Goal: Task Accomplishment & Management: Use online tool/utility

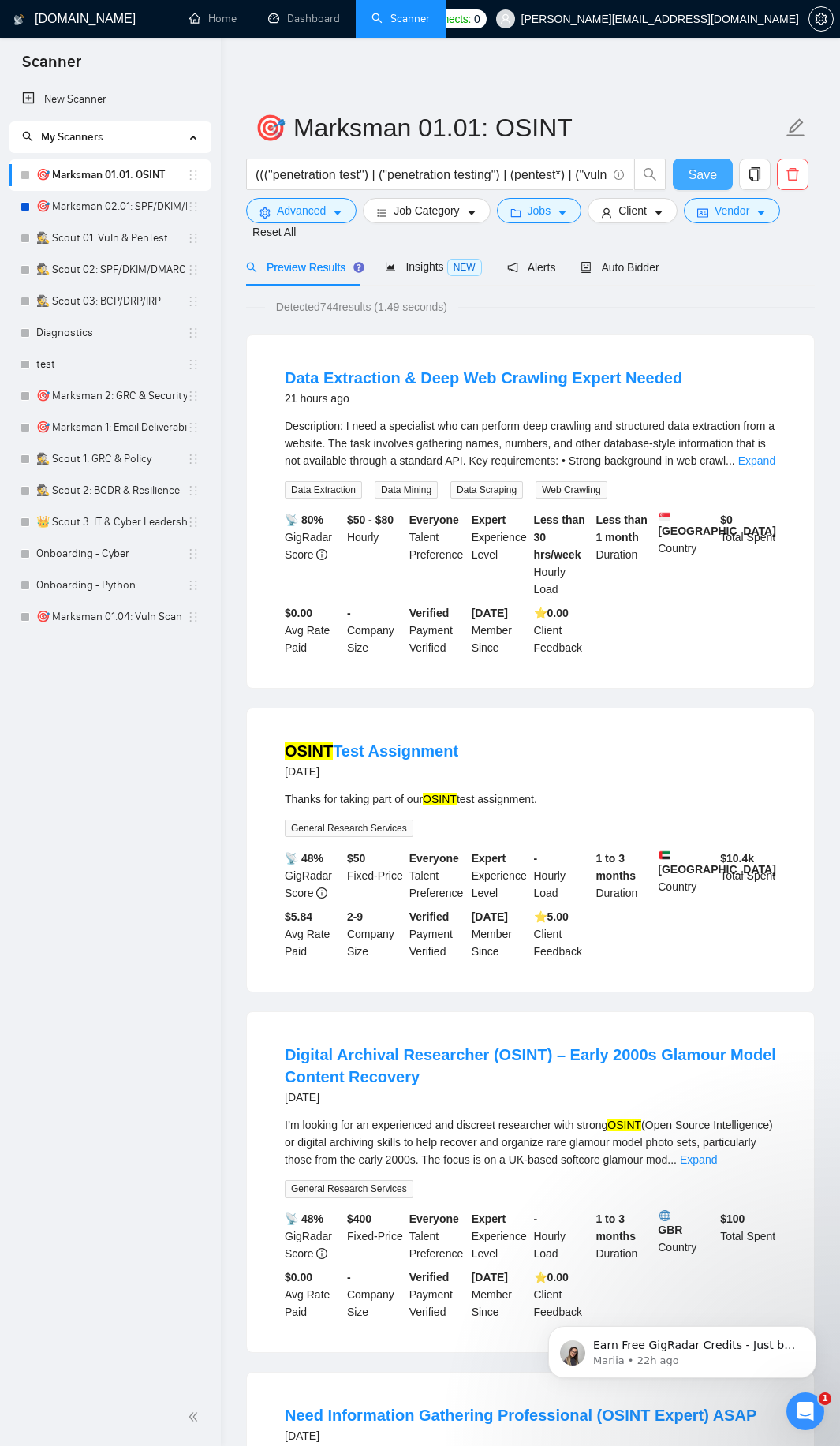
click at [719, 178] on button "Save" at bounding box center [703, 174] width 60 height 32
click at [752, 172] on icon "copy" at bounding box center [754, 174] width 14 height 14
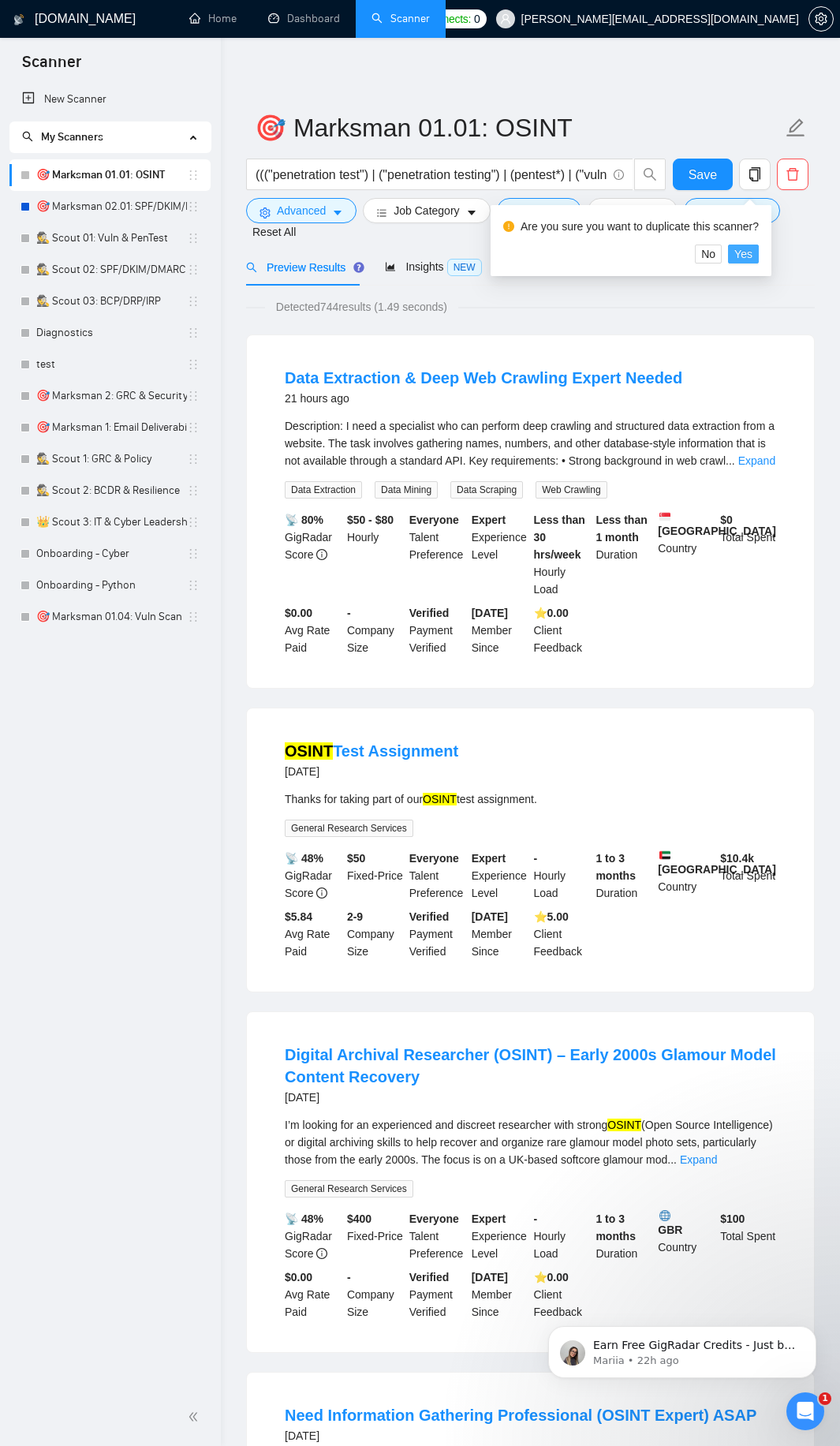
click at [735, 251] on span "Yes" at bounding box center [743, 254] width 18 height 18
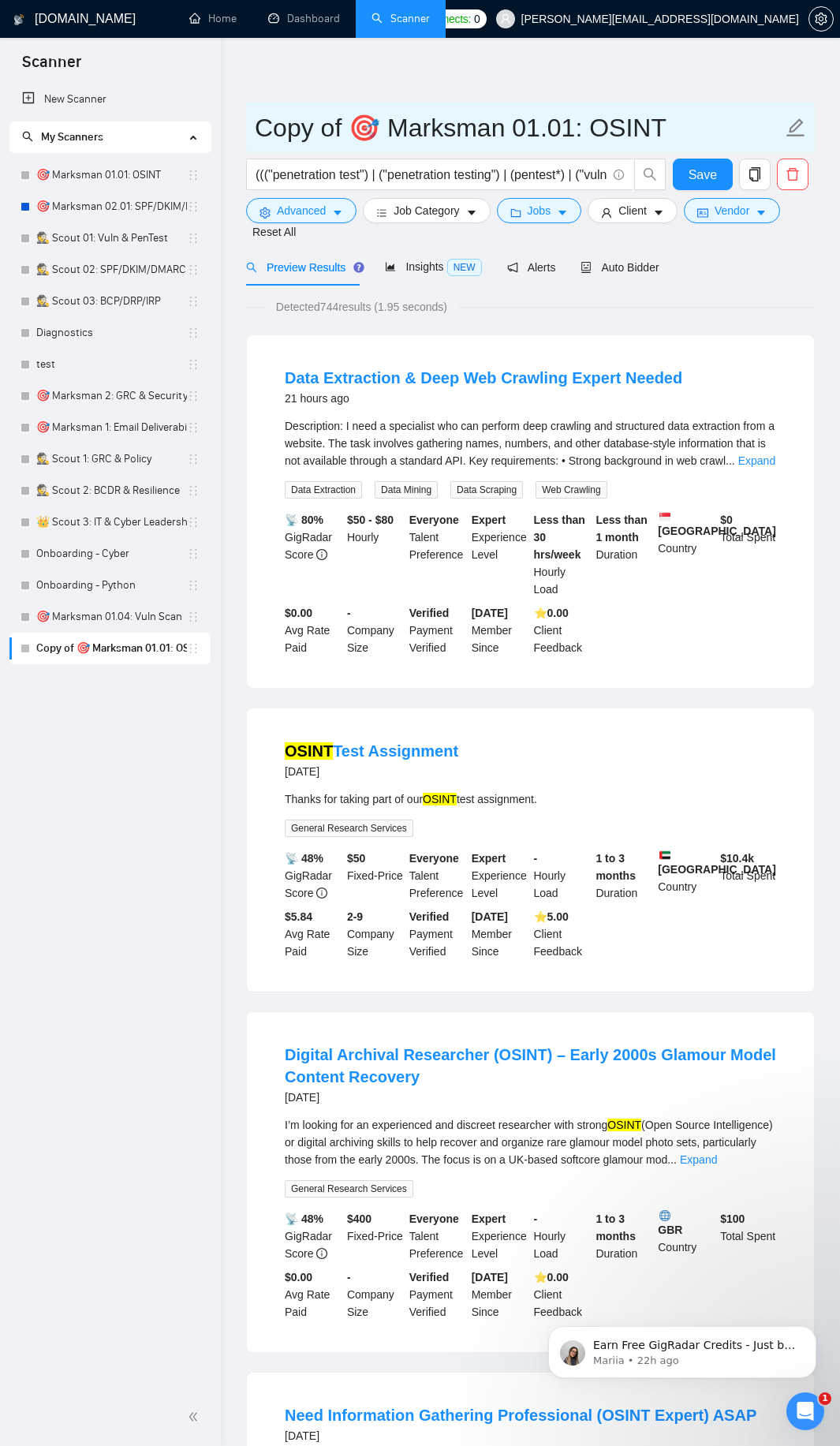
click at [413, 129] on input "Copy of 🎯 Marksman 01.01: OSINT" at bounding box center [518, 127] width 528 height 39
click at [414, 129] on input "Copy of 🎯 Marksman 01.01: OSINT" at bounding box center [518, 127] width 528 height 39
type input "🎯 @Sniper 01.01.012: OSINT"
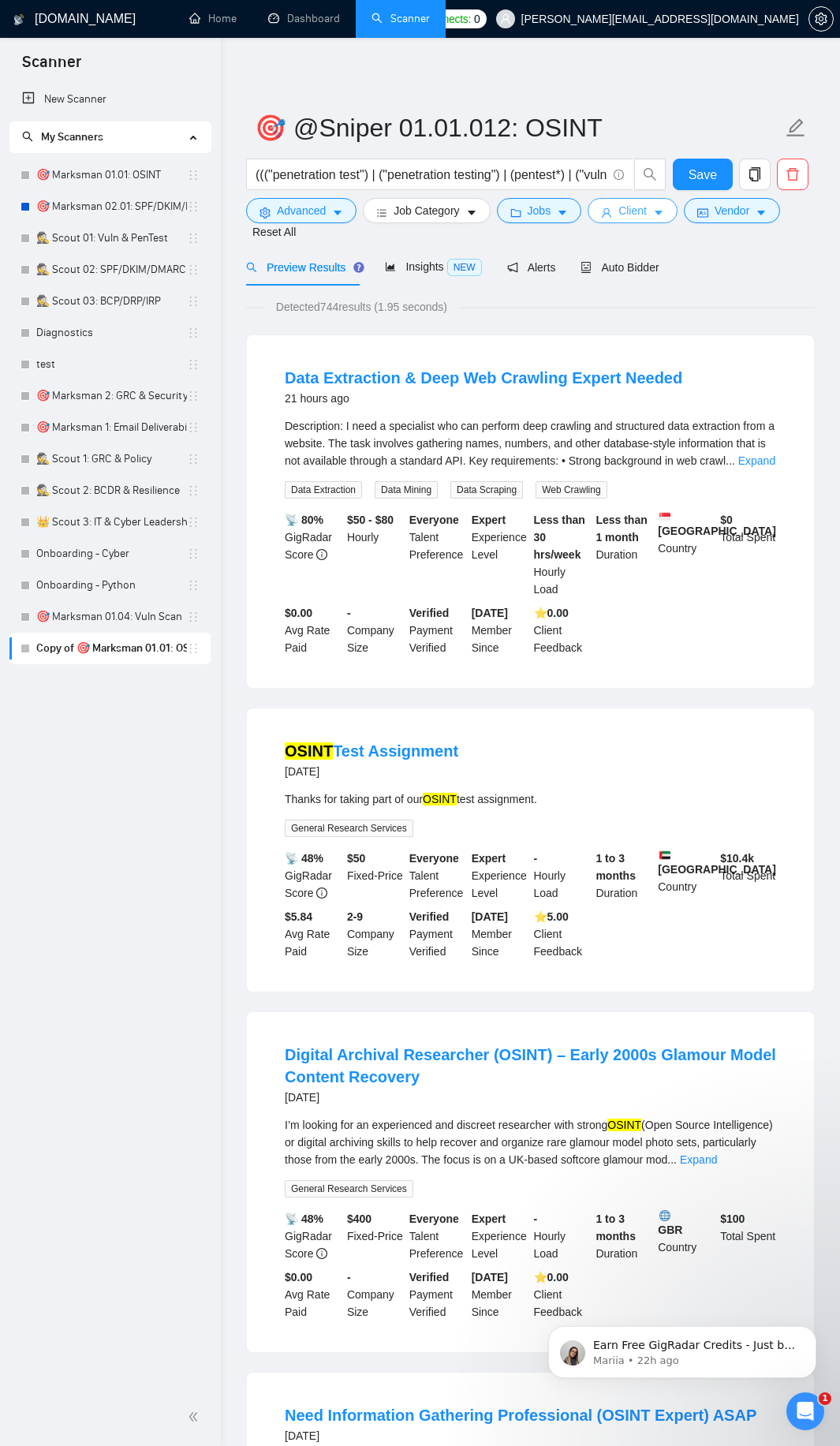
click at [651, 221] on button "Client" at bounding box center [632, 210] width 90 height 25
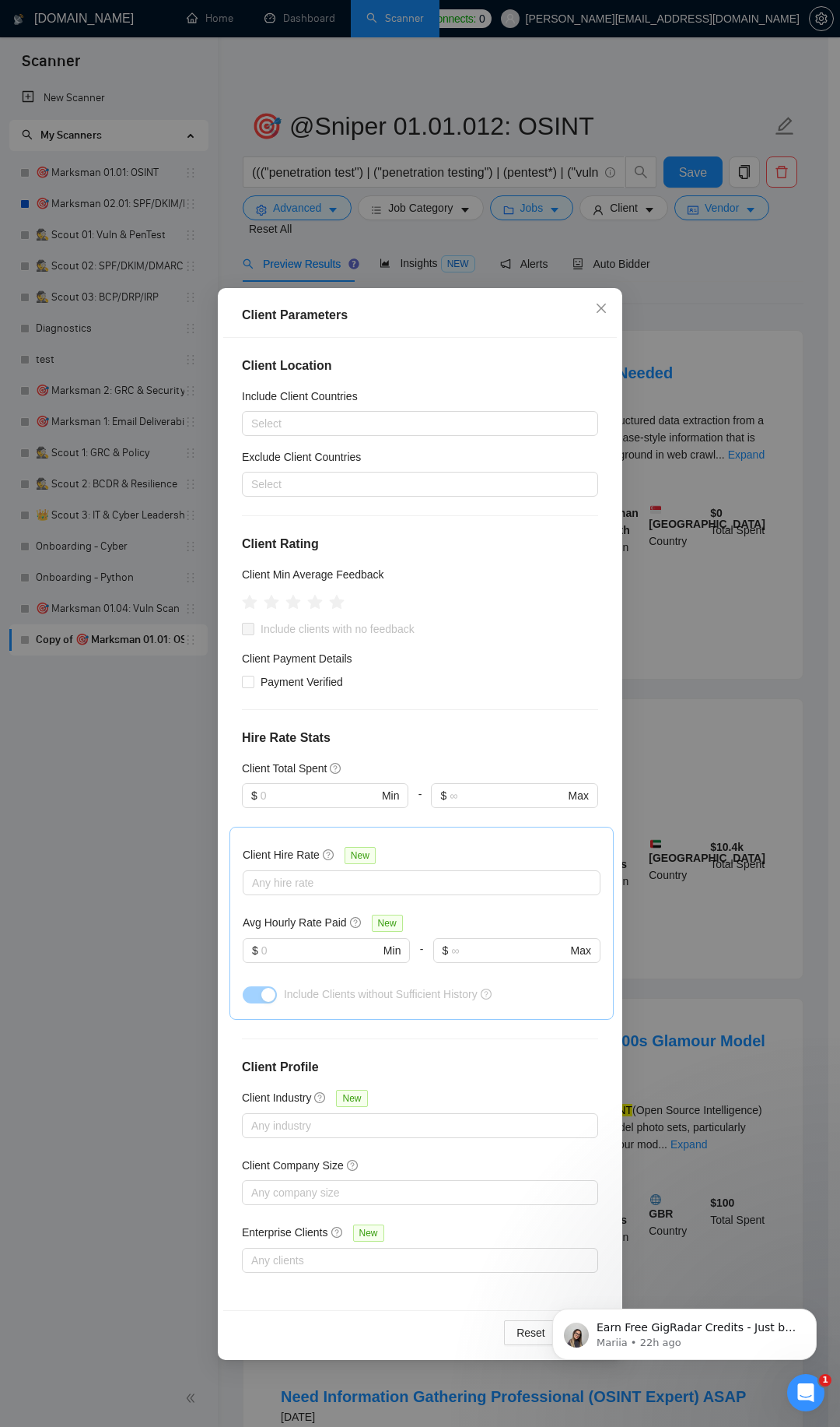
click at [775, 283] on div "Client Parameters Client Location Include Client Countries Select Exclude Clien…" at bounding box center [420, 714] width 840 height 1427
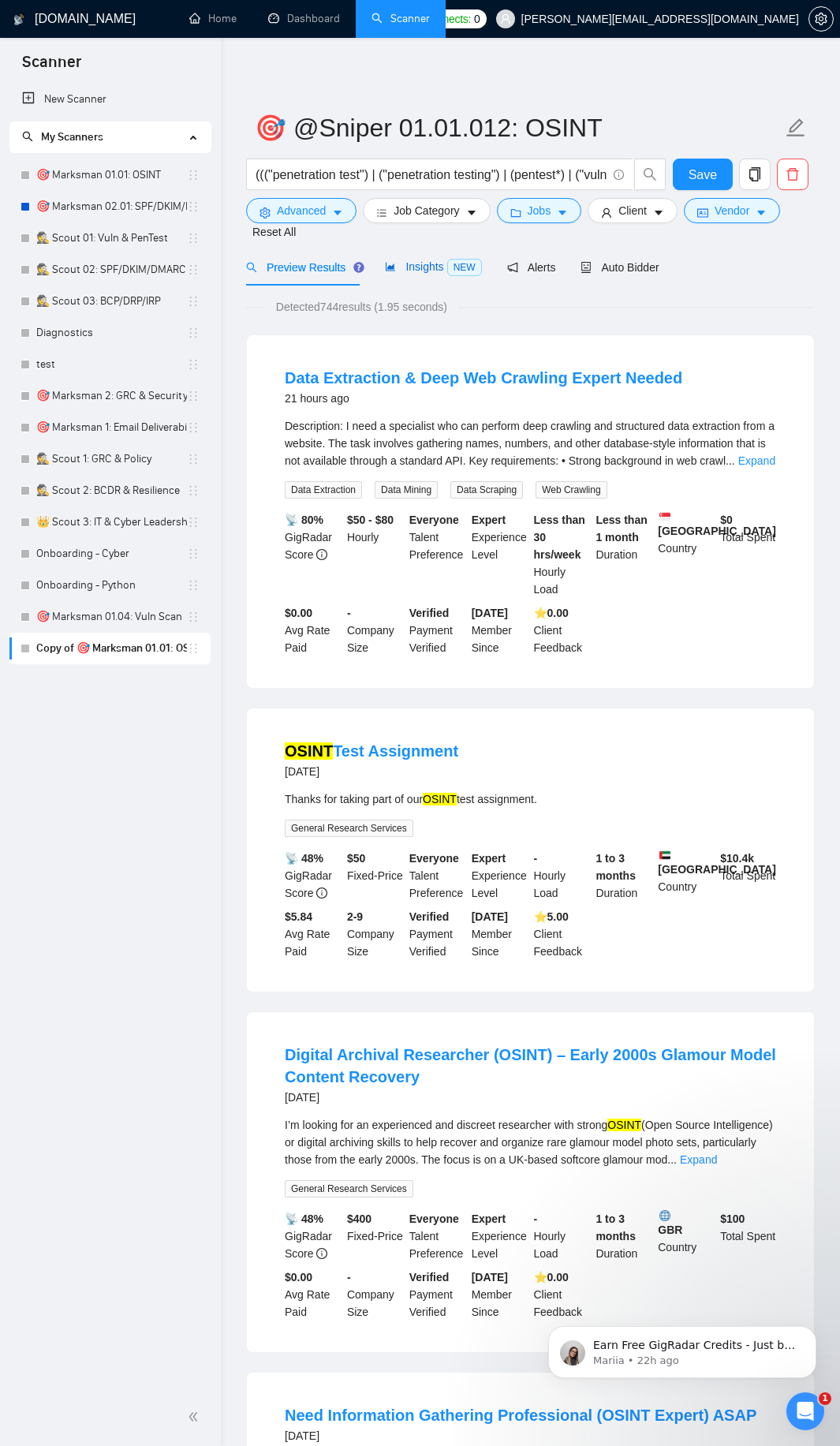
click at [431, 270] on span "Insights NEW" at bounding box center [433, 266] width 96 height 12
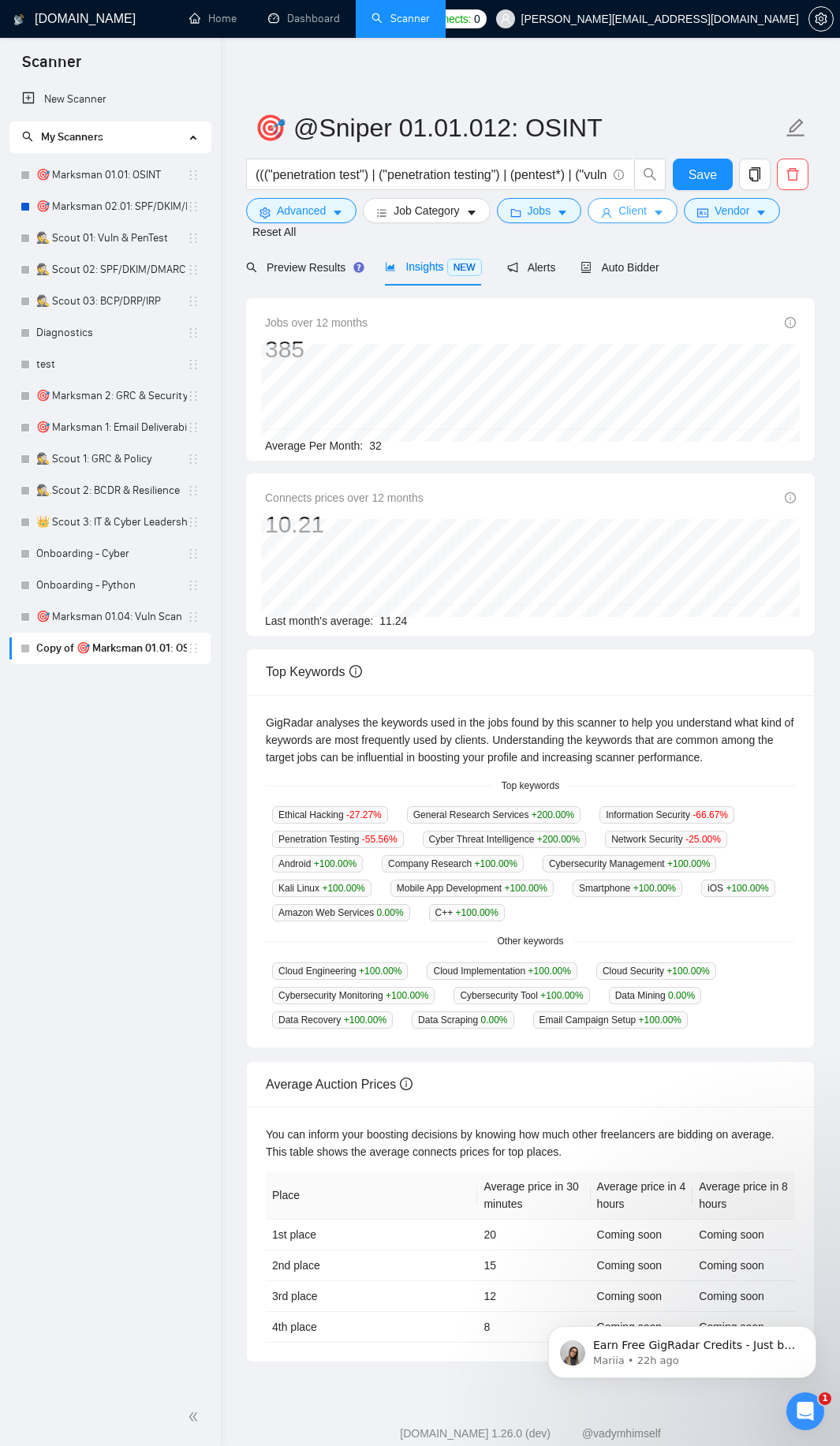
click at [634, 204] on span "Client" at bounding box center [632, 211] width 28 height 18
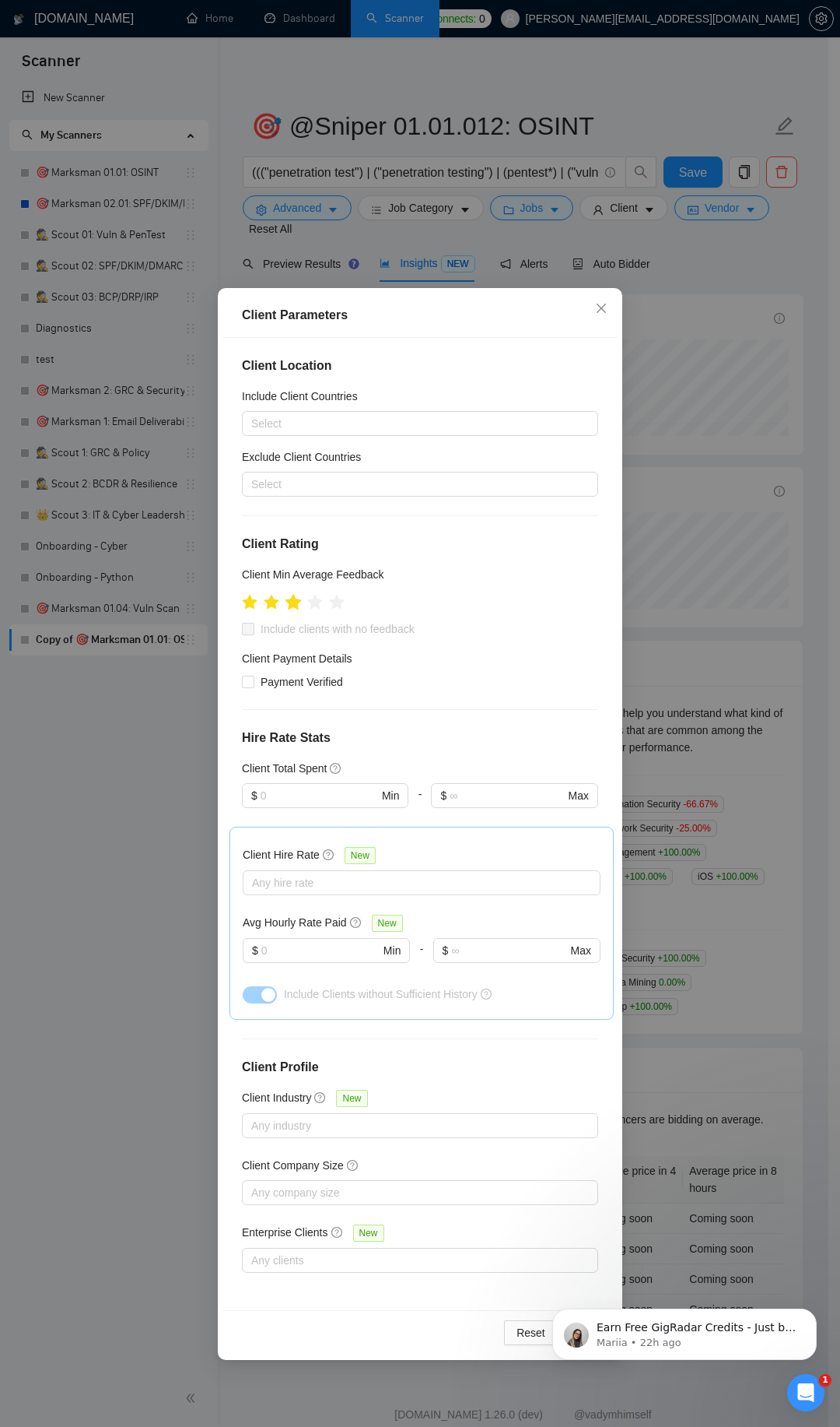
click at [299, 604] on icon "star" at bounding box center [294, 603] width 17 height 17
click at [280, 632] on span "Include clients with no feedback" at bounding box center [338, 629] width 167 height 17
click at [253, 632] on input "Include clients with no feedback" at bounding box center [247, 628] width 11 height 11
checkbox input "true"
click at [280, 675] on span "Payment Verified" at bounding box center [302, 682] width 95 height 17
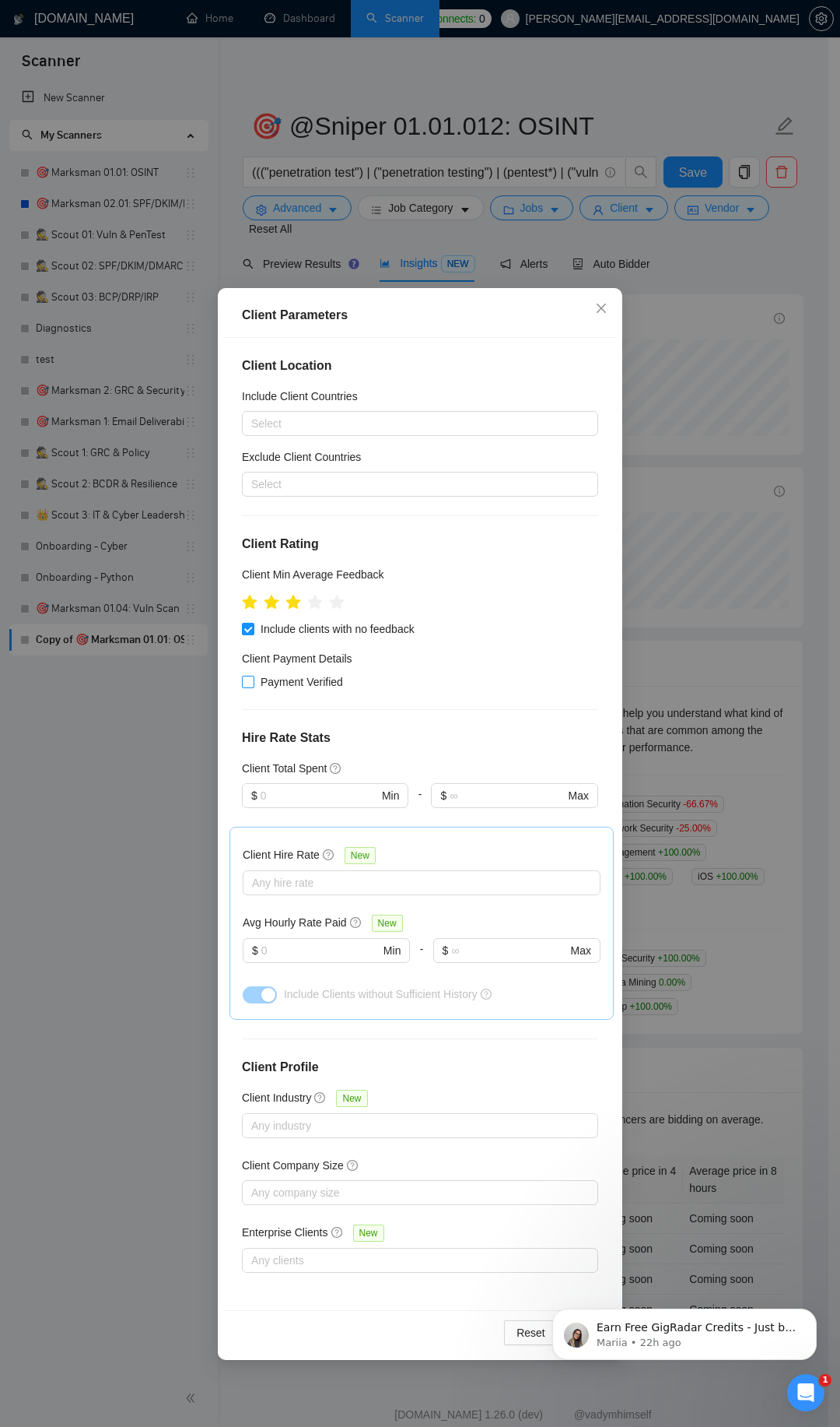
click at [253, 675] on input "Payment Verified" at bounding box center [247, 681] width 11 height 11
checkbox input "true"
click at [344, 893] on div "Any hire rate" at bounding box center [421, 882] width 358 height 25
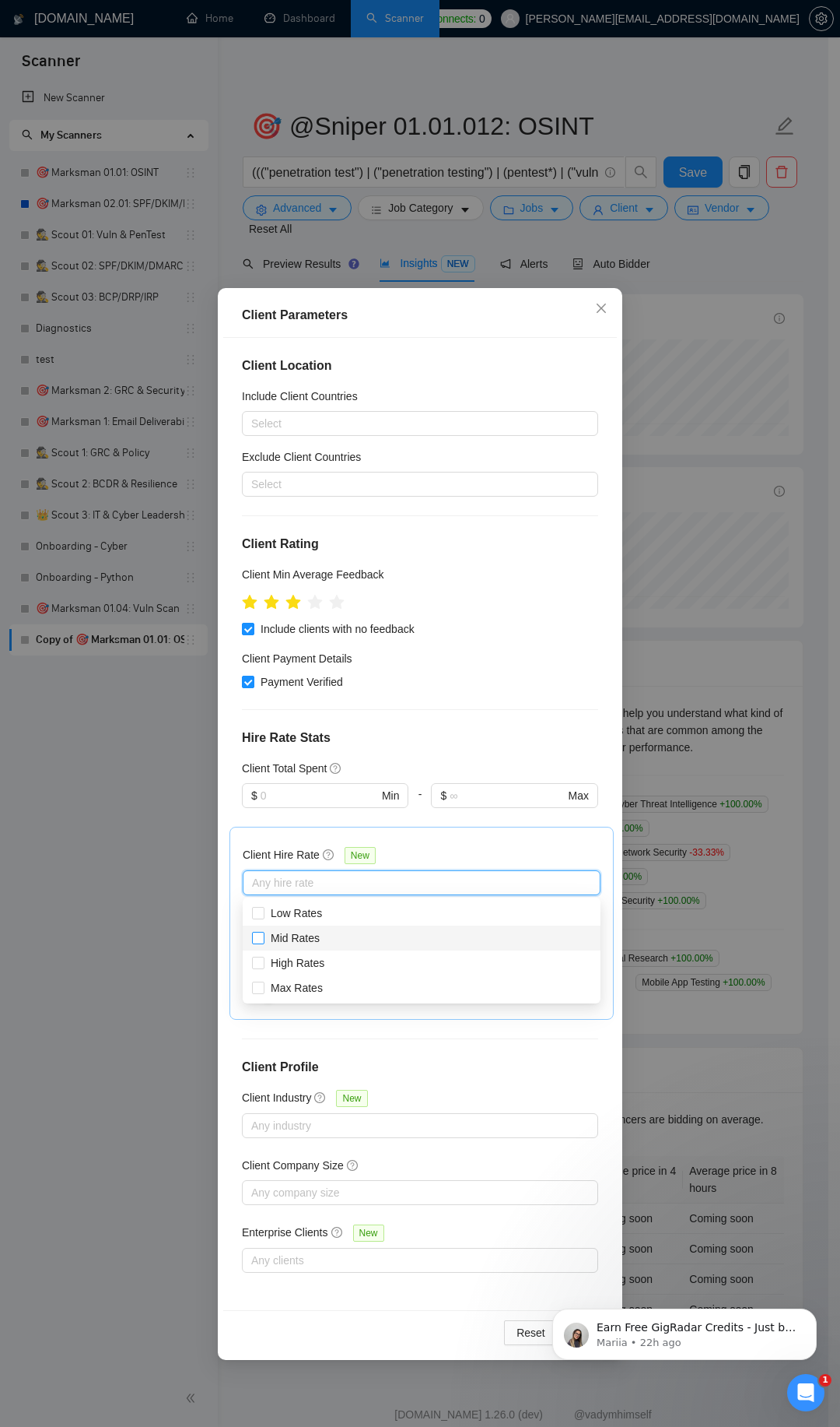
click at [314, 938] on span "Mid Rates" at bounding box center [295, 938] width 49 height 12
click at [263, 938] on input "Mid Rates" at bounding box center [257, 937] width 11 height 11
checkbox input "true"
click at [313, 961] on span "High Rates" at bounding box center [298, 963] width 54 height 12
click at [263, 961] on input "High Rates" at bounding box center [257, 962] width 11 height 11
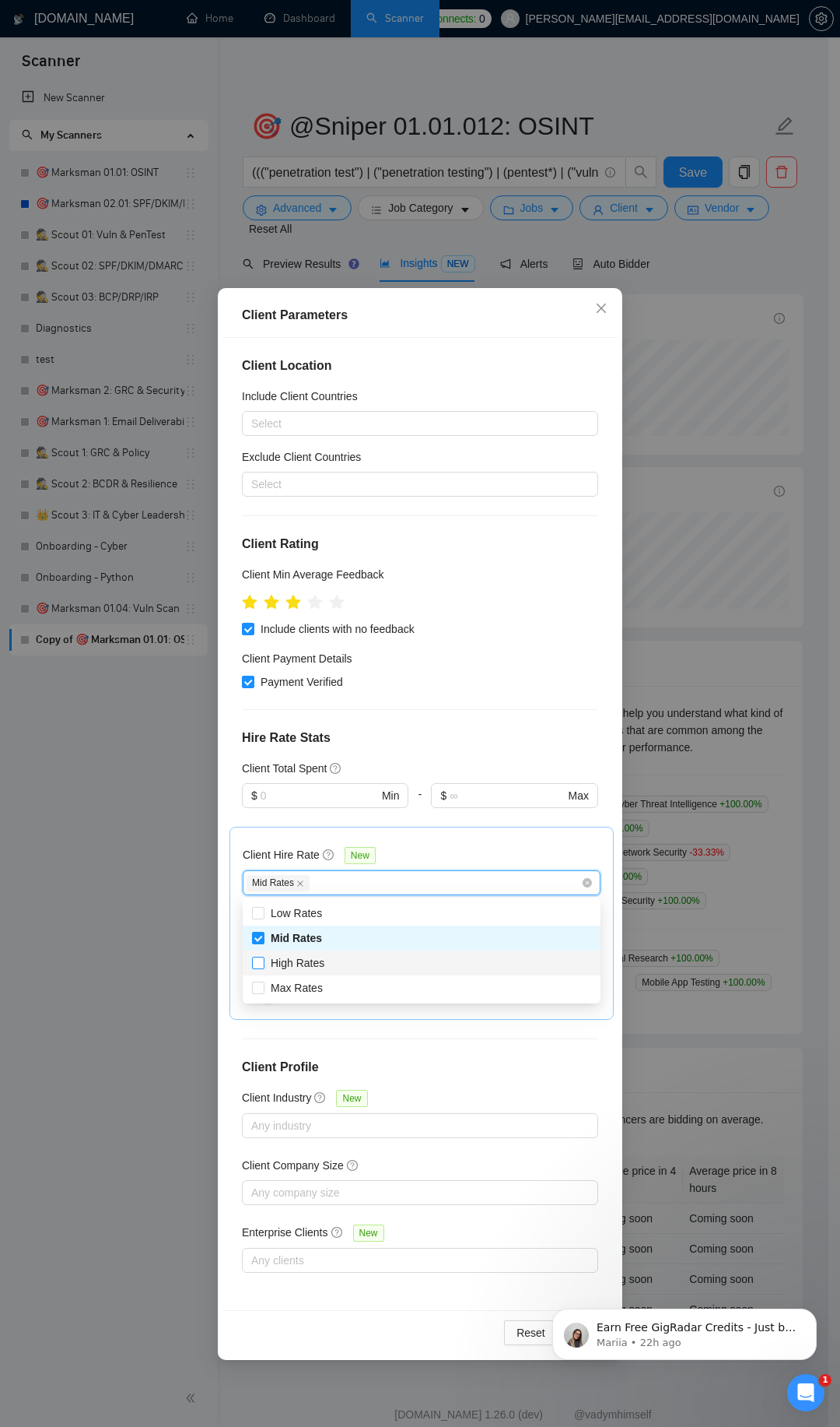
checkbox input "true"
click at [313, 990] on span "Max Rates" at bounding box center [297, 987] width 52 height 12
click at [263, 990] on input "Max Rates" at bounding box center [257, 986] width 11 height 11
checkbox input "true"
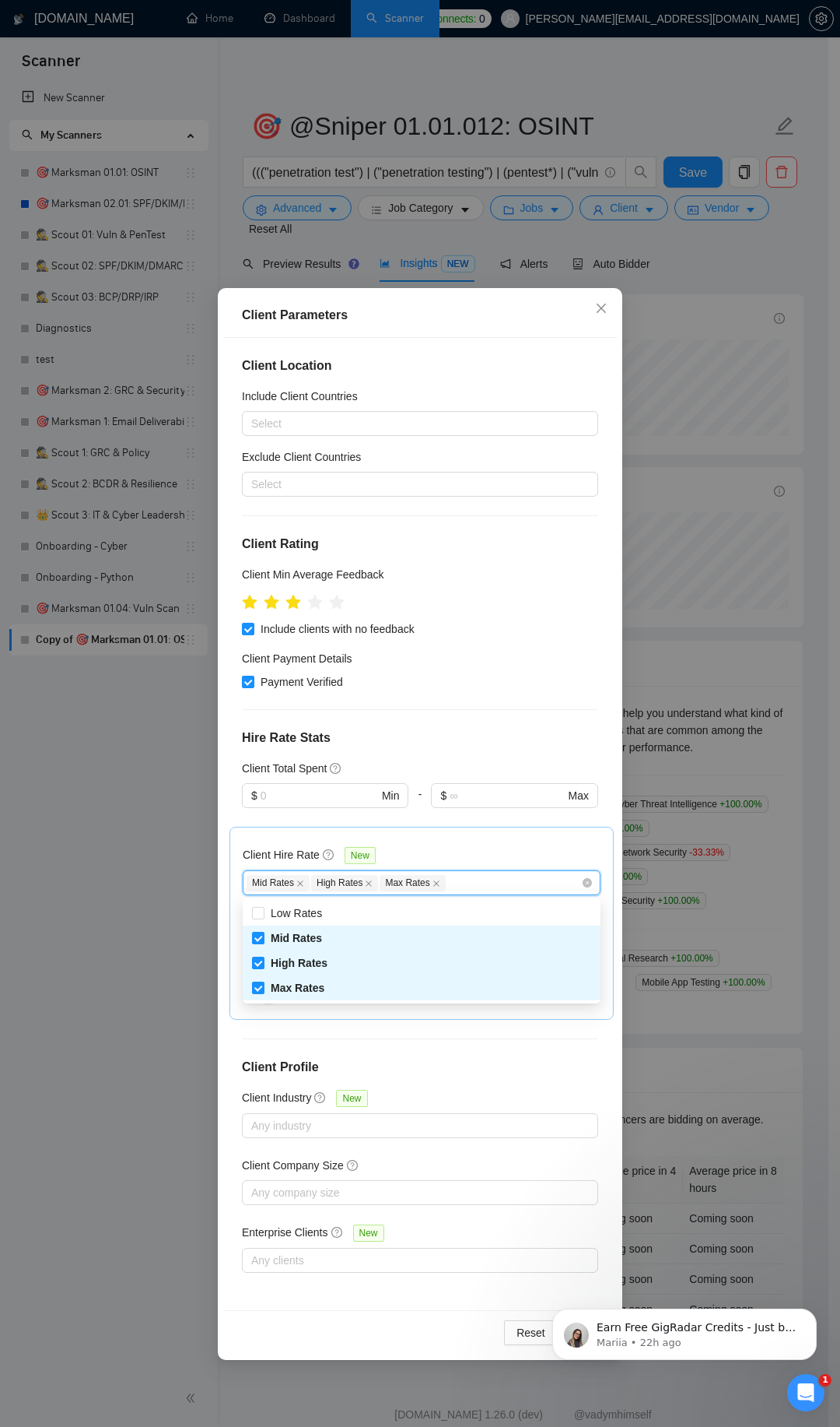
click at [339, 1043] on div "Client Location Include Client Countries Select Exclude Client Countries Select…" at bounding box center [420, 823] width 394 height 972
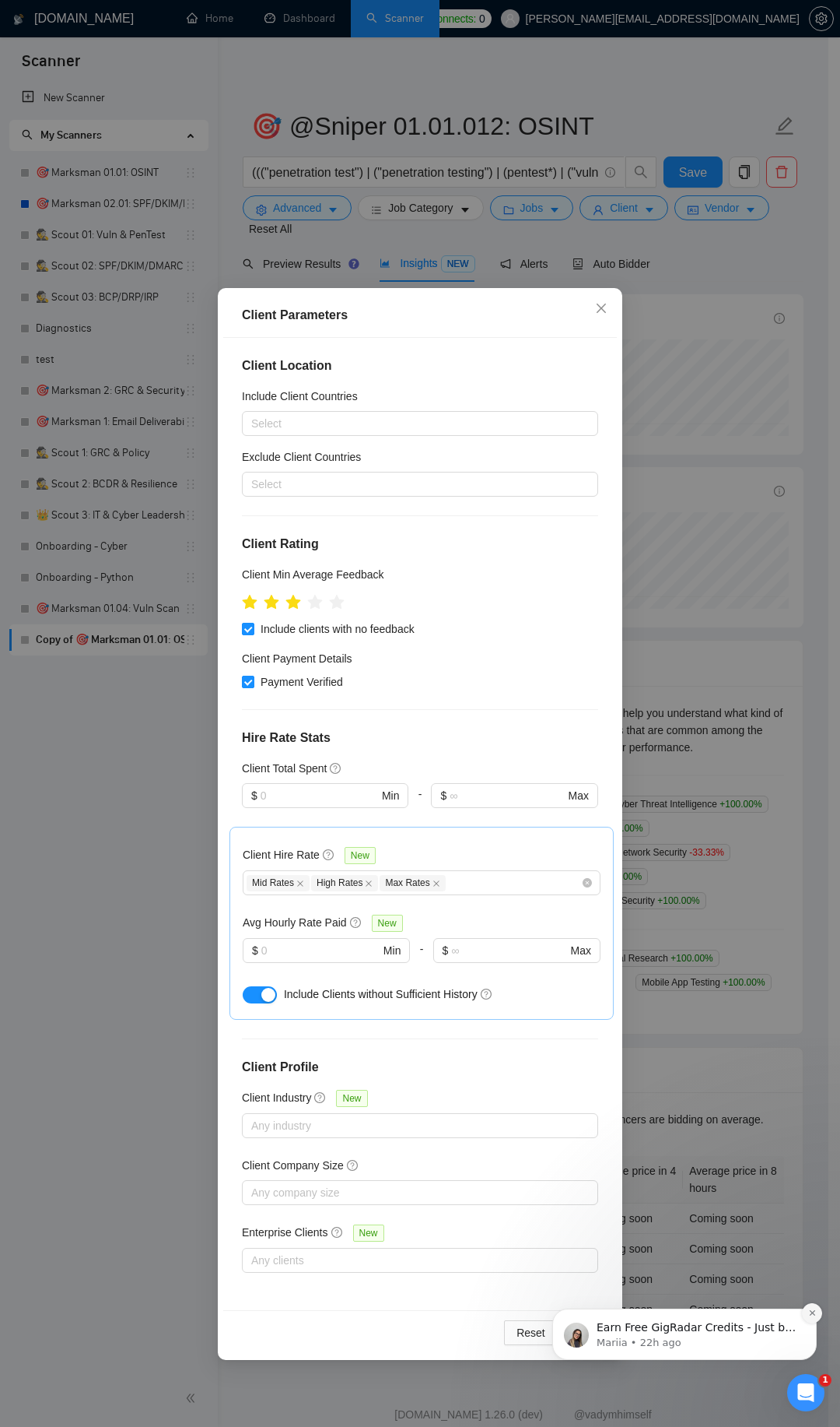
click at [813, 1320] on button "Dismiss notification" at bounding box center [812, 1313] width 20 height 20
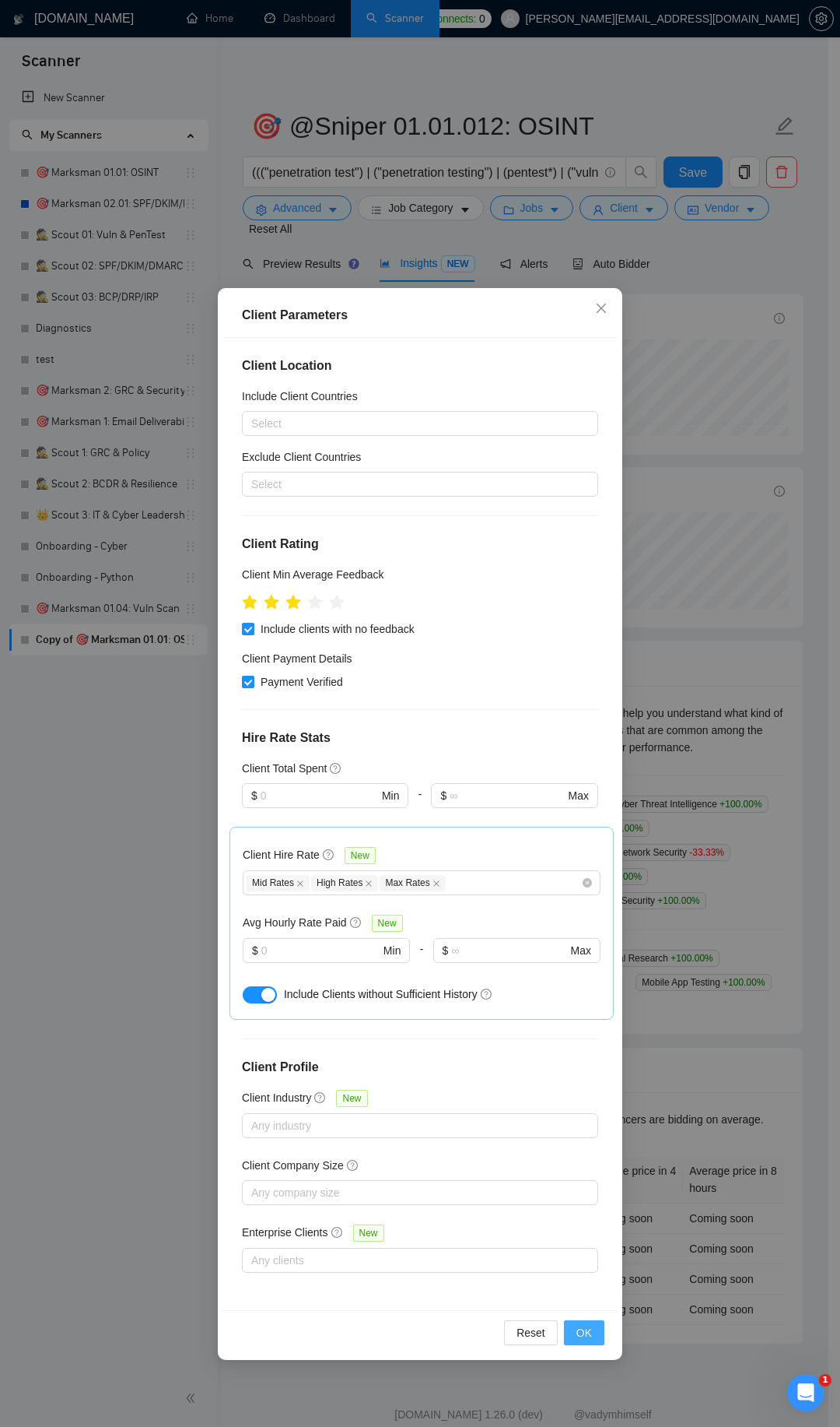
click at [589, 1335] on span "OK" at bounding box center [584, 1333] width 16 height 17
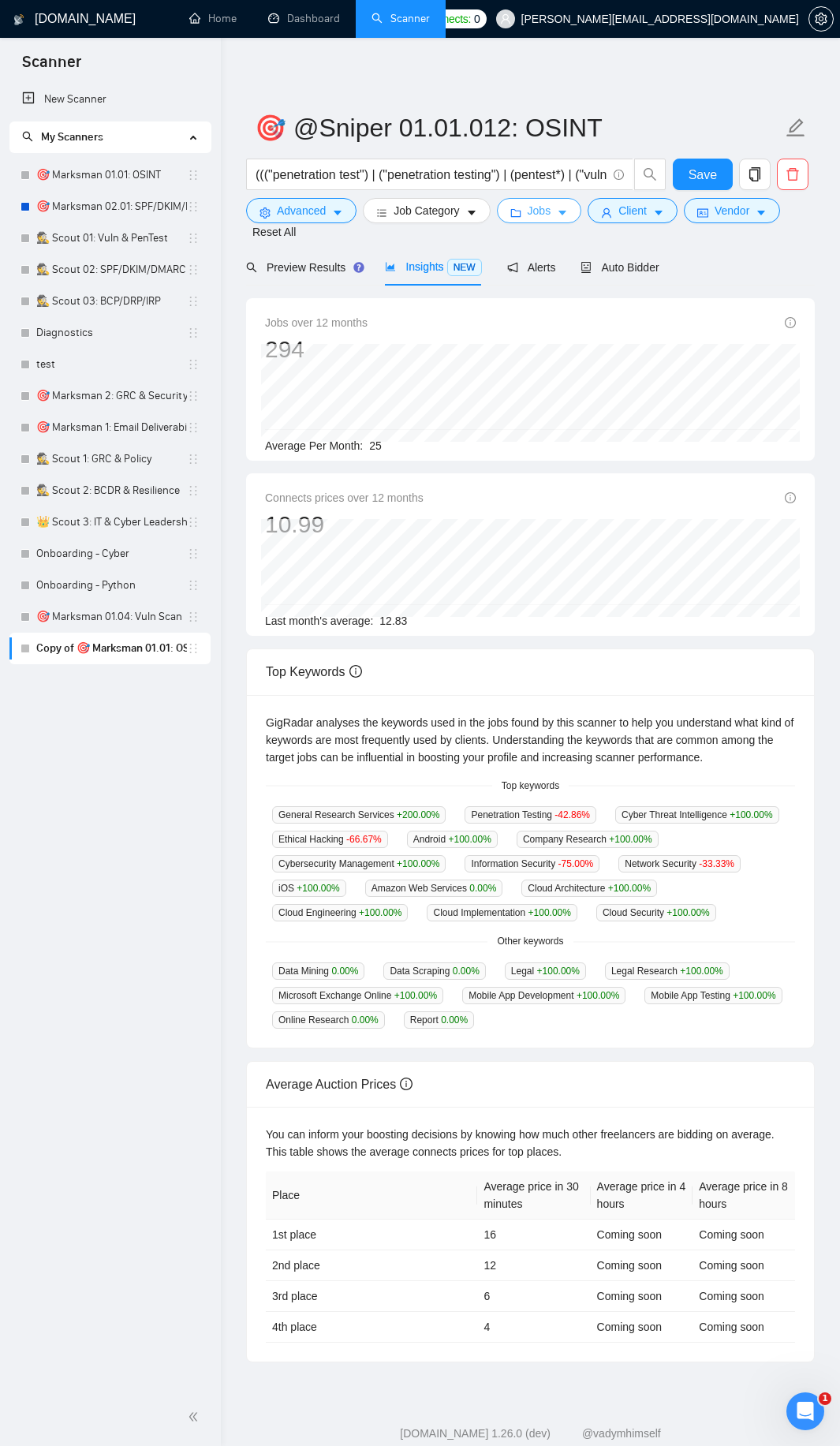
click at [528, 207] on span "Jobs" at bounding box center [539, 211] width 24 height 18
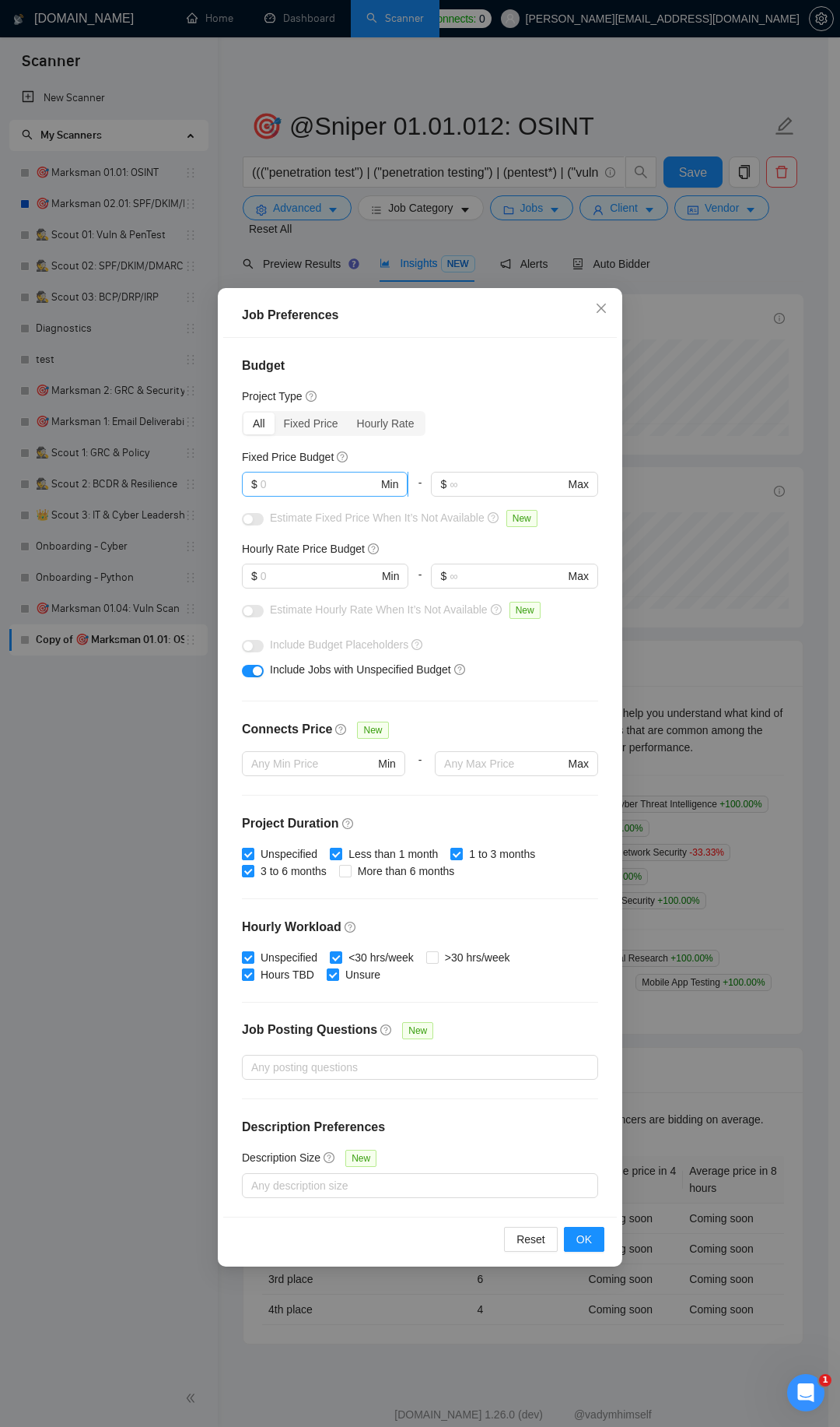
click at [332, 485] on input "text" at bounding box center [319, 485] width 117 height 17
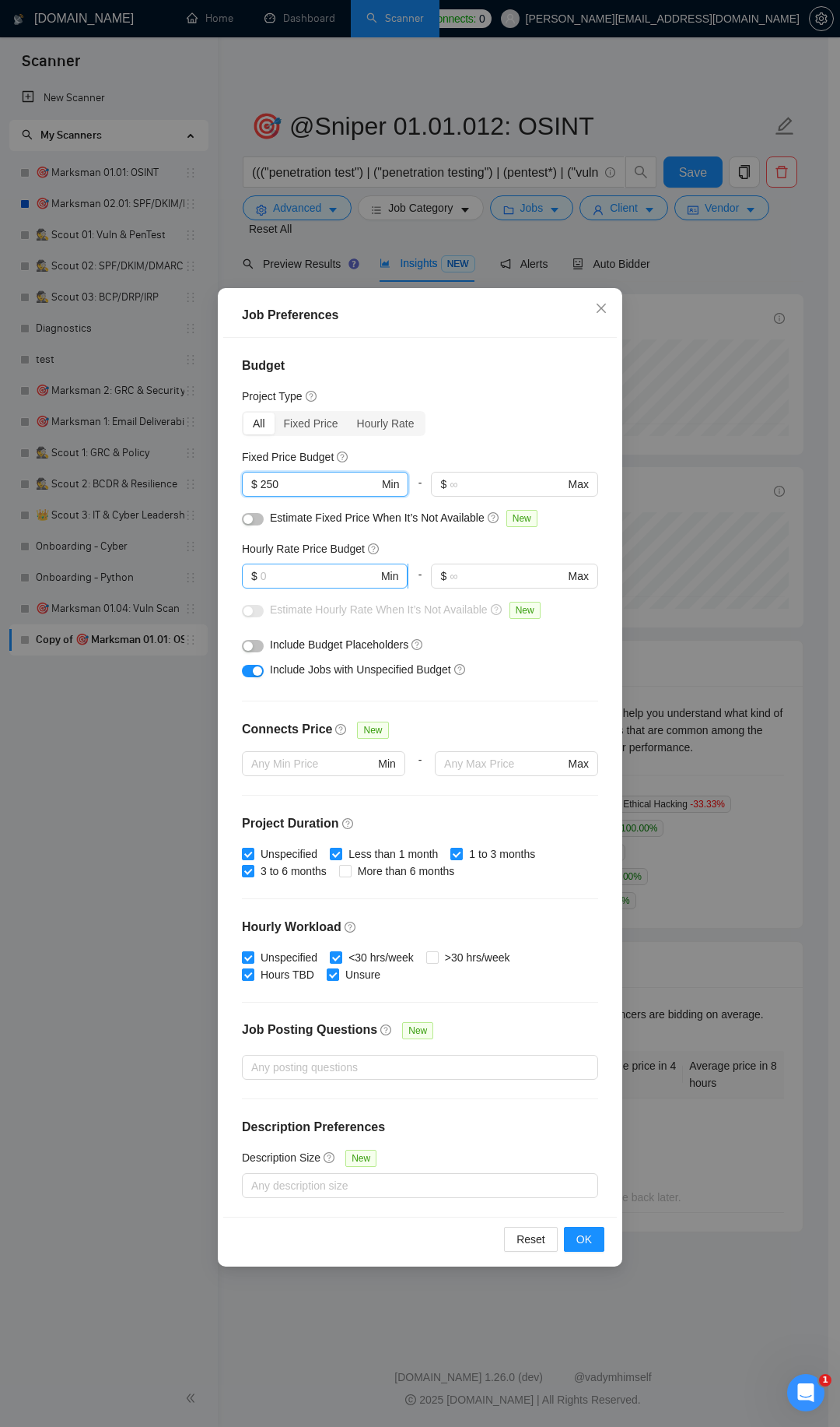
type input "250"
click at [306, 582] on input "text" at bounding box center [319, 576] width 117 height 17
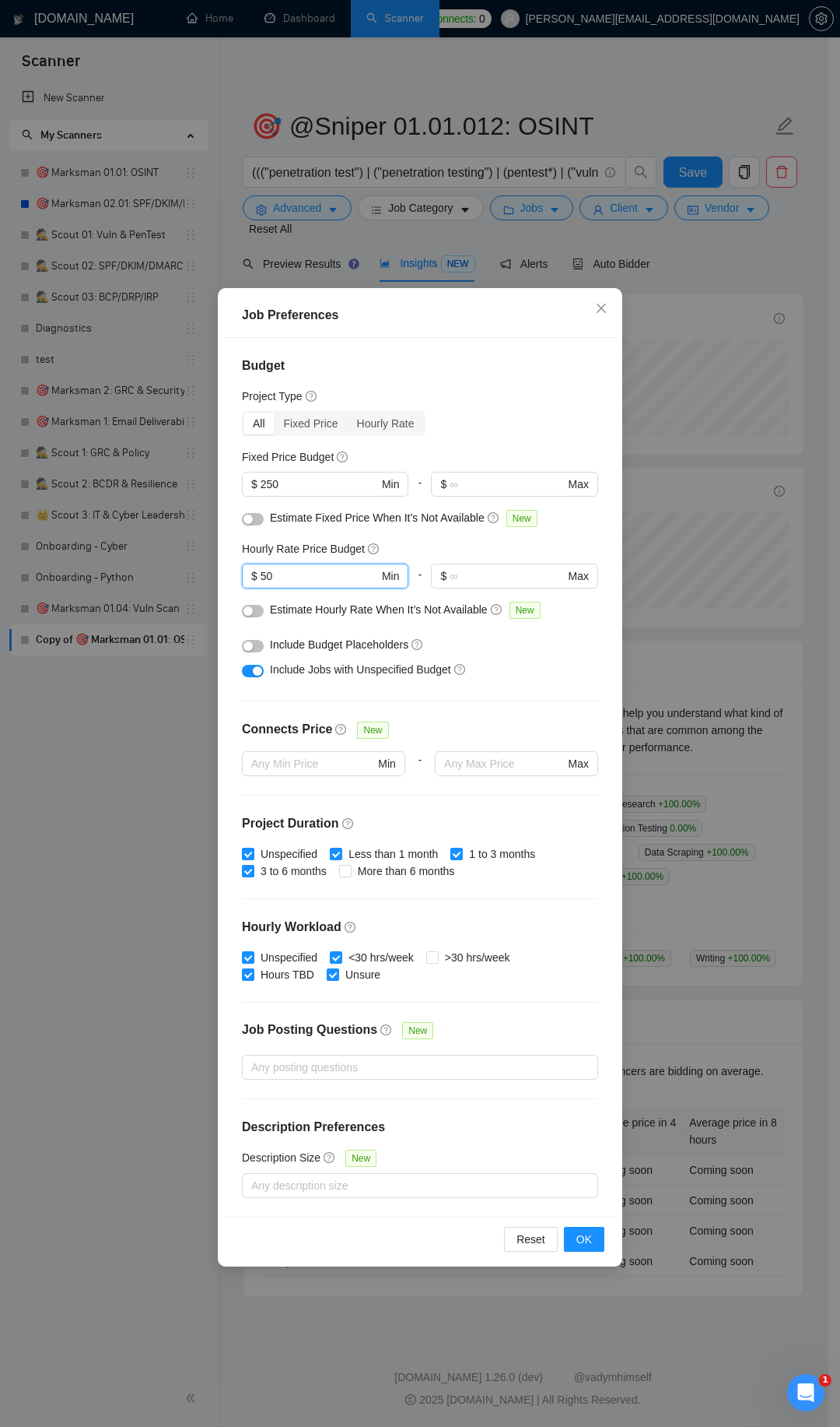
type input "50"
click at [257, 646] on button "button" at bounding box center [252, 646] width 22 height 12
click at [585, 1240] on span "OK" at bounding box center [584, 1240] width 16 height 17
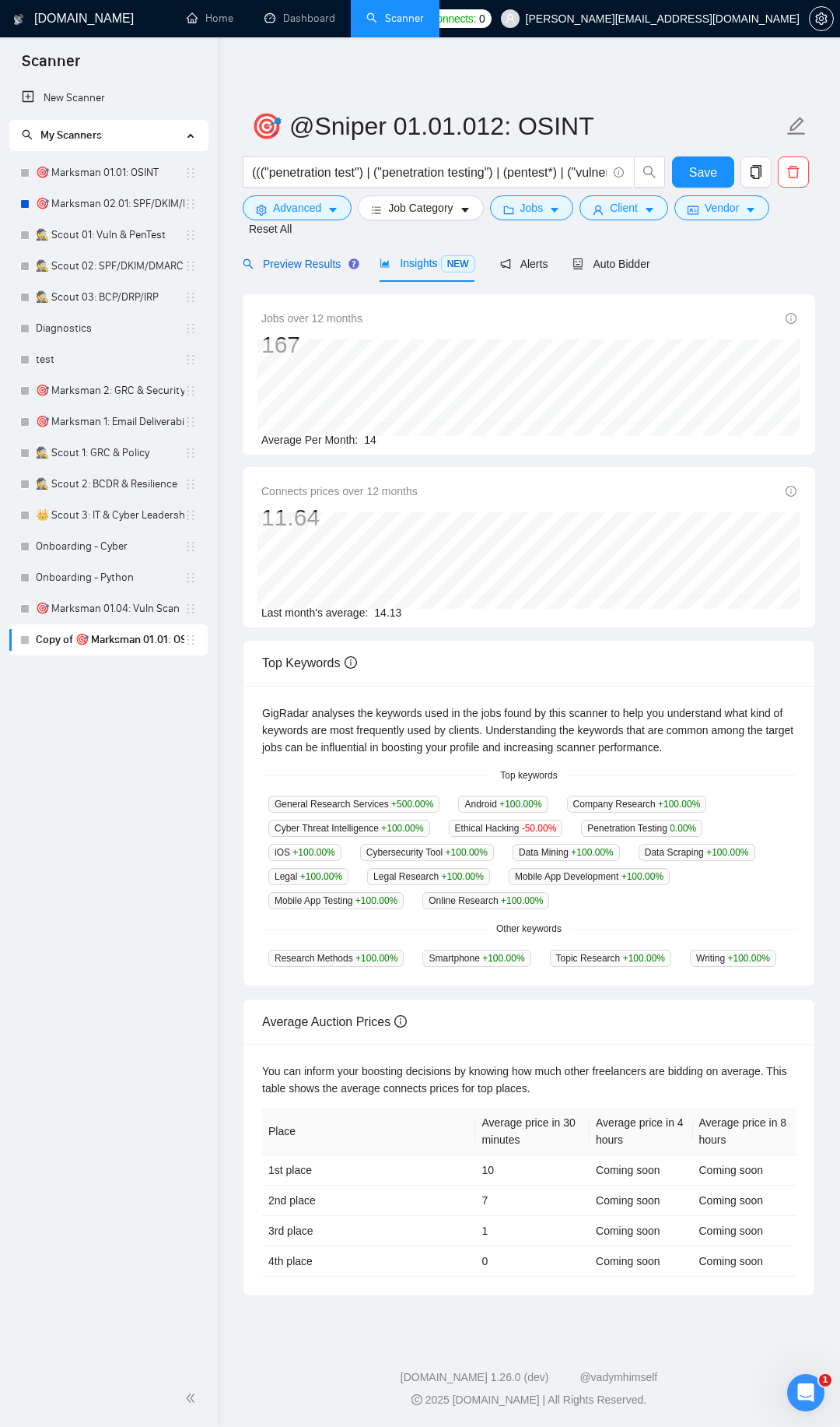
click at [311, 263] on span "Preview Results" at bounding box center [299, 263] width 112 height 12
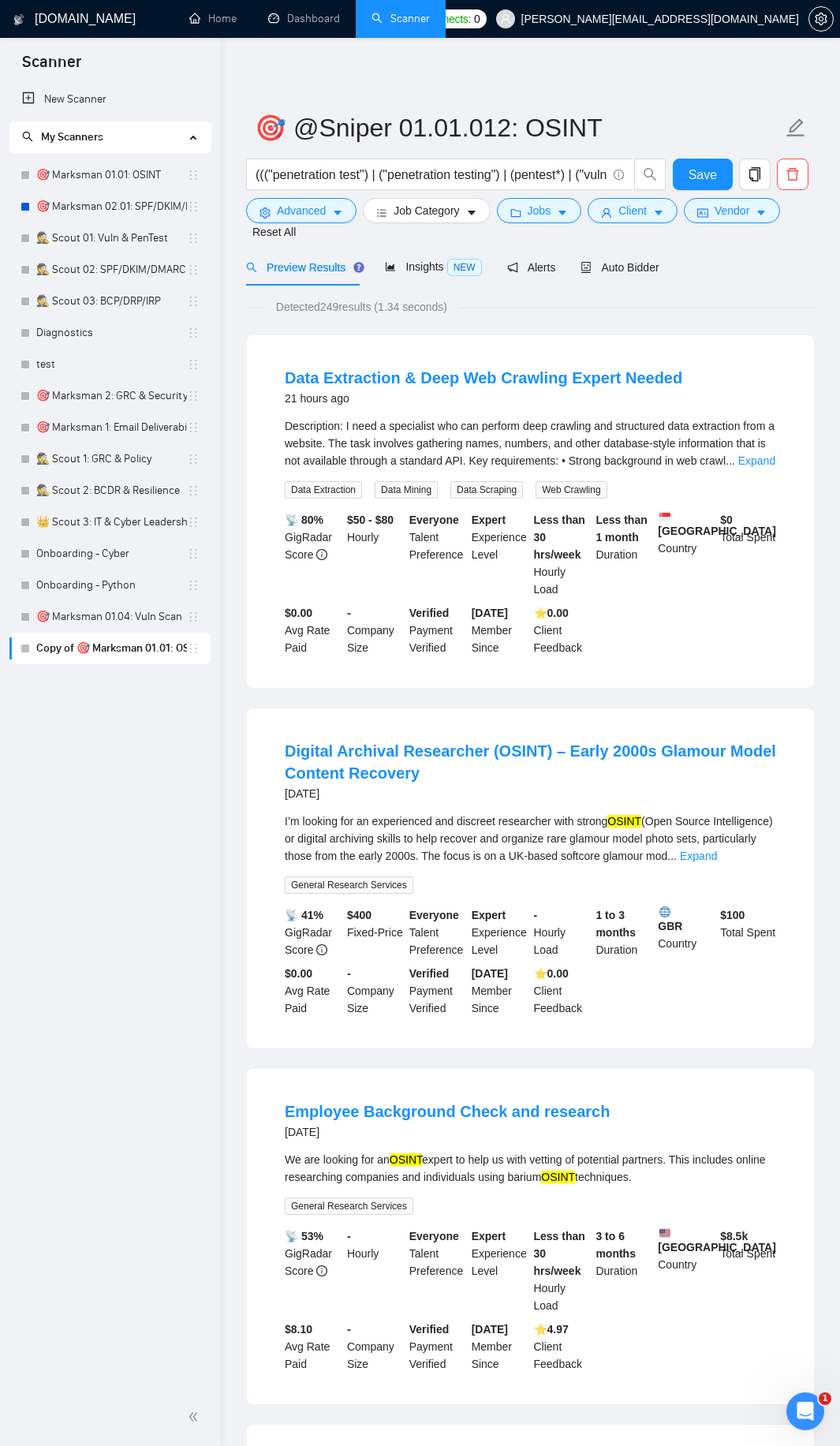
drag, startPoint x: 498, startPoint y: 570, endPoint x: 211, endPoint y: 873, distance: 417.3
click at [717, 855] on link "Expand" at bounding box center [698, 856] width 37 height 12
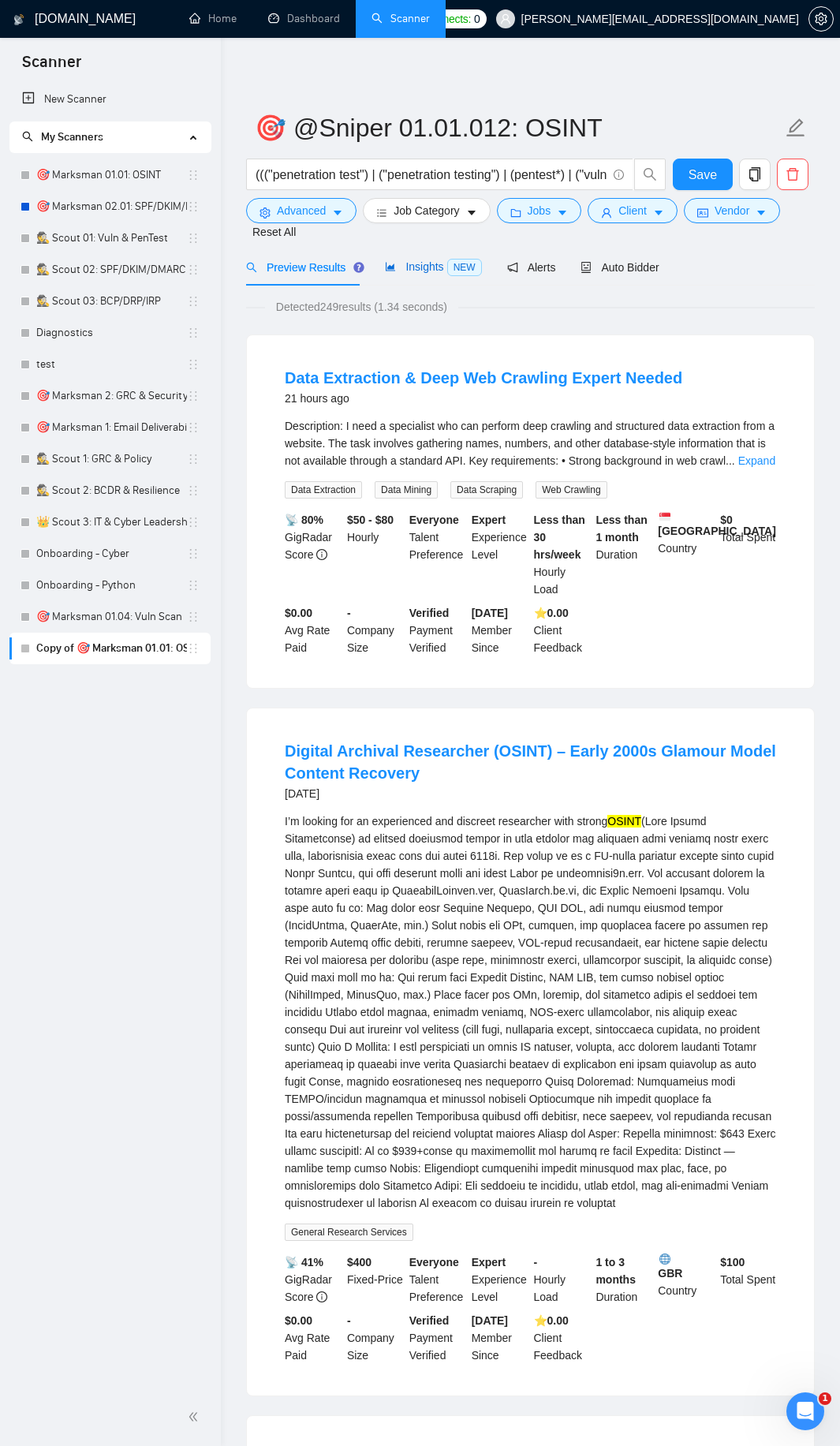
click at [402, 265] on span "Insights NEW" at bounding box center [433, 266] width 96 height 12
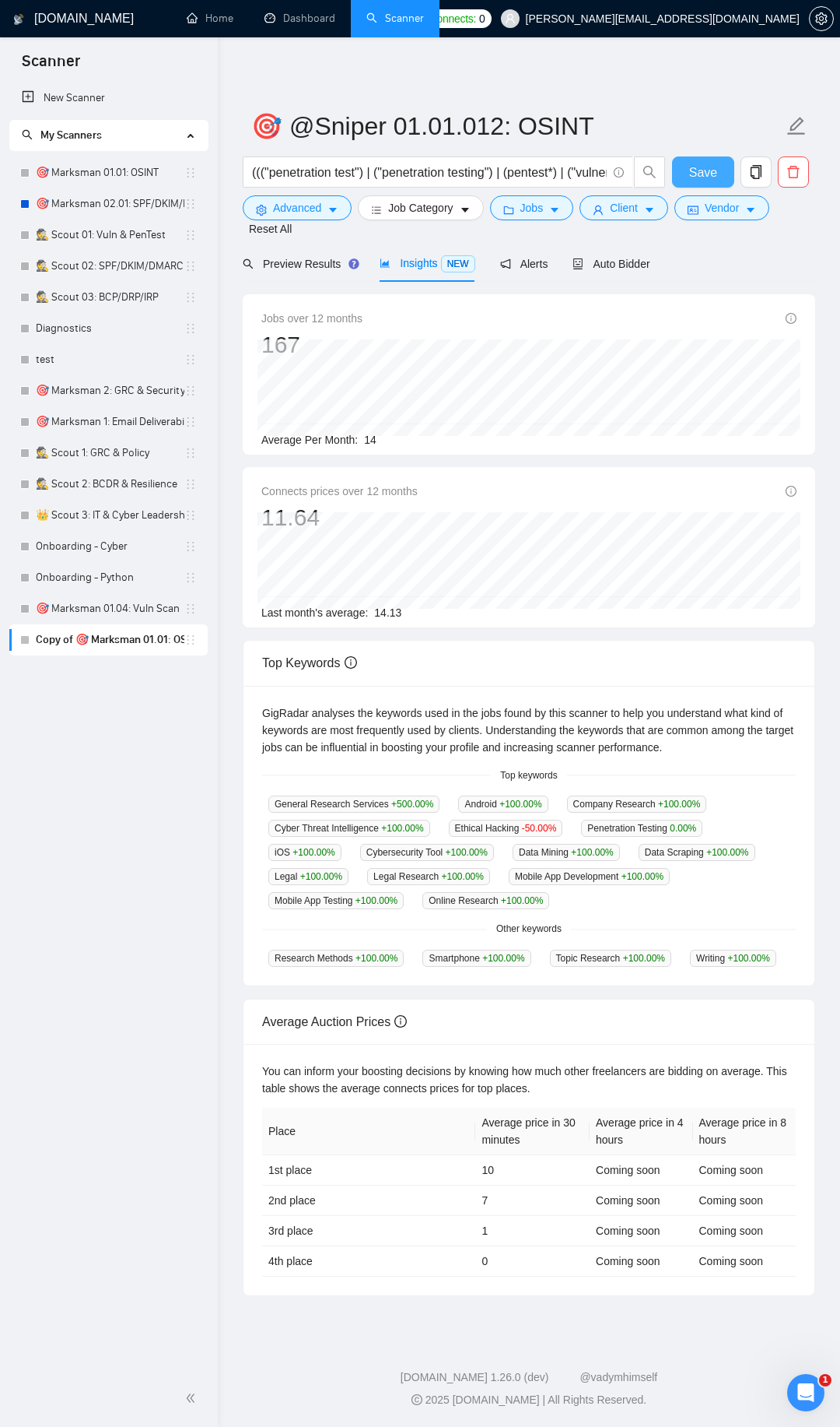
drag, startPoint x: 711, startPoint y: 169, endPoint x: 699, endPoint y: 167, distance: 12.2
click at [711, 168] on span "Save" at bounding box center [703, 172] width 28 height 20
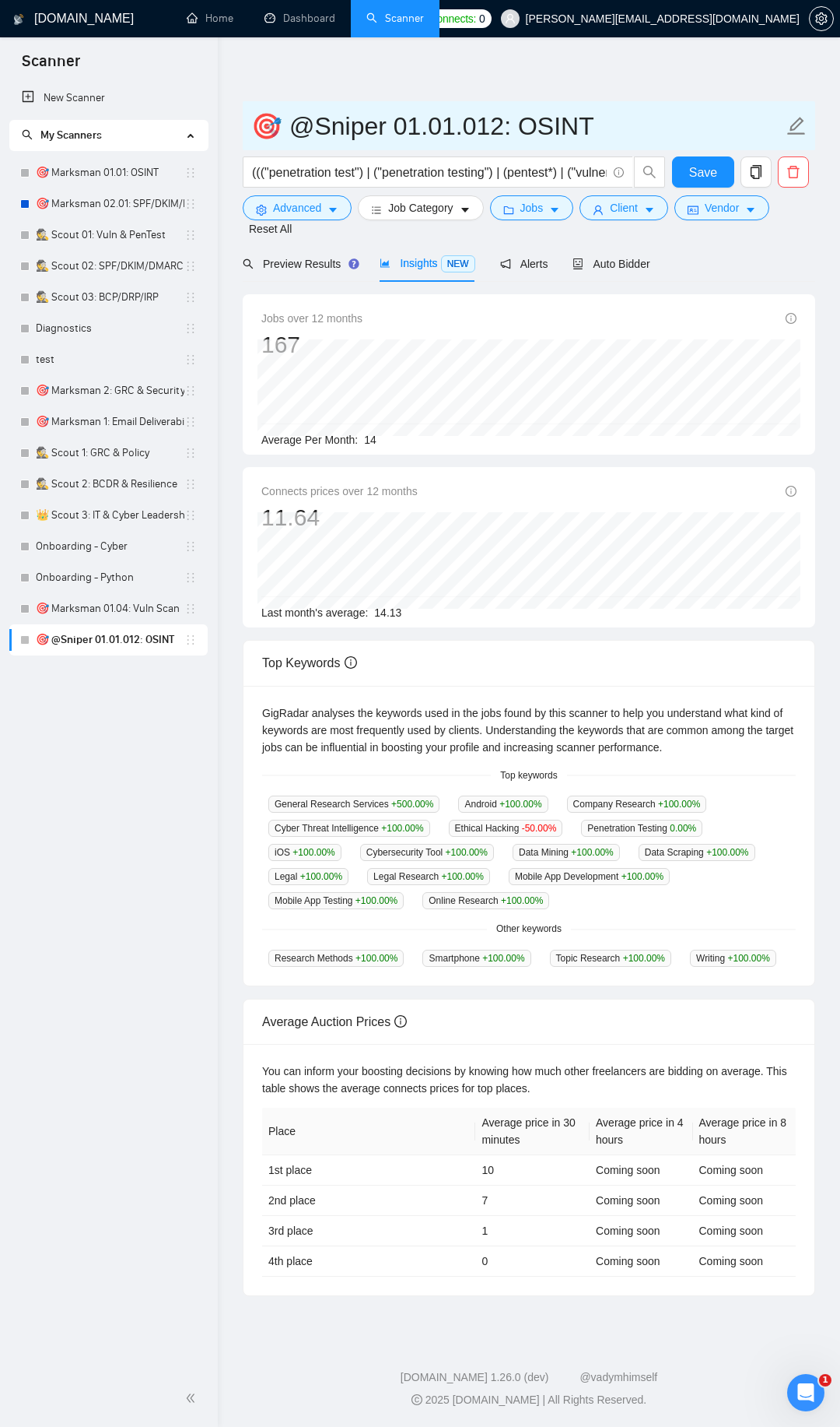
click at [281, 126] on input "🎯 @Sniper 01.01.012: OSINT" at bounding box center [517, 125] width 532 height 39
click at [796, 124] on icon "edit" at bounding box center [796, 125] width 20 height 20
click at [300, 134] on input "🎯 @Sniper 01.01.012: OSINT" at bounding box center [517, 125] width 532 height 39
click at [287, 128] on input "🎯 @Sniper 01.01.012: OSINT" at bounding box center [517, 125] width 532 height 39
click at [282, 127] on input "🎯 @Sniper 01.01.012: OSINT" at bounding box center [517, 125] width 532 height 39
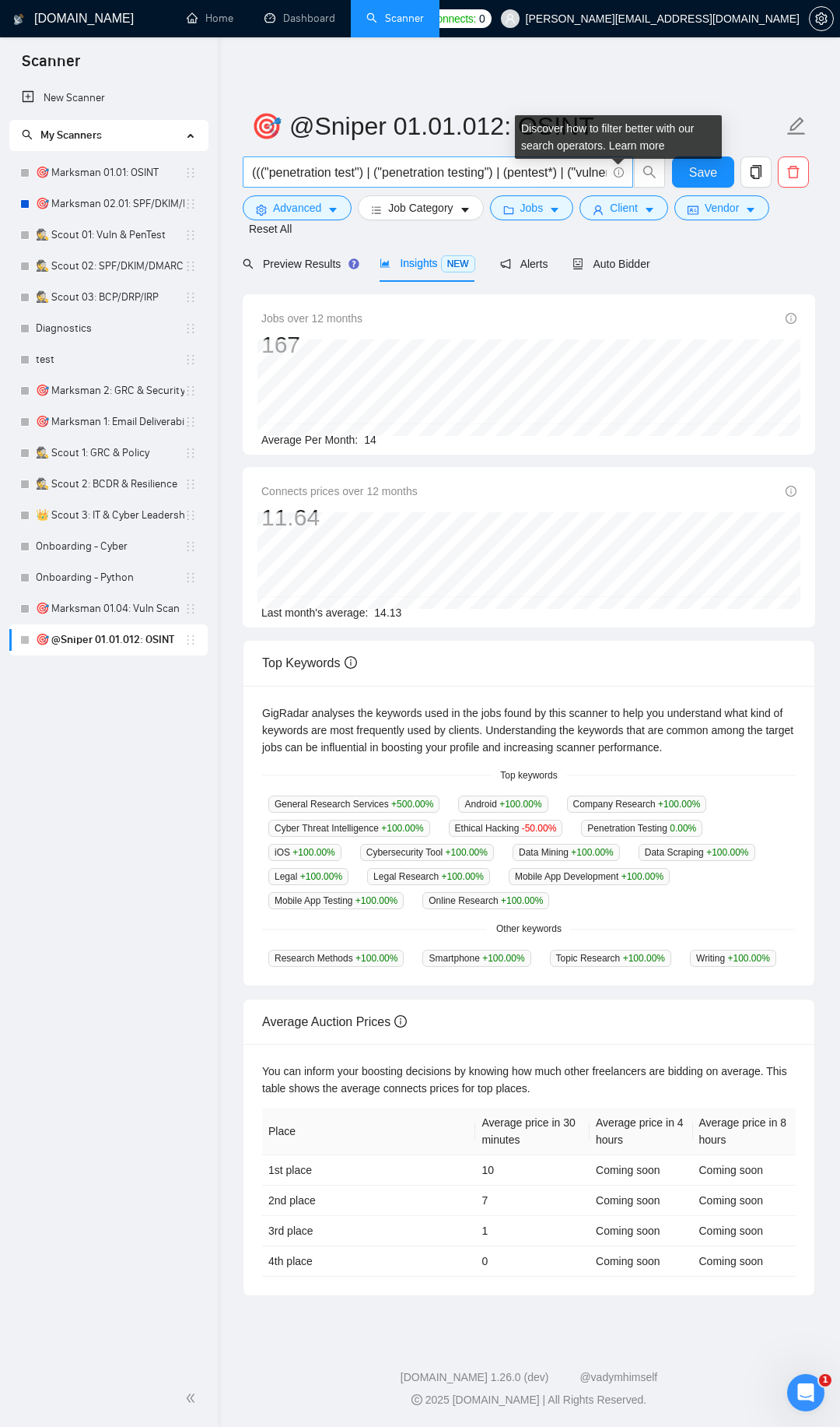
click at [622, 170] on icon "info-circle" at bounding box center [619, 173] width 10 height 10
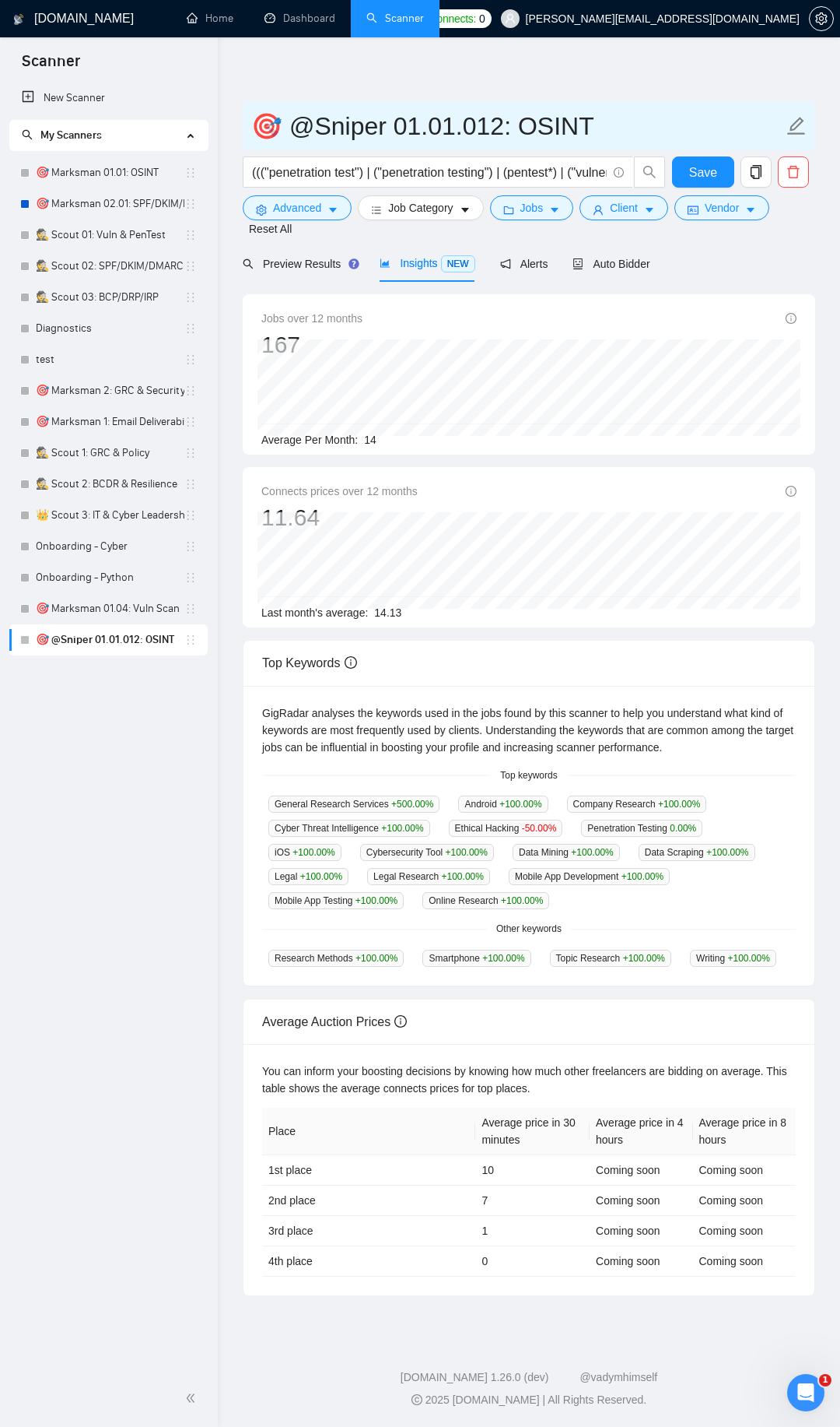
click at [650, 131] on input "🎯 @Sniper 01.01.012: OSINT" at bounding box center [517, 125] width 532 height 39
click at [284, 113] on input "🎯 @Sniper 01.01.012: OSINT" at bounding box center [517, 125] width 532 height 39
click at [287, 122] on input "🎯 @Sniper 01.01.012: OSINT" at bounding box center [517, 125] width 532 height 39
click at [278, 125] on input "🎯 @Sniper 01.01.012: OSINT" at bounding box center [517, 125] width 532 height 39
click at [278, 124] on input "🎯 @Sniper 01.01.012: OSINT" at bounding box center [517, 125] width 532 height 39
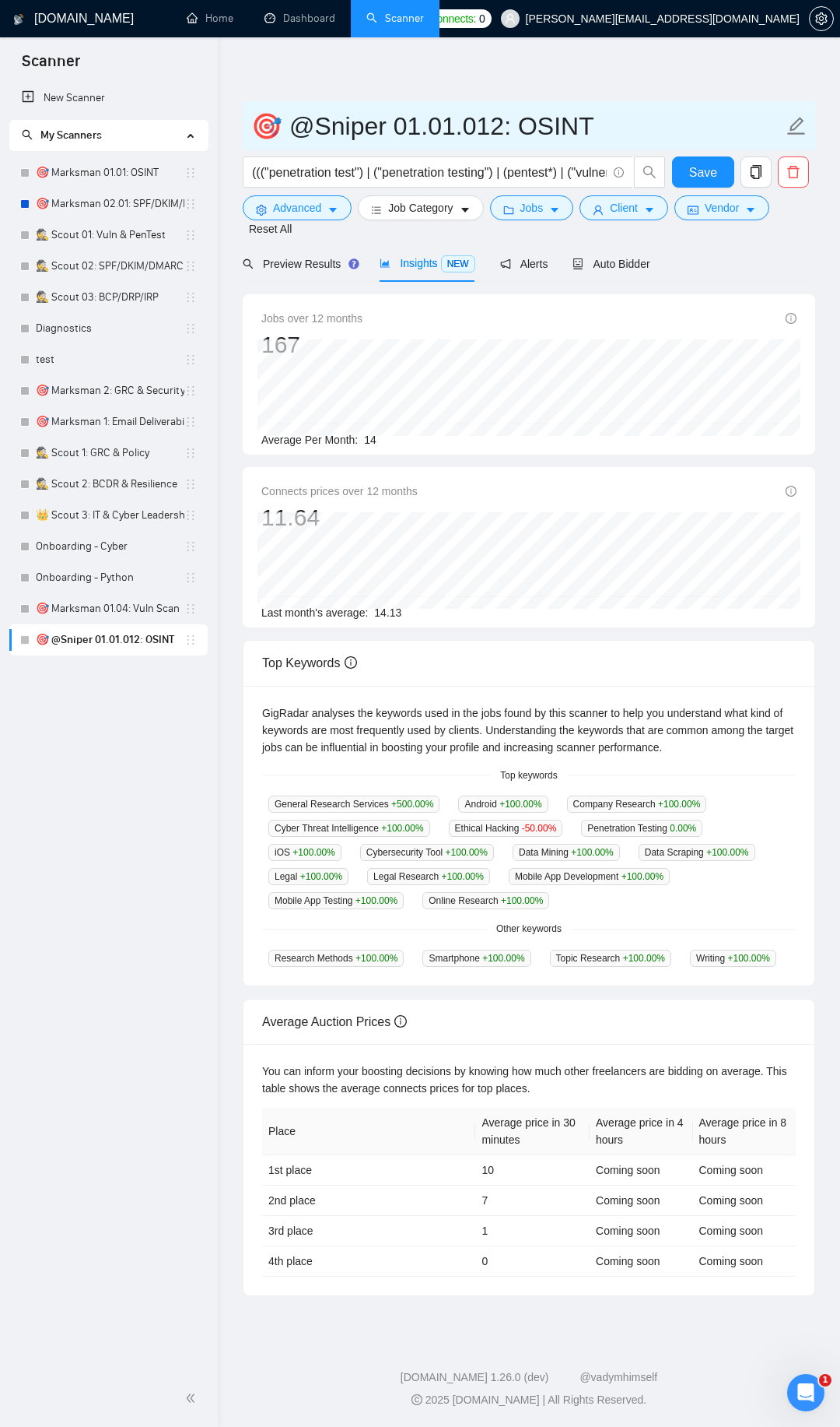
click at [263, 125] on input "🎯 @Sniper 01.01.012: OSINT" at bounding box center [517, 125] width 532 height 39
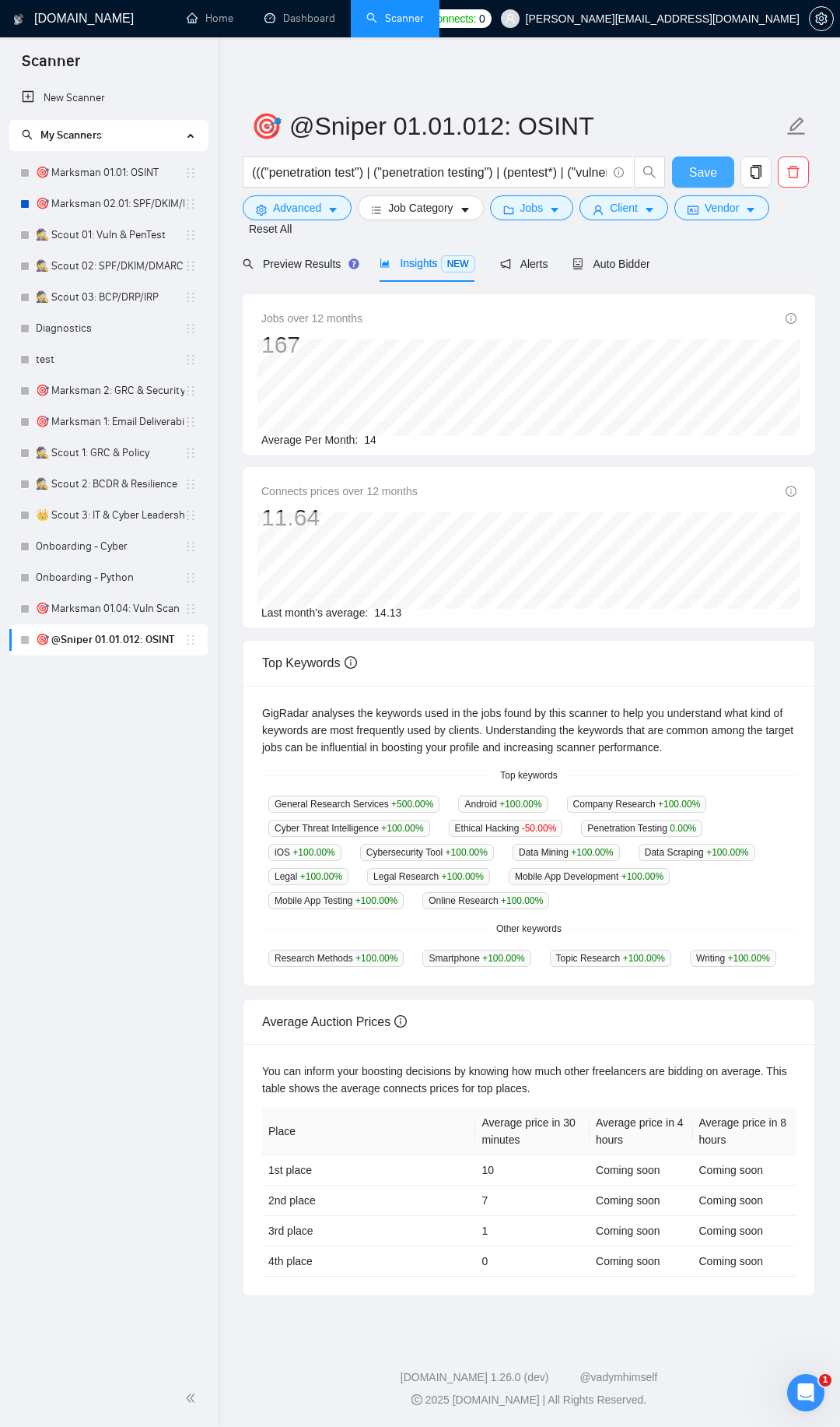
click at [710, 168] on span "Save" at bounding box center [703, 172] width 28 height 20
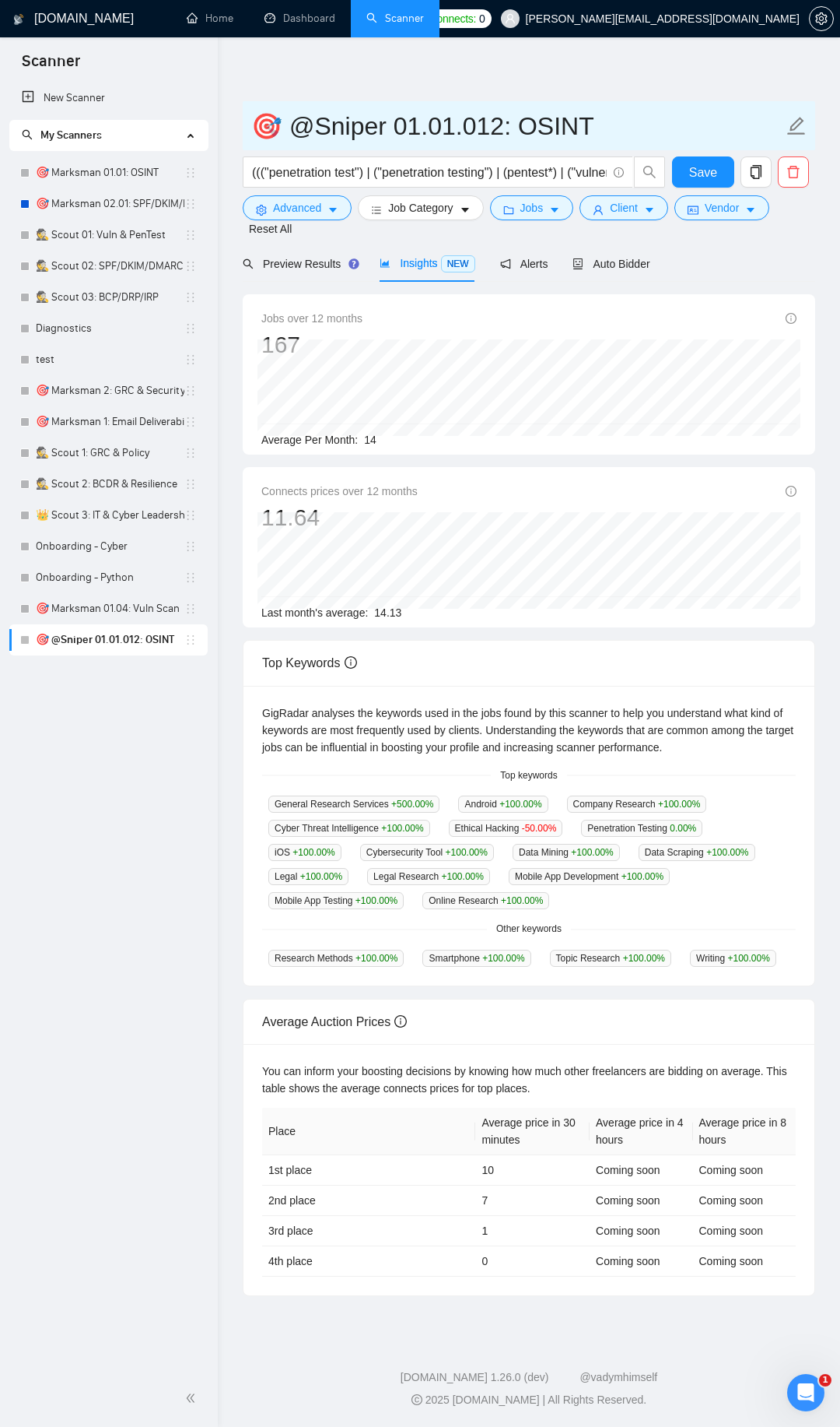
click at [492, 122] on input "🎯 @Sniper 01.01.012: OSINT" at bounding box center [517, 125] width 532 height 39
type input "🎯 Sniper [DATE]: OSINT"
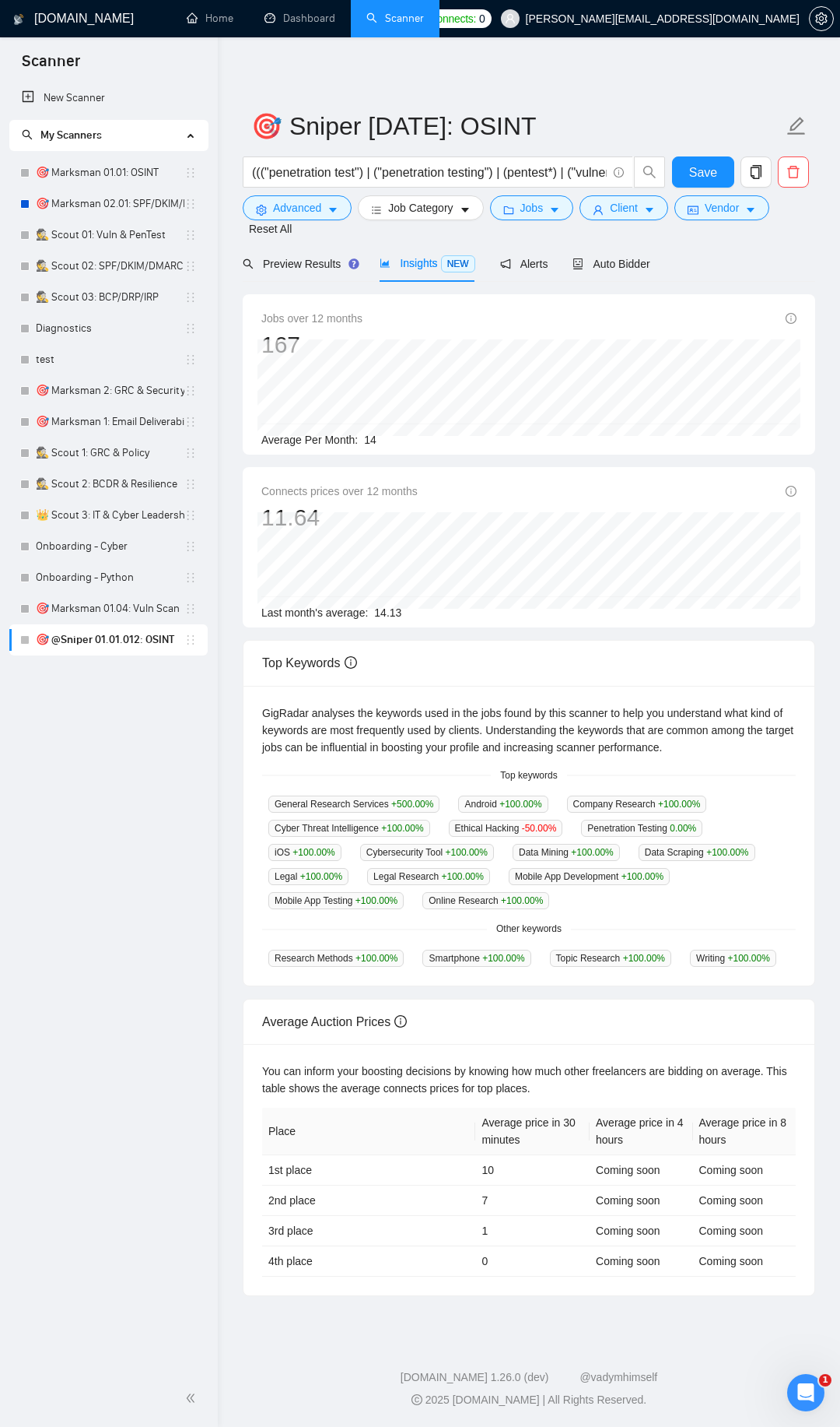
click at [584, 67] on div "🎯 Sniper [DATE]: OSINT ((("penetration test") | ("penetration testing") | (pent…" at bounding box center [528, 679] width 572 height 1234
click at [523, 262] on span "Alerts" at bounding box center [524, 263] width 48 height 12
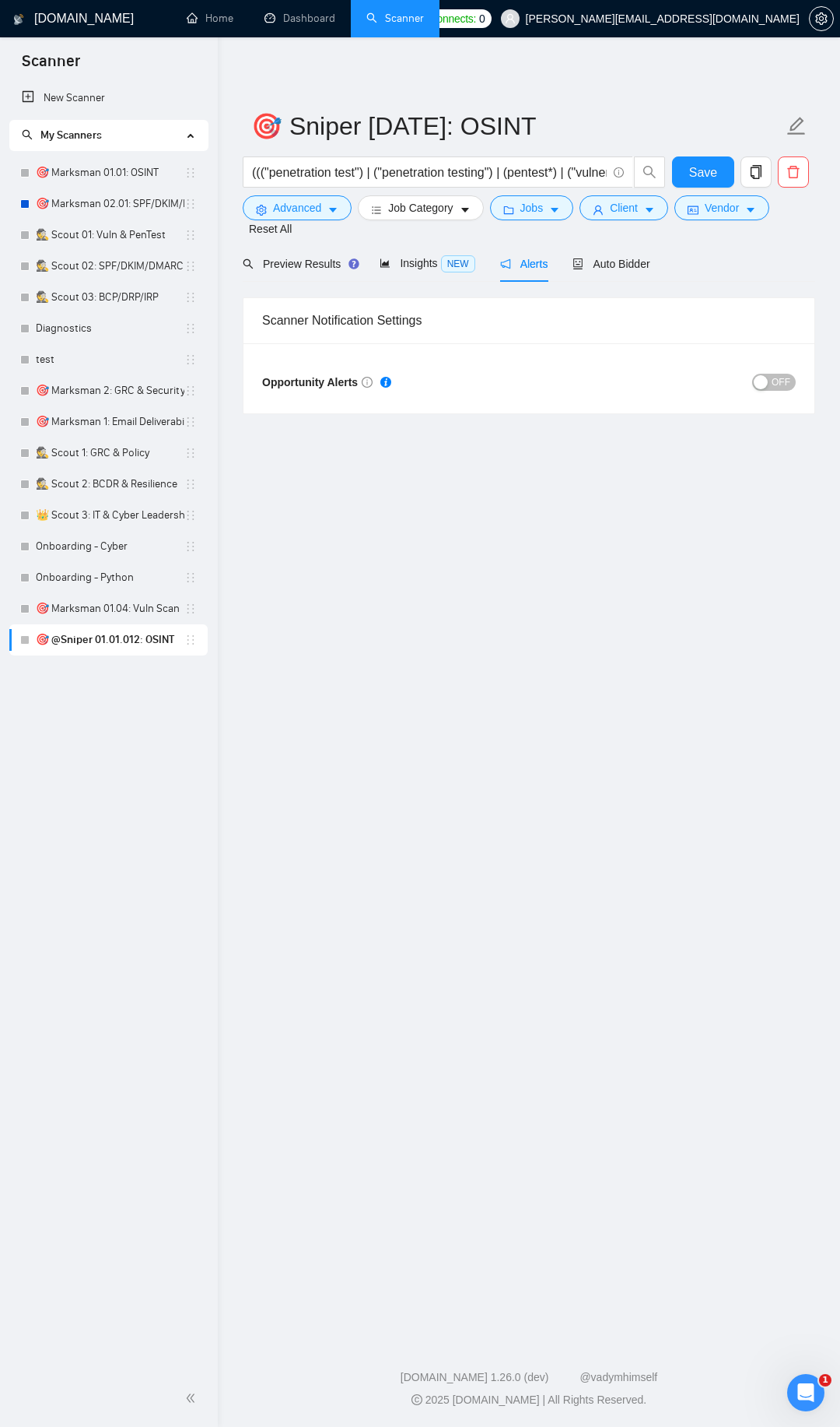
click at [764, 377] on div "button" at bounding box center [761, 382] width 14 height 14
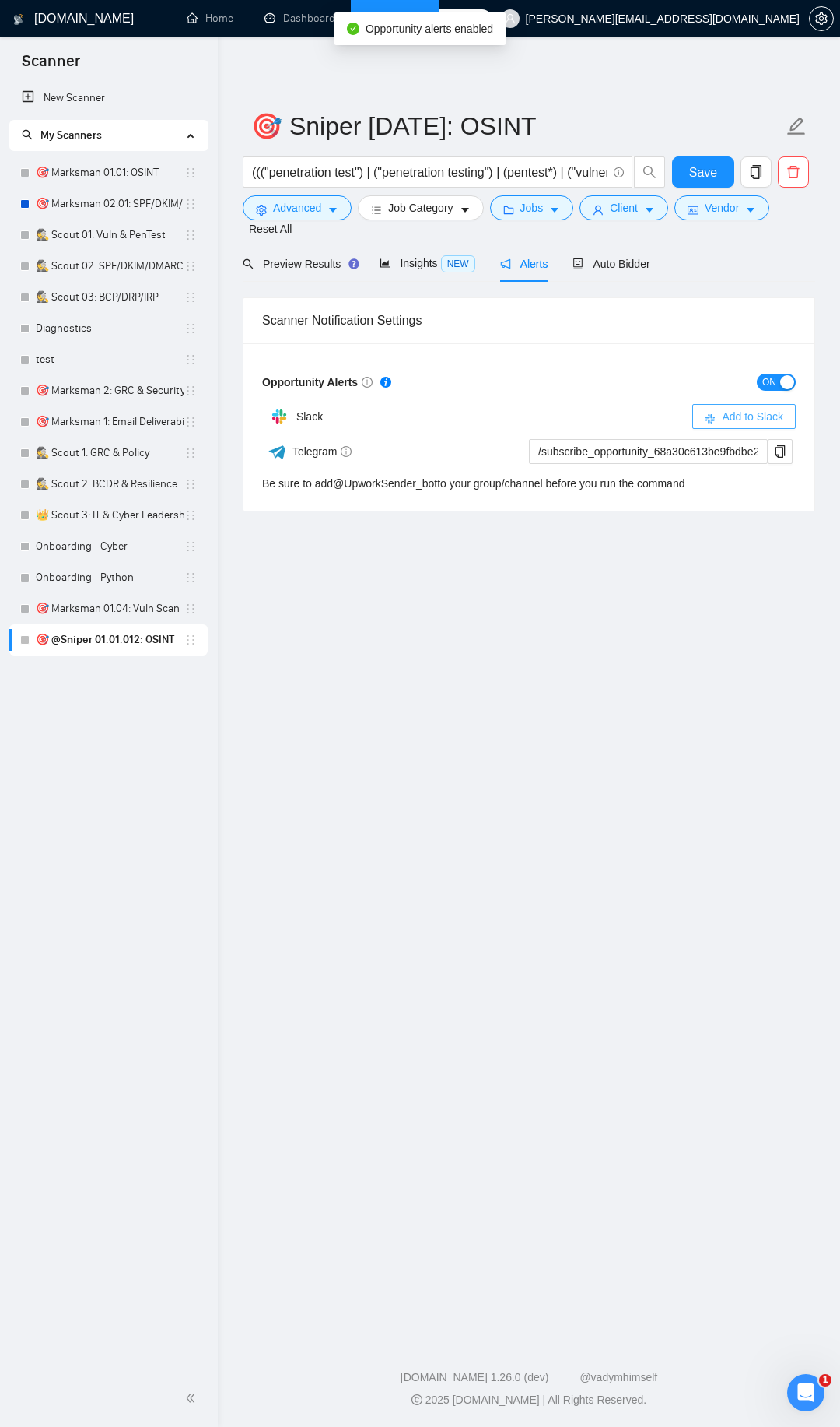
click at [739, 414] on span "Add to Slack" at bounding box center [752, 416] width 61 height 17
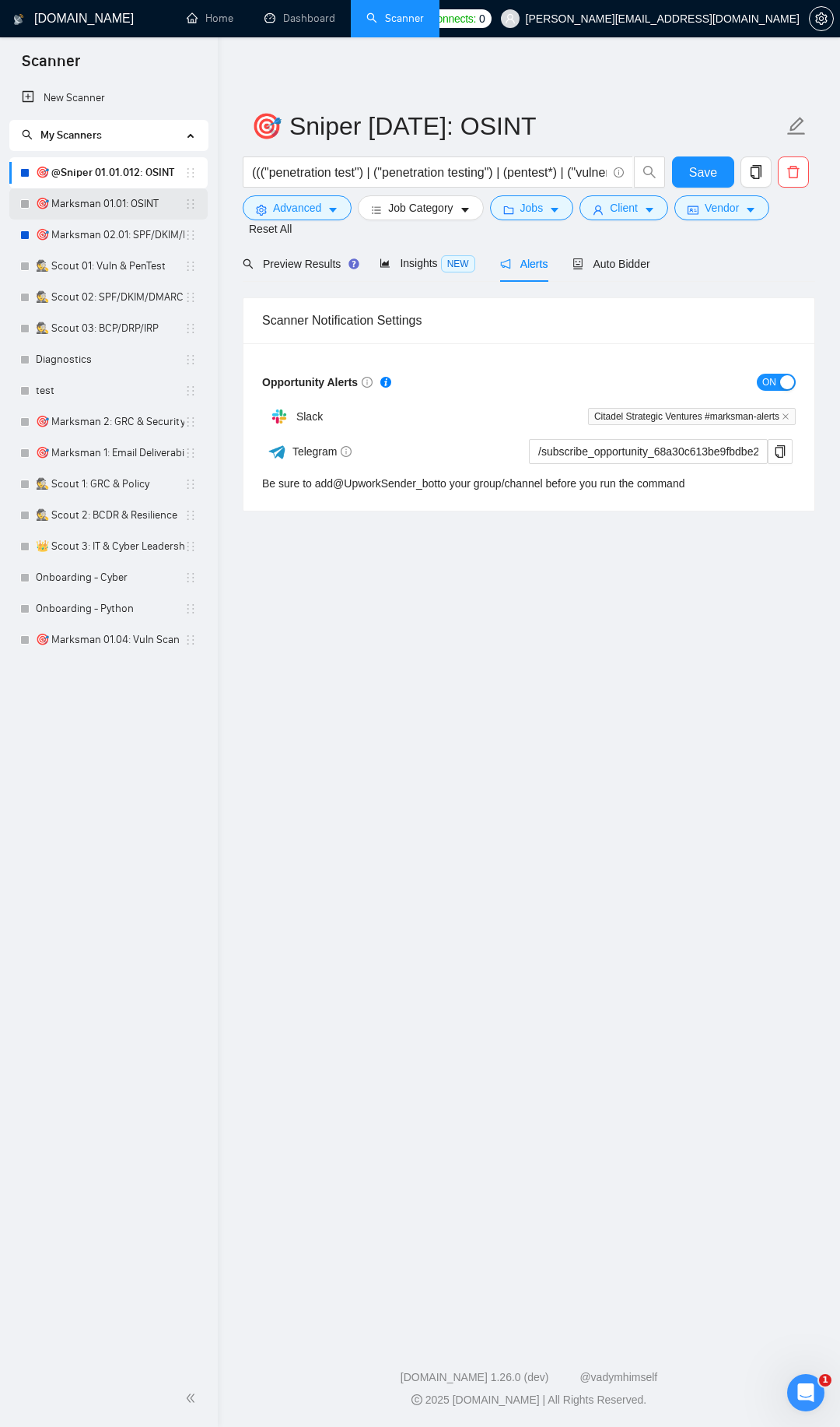
click at [106, 210] on link "🎯 Marksman 01.01: OSINT" at bounding box center [110, 204] width 148 height 31
click at [696, 167] on span "Save" at bounding box center [703, 172] width 28 height 20
click at [106, 209] on link "🎯 Marksman 01.01: OSINT" at bounding box center [110, 204] width 148 height 31
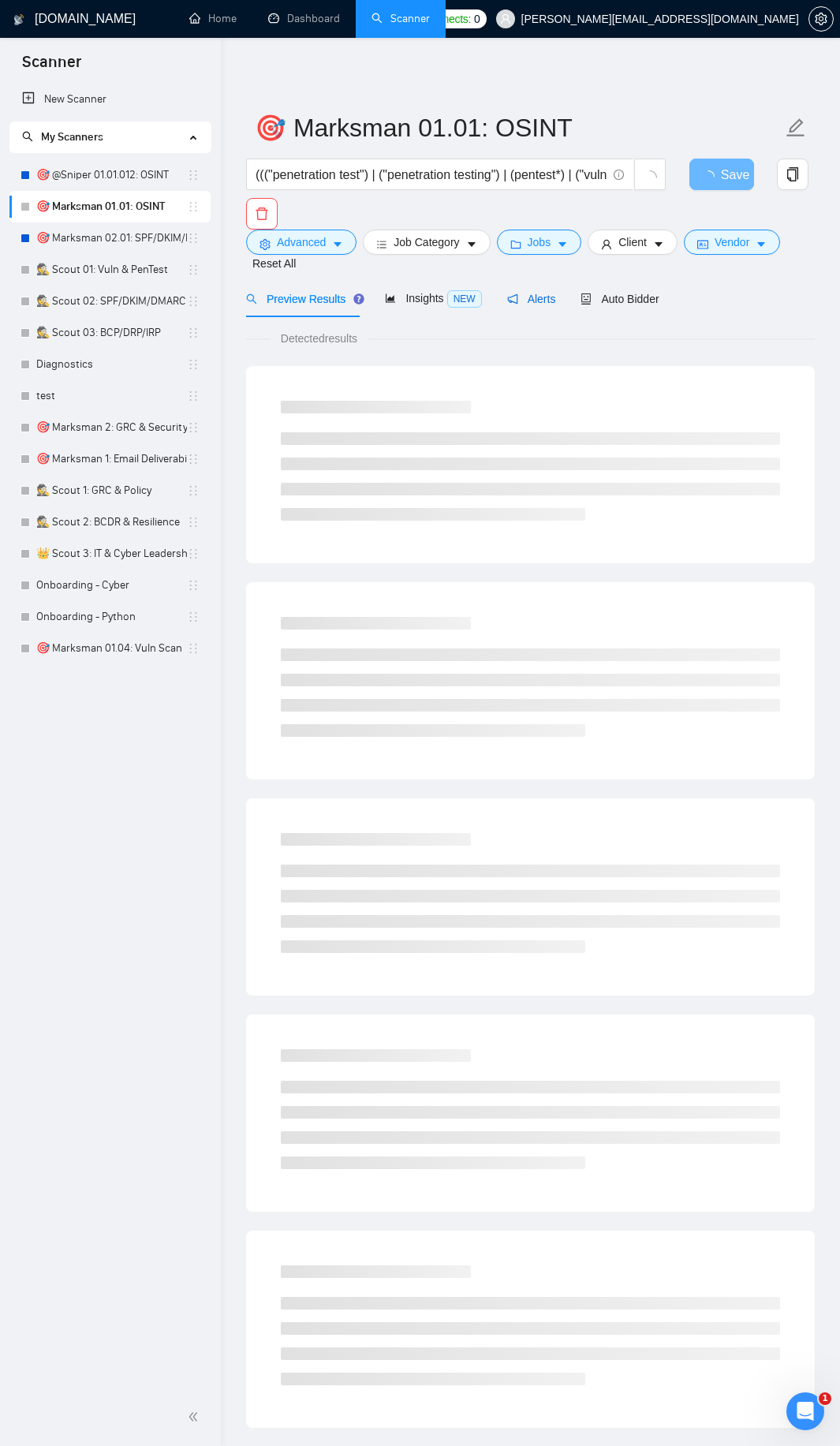
click at [516, 294] on icon "notification" at bounding box center [512, 298] width 10 height 11
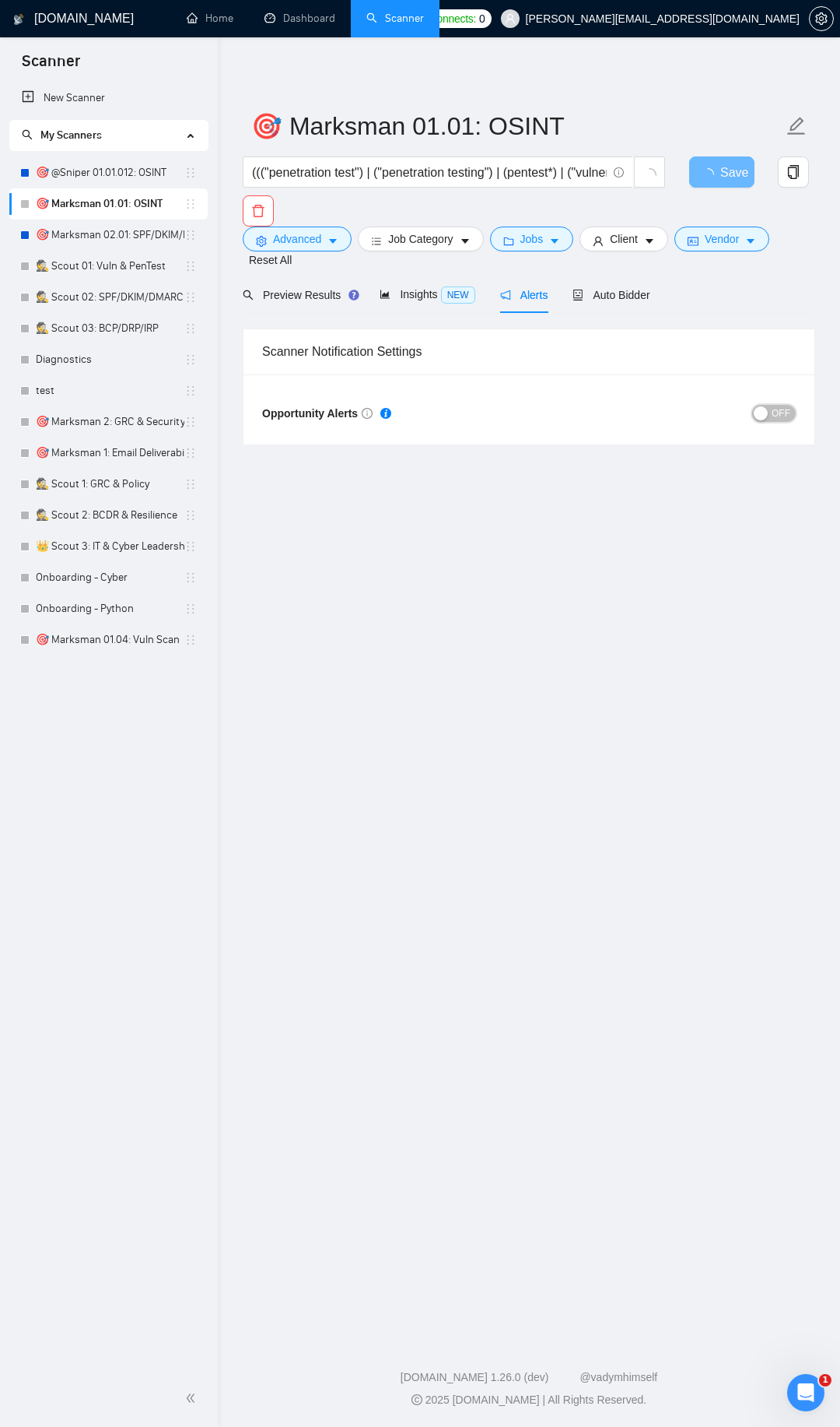
click at [767, 409] on div "button" at bounding box center [761, 413] width 14 height 14
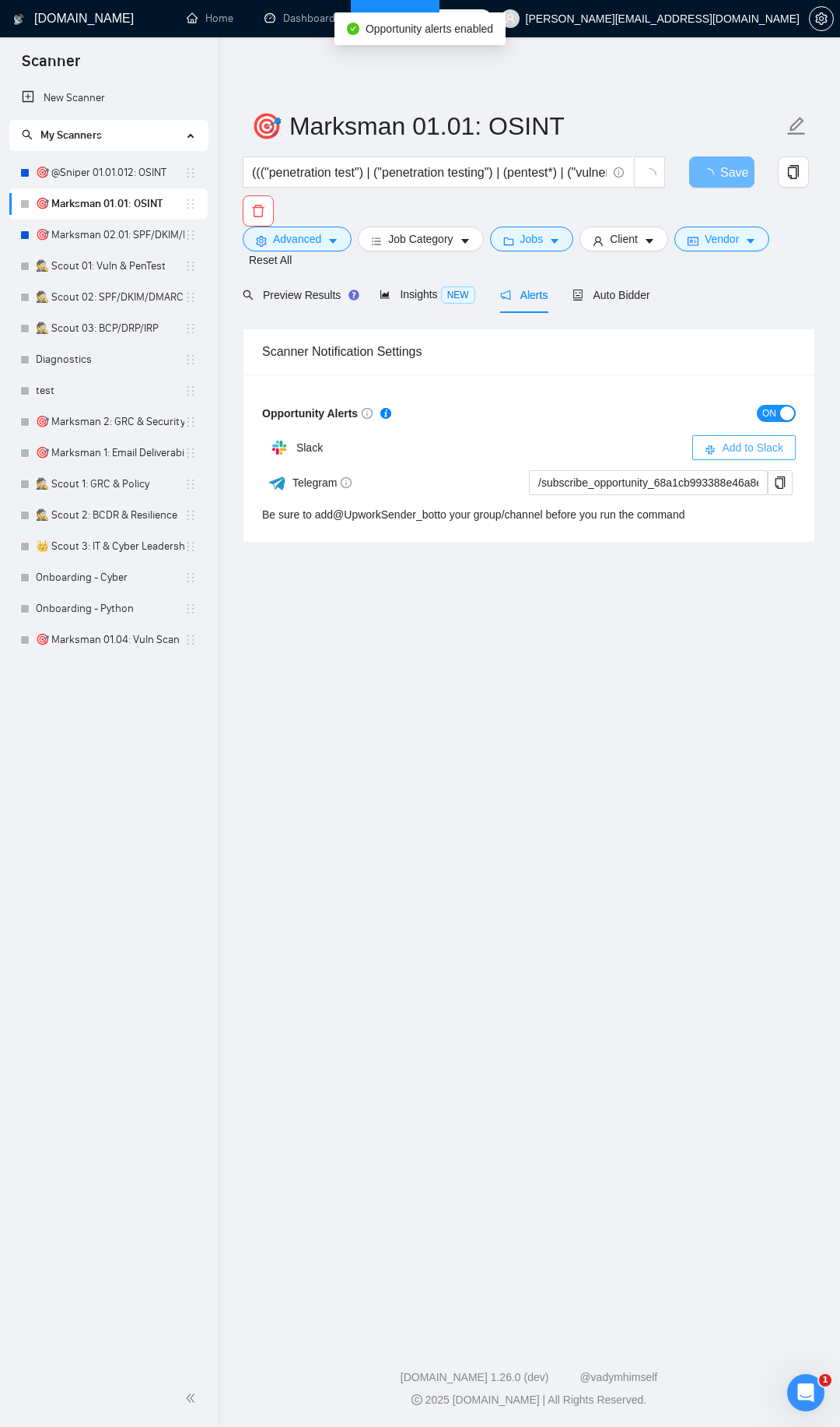
click at [717, 442] on button "Add to Slack" at bounding box center [744, 447] width 104 height 25
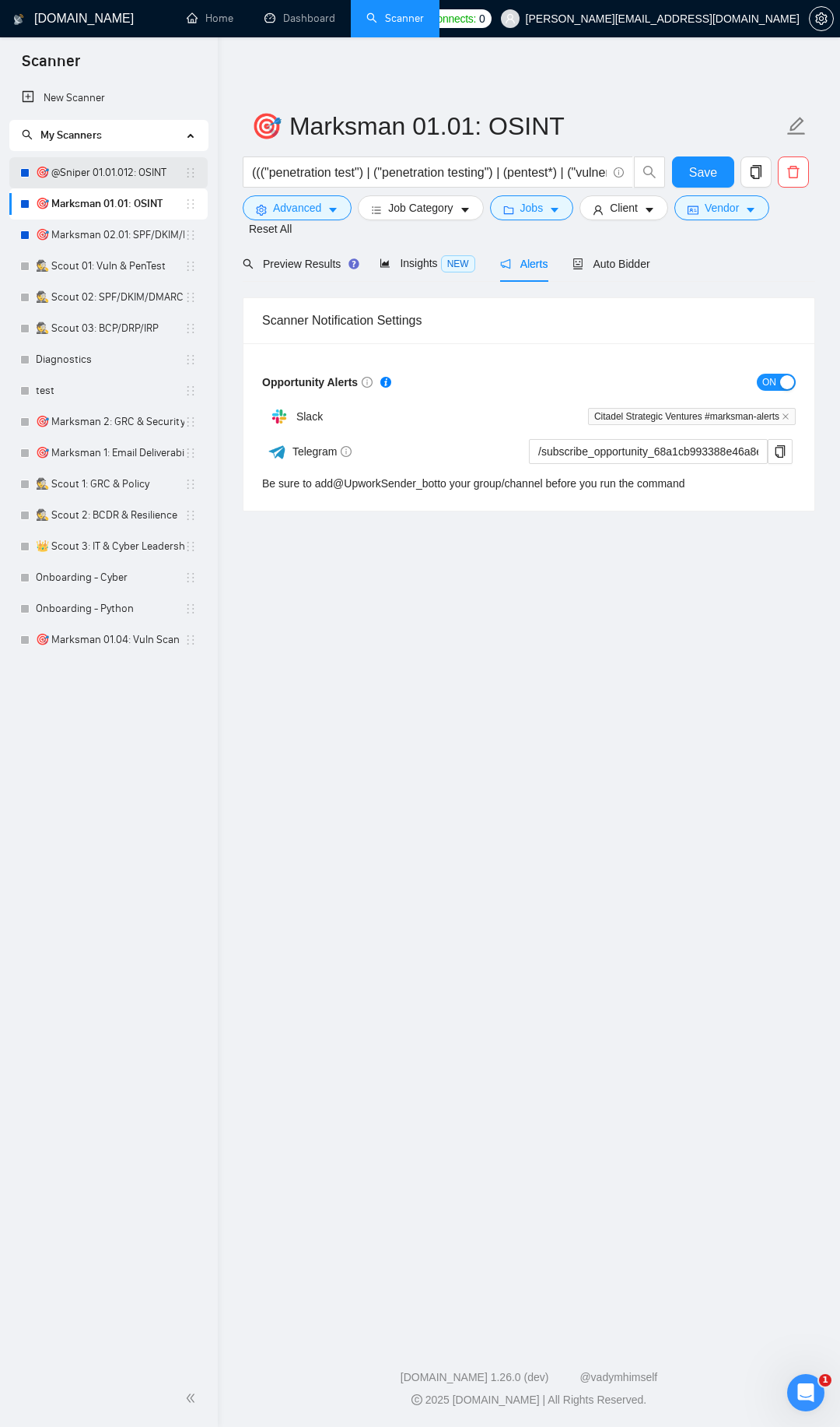
click at [124, 177] on link "🎯 @Sniper 01.01.012: OSINT" at bounding box center [110, 173] width 148 height 31
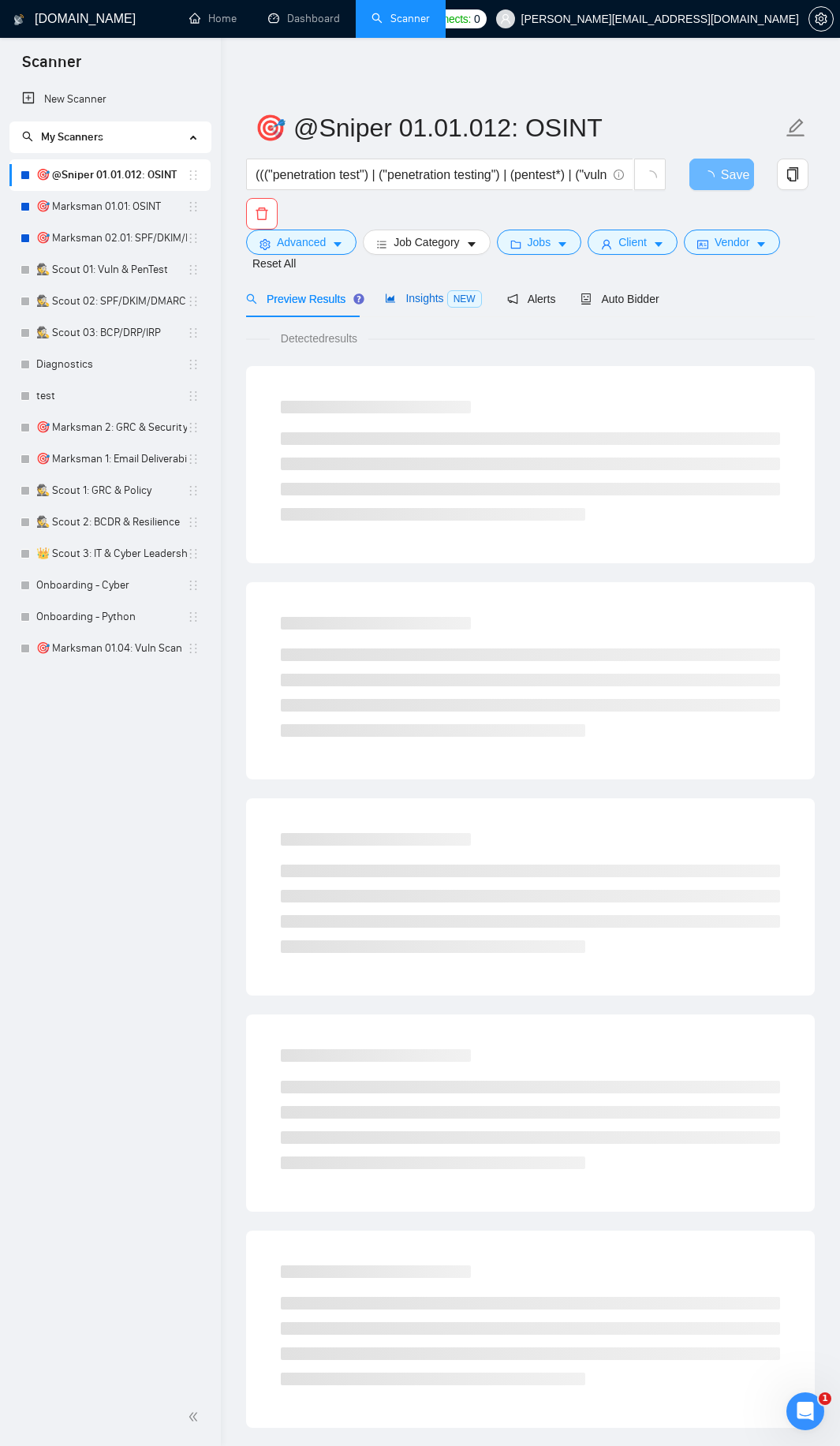
click at [425, 302] on span "Insights NEW" at bounding box center [433, 298] width 96 height 12
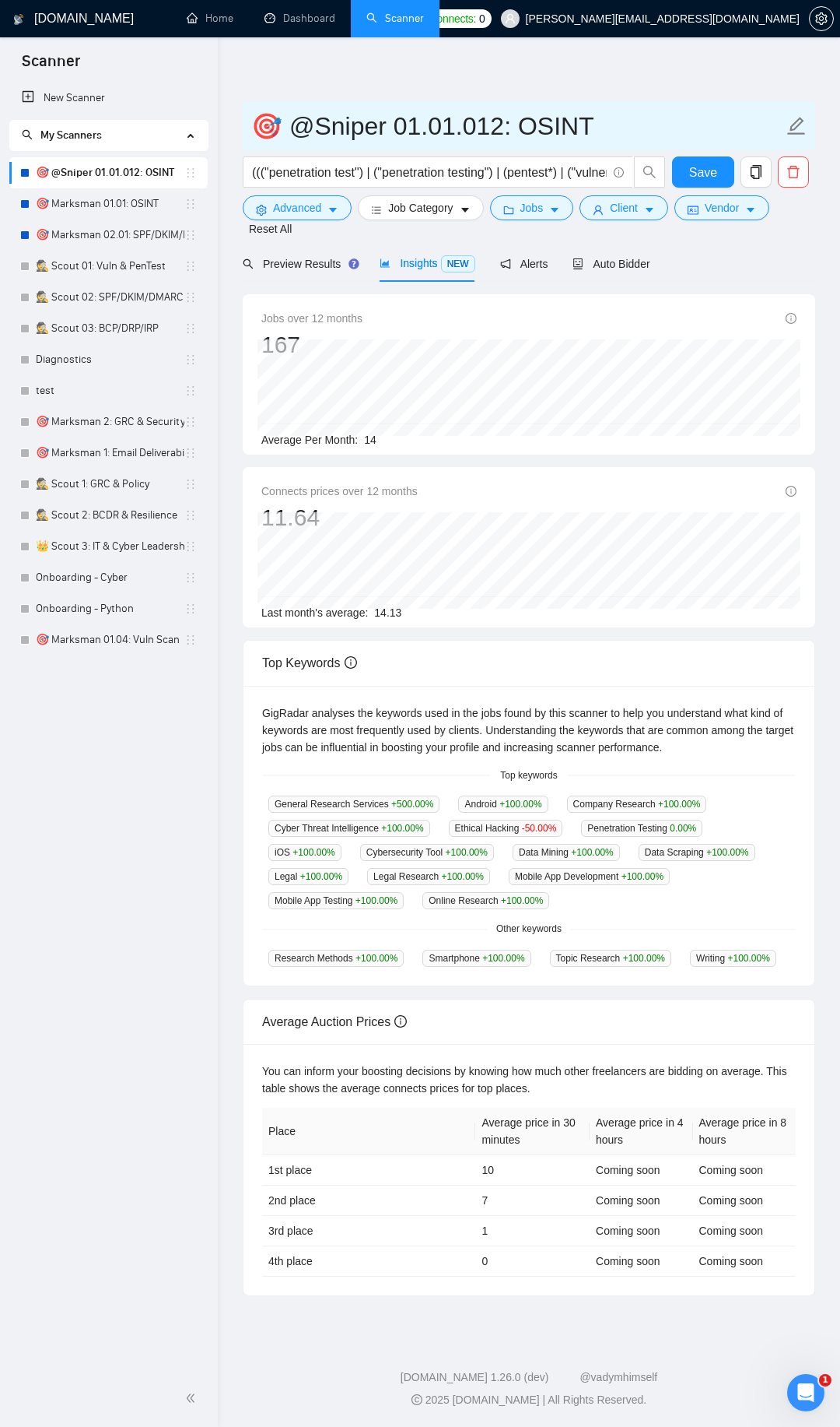
click at [321, 125] on input "🎯 @Sniper 01.01.012: OSINT" at bounding box center [517, 125] width 532 height 39
click at [477, 124] on input "🎯 Sniper 01.01.012: OSINT" at bounding box center [517, 125] width 532 height 39
type input "🎯 Sniper [DATE]: OSINT"
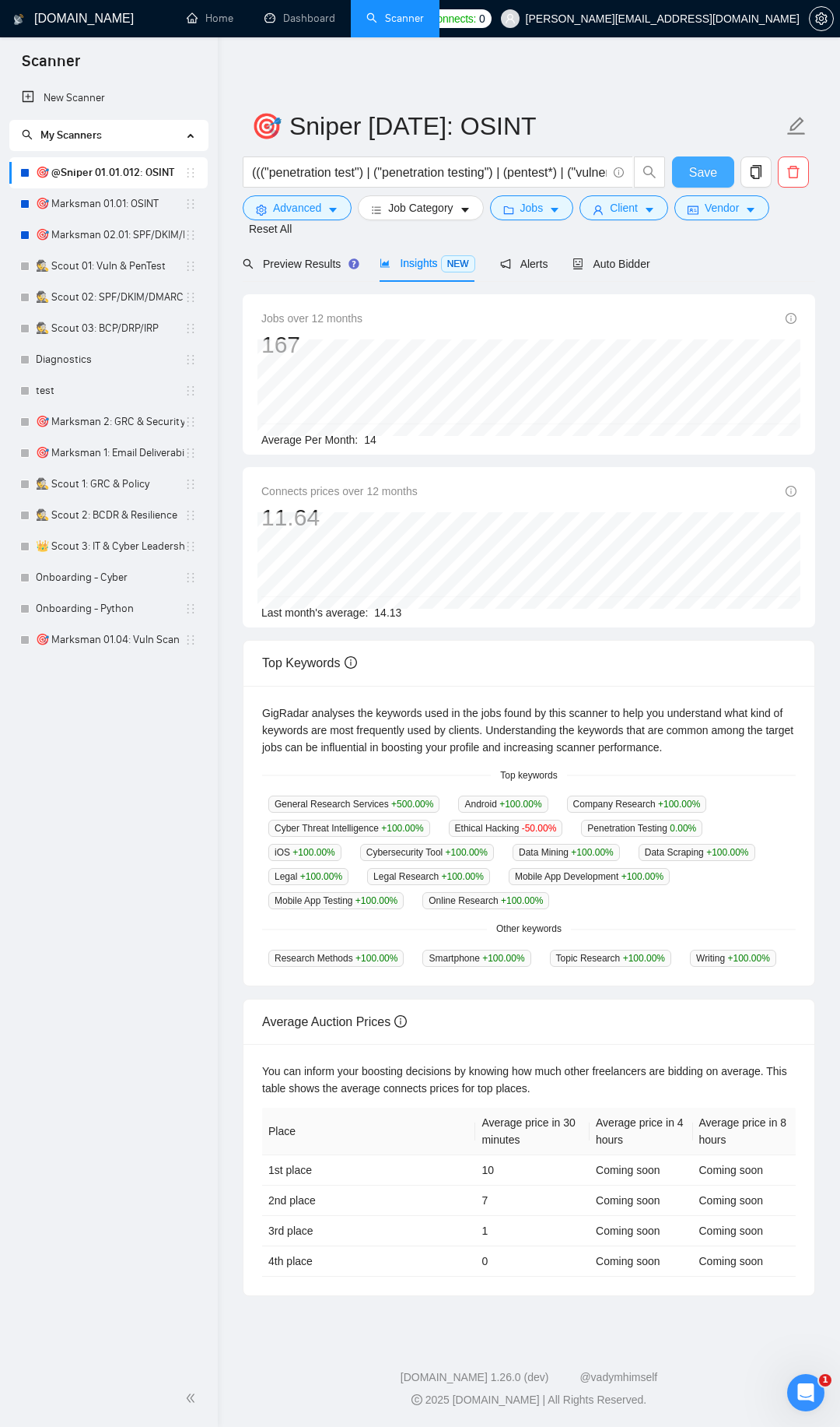
click at [712, 162] on button "Save" at bounding box center [704, 172] width 62 height 31
click at [306, 256] on div "Preview Results" at bounding box center [299, 264] width 112 height 17
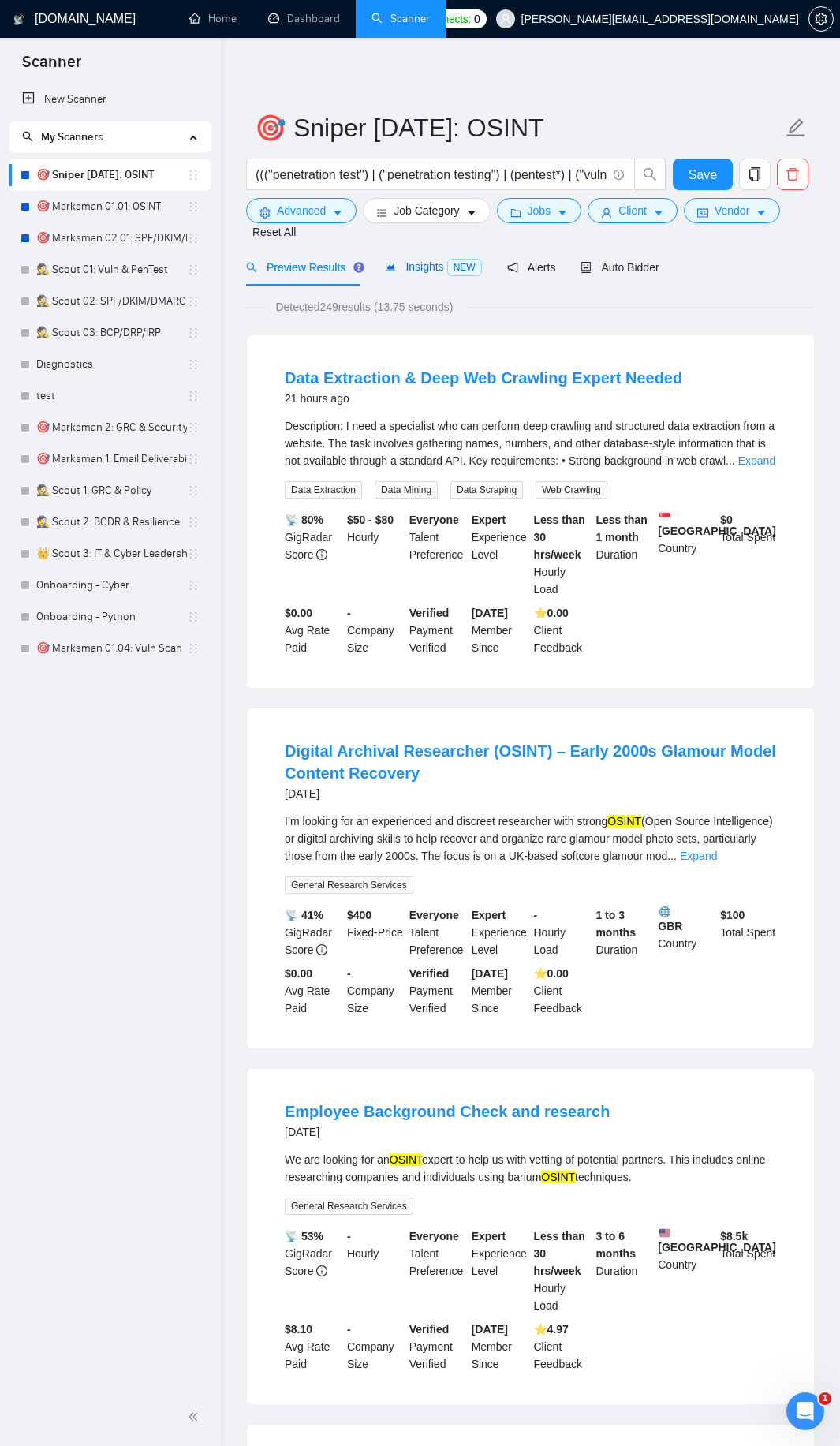
click at [408, 259] on div "Insights NEW" at bounding box center [433, 267] width 96 height 18
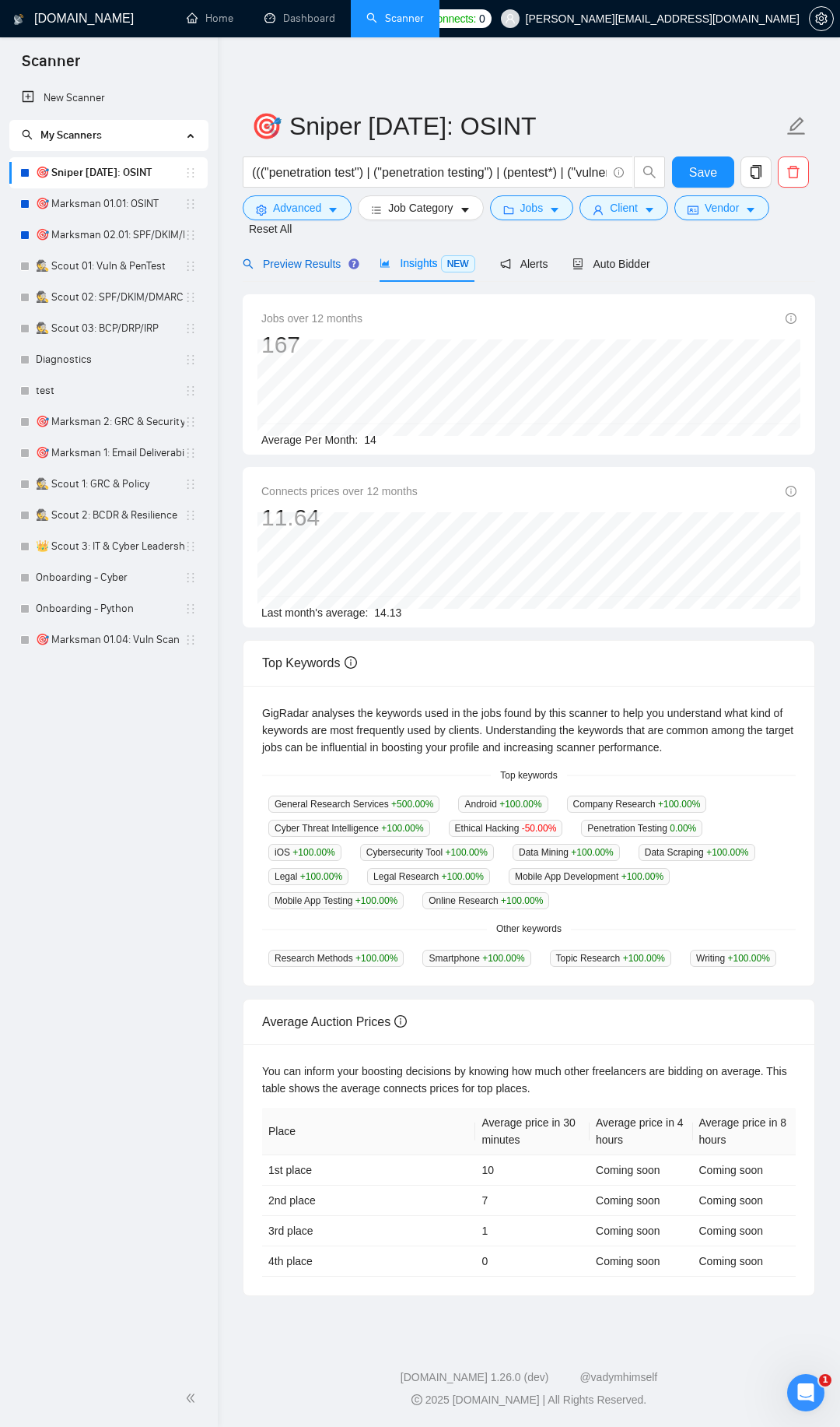
click at [296, 263] on span "Preview Results" at bounding box center [299, 263] width 112 height 12
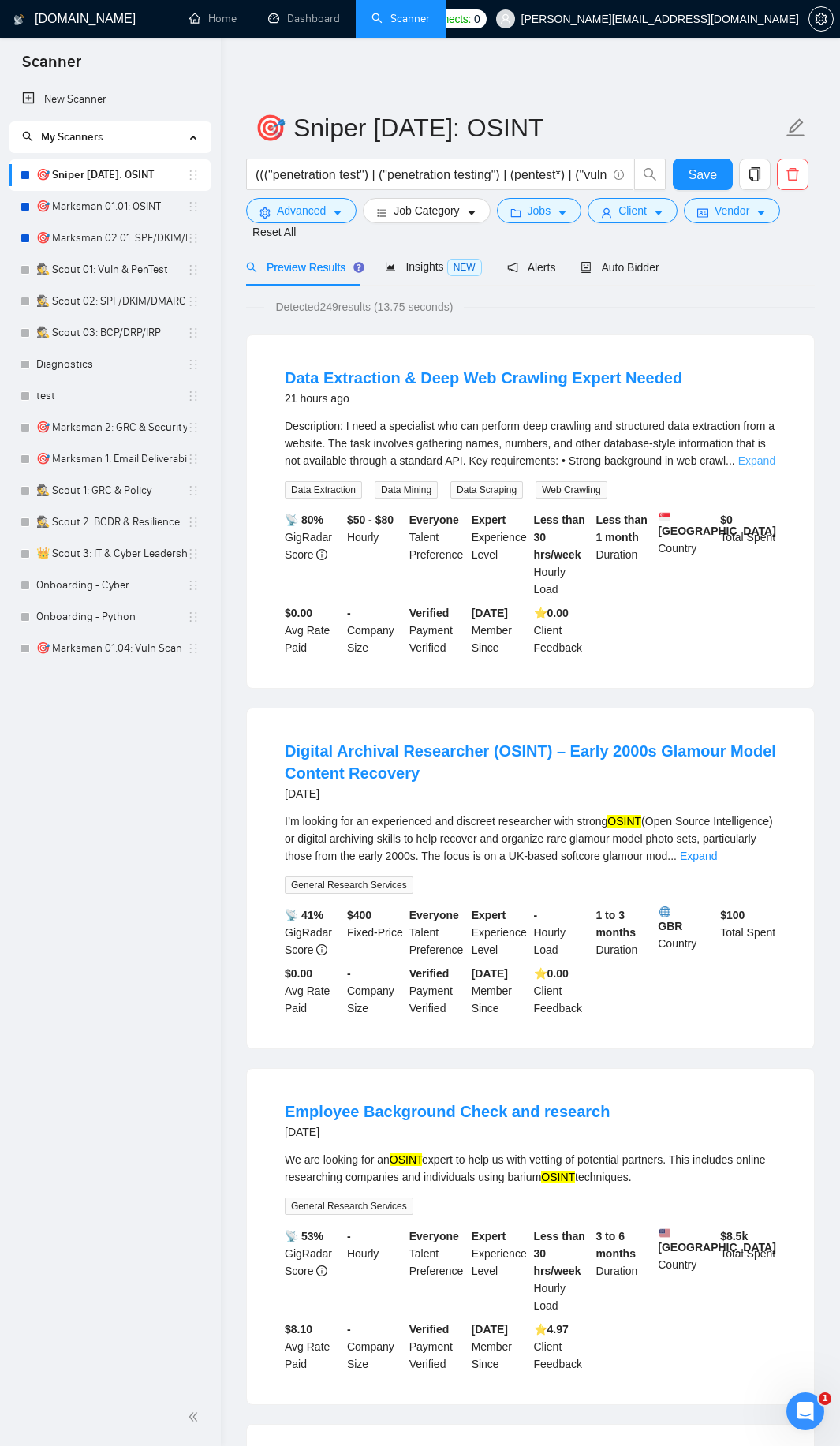
click at [762, 461] on link "Expand" at bounding box center [756, 460] width 37 height 12
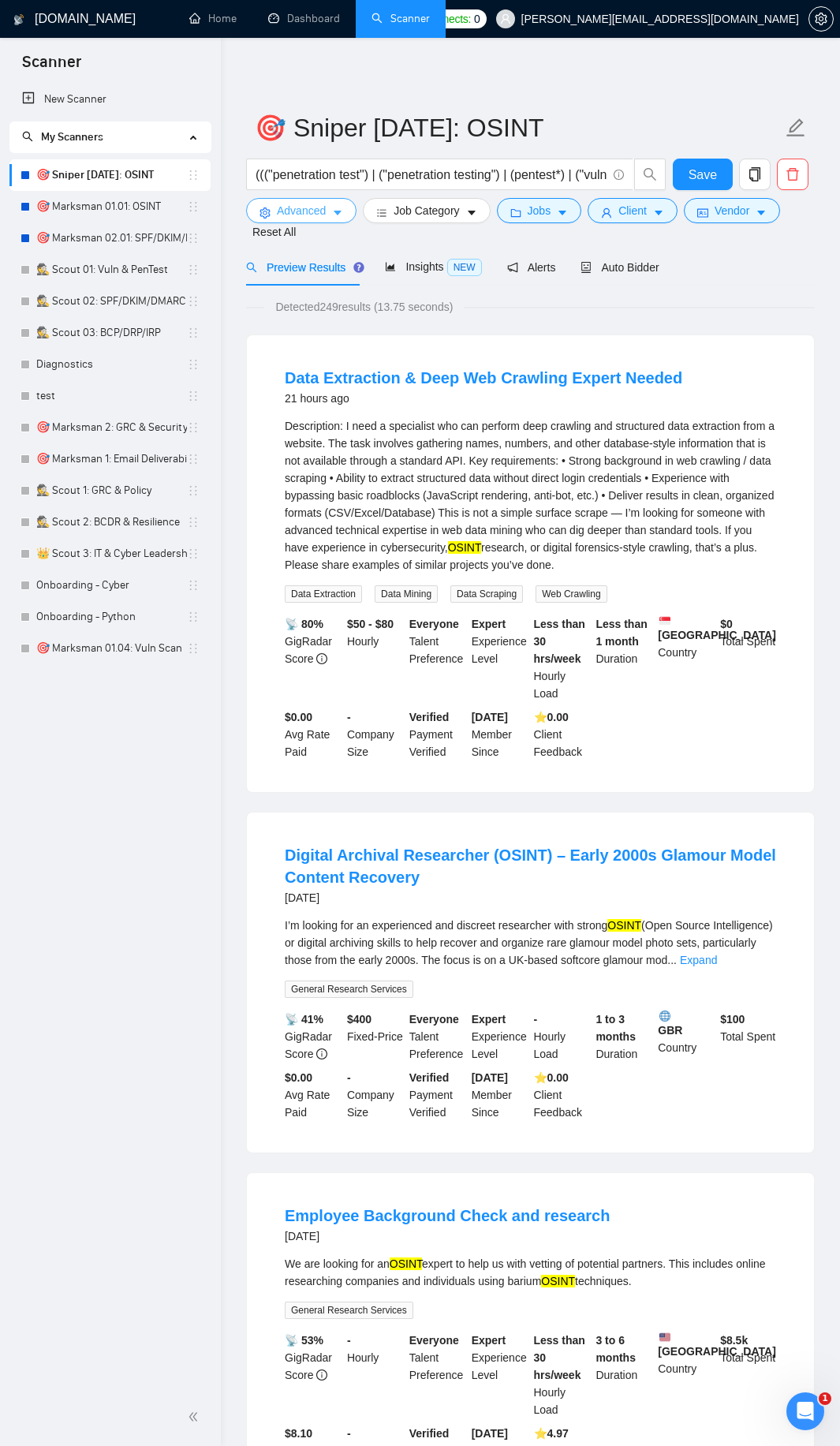
click at [340, 217] on icon "caret-down" at bounding box center [337, 213] width 11 height 11
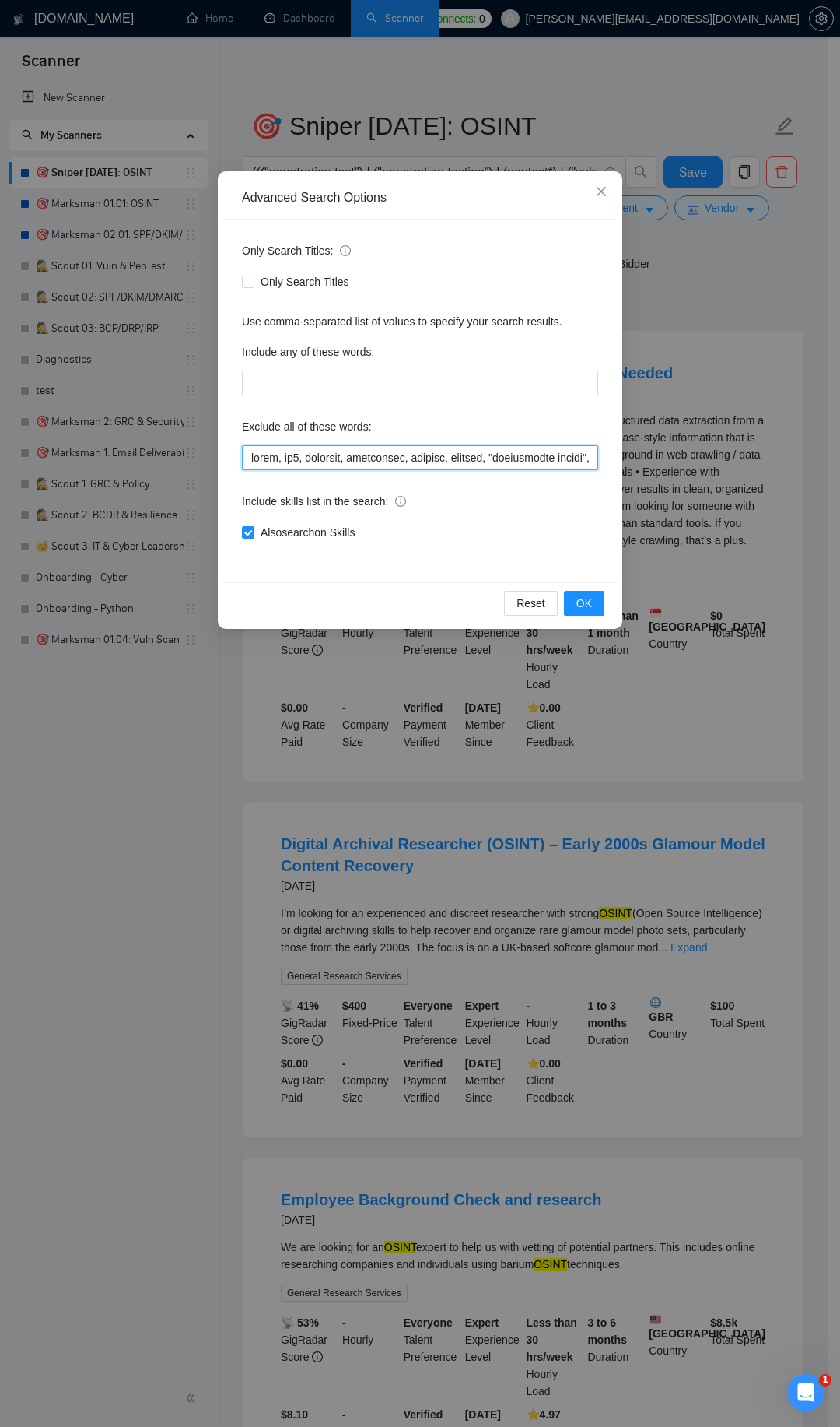
click at [250, 459] on input "text" at bounding box center [420, 457] width 357 height 25
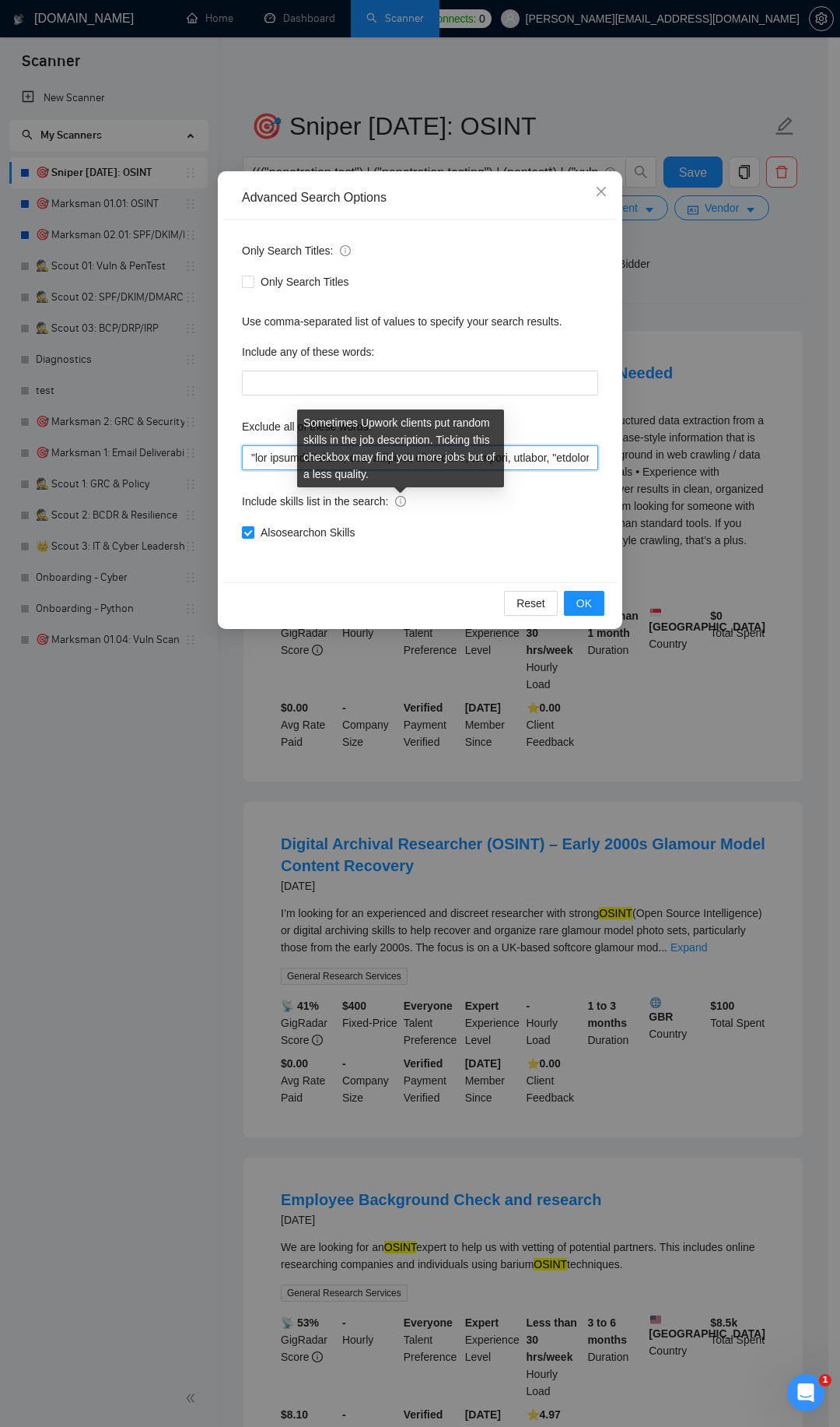
click at [401, 502] on icon "info-circle" at bounding box center [401, 501] width 11 height 11
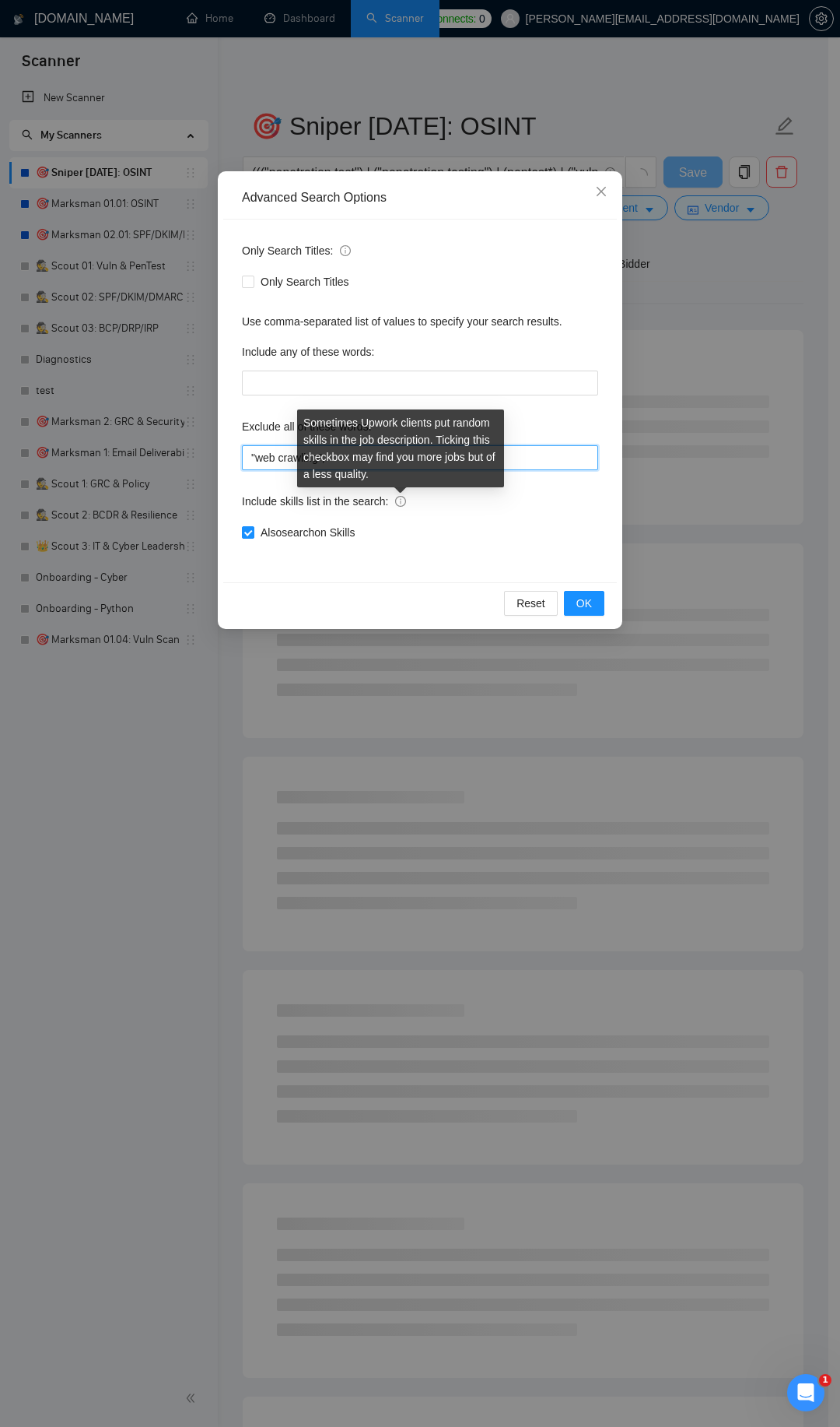
type input ""web crawling","
click at [401, 502] on icon "info-circle" at bounding box center [401, 501] width 11 height 11
click at [253, 526] on input "Also search on Skills" at bounding box center [247, 531] width 11 height 11
checkbox input "false"
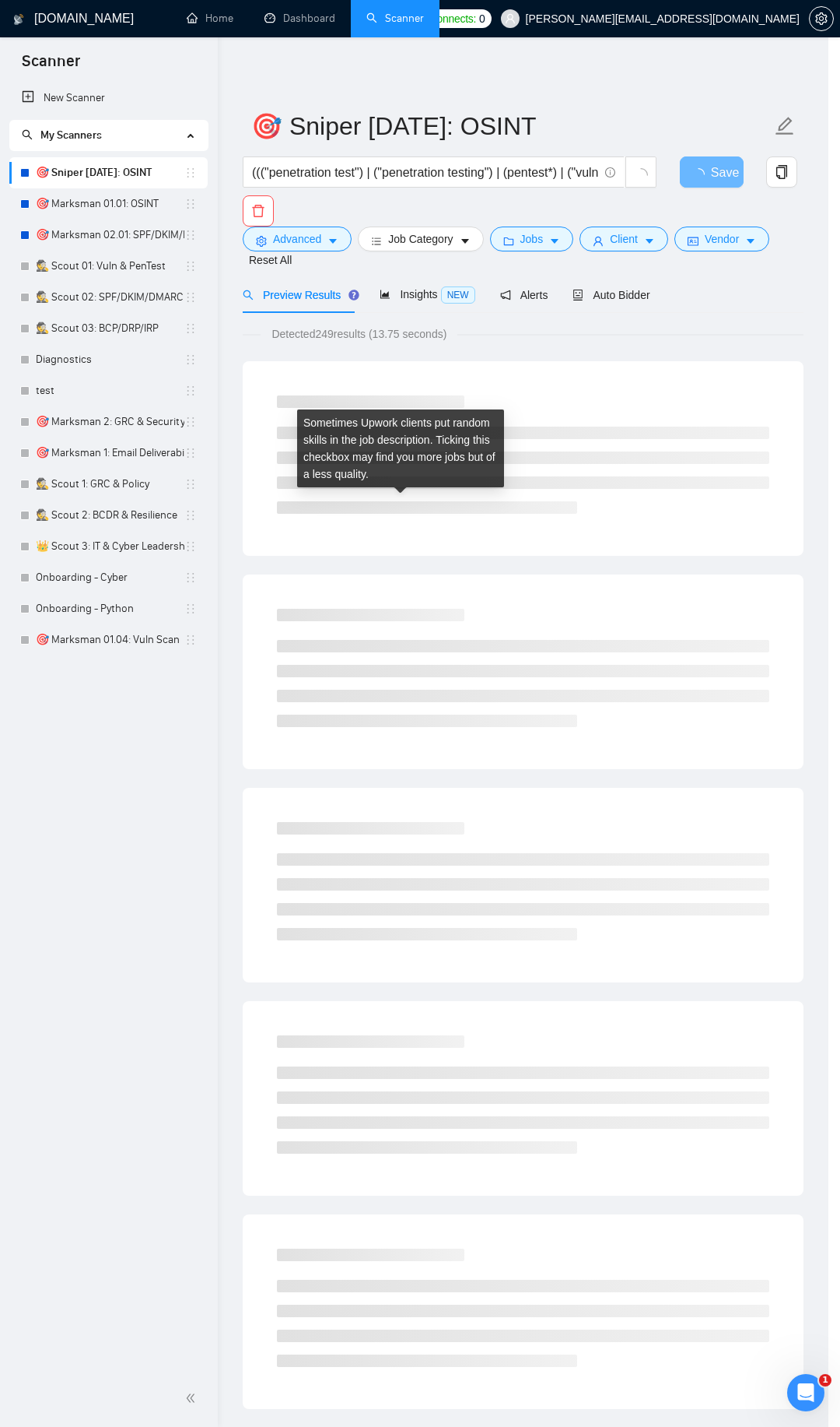
click at [389, 280] on div "Include skills list in the search: Also search on Skills" at bounding box center [353, 275] width 72 height 11
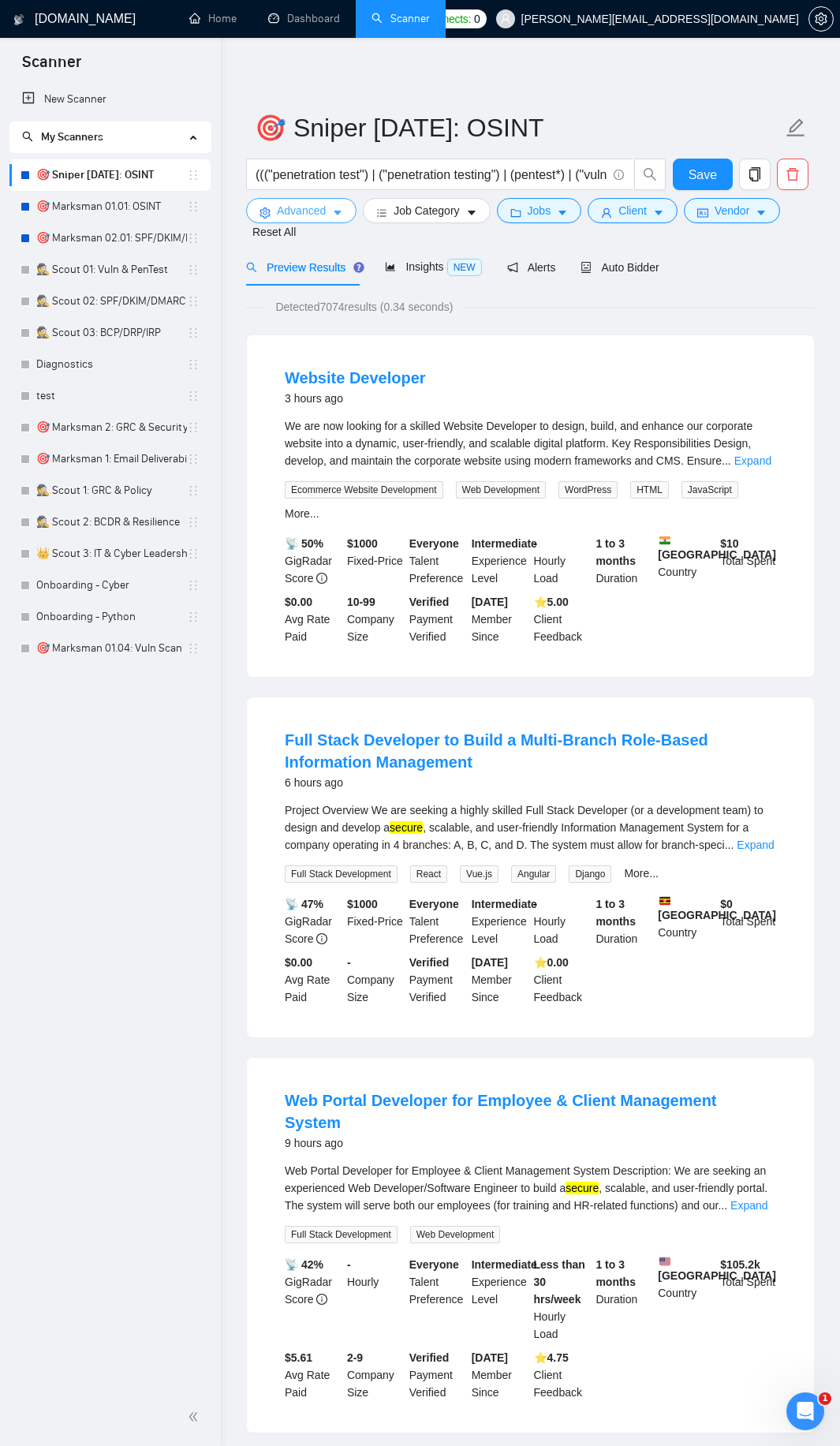
click at [328, 219] on button "Advanced" at bounding box center [301, 210] width 110 height 25
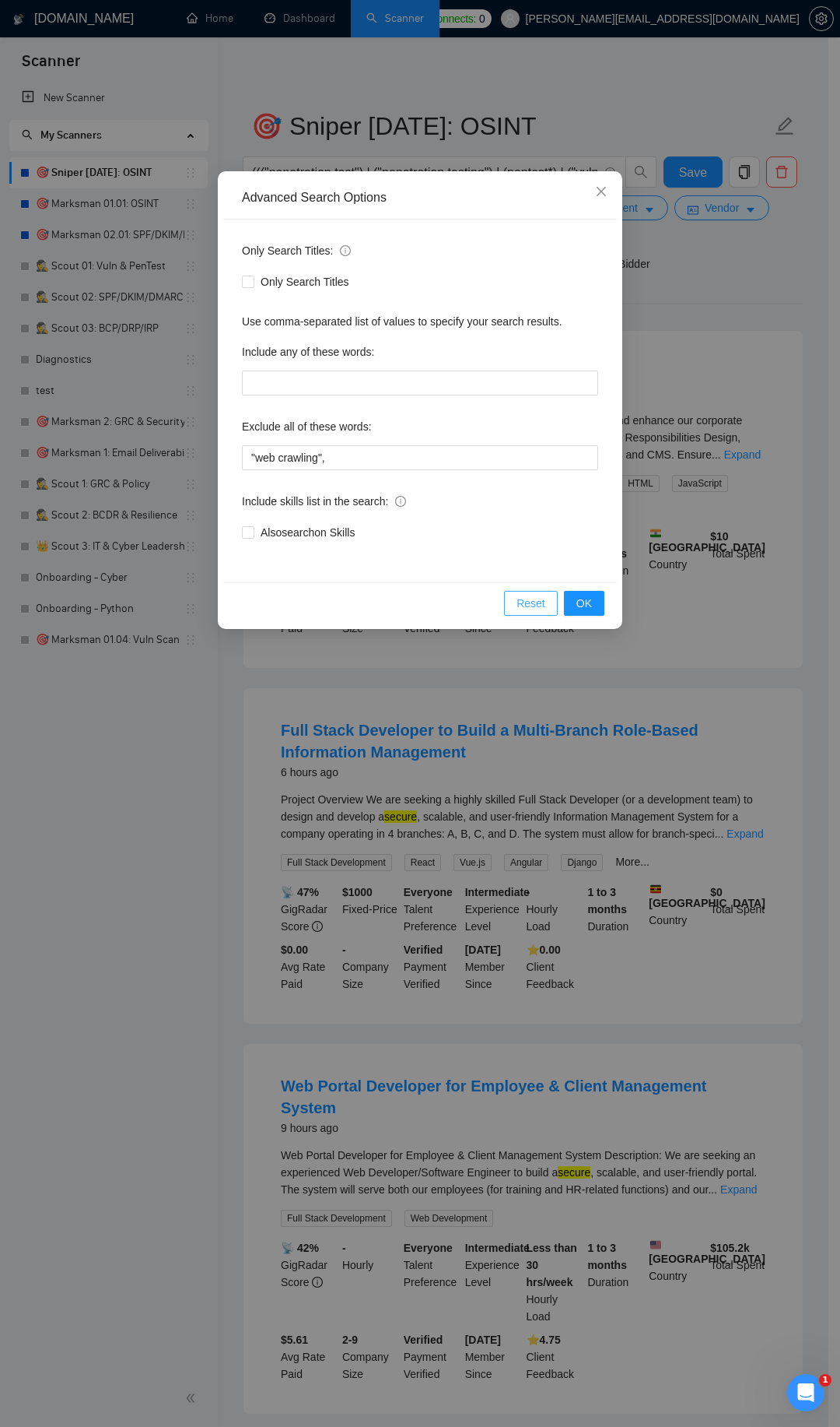
click at [529, 608] on span "Reset" at bounding box center [530, 603] width 28 height 17
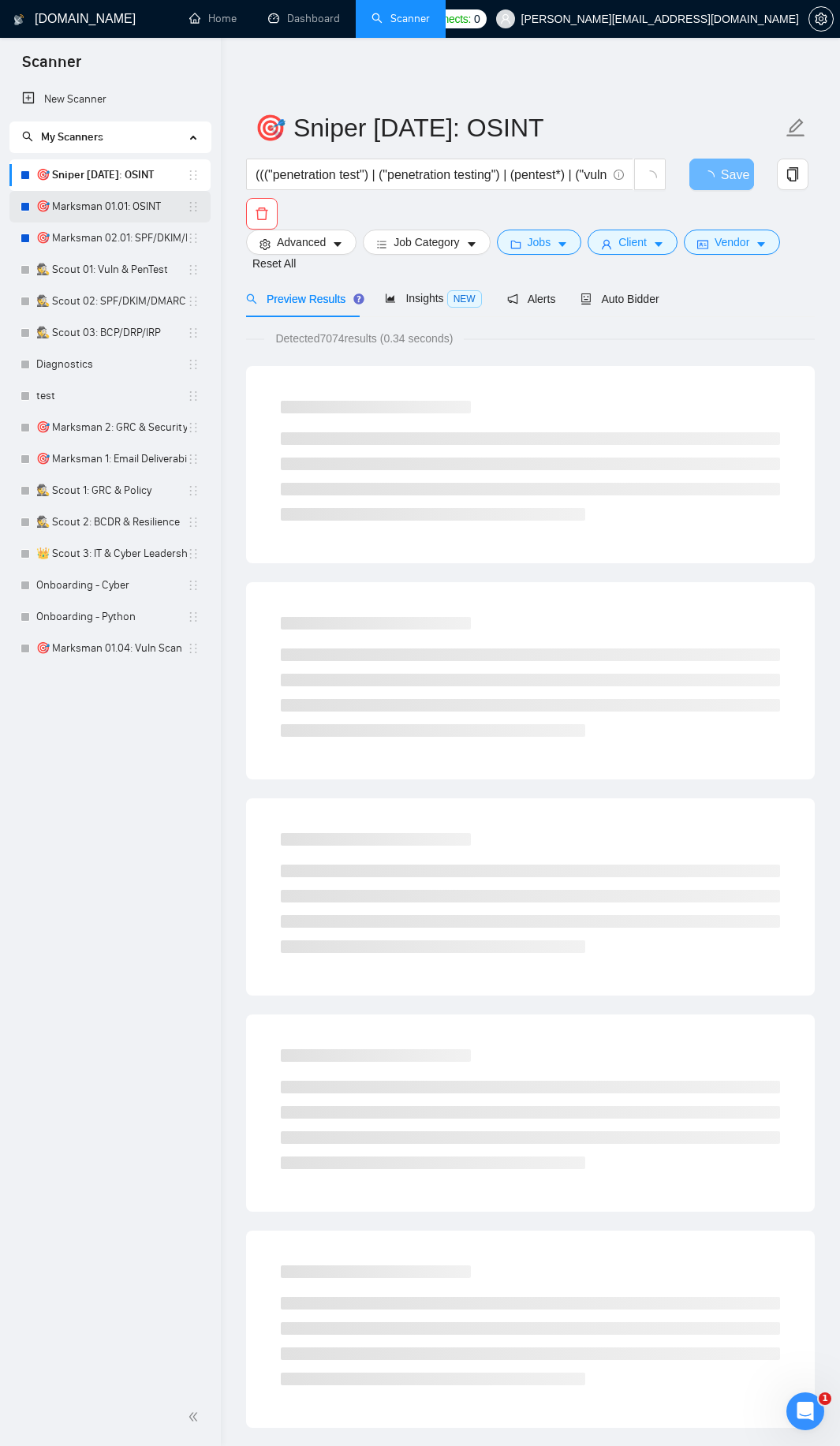
click at [136, 213] on link "🎯 Marksman 01.01: OSINT" at bounding box center [111, 207] width 150 height 32
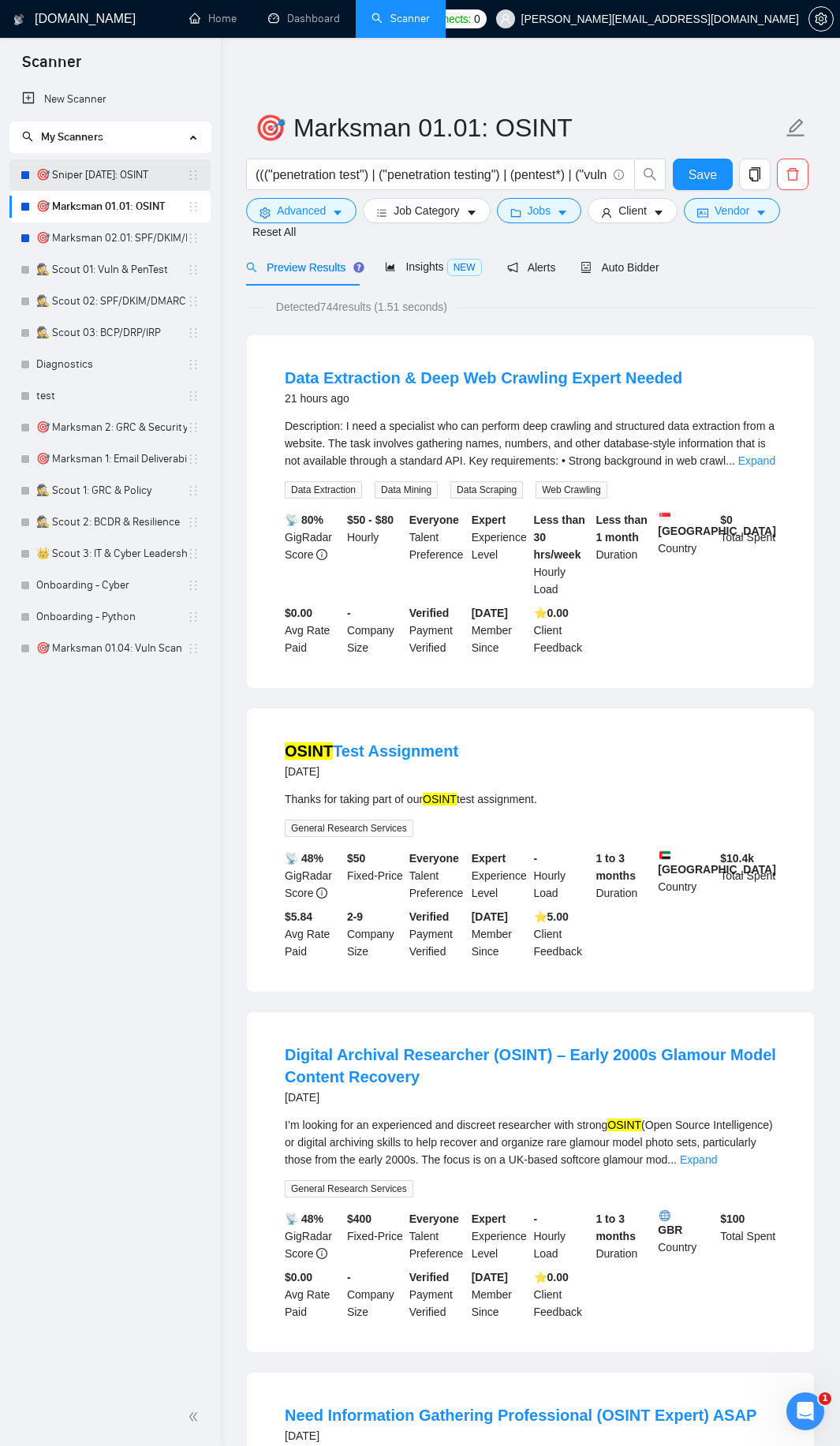
click at [140, 172] on link "🎯 Sniper [DATE]: OSINT" at bounding box center [111, 175] width 150 height 32
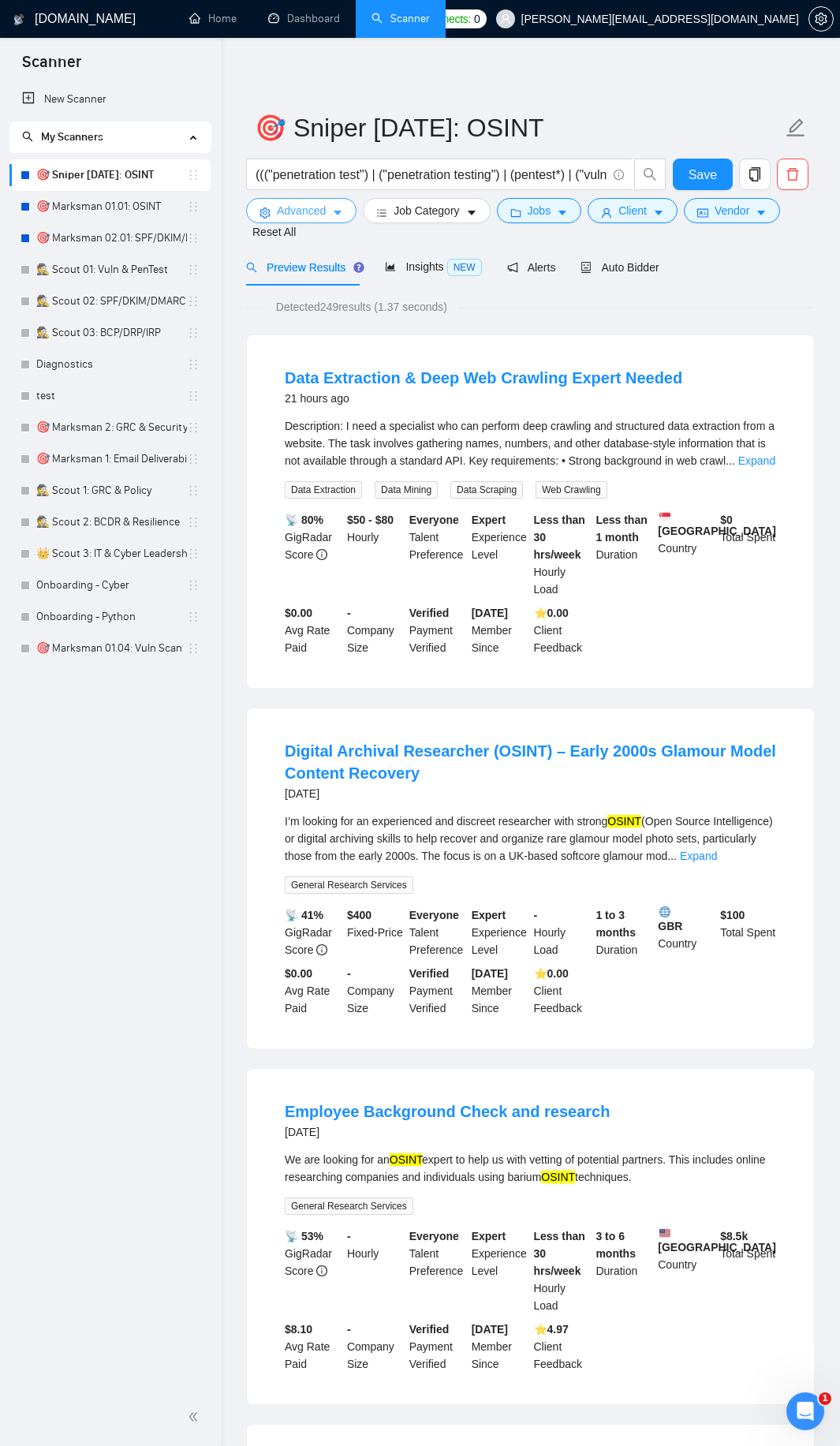
click at [331, 213] on button "Advanced" at bounding box center [301, 210] width 110 height 25
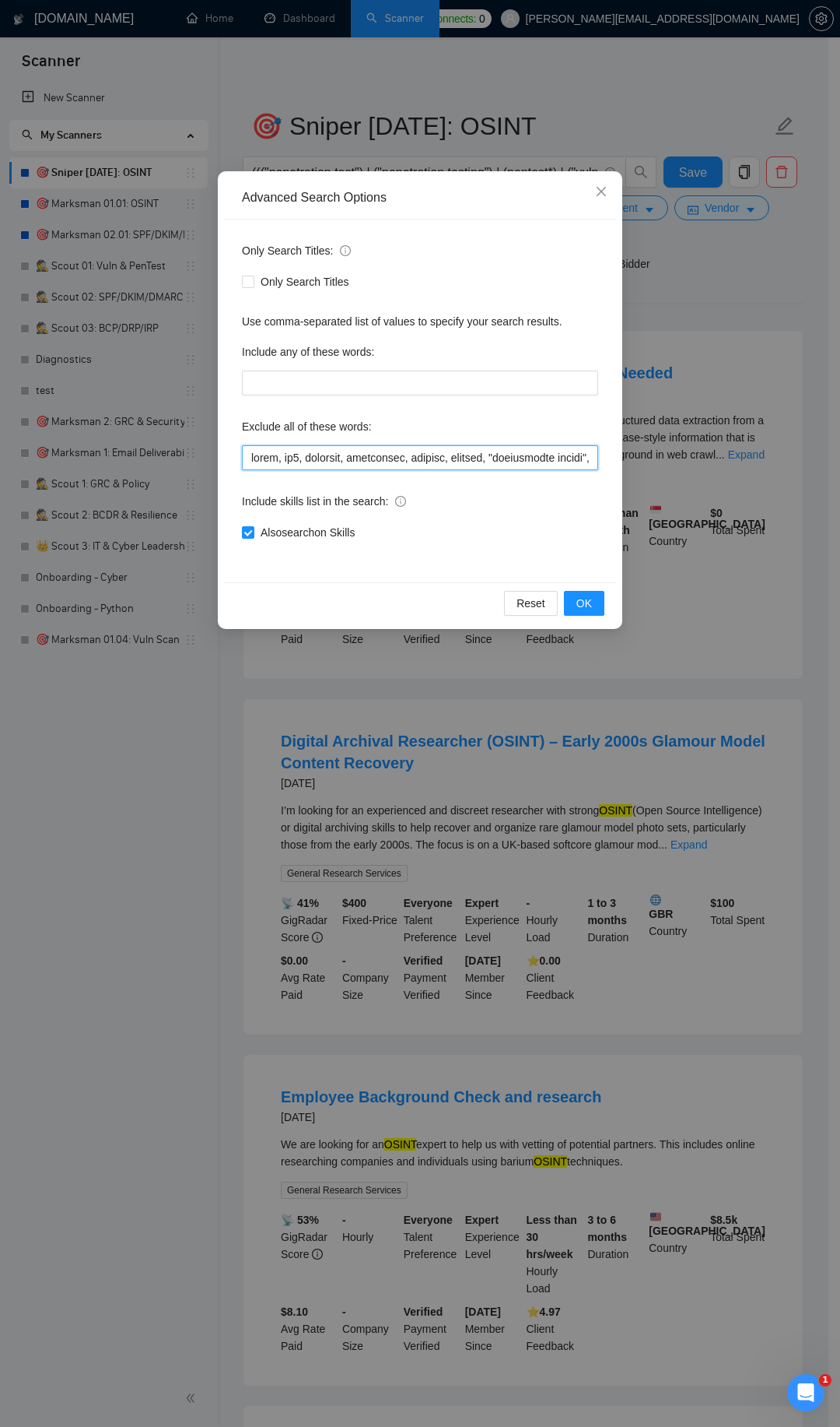
click at [255, 455] on input "text" at bounding box center [420, 457] width 357 height 25
click at [280, 457] on input "text" at bounding box center [420, 457] width 357 height 25
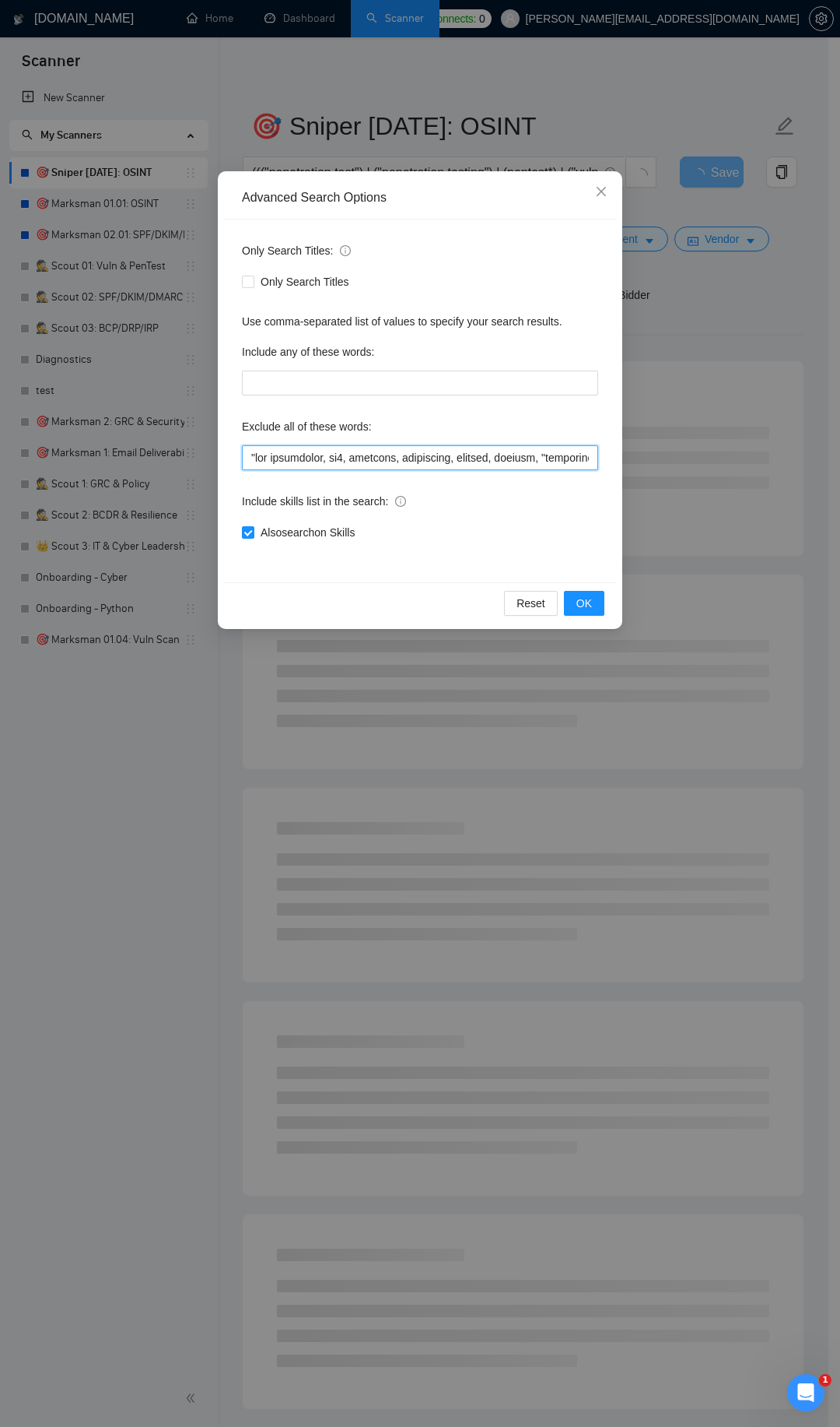
click at [280, 457] on input "text" at bounding box center [420, 457] width 357 height 25
click at [587, 599] on span "OK" at bounding box center [584, 603] width 16 height 17
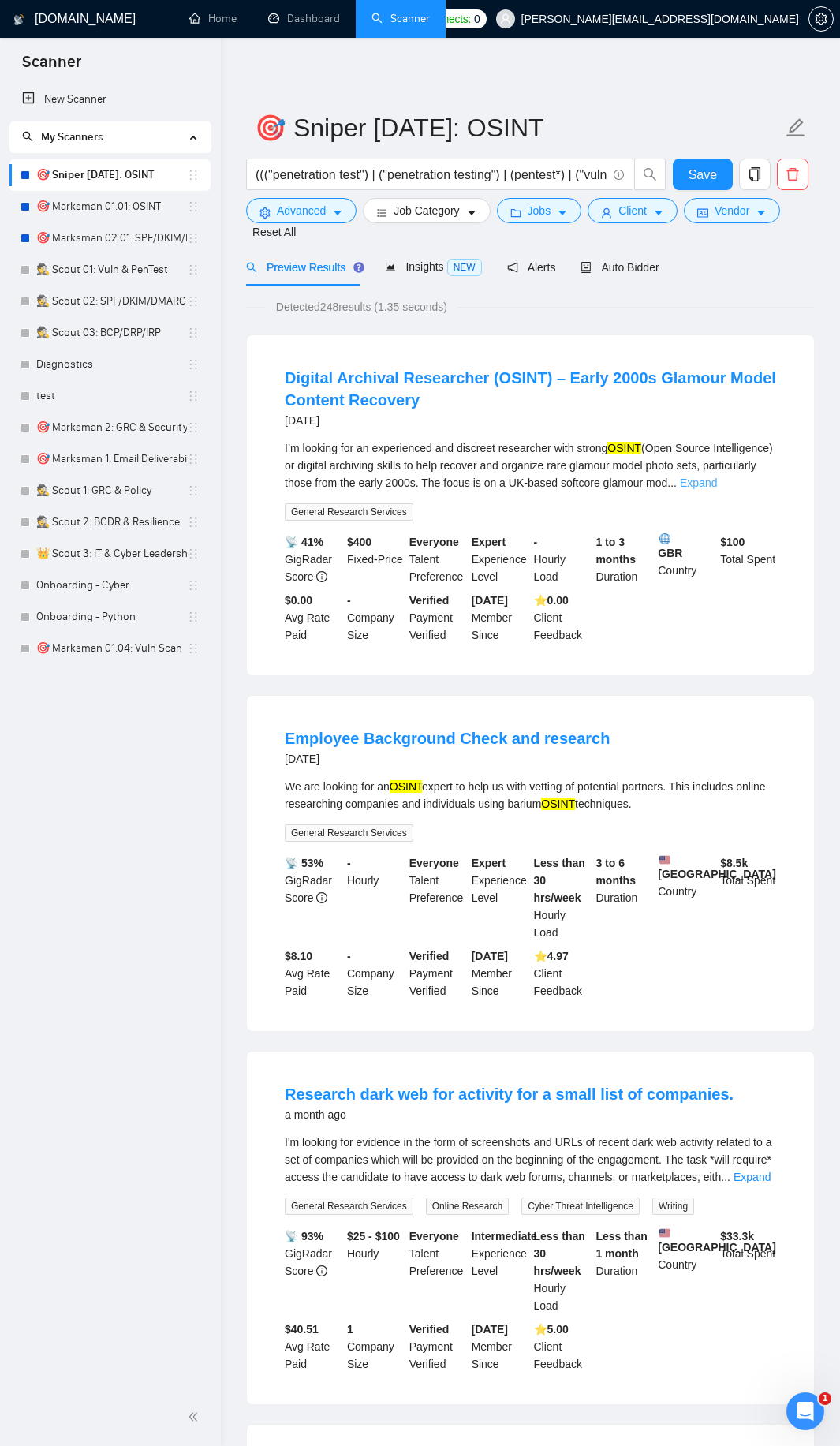
click at [717, 487] on link "Expand" at bounding box center [698, 482] width 37 height 12
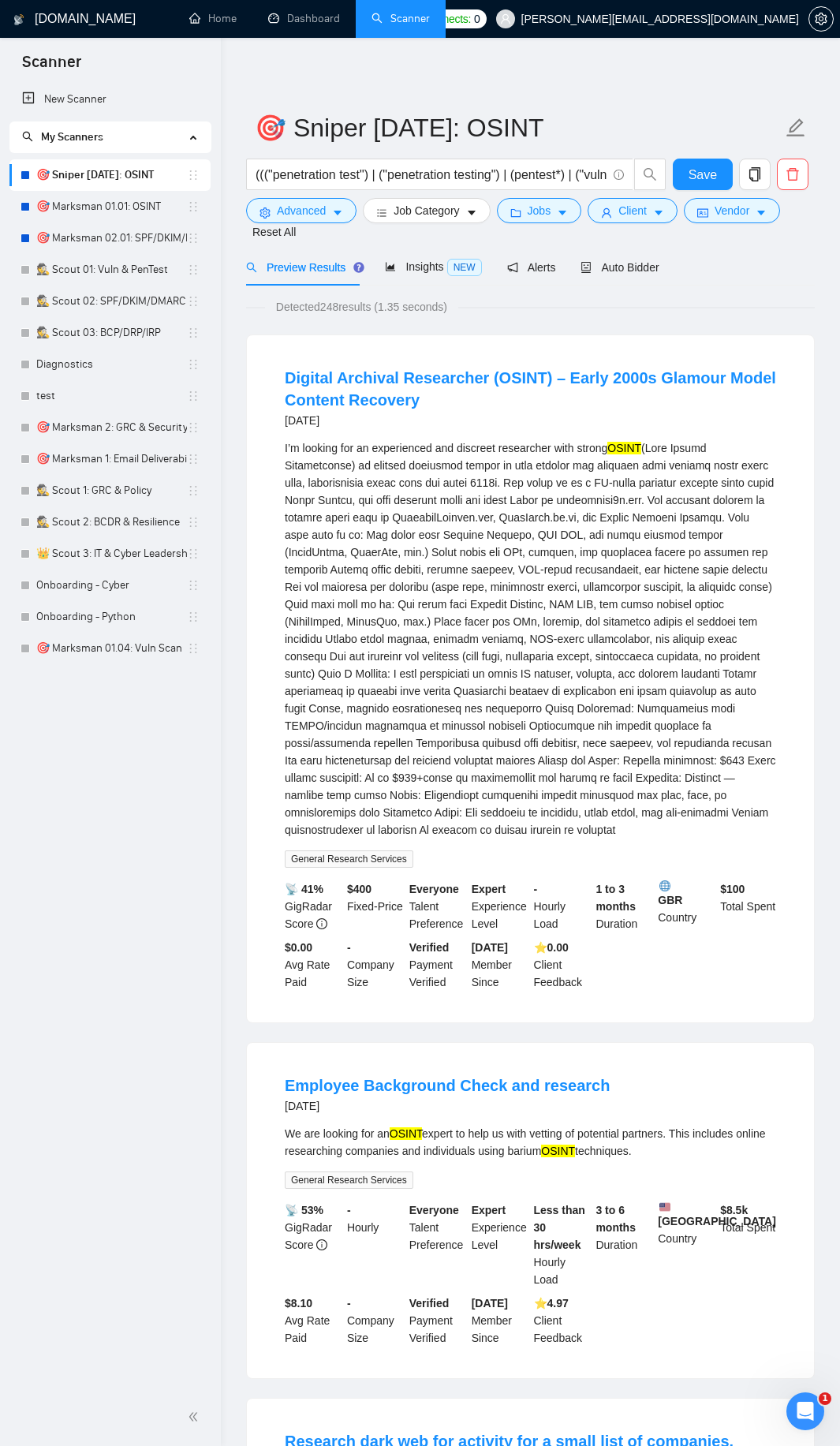
click at [498, 517] on div "I’m looking for an experienced and discreet researcher with strong OSINT" at bounding box center [529, 639] width 491 height 399
copy div "ScarlettContent"
click at [332, 211] on icon "caret-down" at bounding box center [337, 213] width 11 height 11
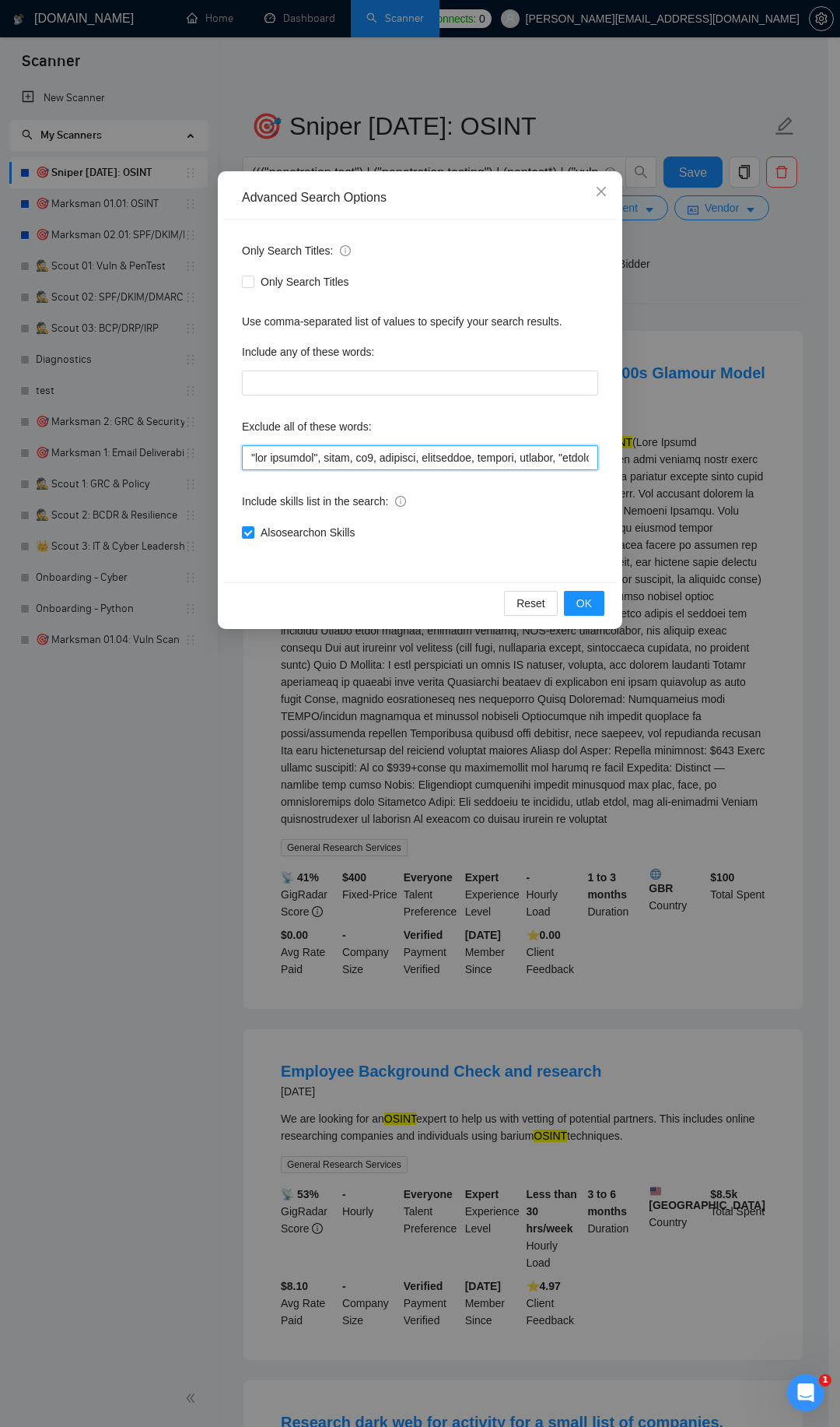
click at [260, 453] on input "text" at bounding box center [420, 457] width 357 height 25
click at [311, 447] on input "text" at bounding box center [420, 457] width 357 height 25
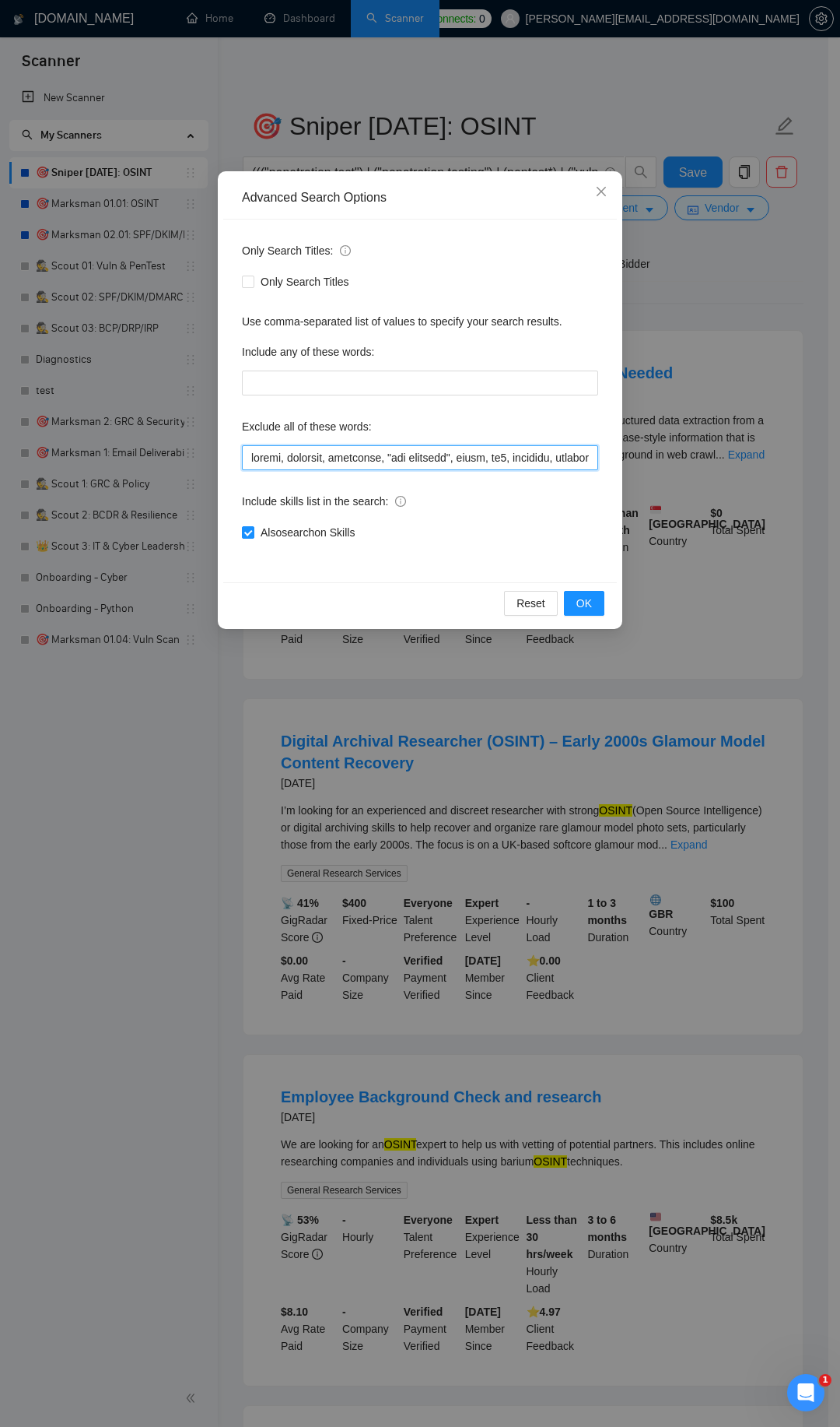
paste input "ScarlettContent"
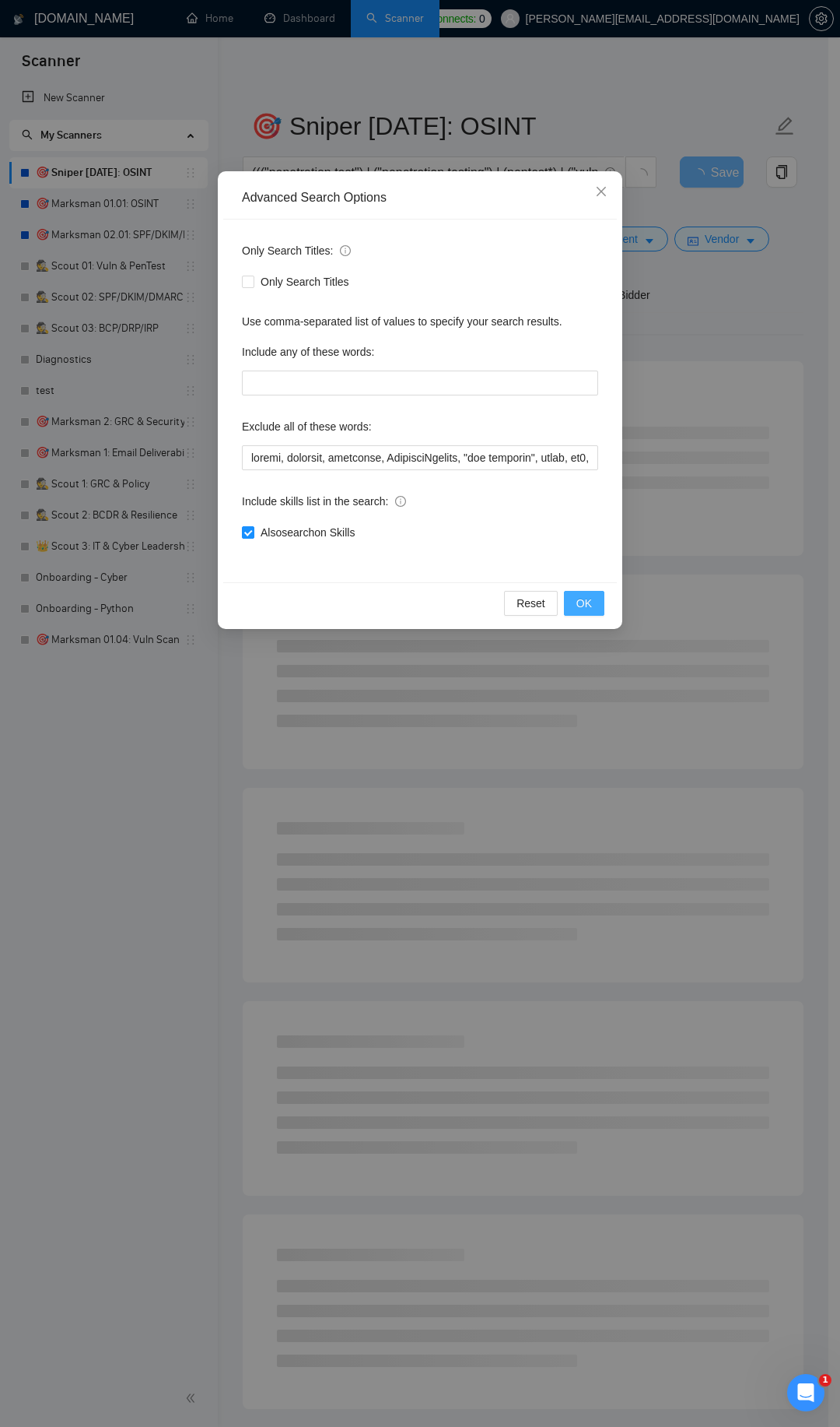
click at [578, 600] on span "OK" at bounding box center [584, 603] width 16 height 17
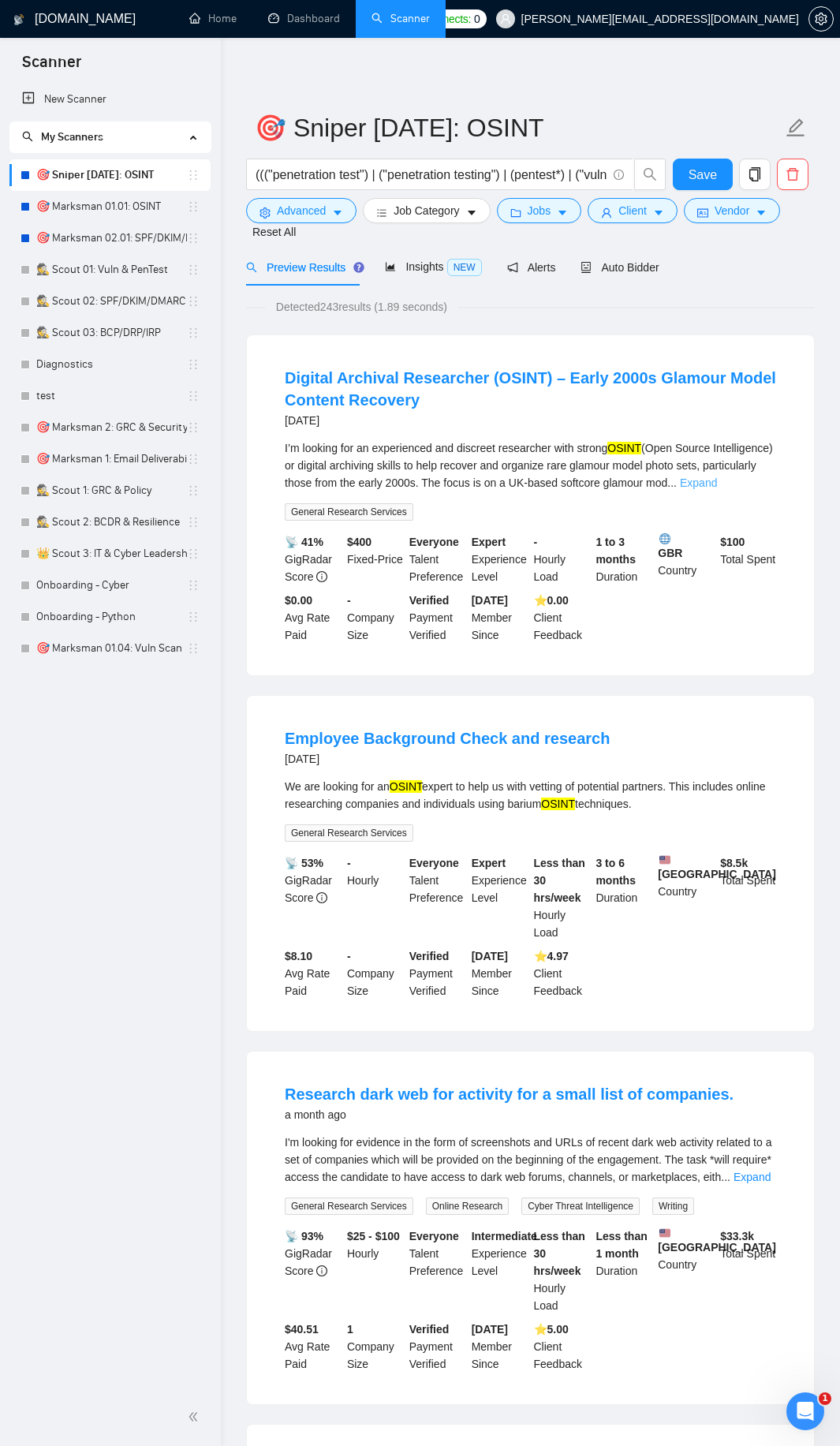
click at [717, 487] on link "Expand" at bounding box center [698, 482] width 37 height 12
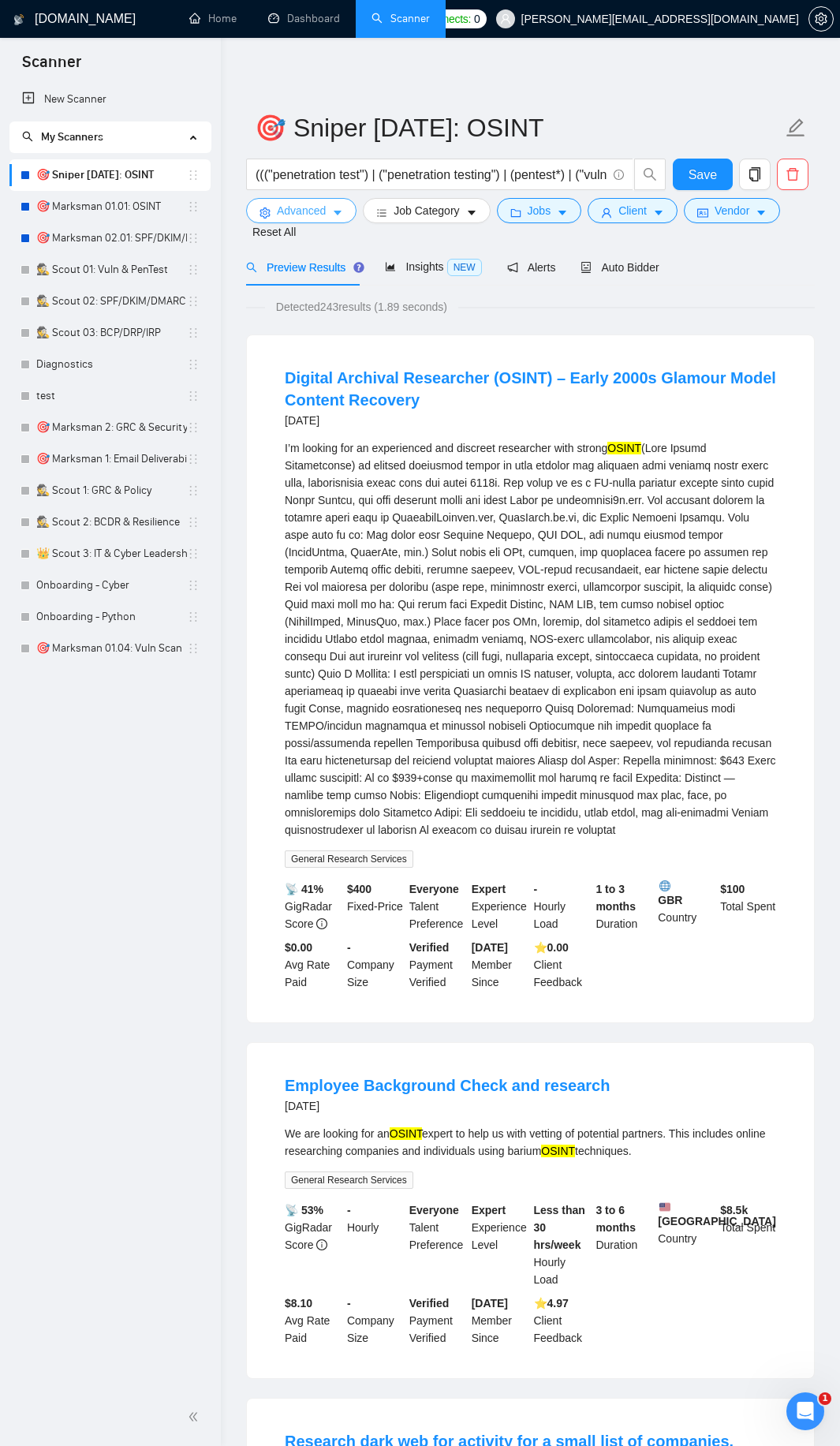
click at [339, 210] on icon "caret-down" at bounding box center [337, 213] width 11 height 11
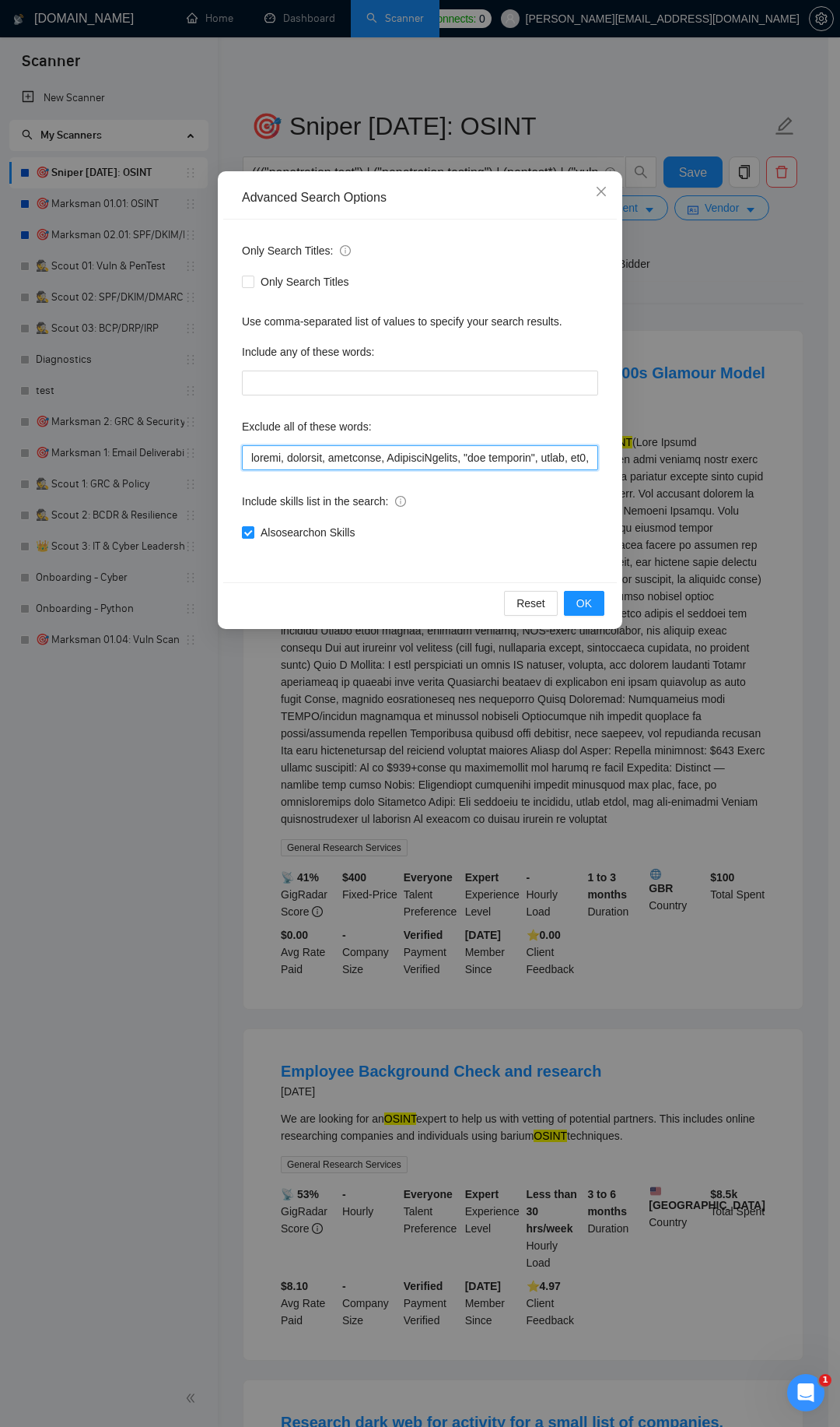
click at [467, 459] on input "text" at bounding box center [420, 457] width 357 height 25
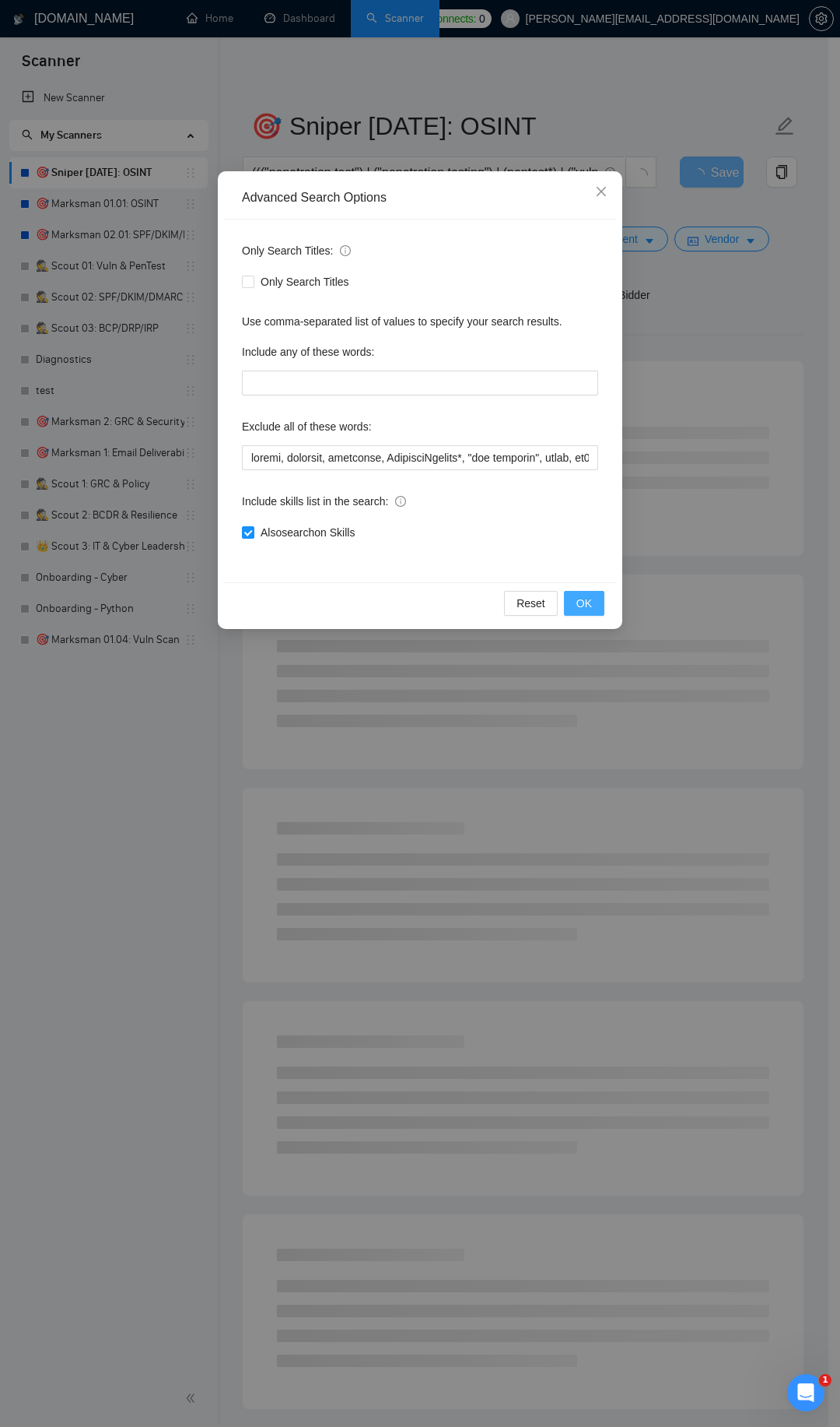
click at [581, 607] on span "OK" at bounding box center [584, 603] width 16 height 17
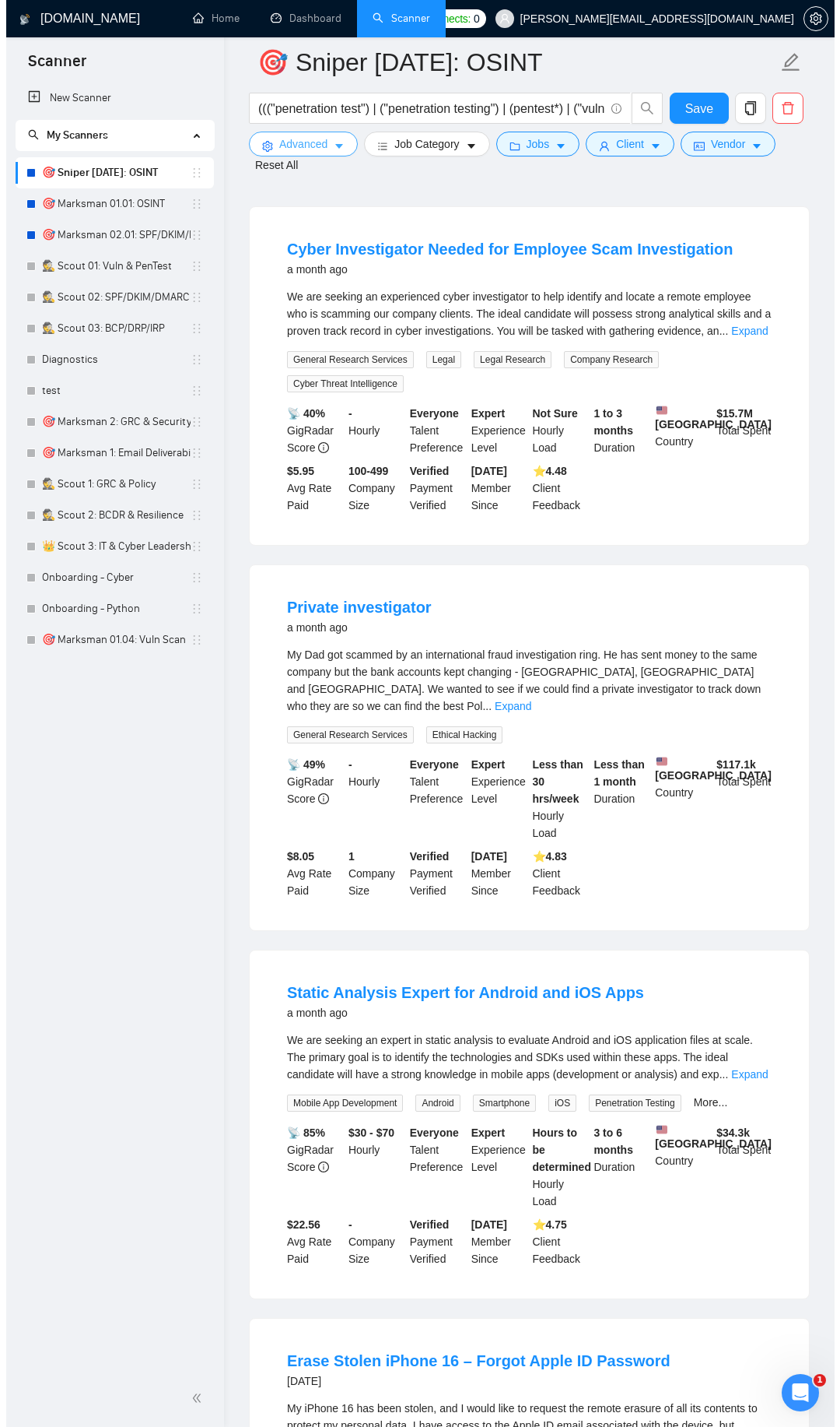
scroll to position [1681, 0]
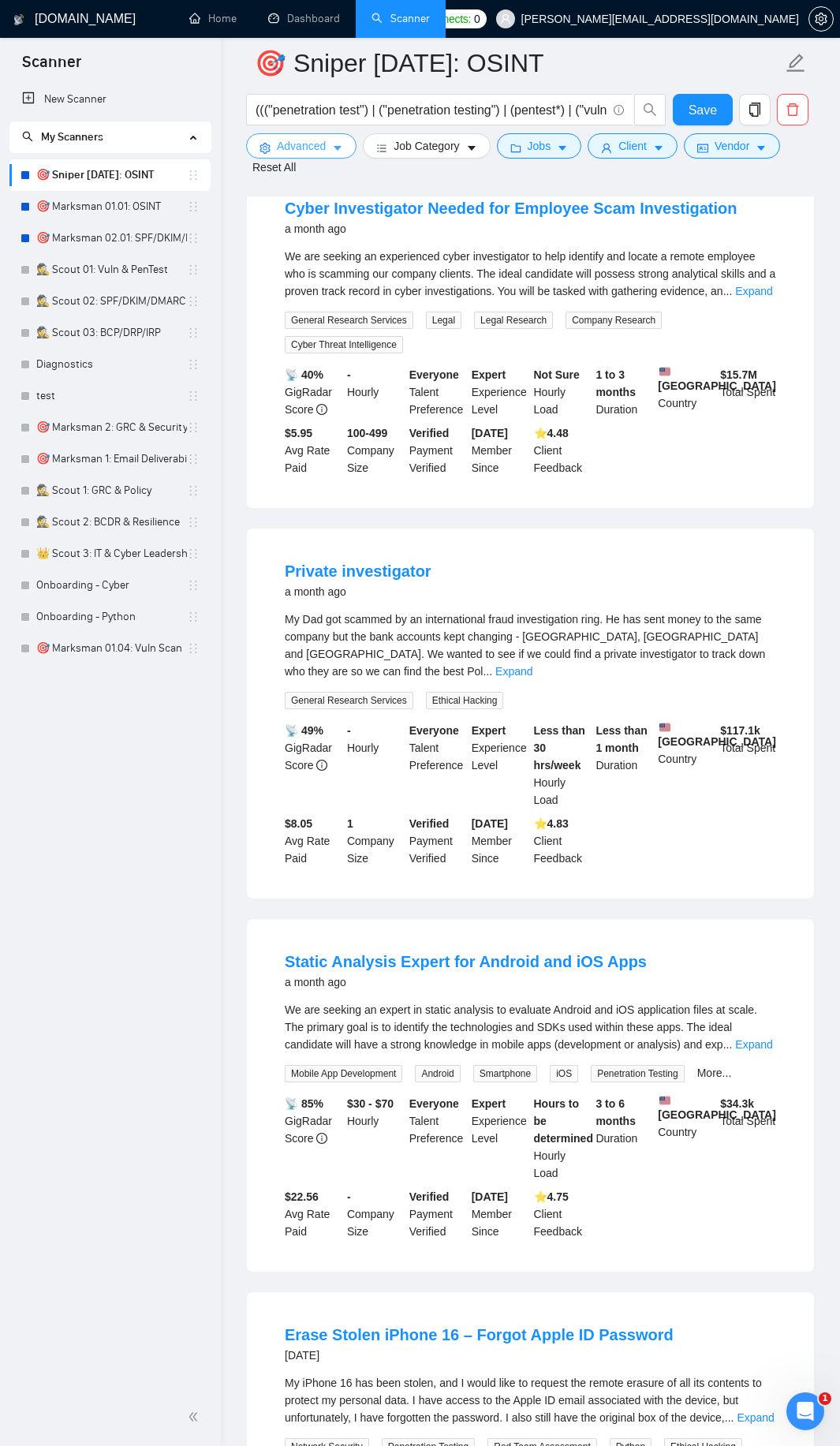
click at [323, 150] on span "Advanced" at bounding box center [301, 146] width 49 height 18
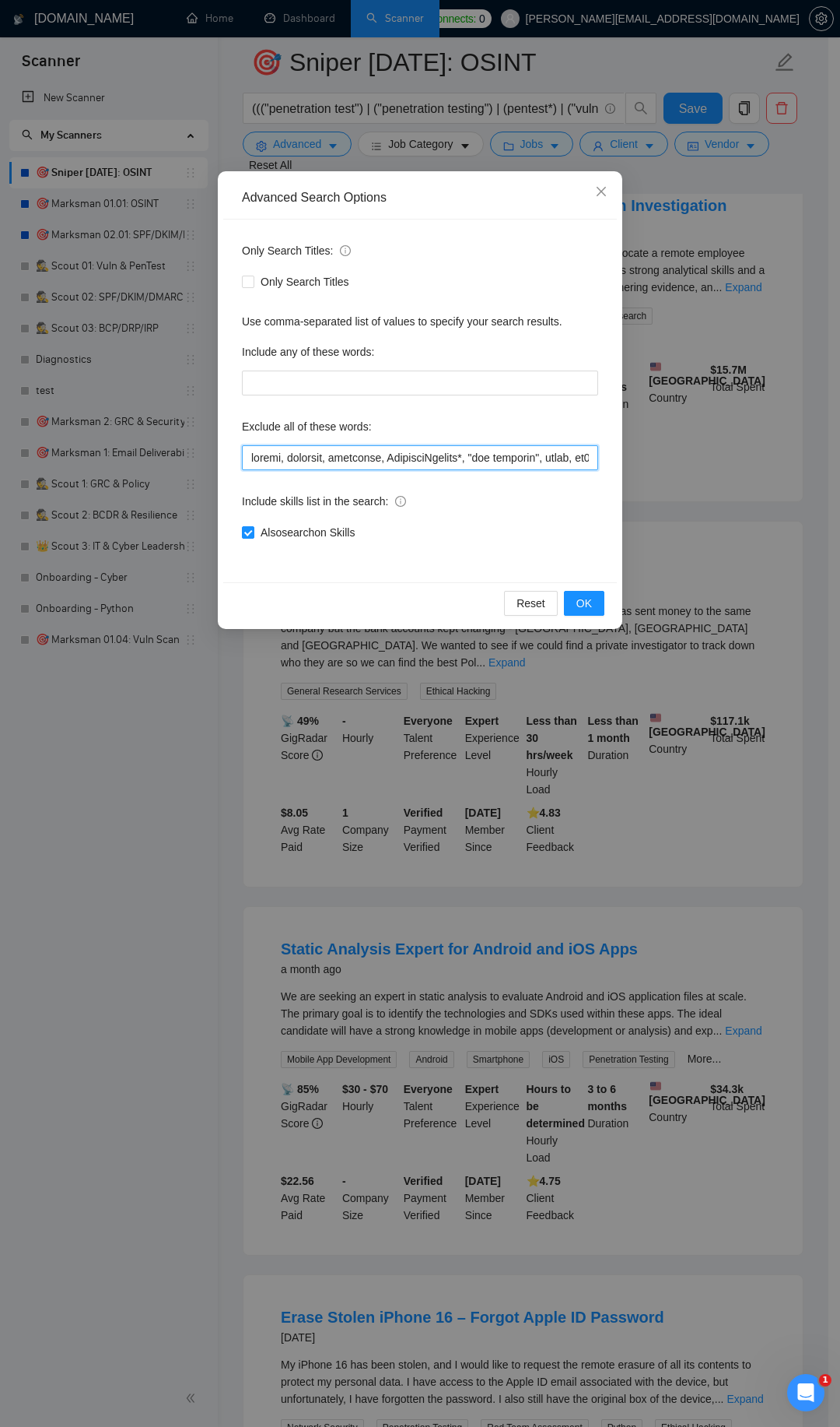
click at [255, 453] on input "text" at bounding box center [420, 457] width 357 height 25
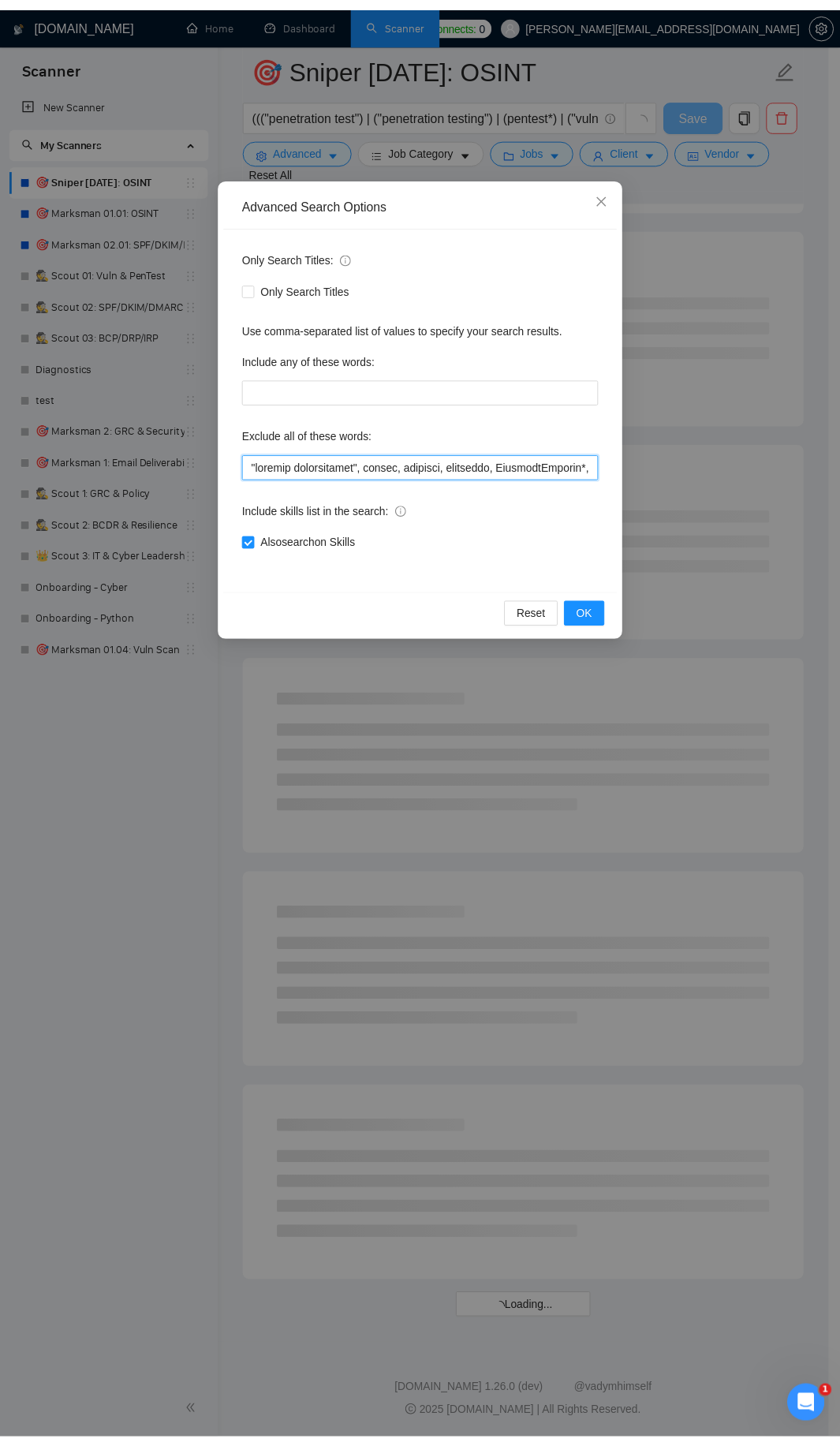
scroll to position [1203, 0]
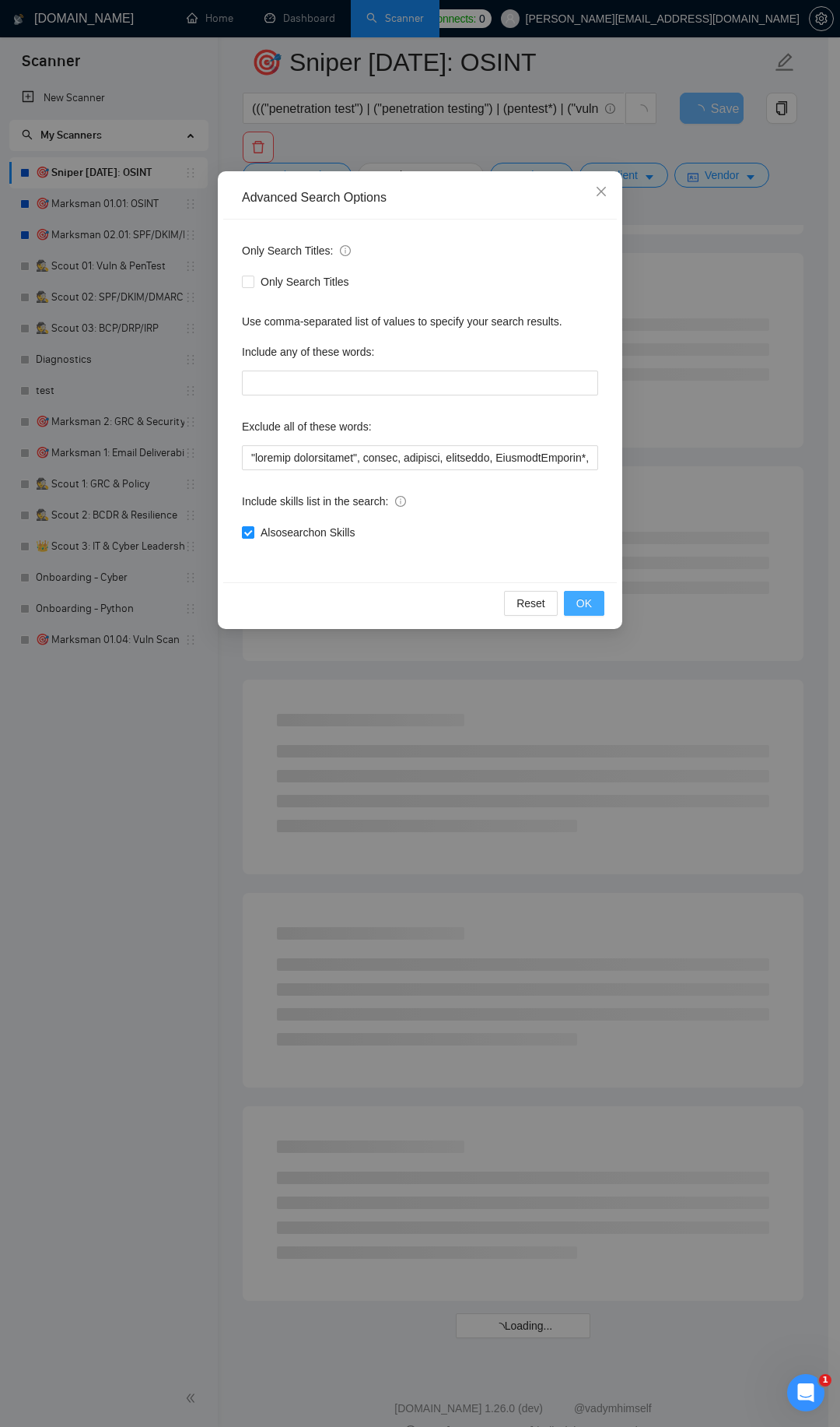
click at [585, 599] on span "OK" at bounding box center [584, 603] width 16 height 17
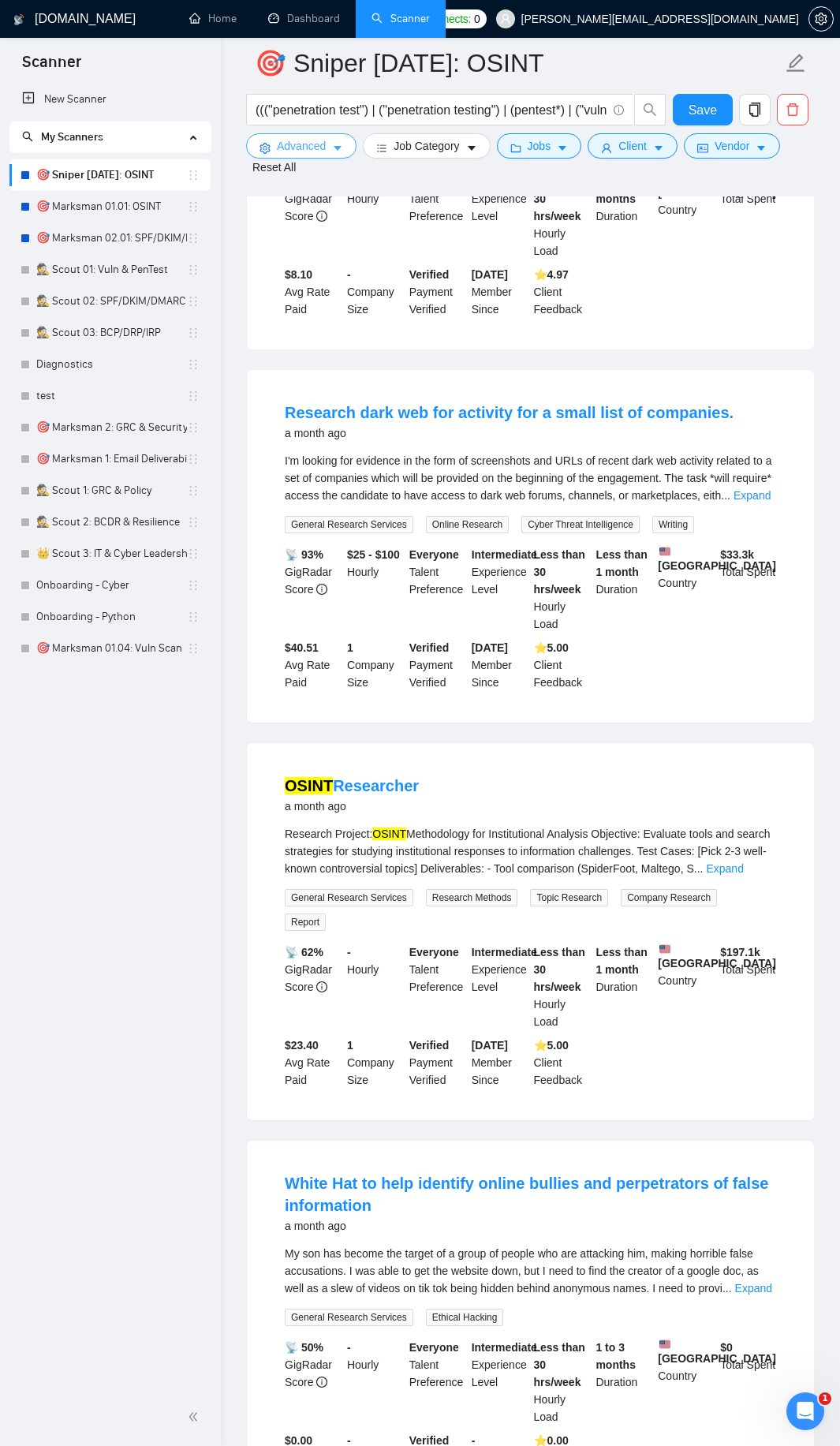
scroll to position [379, 0]
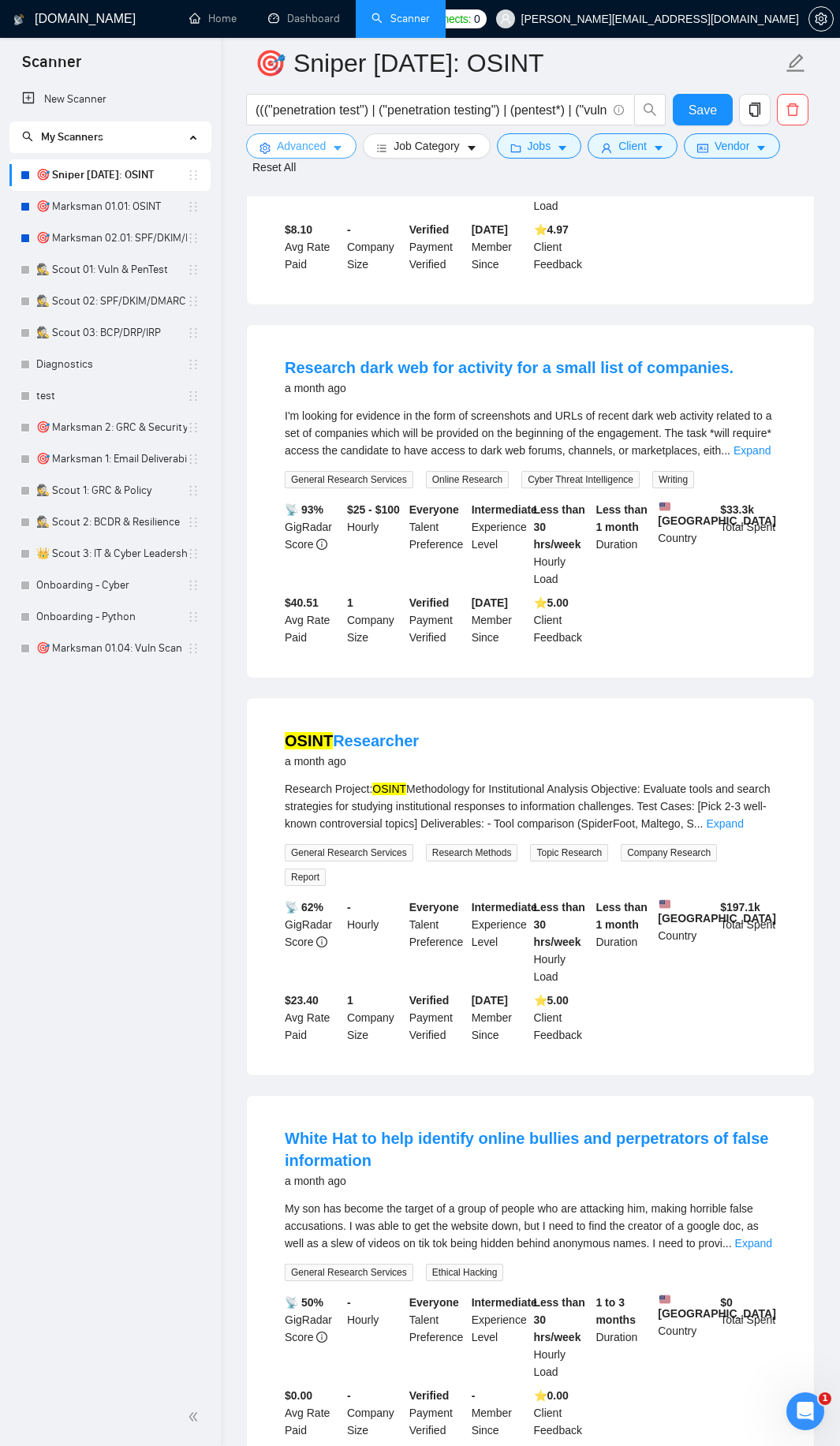
click at [339, 146] on icon "caret-down" at bounding box center [337, 148] width 11 height 11
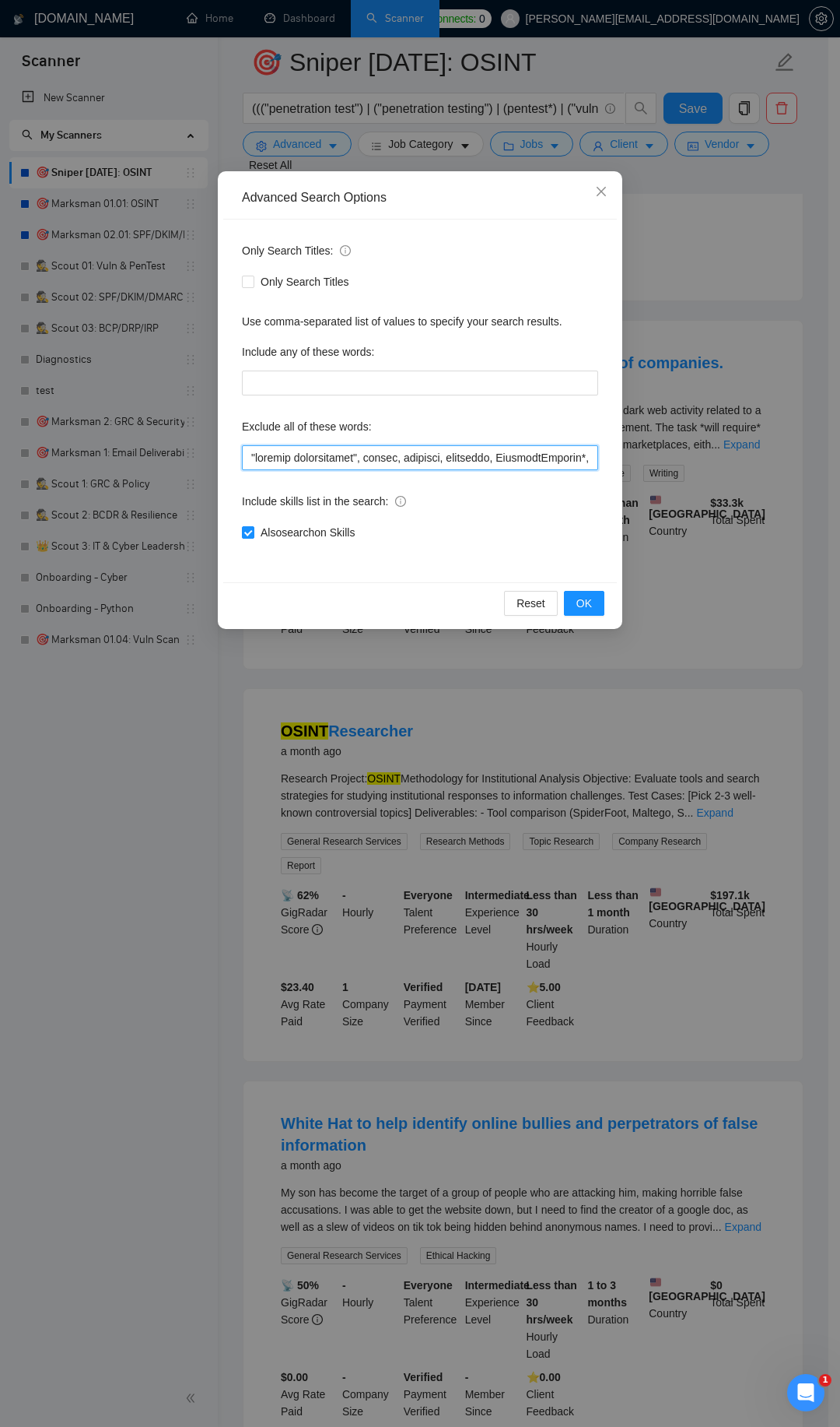
click at [256, 452] on input "text" at bounding box center [420, 457] width 357 height 25
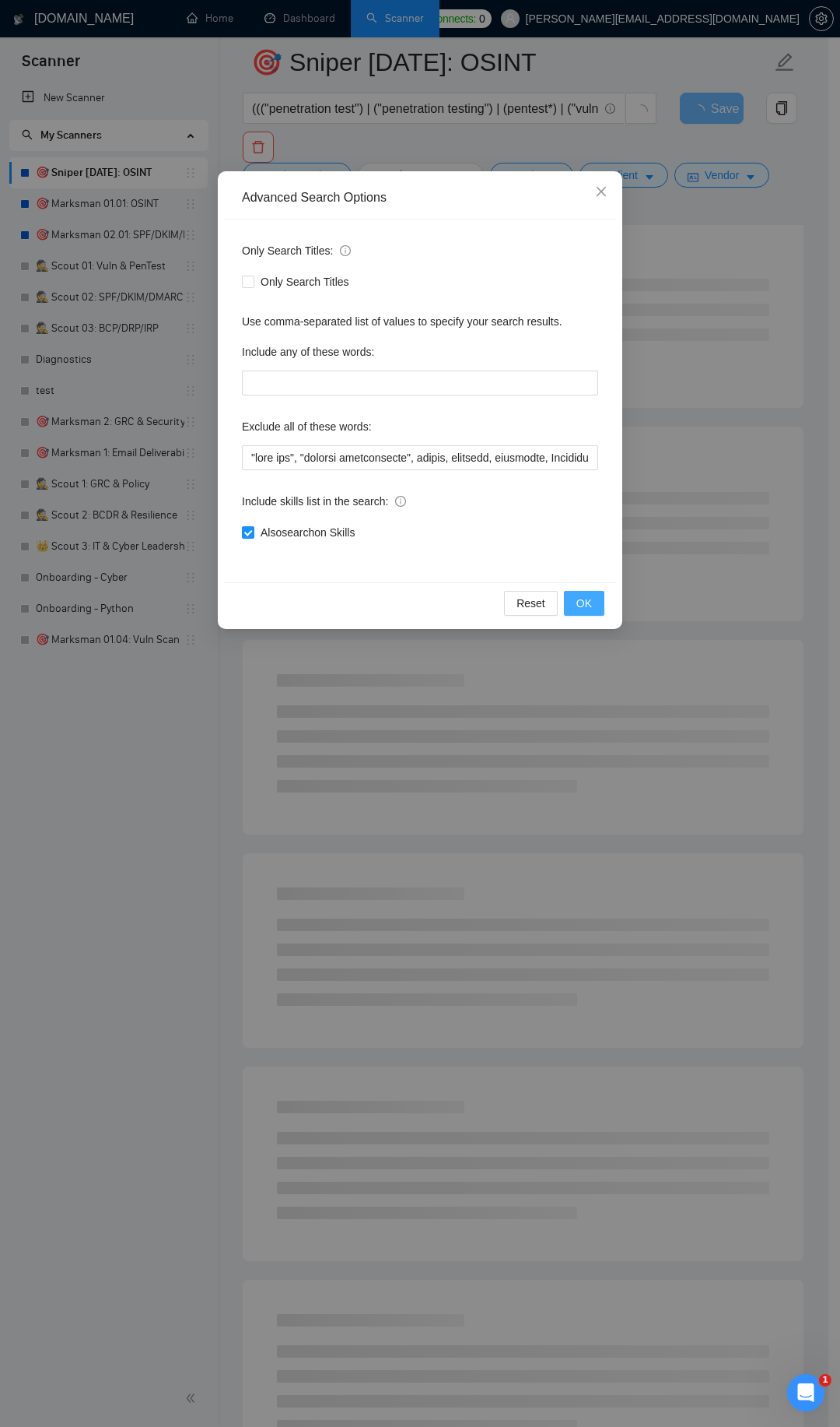
click at [573, 594] on button "OK" at bounding box center [584, 603] width 41 height 25
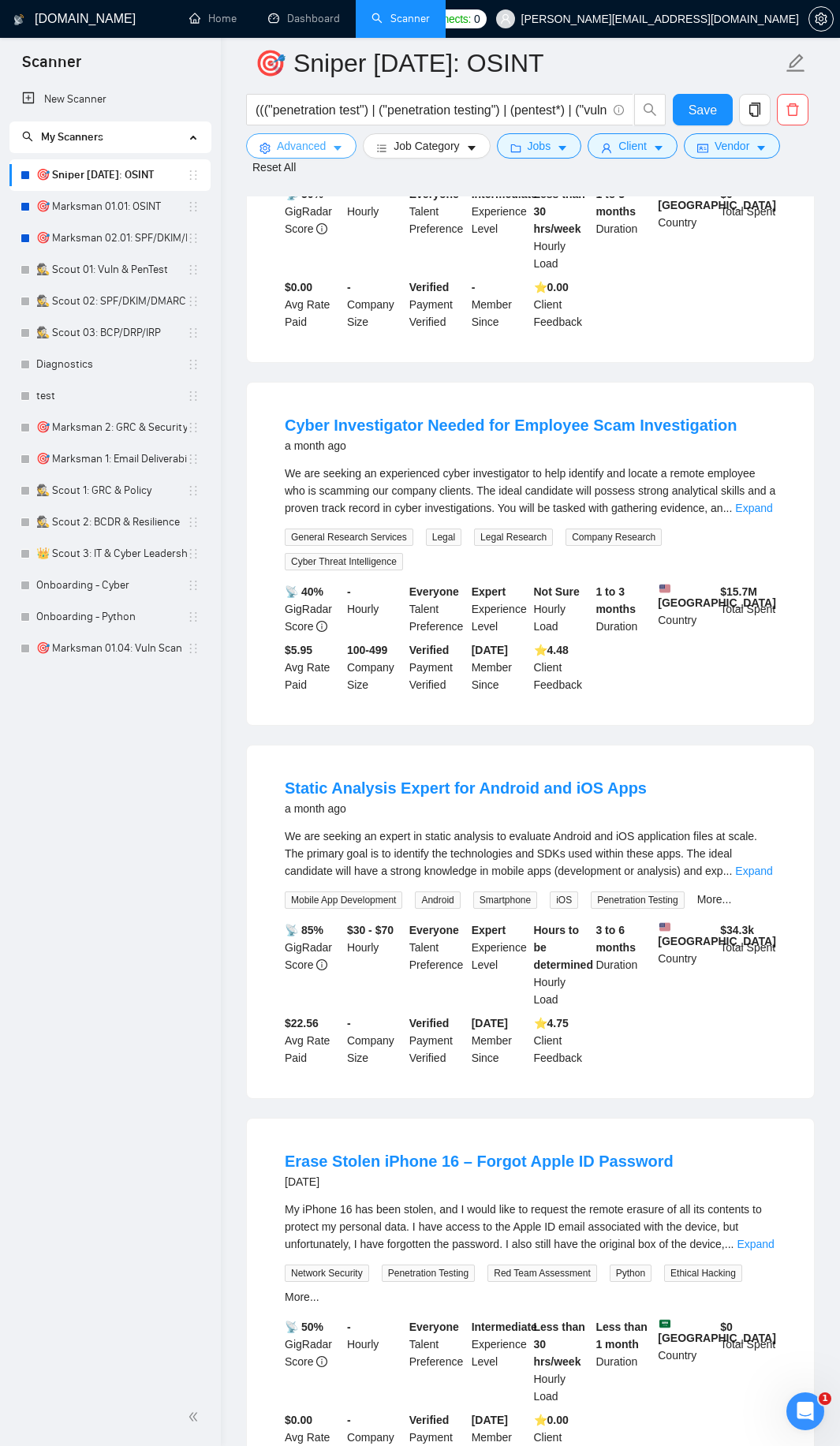
scroll to position [1136, 0]
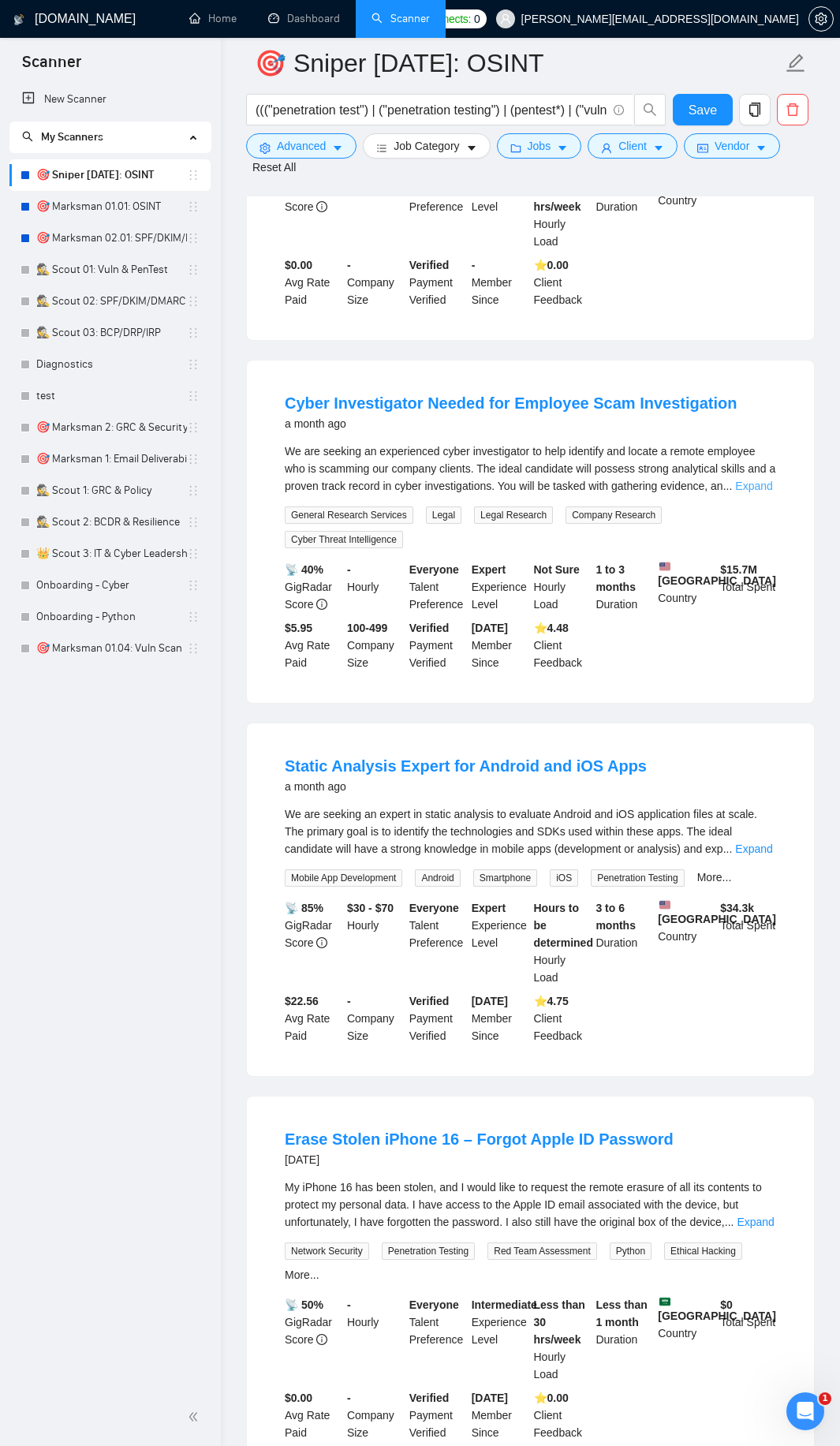
click at [764, 487] on link "Expand" at bounding box center [753, 486] width 37 height 12
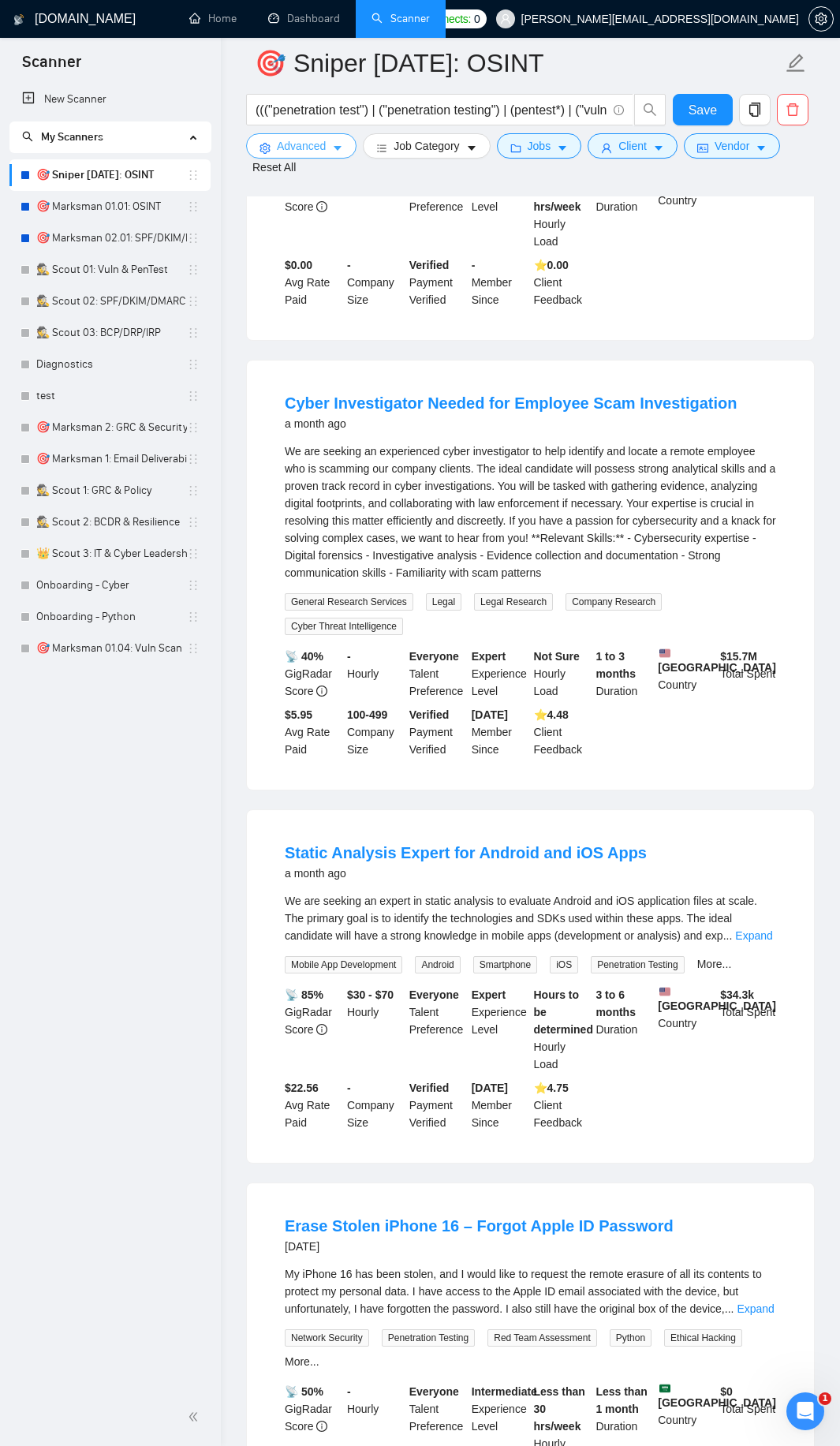
click at [318, 147] on span "Advanced" at bounding box center [301, 146] width 49 height 18
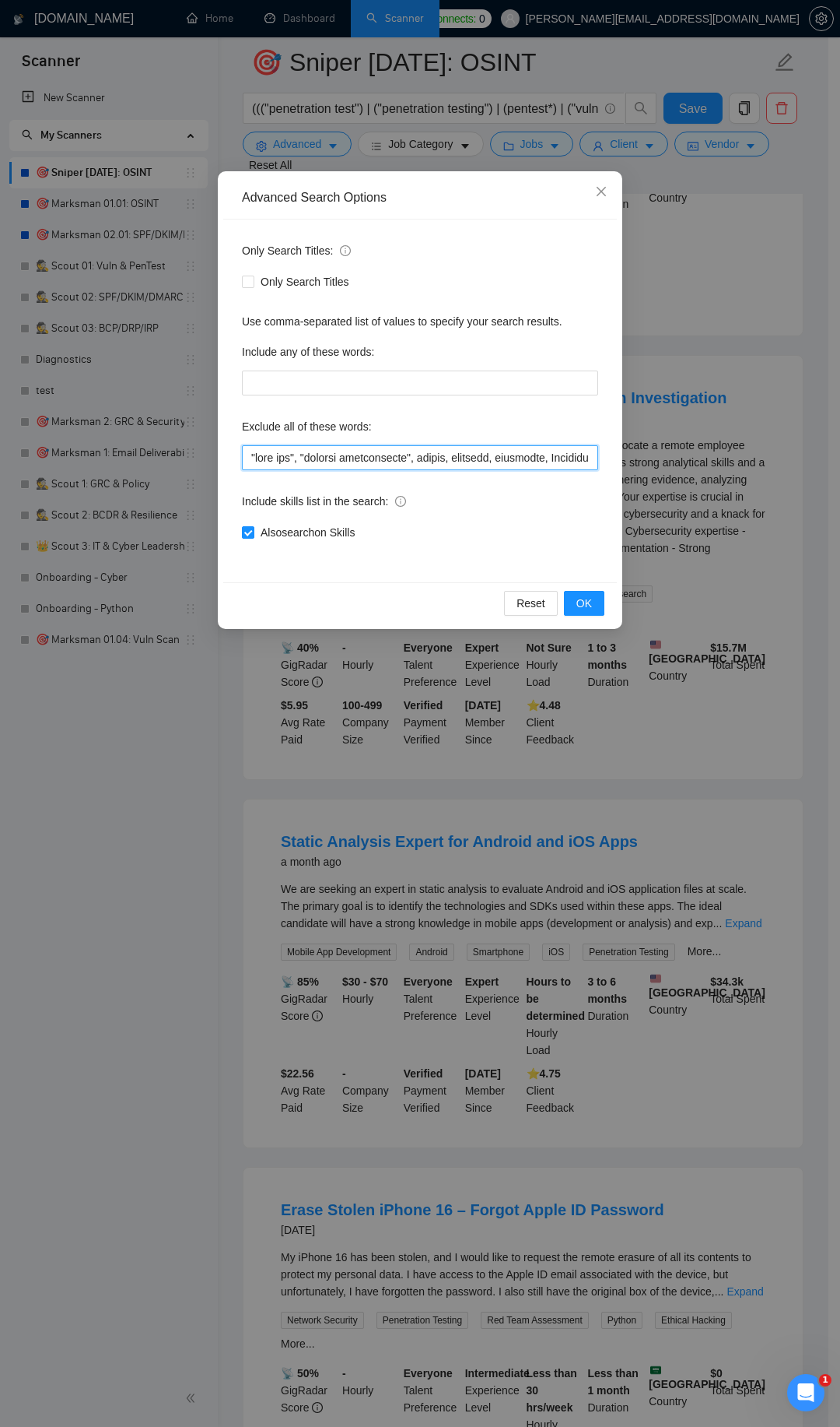
click at [248, 458] on input "text" at bounding box center [420, 457] width 357 height 25
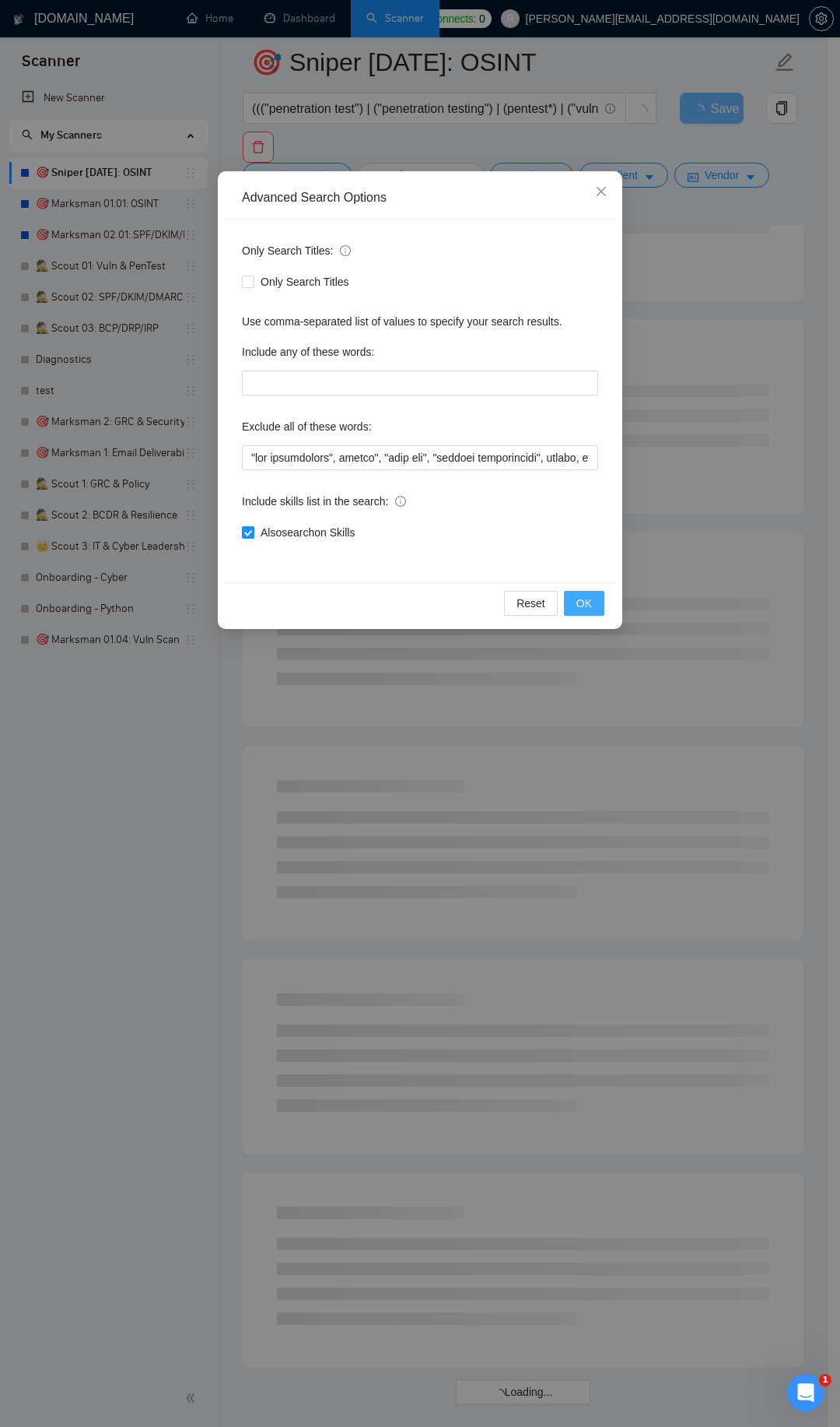
click at [572, 606] on button "OK" at bounding box center [584, 603] width 41 height 25
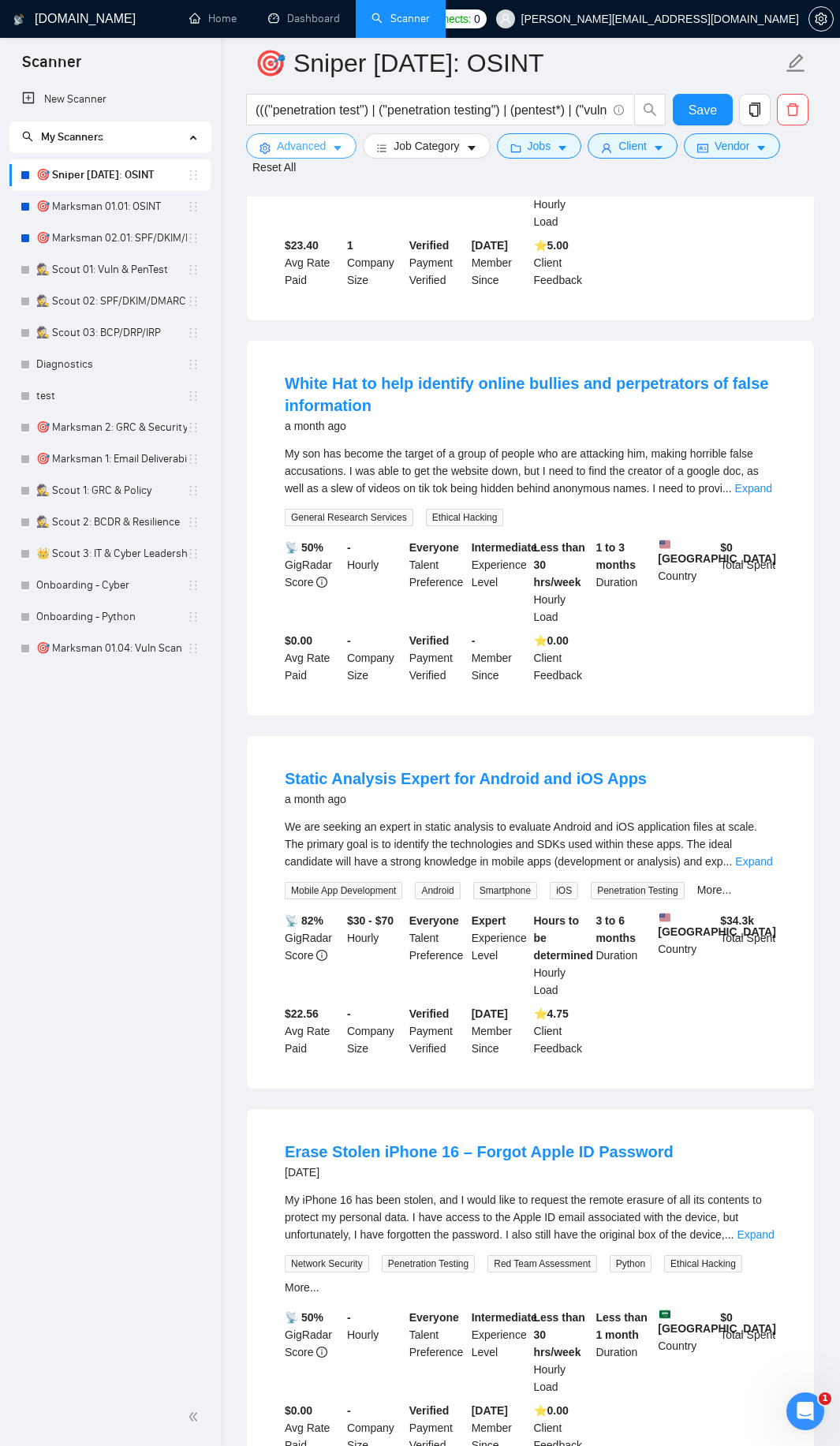
scroll to position [757, 0]
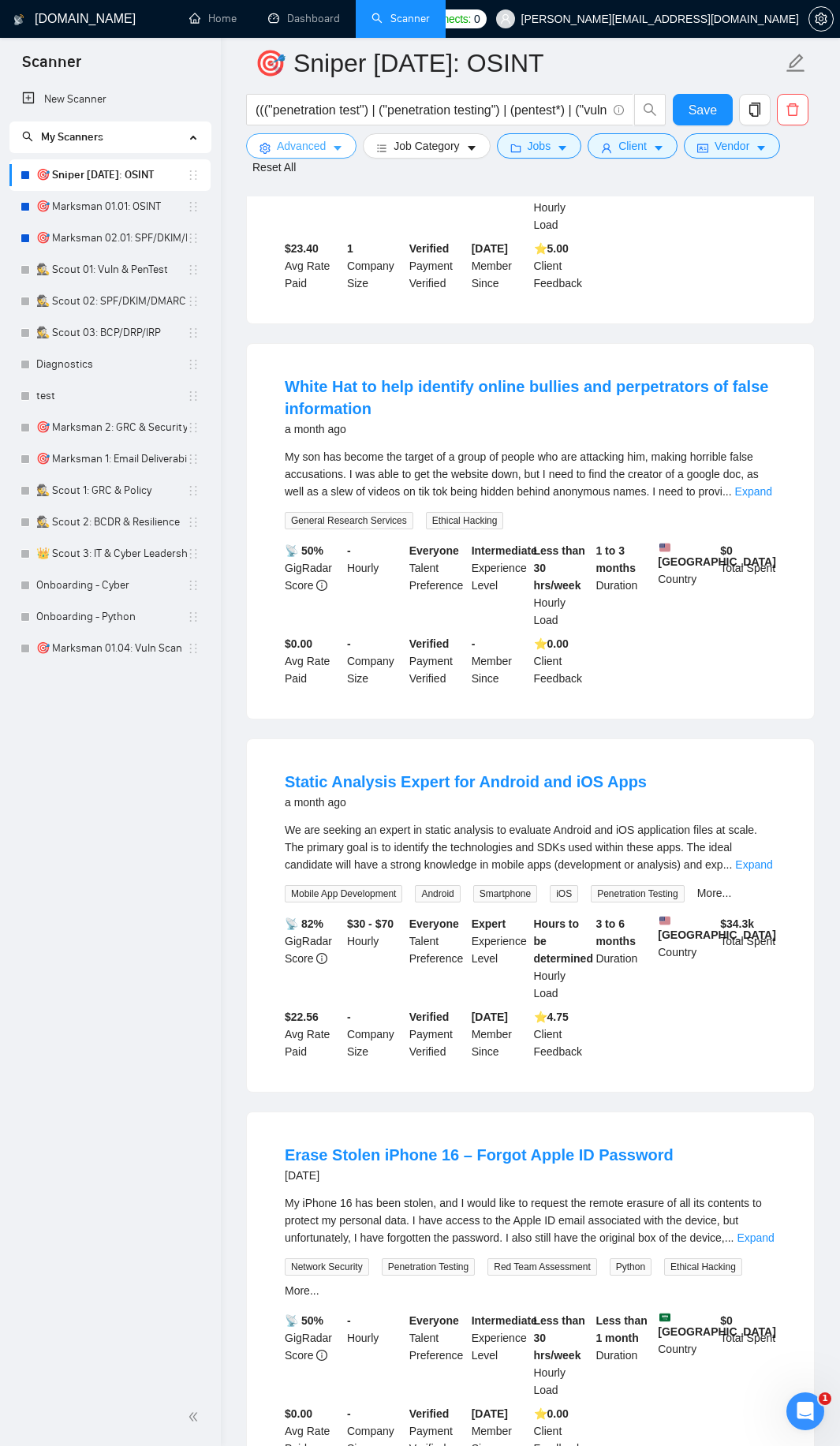
click at [315, 143] on span "Advanced" at bounding box center [301, 146] width 49 height 18
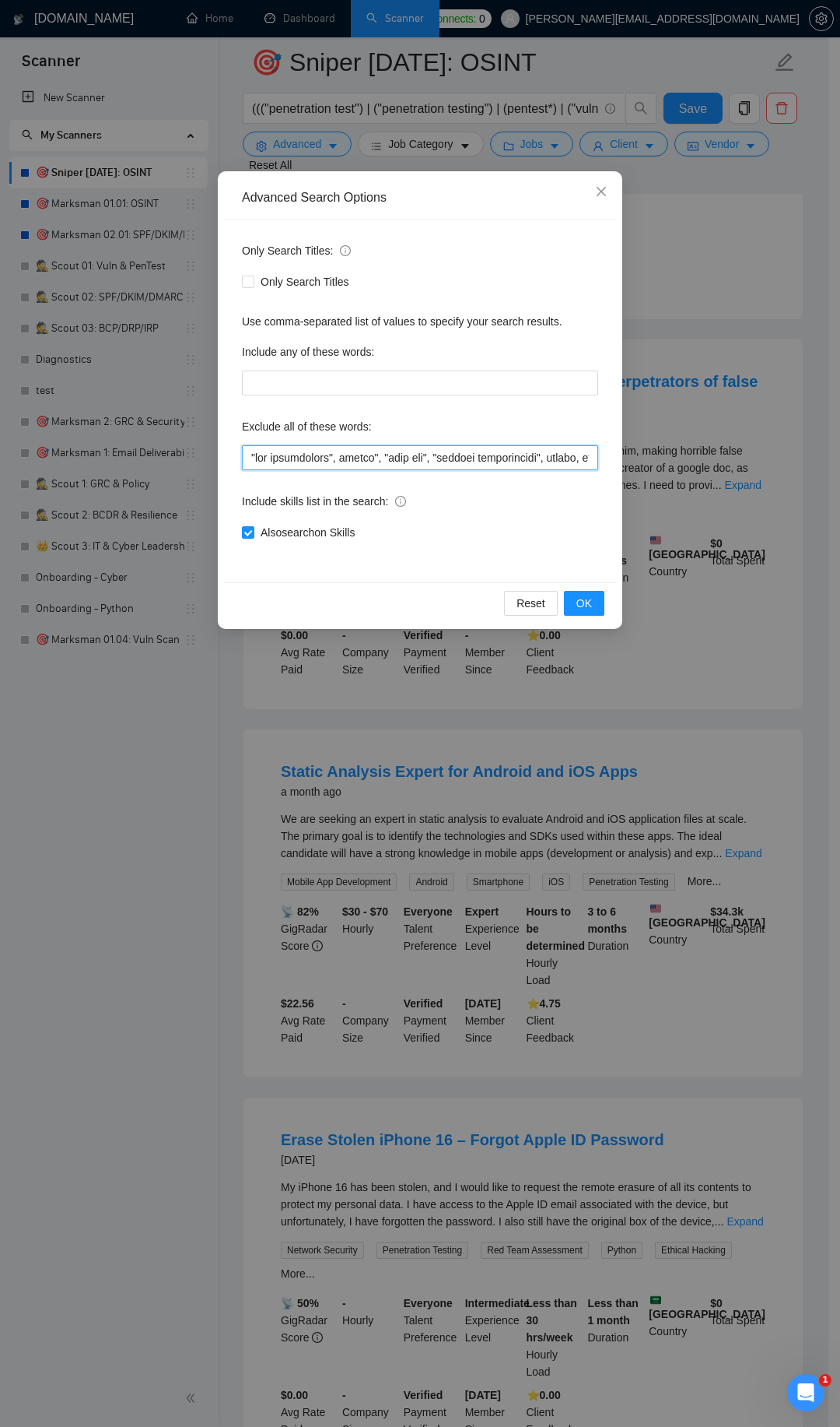
click at [250, 453] on input "text" at bounding box center [420, 457] width 357 height 25
type input ""static analysis", "dynamic analysis", "law enforcement", police", "dark web", …"
click at [588, 596] on span "OK" at bounding box center [584, 603] width 16 height 17
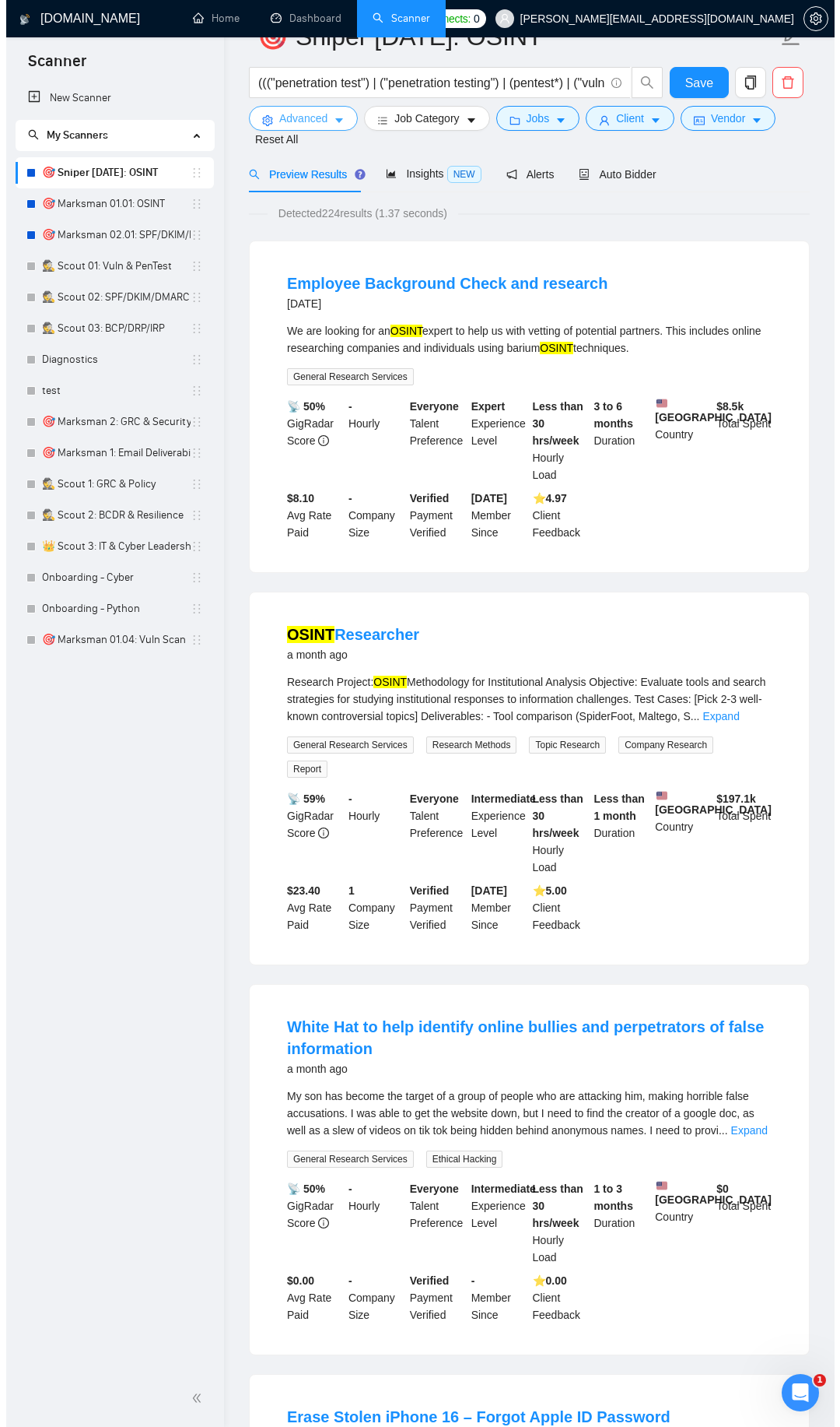
scroll to position [0, 0]
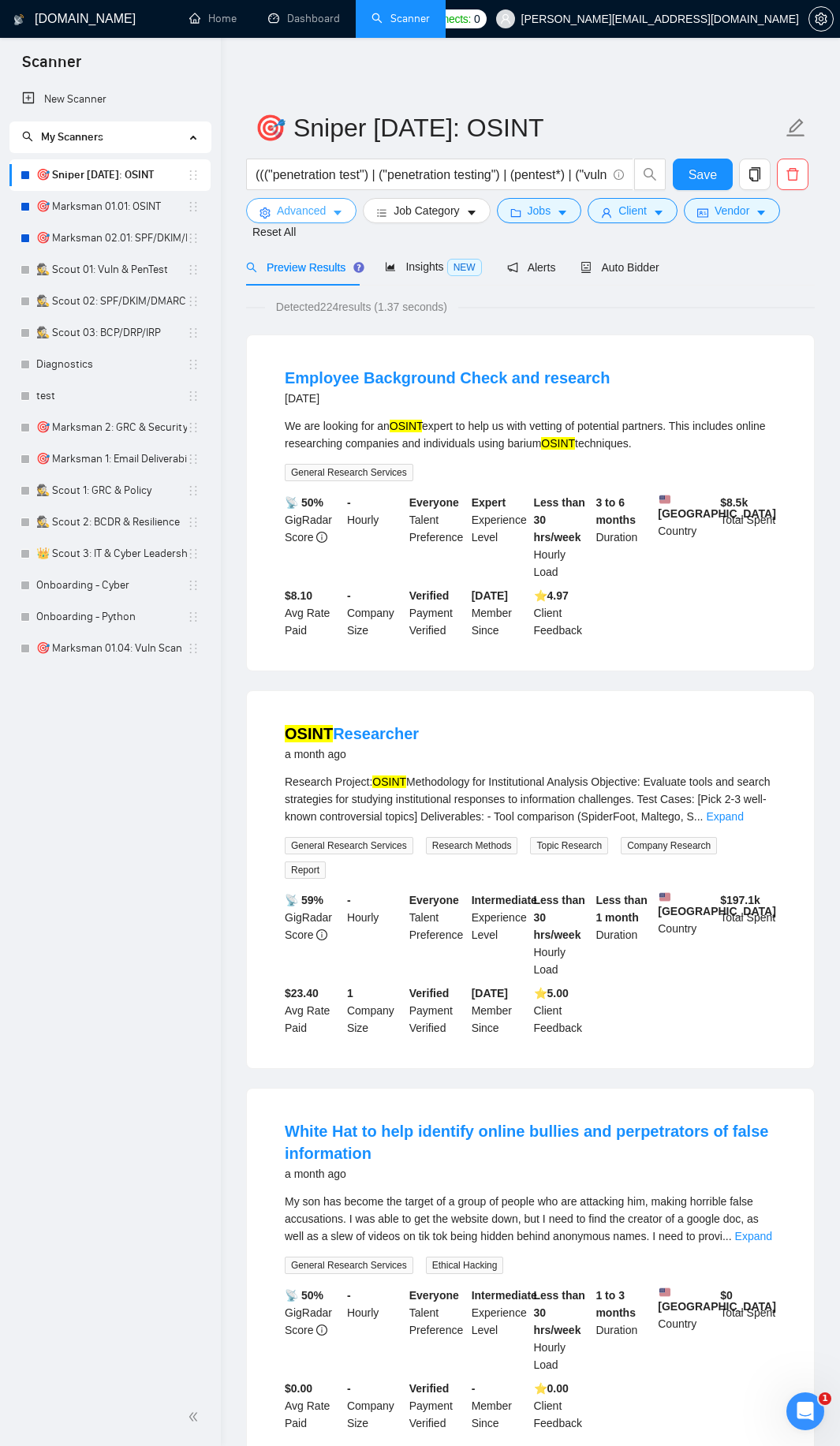
click at [320, 219] on span "Advanced" at bounding box center [301, 211] width 49 height 18
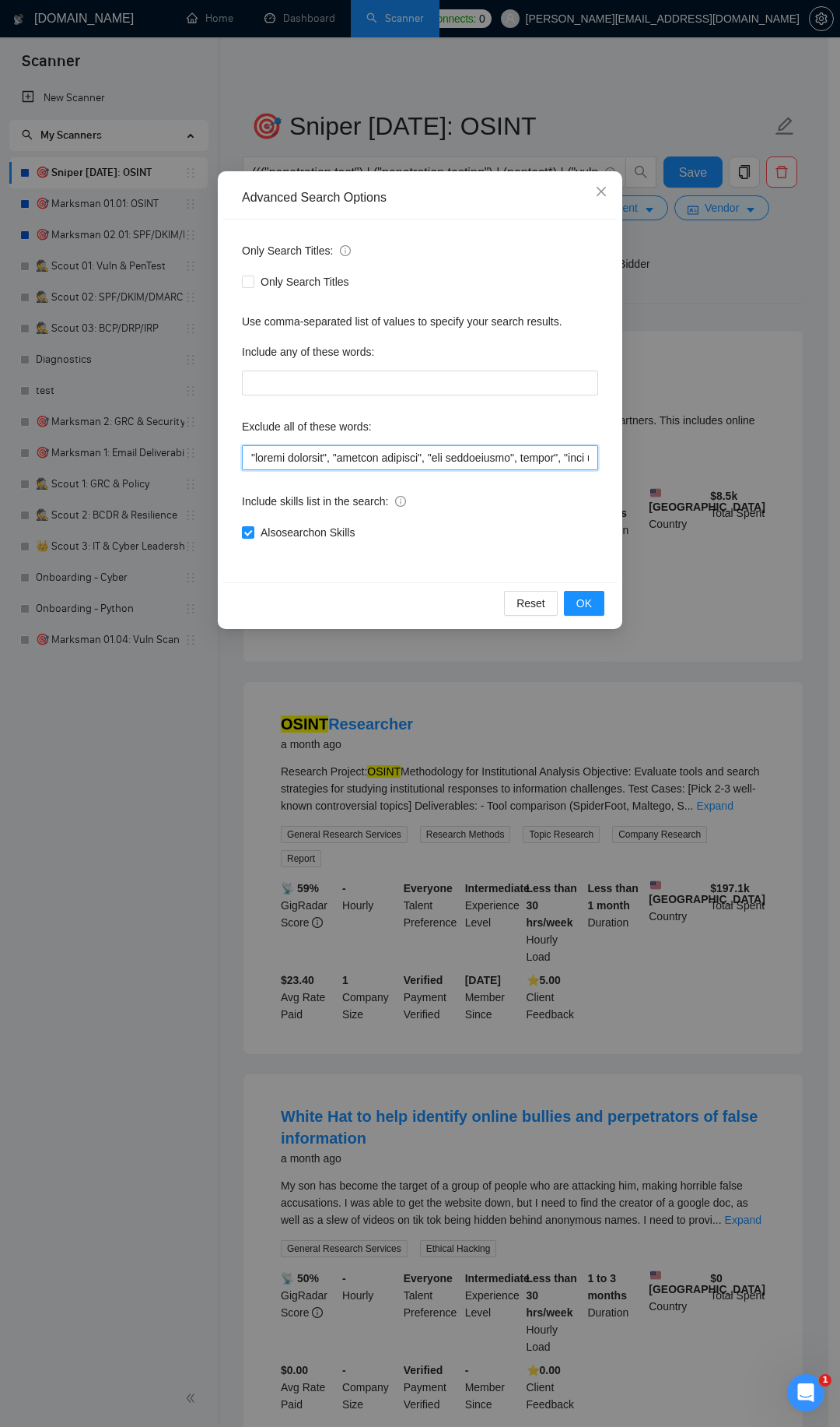
click at [471, 451] on input "text" at bounding box center [420, 457] width 357 height 25
click at [597, 596] on button "OK" at bounding box center [584, 603] width 41 height 25
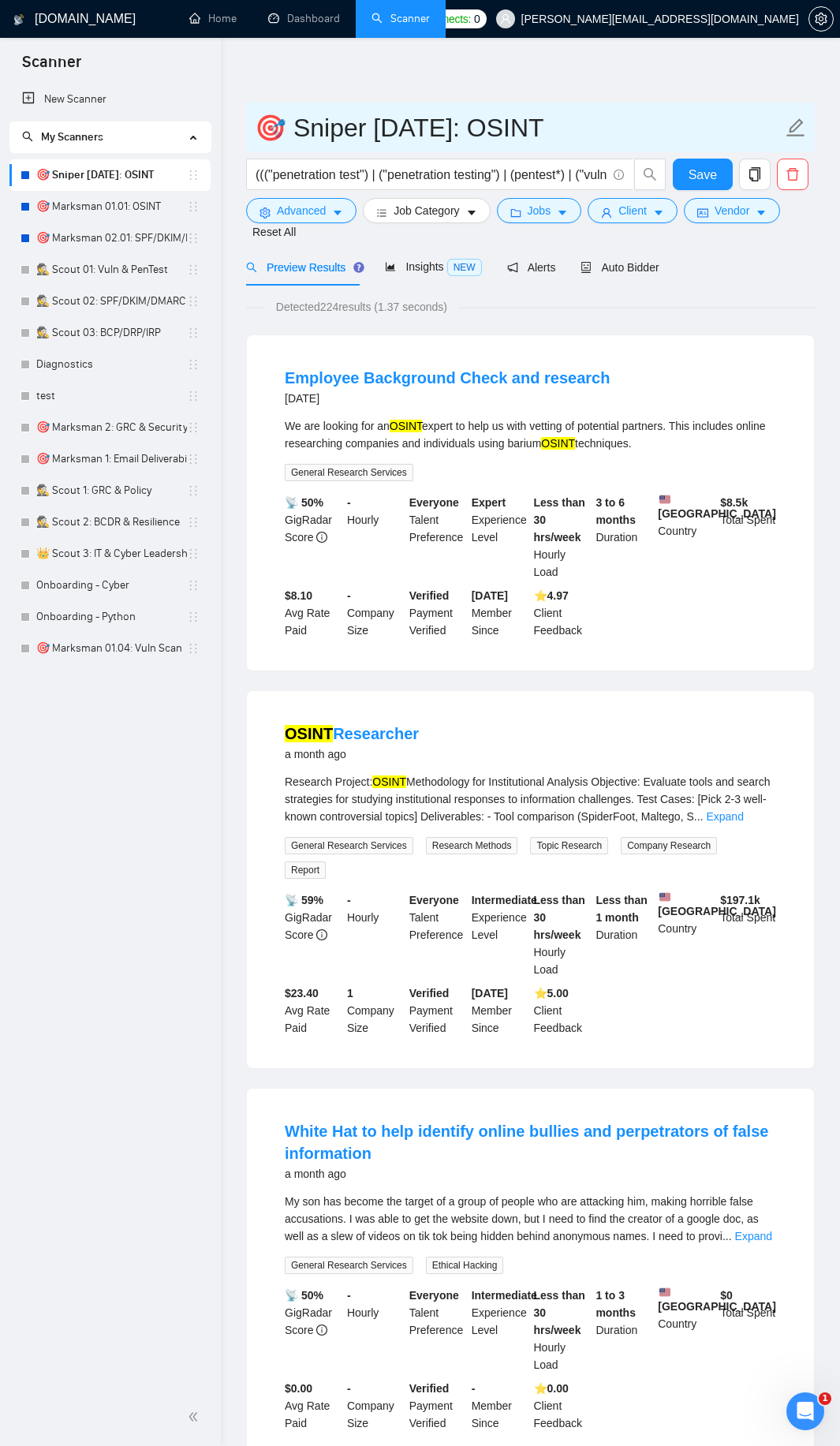
drag, startPoint x: 88, startPoint y: 208, endPoint x: 496, endPoint y: 116, distance: 418.2
click at [88, 207] on link "🎯 Marksman 01.01: OSINT" at bounding box center [111, 207] width 150 height 32
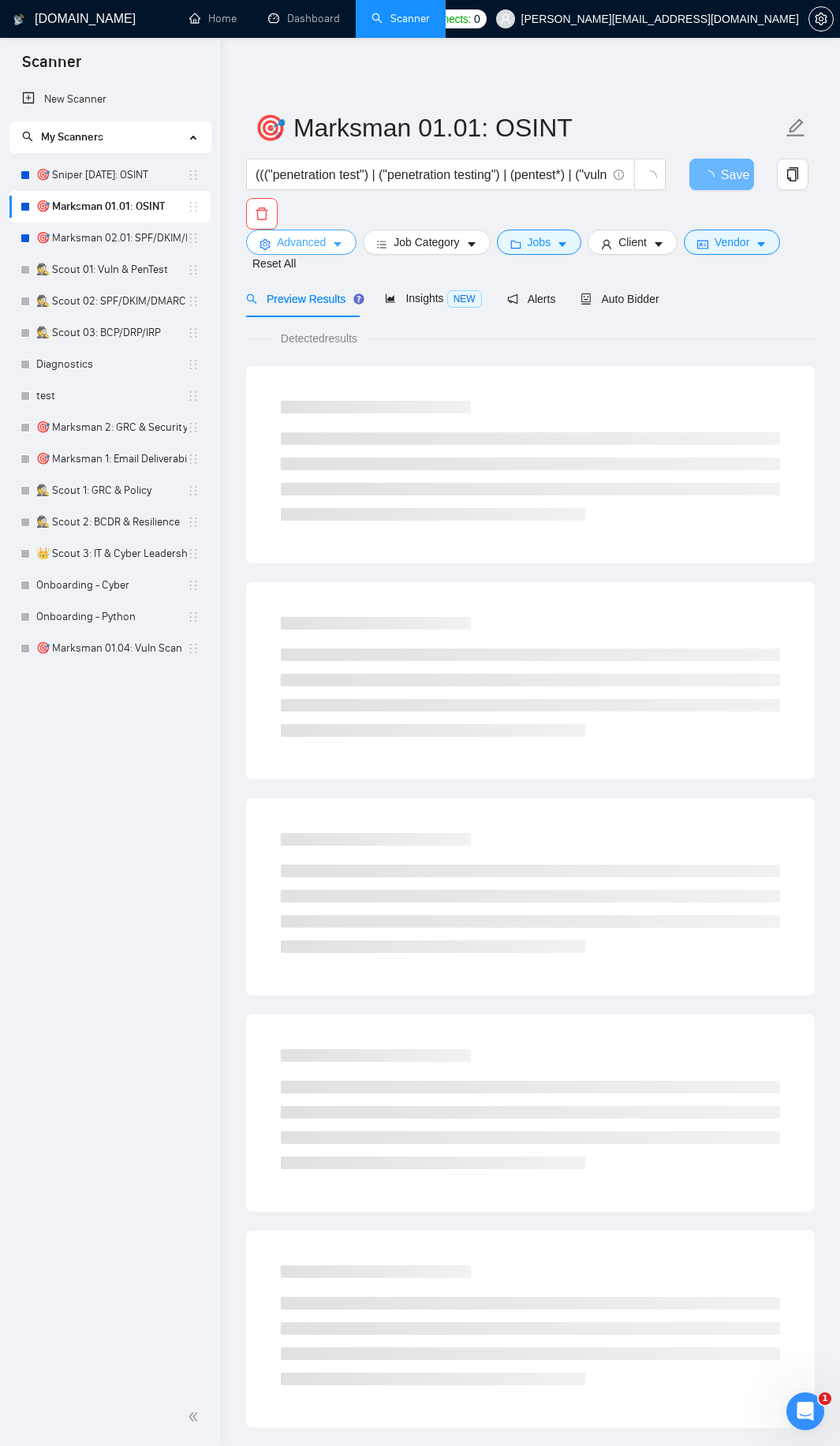
click at [315, 242] on span "Advanced" at bounding box center [301, 242] width 49 height 18
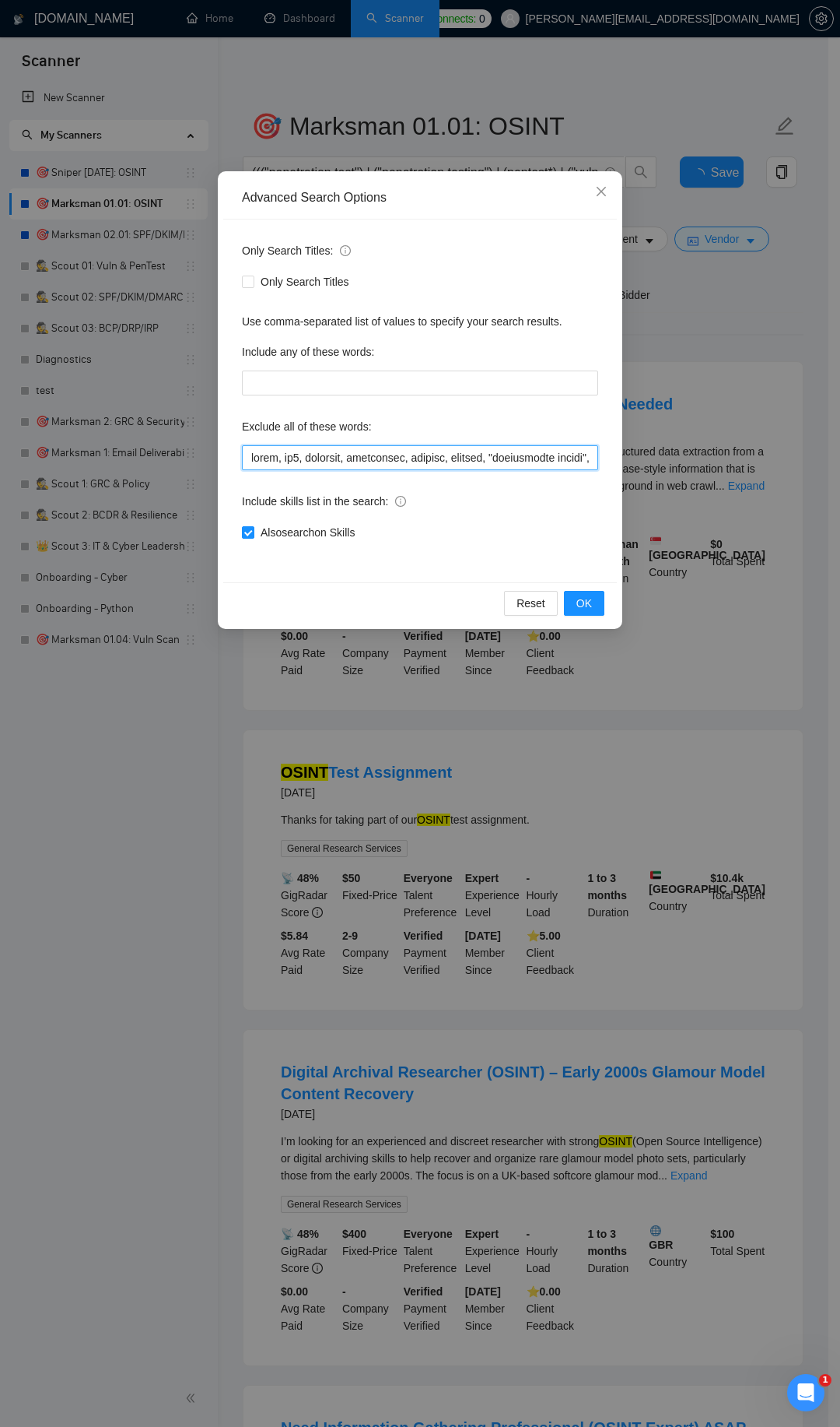
click at [334, 456] on input "text" at bounding box center [420, 457] width 357 height 25
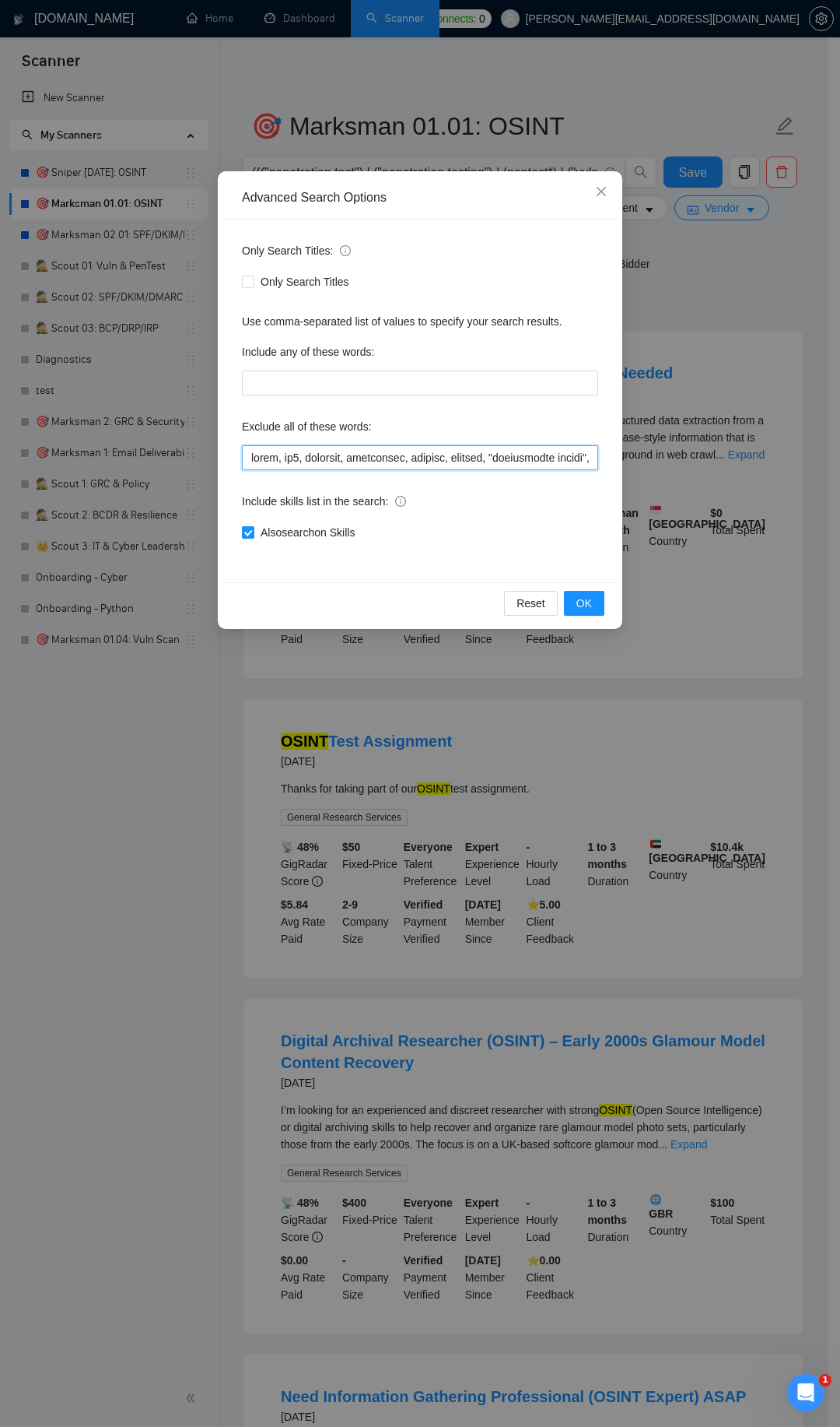
paste input ""static analysis", "dynamic analysis", "law enforcement", police", "dark web", …"
click at [575, 597] on button "OK" at bounding box center [584, 603] width 41 height 25
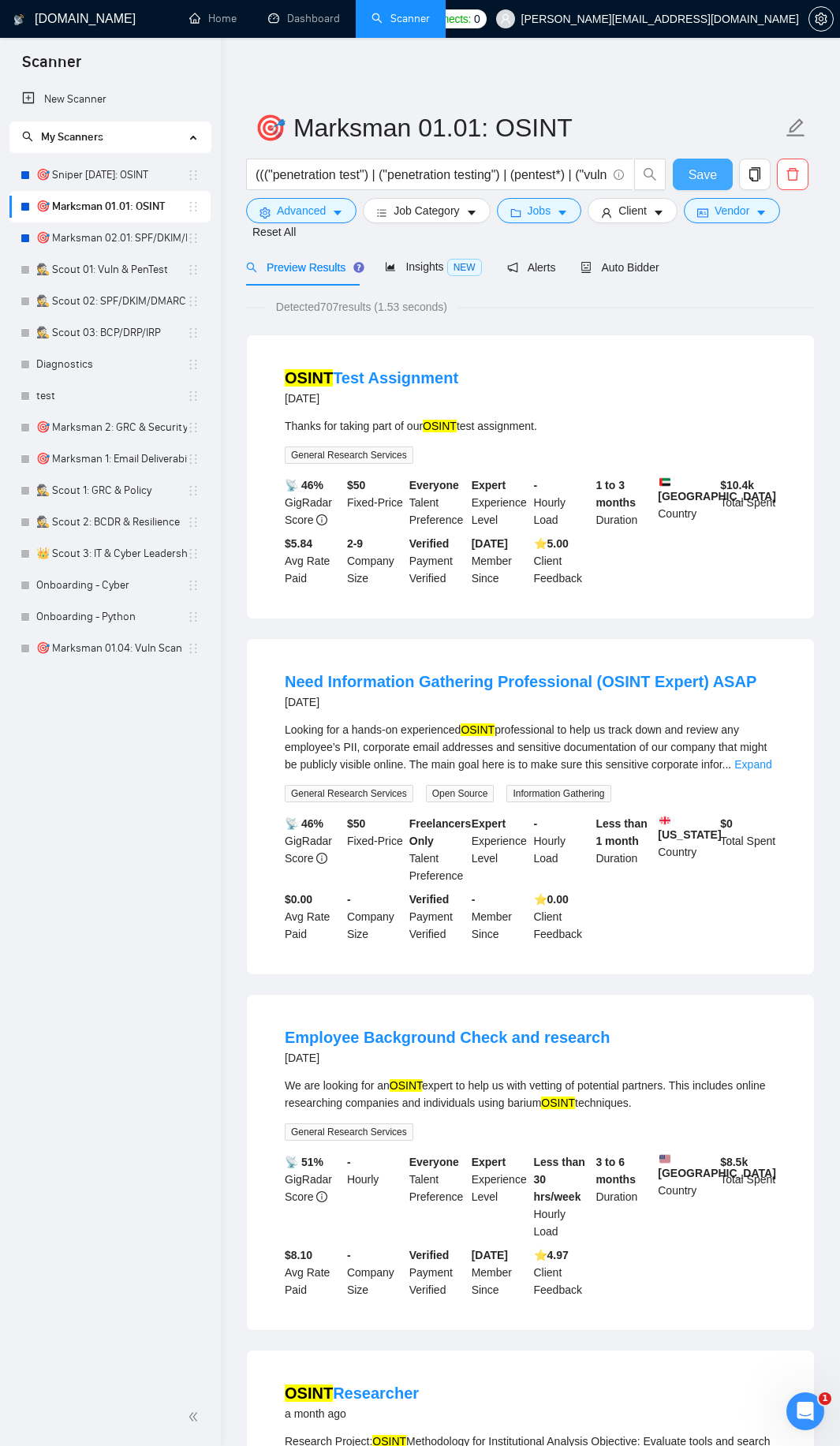
click at [691, 174] on span "Save" at bounding box center [703, 174] width 28 height 20
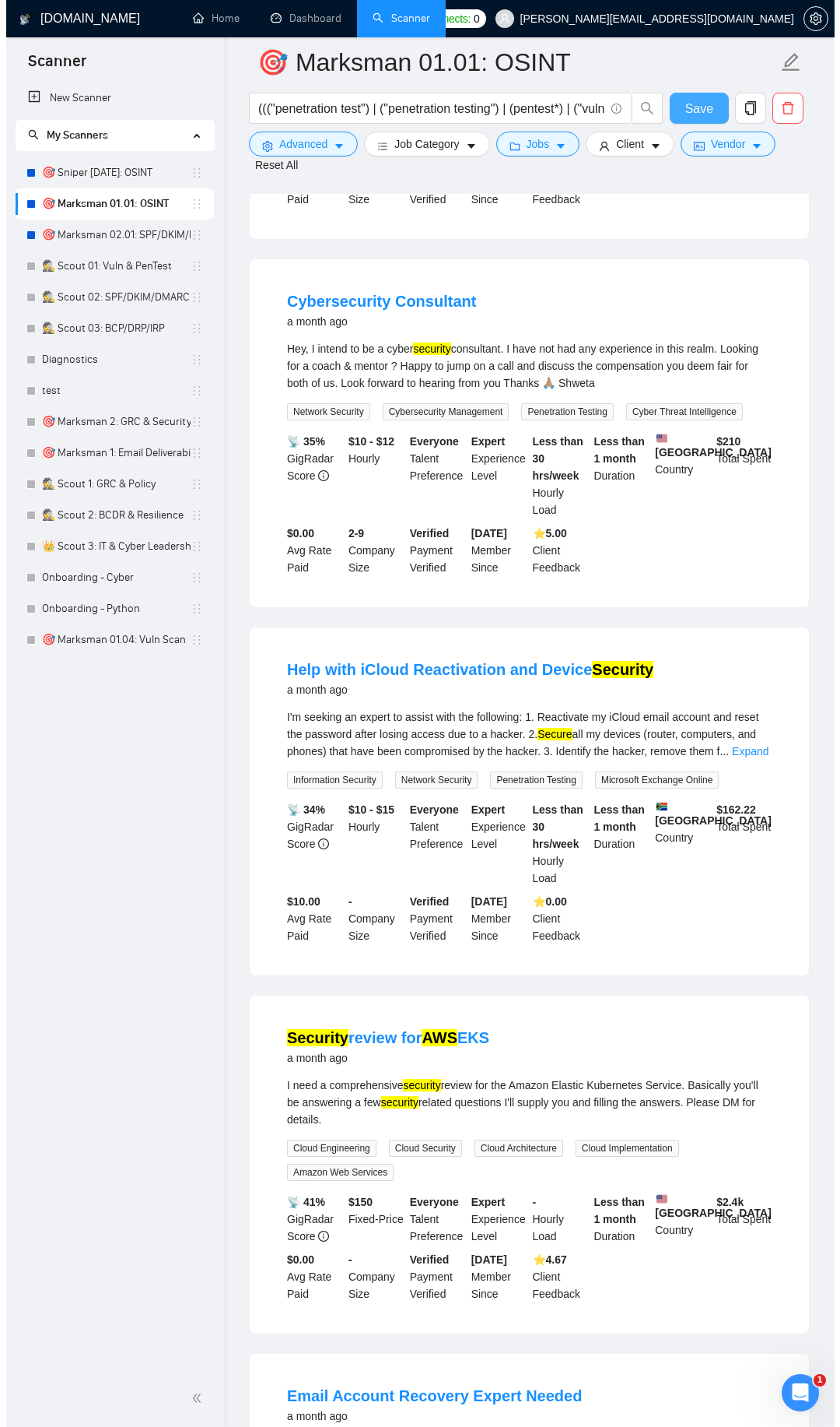
scroll to position [2148, 0]
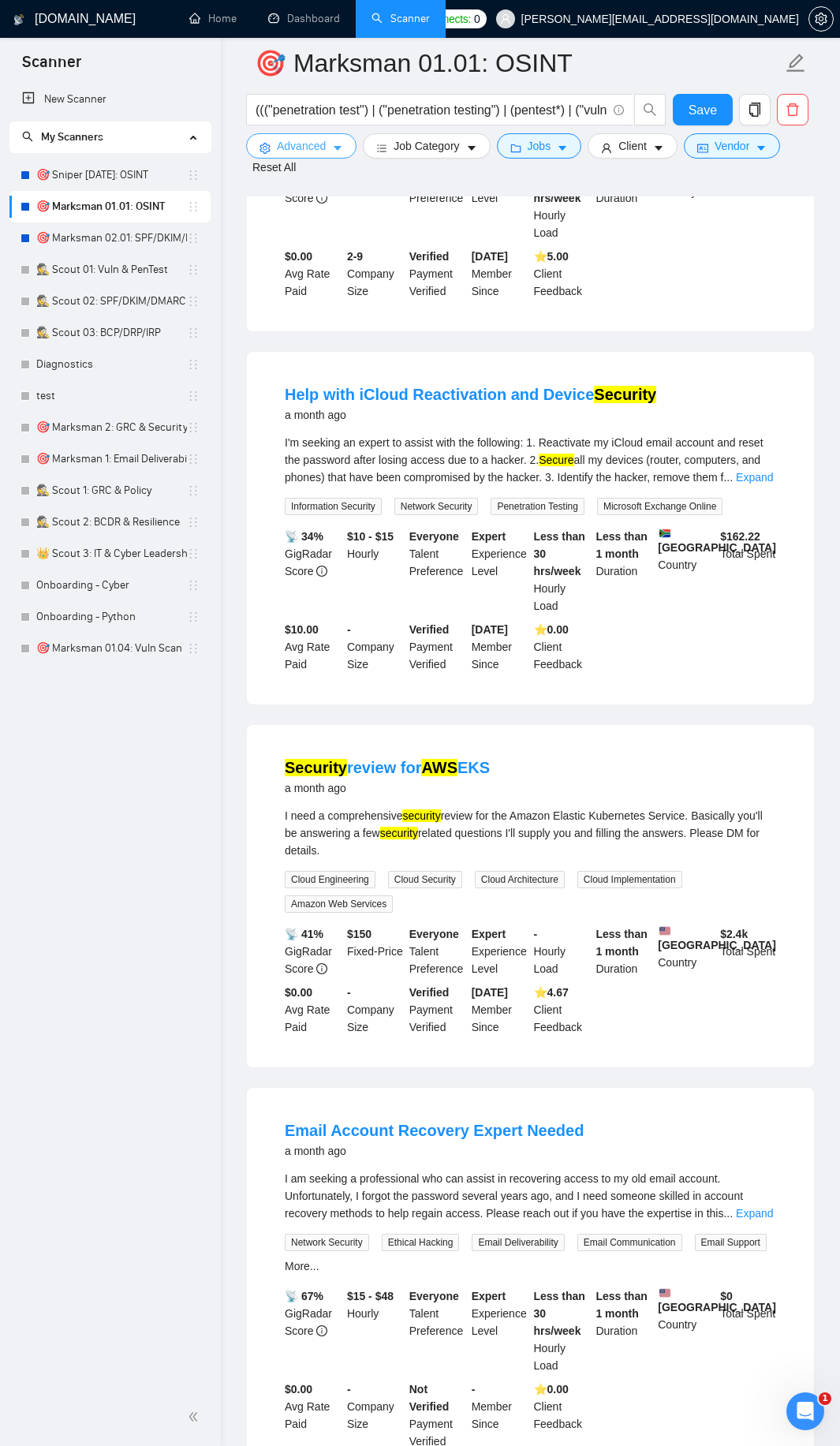
click at [339, 156] on button "Advanced" at bounding box center [301, 145] width 110 height 25
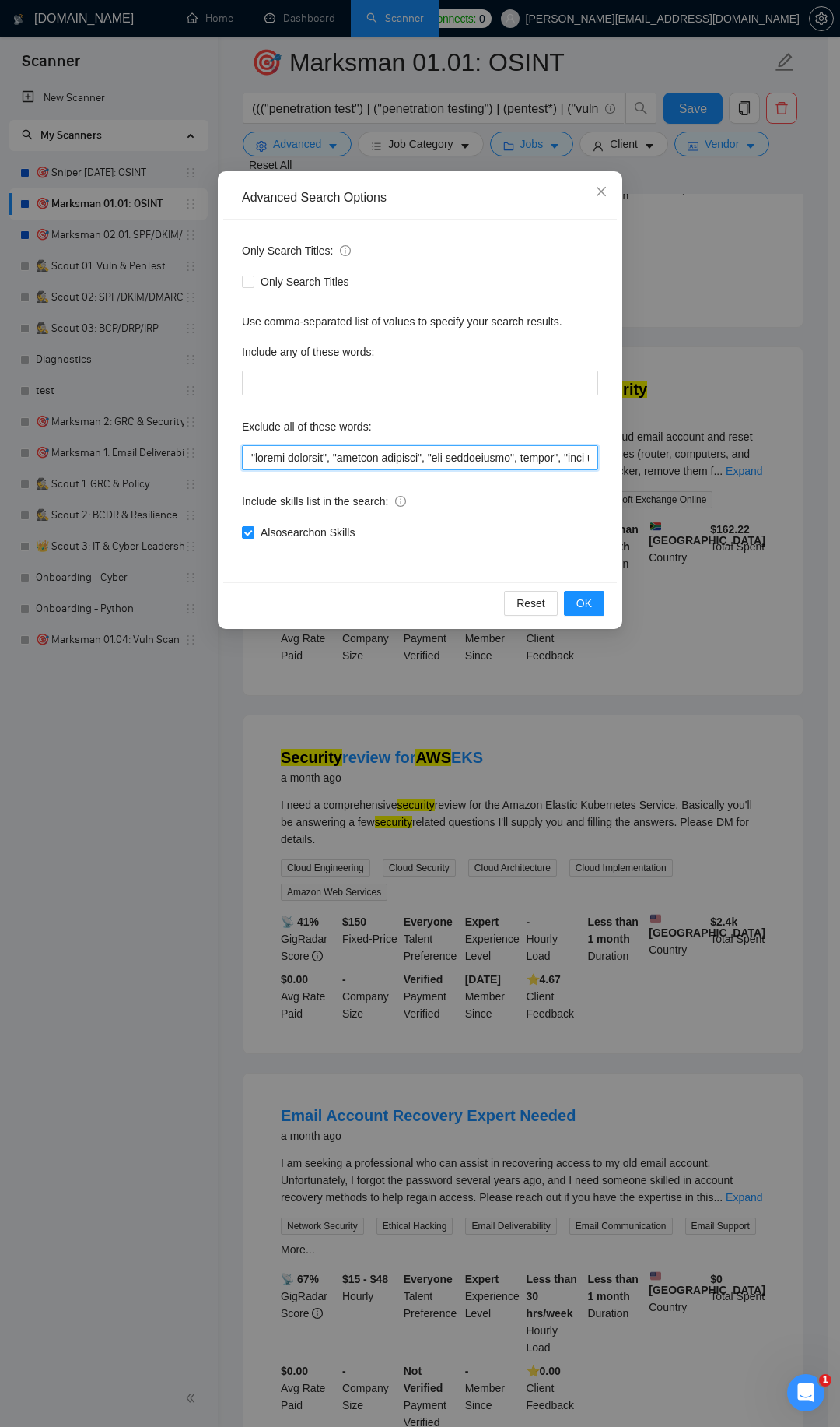
click at [253, 459] on input "text" at bounding box center [420, 457] width 357 height 25
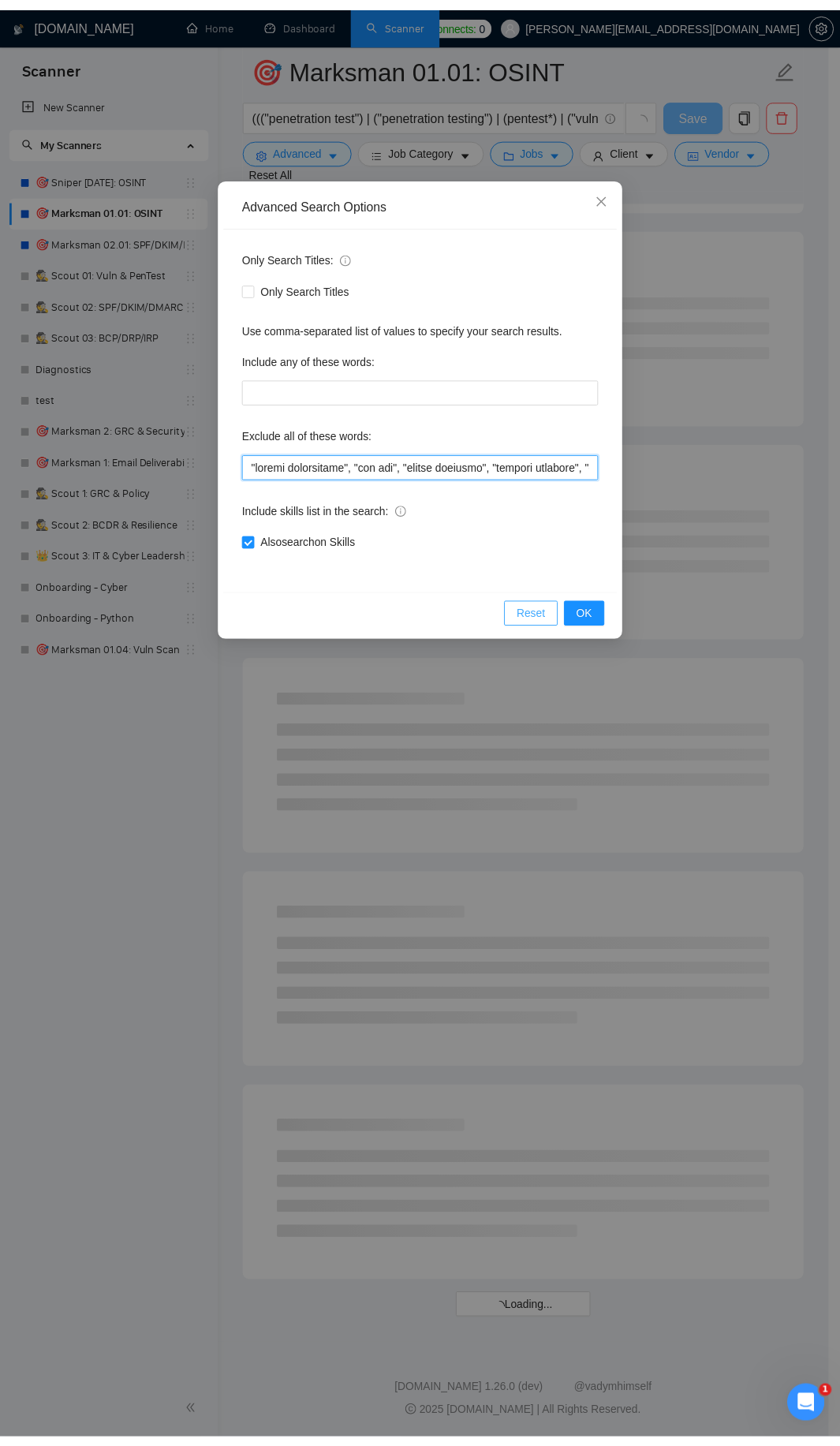
scroll to position [1203, 0]
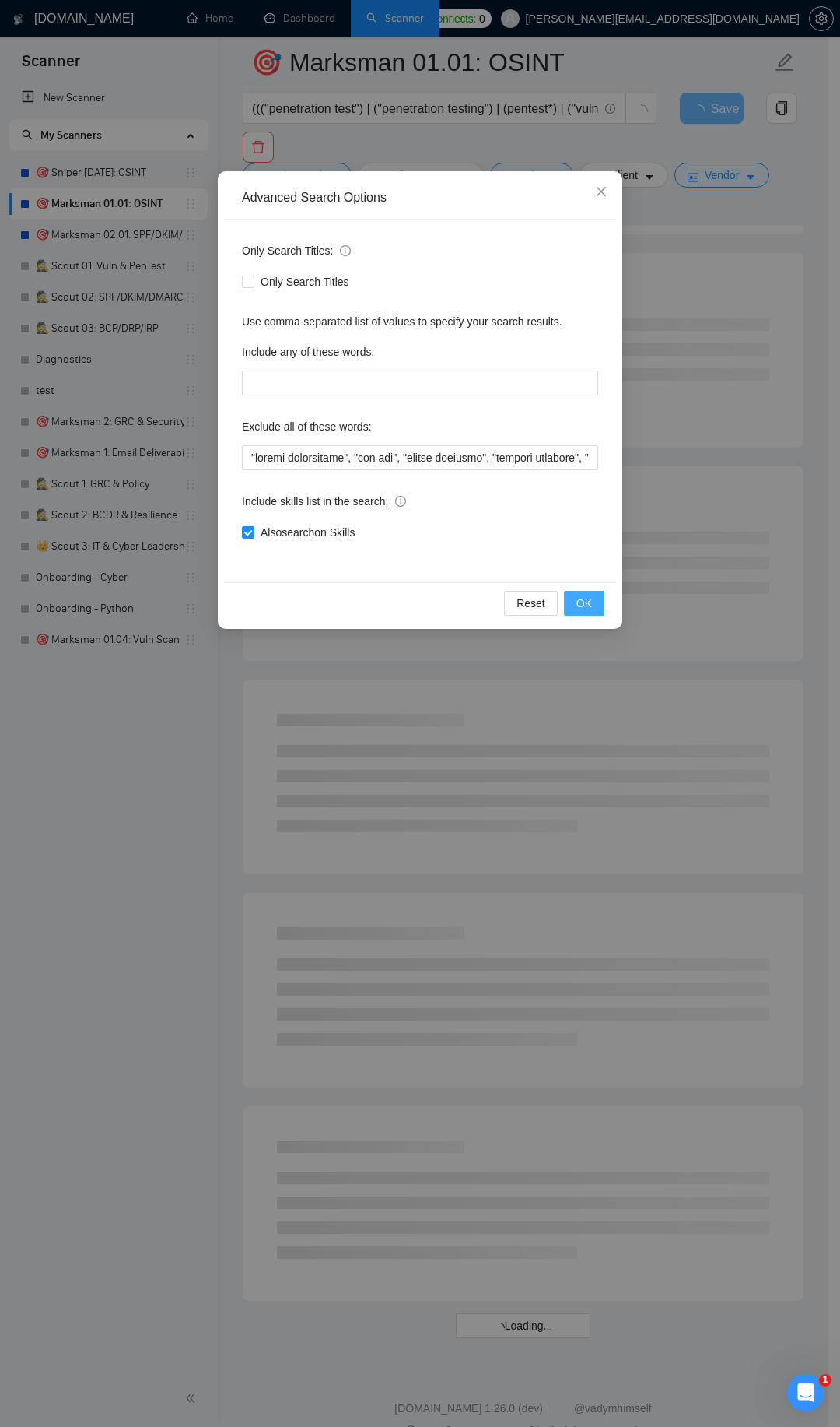
click at [578, 612] on button "OK" at bounding box center [584, 603] width 41 height 25
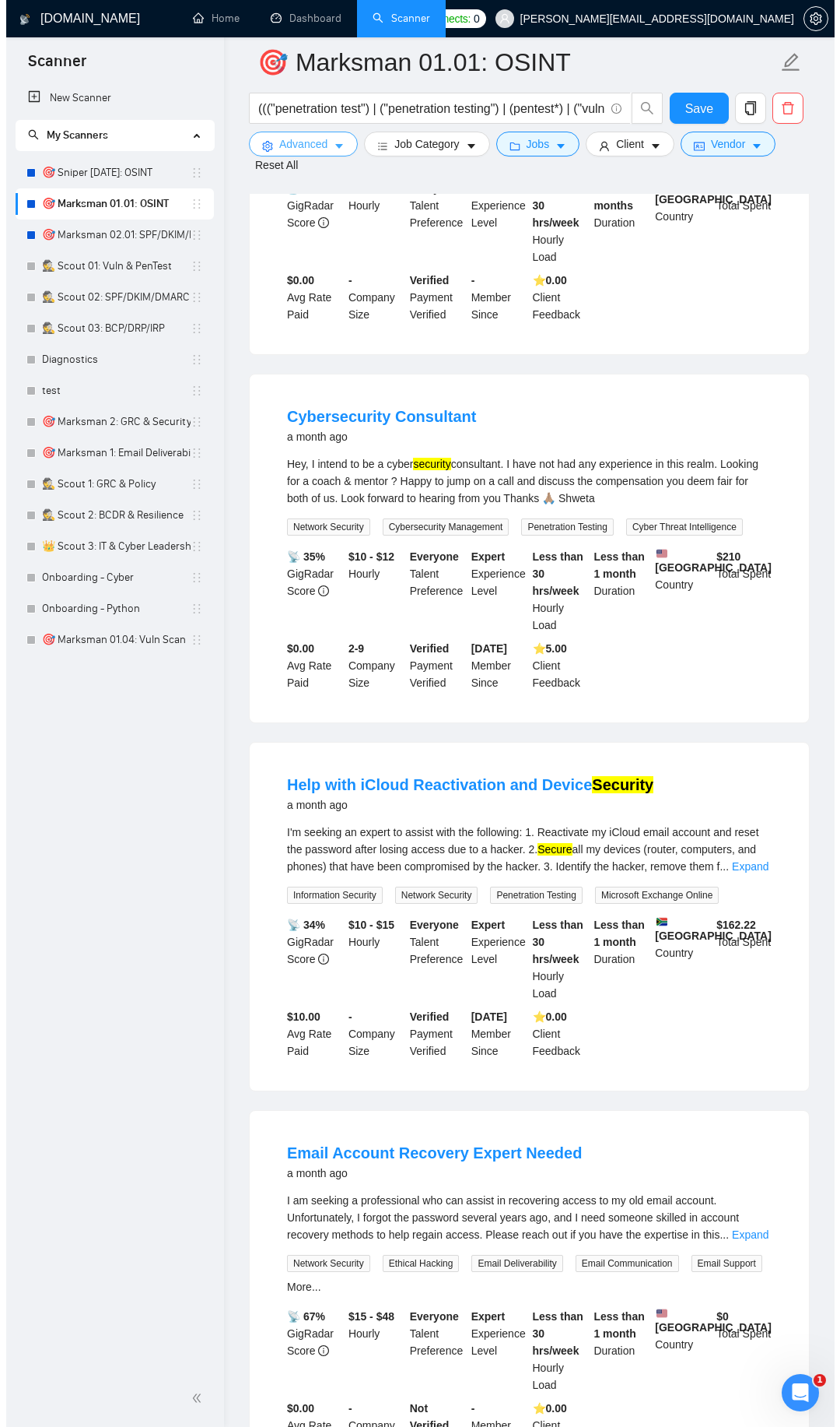
scroll to position [1775, 0]
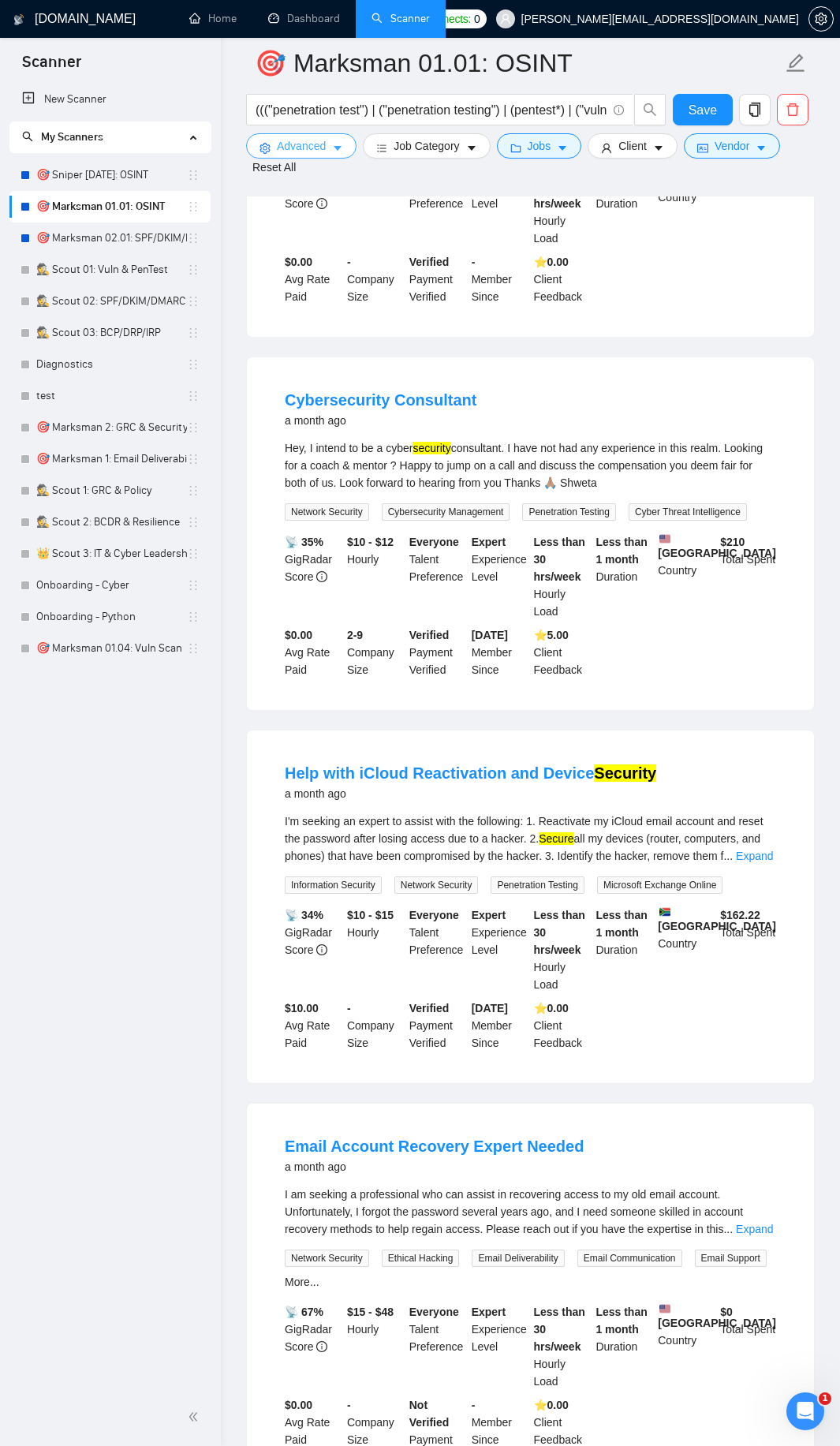
click at [349, 148] on button "Advanced" at bounding box center [301, 145] width 110 height 25
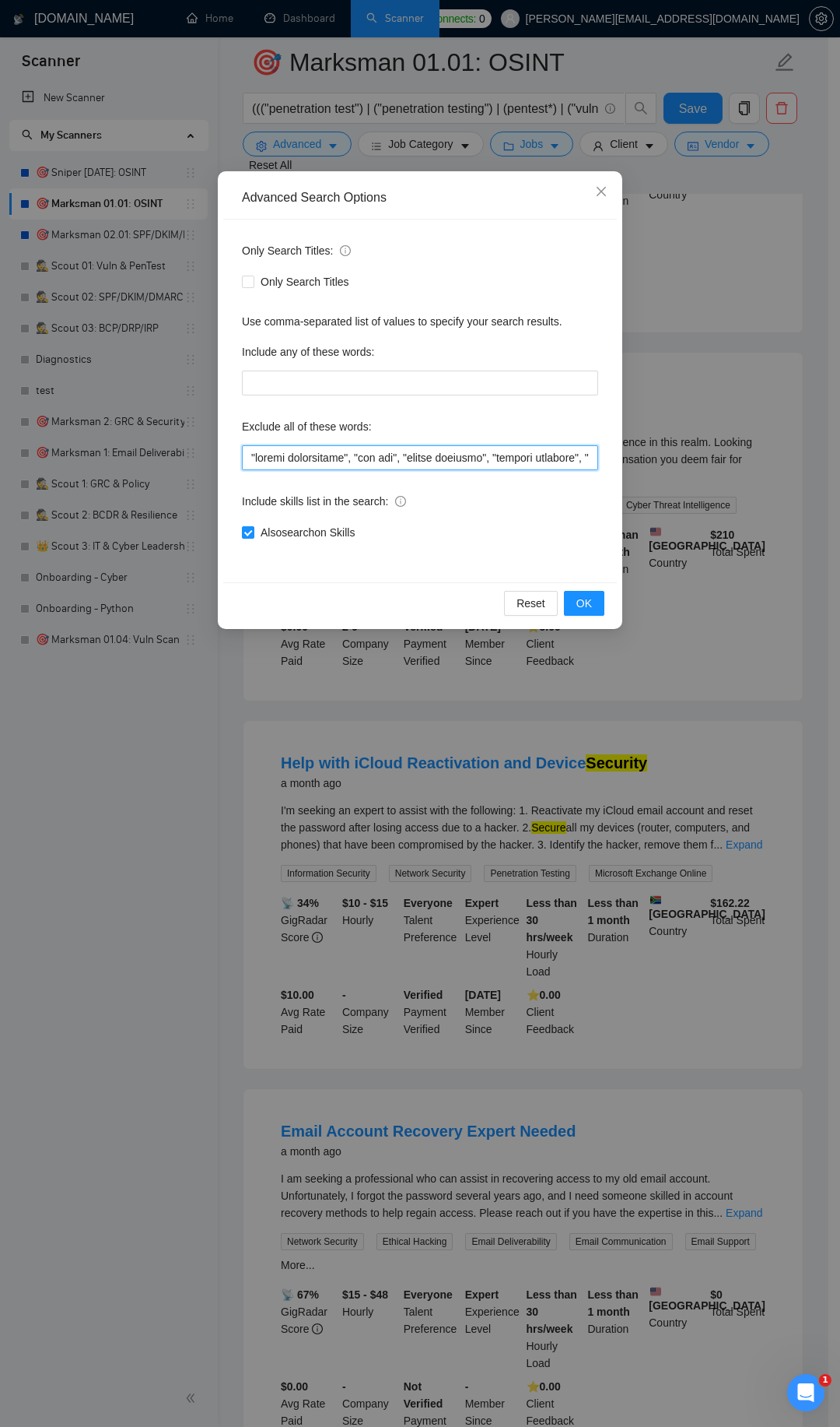
click at [302, 465] on input "text" at bounding box center [420, 457] width 357 height 25
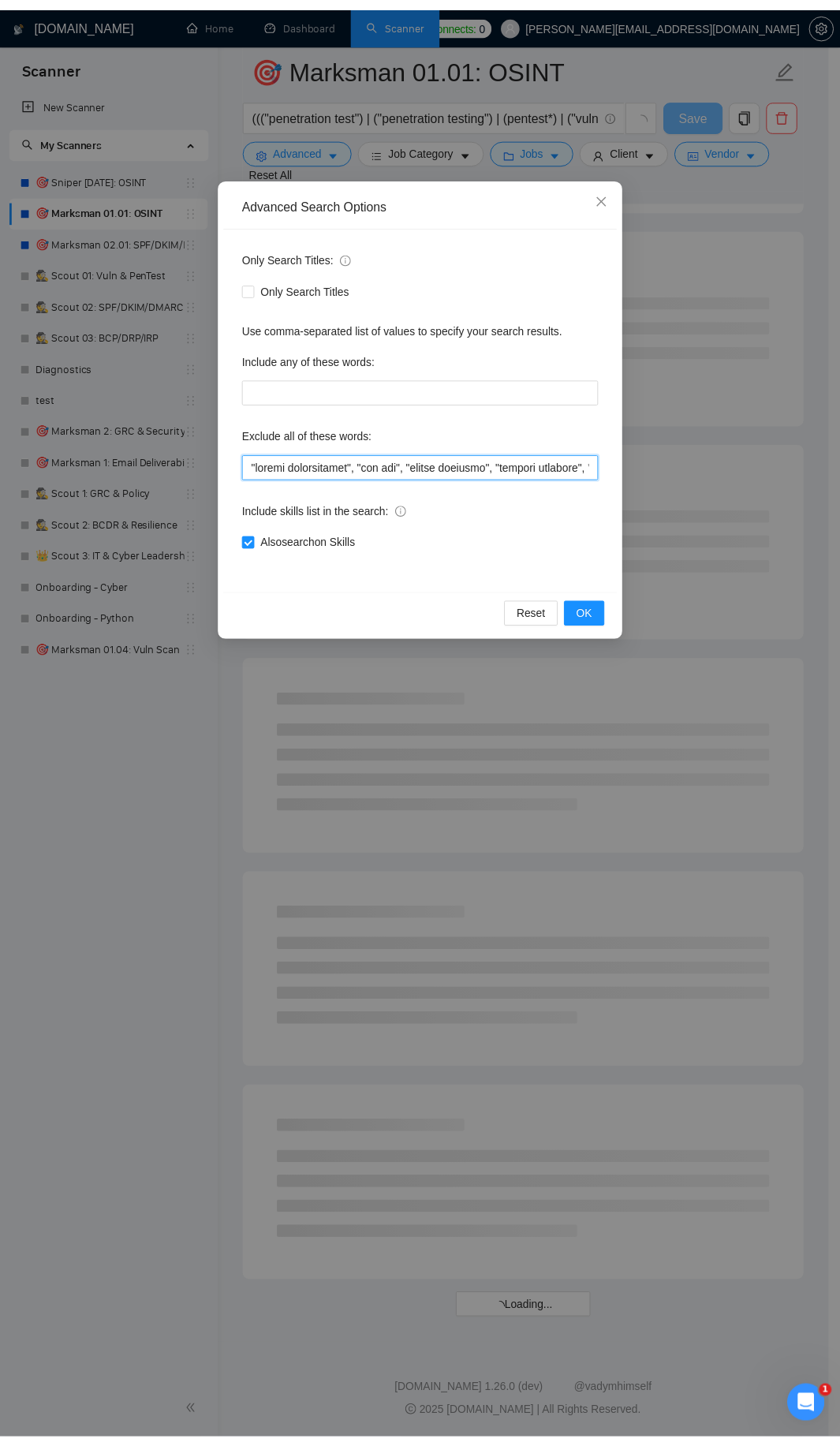
scroll to position [1203, 0]
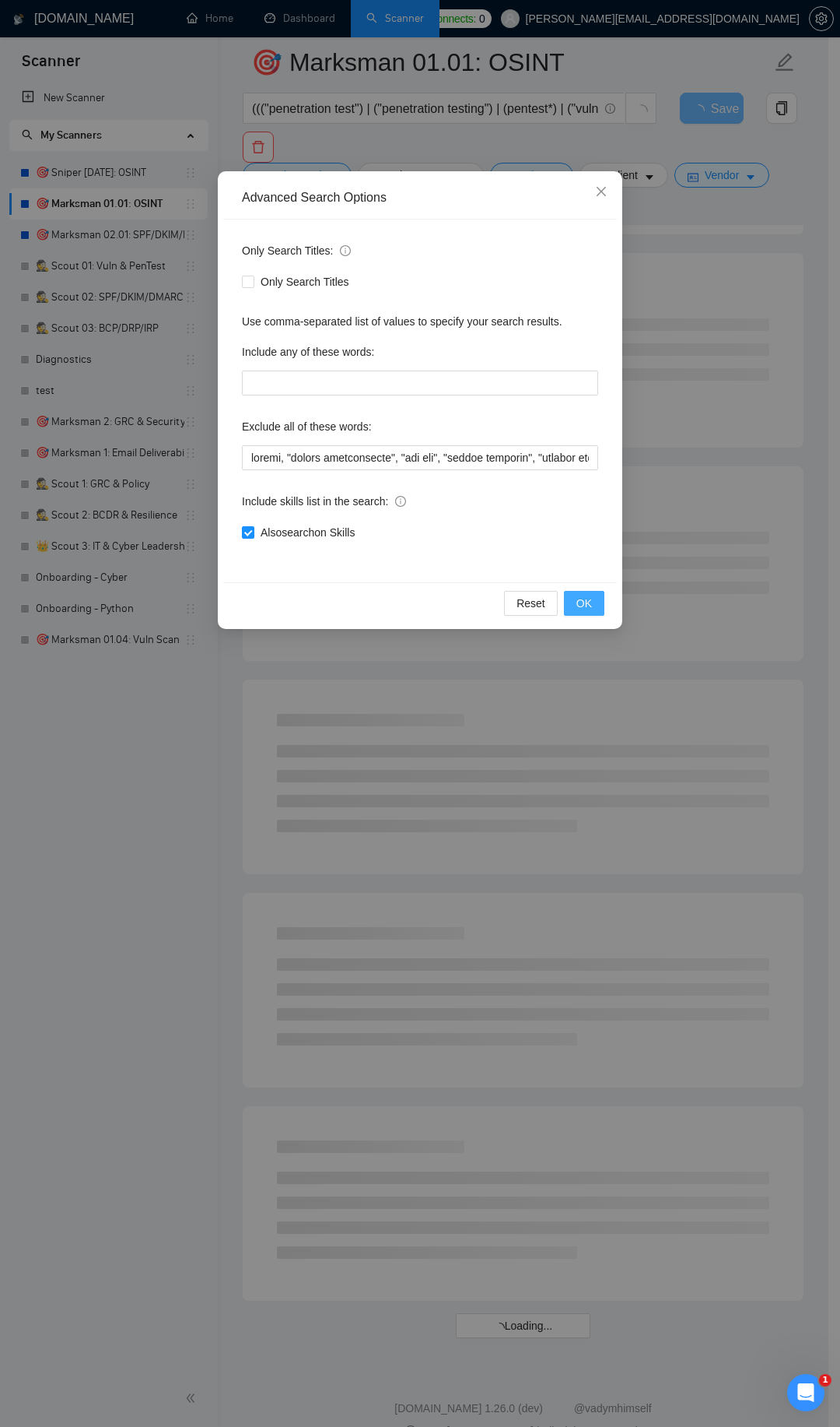
click at [587, 611] on span "OK" at bounding box center [584, 603] width 16 height 17
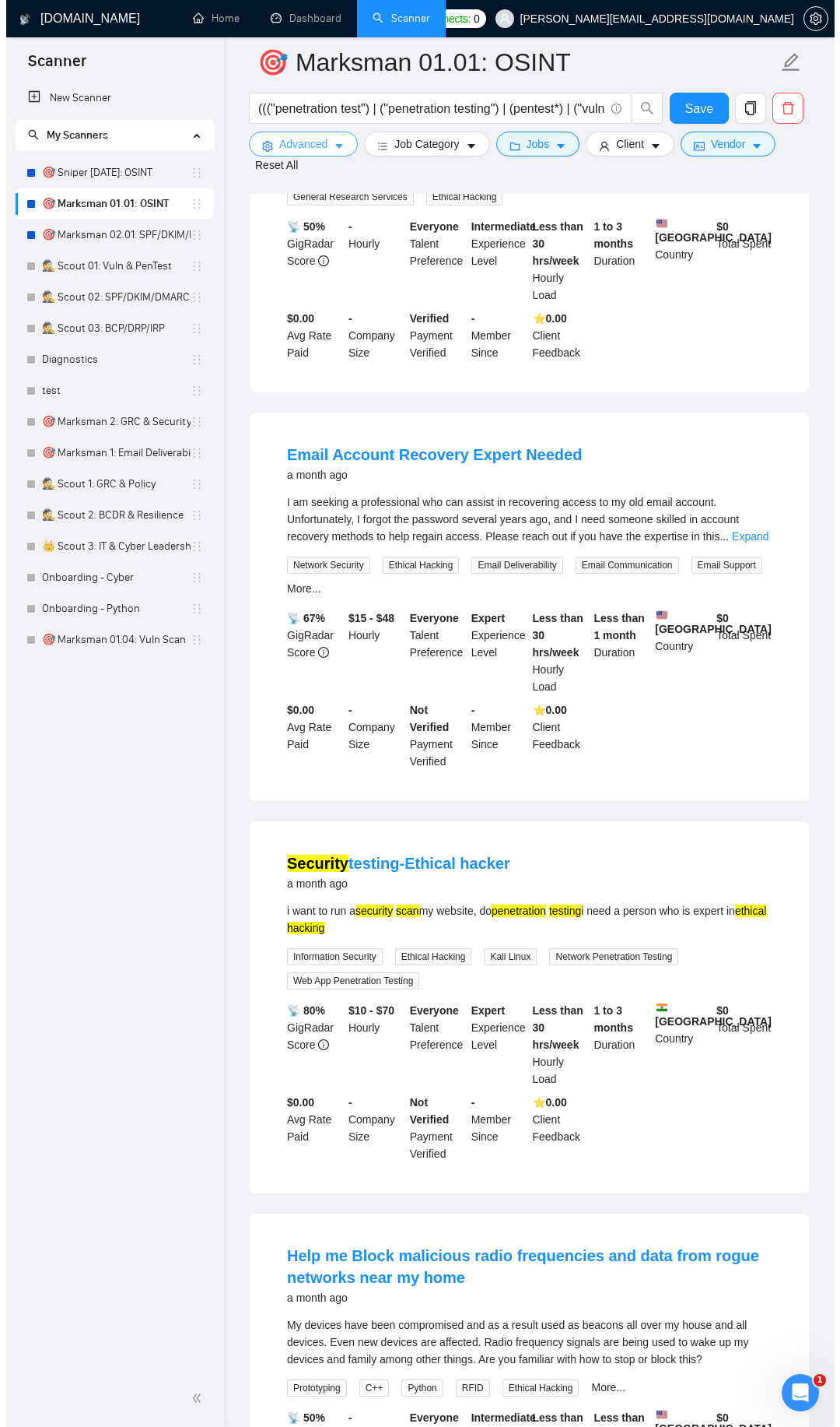
scroll to position [1747, 0]
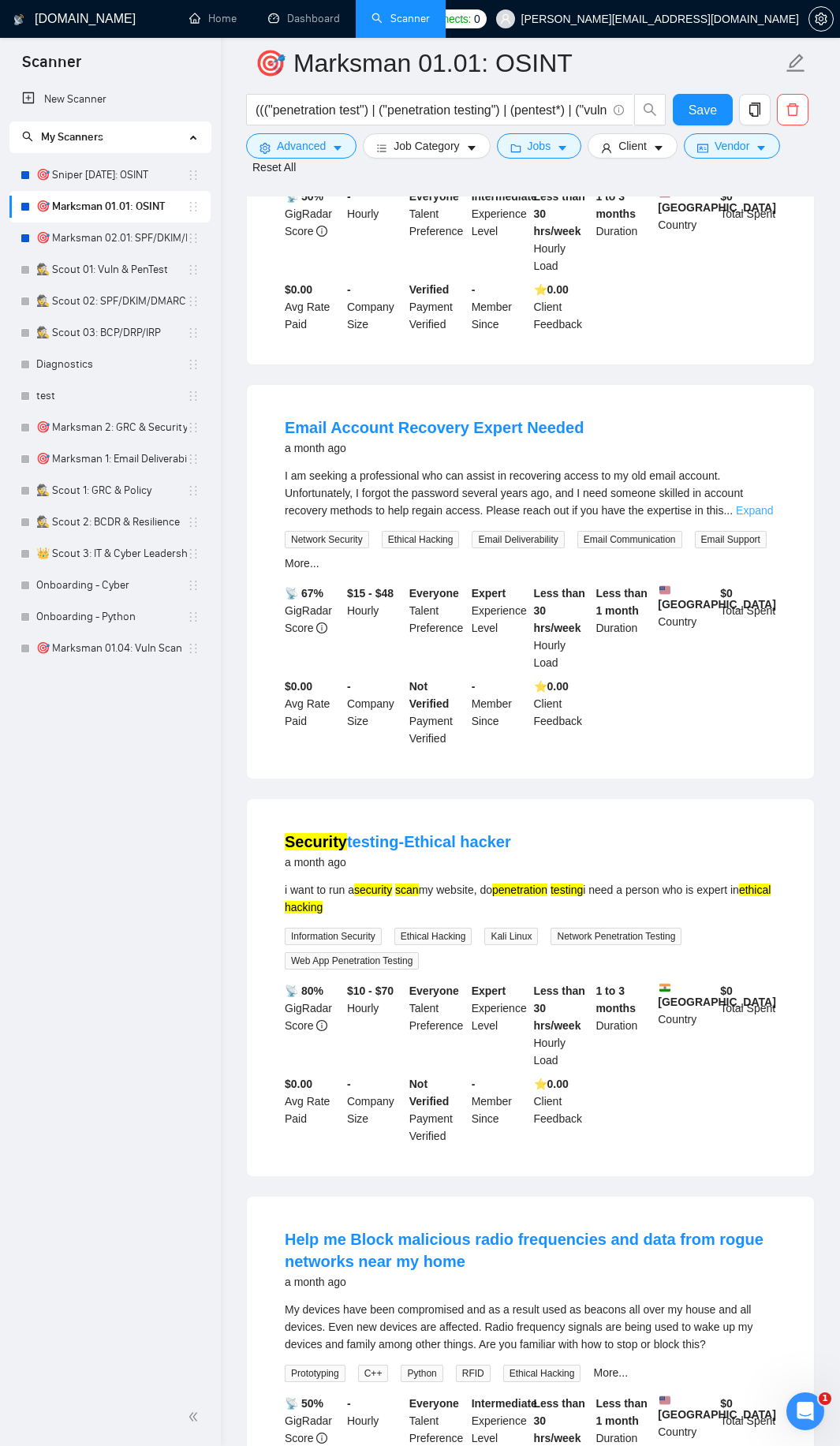
click at [749, 516] on link "Expand" at bounding box center [754, 510] width 37 height 12
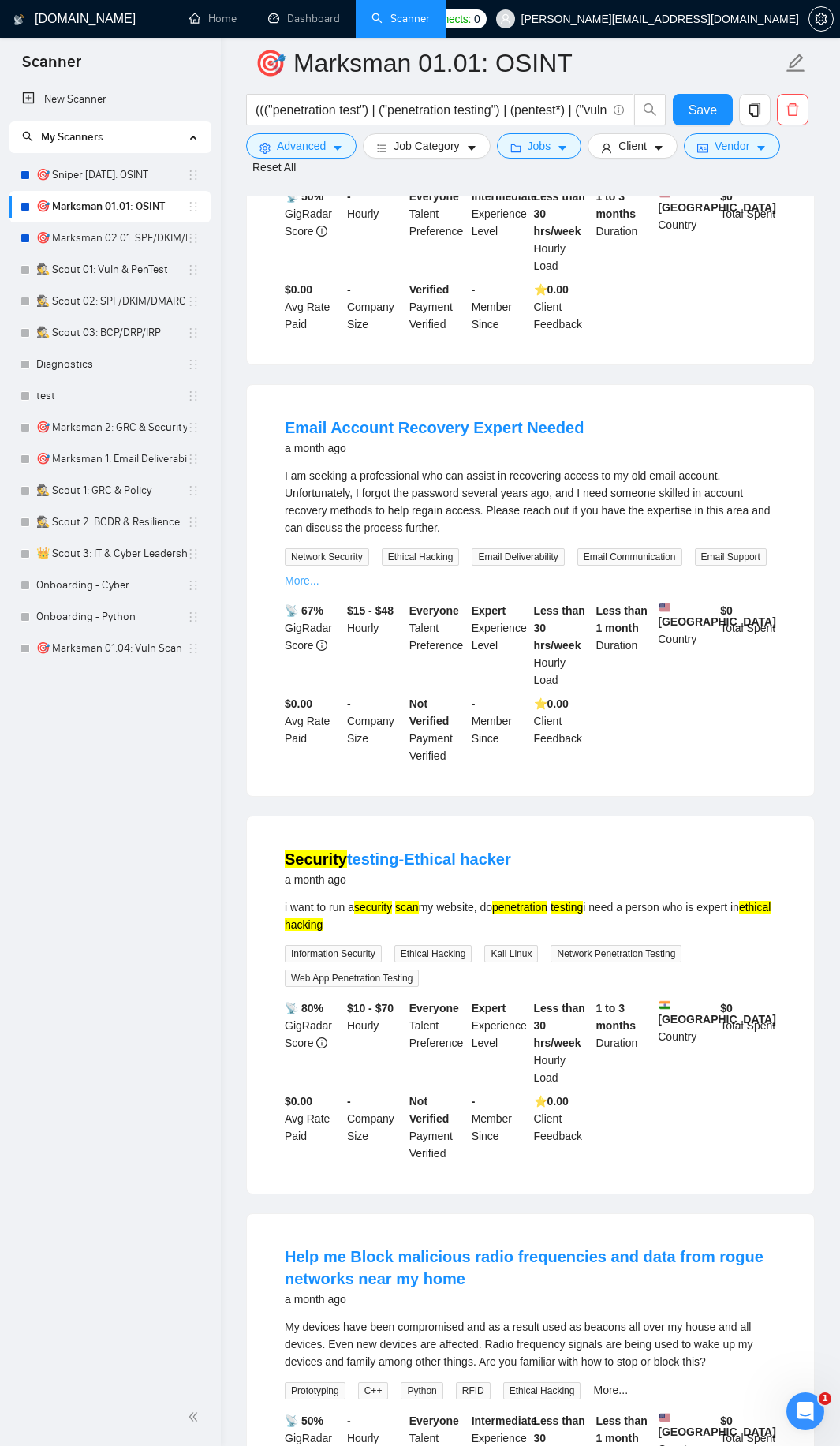
click at [307, 586] on link "More..." at bounding box center [302, 580] width 35 height 12
drag, startPoint x: 387, startPoint y: 613, endPoint x: 290, endPoint y: 610, distance: 97.0
click at [290, 590] on span "Email Campaign Setup" at bounding box center [339, 581] width 109 height 18
copy span "Email Campaign Setup"
click at [331, 150] on button "Advanced" at bounding box center [301, 145] width 110 height 25
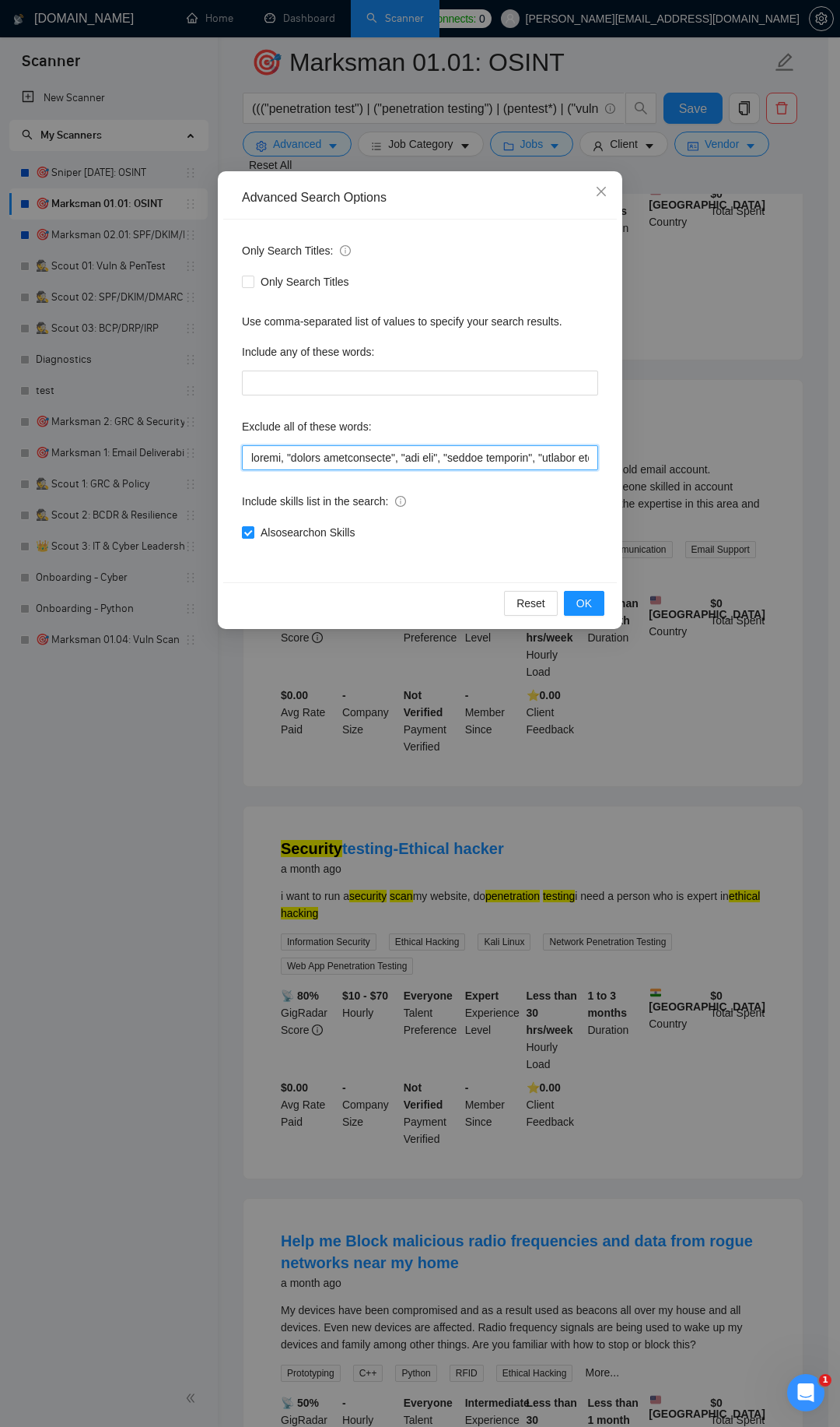
click at [250, 453] on input "text" at bounding box center [420, 457] width 357 height 25
paste input "Email Campaign Setup"
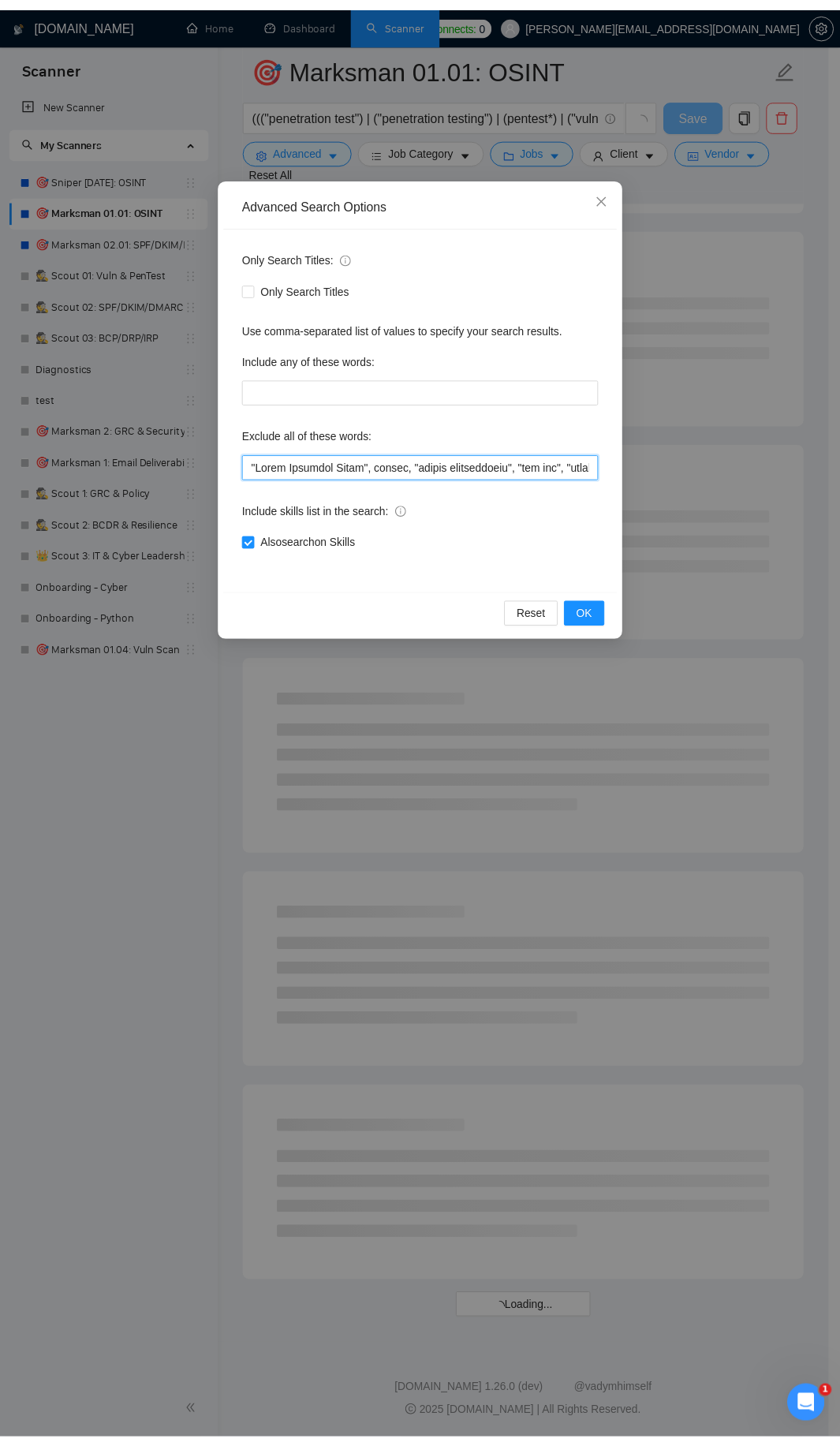
scroll to position [1203, 0]
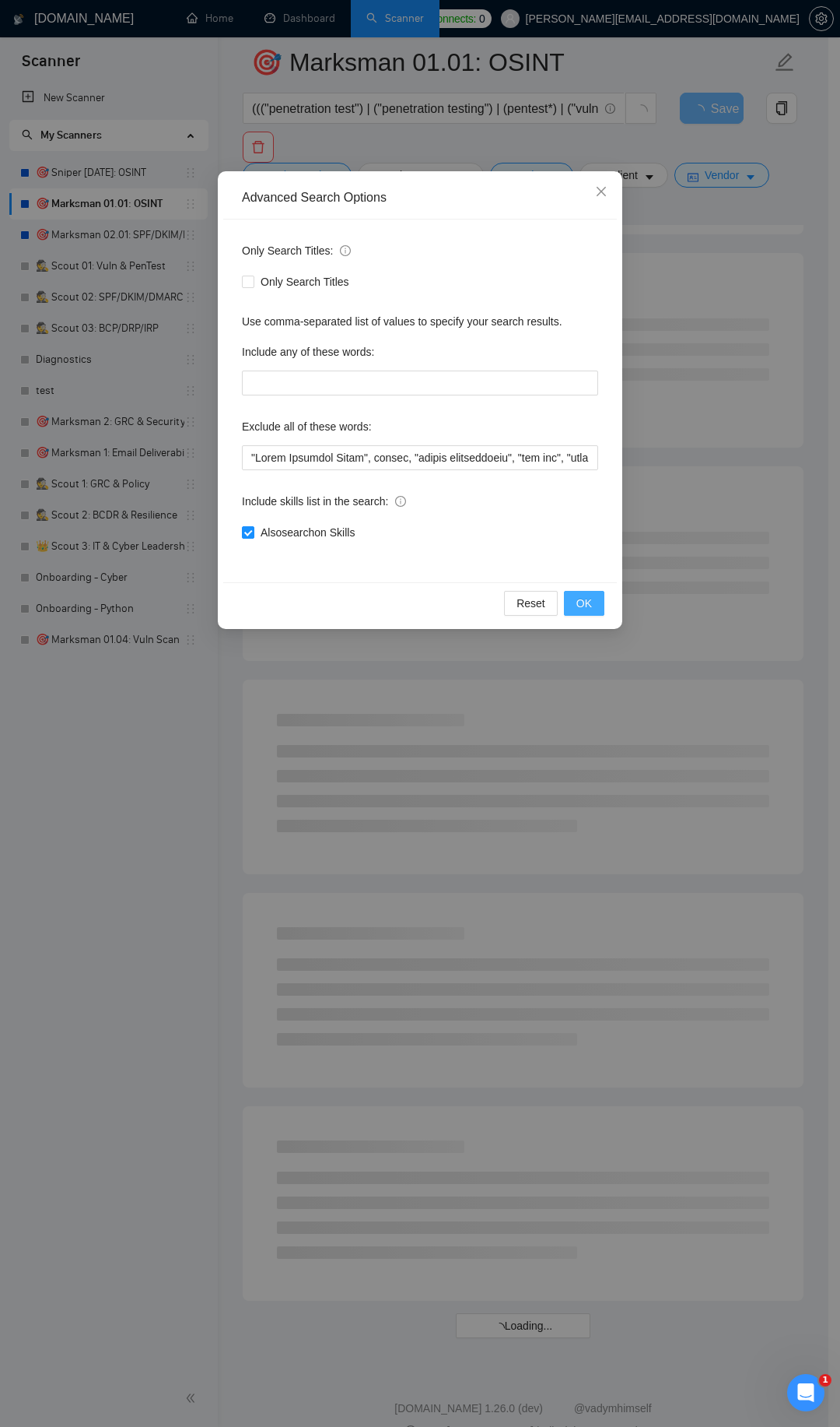
click at [589, 601] on span "OK" at bounding box center [584, 603] width 16 height 17
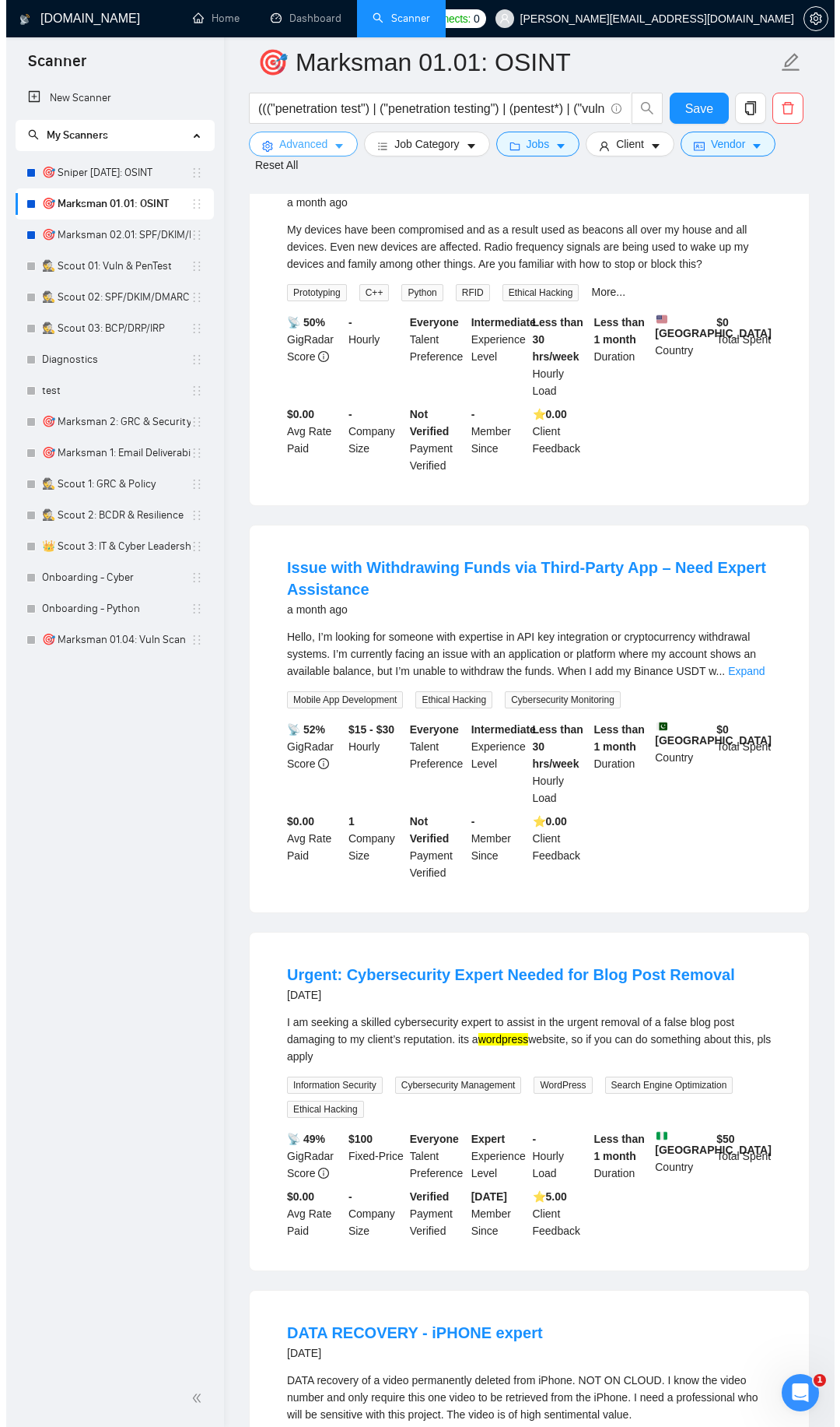
scroll to position [2308, 0]
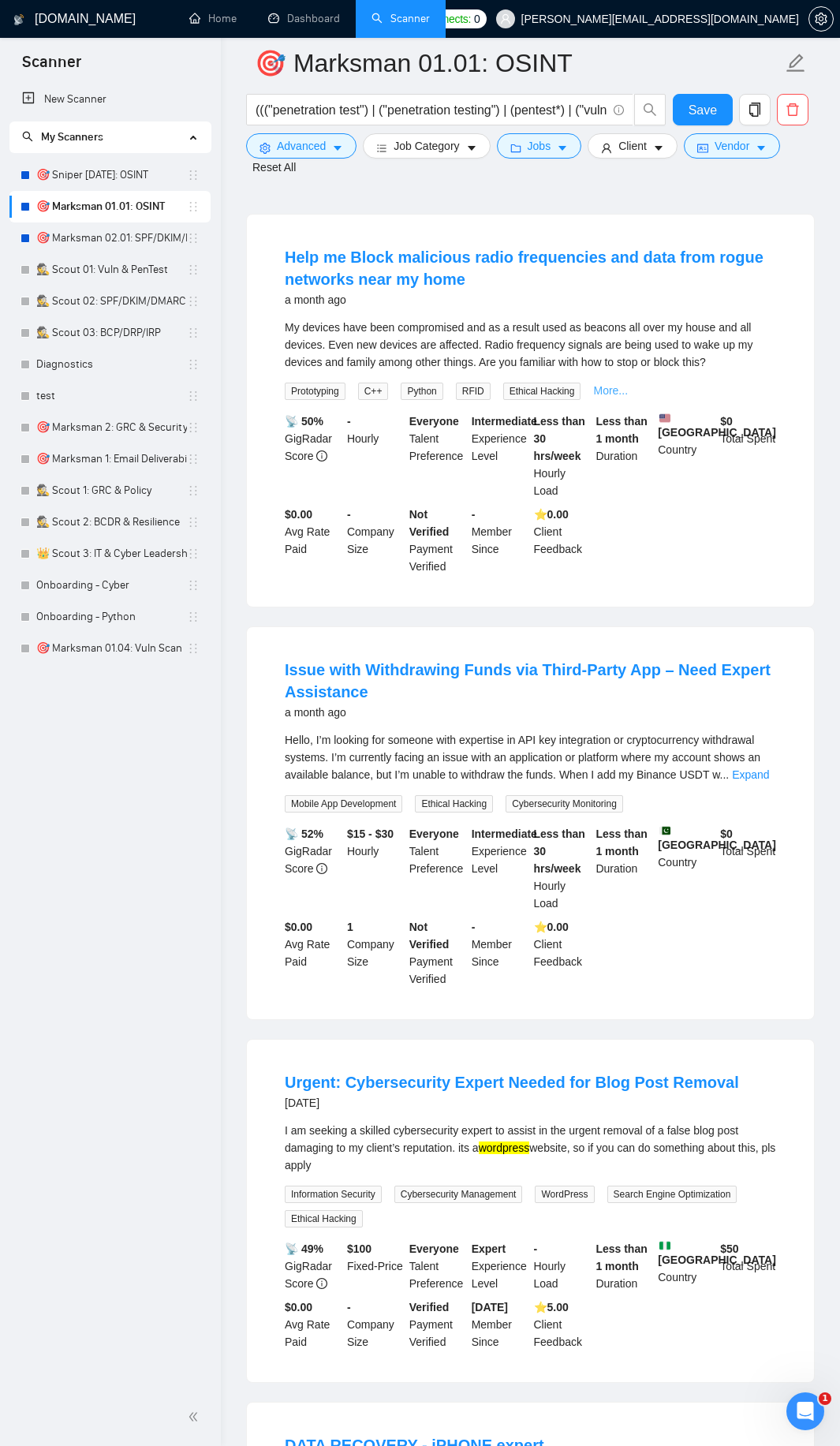
click at [612, 397] on link "More..." at bounding box center [611, 390] width 35 height 12
click at [322, 145] on span "Advanced" at bounding box center [301, 146] width 49 height 18
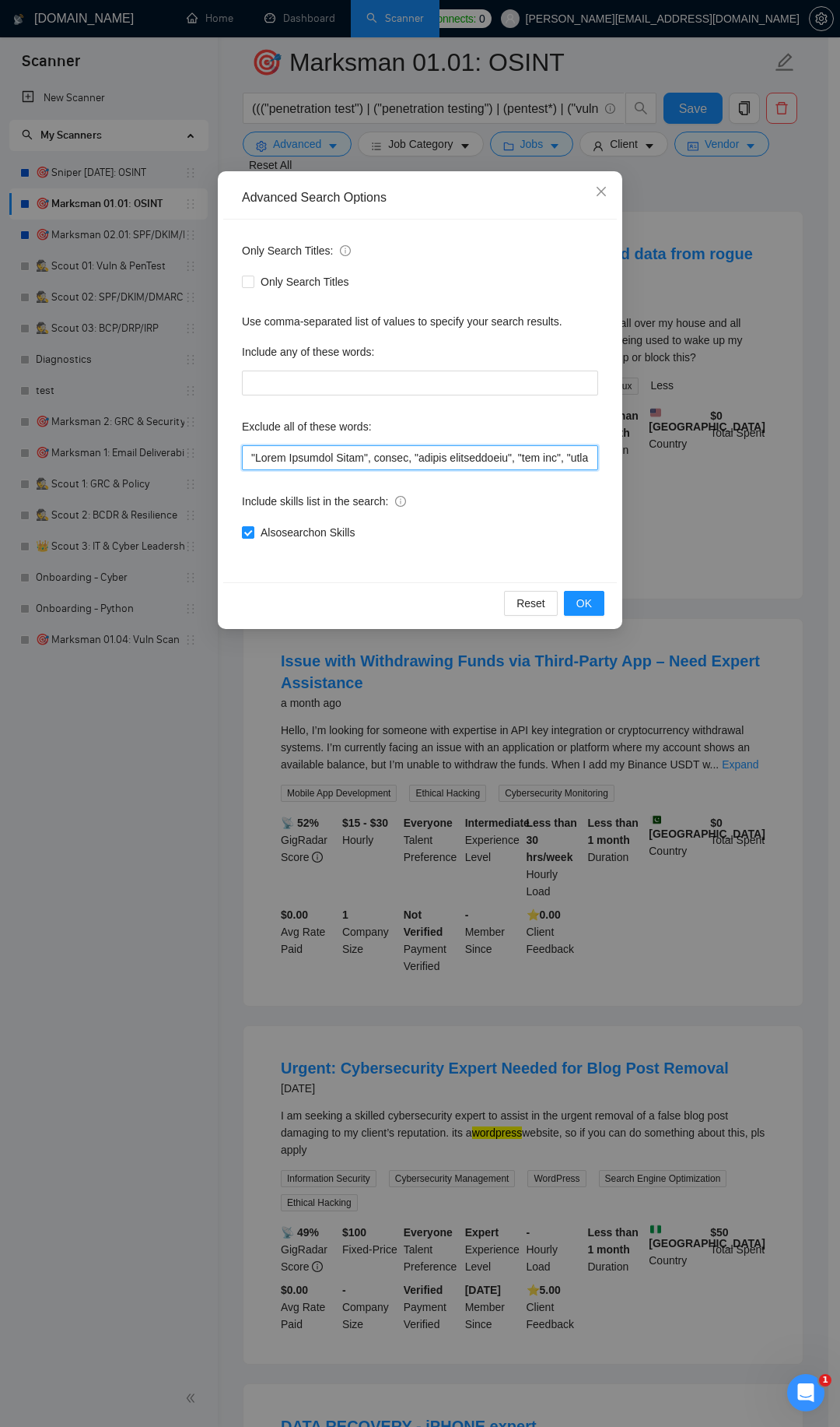
click at [250, 454] on input "text" at bounding box center [420, 457] width 357 height 25
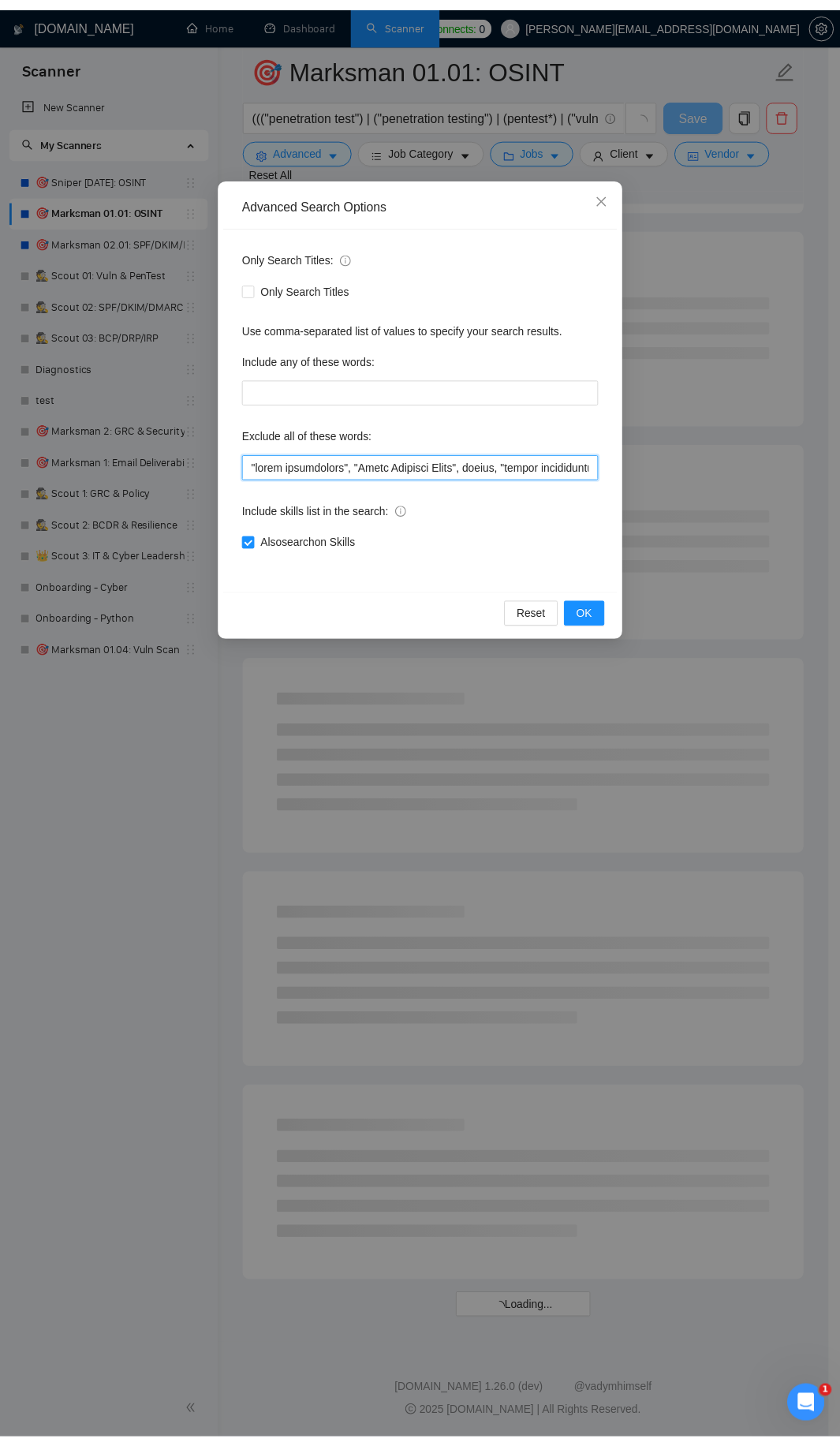
scroll to position [1203, 0]
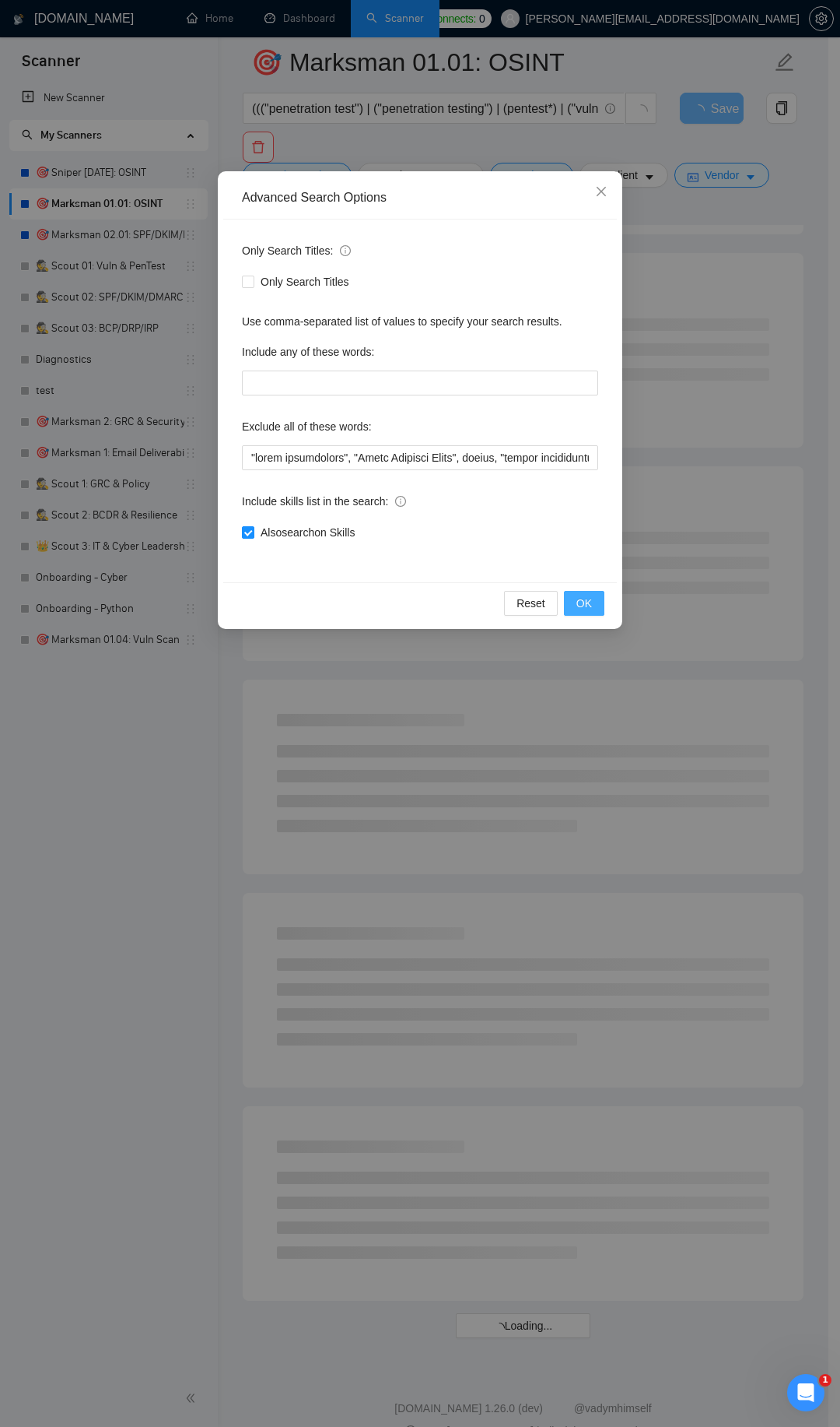
click at [584, 604] on span "OK" at bounding box center [584, 603] width 16 height 17
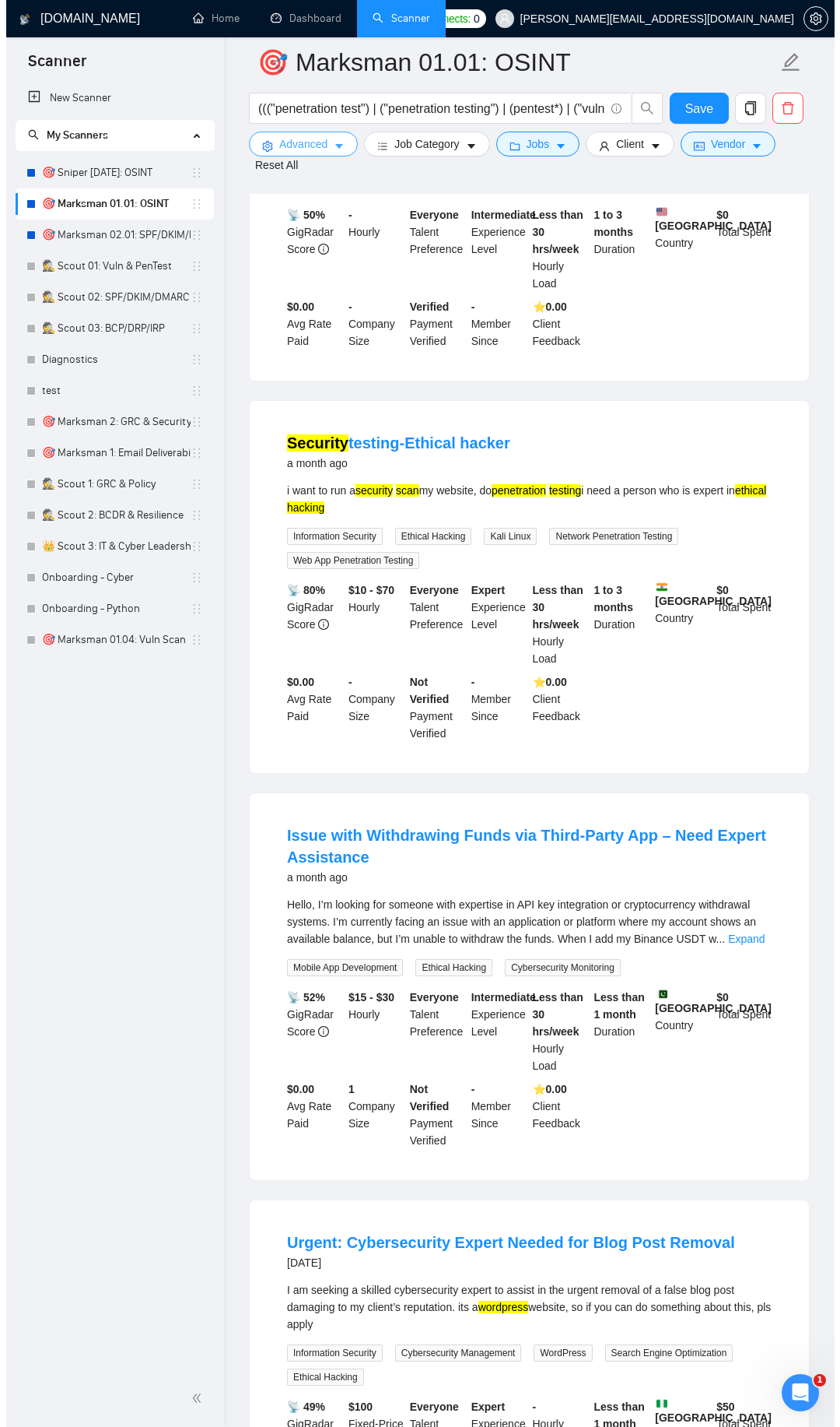
scroll to position [1747, 0]
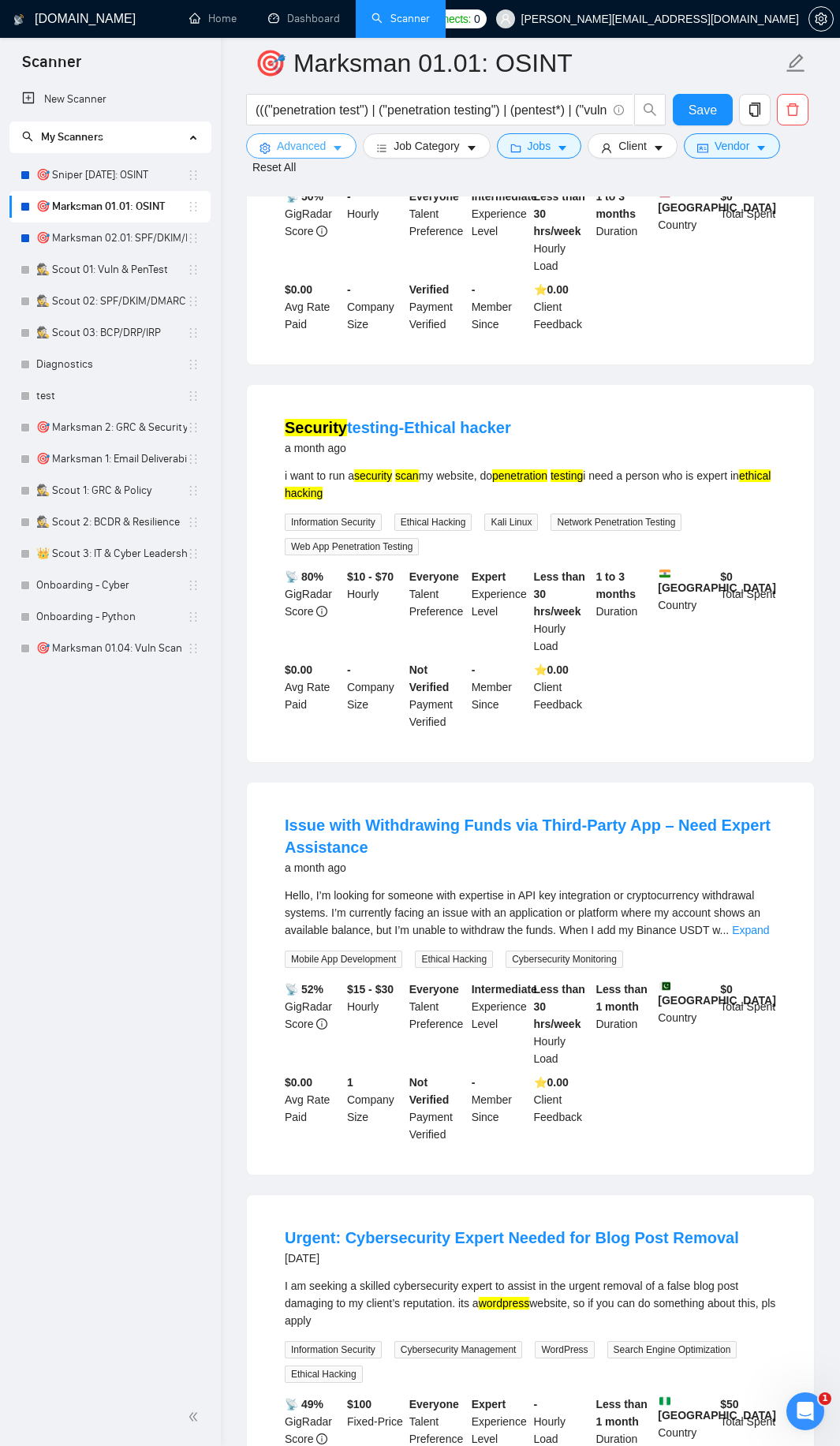
click at [326, 150] on span "Advanced" at bounding box center [301, 146] width 49 height 18
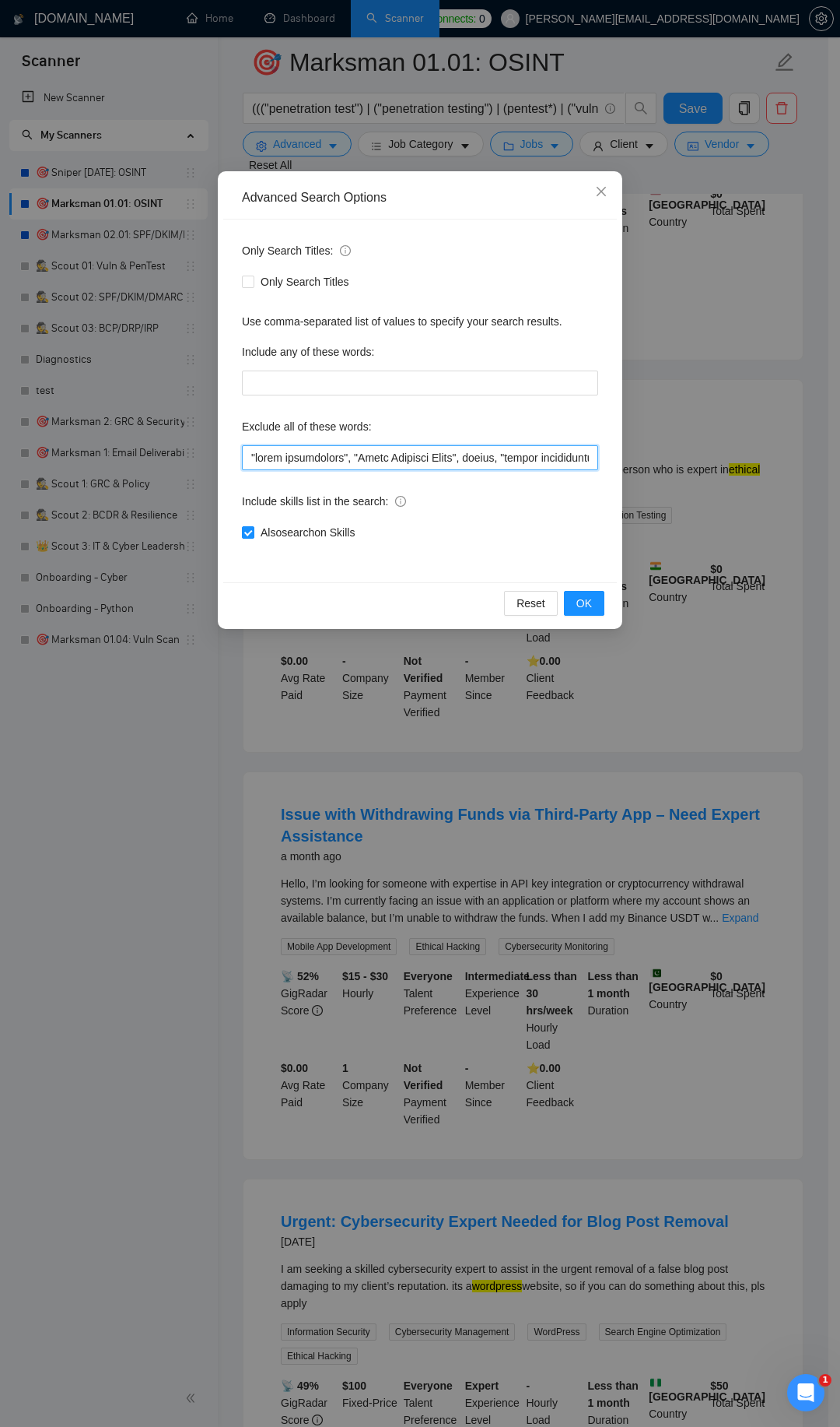
click at [259, 453] on input "text" at bounding box center [420, 457] width 357 height 25
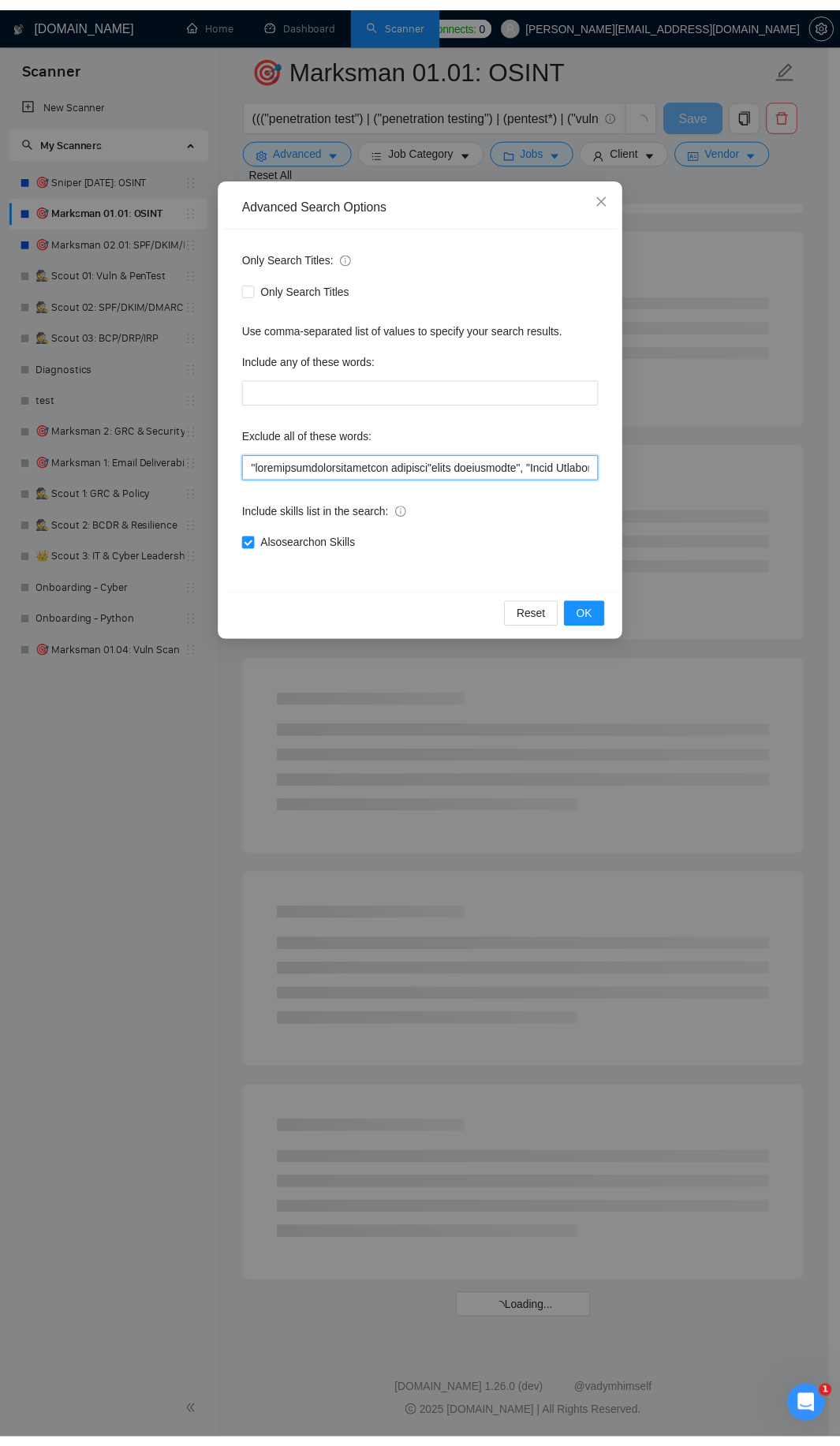
scroll to position [1203, 0]
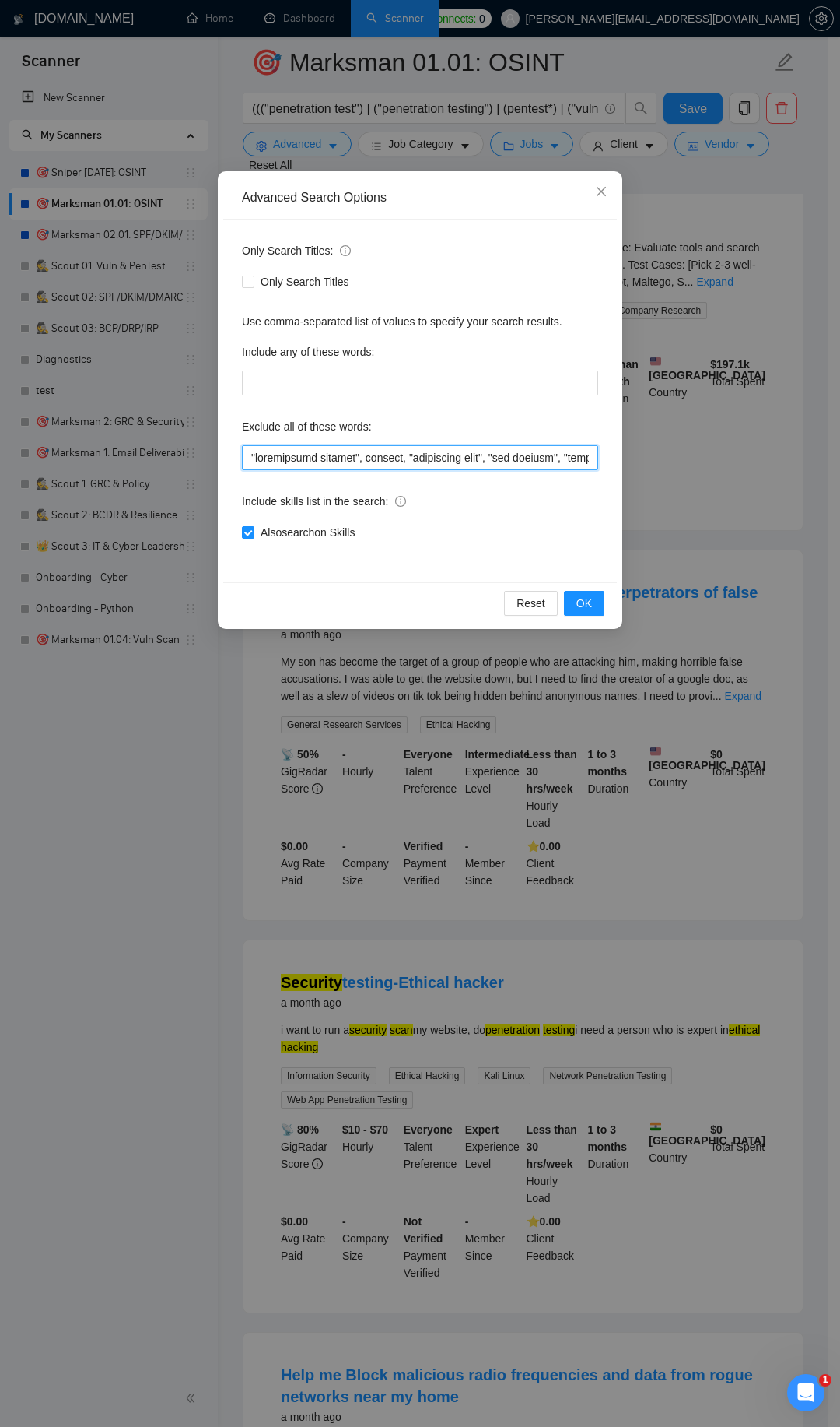
click at [425, 456] on input "text" at bounding box center [420, 457] width 357 height 25
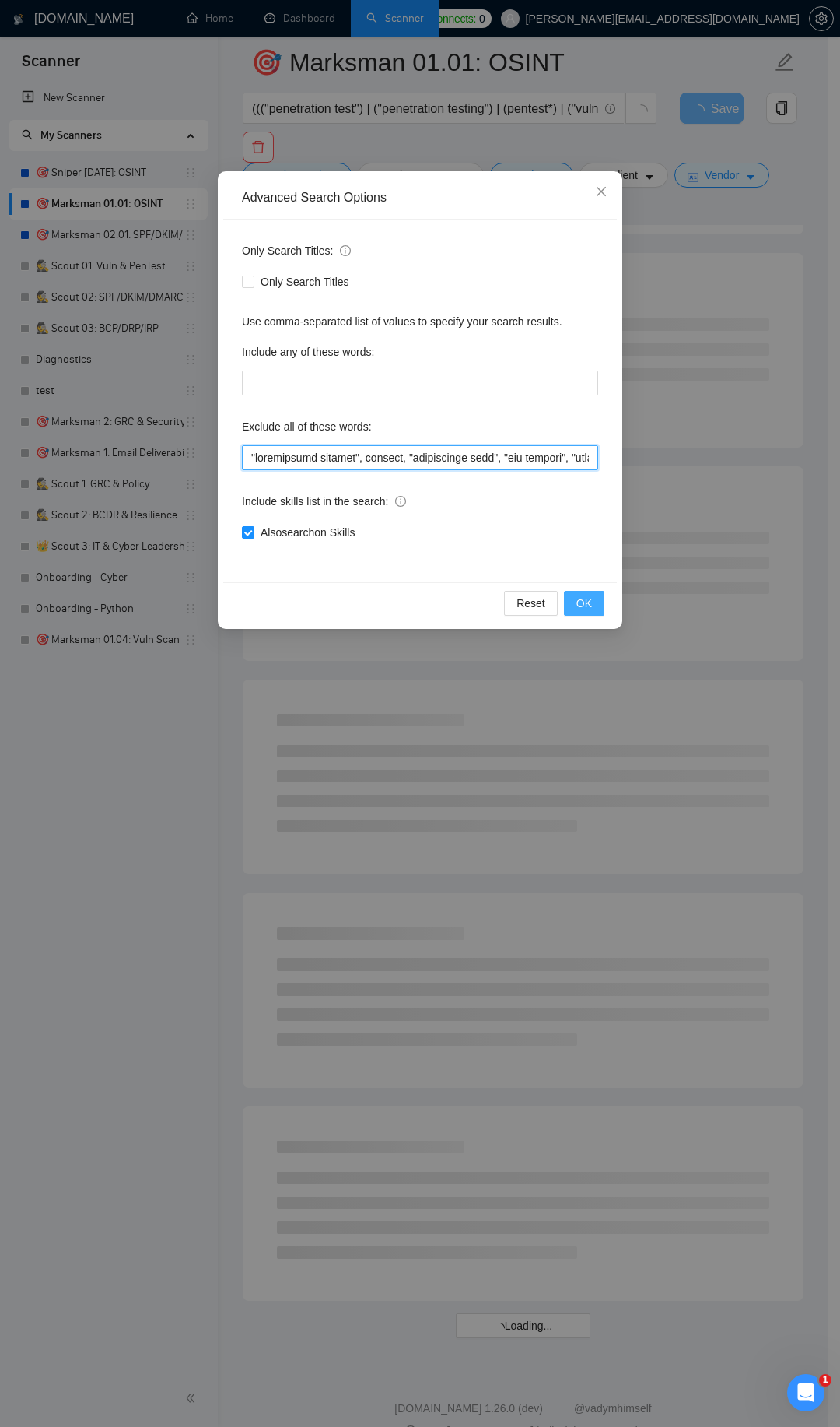
type input ""penetration testing", pentest, "penetration test", "pen testing", "radio frequ…"
click at [587, 599] on span "OK" at bounding box center [584, 603] width 16 height 17
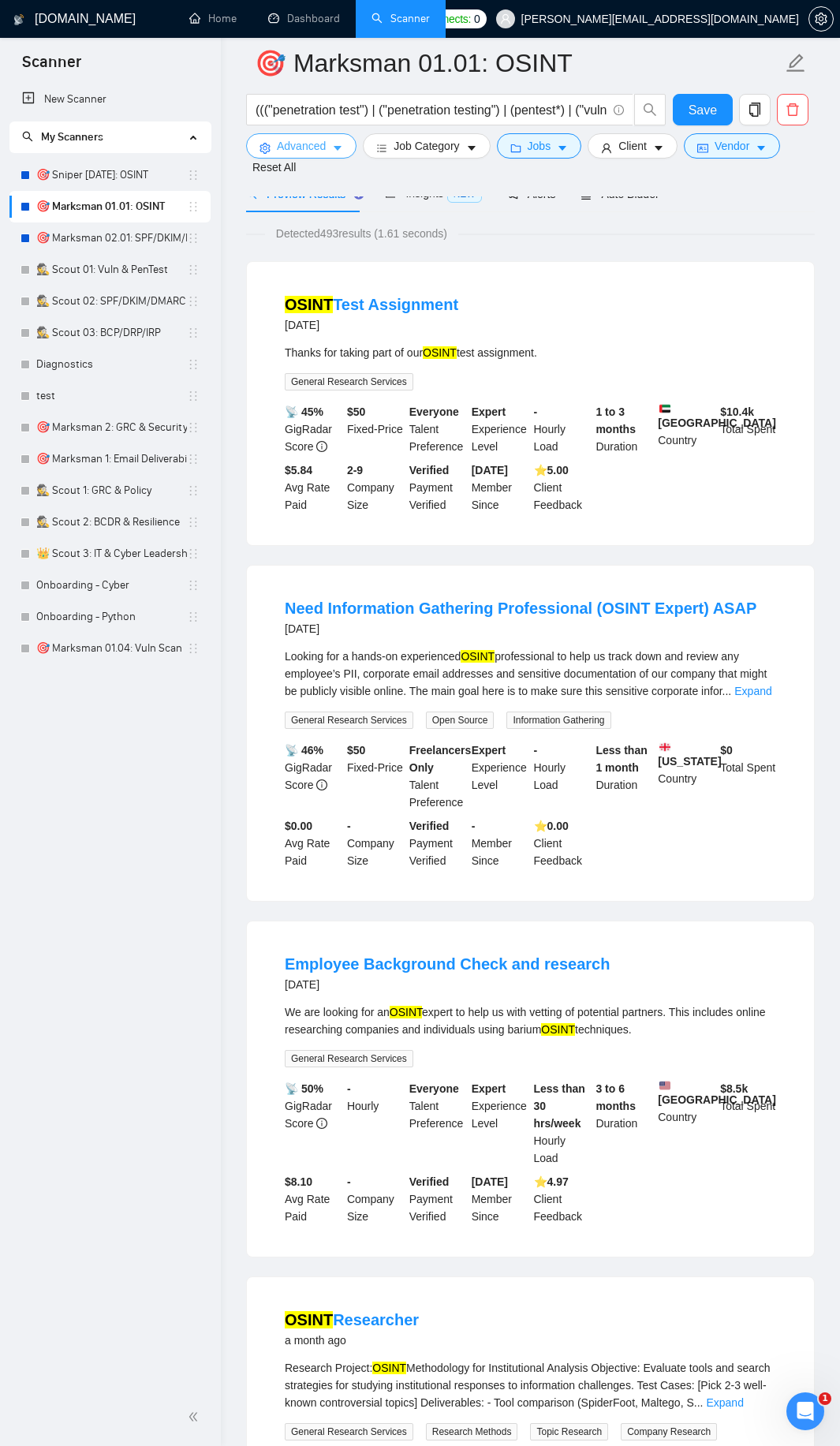
scroll to position [0, 0]
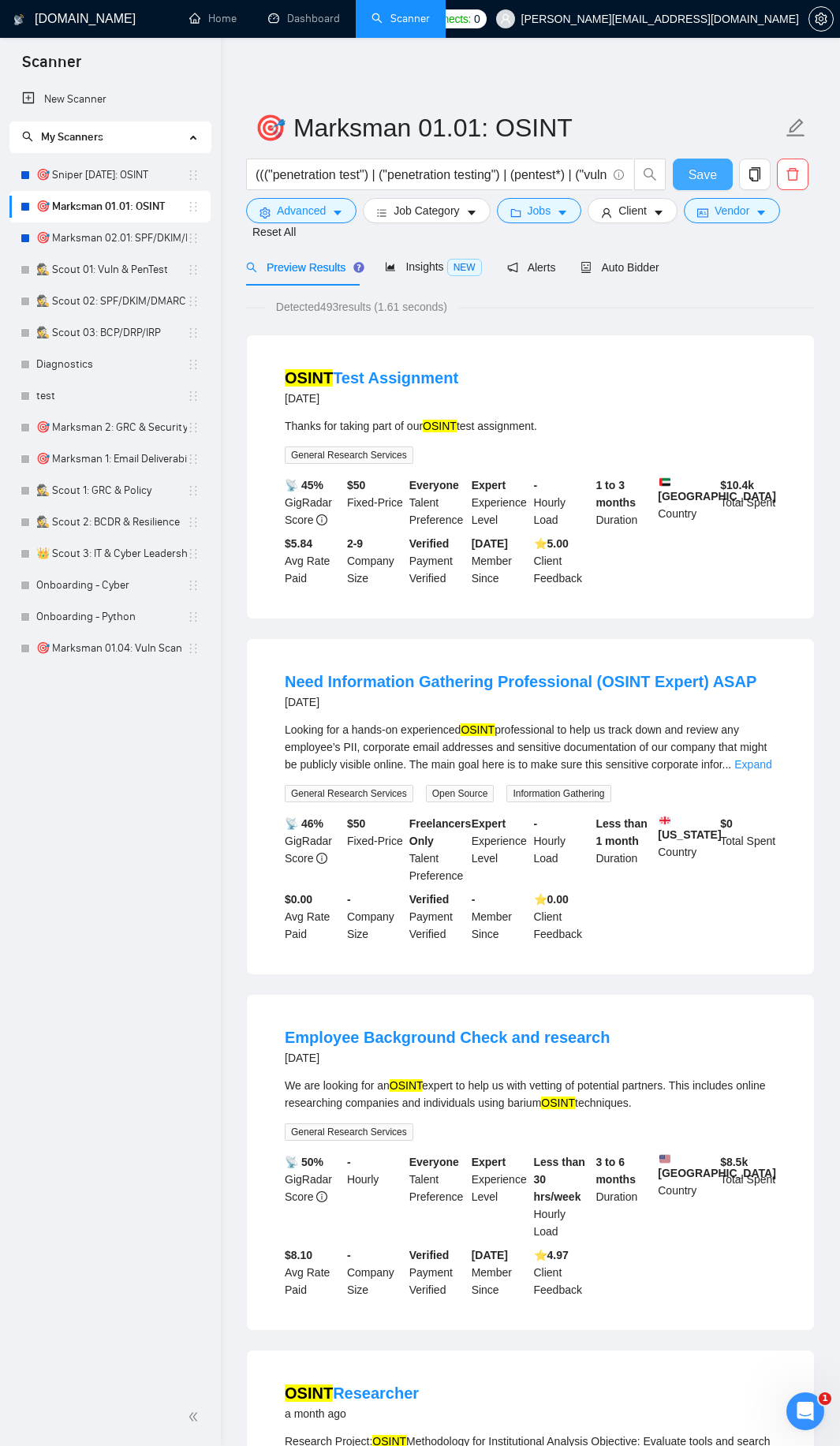
click at [698, 178] on span "Save" at bounding box center [703, 174] width 28 height 20
click at [718, 176] on button "Save" at bounding box center [703, 174] width 60 height 32
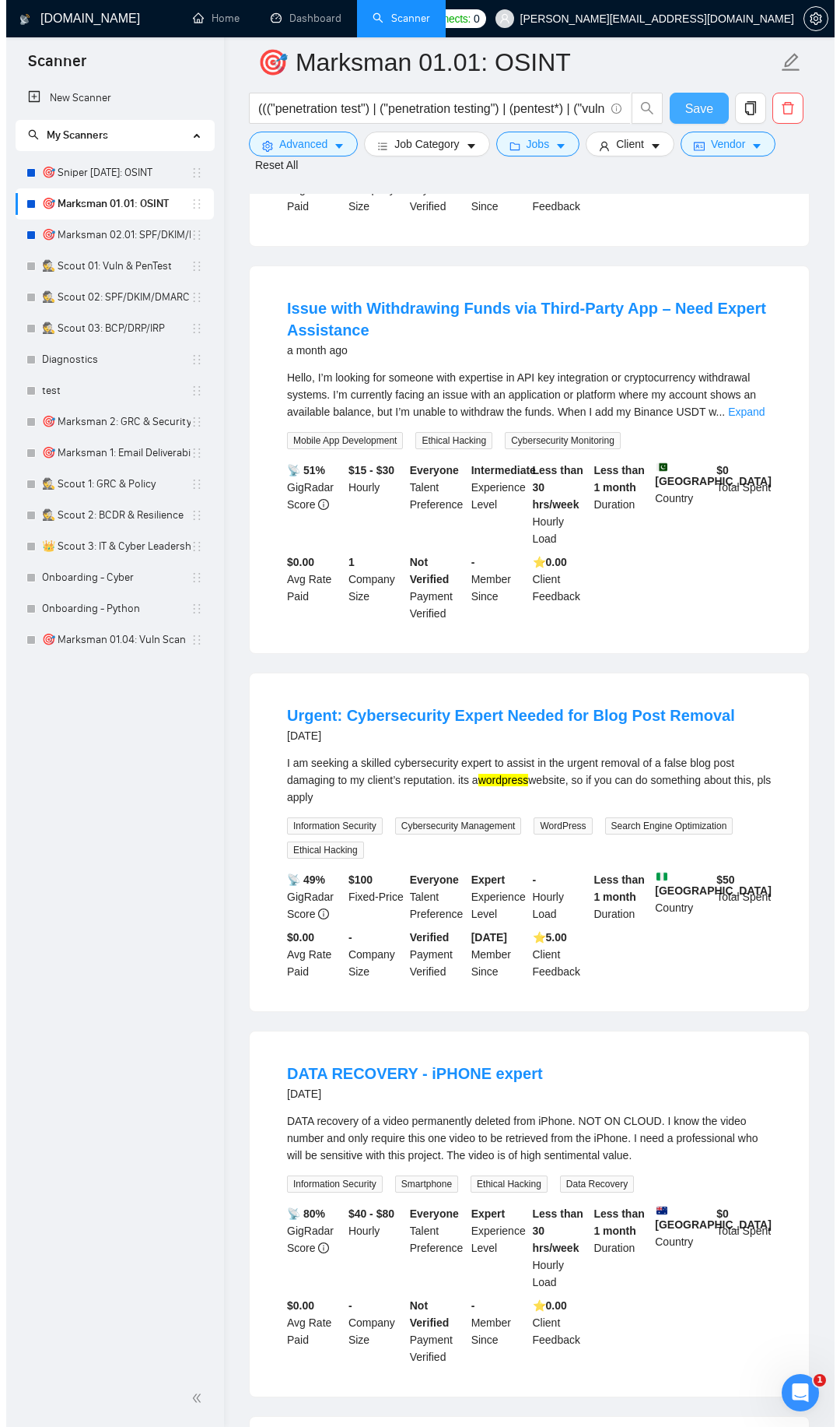
scroll to position [1868, 0]
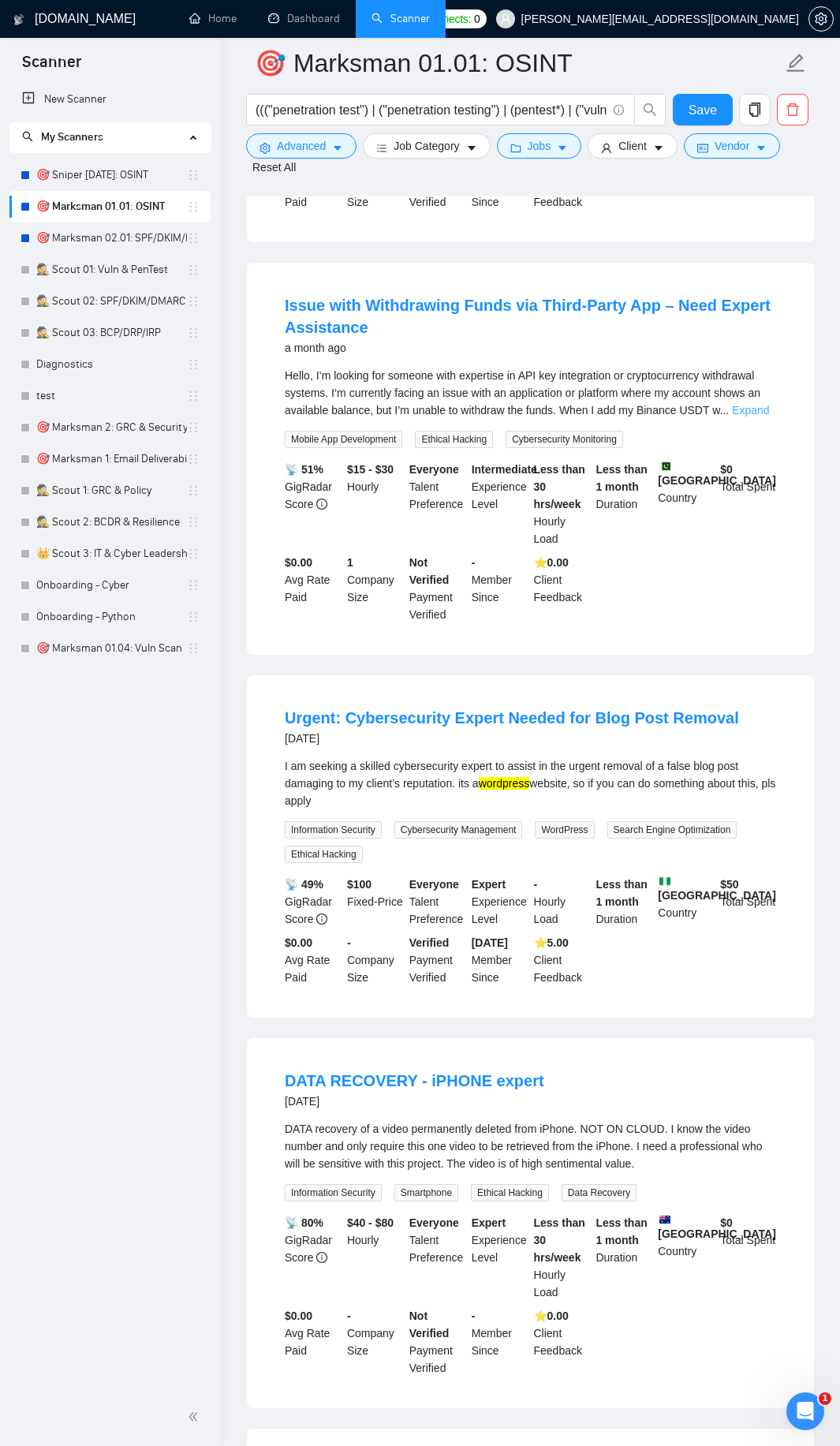
click at [742, 417] on link "Expand" at bounding box center [750, 410] width 37 height 12
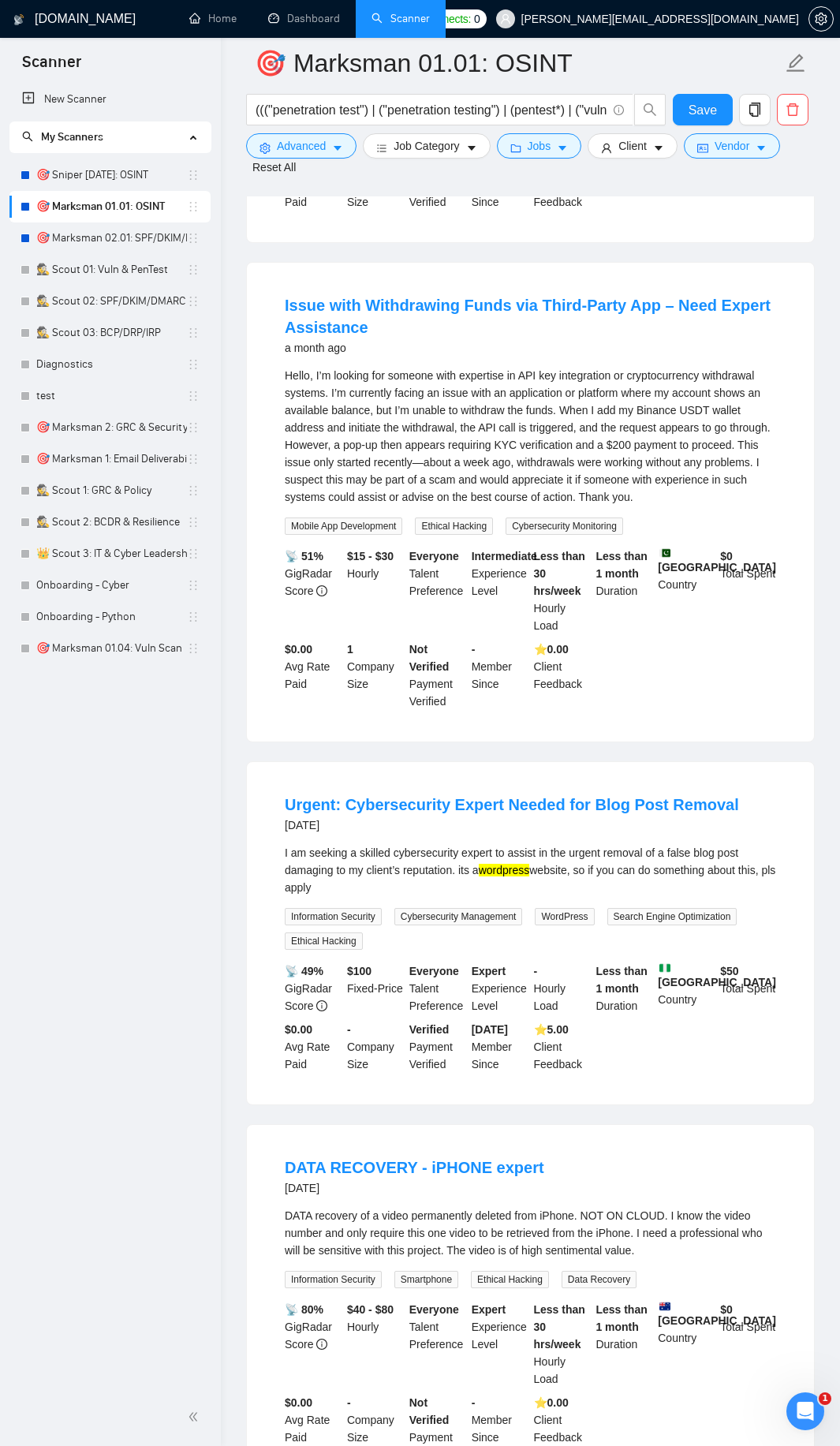
click at [650, 439] on div "Hello, I’m looking for someone with expertise in API key integration or cryptoc…" at bounding box center [529, 436] width 491 height 139
drag, startPoint x: 650, startPoint y: 439, endPoint x: 699, endPoint y: 443, distance: 49.2
click at [699, 443] on div "Hello, I’m looking for someone with expertise in API key integration or cryptoc…" at bounding box center [529, 436] width 491 height 139
copy div "Binance"
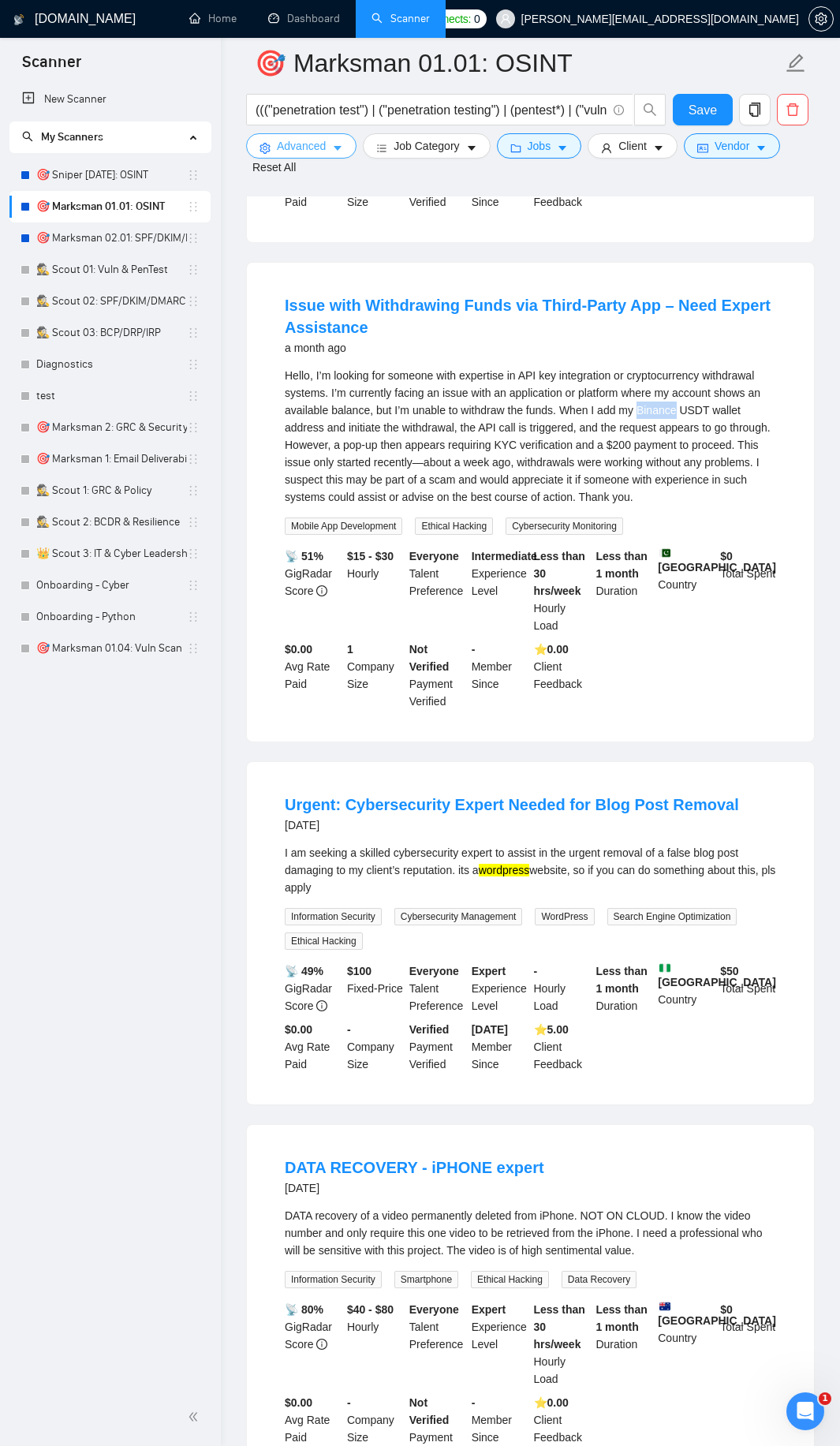
click at [315, 149] on span "Advanced" at bounding box center [301, 146] width 49 height 18
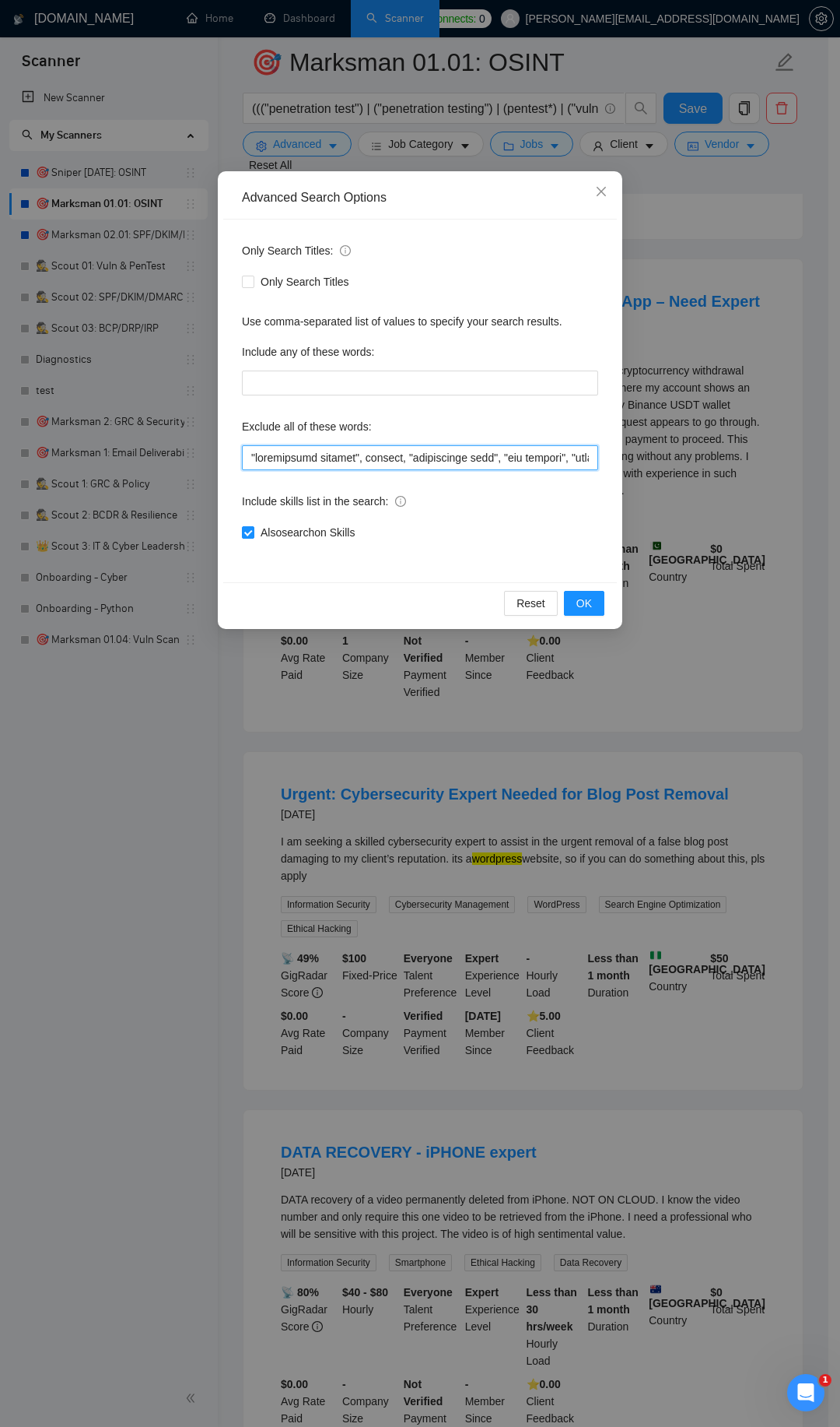
click at [255, 460] on input "text" at bounding box center [420, 457] width 357 height 25
paste input "Binance"
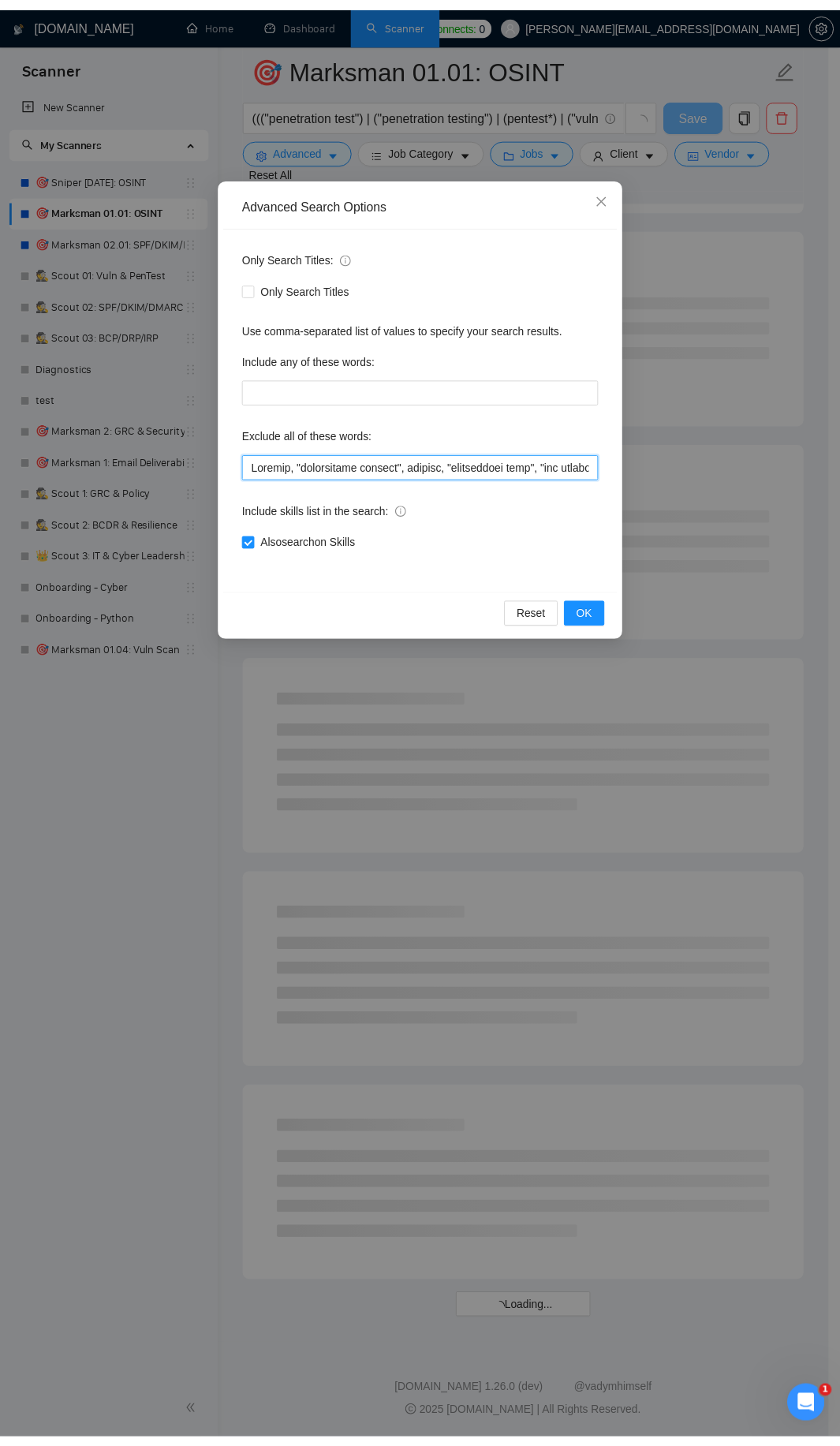
scroll to position [1203, 0]
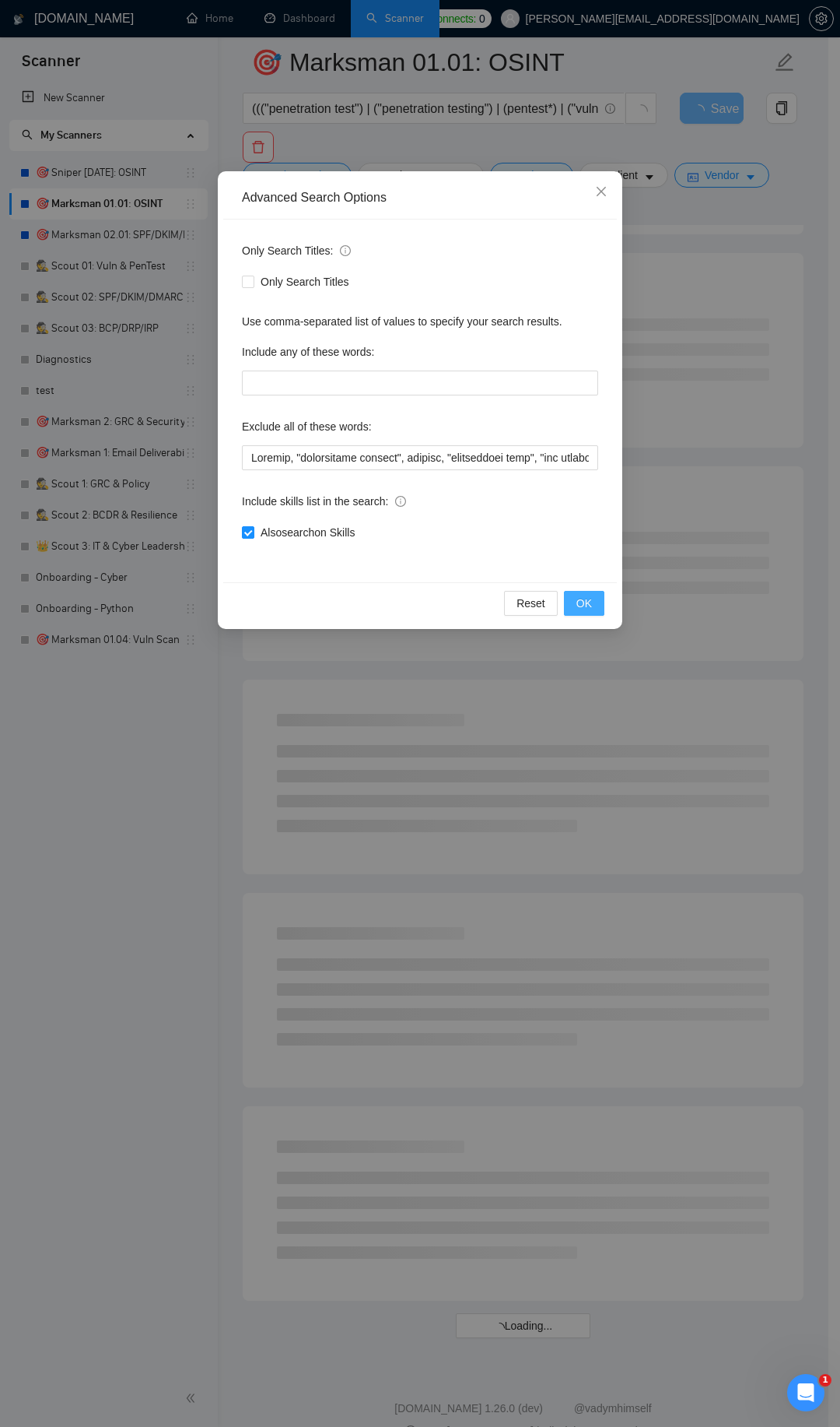
click at [584, 604] on span "OK" at bounding box center [584, 603] width 16 height 17
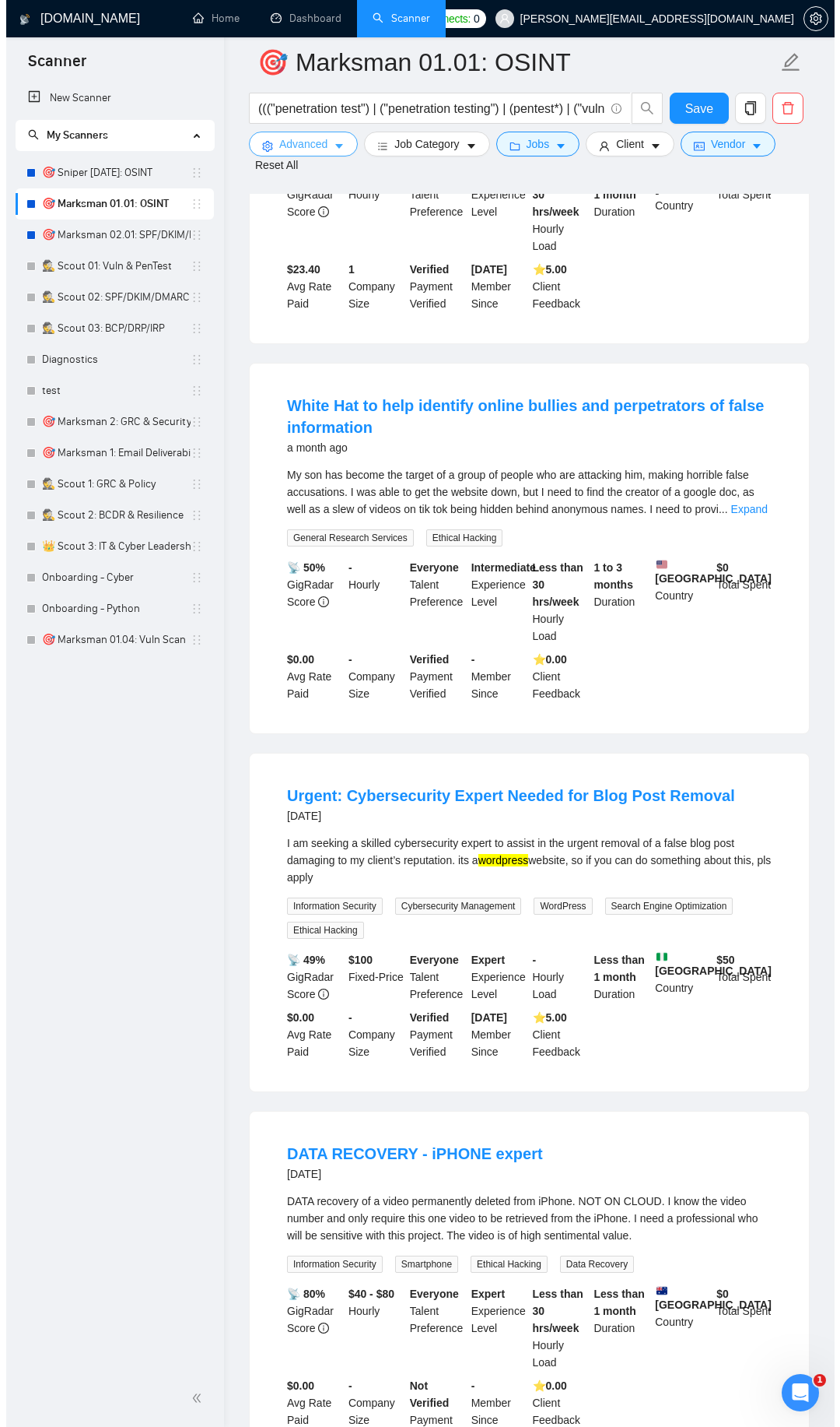
scroll to position [1468, 0]
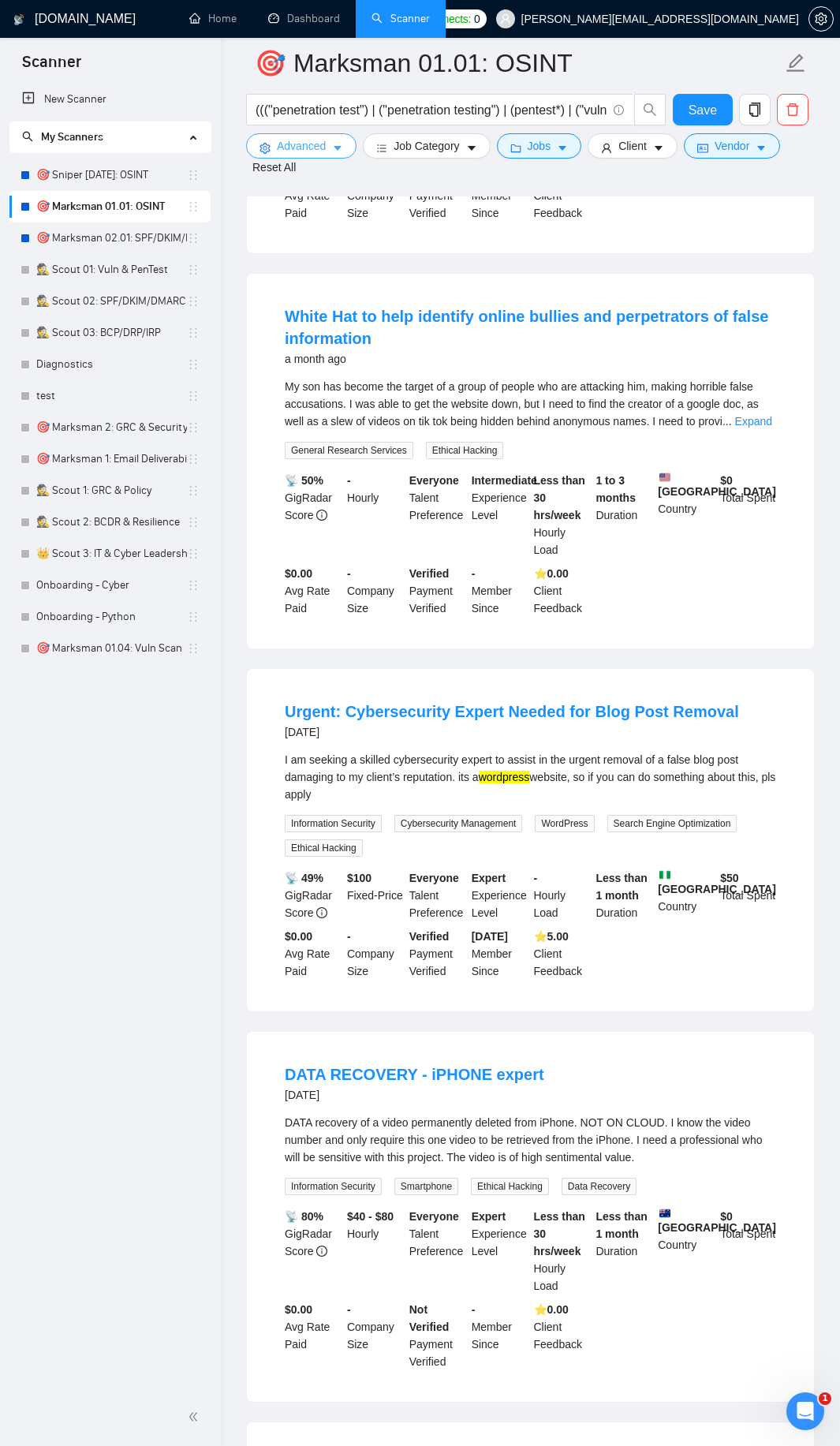
click at [339, 143] on icon "caret-down" at bounding box center [337, 148] width 11 height 11
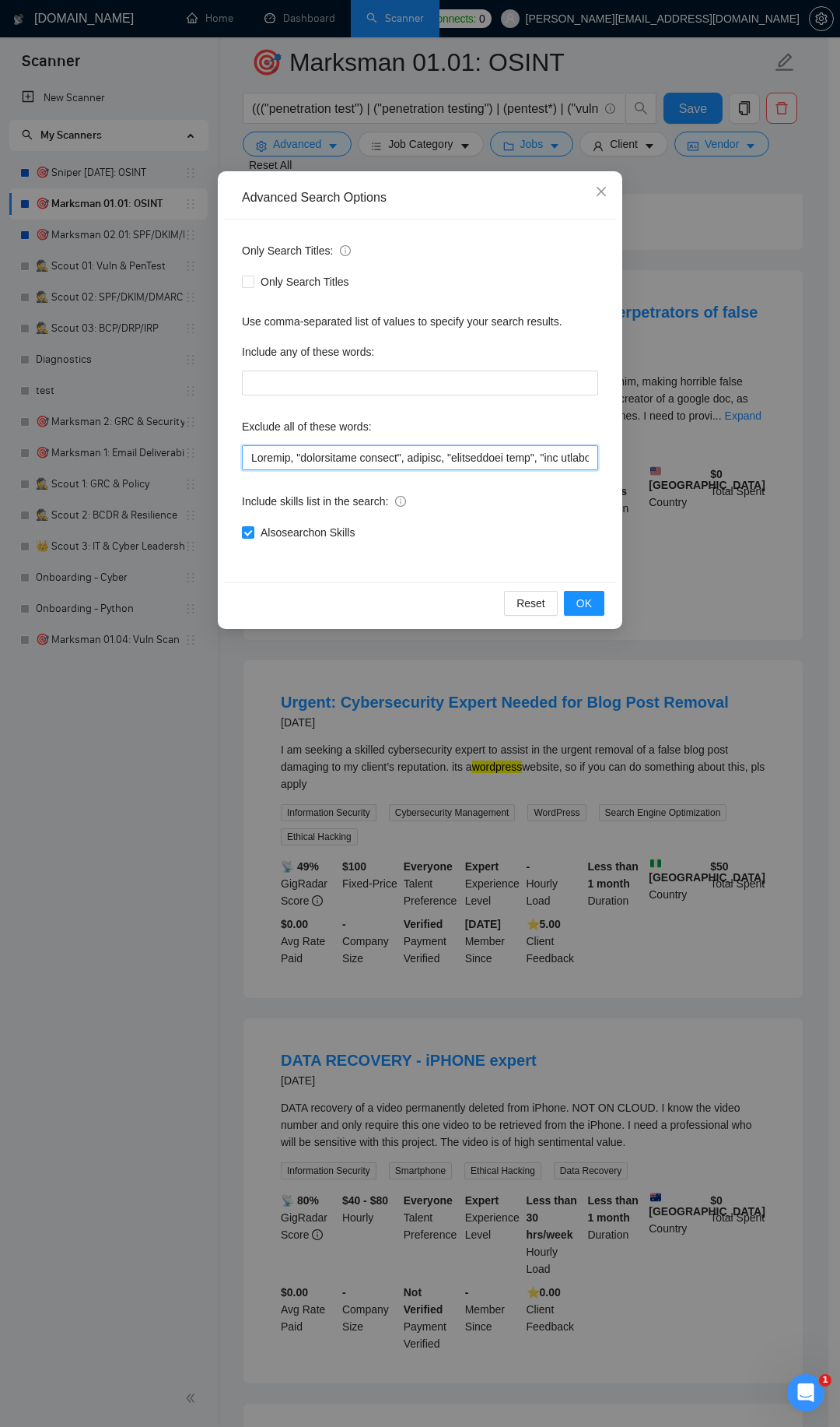
click at [249, 462] on input "text" at bounding box center [420, 457] width 357 height 25
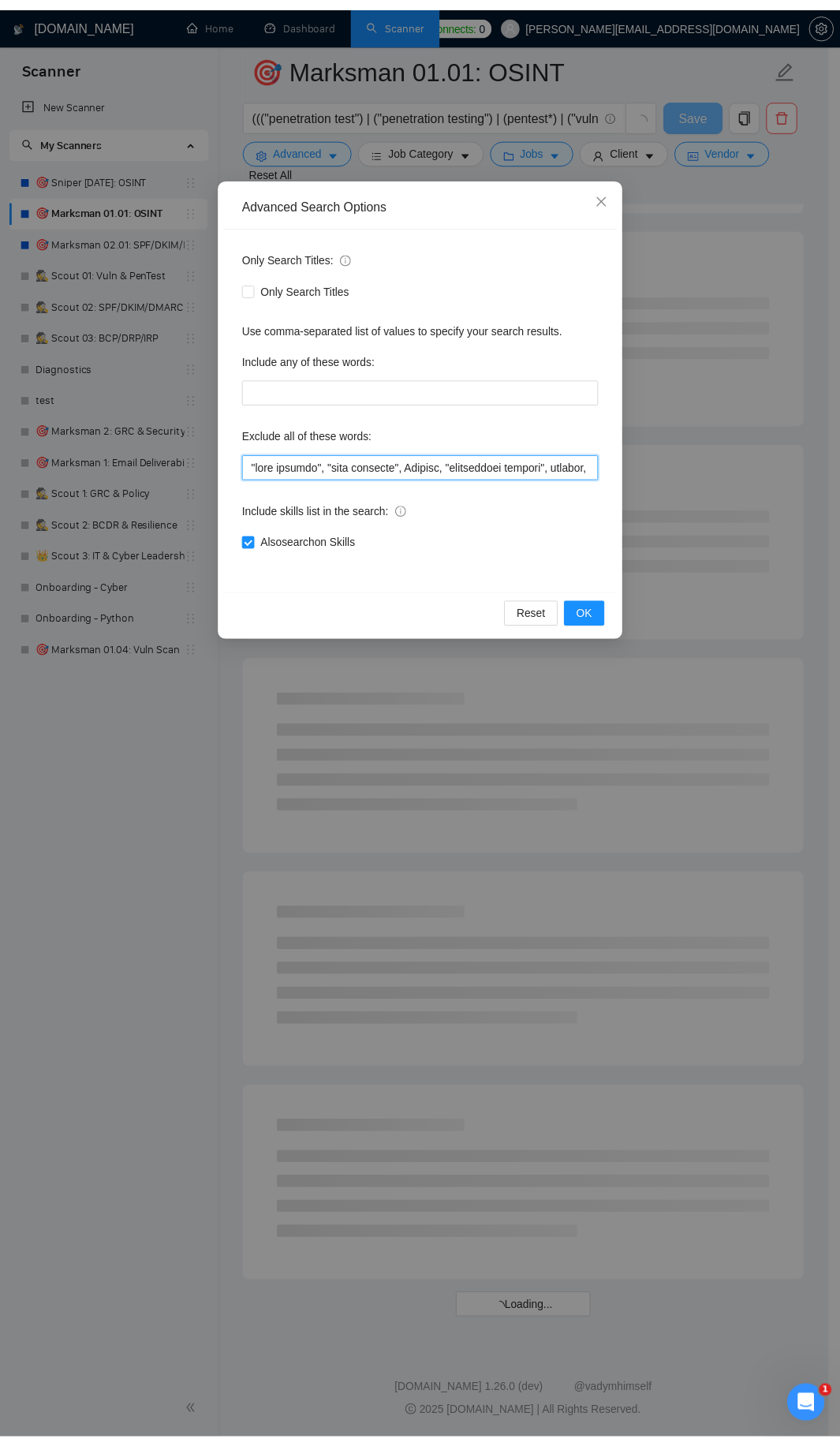
scroll to position [1203, 0]
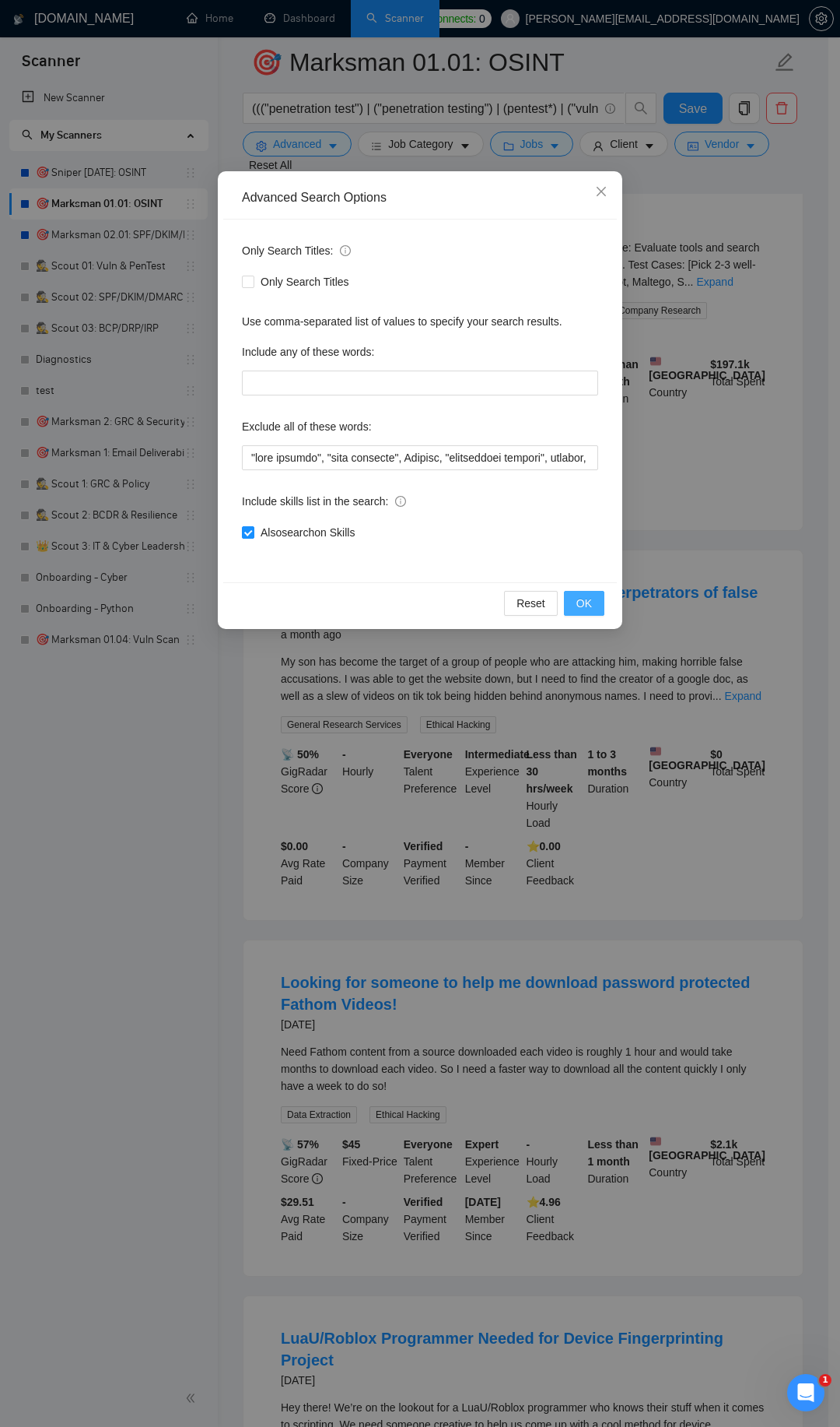
click at [582, 601] on span "OK" at bounding box center [584, 603] width 16 height 17
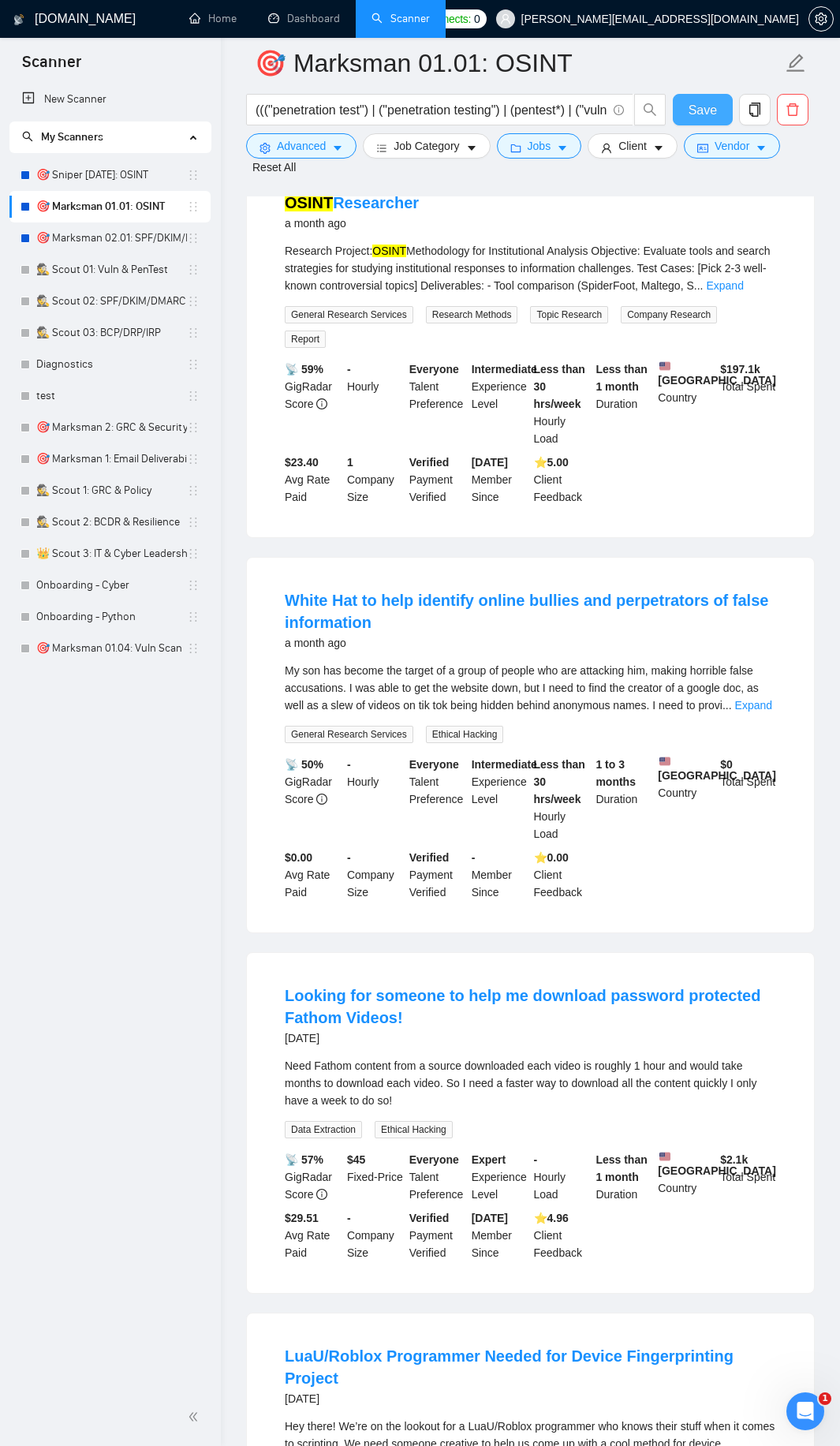
click at [706, 100] on span "Save" at bounding box center [703, 109] width 28 height 20
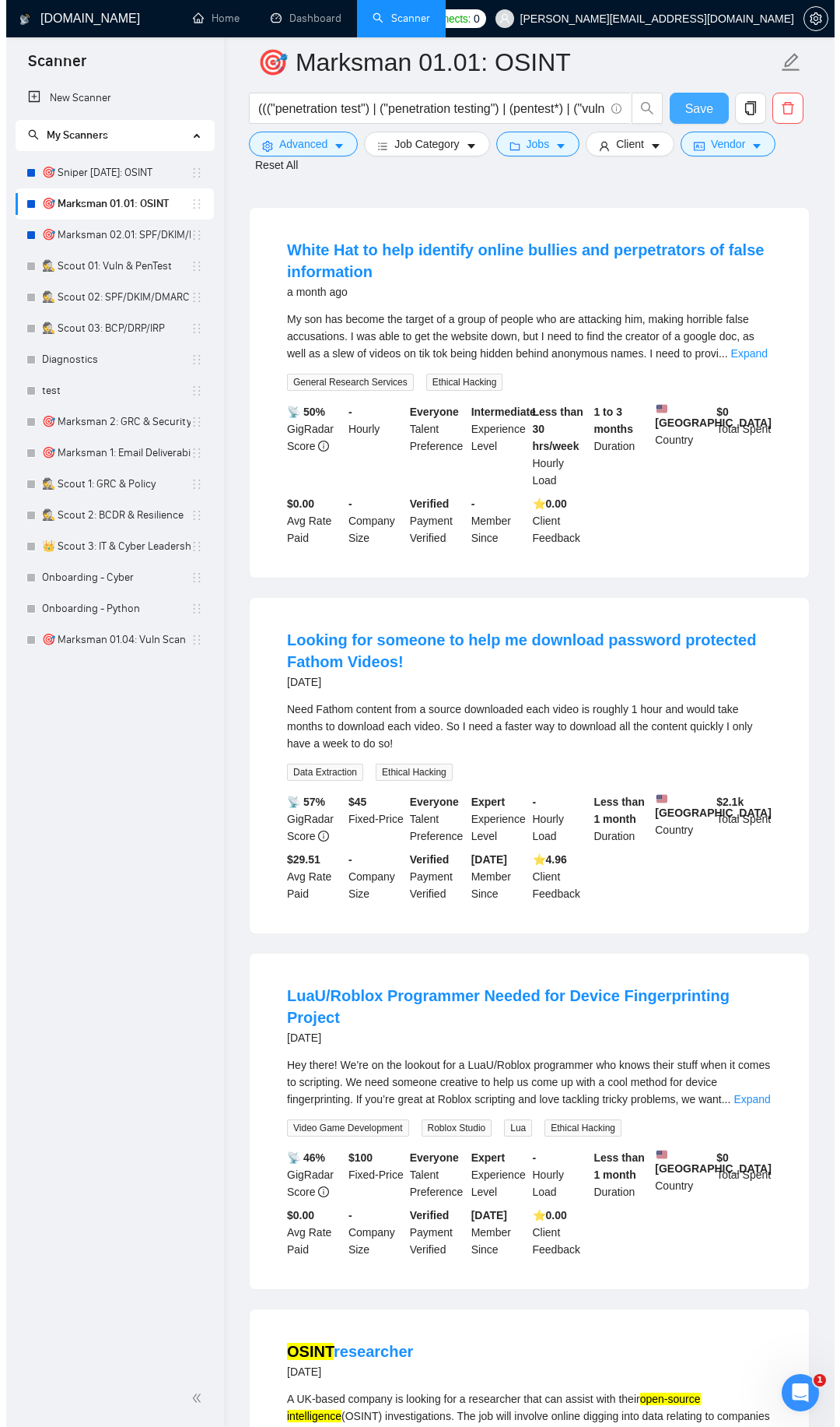
scroll to position [1654, 0]
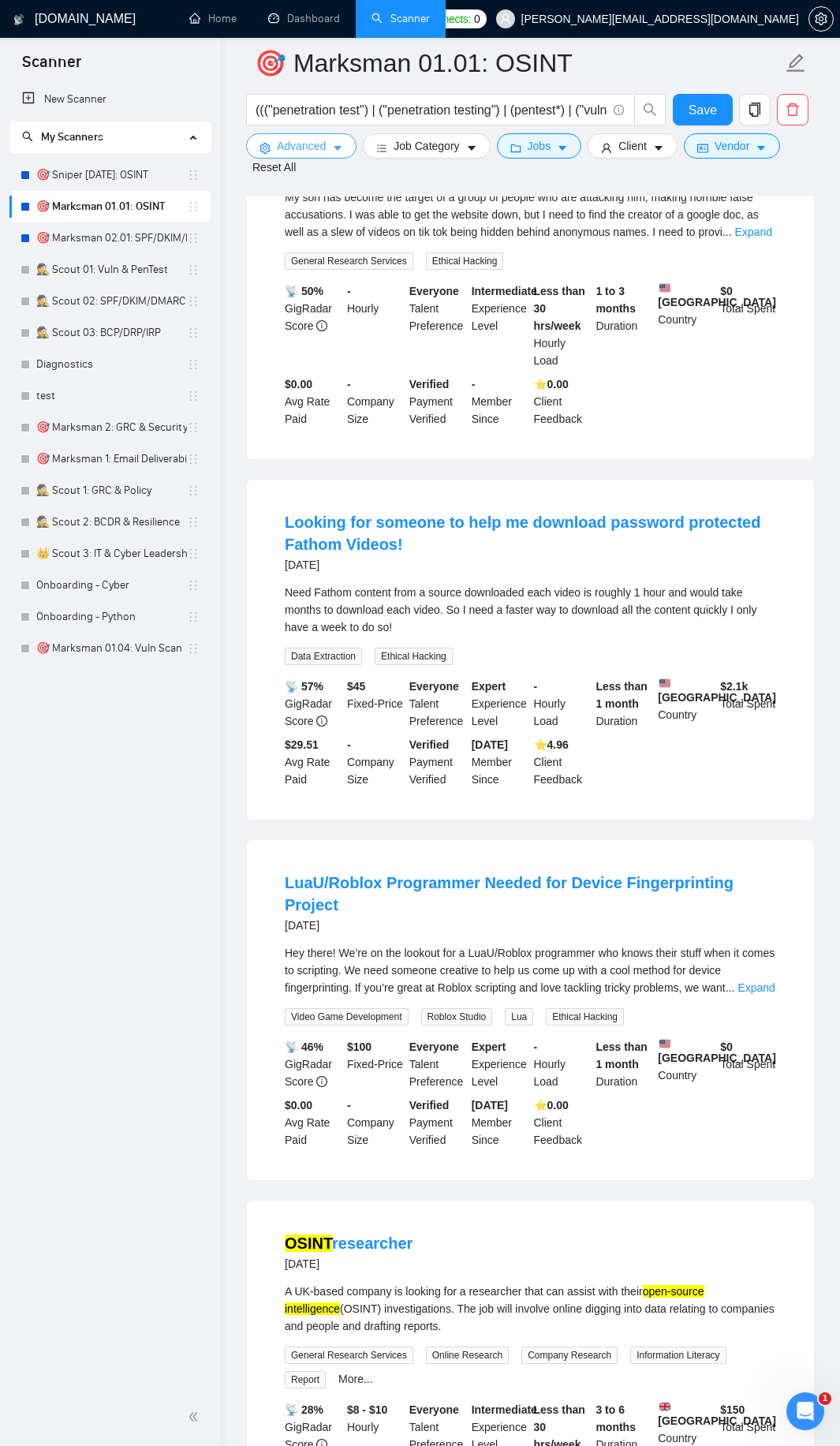
click at [326, 145] on button "Advanced" at bounding box center [301, 145] width 110 height 25
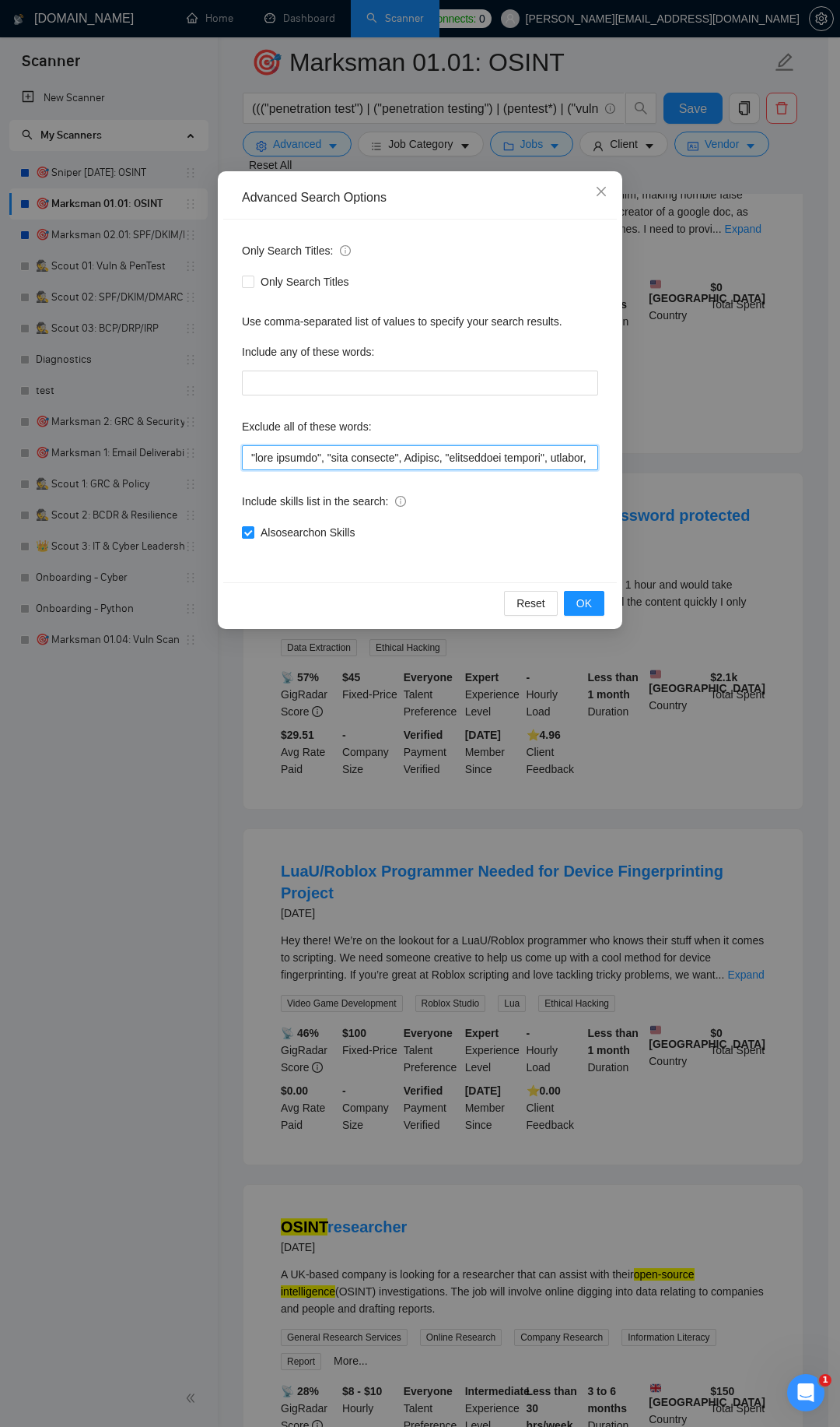
click at [318, 448] on input "text" at bounding box center [420, 457] width 357 height 25
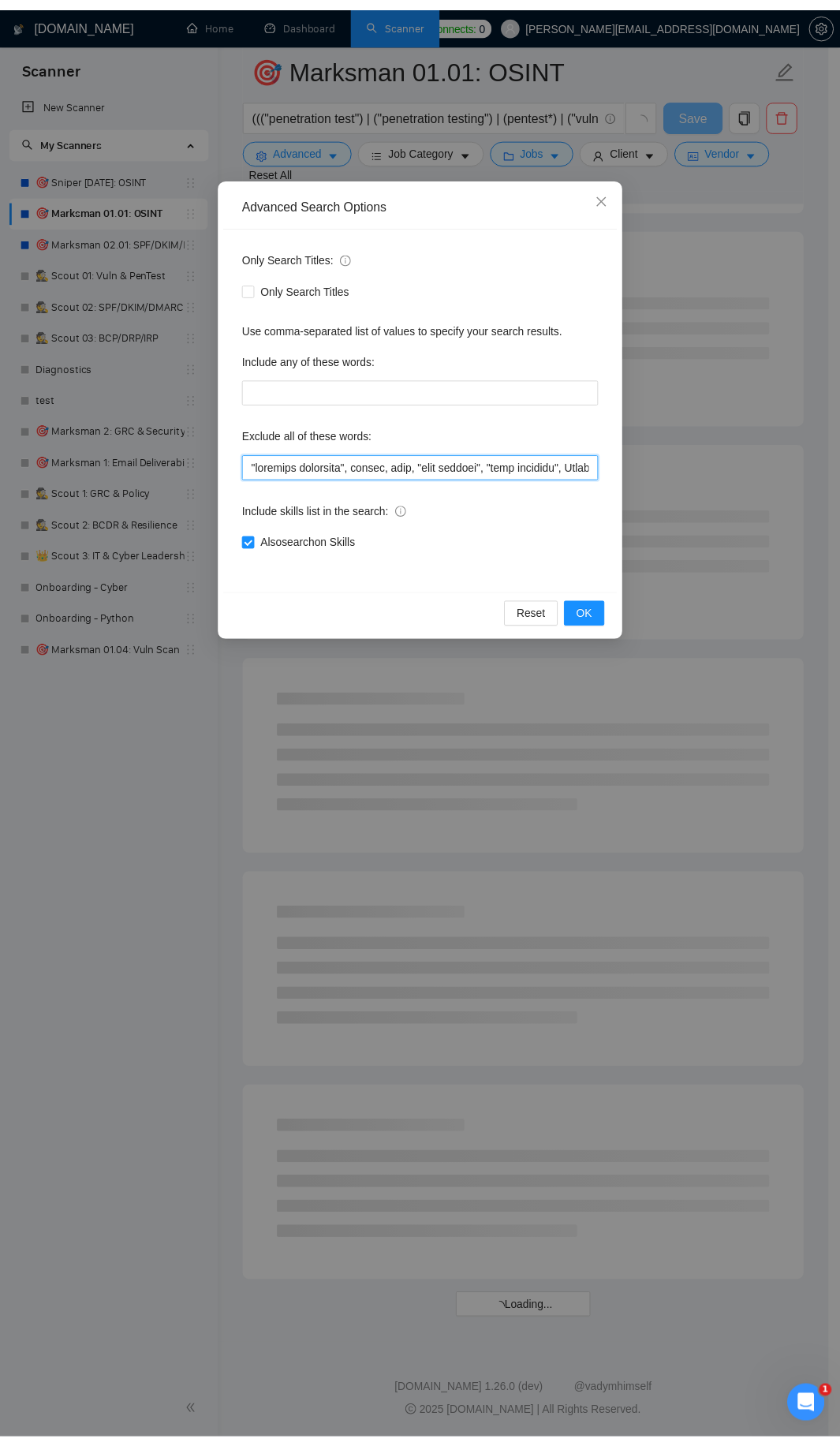
scroll to position [1203, 0]
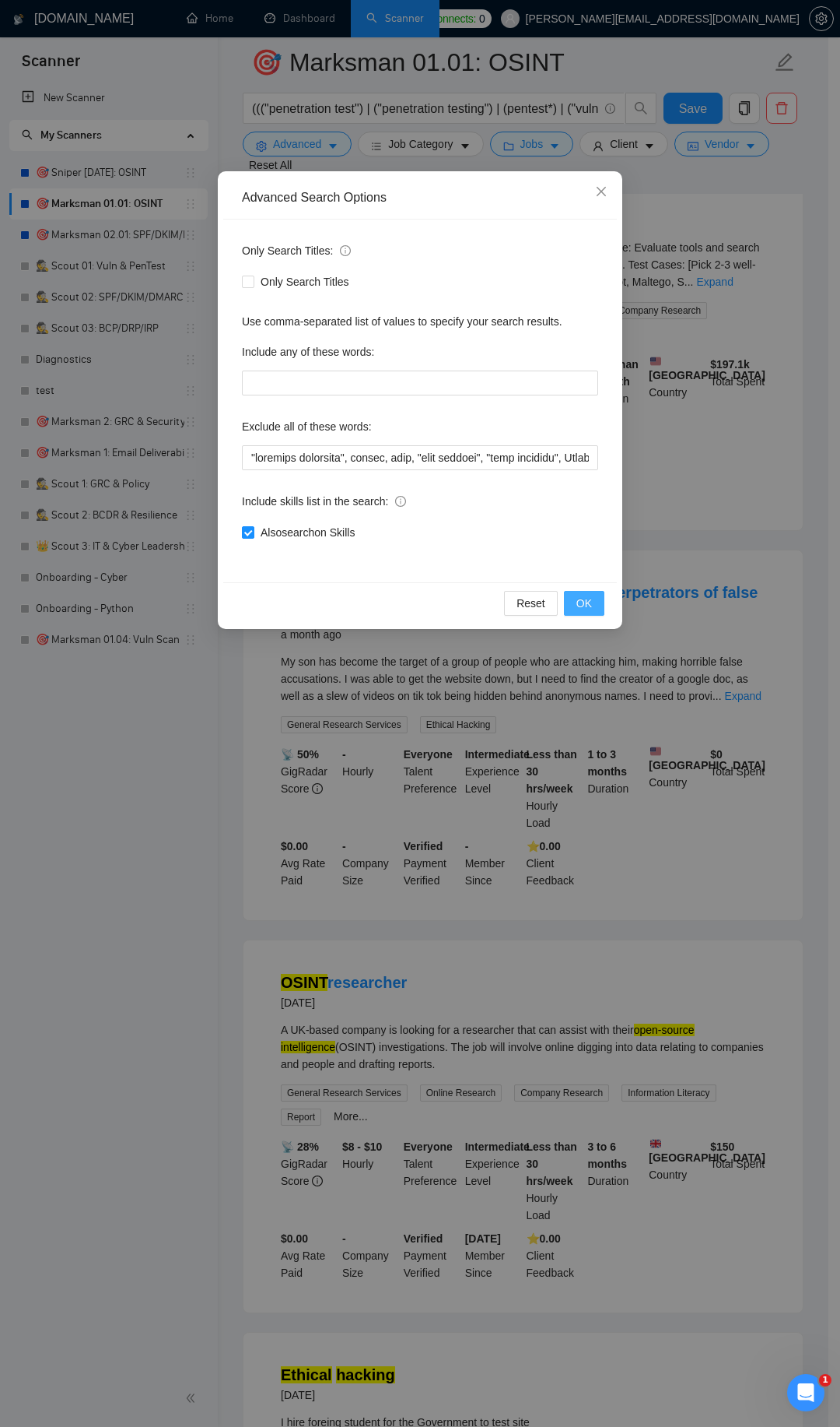
click at [583, 602] on span "OK" at bounding box center [584, 603] width 16 height 17
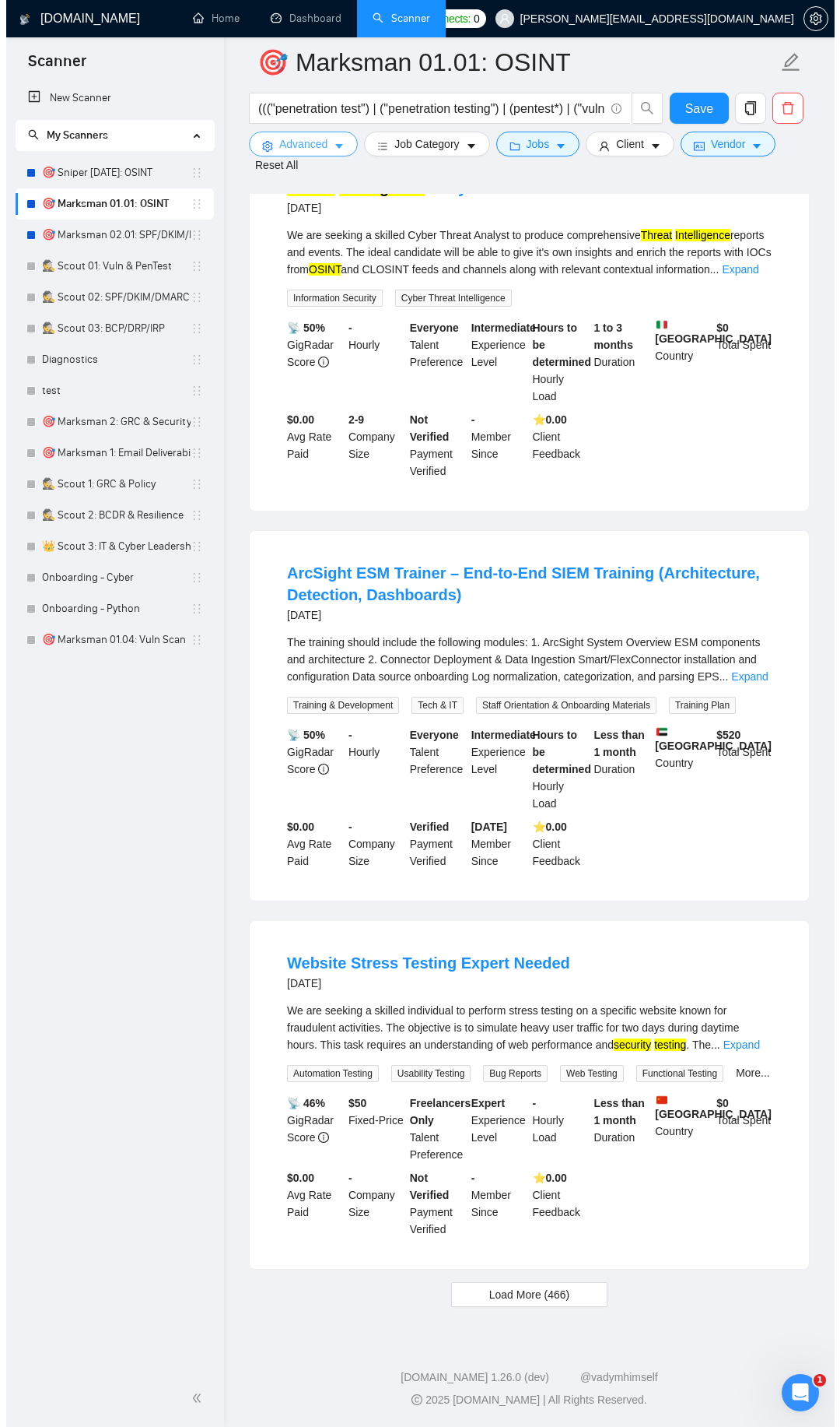
scroll to position [2702, 0]
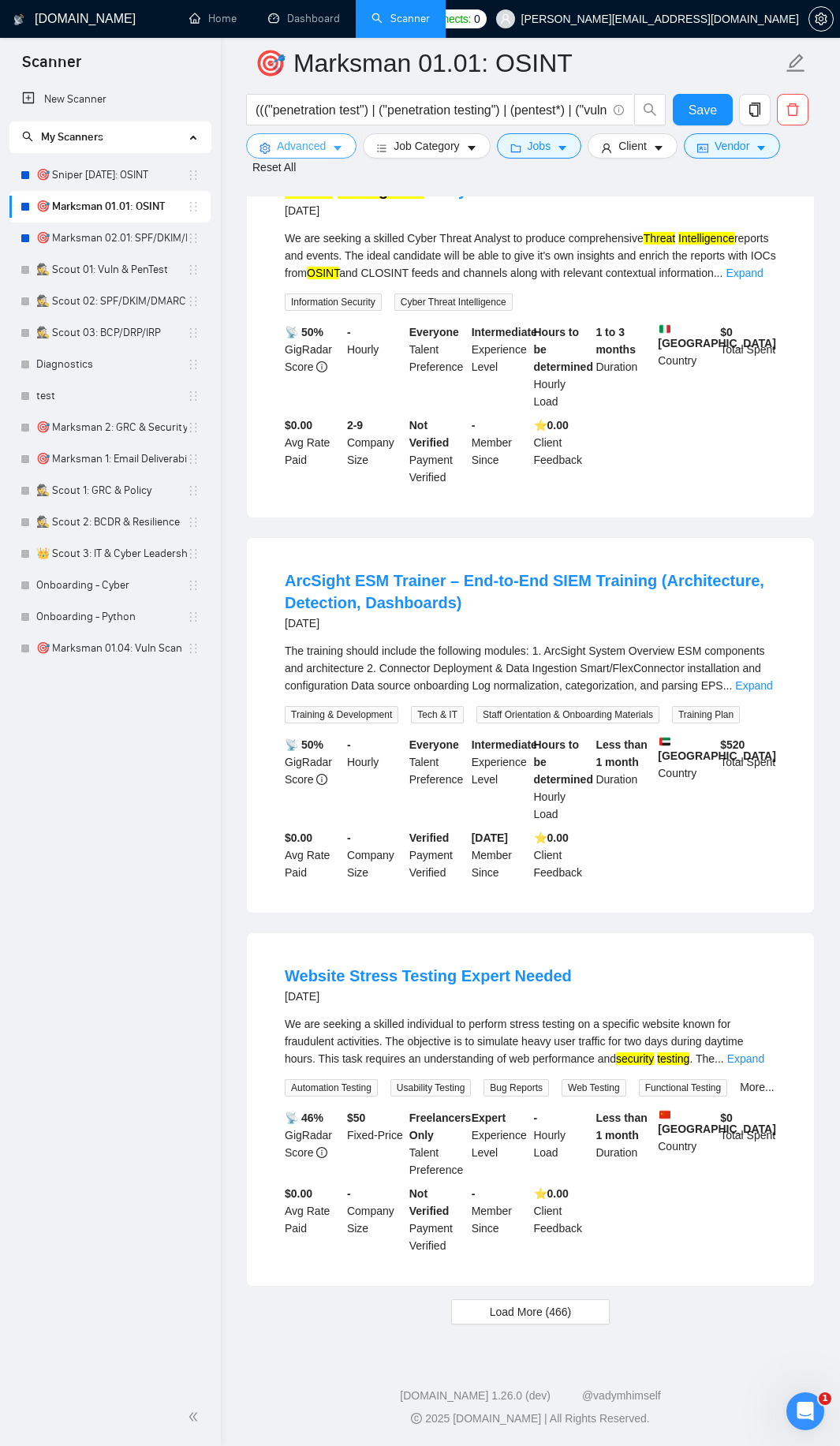
click at [304, 145] on span "Advanced" at bounding box center [301, 146] width 49 height 18
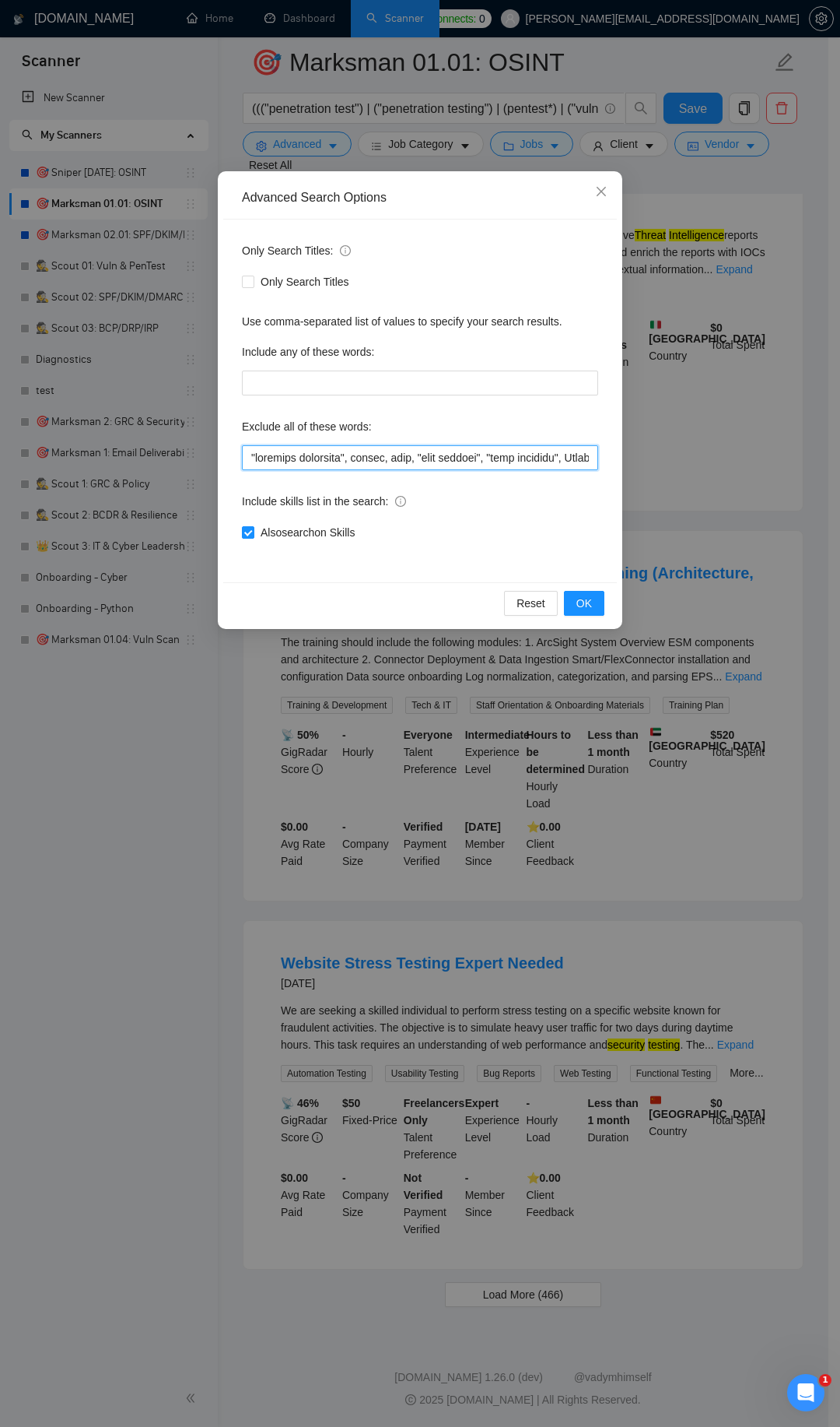
click at [246, 456] on input "text" at bounding box center [420, 457] width 357 height 25
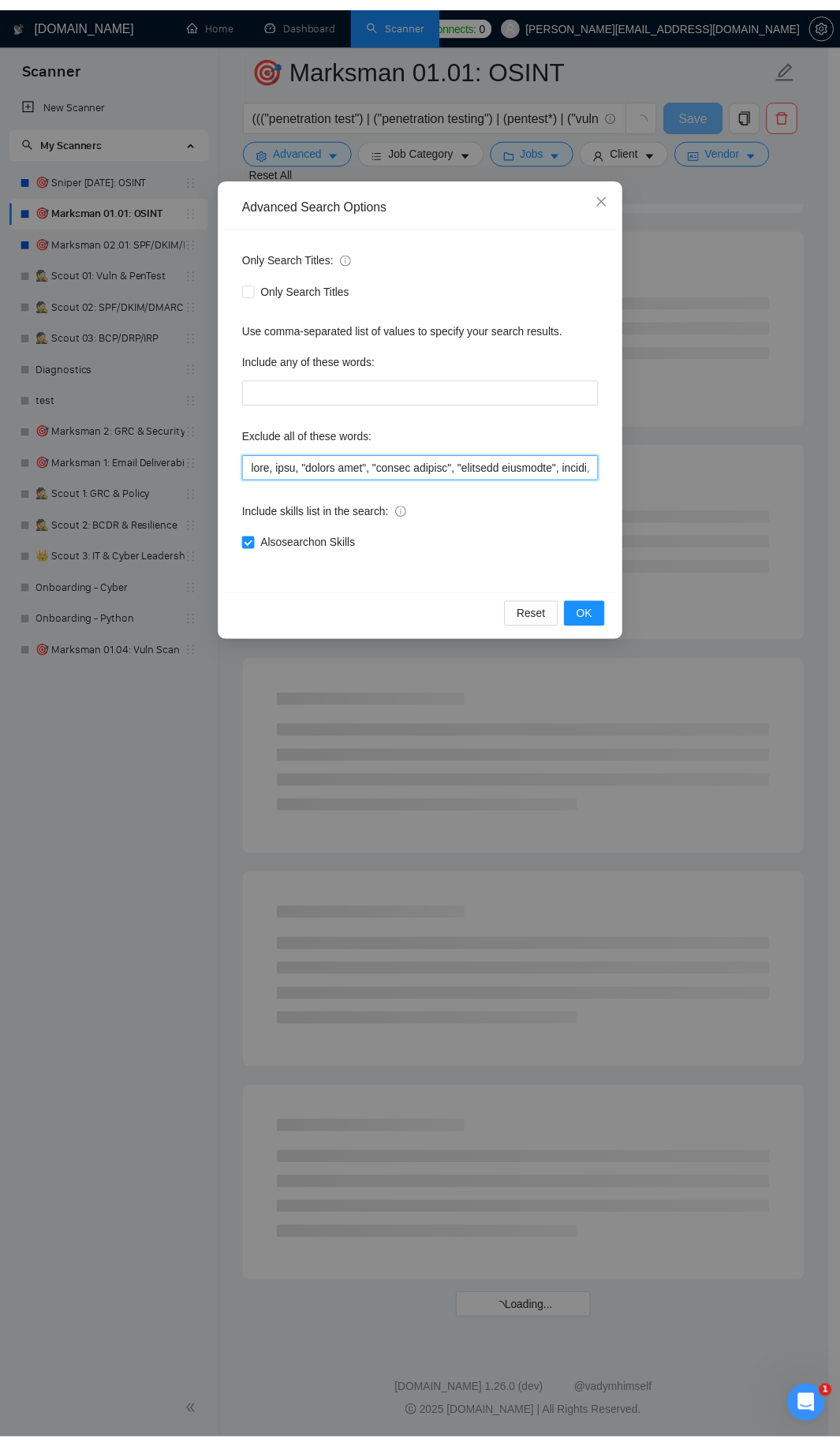
scroll to position [1203, 0]
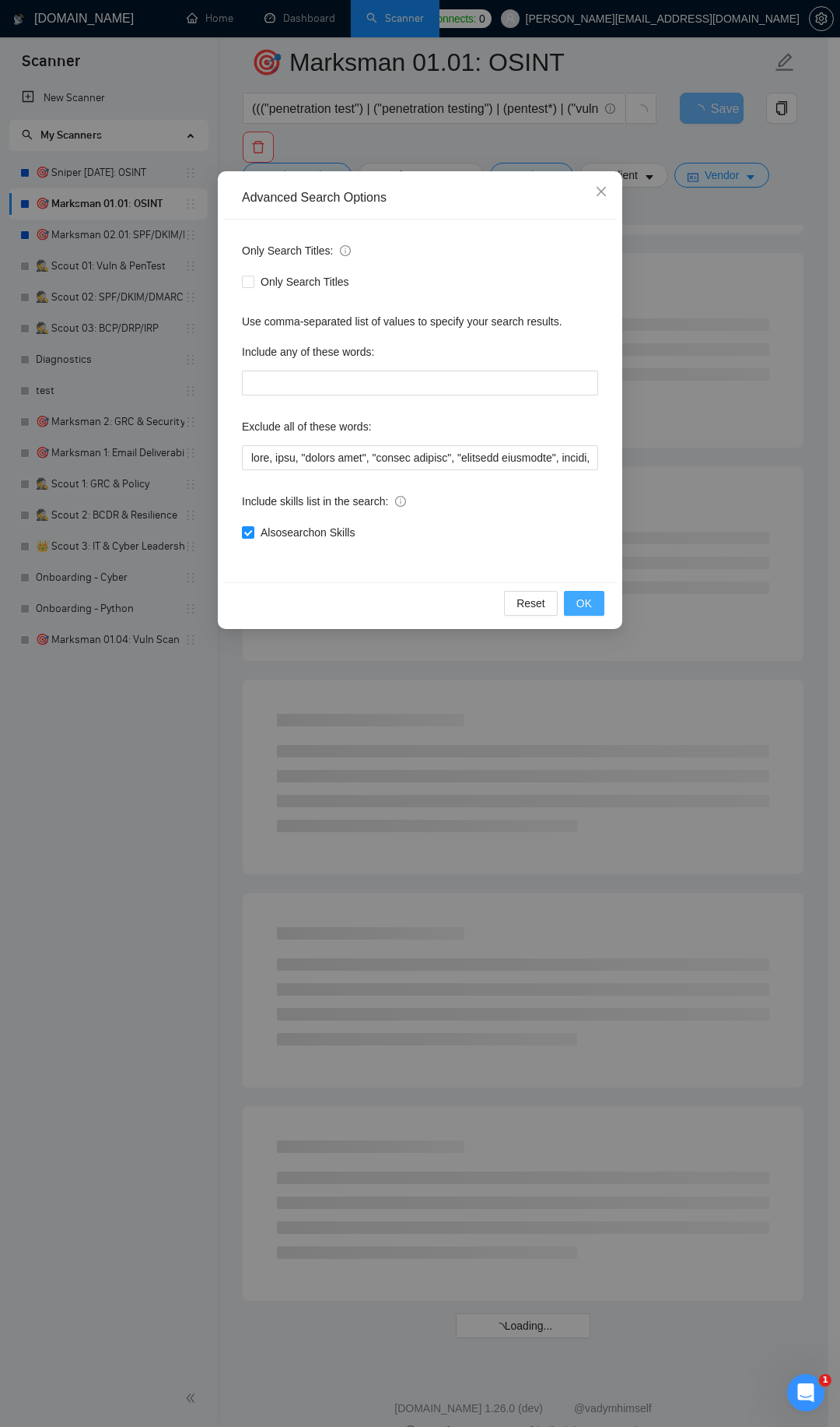
click at [597, 606] on button "OK" at bounding box center [584, 603] width 41 height 25
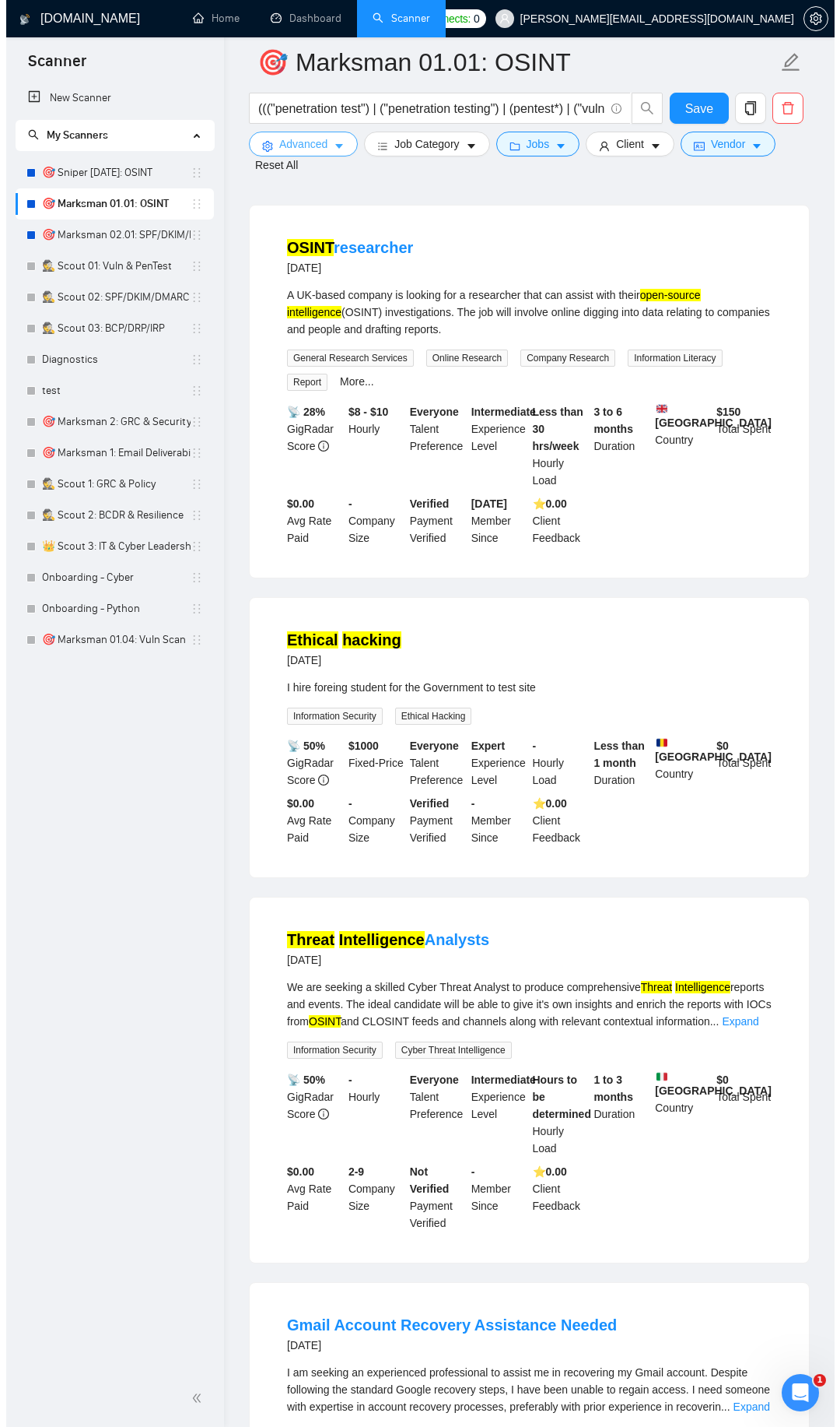
scroll to position [1934, 0]
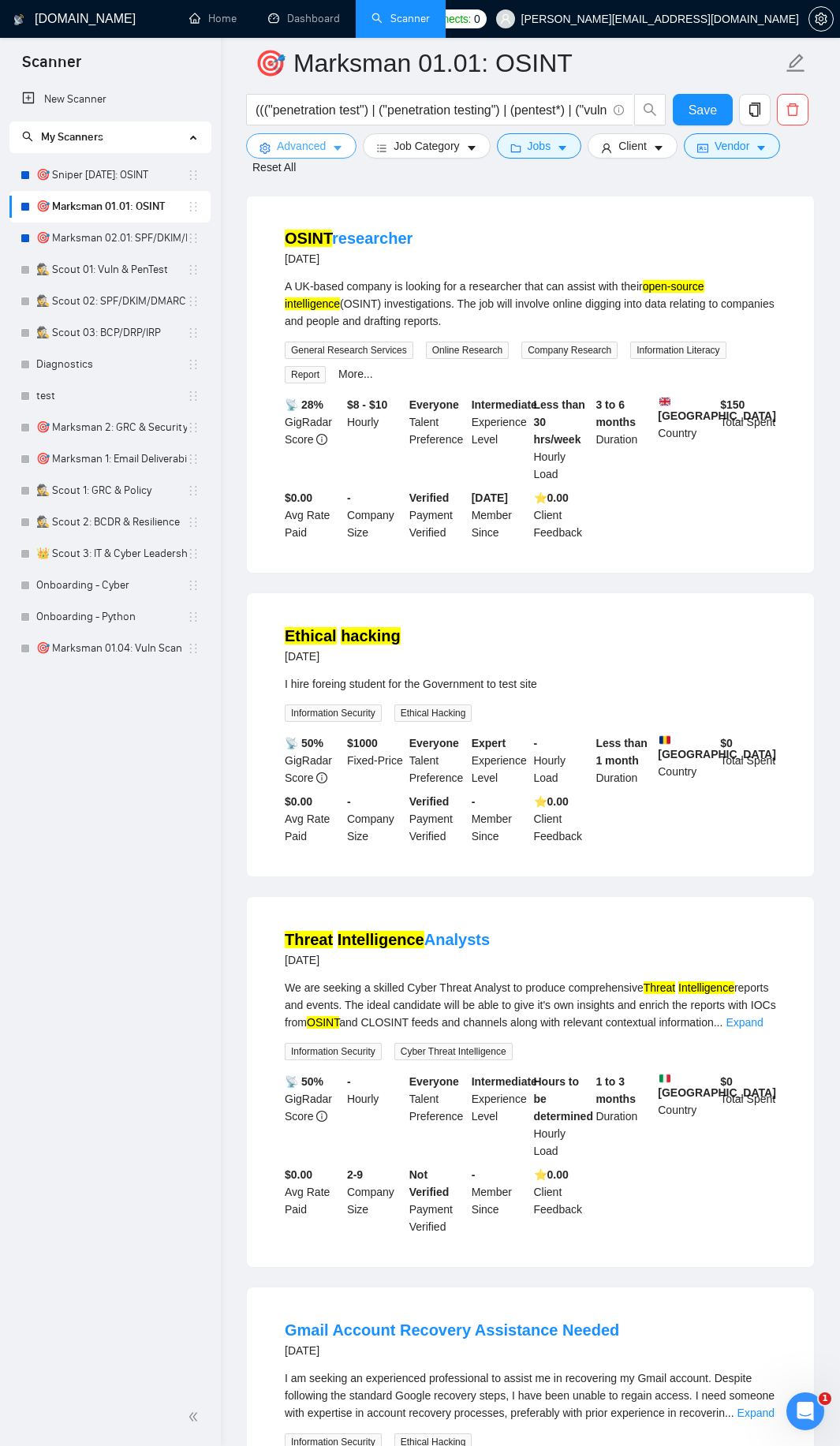
click at [343, 148] on icon "caret-down" at bounding box center [337, 148] width 11 height 11
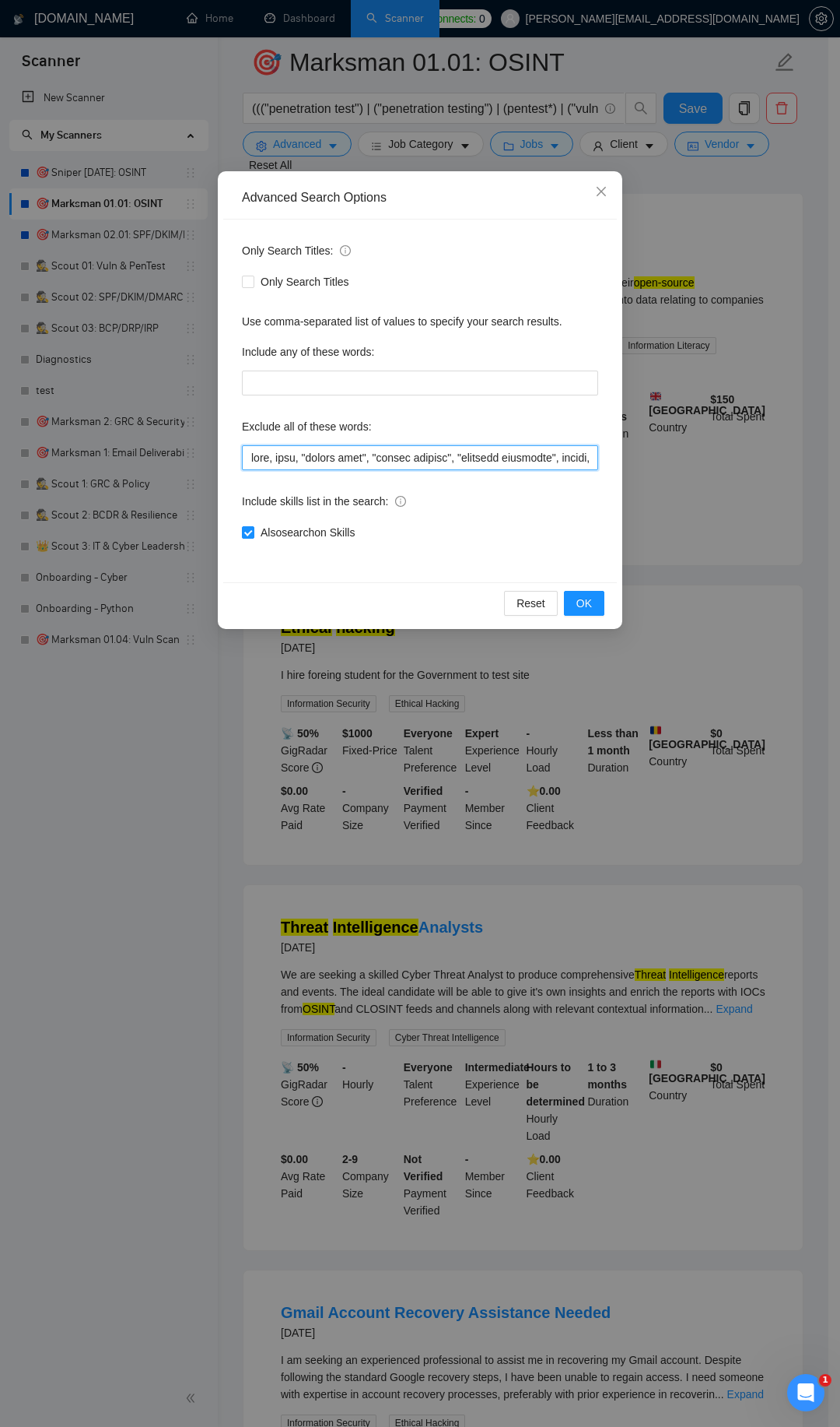
click at [250, 457] on input "text" at bounding box center [420, 457] width 357 height 25
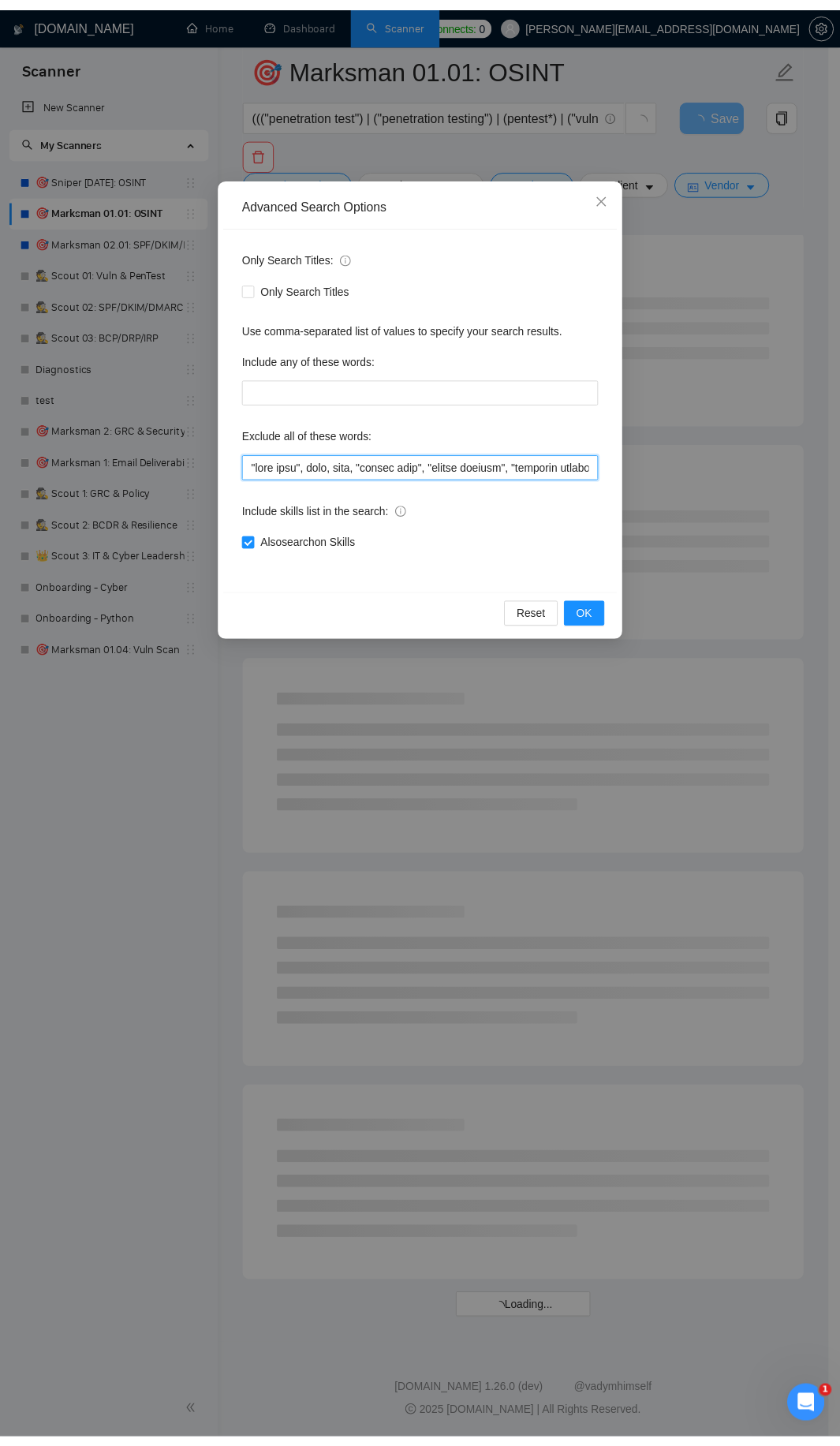
scroll to position [1203, 0]
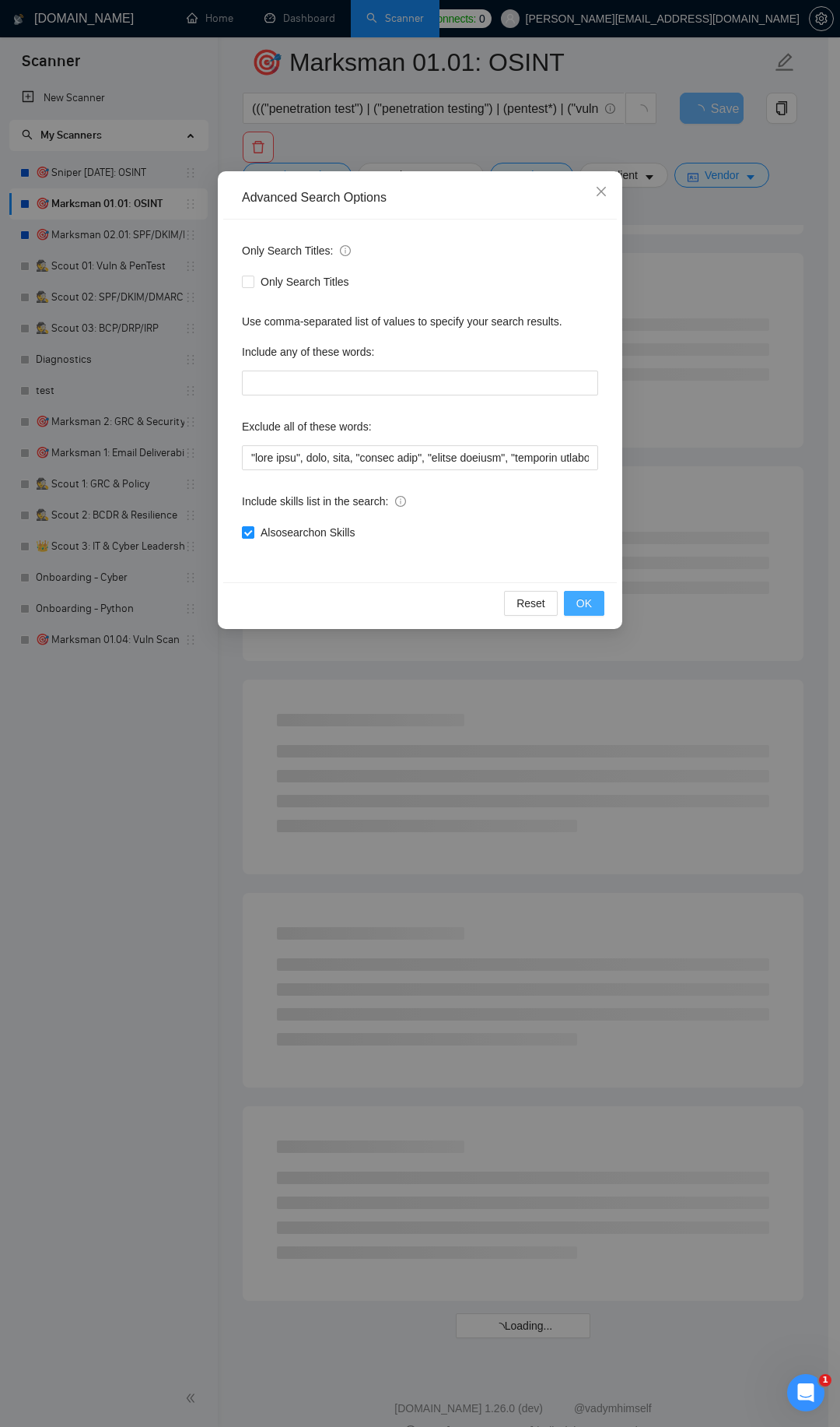
click at [591, 607] on span "OK" at bounding box center [584, 603] width 16 height 17
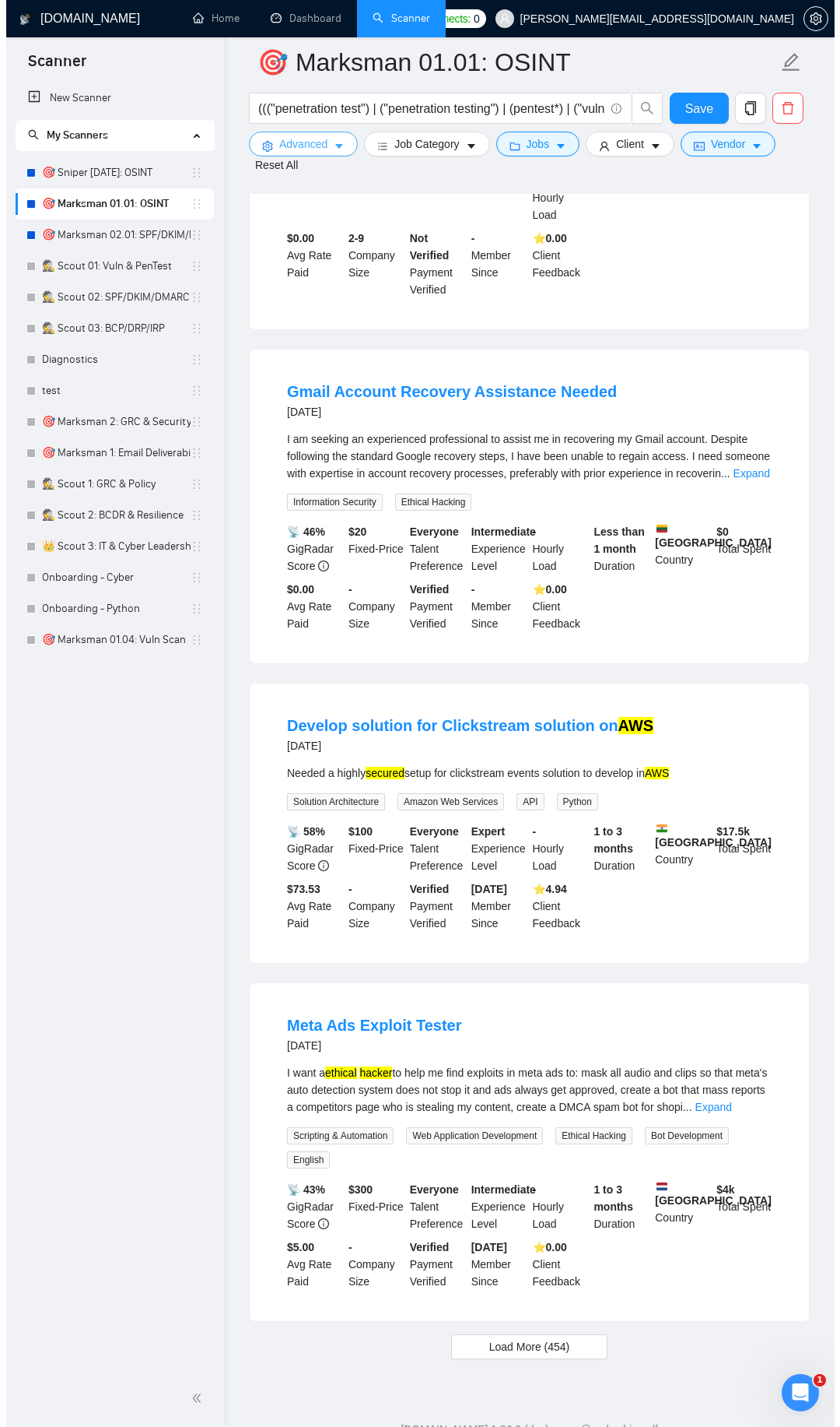
scroll to position [2588, 0]
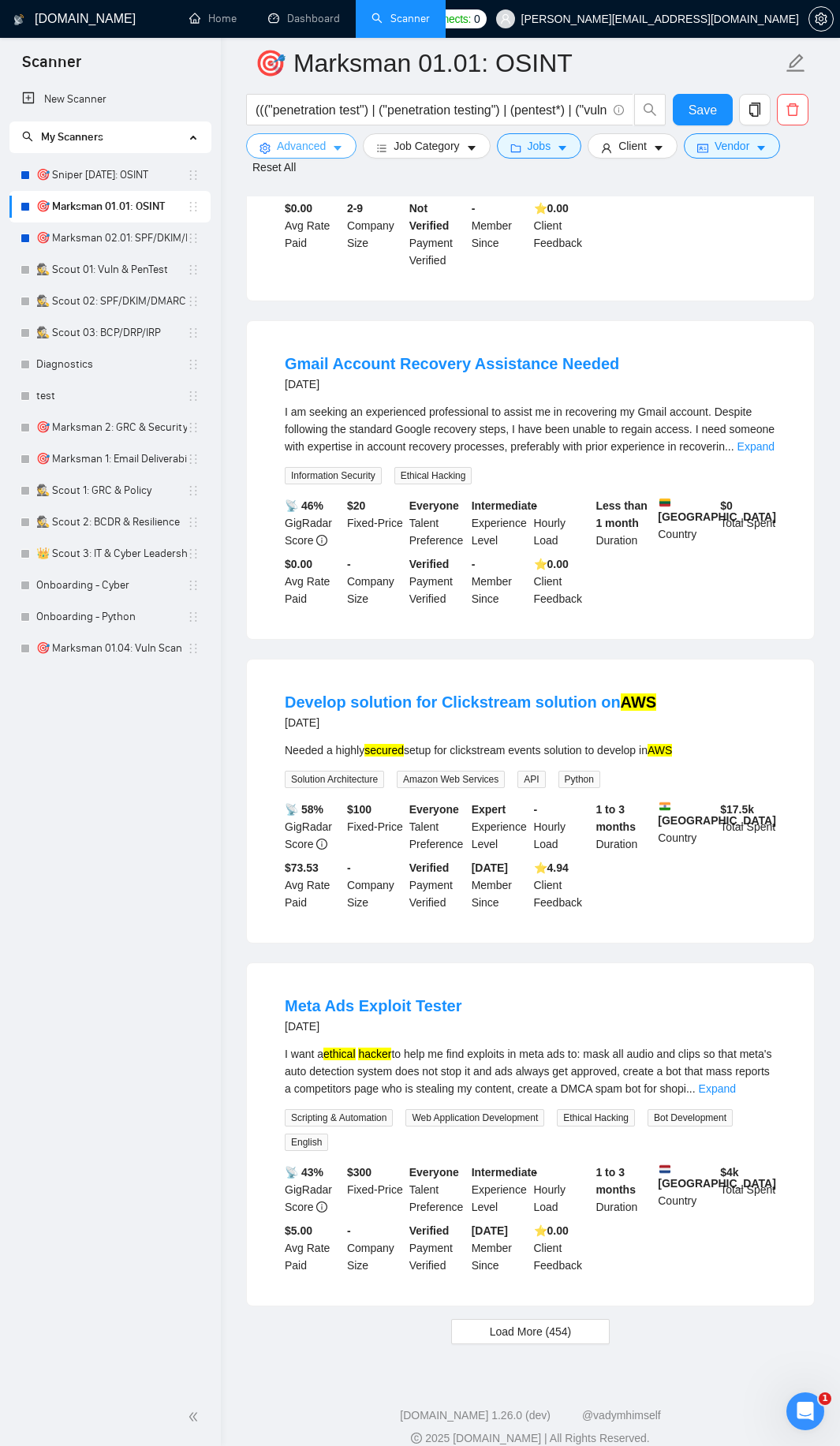
click at [299, 142] on span "Advanced" at bounding box center [301, 146] width 49 height 18
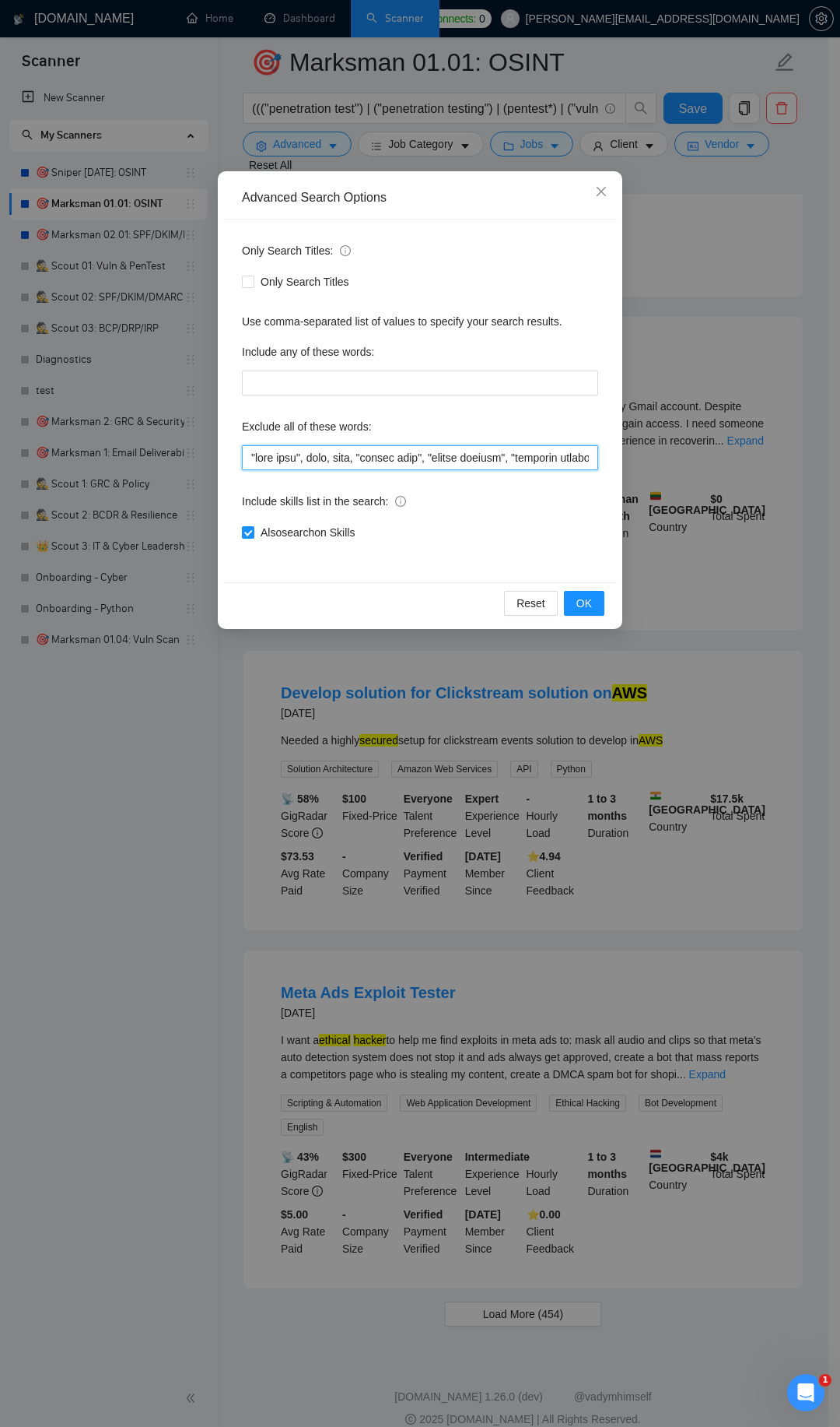
click at [269, 458] on input "text" at bounding box center [420, 457] width 357 height 25
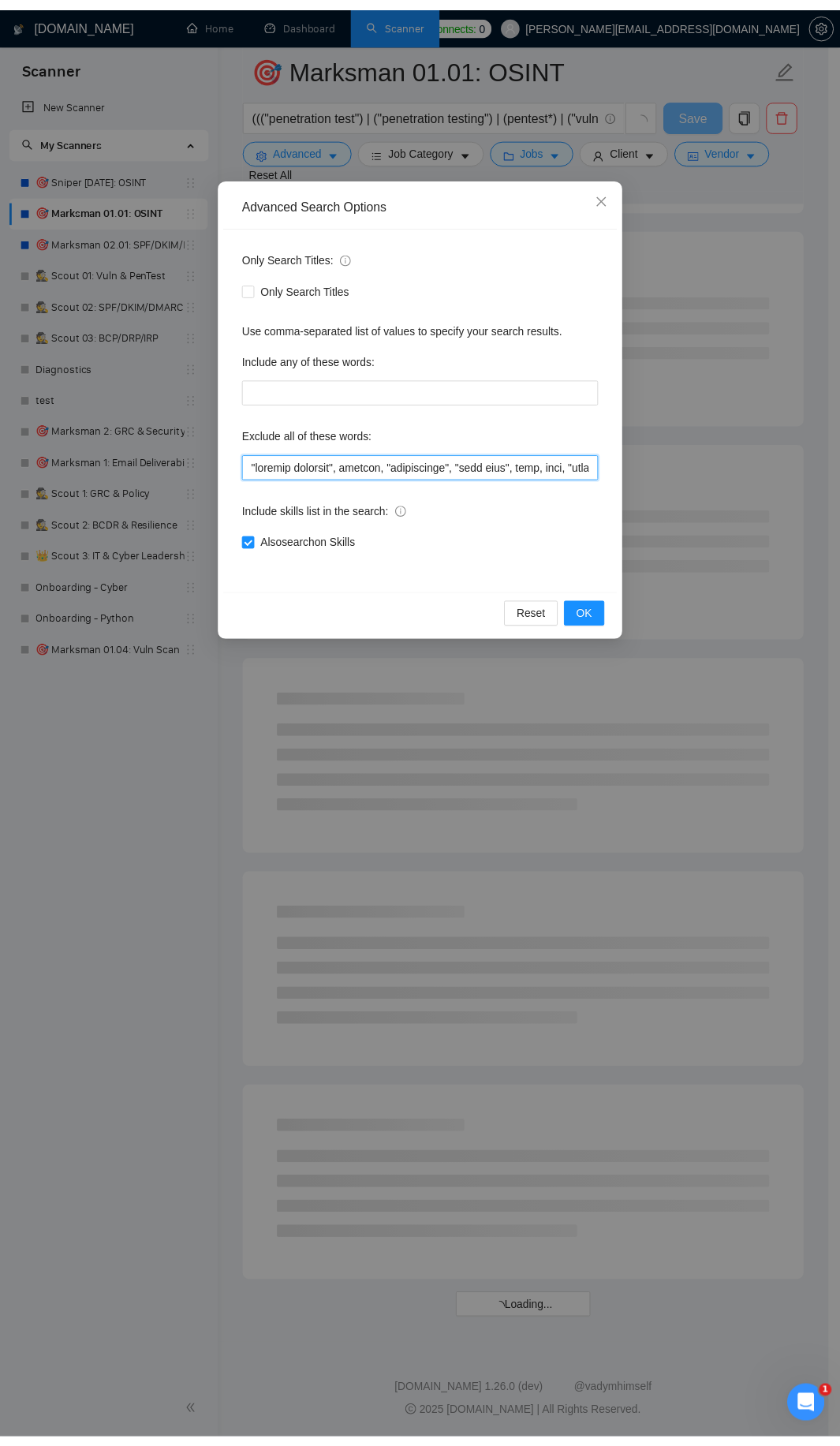
scroll to position [1203, 0]
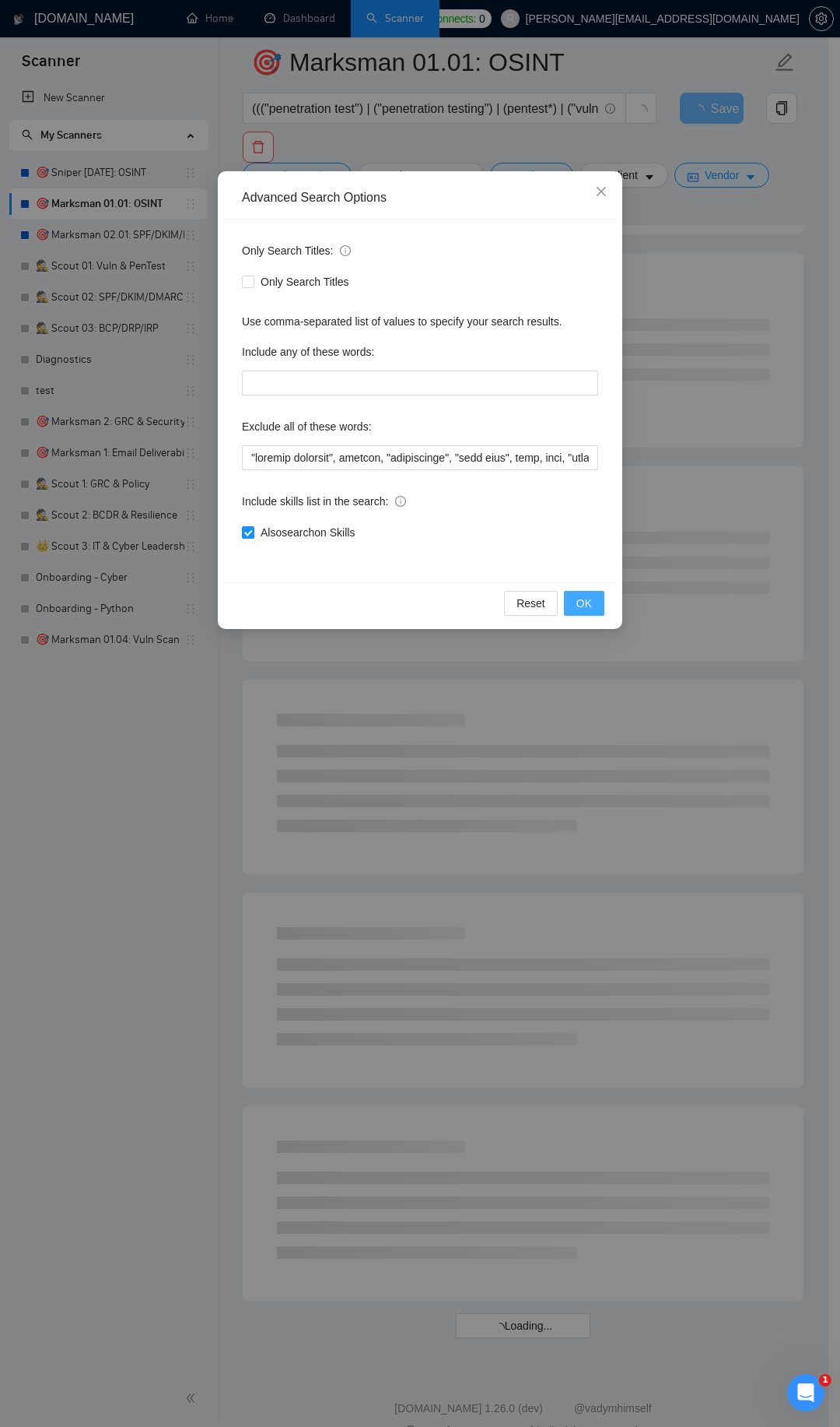
click at [585, 603] on span "OK" at bounding box center [584, 603] width 16 height 17
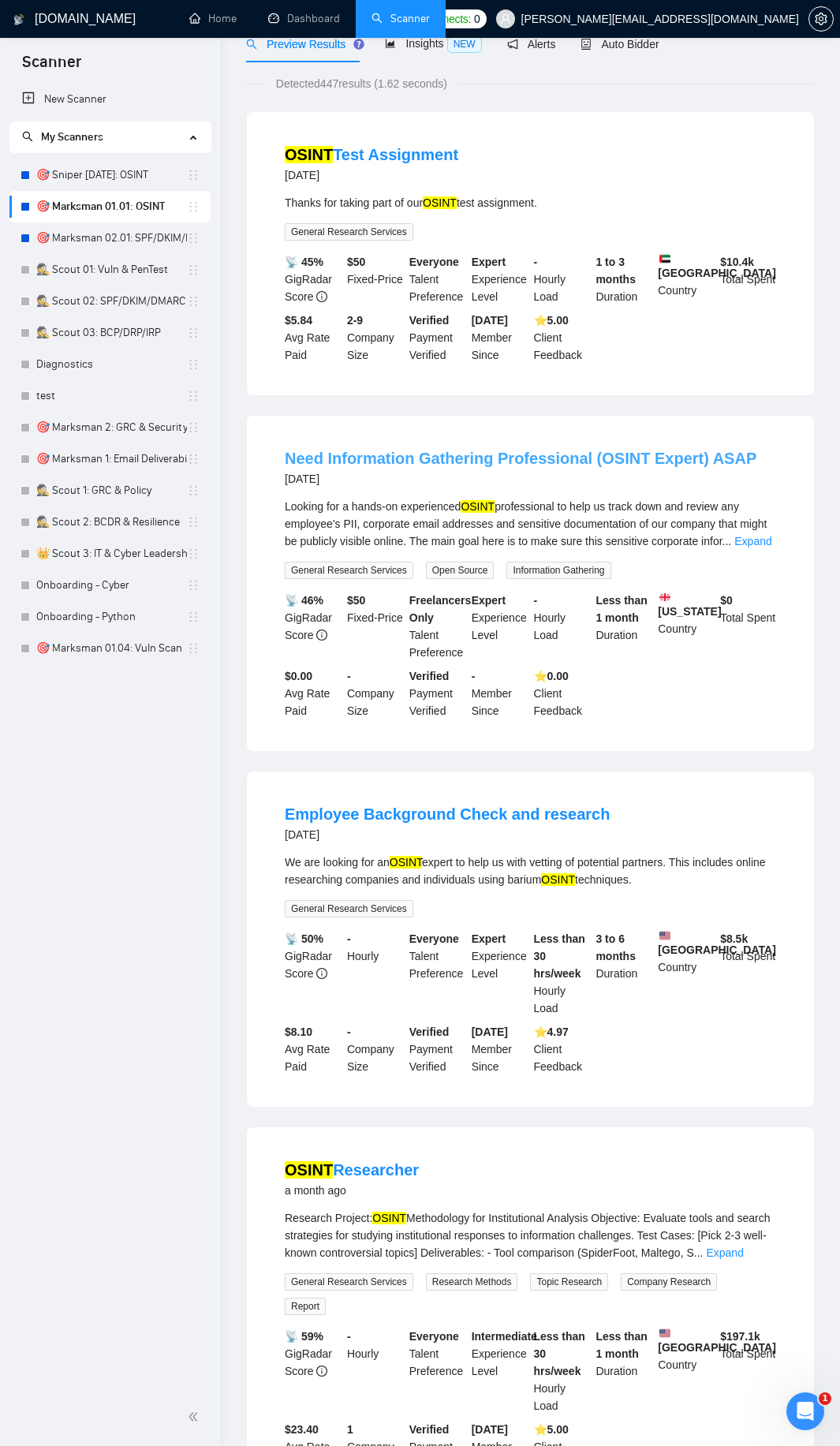
scroll to position [0, 0]
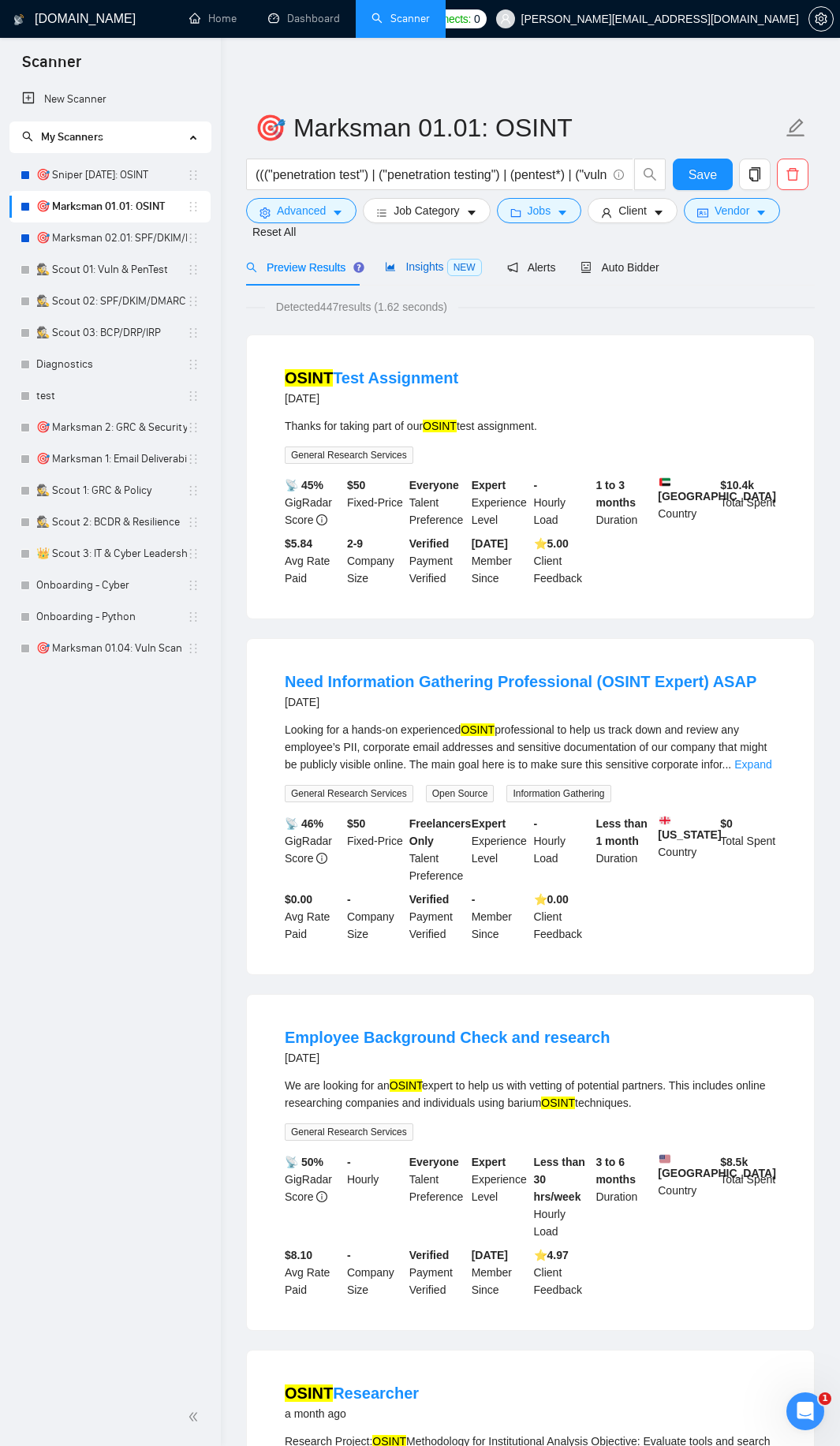
click at [425, 263] on span "Insights NEW" at bounding box center [433, 266] width 96 height 12
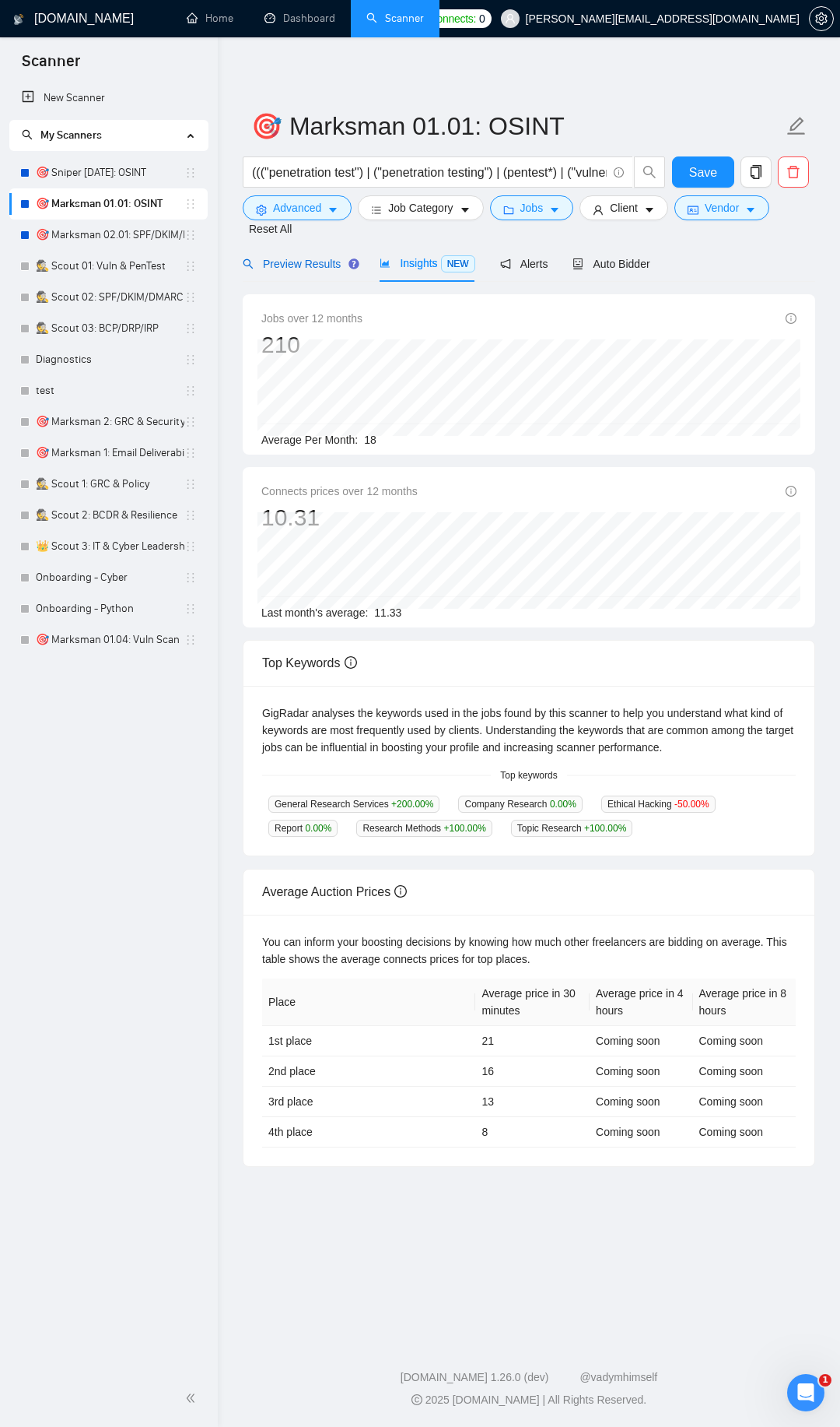
click at [319, 260] on span "Preview Results" at bounding box center [299, 263] width 112 height 12
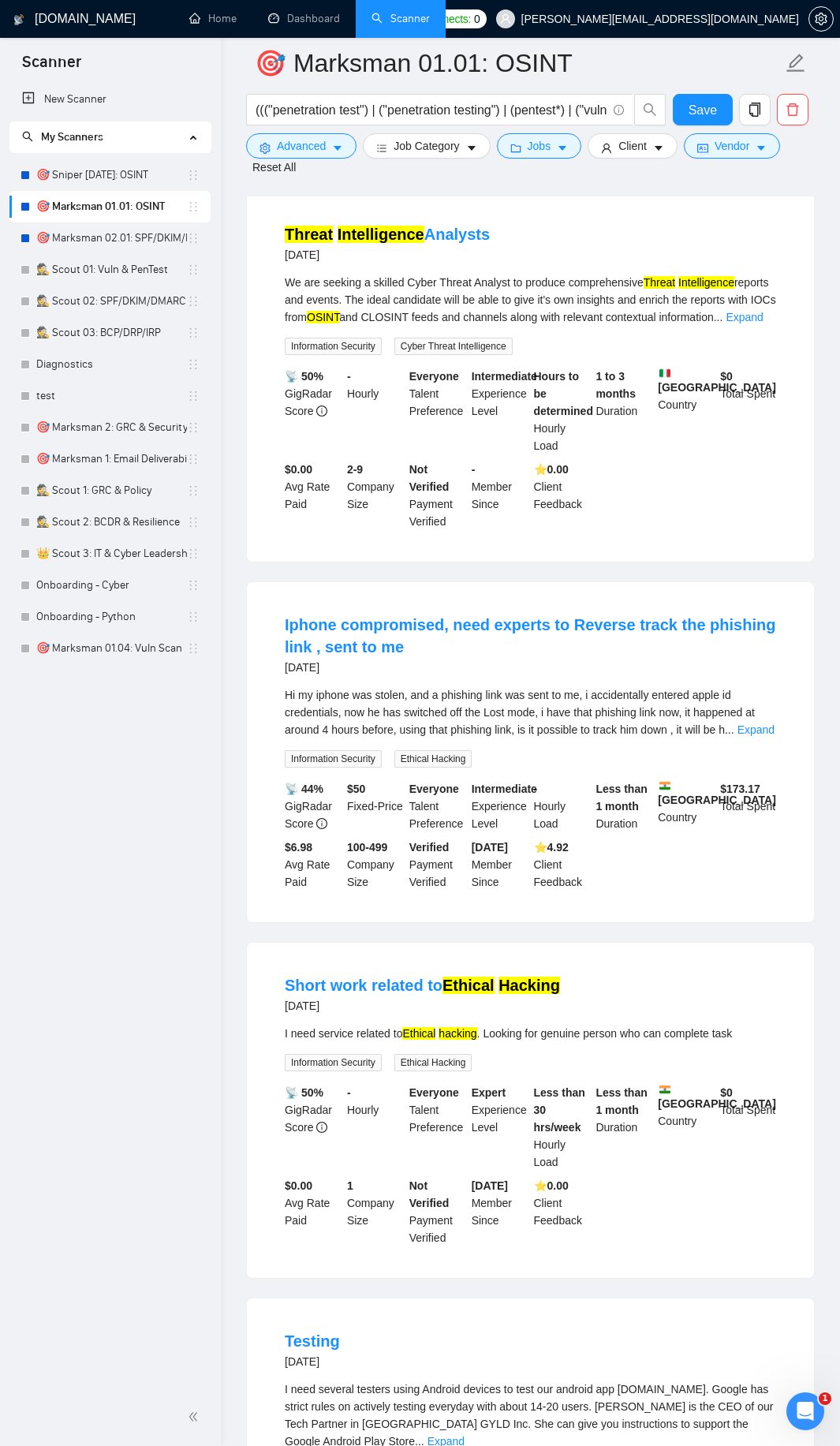
scroll to position [2366, 0]
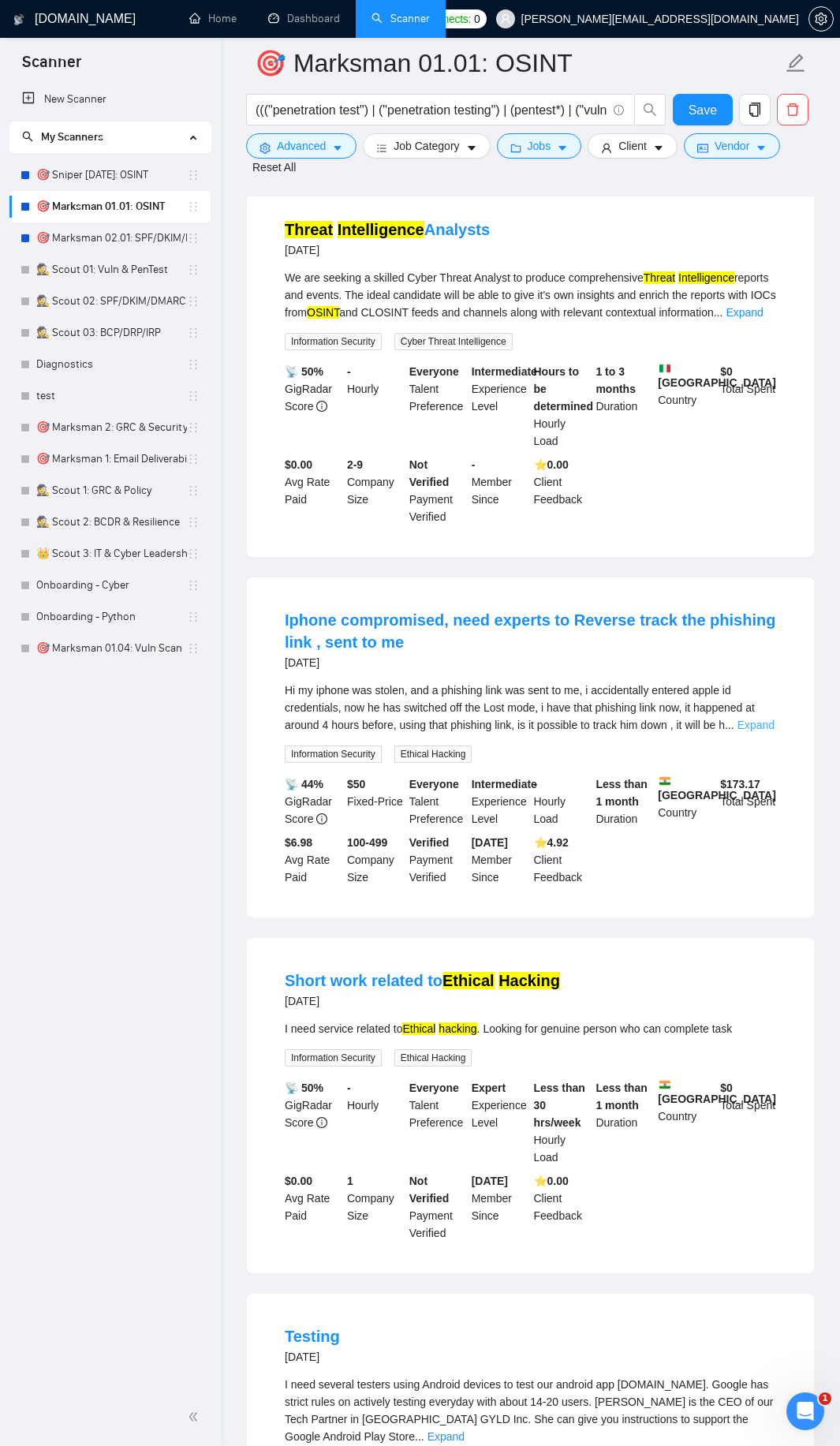
click at [760, 731] on link "Expand" at bounding box center [756, 725] width 37 height 12
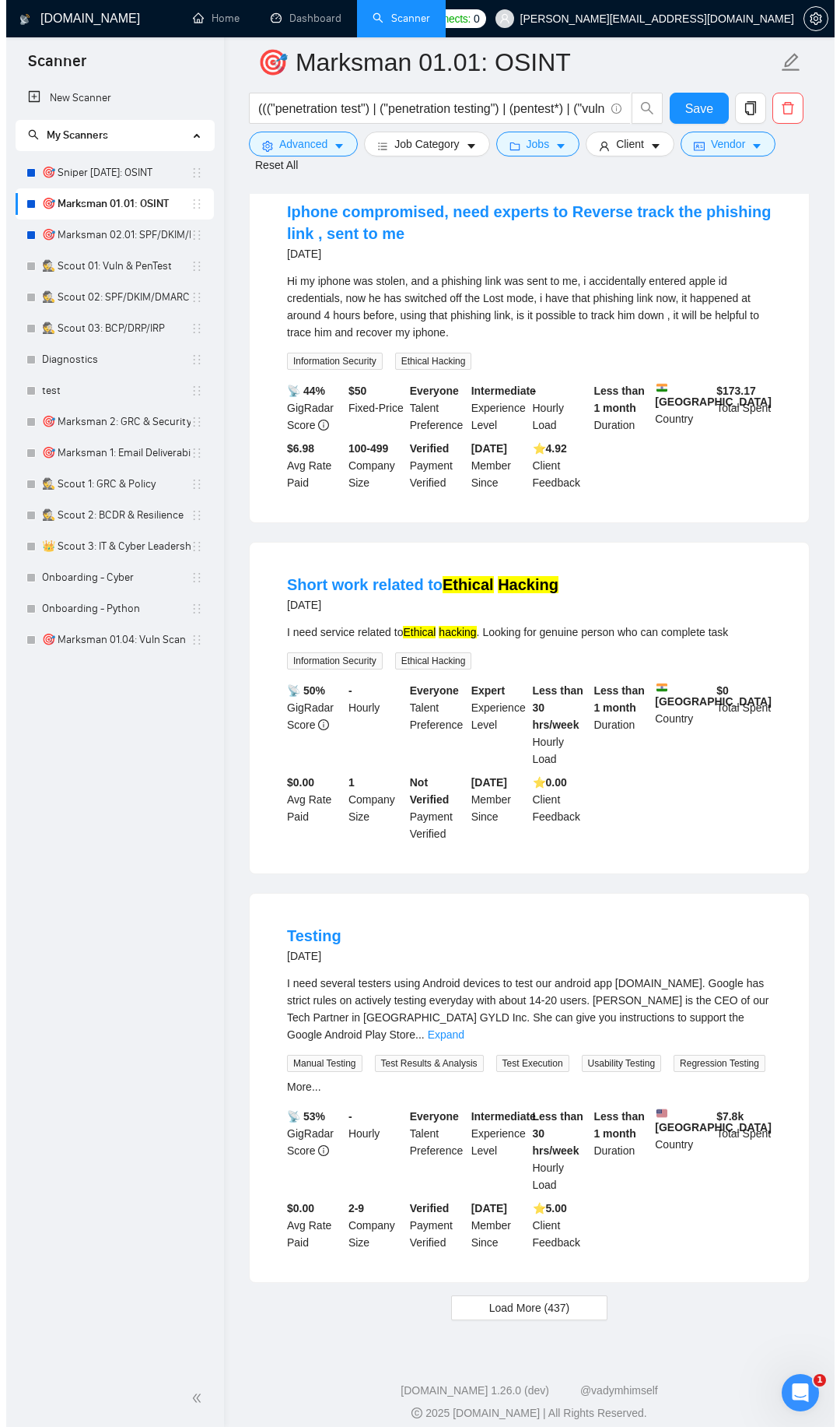
scroll to position [2760, 0]
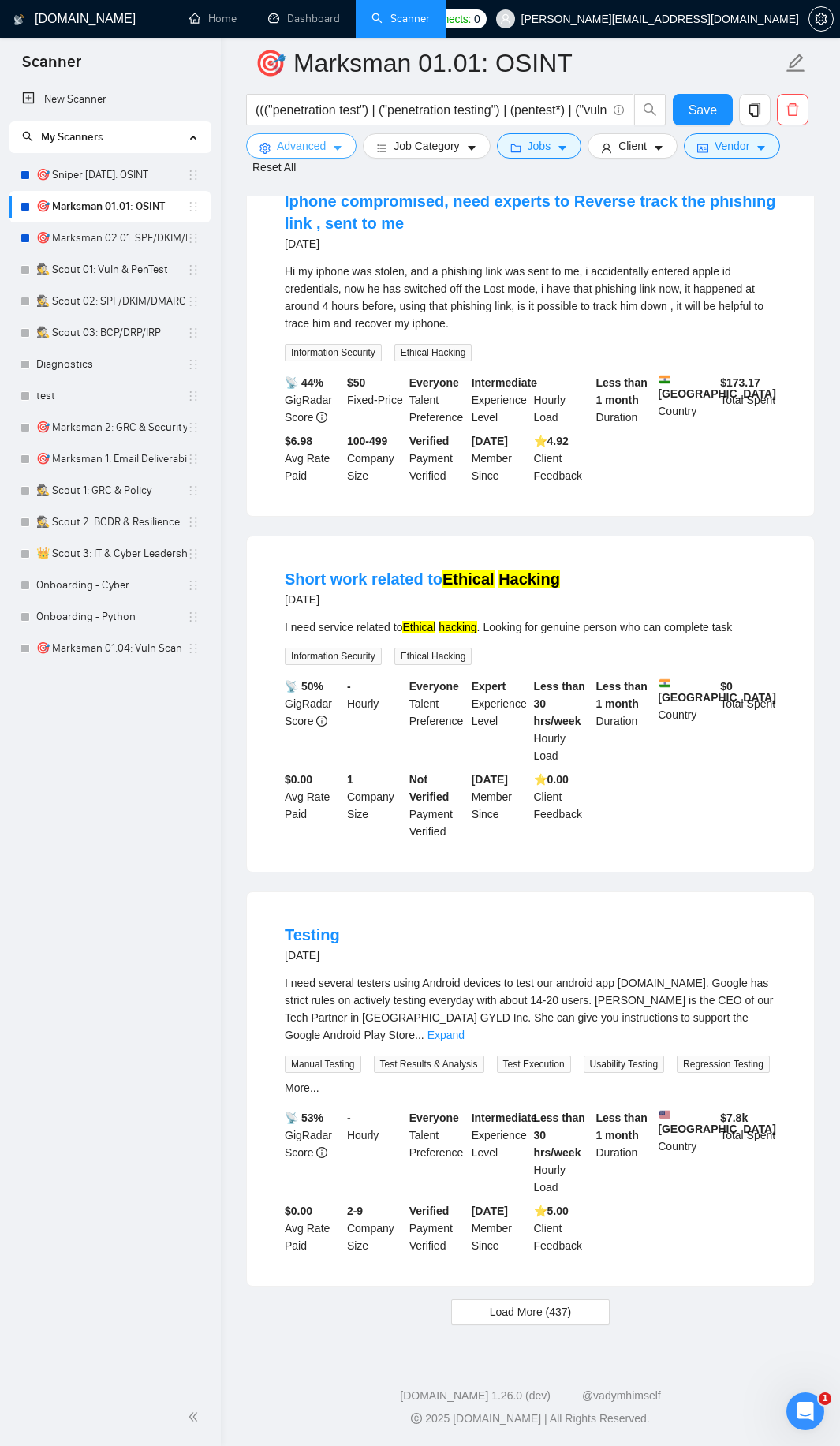
click at [339, 148] on icon "caret-down" at bounding box center [337, 149] width 8 height 4
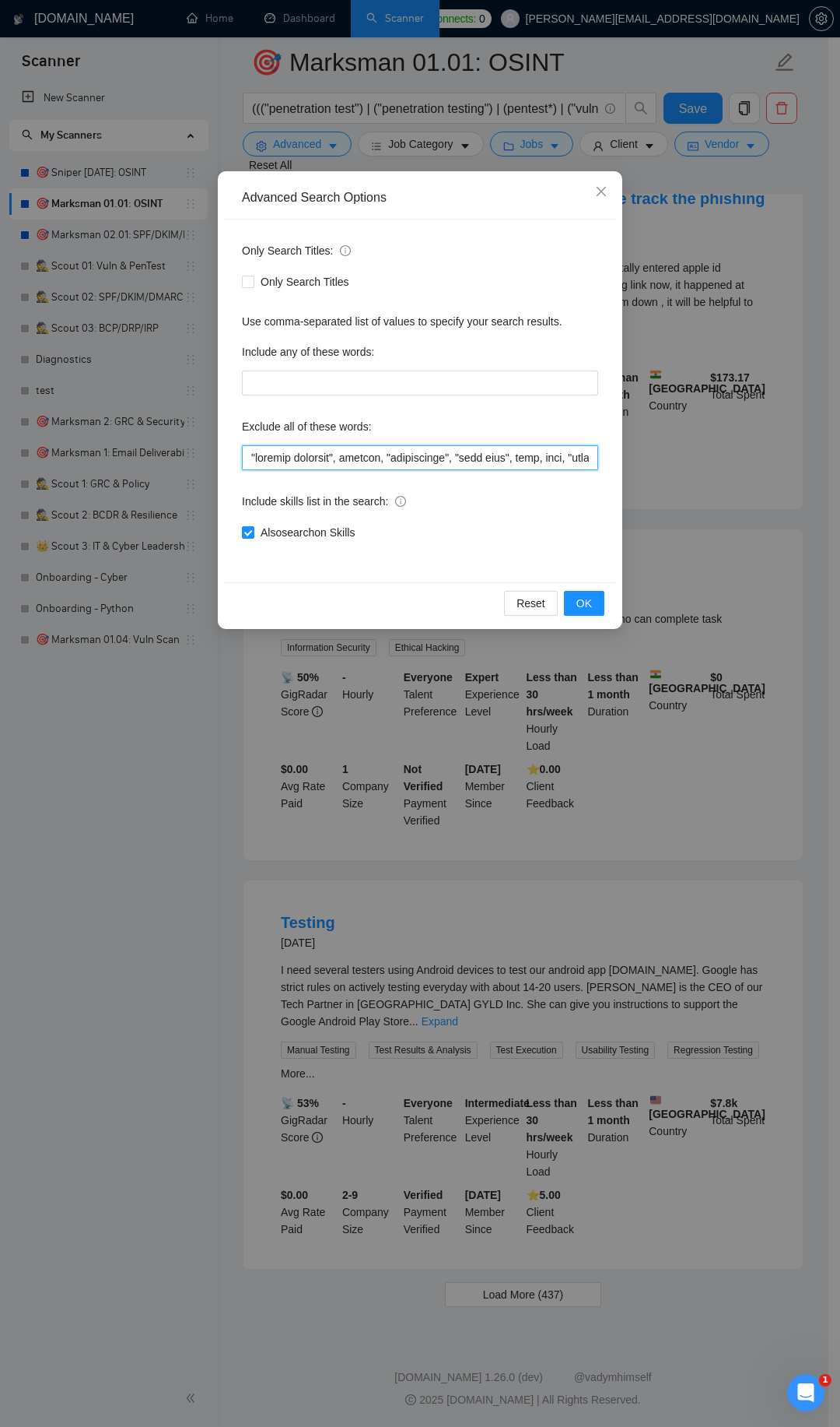
click at [250, 458] on input "text" at bounding box center [420, 457] width 357 height 25
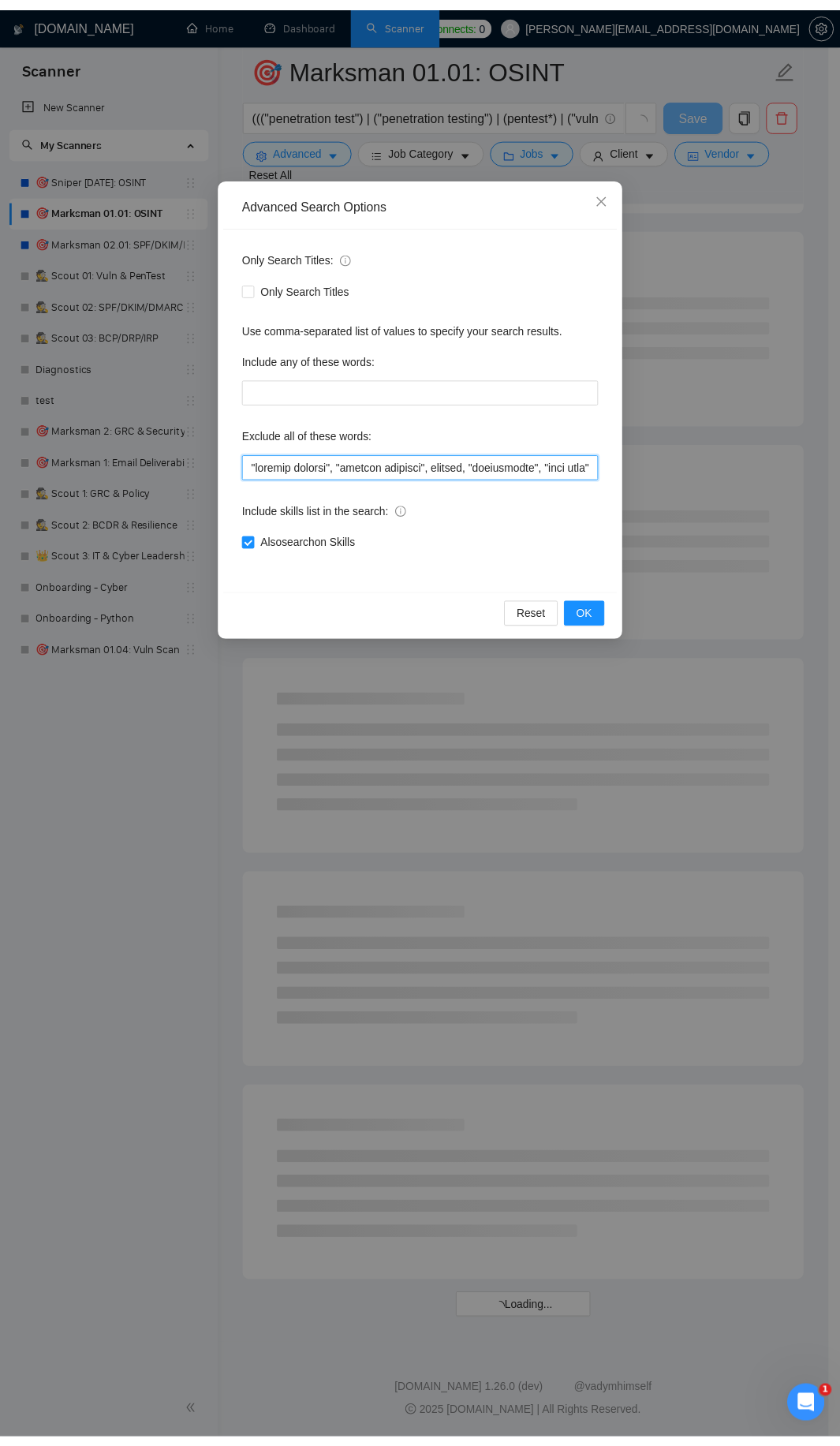
scroll to position [1203, 0]
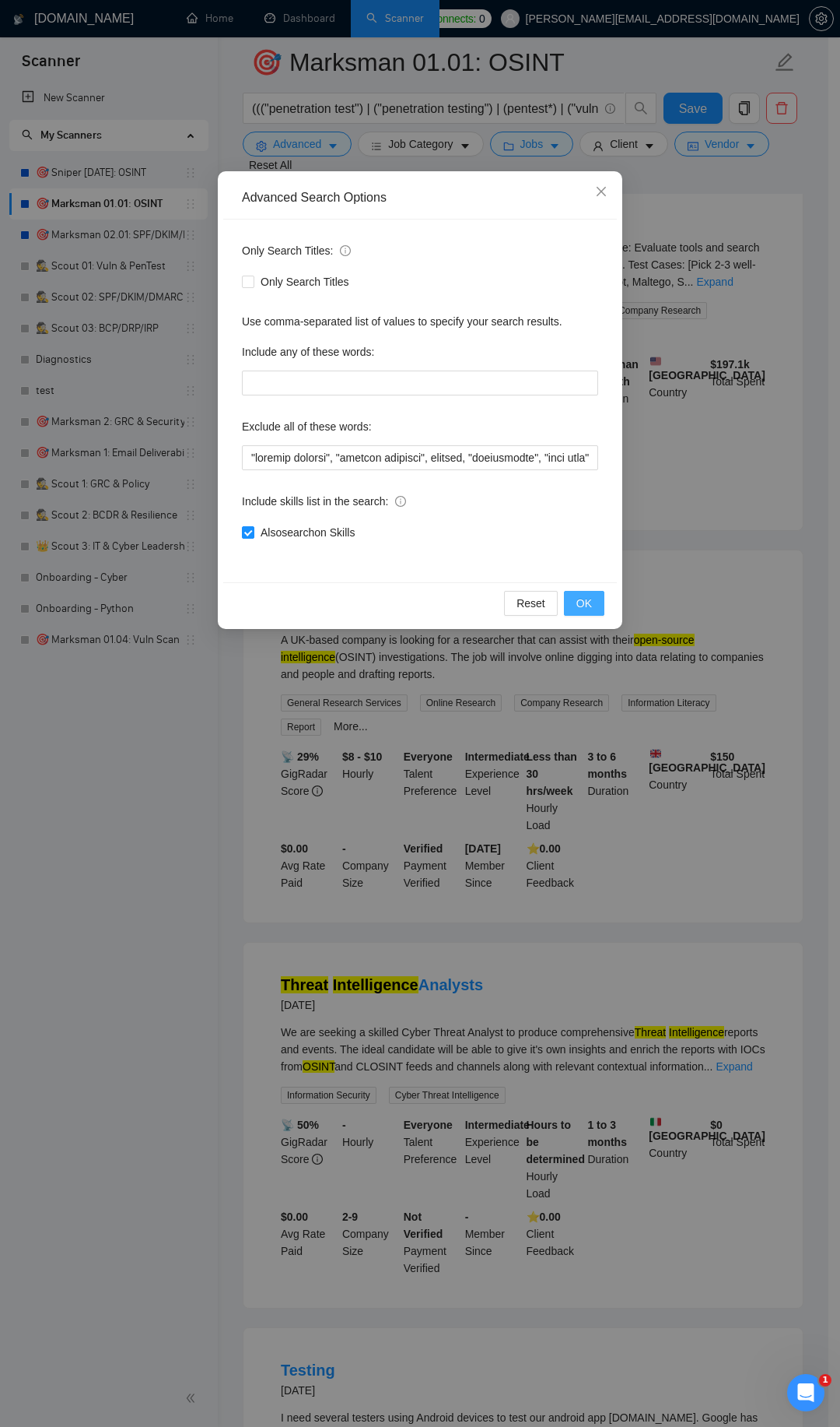
click at [596, 596] on button "OK" at bounding box center [584, 603] width 41 height 25
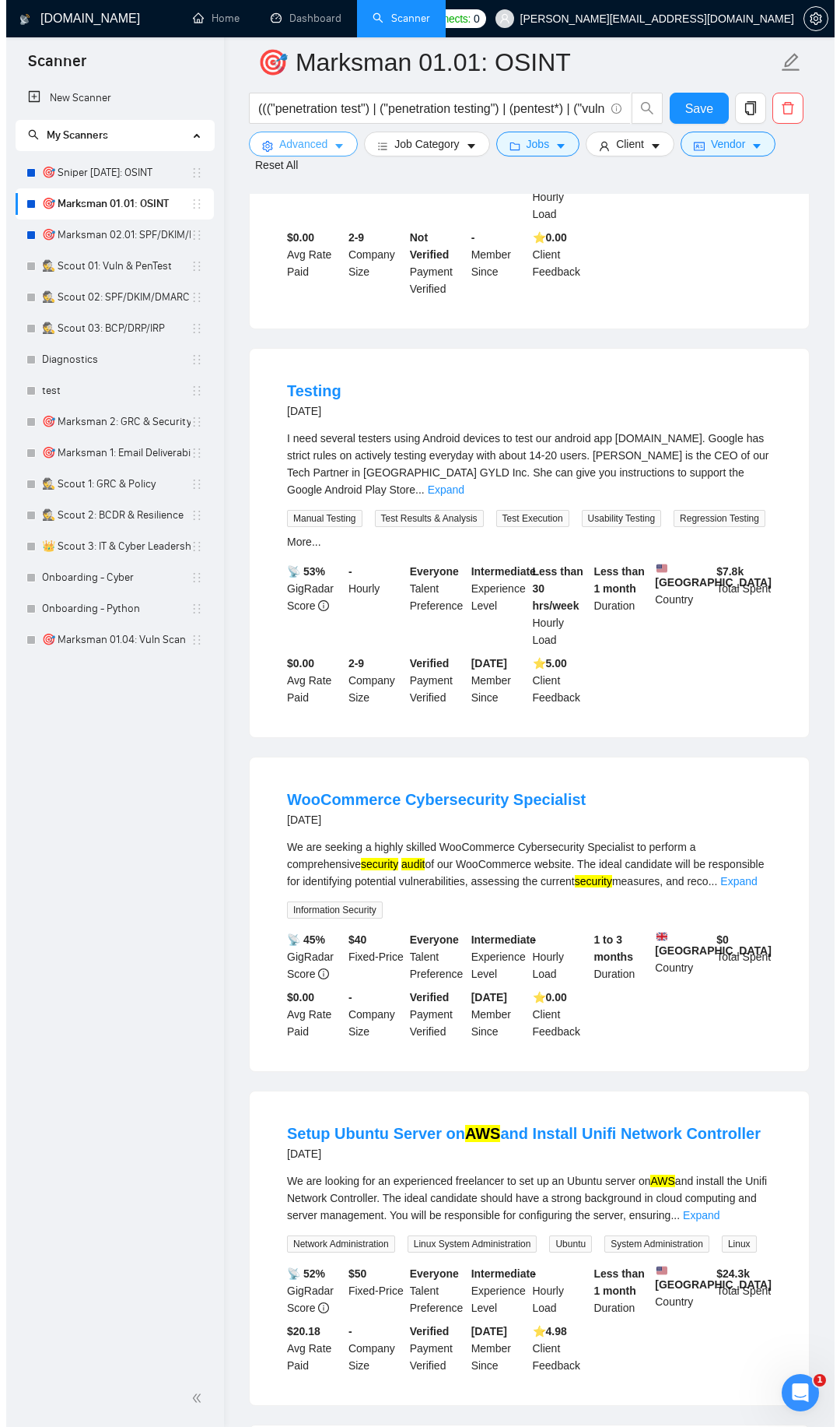
scroll to position [2215, 0]
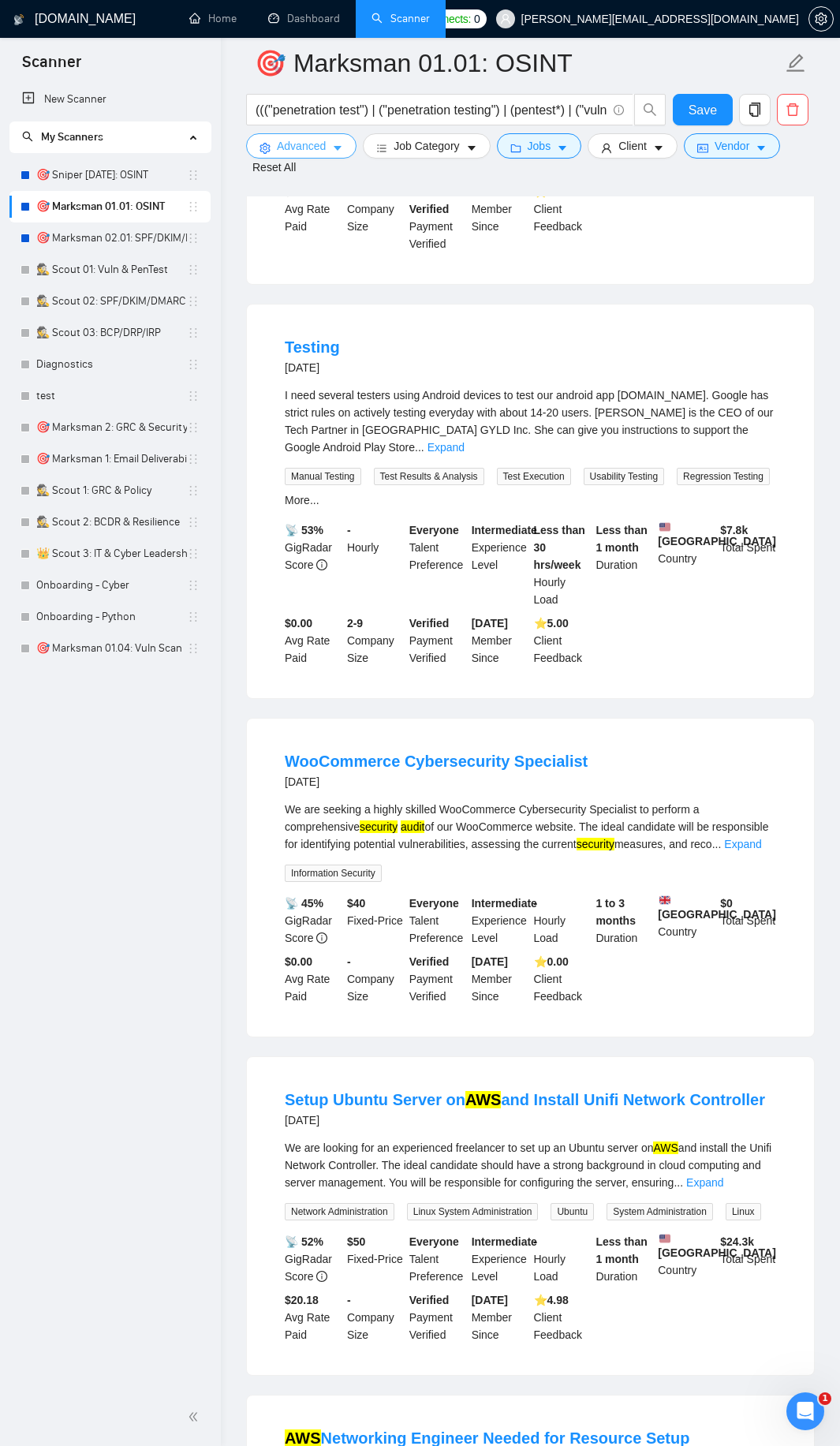
click at [314, 148] on span "Advanced" at bounding box center [301, 146] width 49 height 18
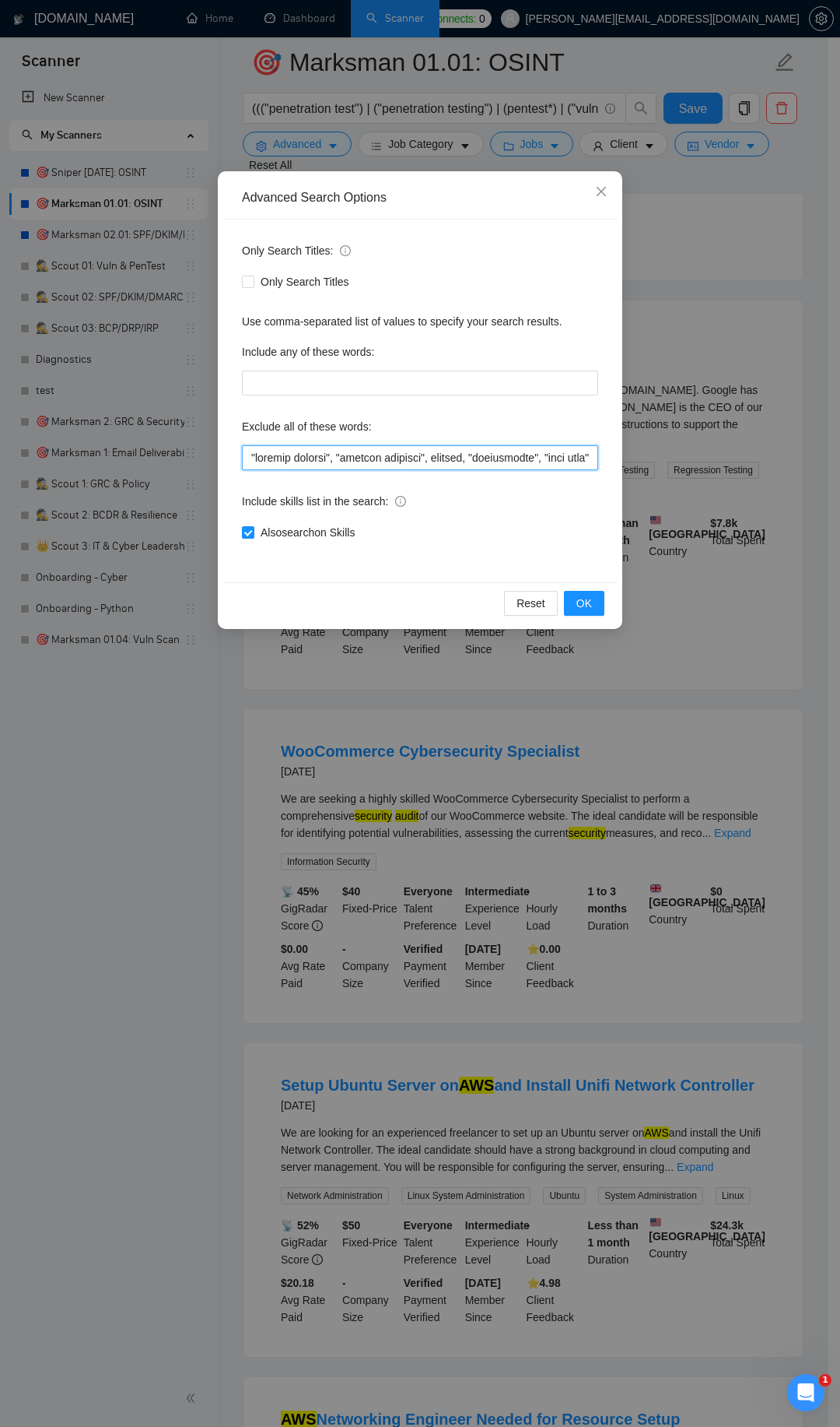
click at [256, 456] on input "text" at bounding box center [420, 457] width 357 height 25
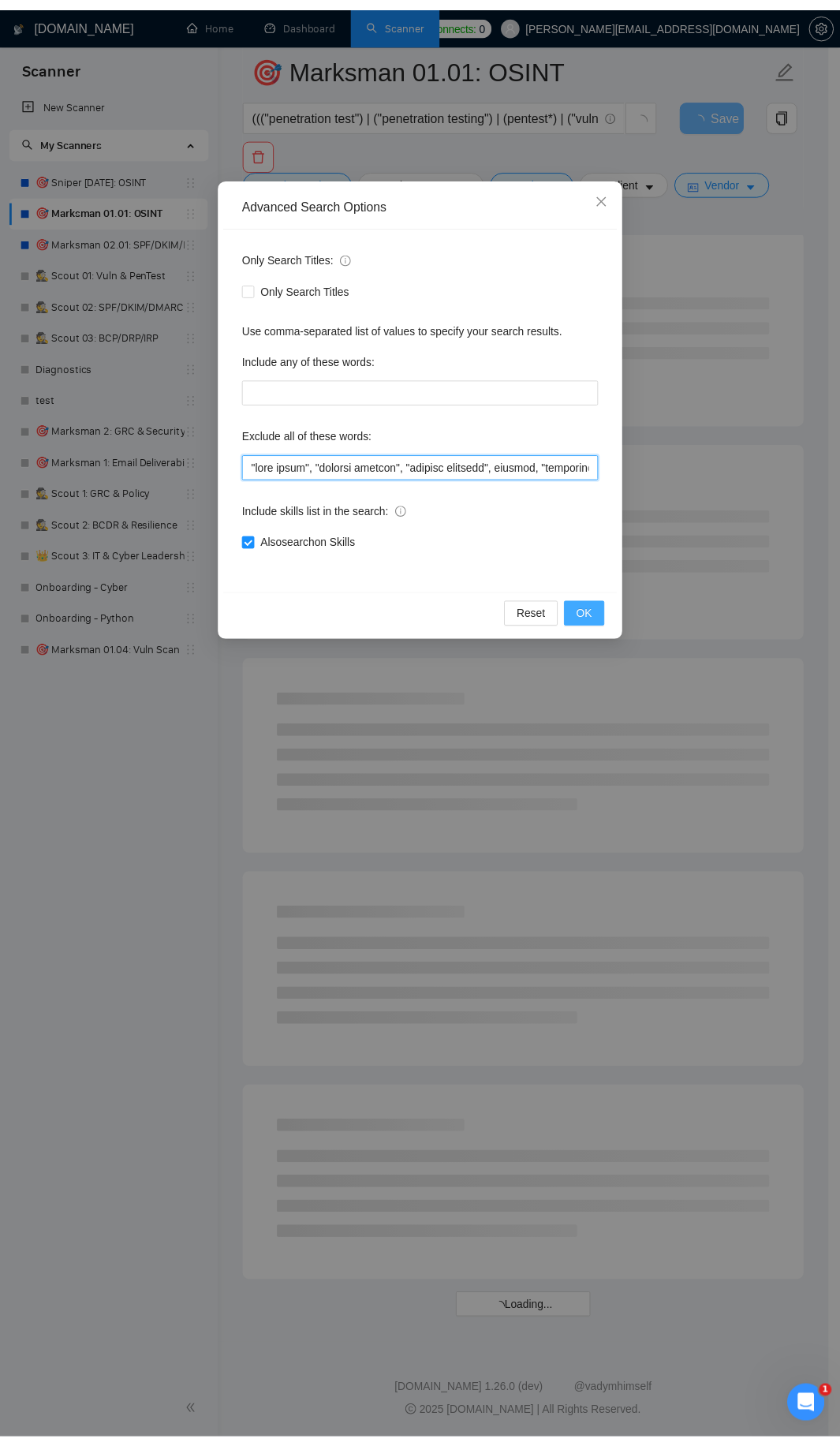
scroll to position [1203, 0]
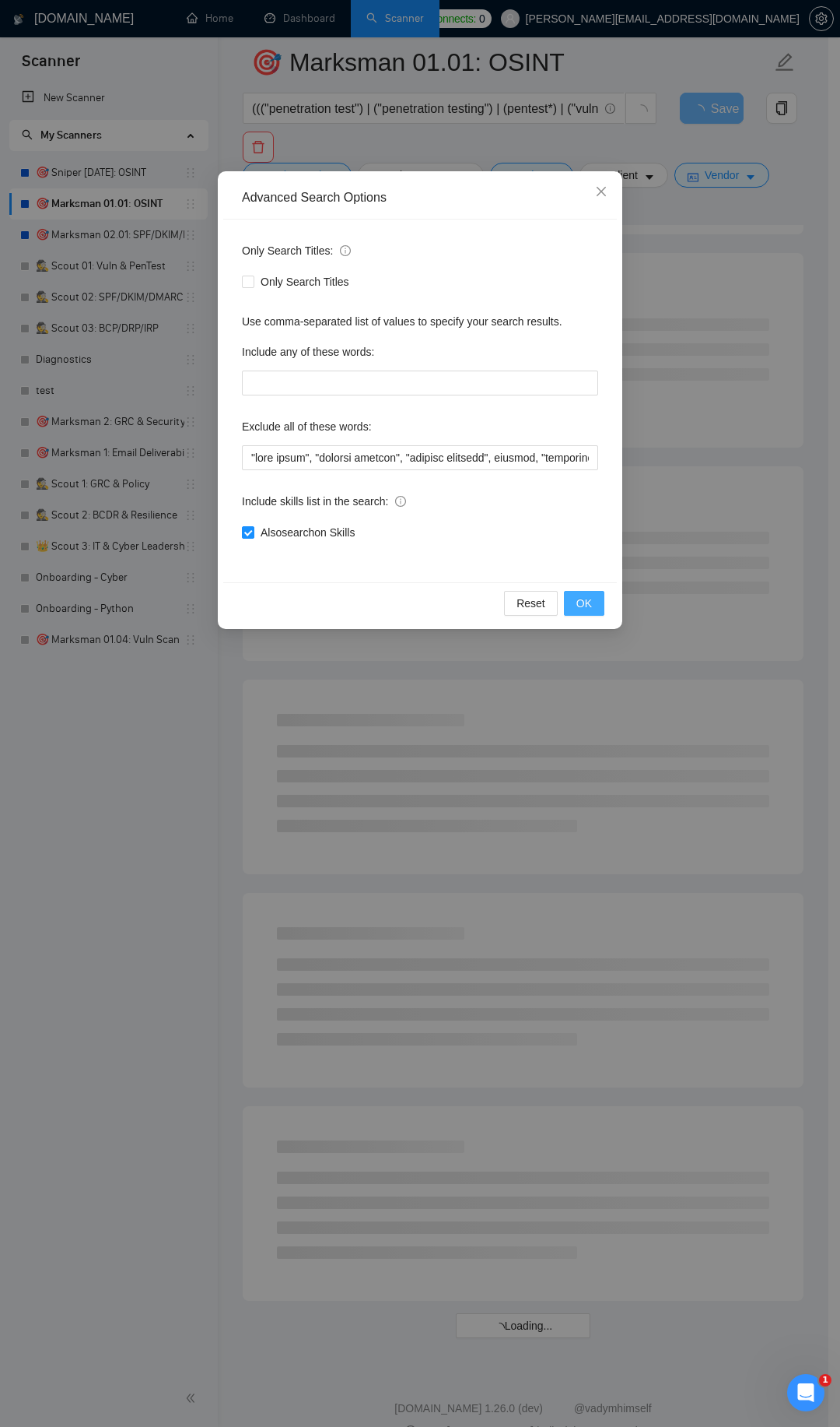
click at [578, 599] on span "OK" at bounding box center [584, 603] width 16 height 17
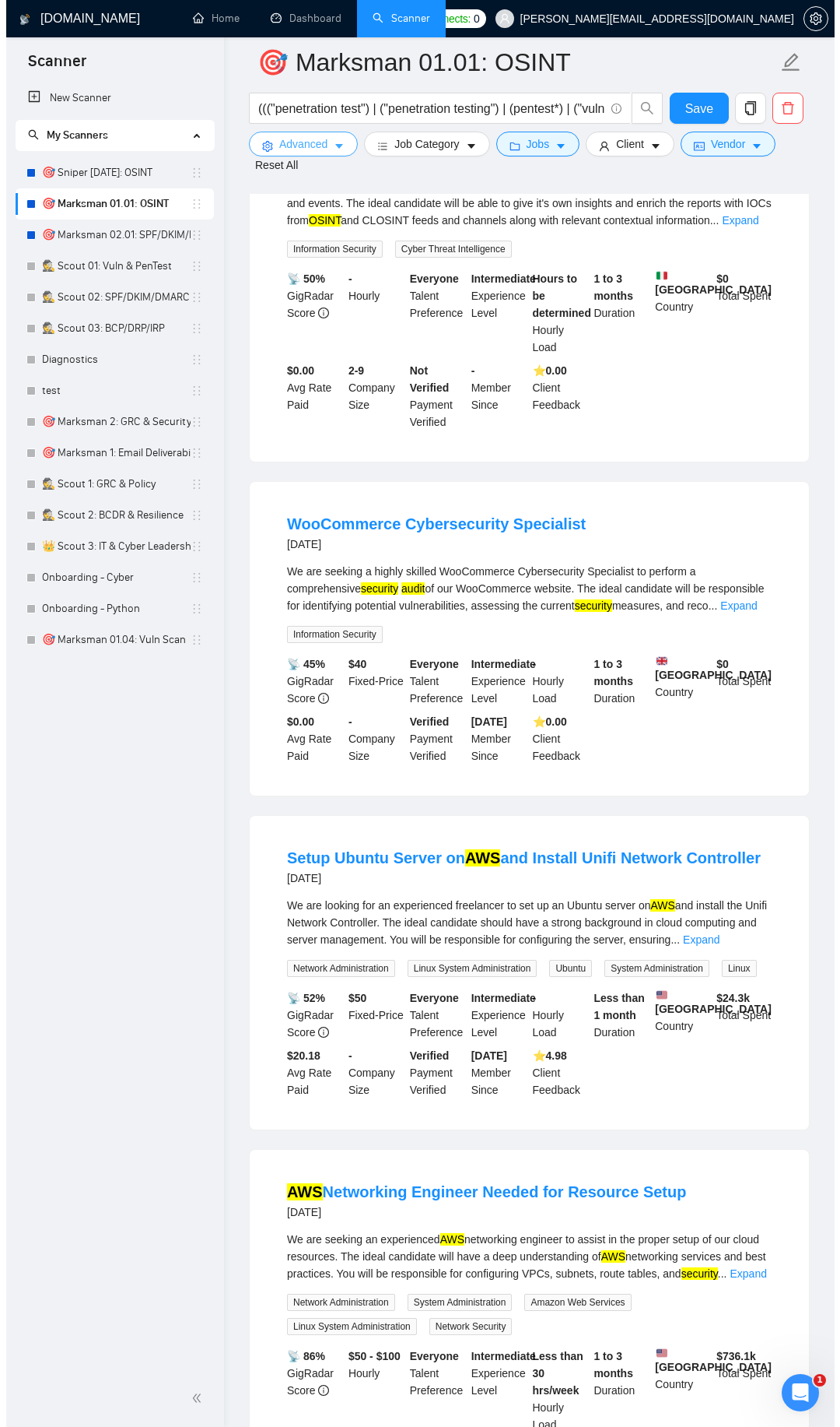
scroll to position [2215, 0]
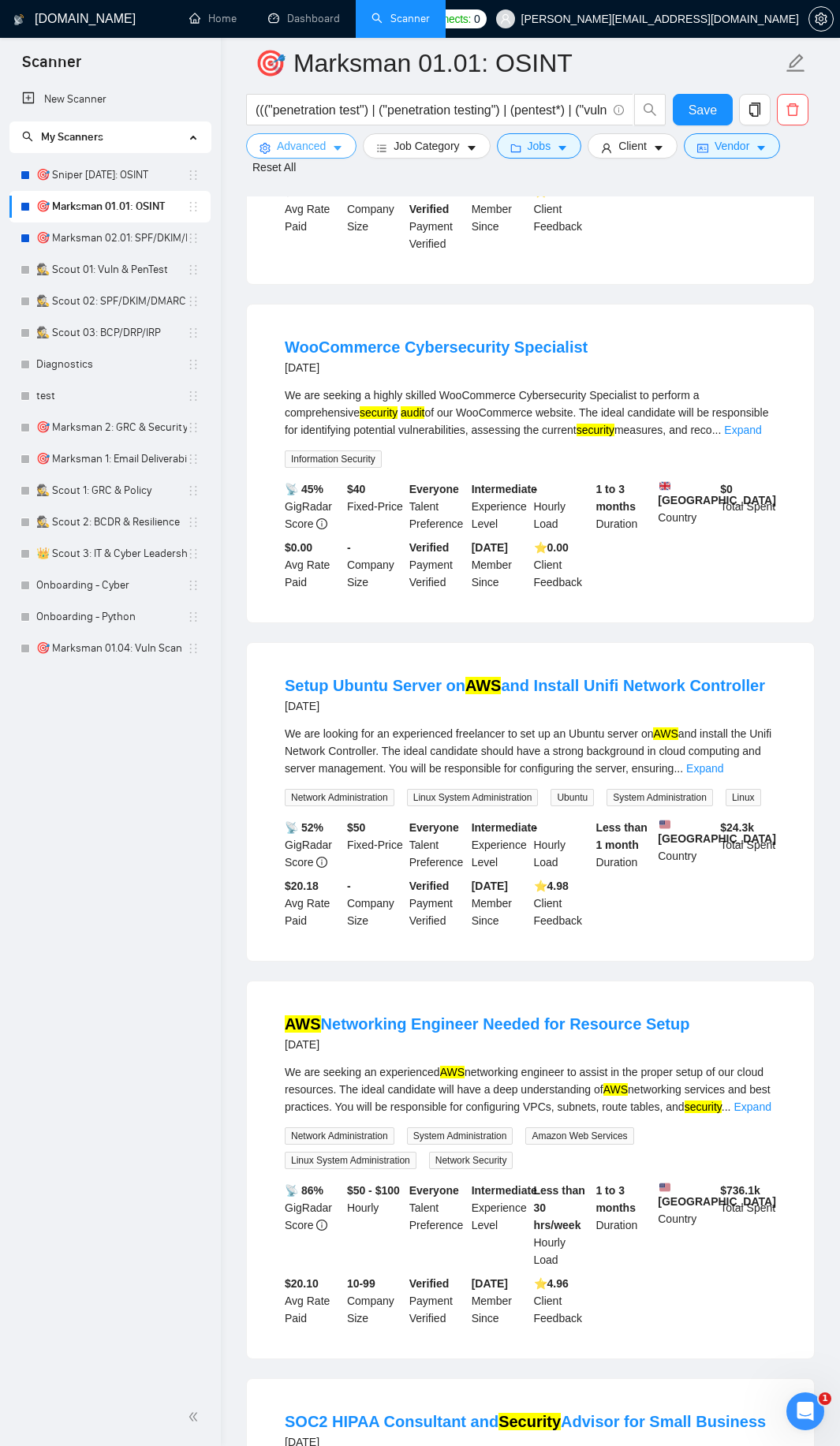
click at [297, 151] on span "Advanced" at bounding box center [301, 146] width 49 height 18
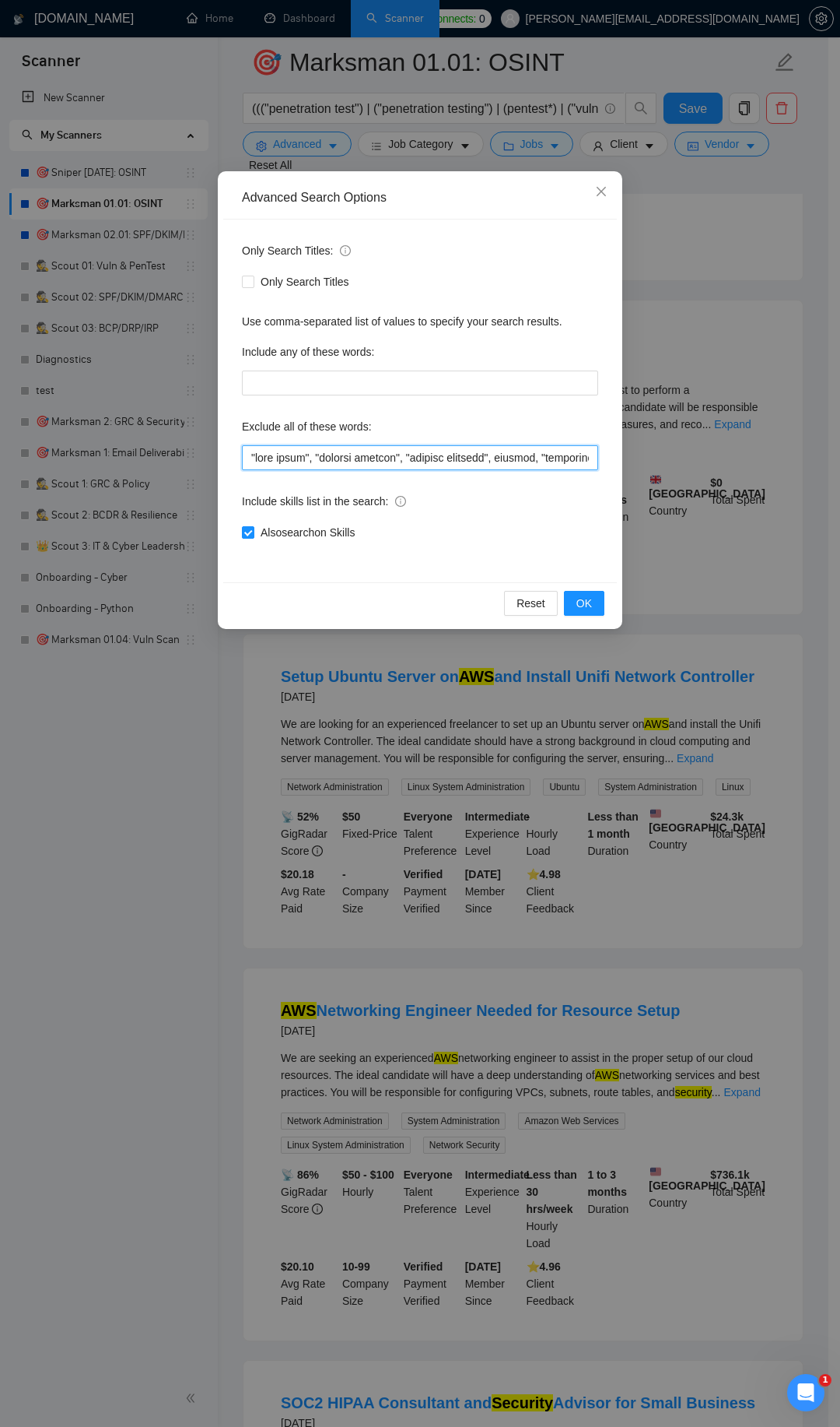
click at [254, 453] on input "text" at bounding box center [420, 457] width 357 height 25
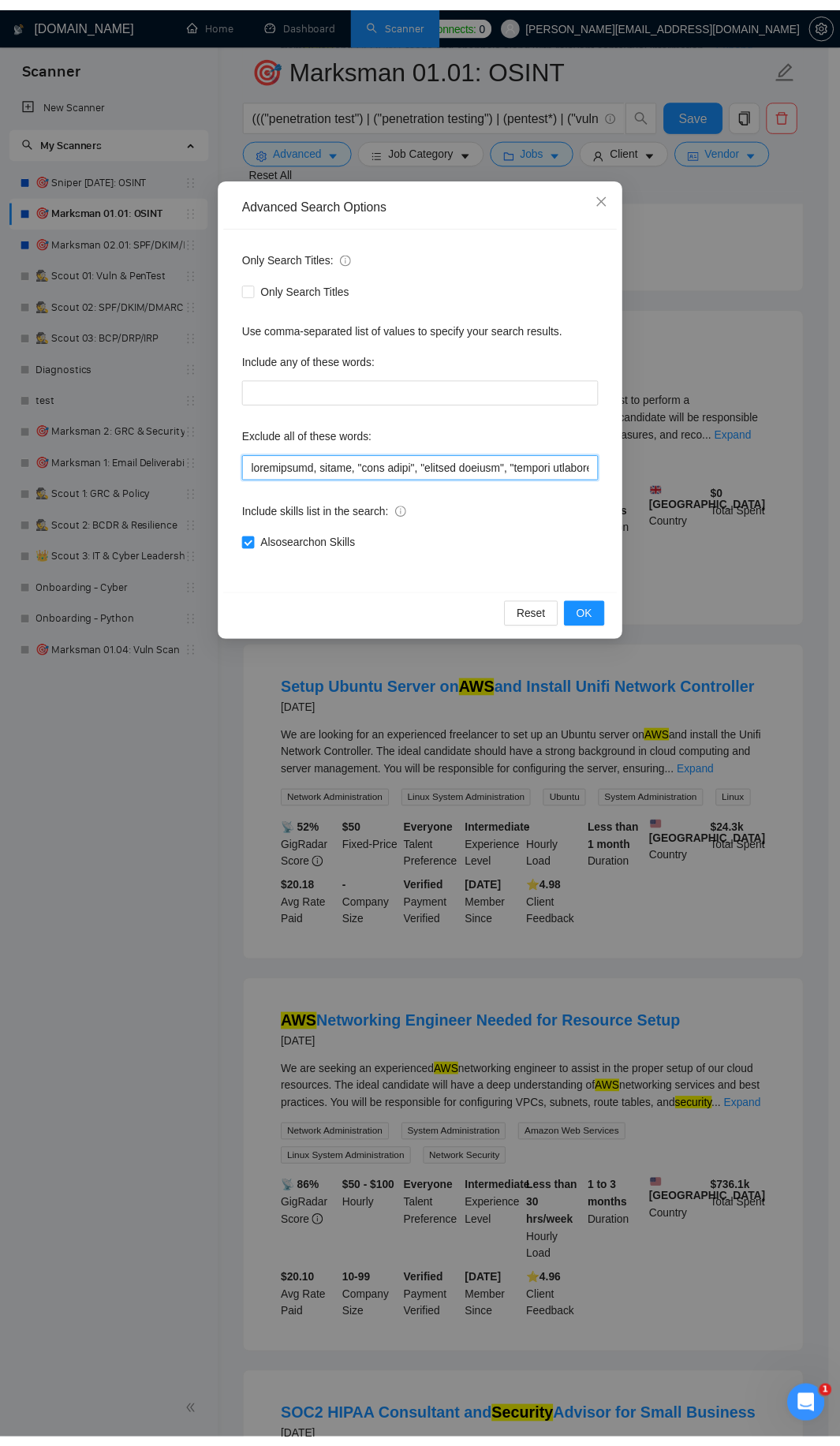
scroll to position [1203, 0]
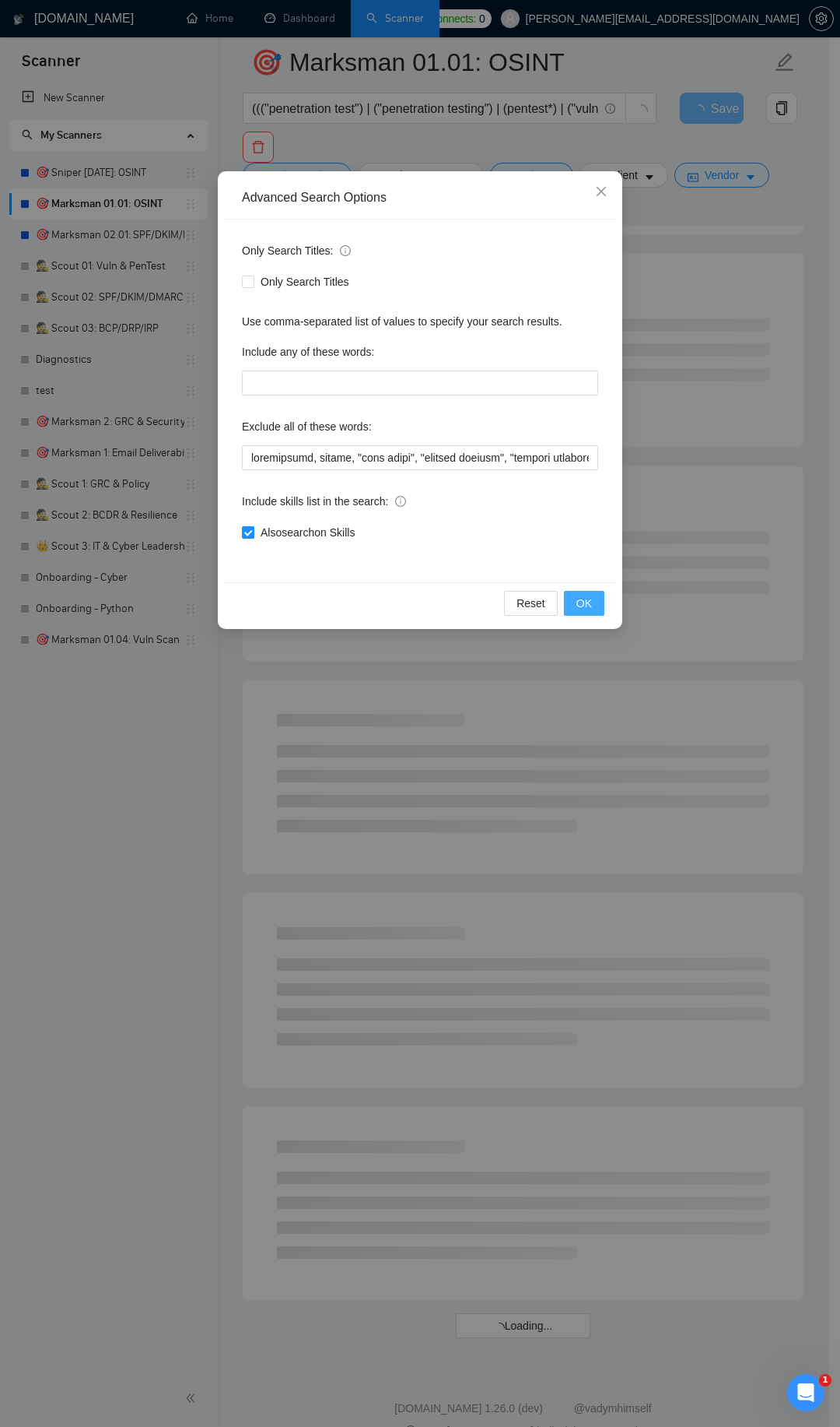
click at [579, 613] on button "OK" at bounding box center [584, 603] width 41 height 25
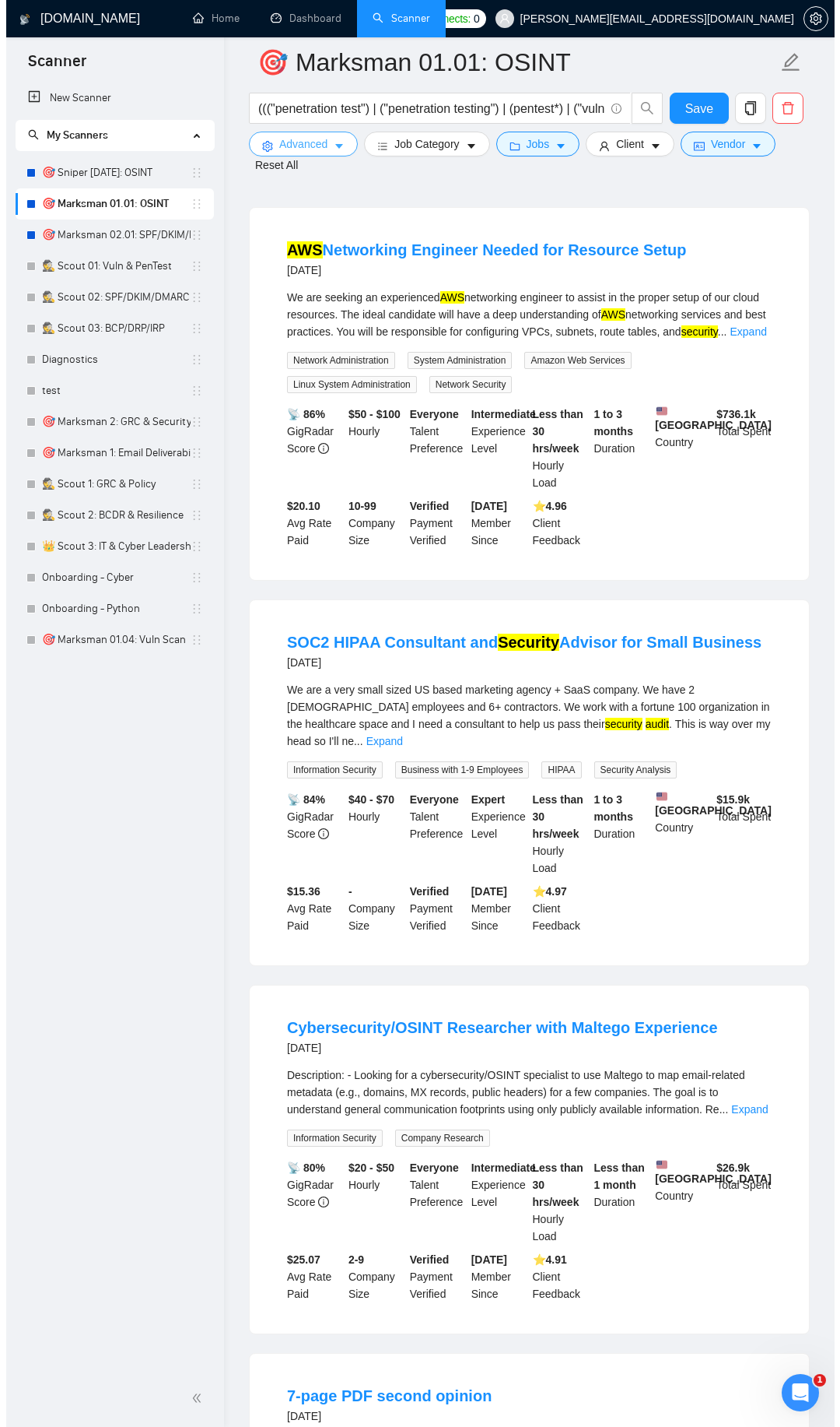
scroll to position [2308, 0]
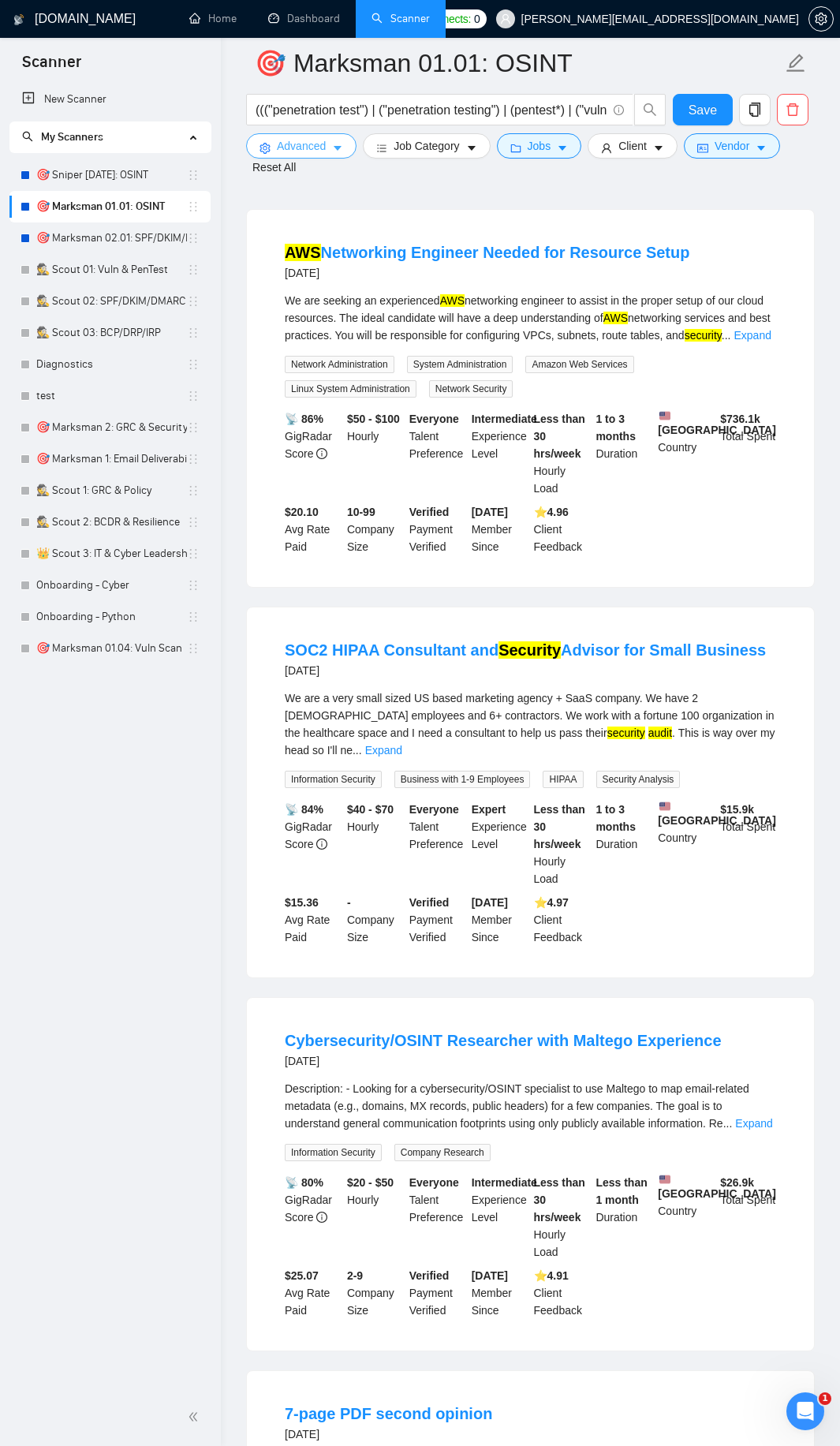
click at [291, 141] on span "Advanced" at bounding box center [301, 146] width 49 height 18
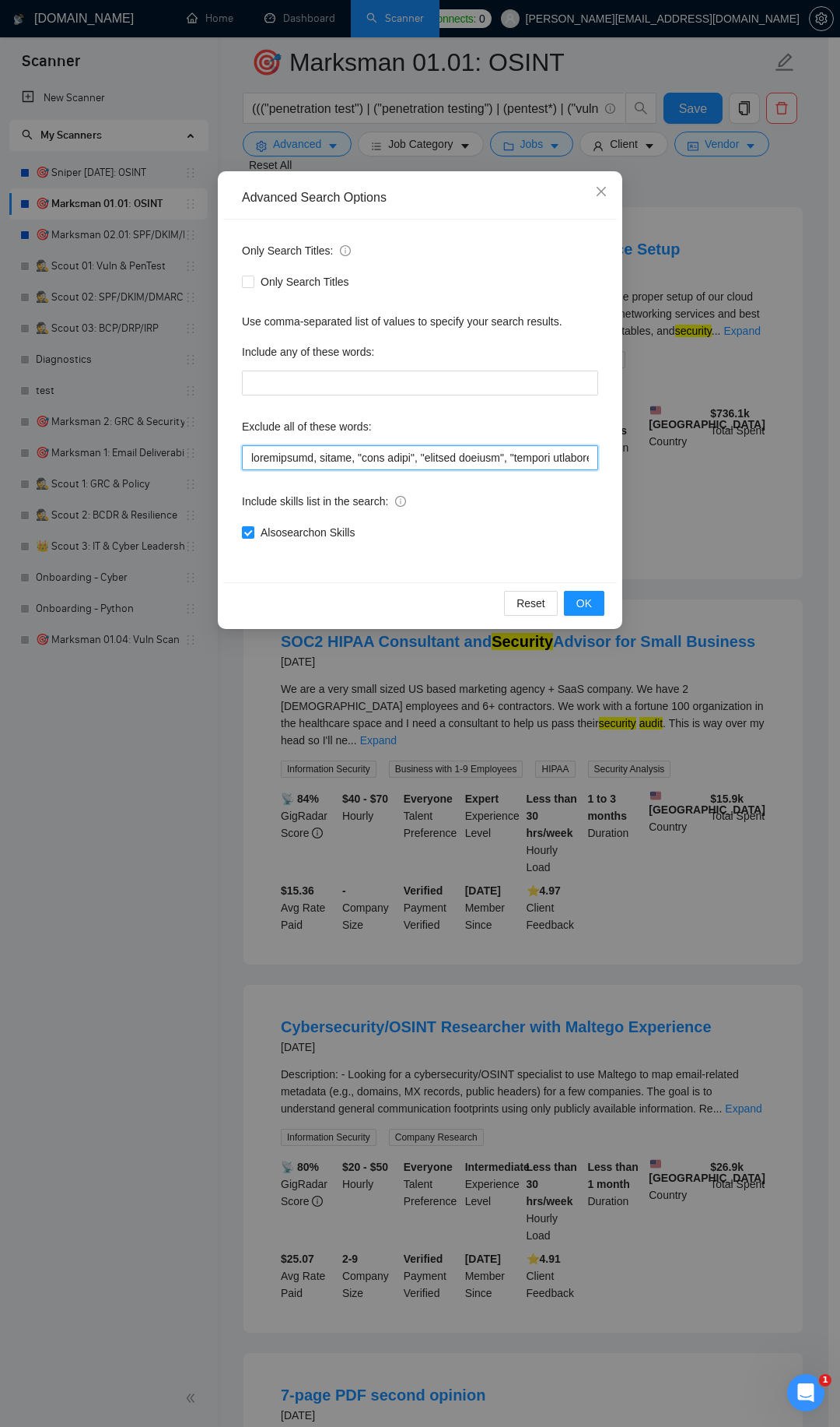
click at [254, 453] on input "text" at bounding box center [420, 457] width 357 height 25
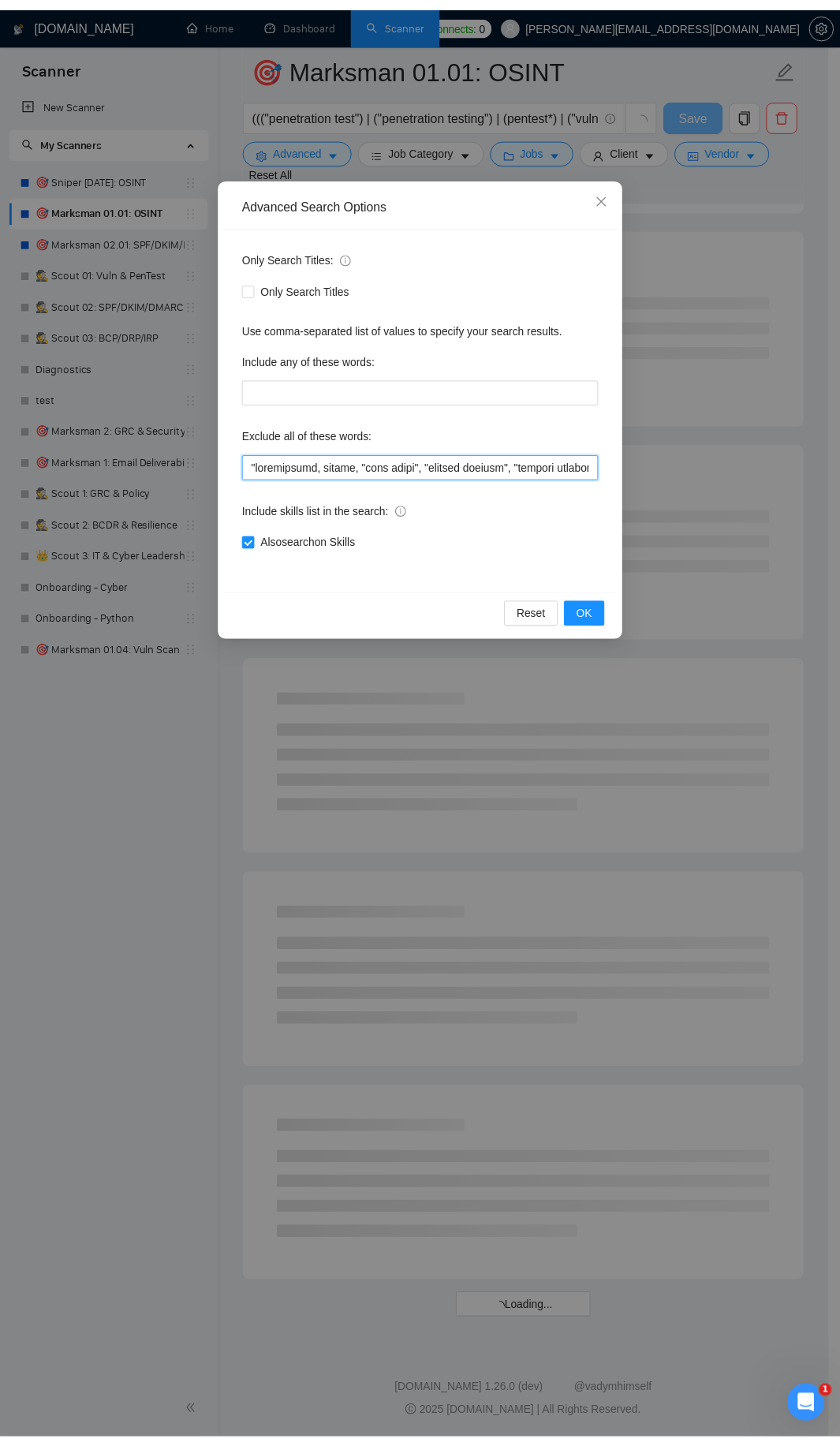
scroll to position [1203, 0]
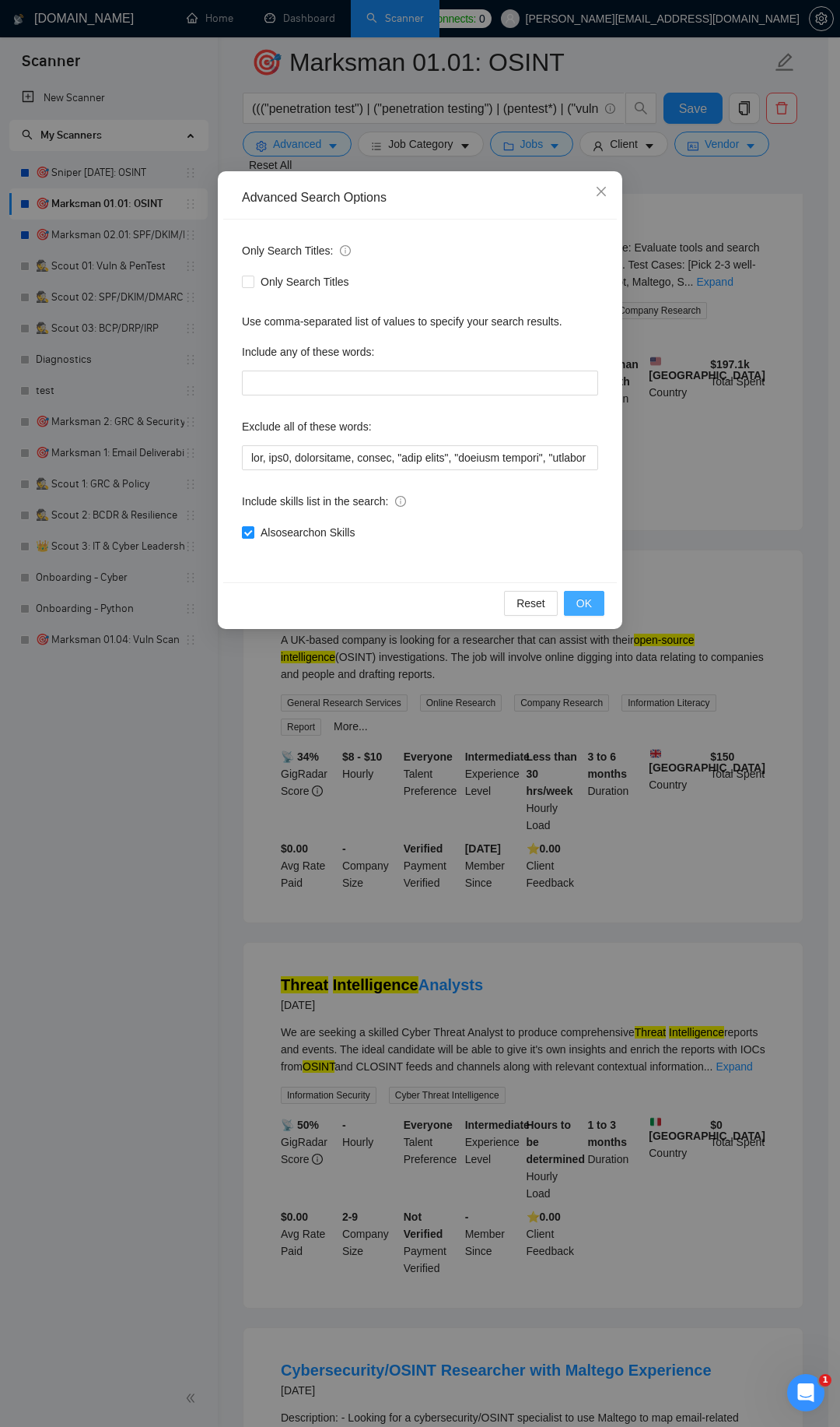
click at [588, 597] on span "OK" at bounding box center [584, 603] width 16 height 17
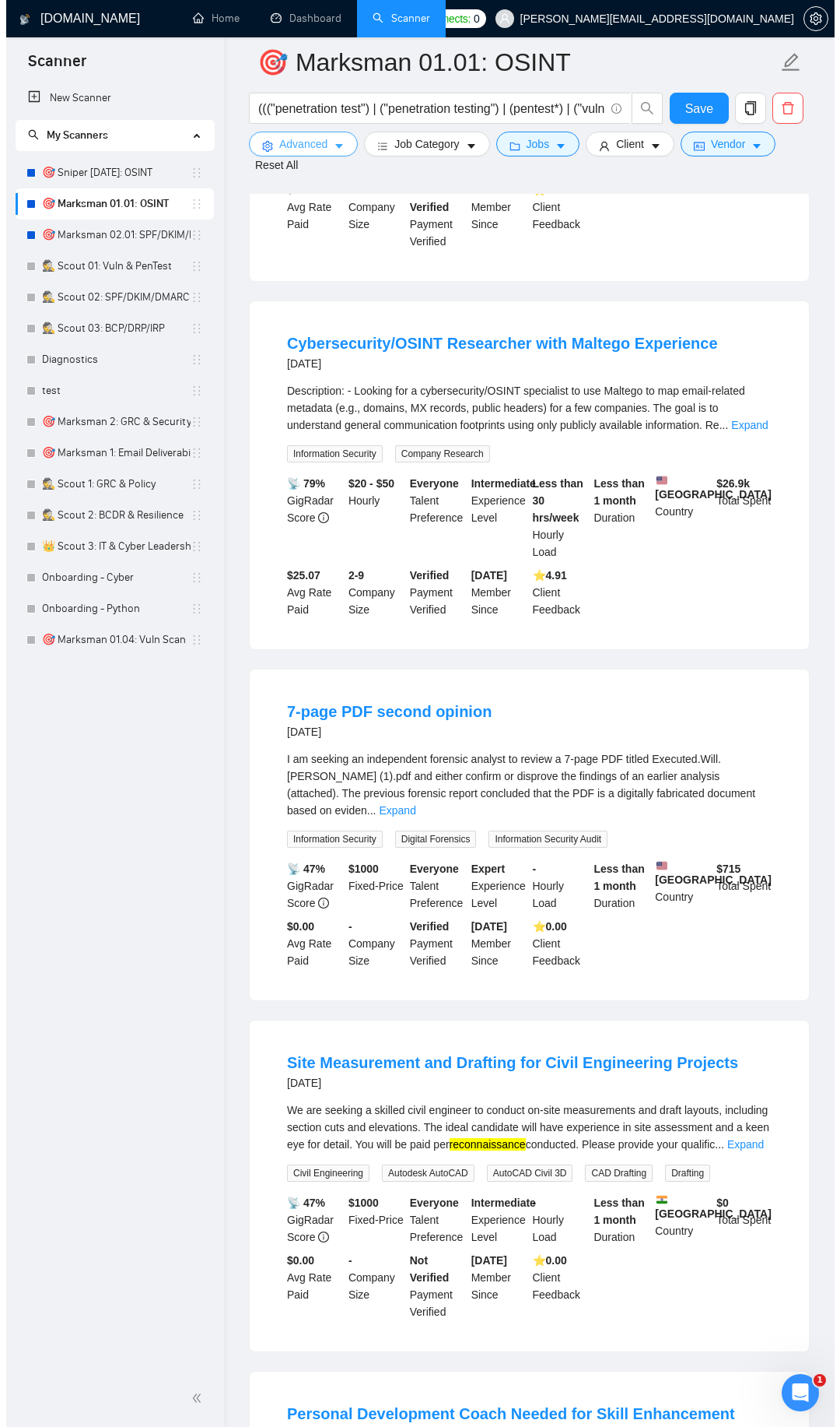
scroll to position [2215, 0]
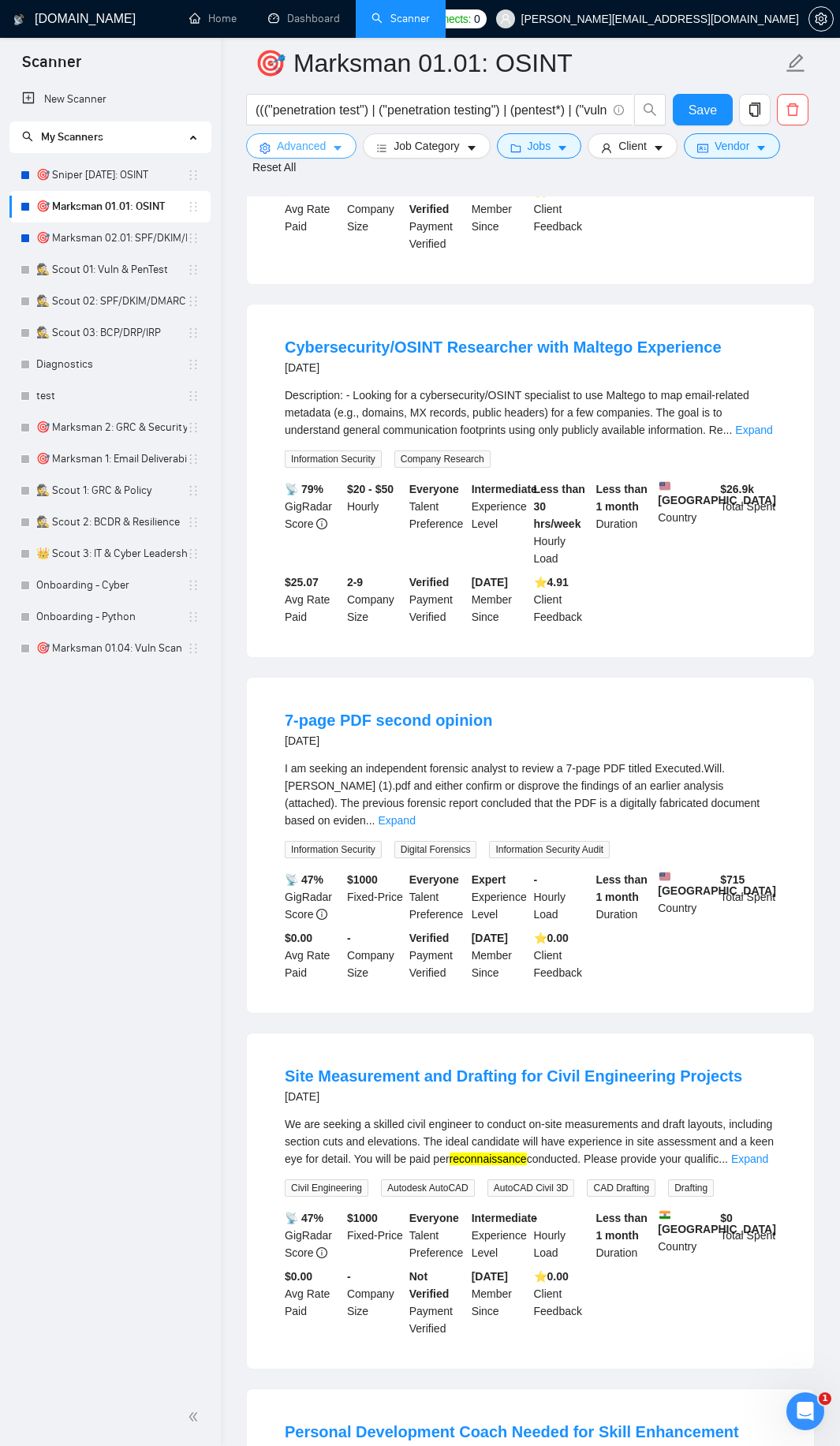
click at [314, 144] on span "Advanced" at bounding box center [301, 146] width 49 height 18
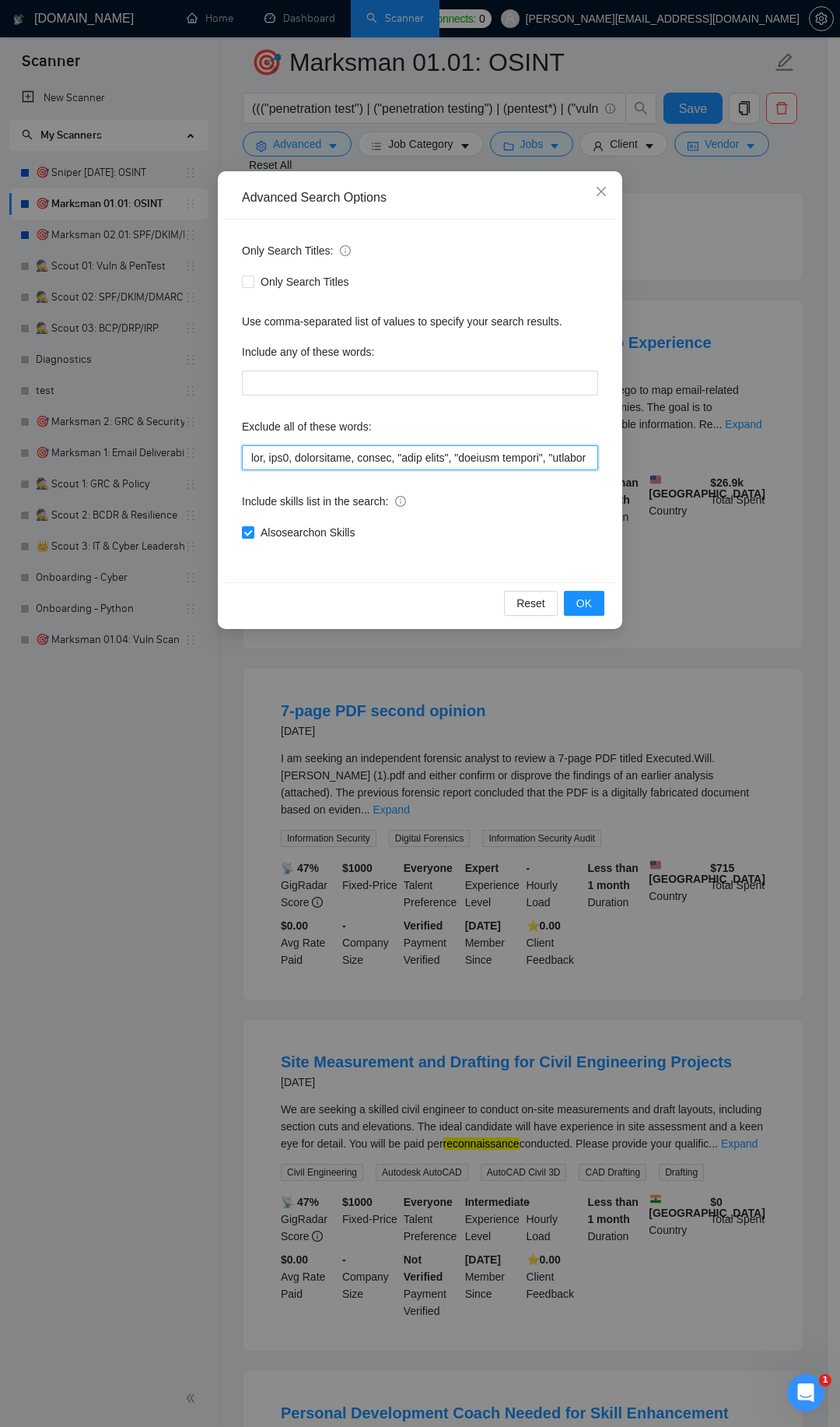
click at [256, 465] on input "text" at bounding box center [420, 457] width 357 height 25
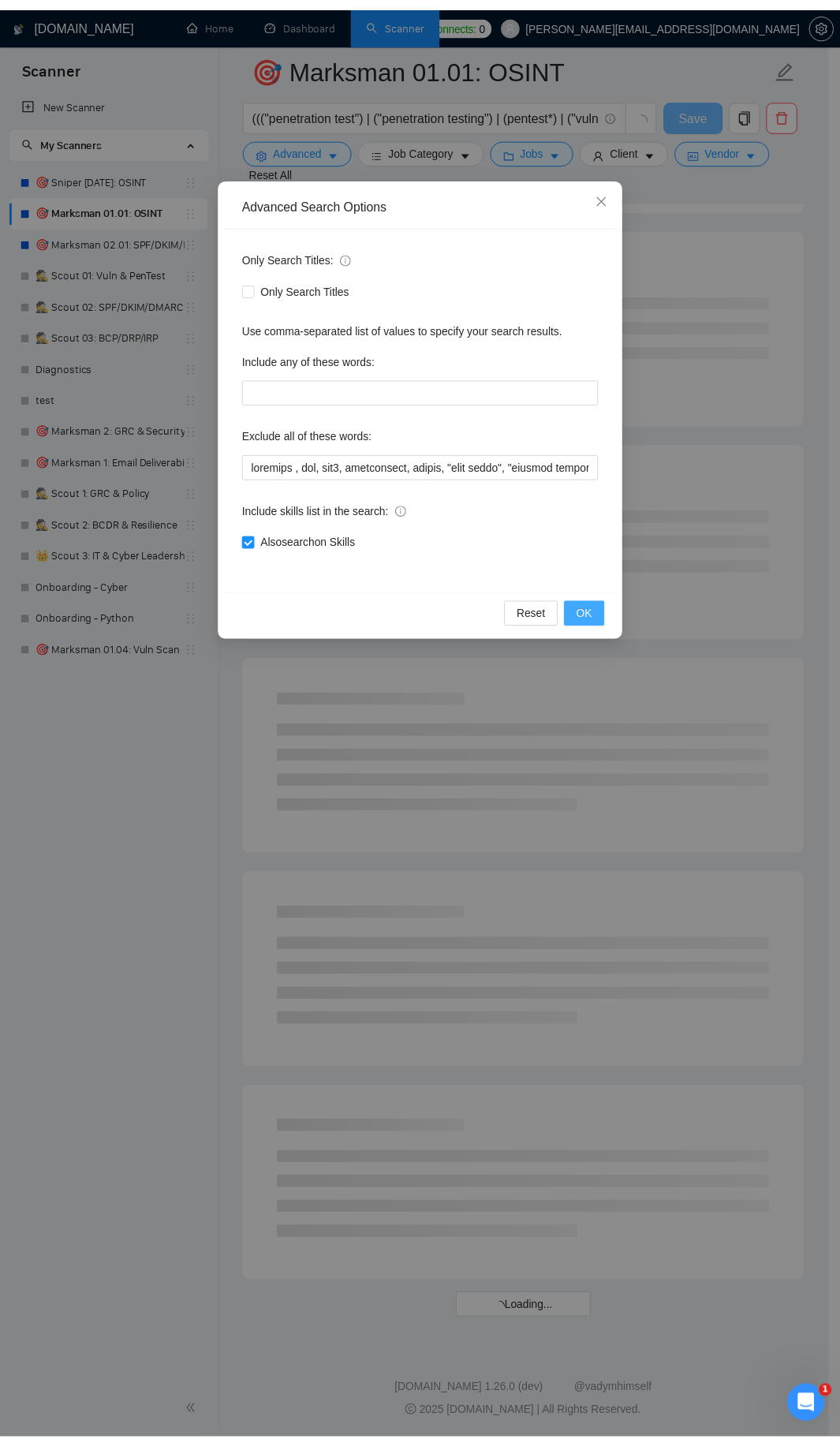
scroll to position [1203, 0]
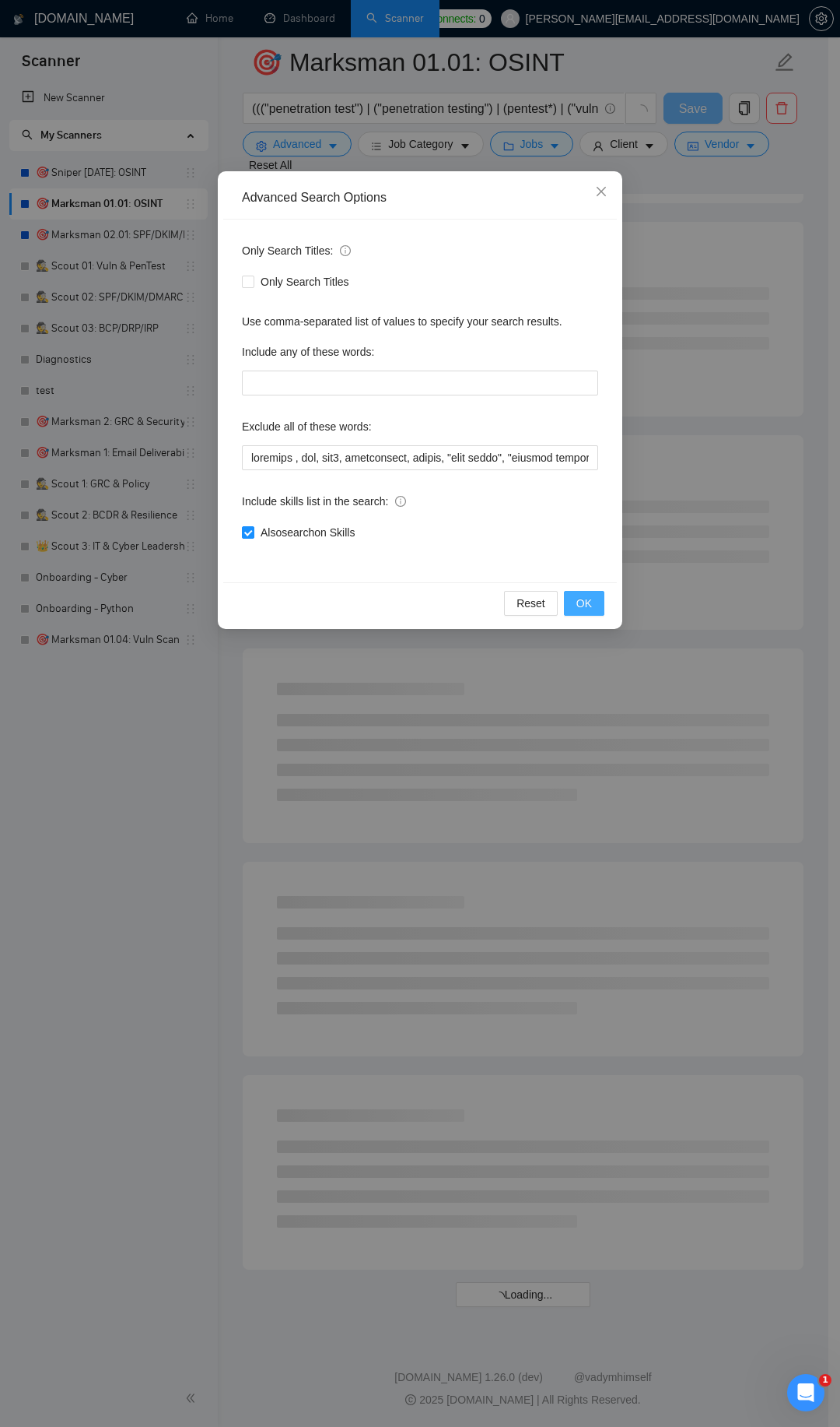
click at [578, 596] on span "OK" at bounding box center [584, 603] width 16 height 17
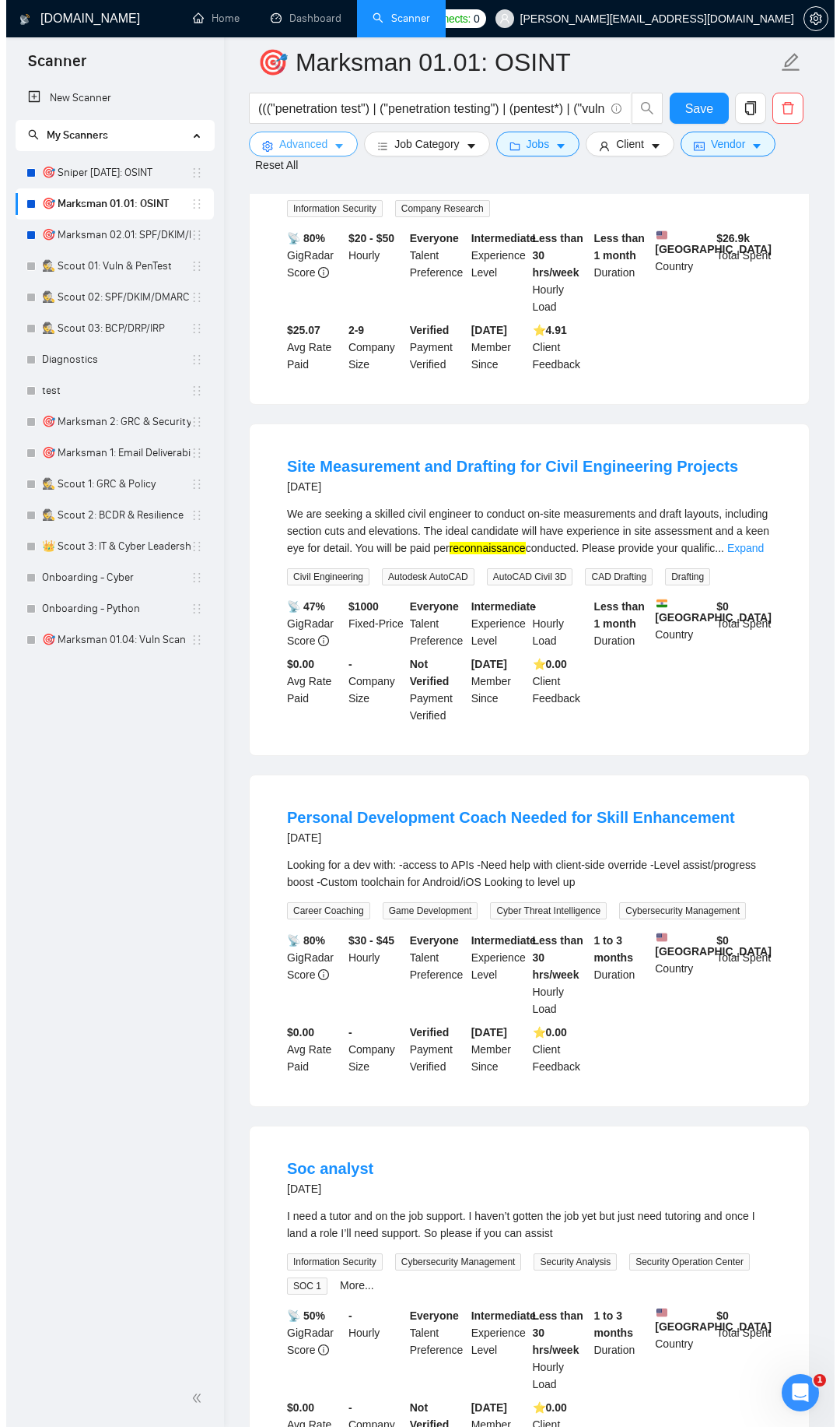
scroll to position [2495, 0]
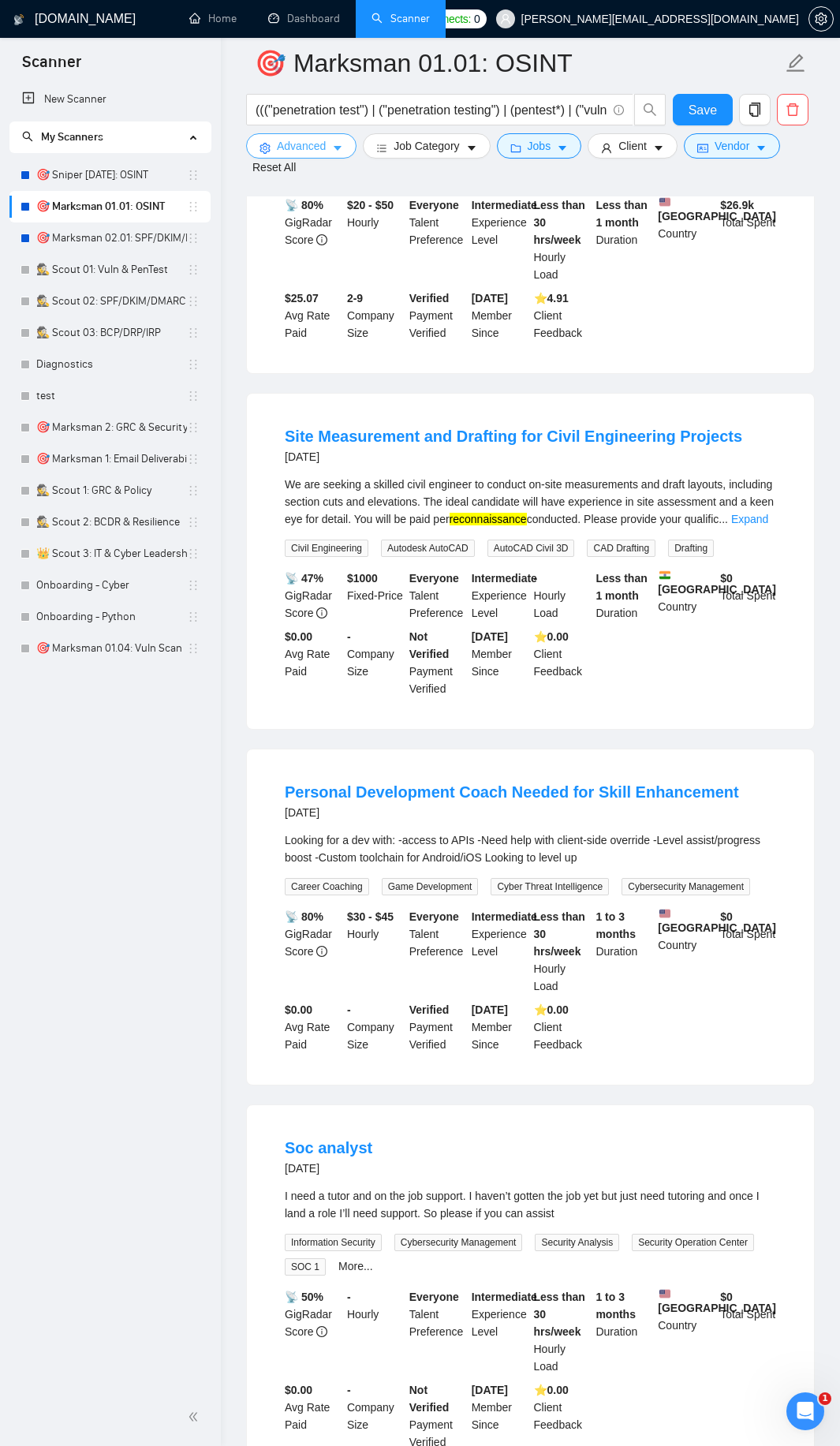
click at [329, 150] on button "Advanced" at bounding box center [301, 145] width 110 height 25
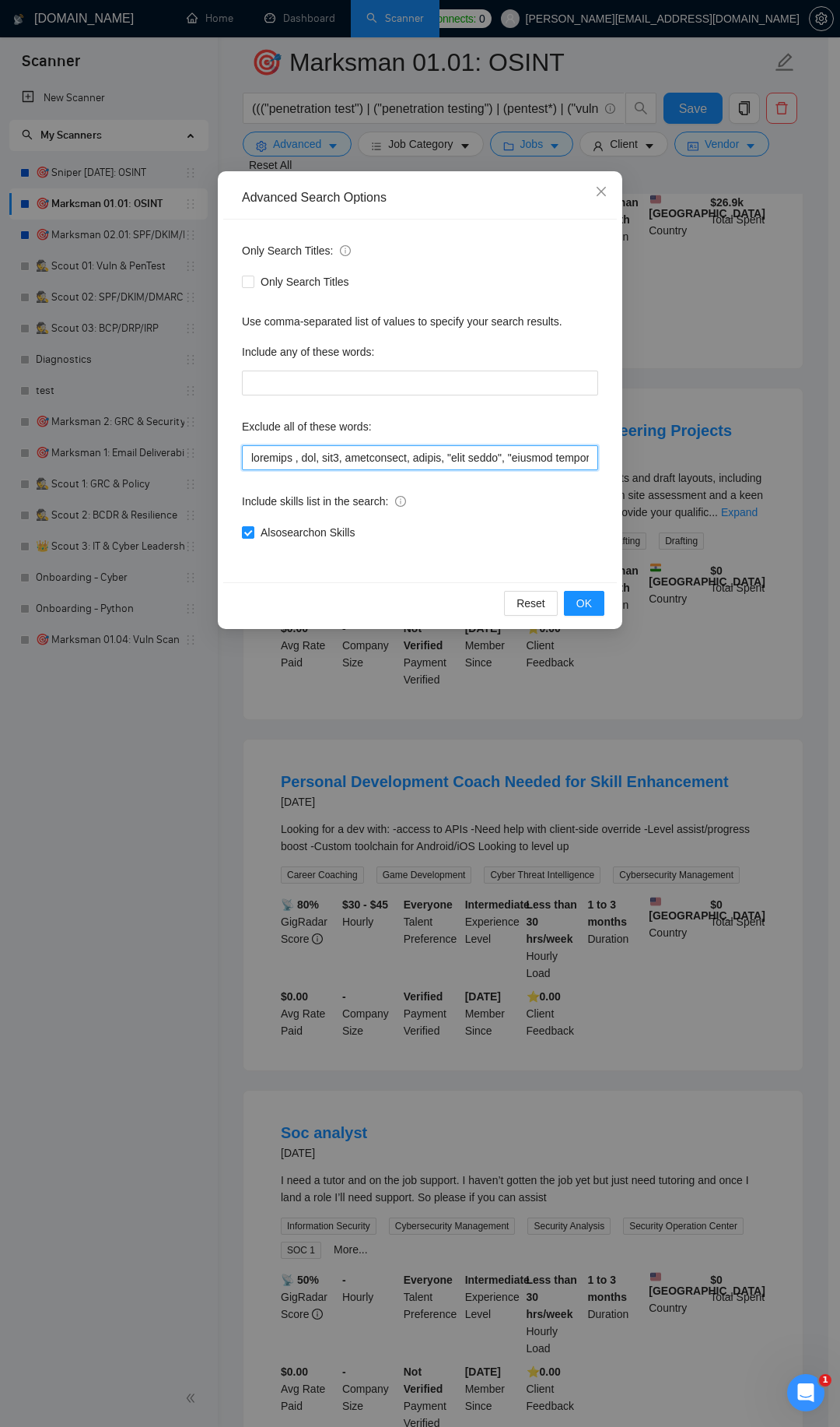
click at [257, 454] on input "text" at bounding box center [420, 457] width 357 height 25
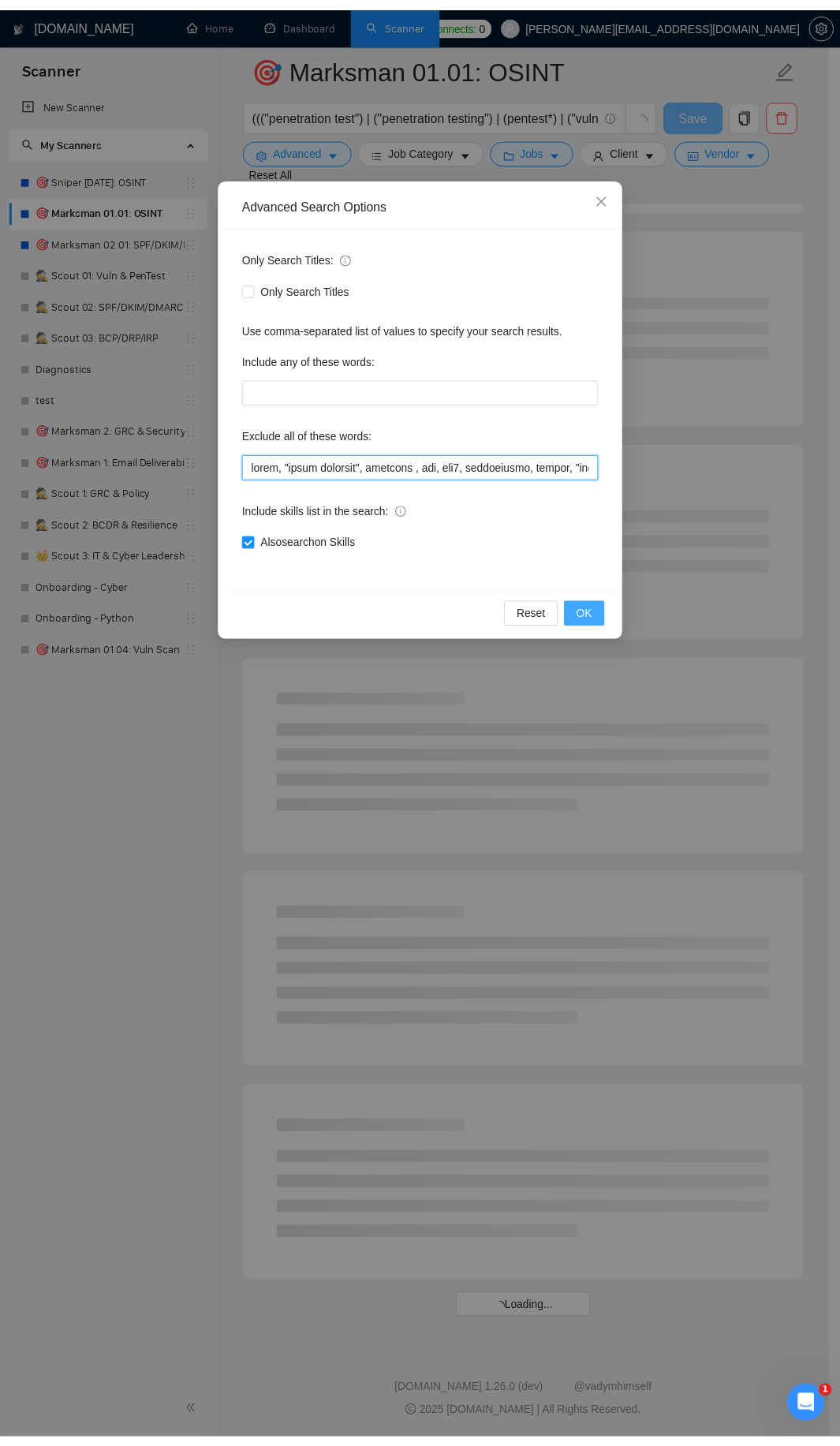
scroll to position [1203, 0]
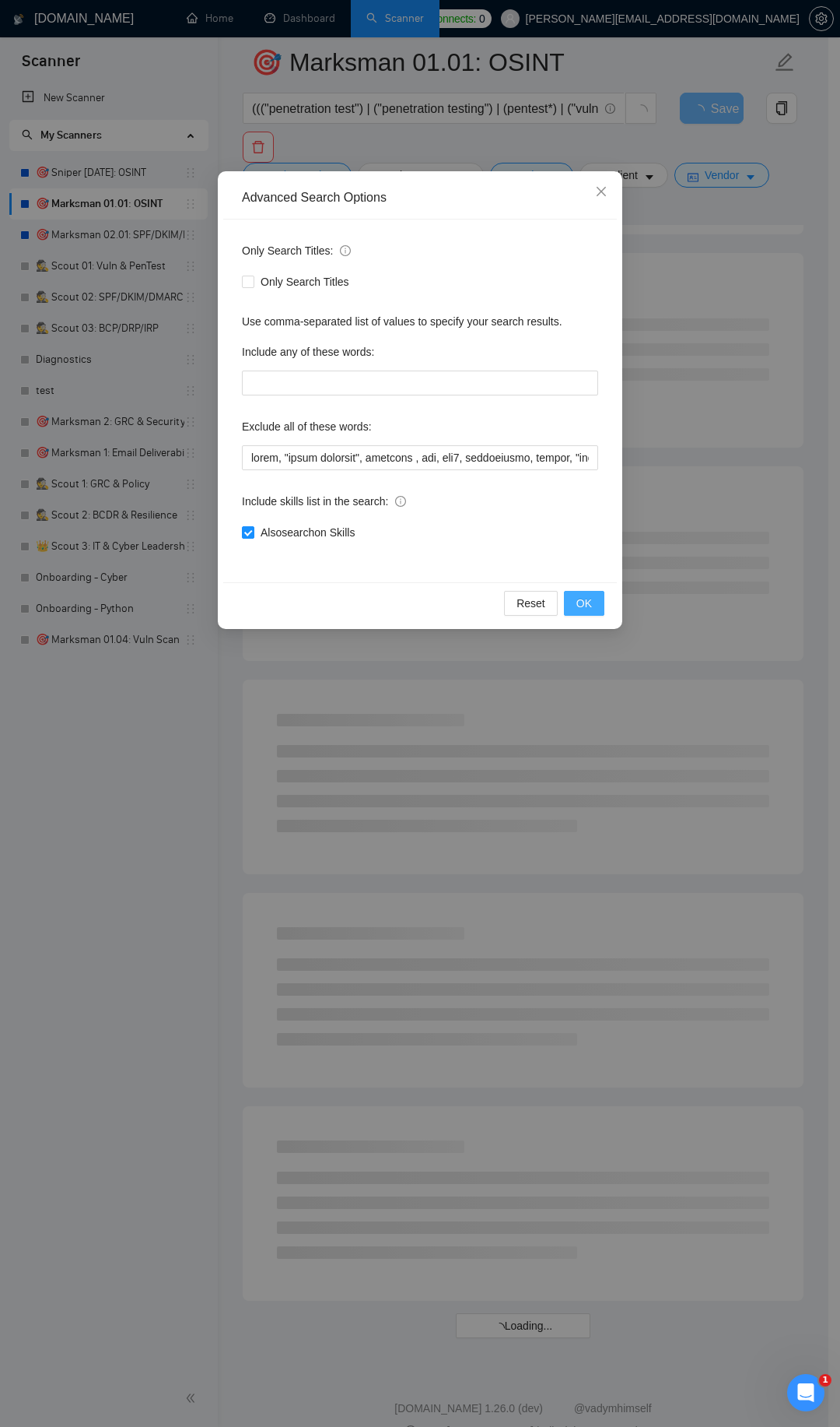
click at [588, 603] on span "OK" at bounding box center [584, 603] width 16 height 17
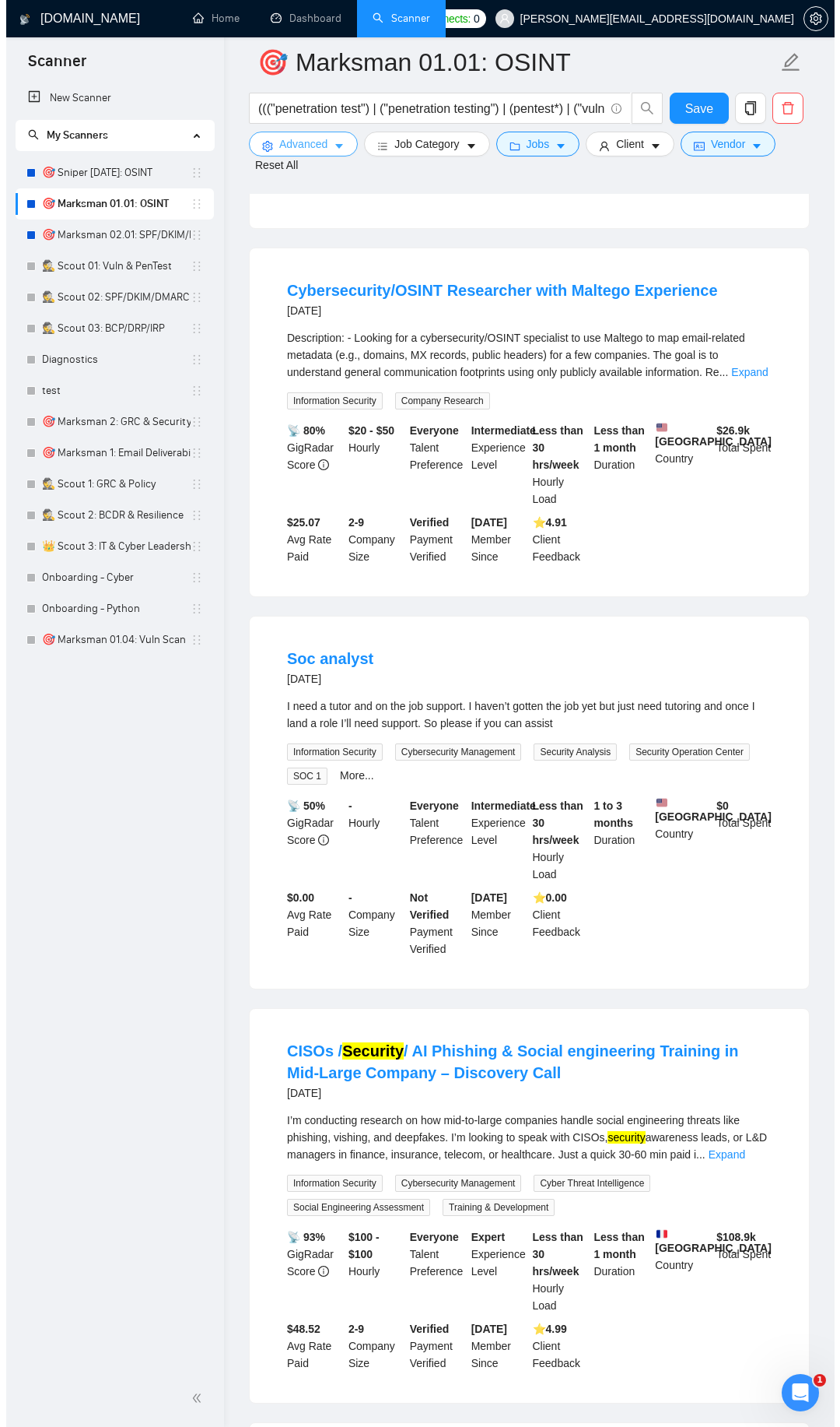
scroll to position [2308, 0]
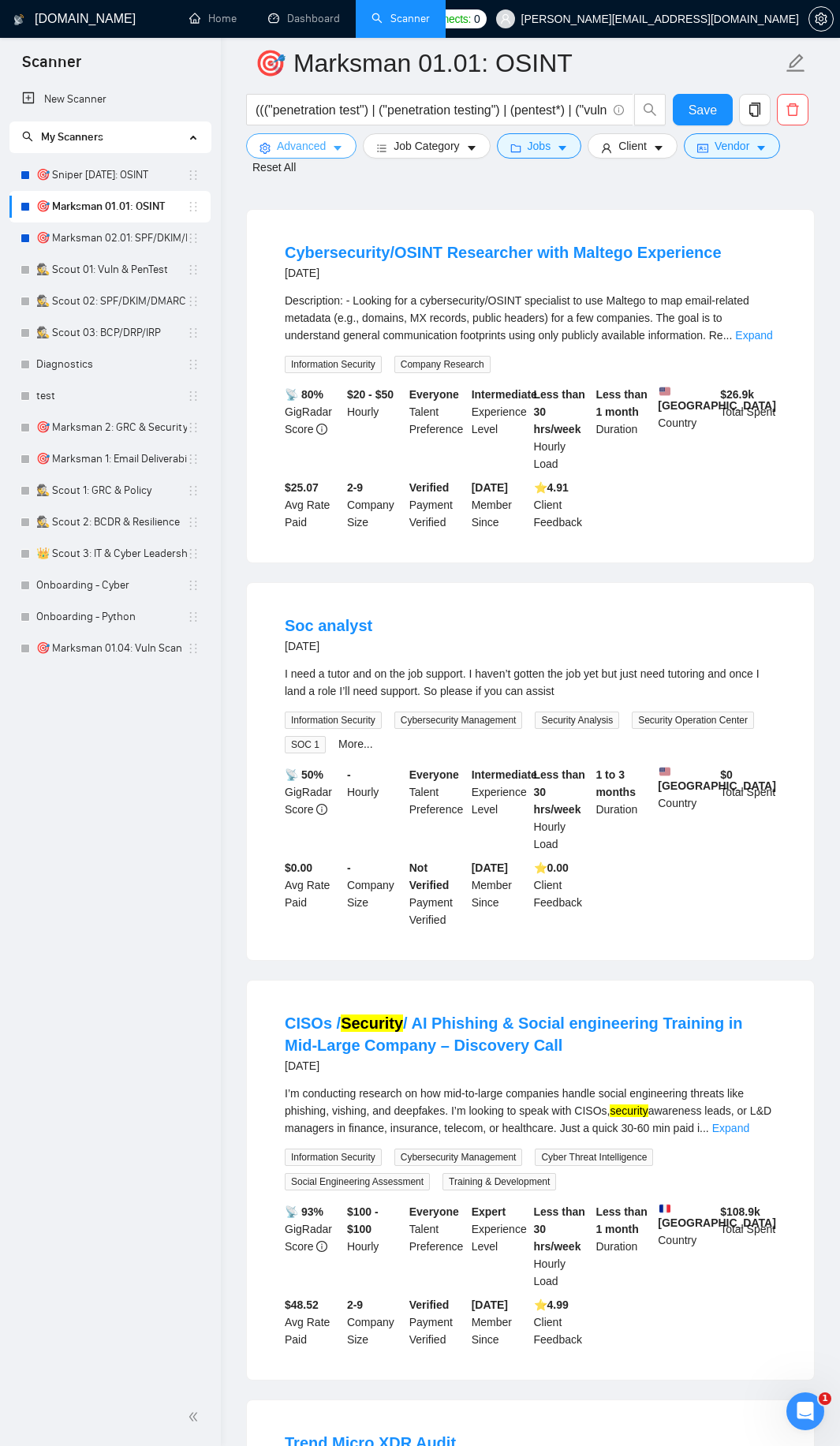
click at [283, 134] on button "Advanced" at bounding box center [301, 145] width 110 height 25
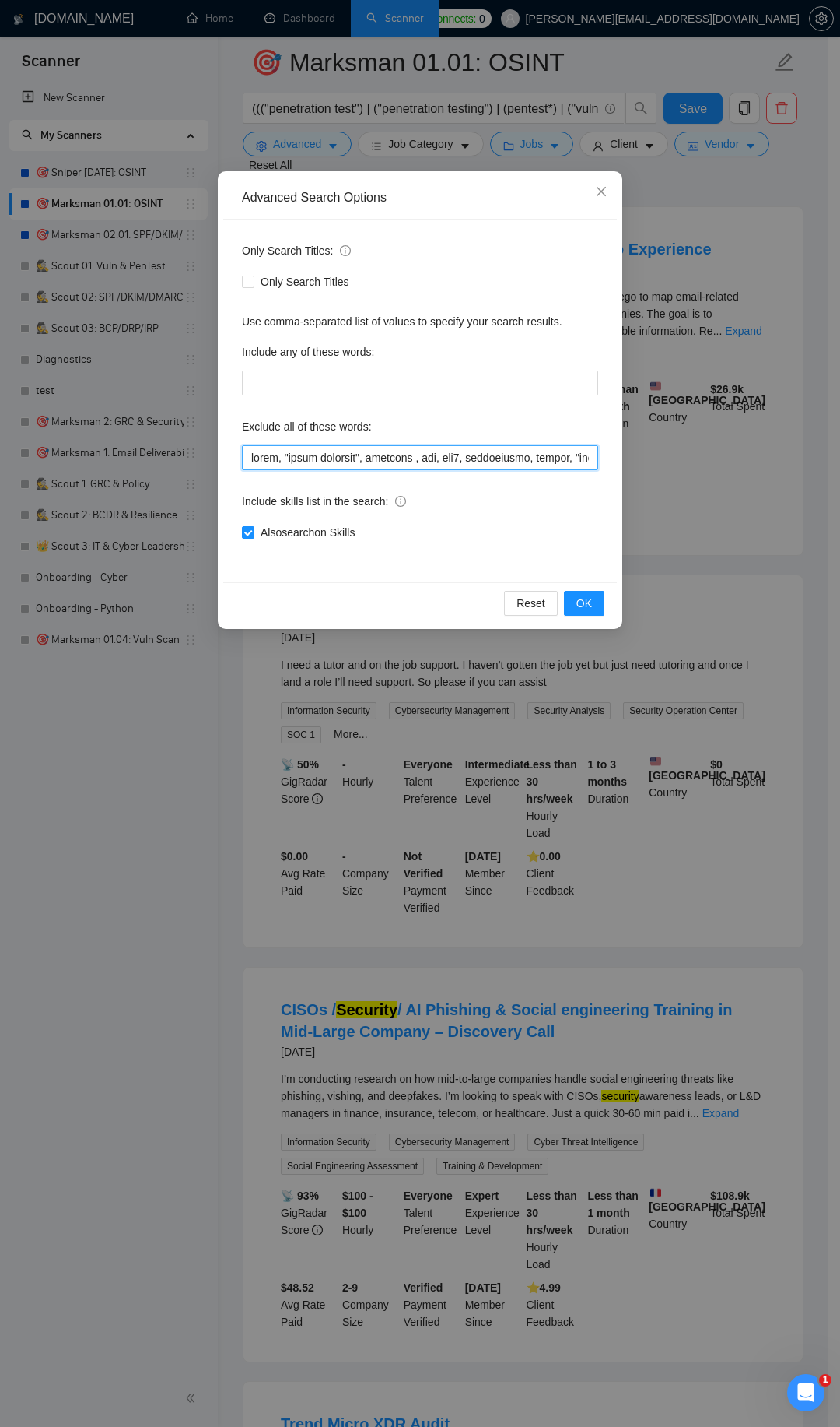
click at [300, 460] on input "text" at bounding box center [420, 457] width 357 height 25
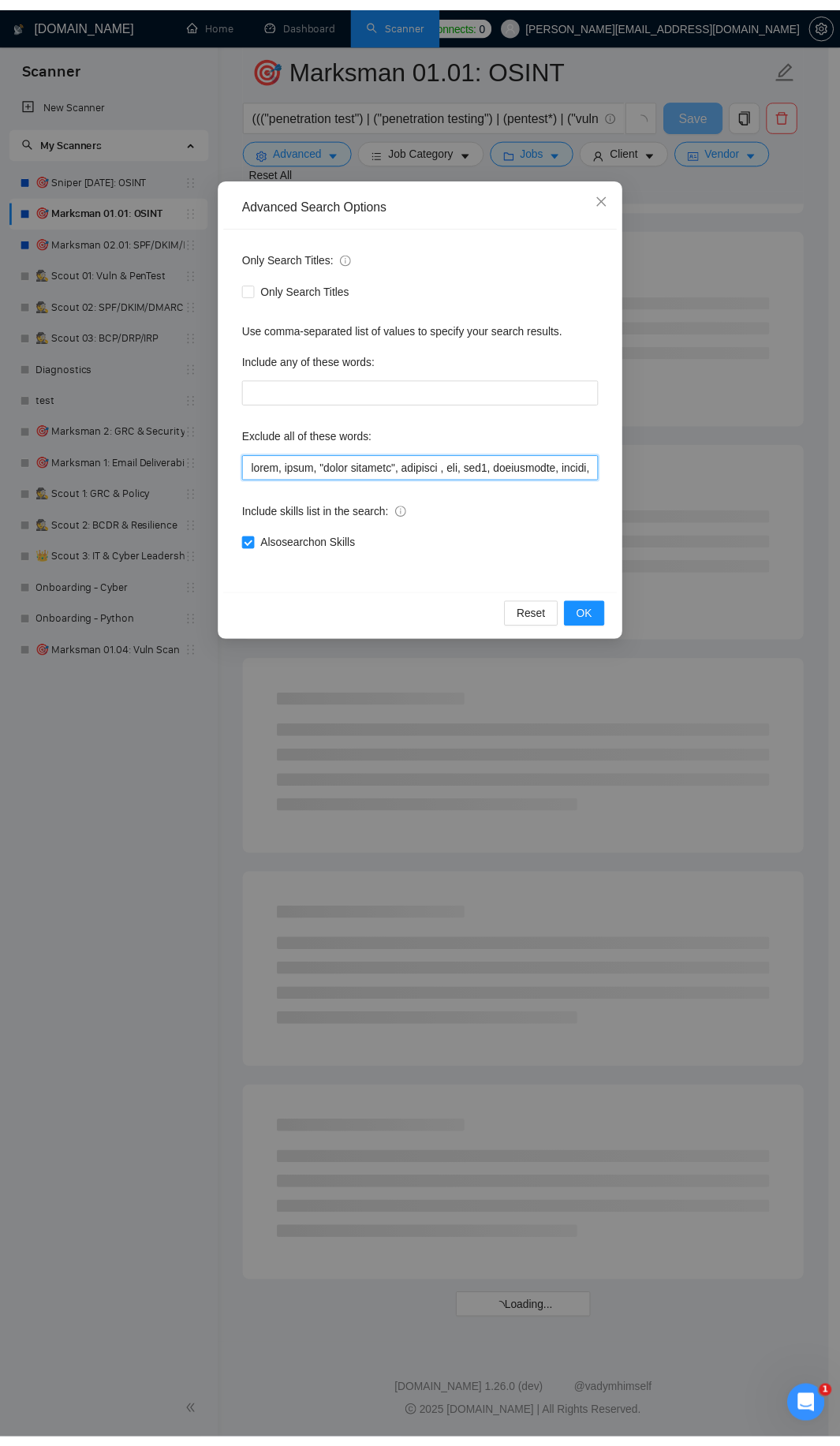
scroll to position [1203, 0]
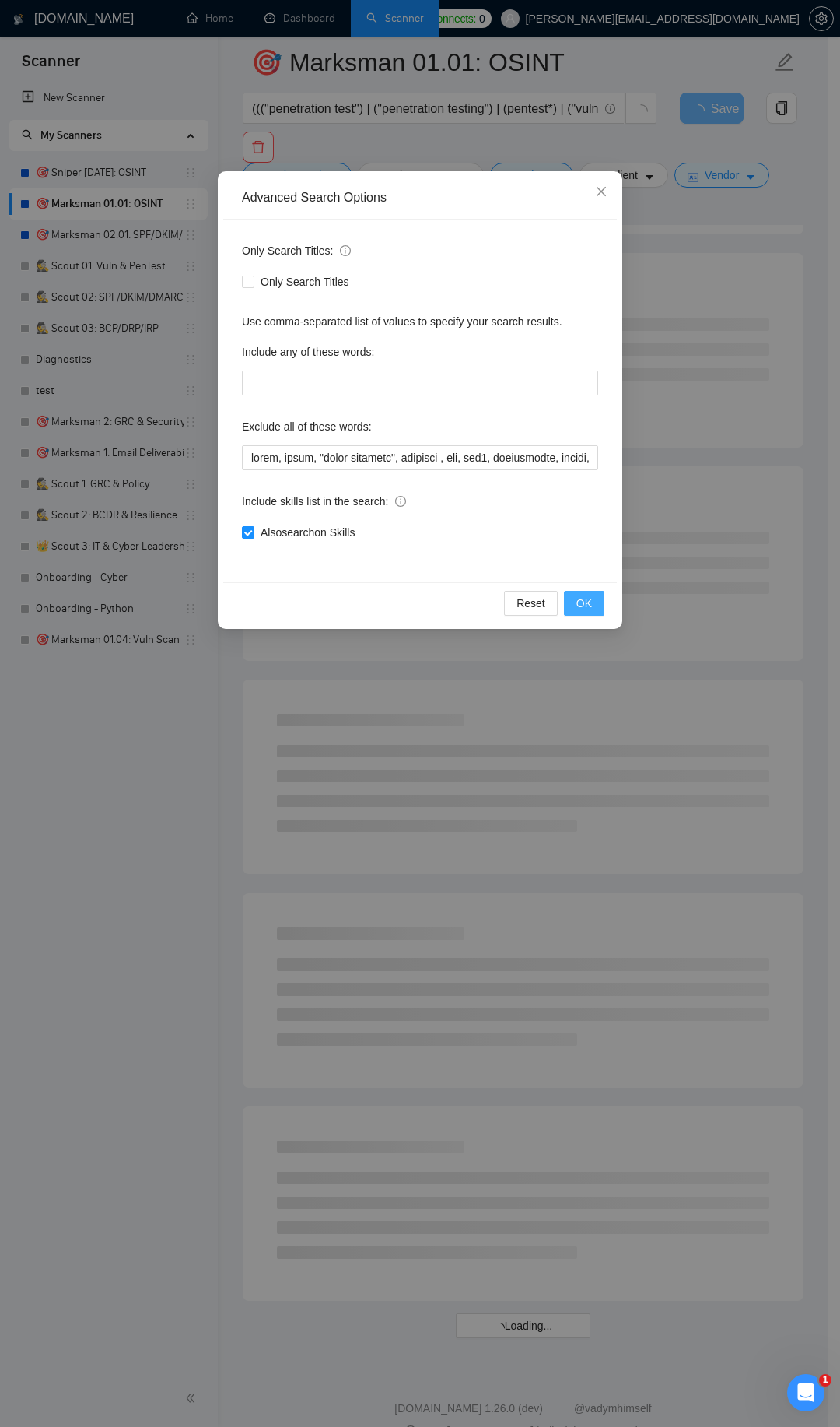
click at [571, 612] on button "OK" at bounding box center [584, 603] width 41 height 25
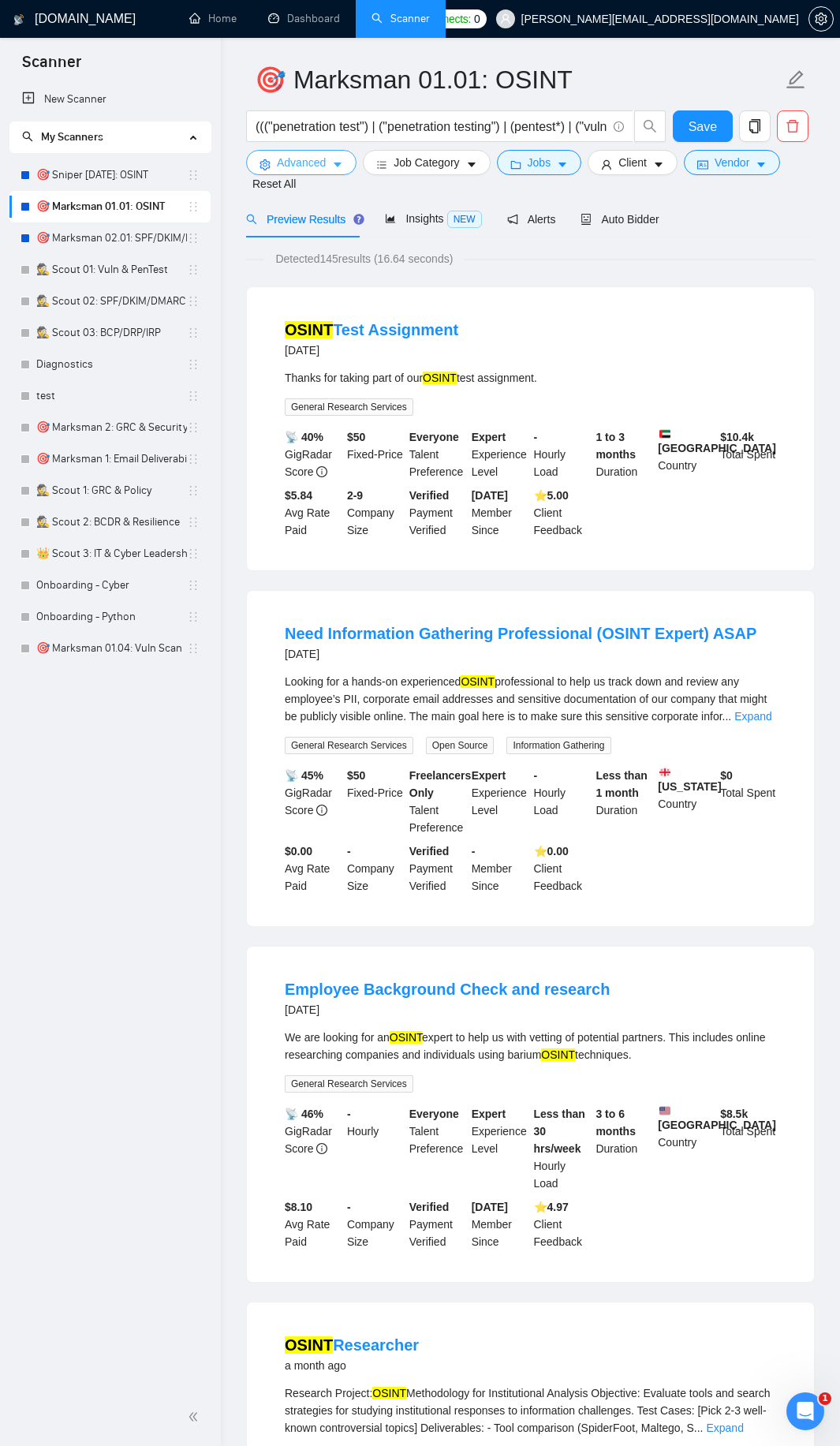
scroll to position [0, 0]
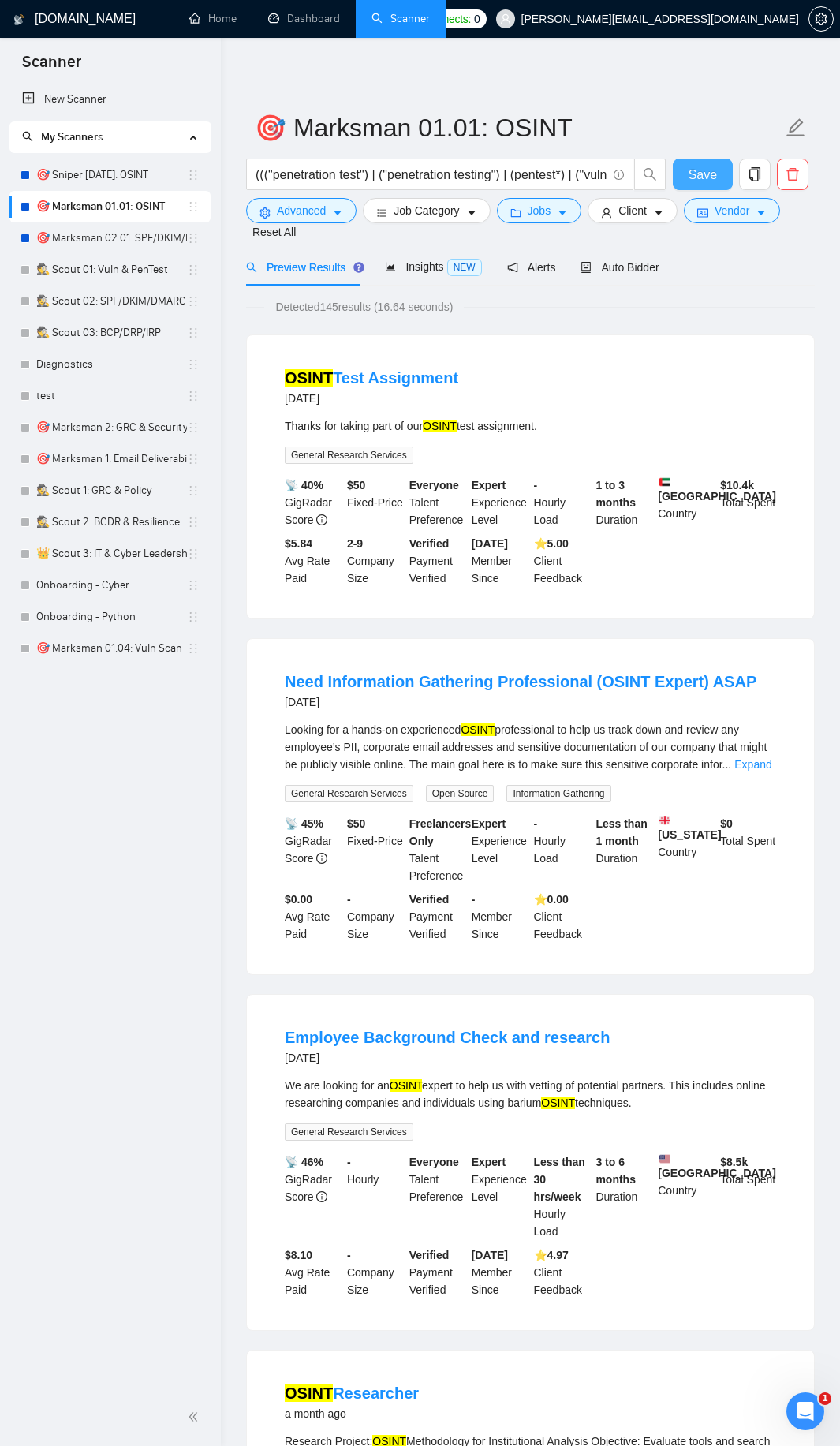
click at [713, 171] on span "Save" at bounding box center [703, 174] width 28 height 20
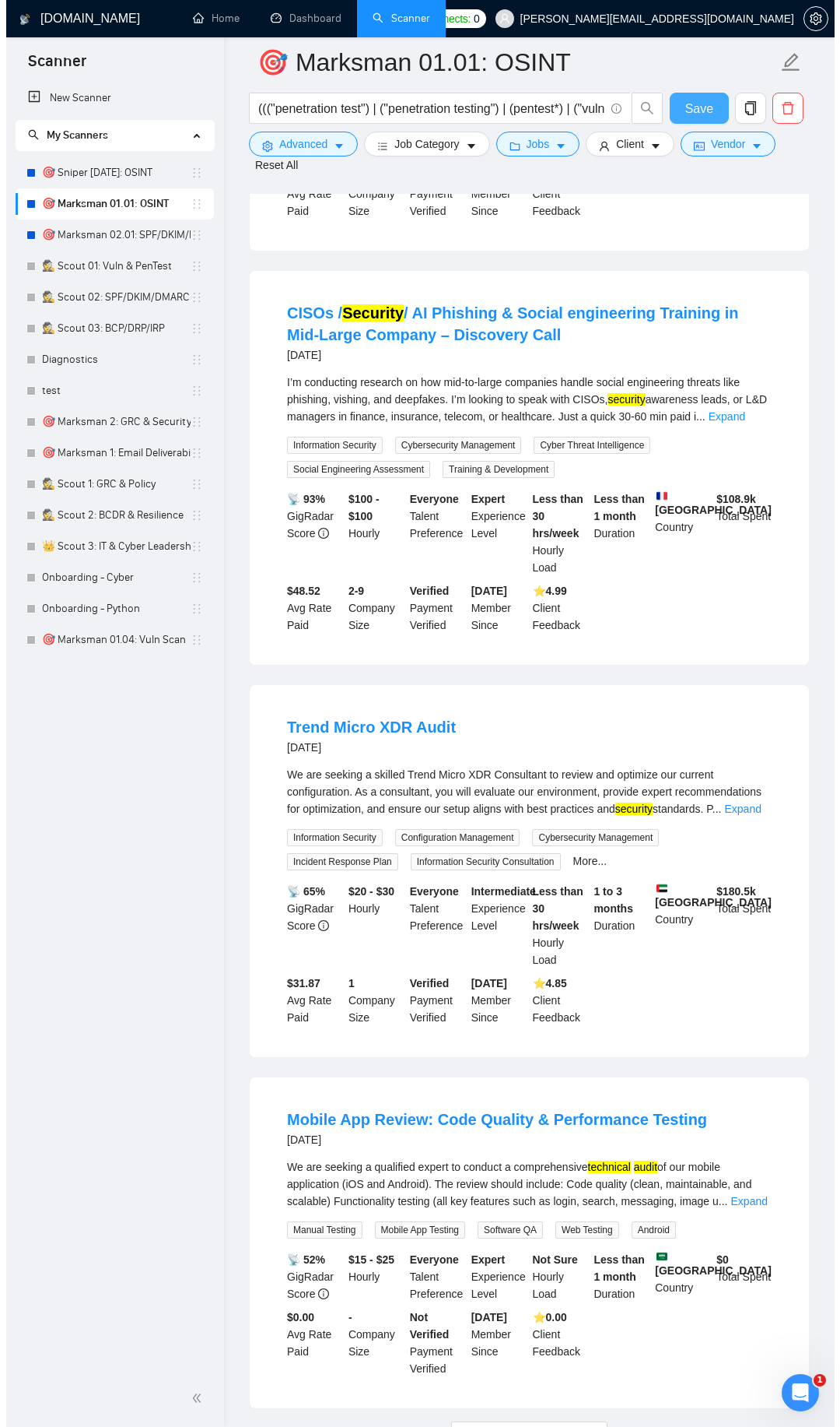
scroll to position [2616, 0]
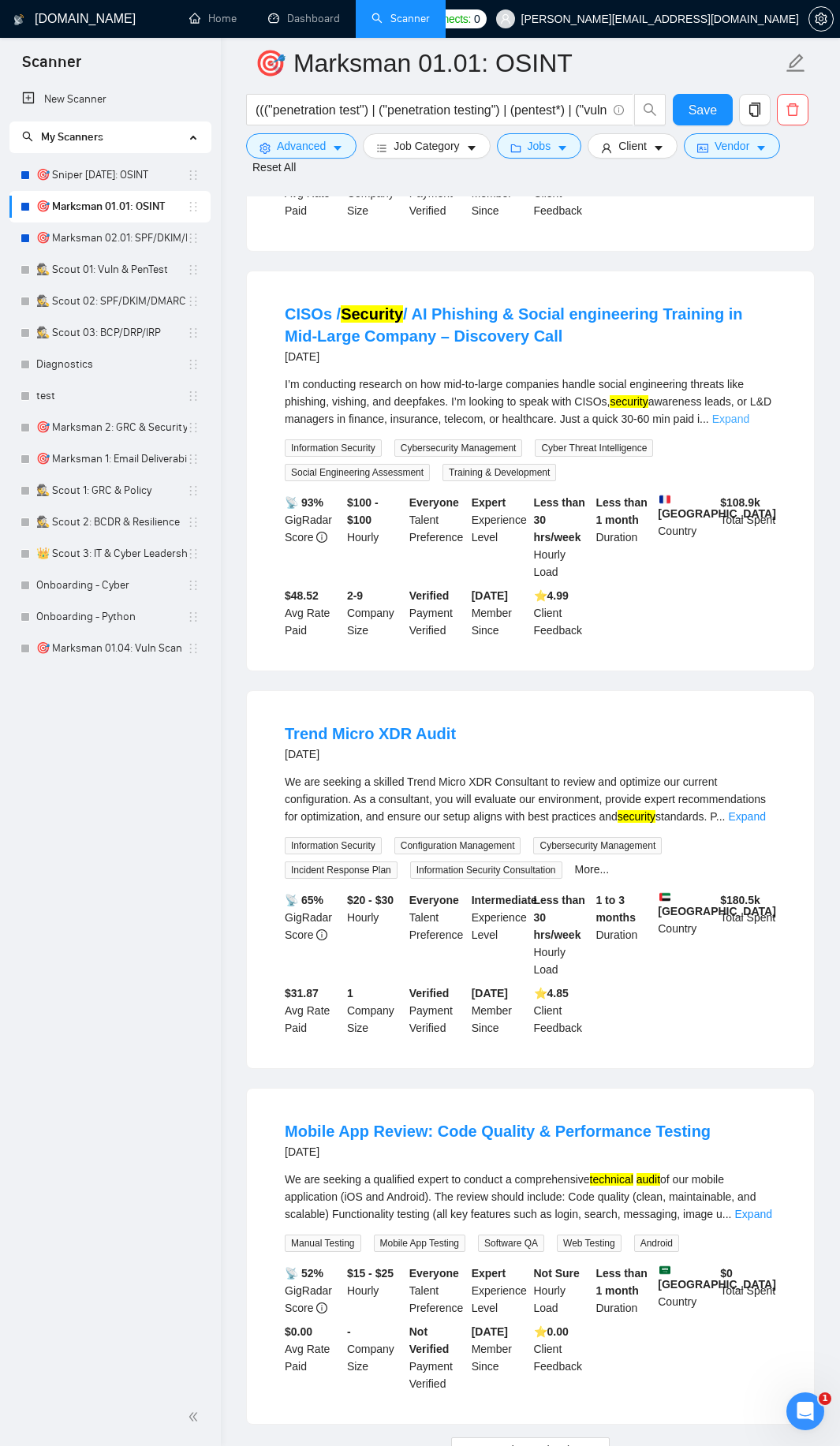
click at [745, 425] on link "Expand" at bounding box center [731, 418] width 37 height 12
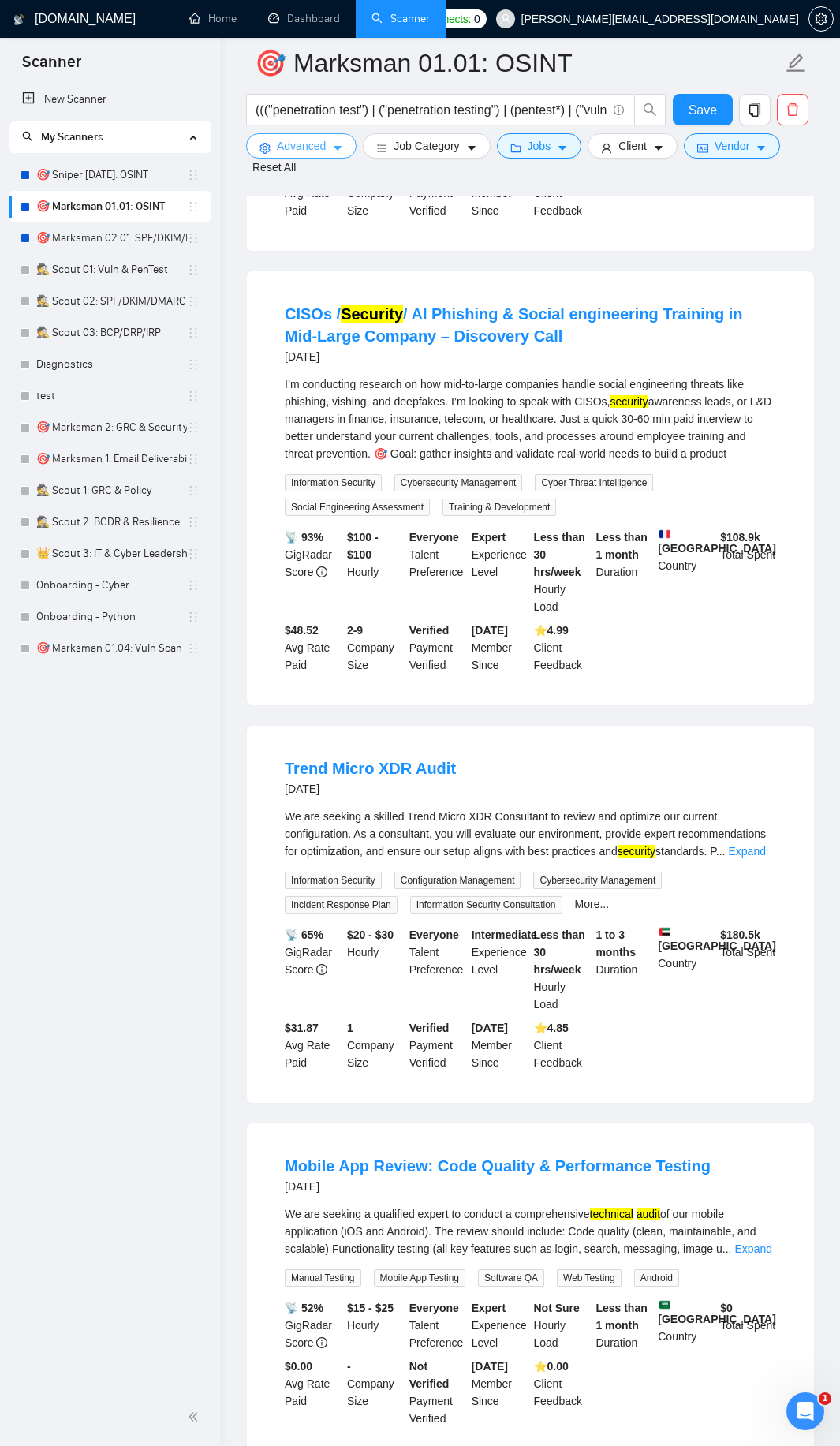
click at [340, 142] on span "caret-down" at bounding box center [337, 148] width 11 height 12
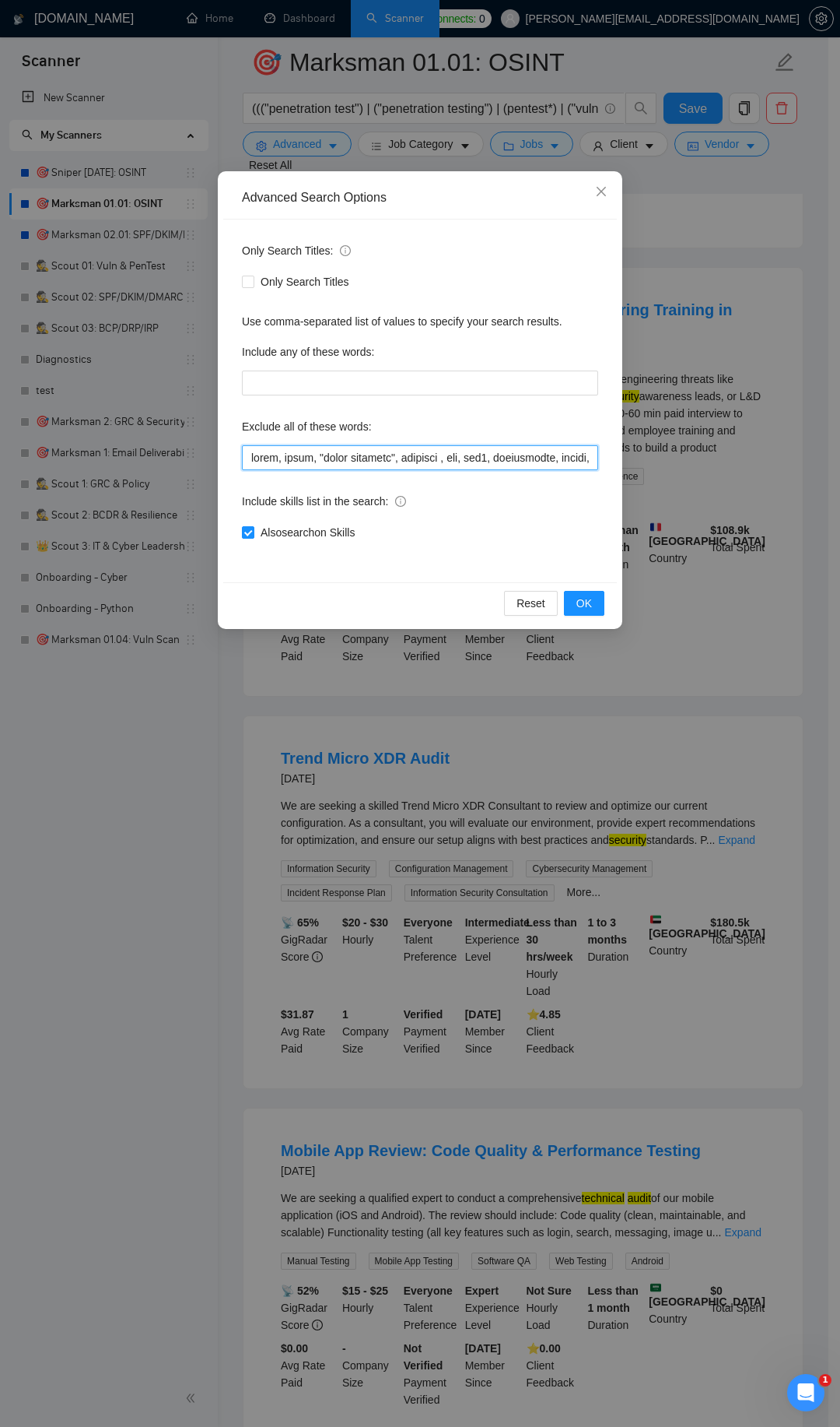
click at [261, 464] on input "text" at bounding box center [420, 457] width 357 height 25
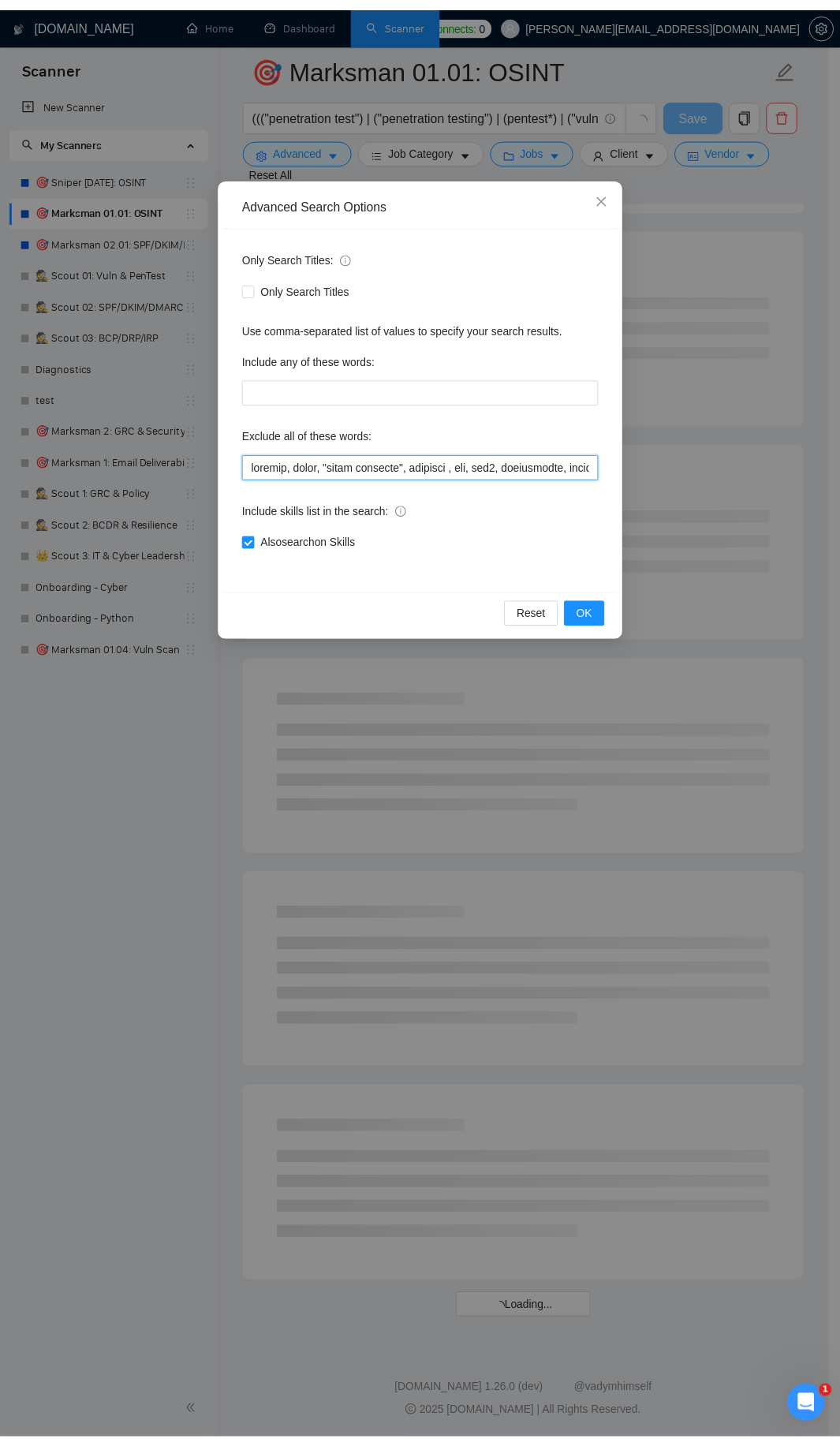
scroll to position [1203, 0]
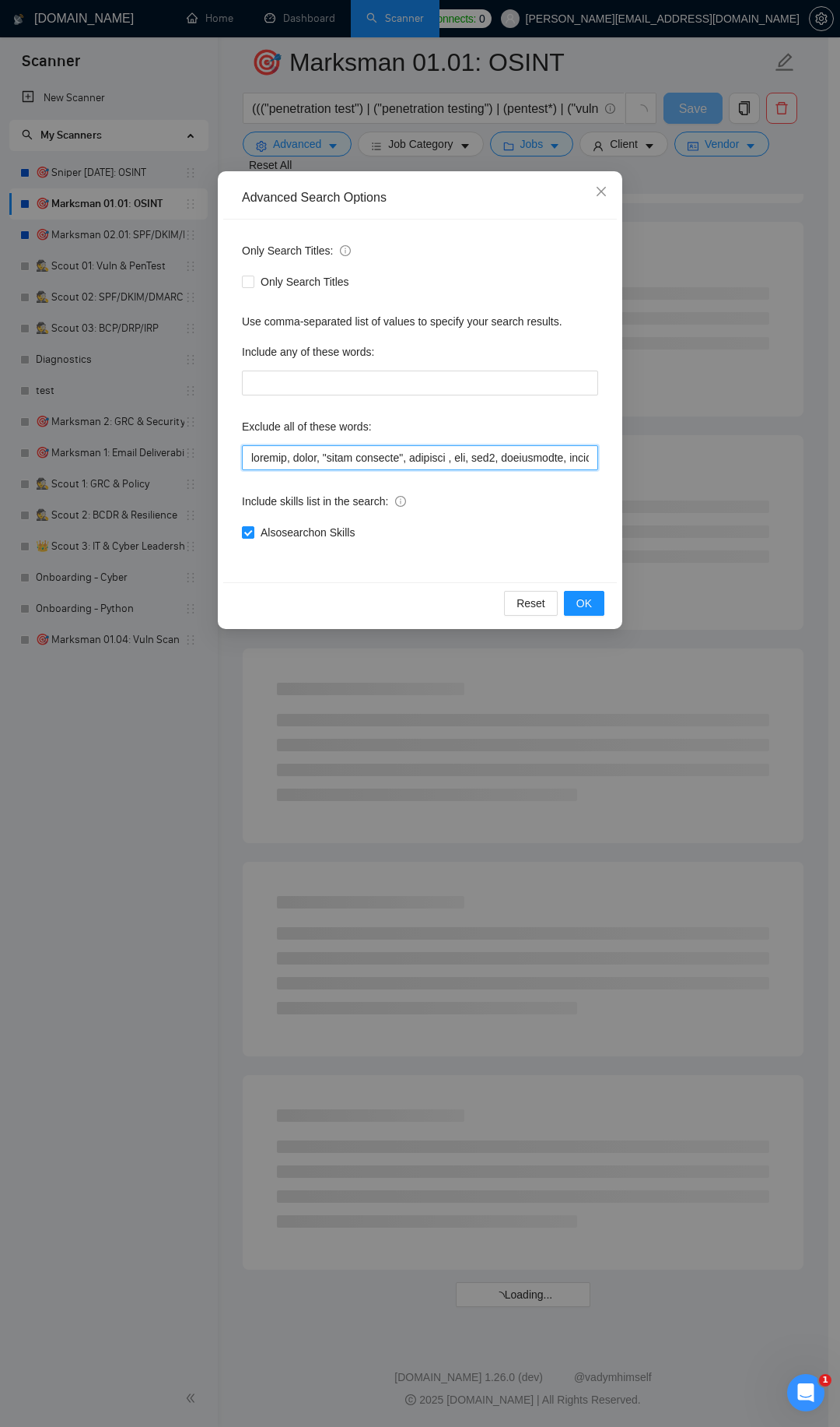
click at [286, 455] on input "text" at bounding box center [420, 457] width 357 height 25
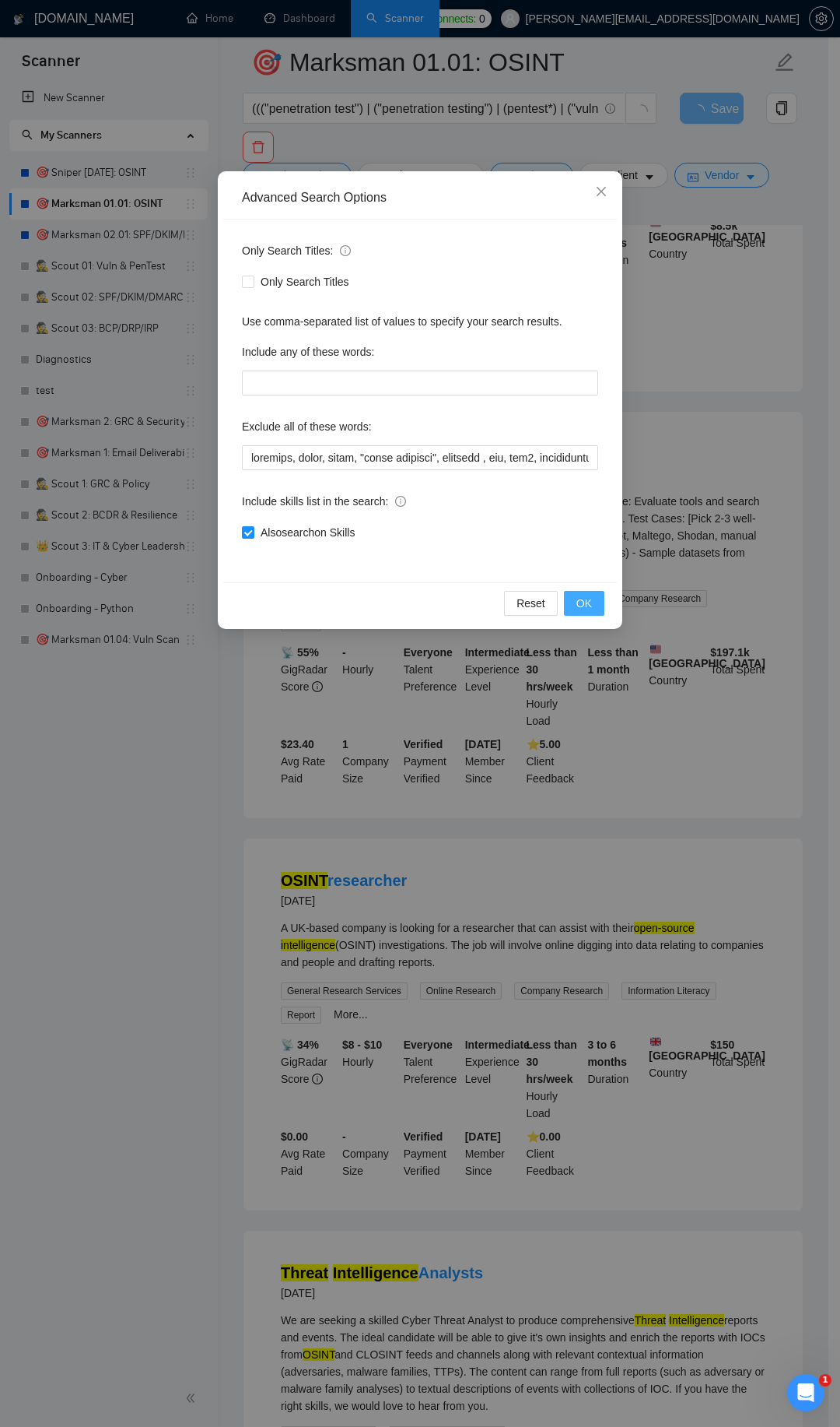
click at [573, 599] on button "OK" at bounding box center [584, 603] width 41 height 25
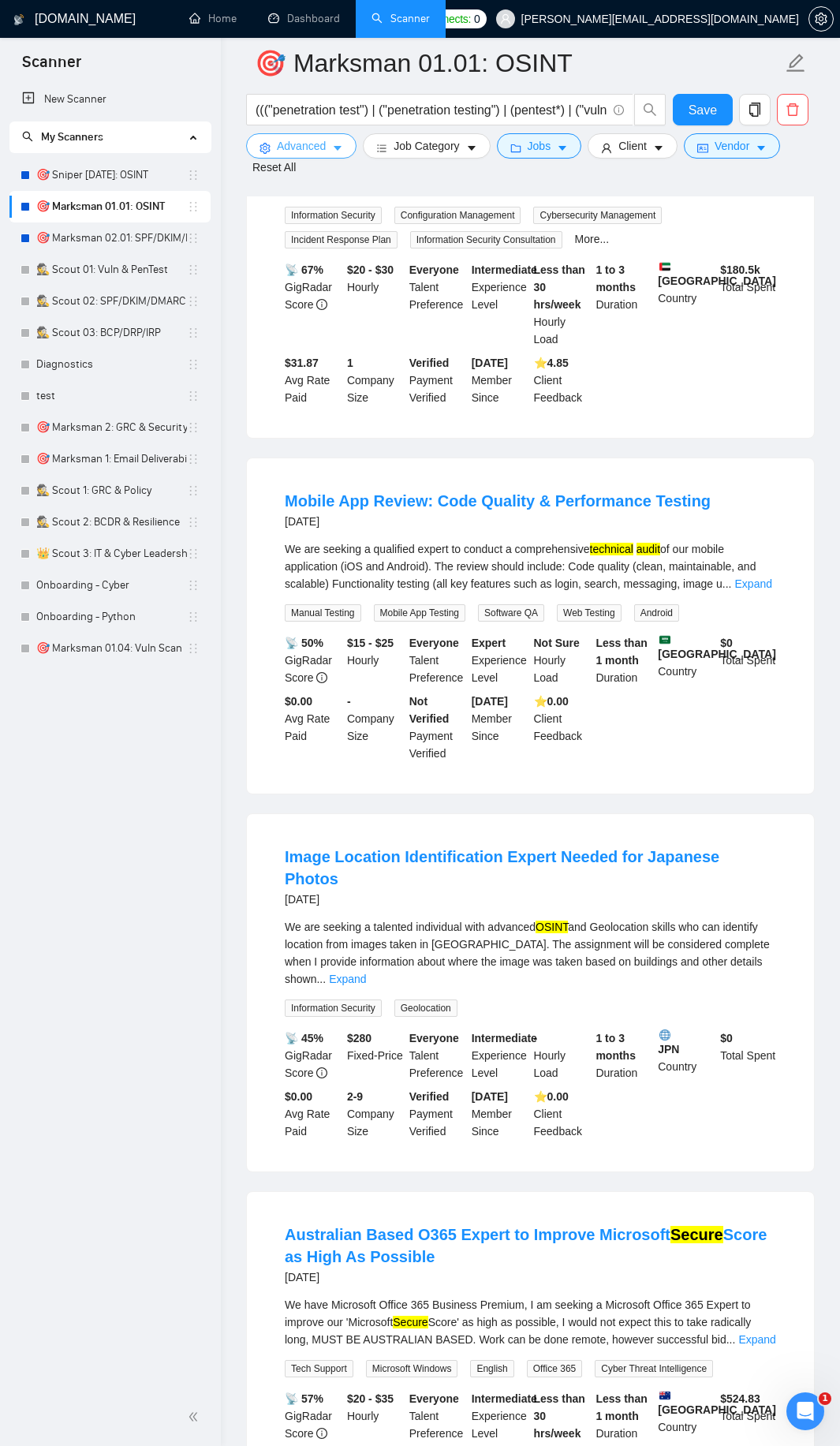
scroll to position [635, 0]
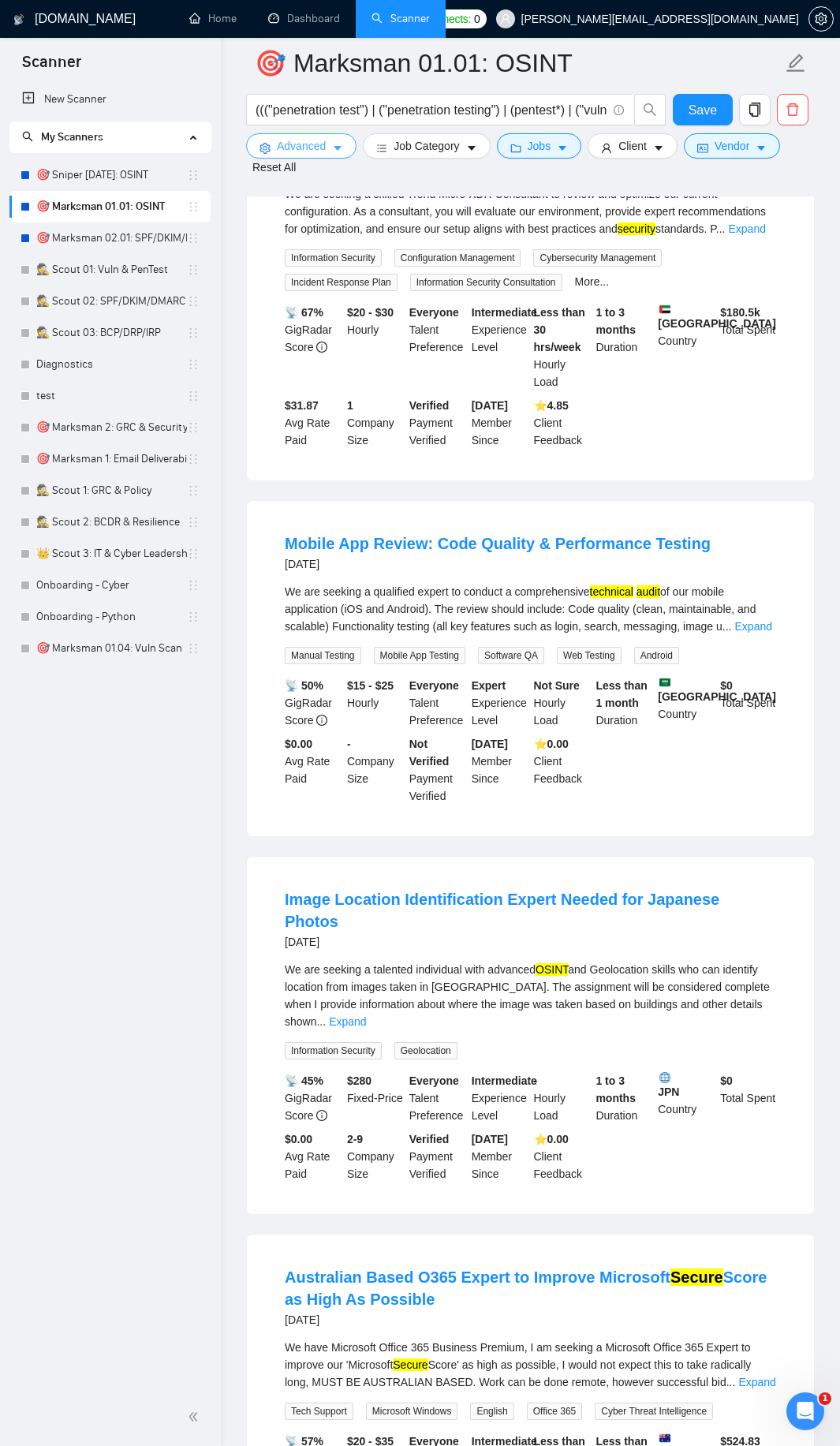
click at [327, 149] on button "Advanced" at bounding box center [301, 145] width 110 height 25
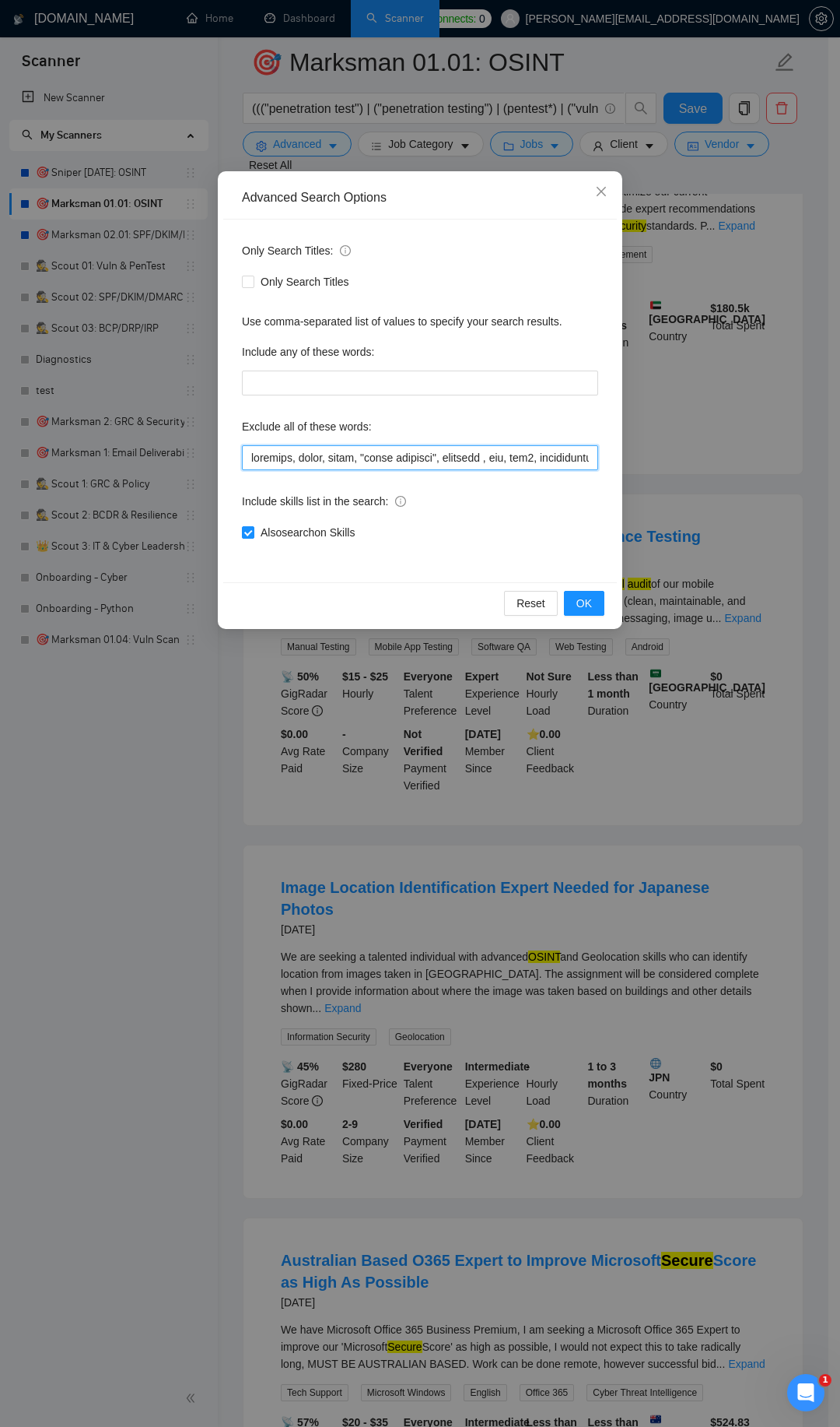
click at [252, 459] on input "text" at bounding box center [420, 457] width 357 height 25
click at [574, 593] on button "OK" at bounding box center [584, 603] width 41 height 25
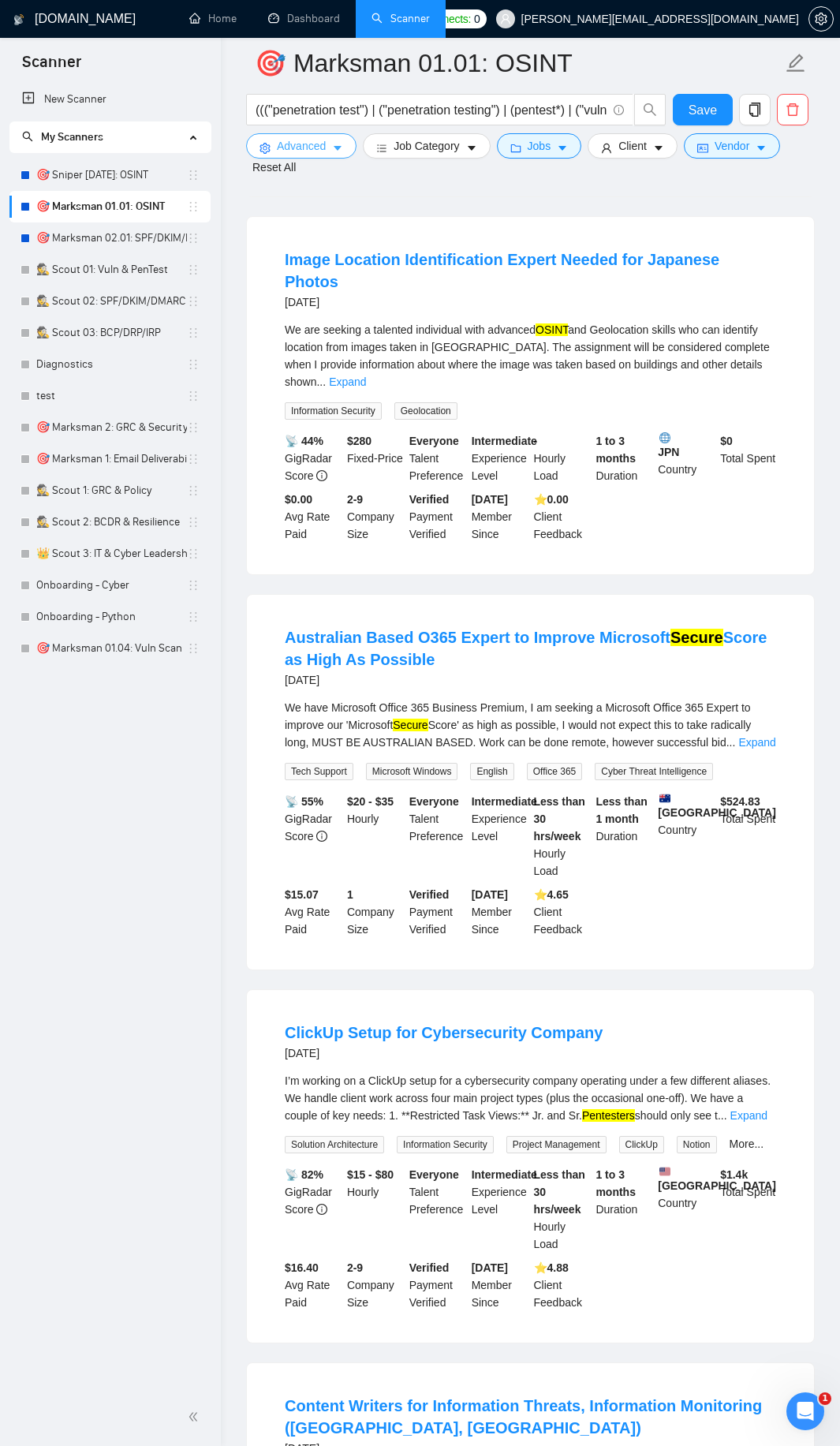
scroll to position [1014, 0]
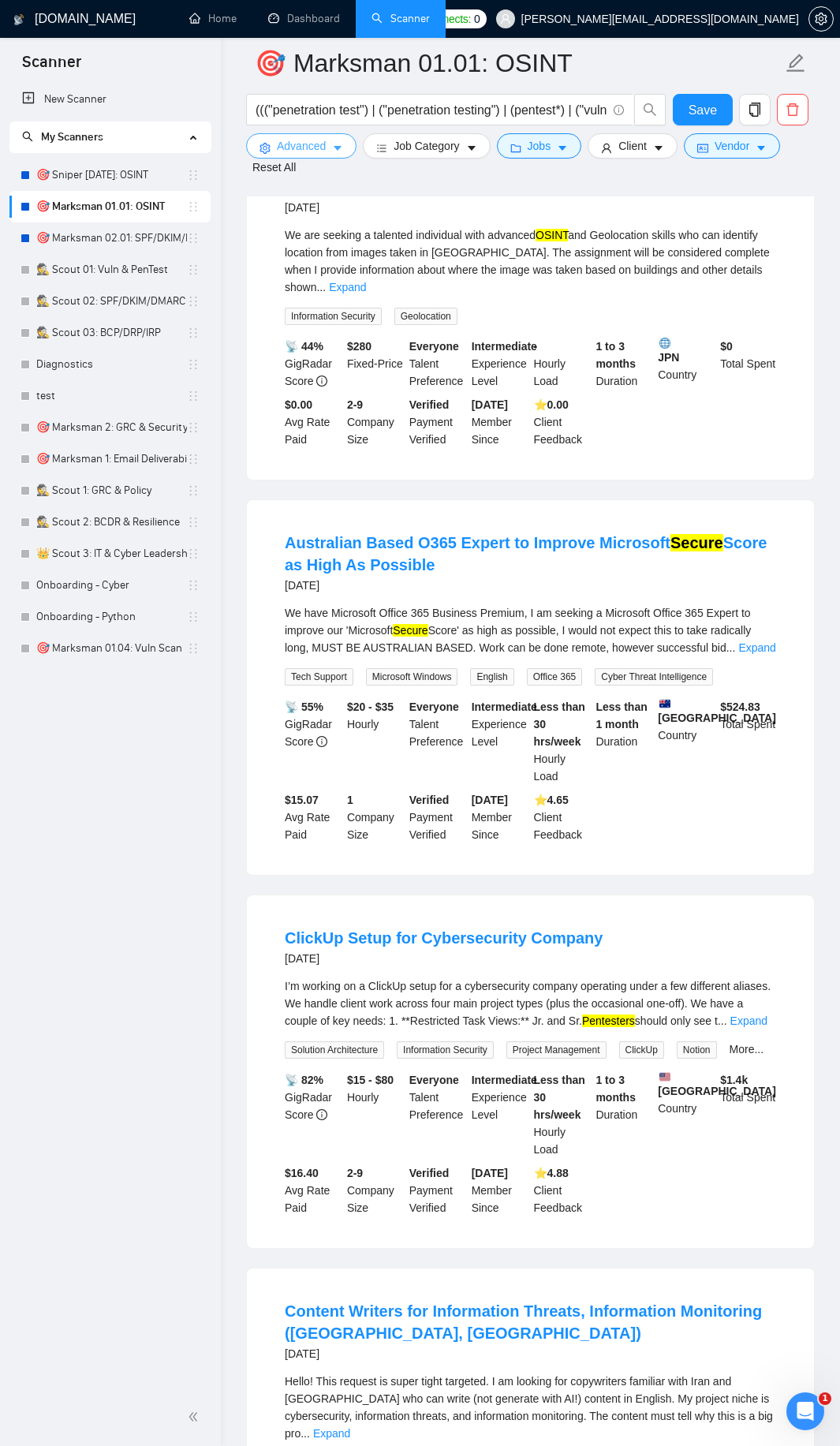
click at [320, 144] on span "Advanced" at bounding box center [301, 146] width 49 height 18
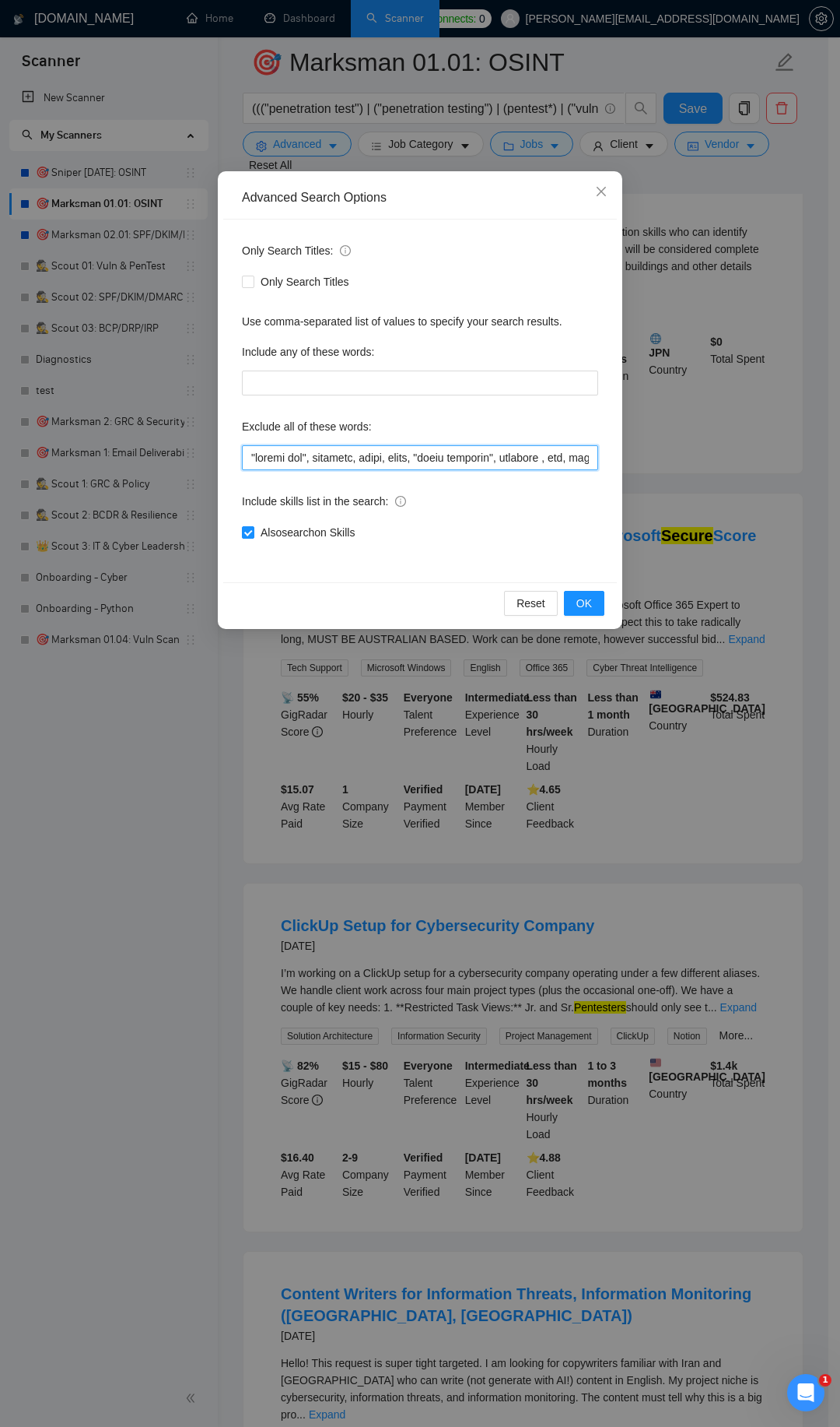
click at [248, 451] on input "text" at bounding box center [420, 457] width 357 height 25
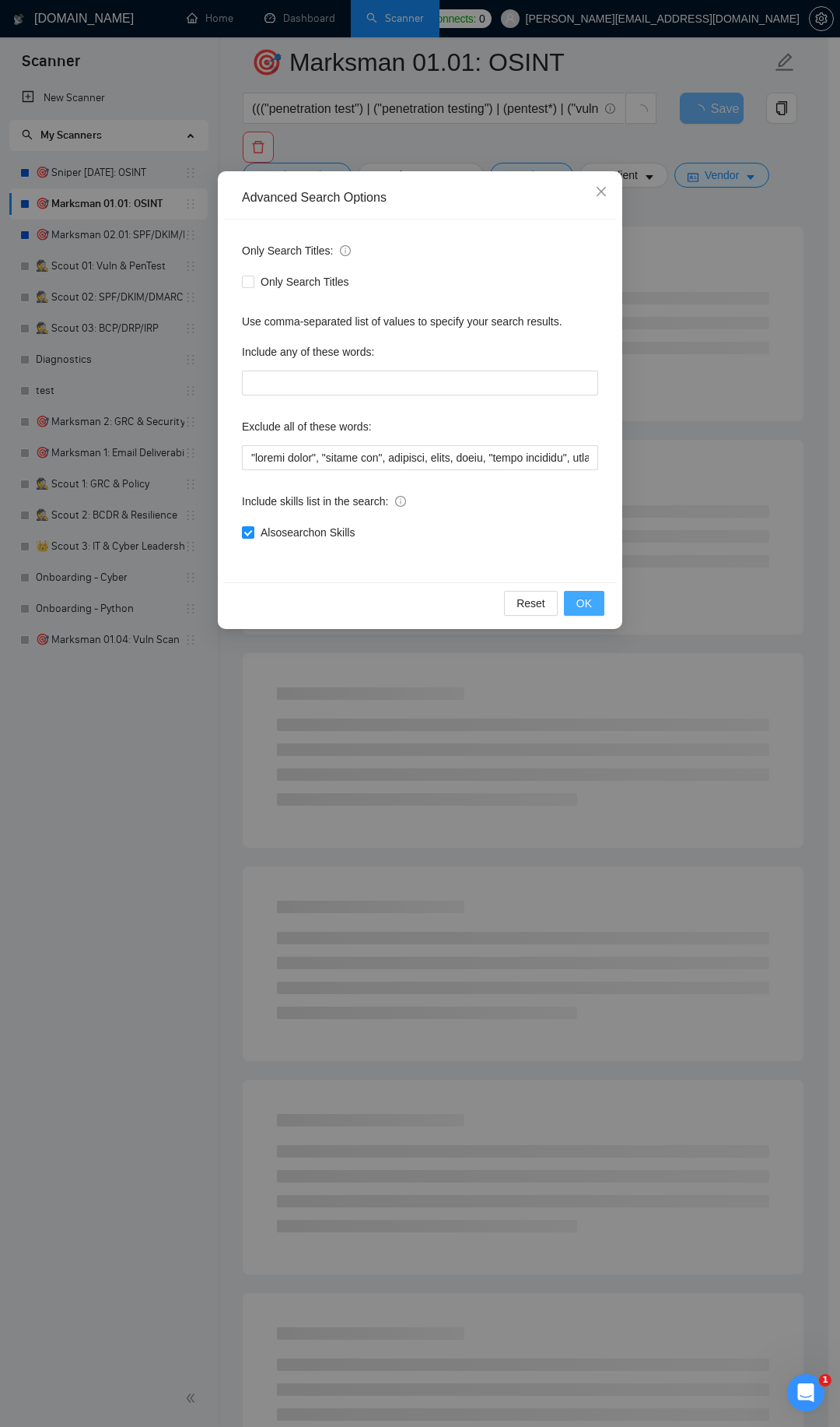
click at [568, 600] on button "OK" at bounding box center [584, 603] width 41 height 25
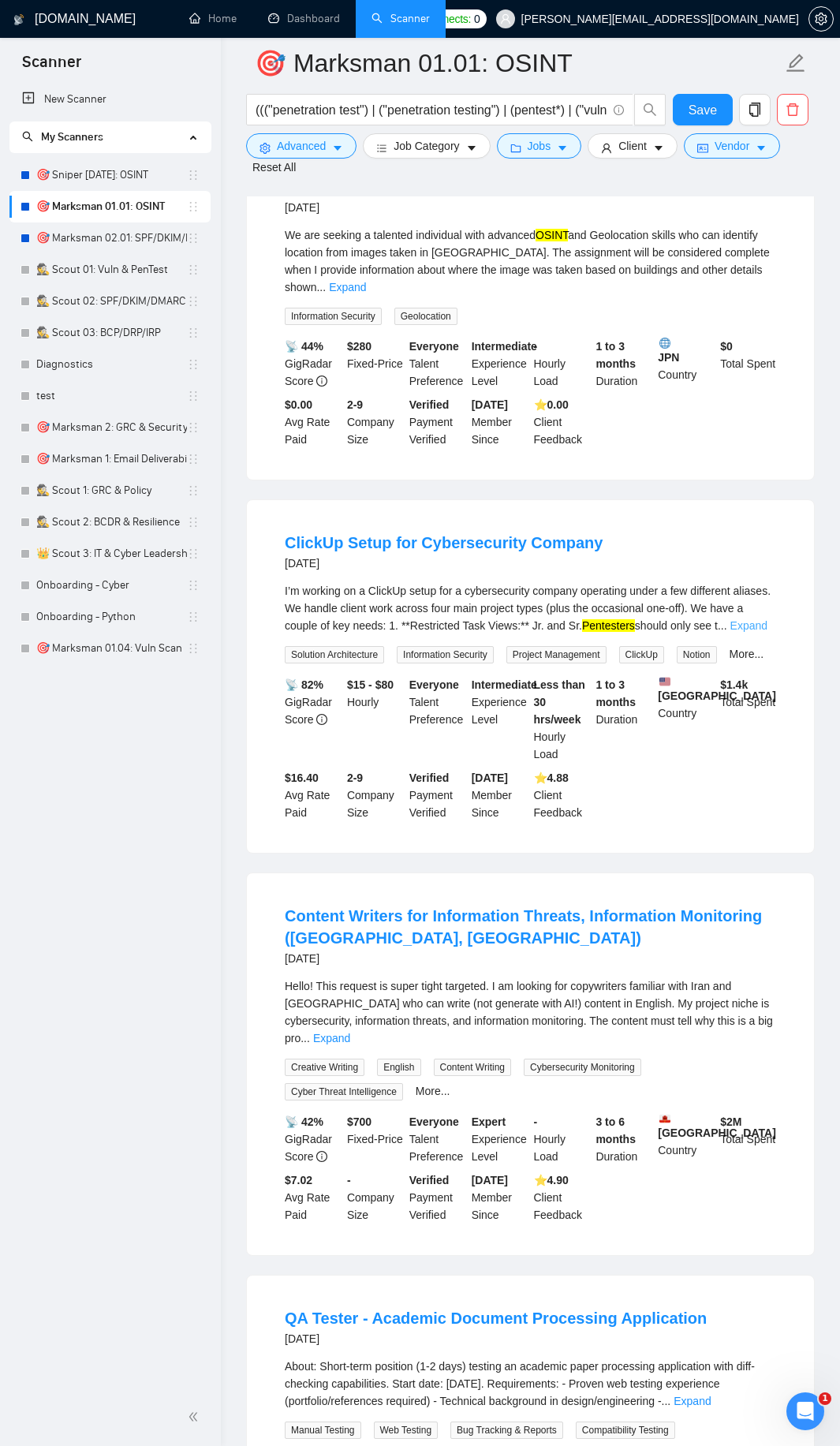
click at [747, 619] on link "Expand" at bounding box center [748, 625] width 37 height 12
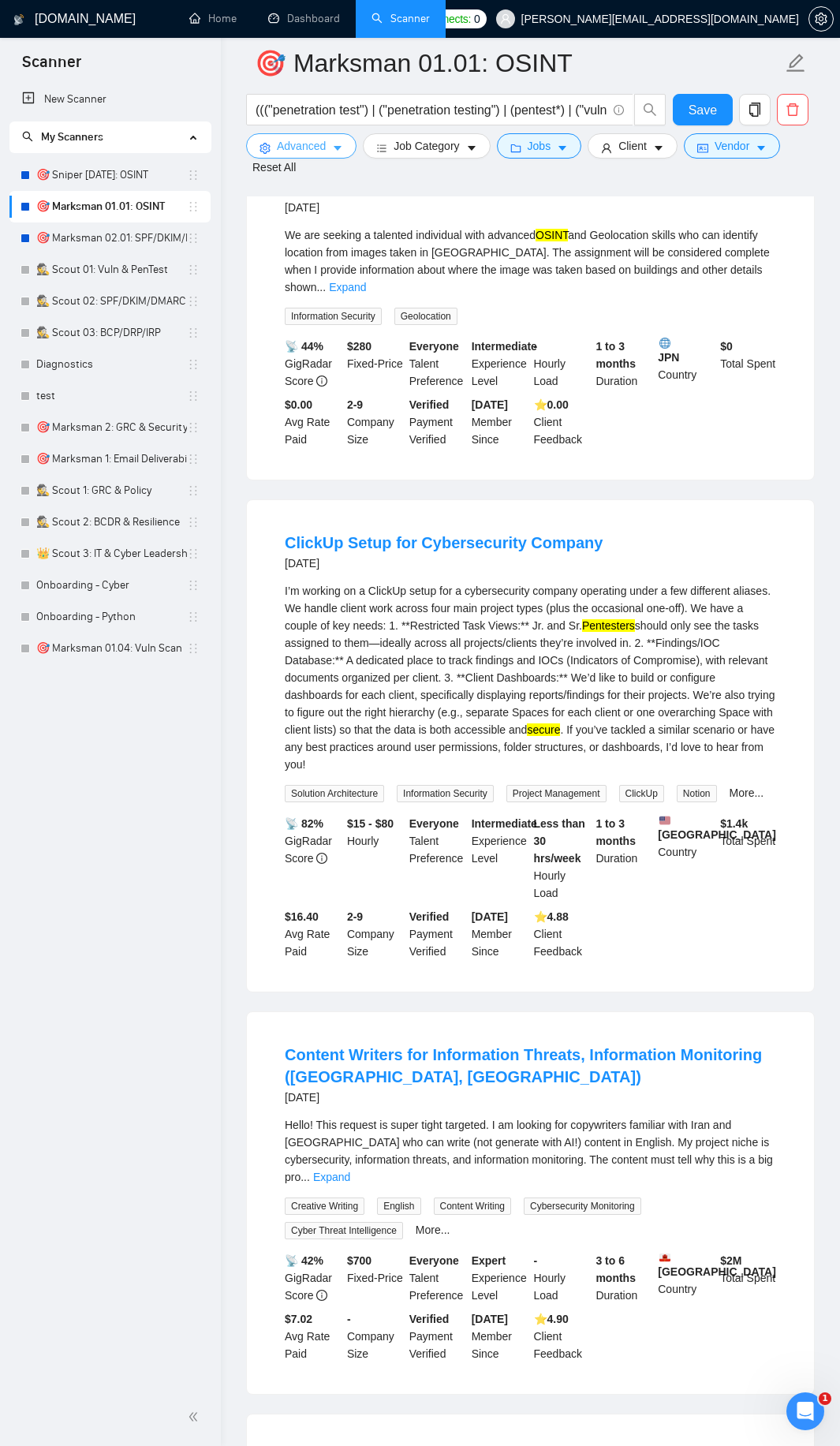
click at [314, 153] on span "Advanced" at bounding box center [301, 146] width 49 height 18
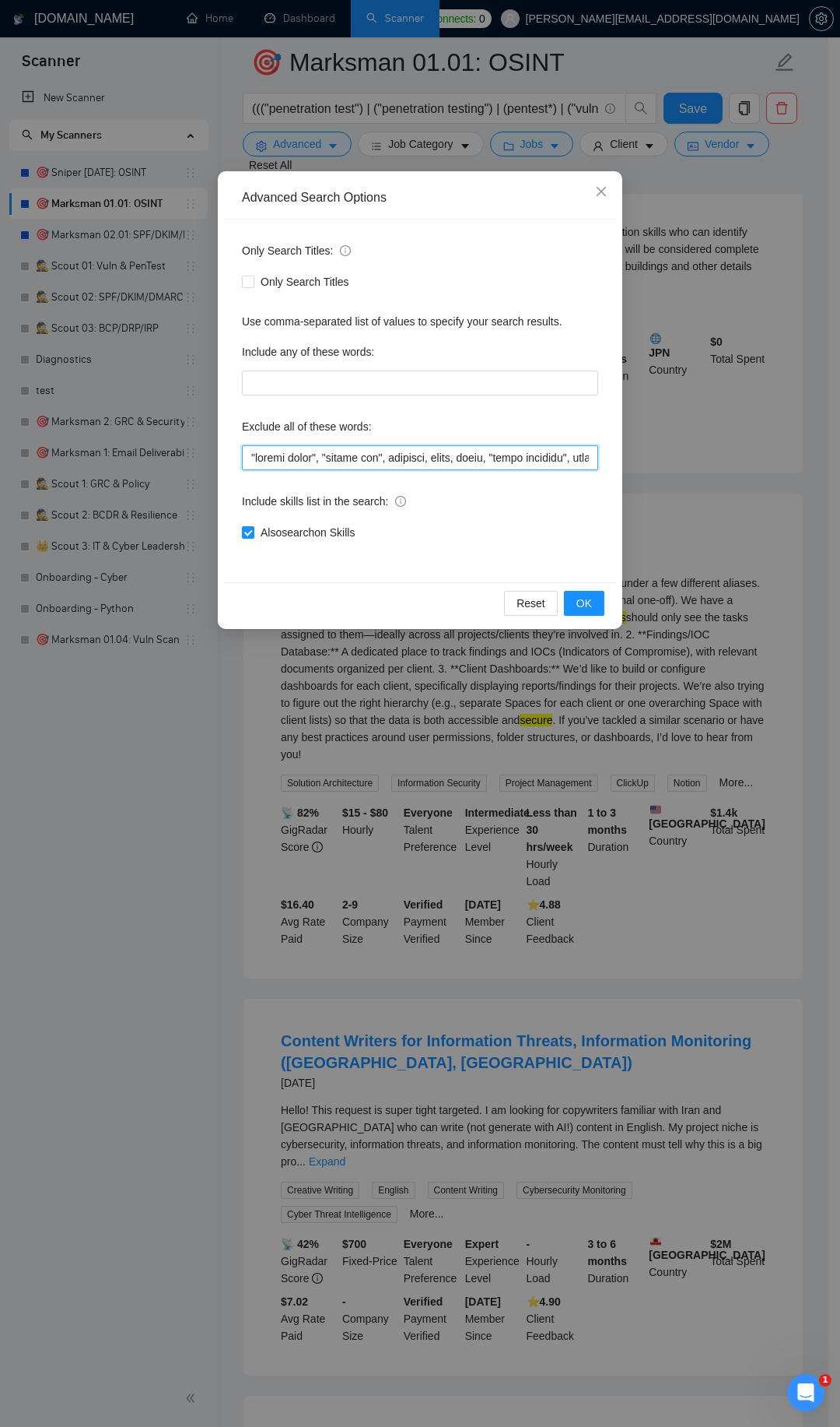
click at [255, 459] on input "text" at bounding box center [420, 457] width 357 height 25
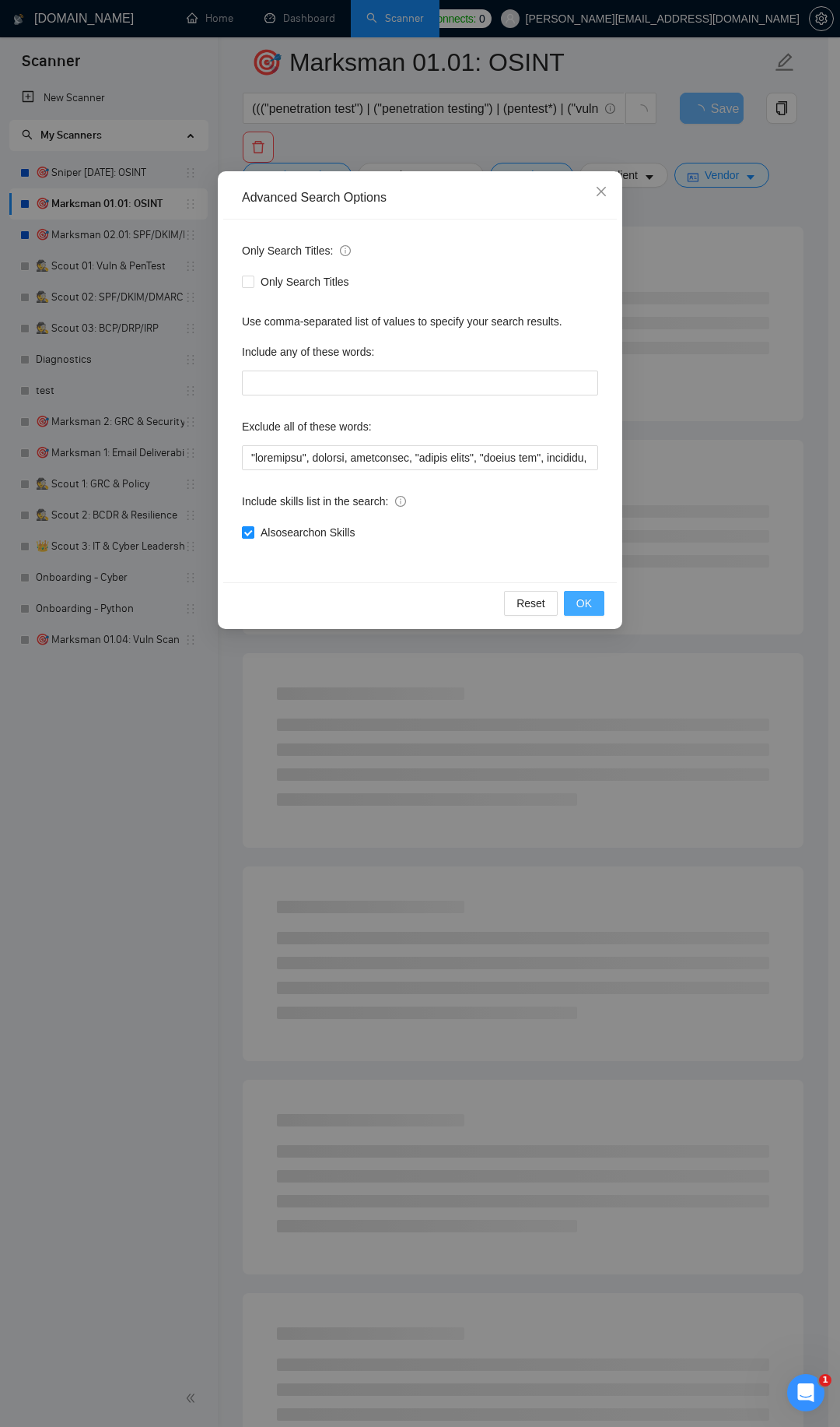
click at [595, 609] on button "OK" at bounding box center [584, 603] width 41 height 25
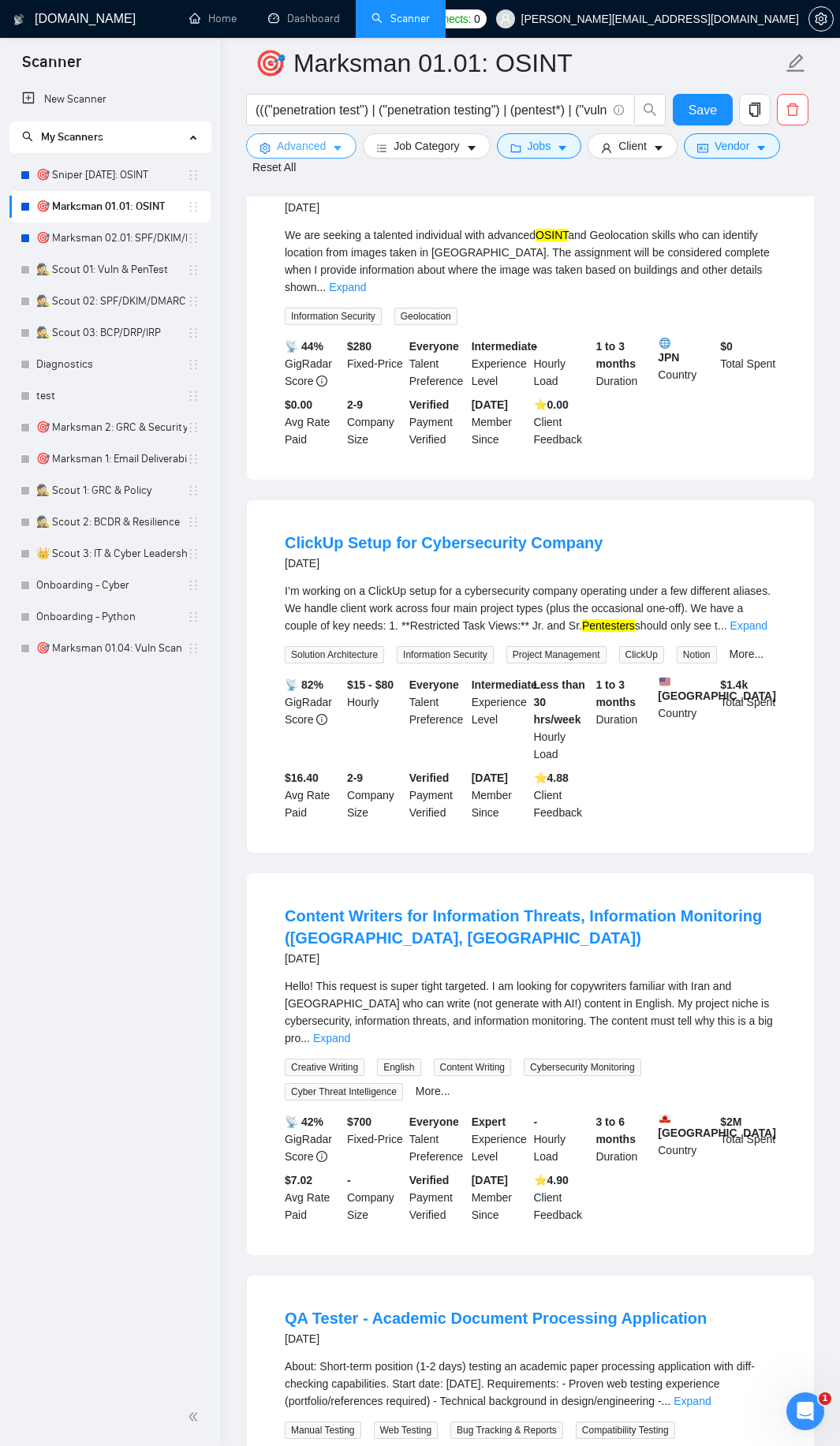
click at [315, 143] on span "Advanced" at bounding box center [301, 146] width 49 height 18
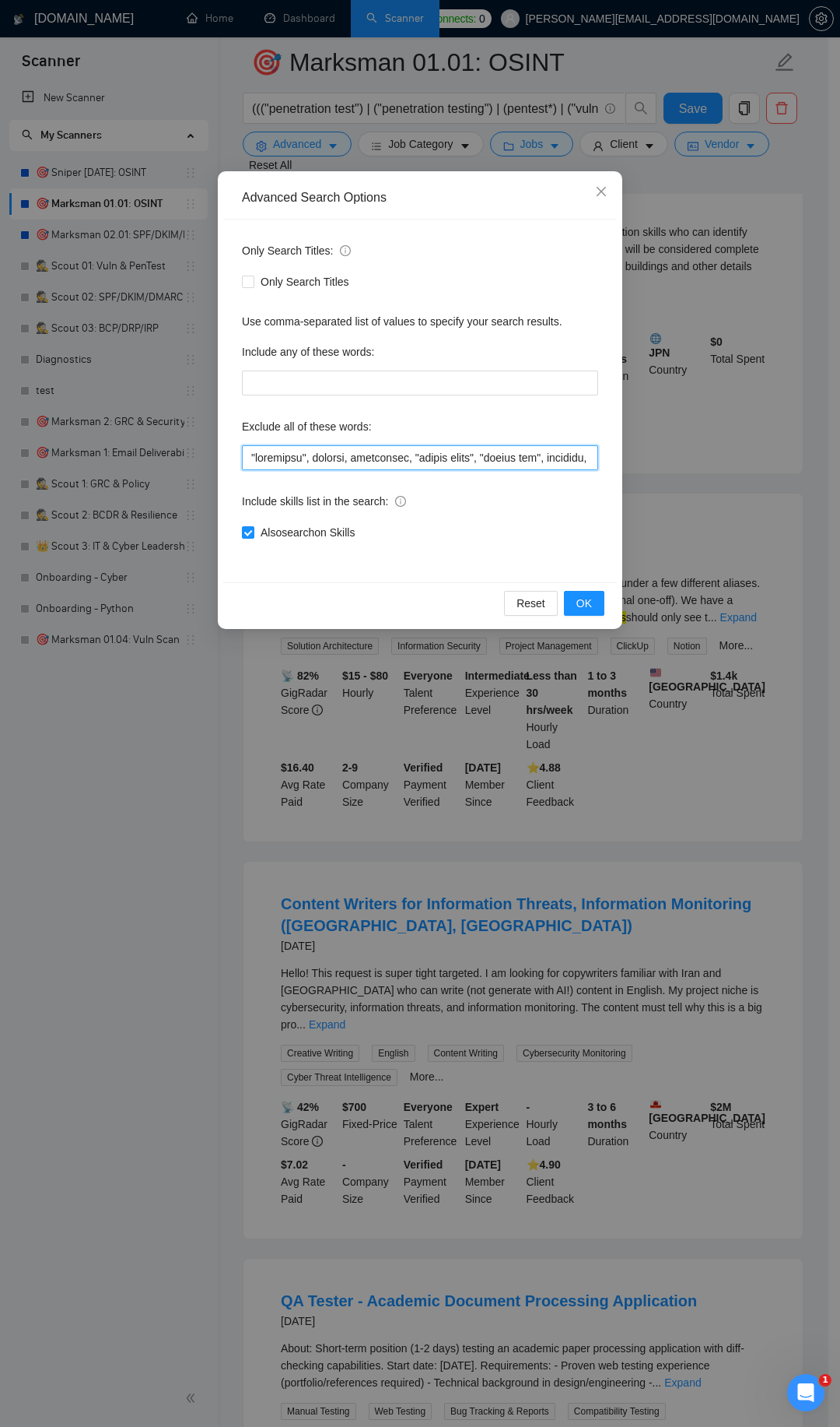
click at [256, 458] on input "text" at bounding box center [420, 457] width 357 height 25
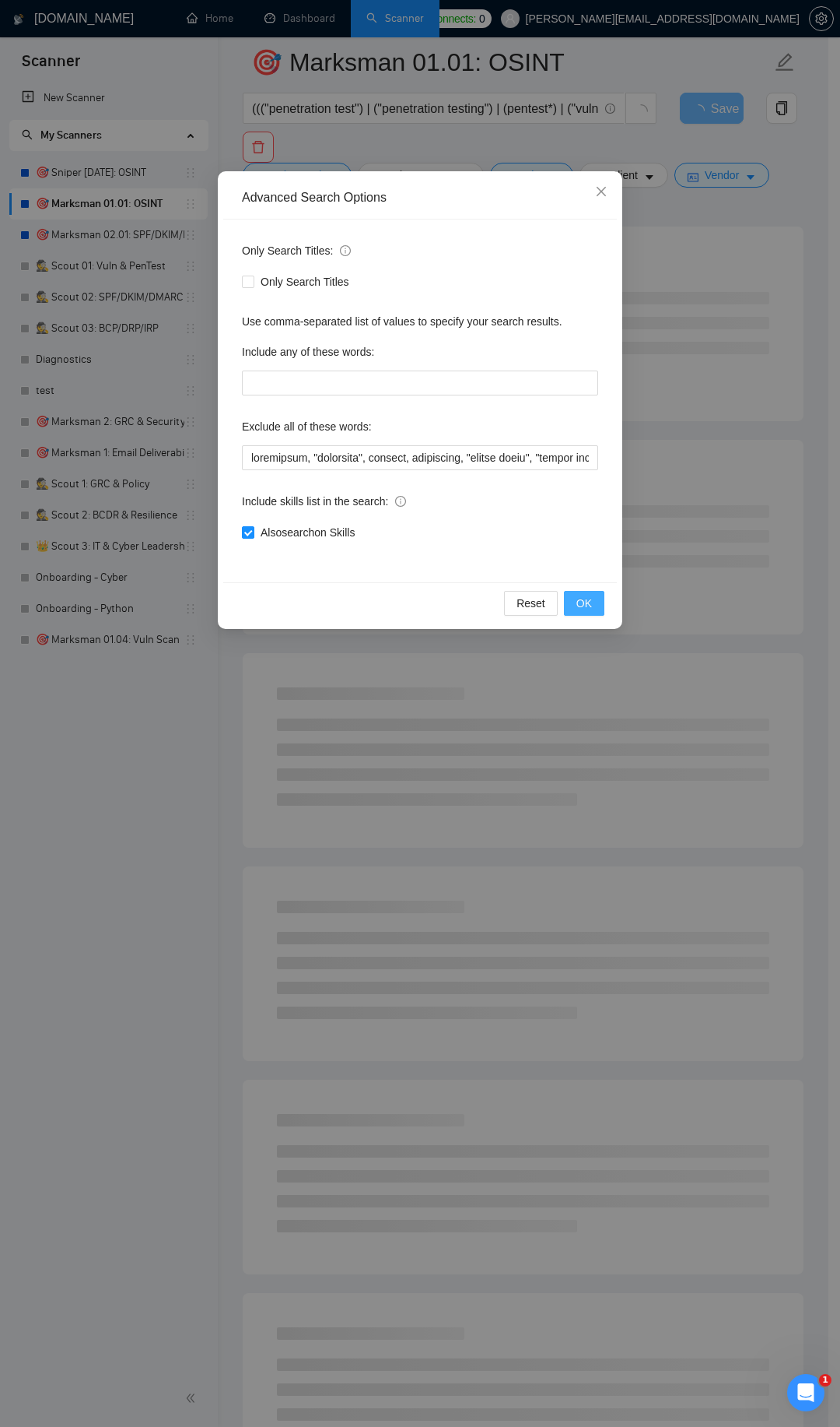
click at [587, 593] on button "OK" at bounding box center [584, 603] width 41 height 25
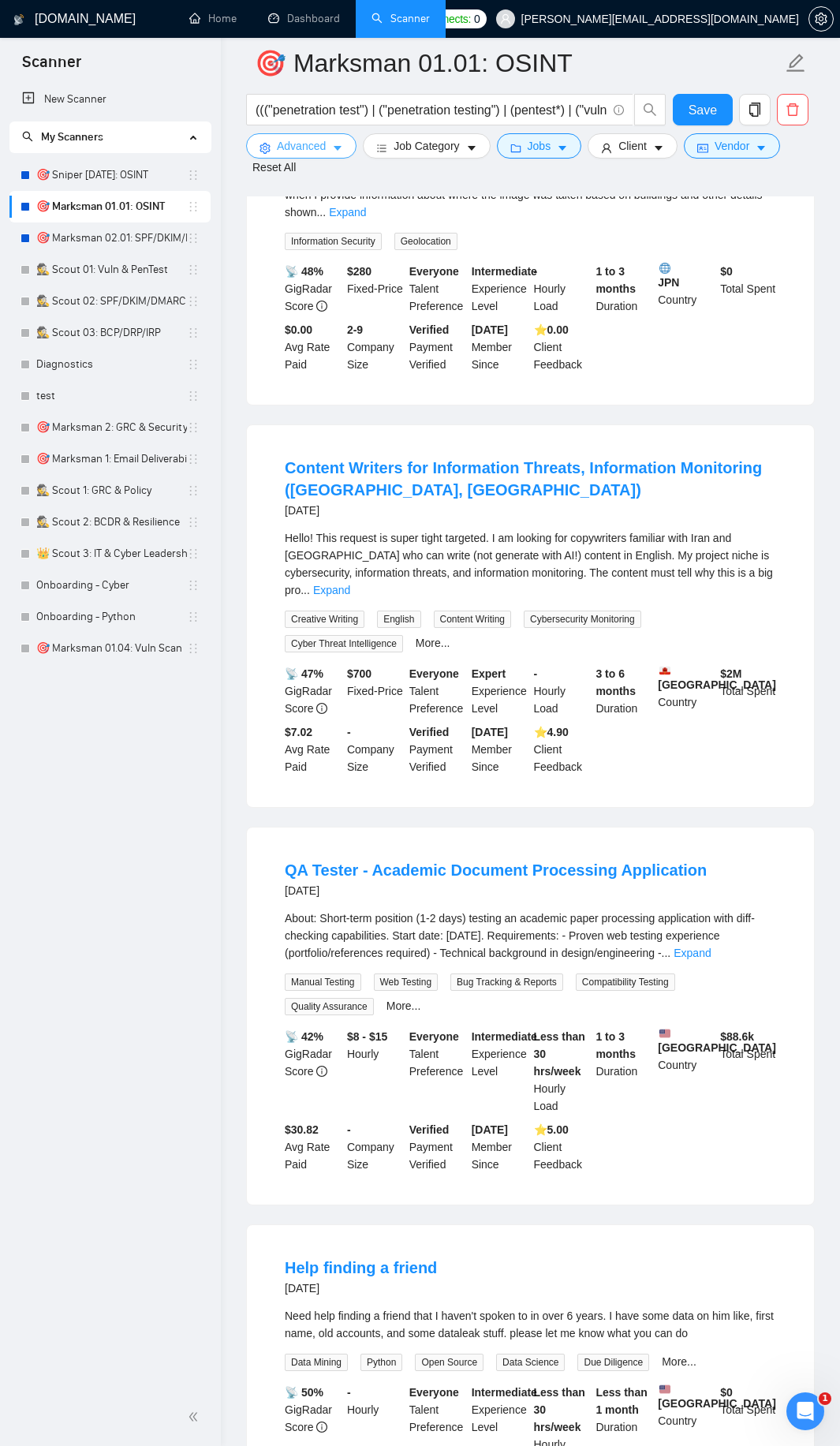
scroll to position [1108, 0]
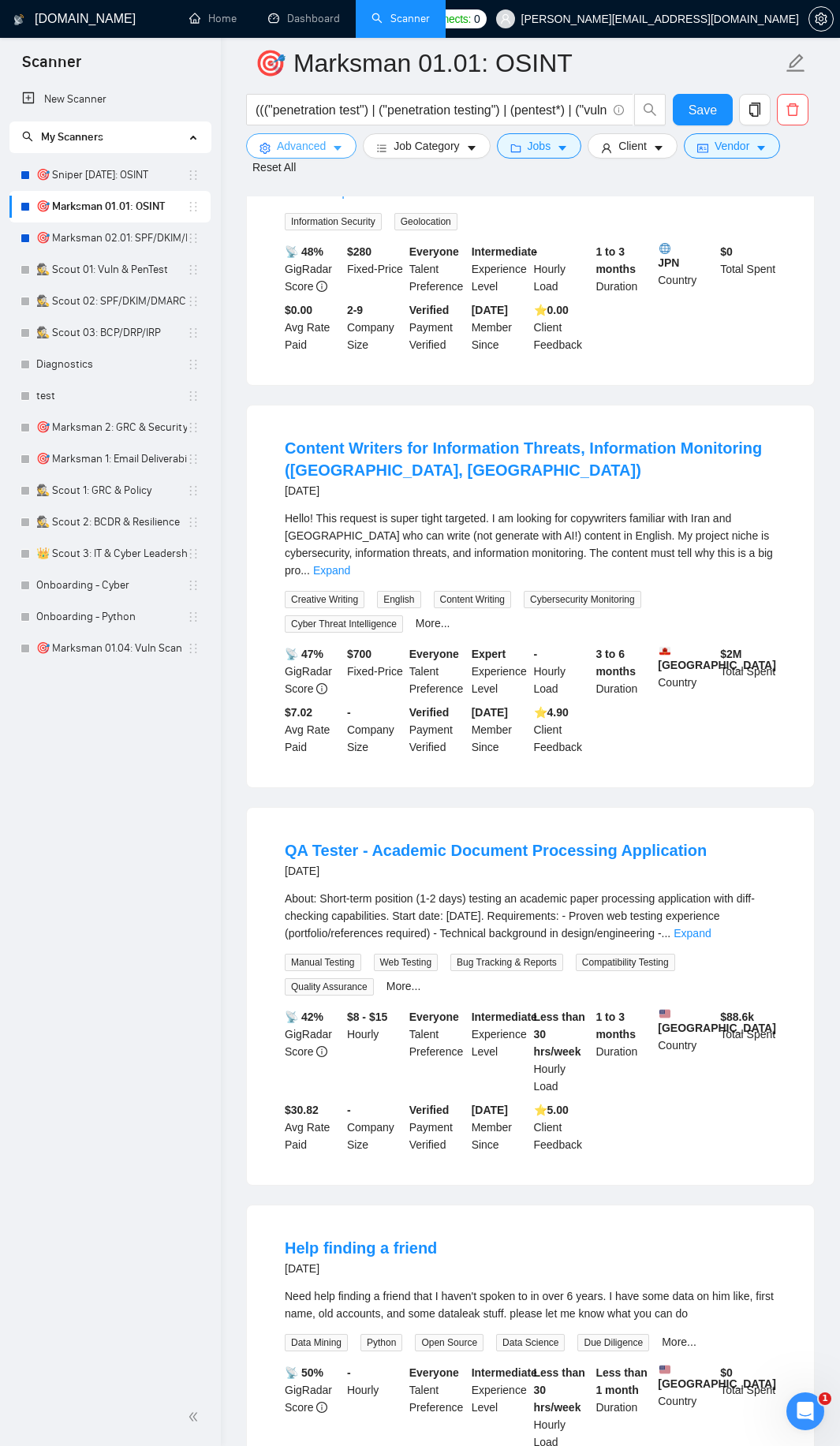
click at [345, 151] on button "Advanced" at bounding box center [301, 145] width 110 height 25
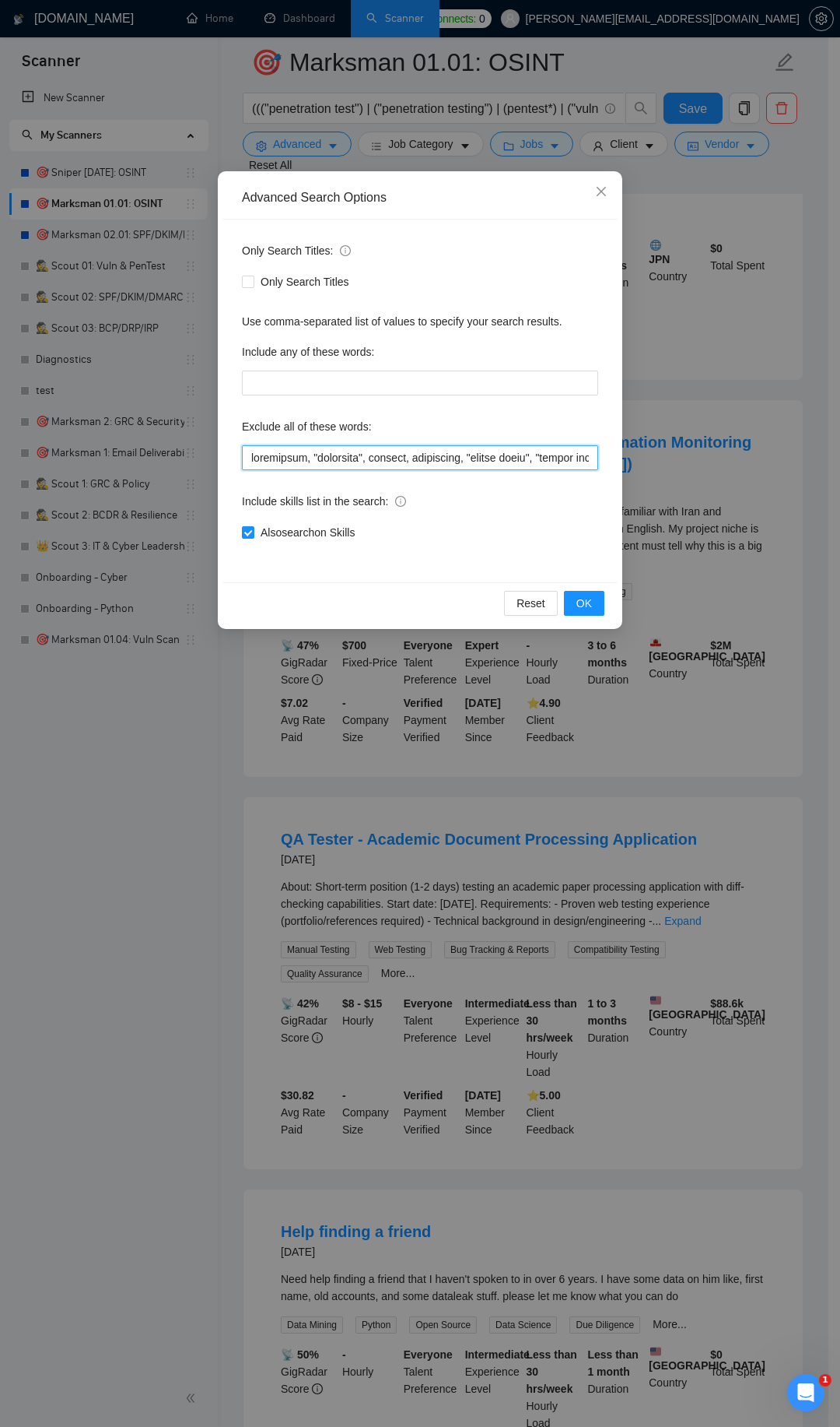
click at [251, 459] on input "text" at bounding box center [420, 457] width 357 height 25
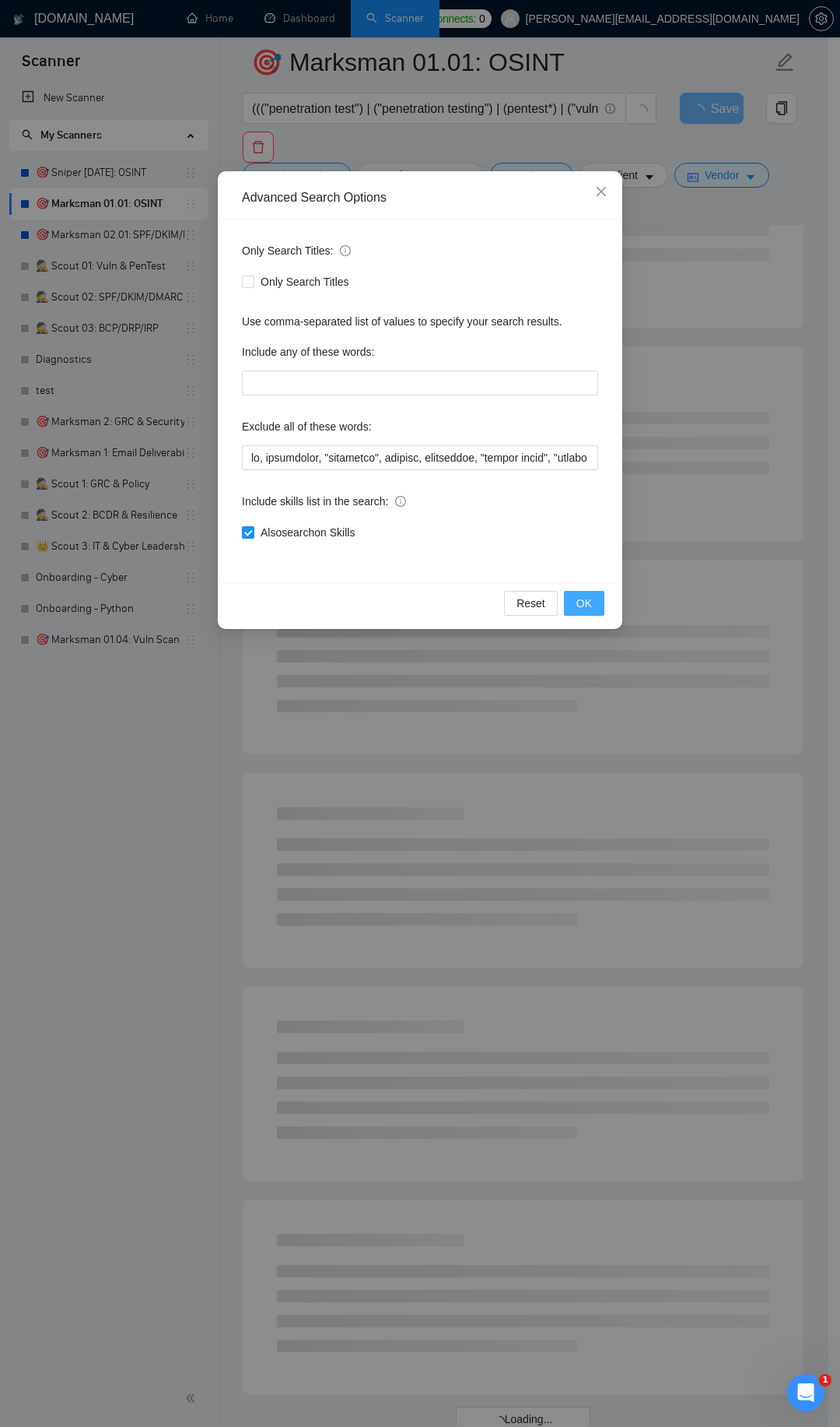
click at [581, 612] on button "OK" at bounding box center [584, 603] width 41 height 25
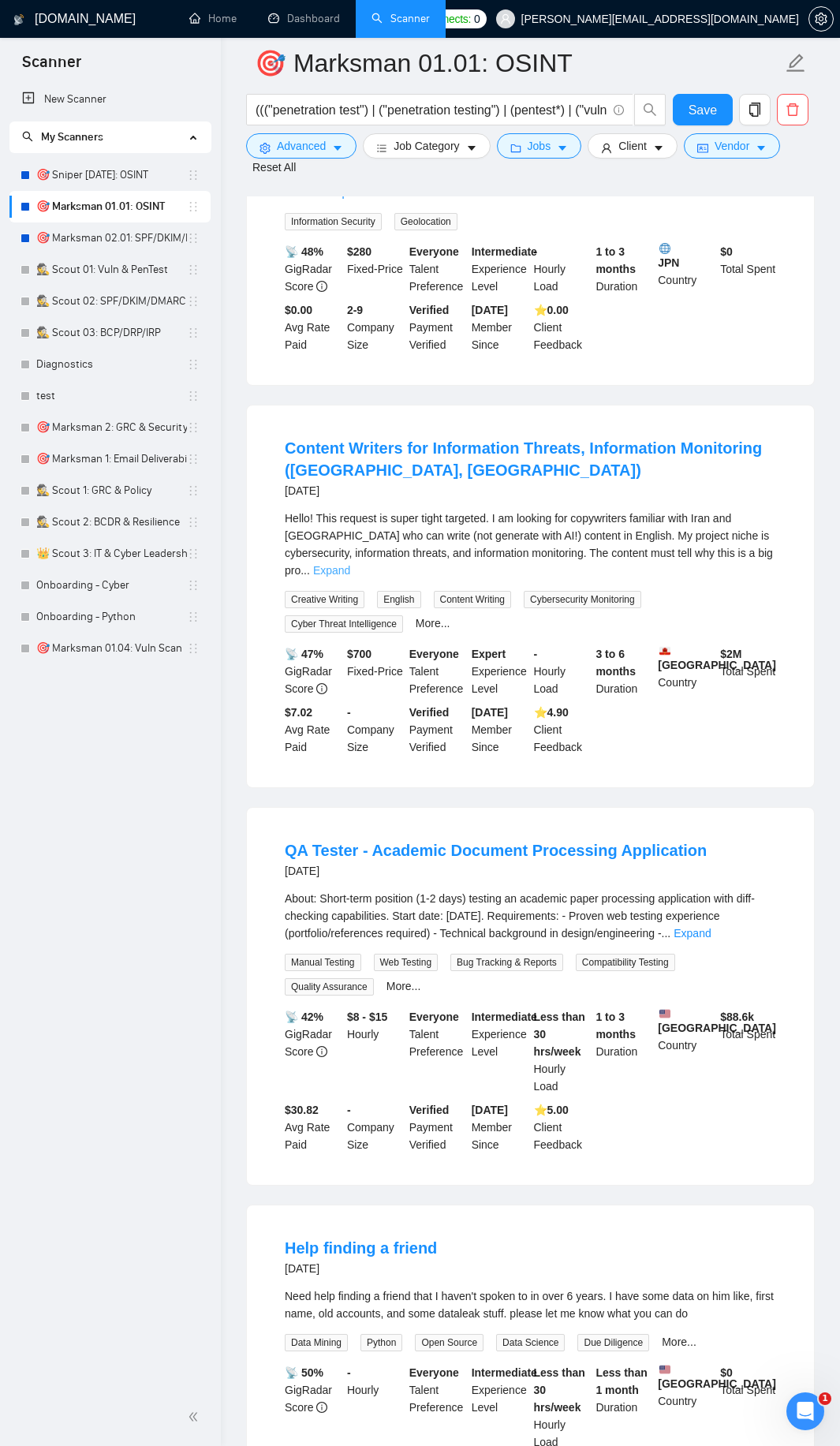
click at [350, 564] on link "Expand" at bounding box center [332, 570] width 37 height 12
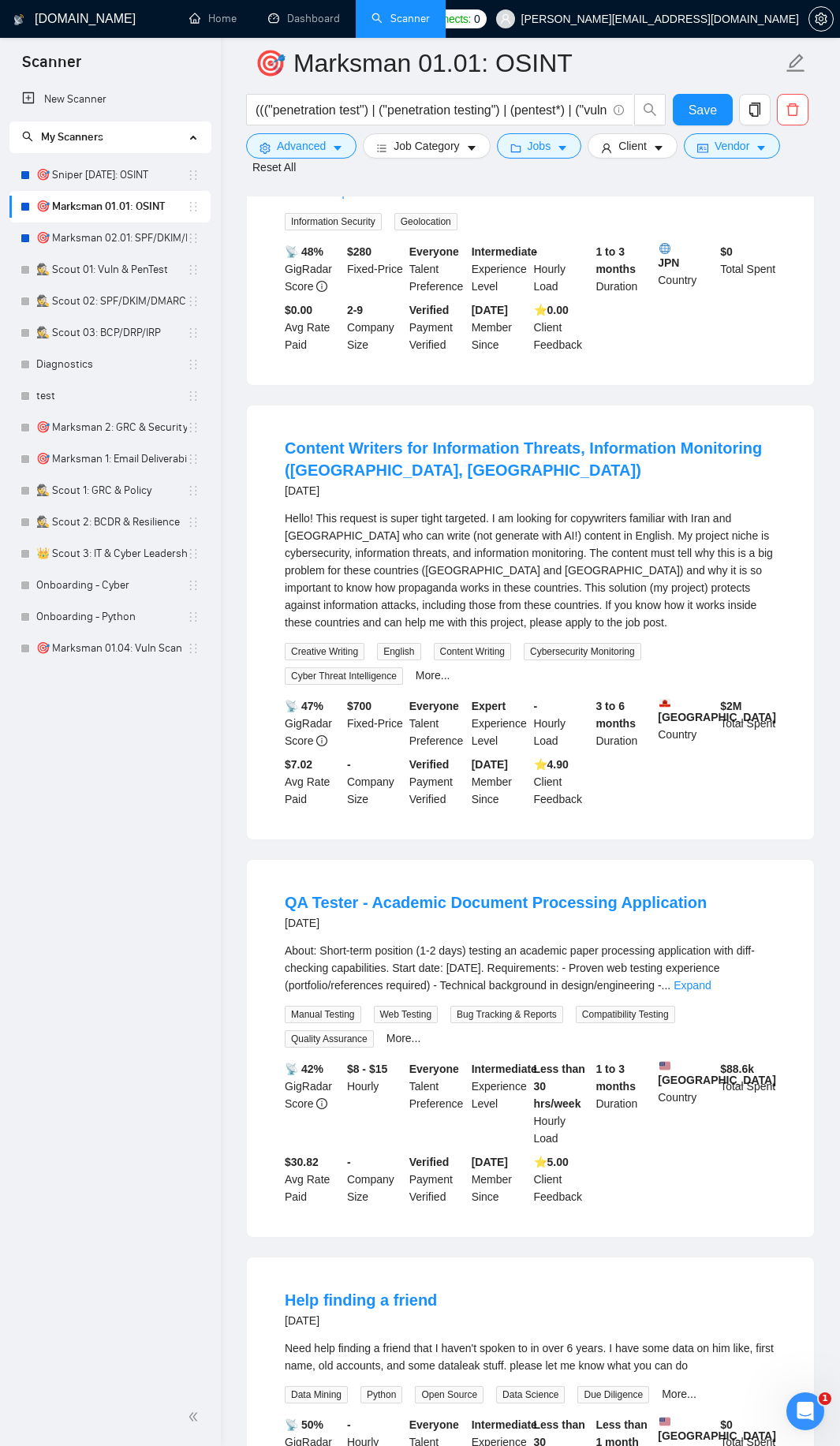
click at [682, 556] on div "Hello! This request is super tight targeted. I am looking for copywriters famil…" at bounding box center [529, 570] width 491 height 122
copy div "propaganda"
click at [316, 137] on button "Advanced" at bounding box center [301, 145] width 110 height 25
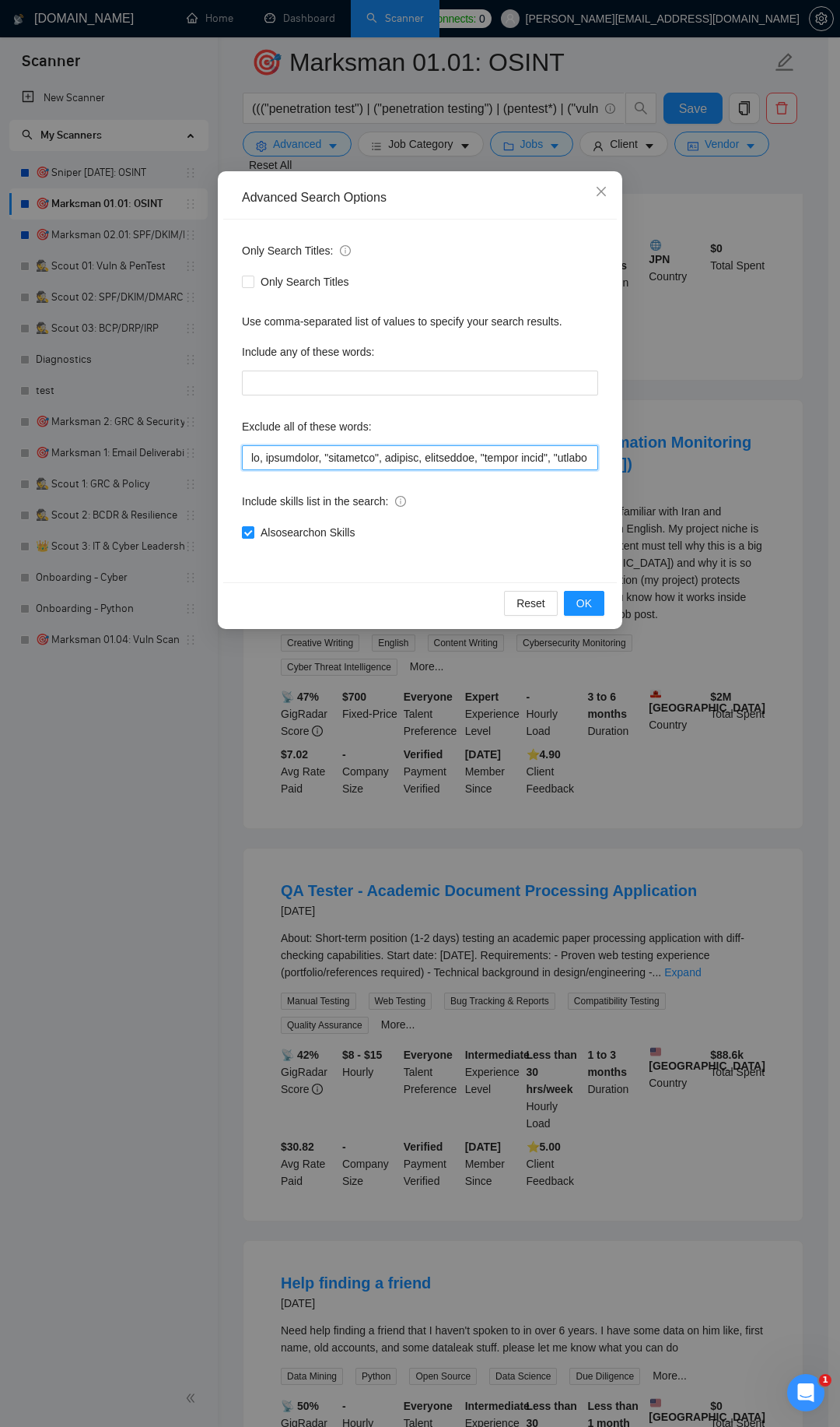
click at [251, 457] on input "text" at bounding box center [420, 457] width 357 height 25
paste input "propaganda"
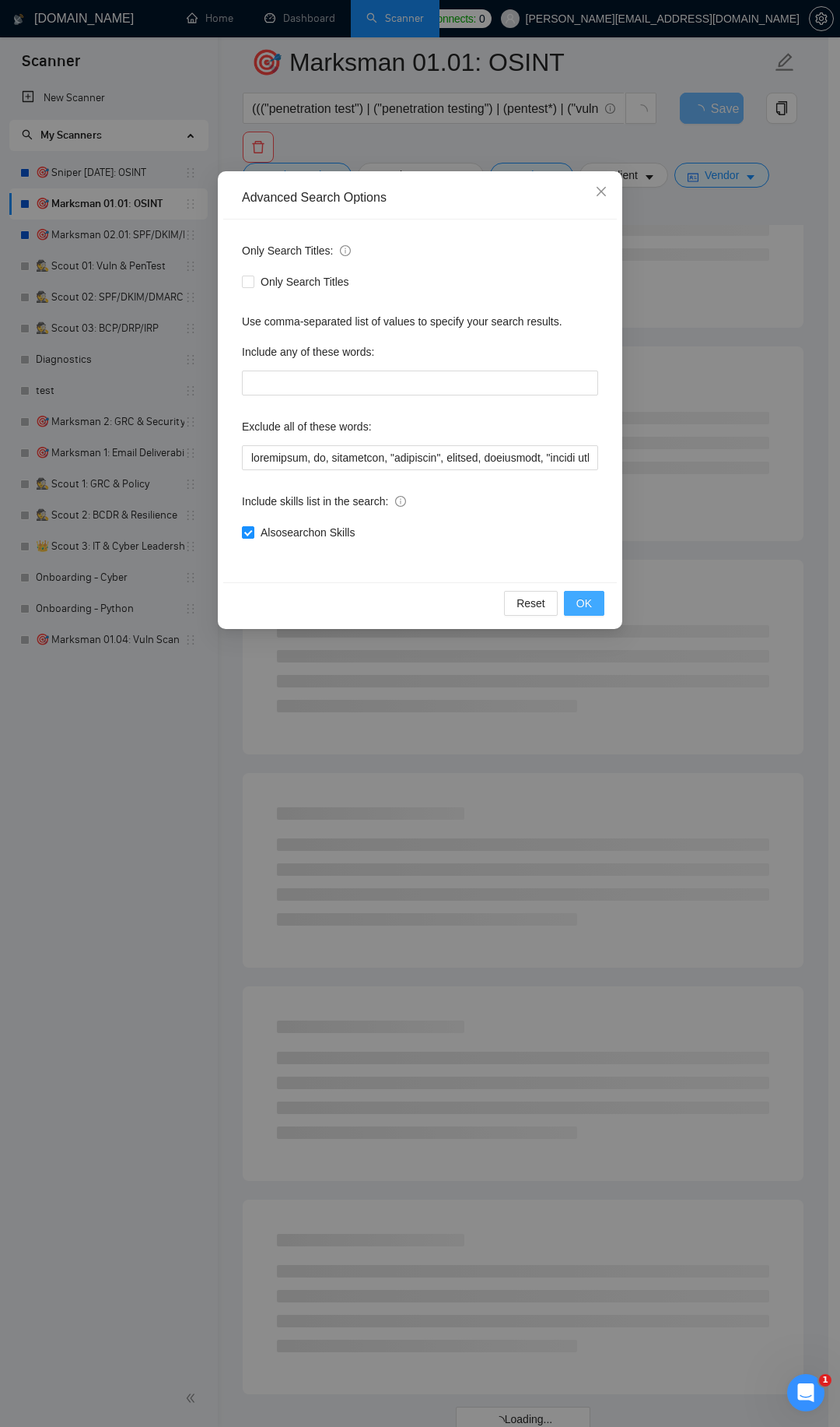
click at [597, 606] on button "OK" at bounding box center [584, 603] width 41 height 25
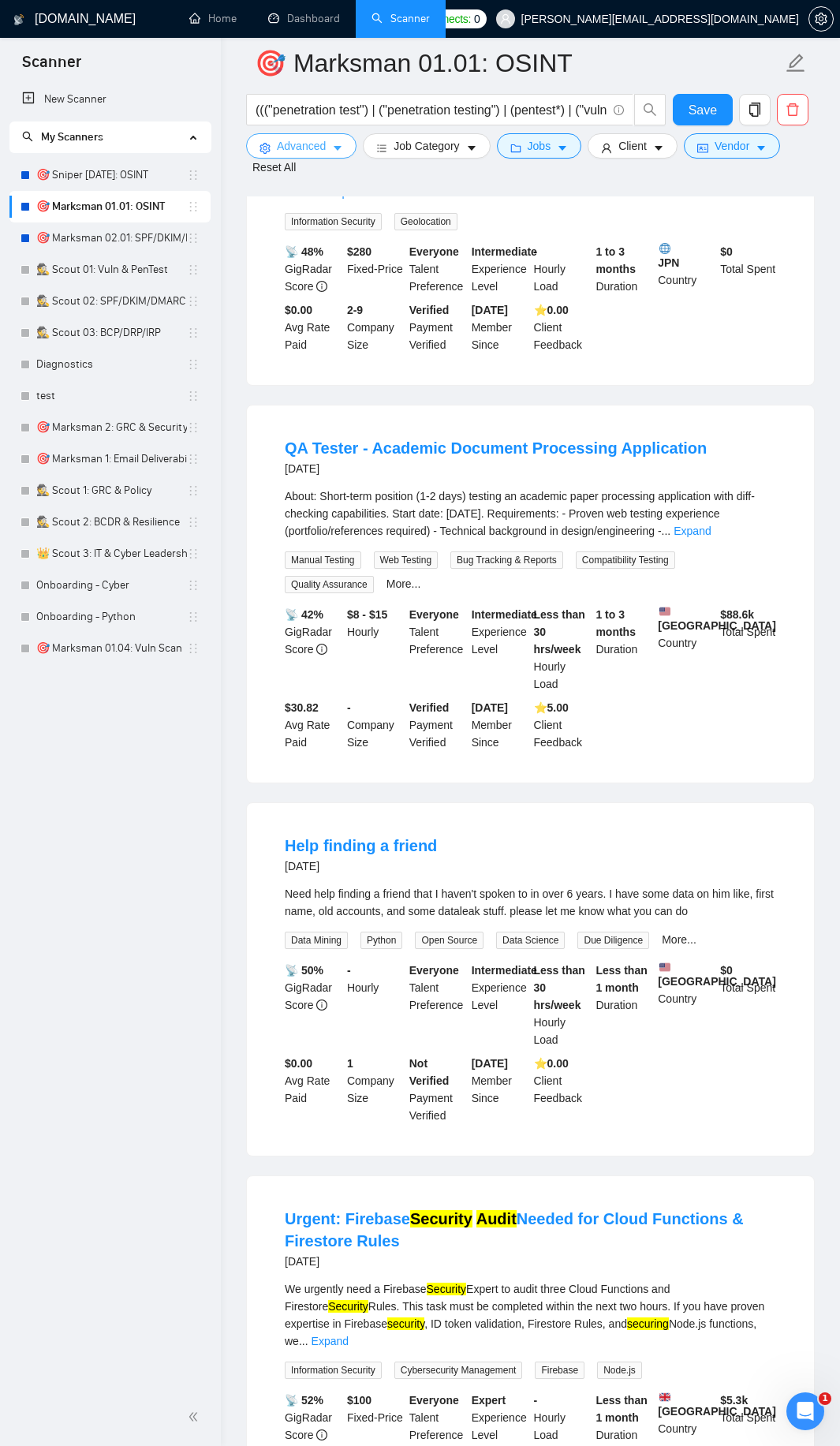
click at [284, 144] on span "Advanced" at bounding box center [301, 146] width 49 height 18
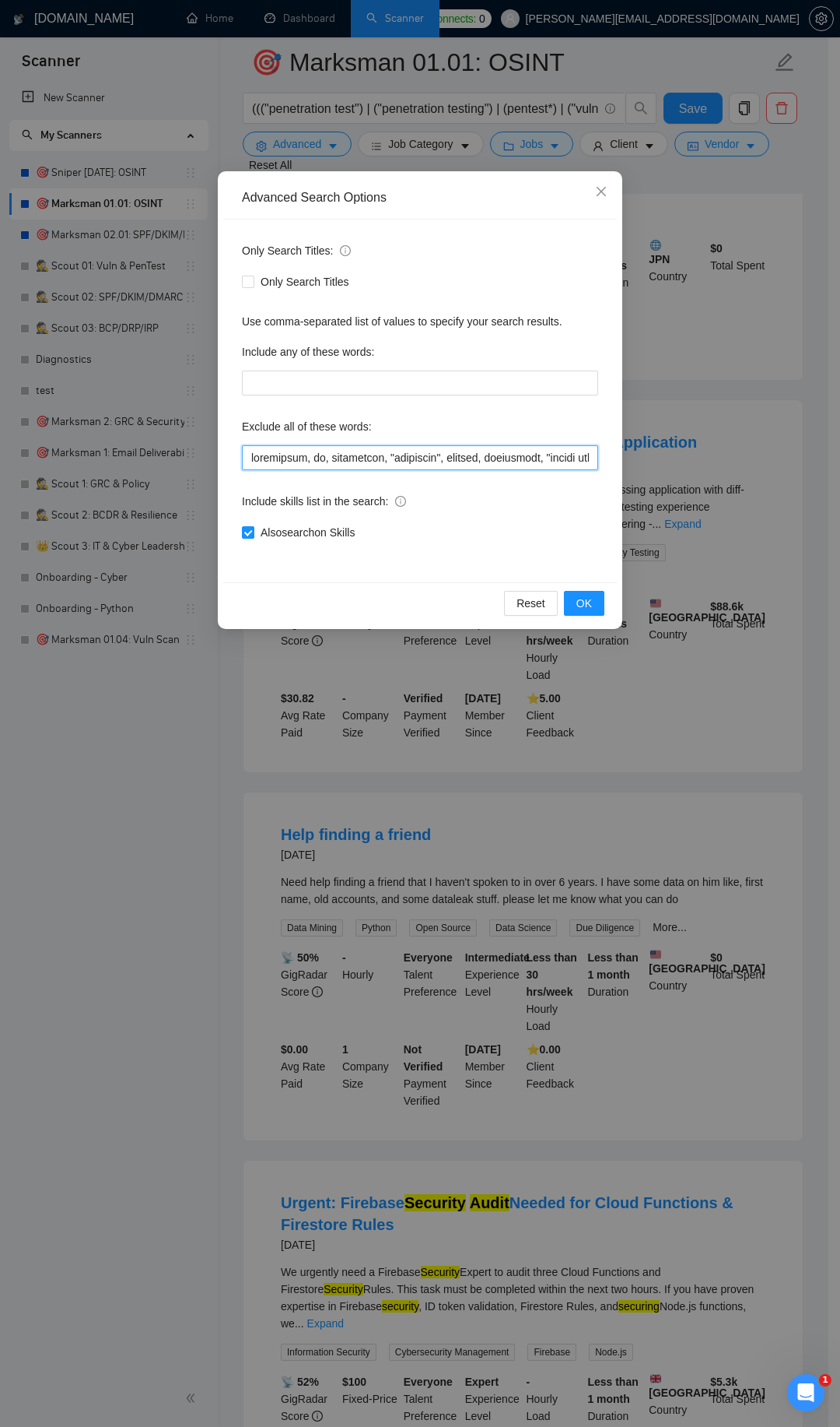
click at [252, 453] on input "text" at bounding box center [420, 457] width 357 height 25
drag, startPoint x: 419, startPoint y: 458, endPoint x: 293, endPoint y: 462, distance: 126.1
click at [293, 462] on input "text" at bounding box center [420, 457] width 357 height 25
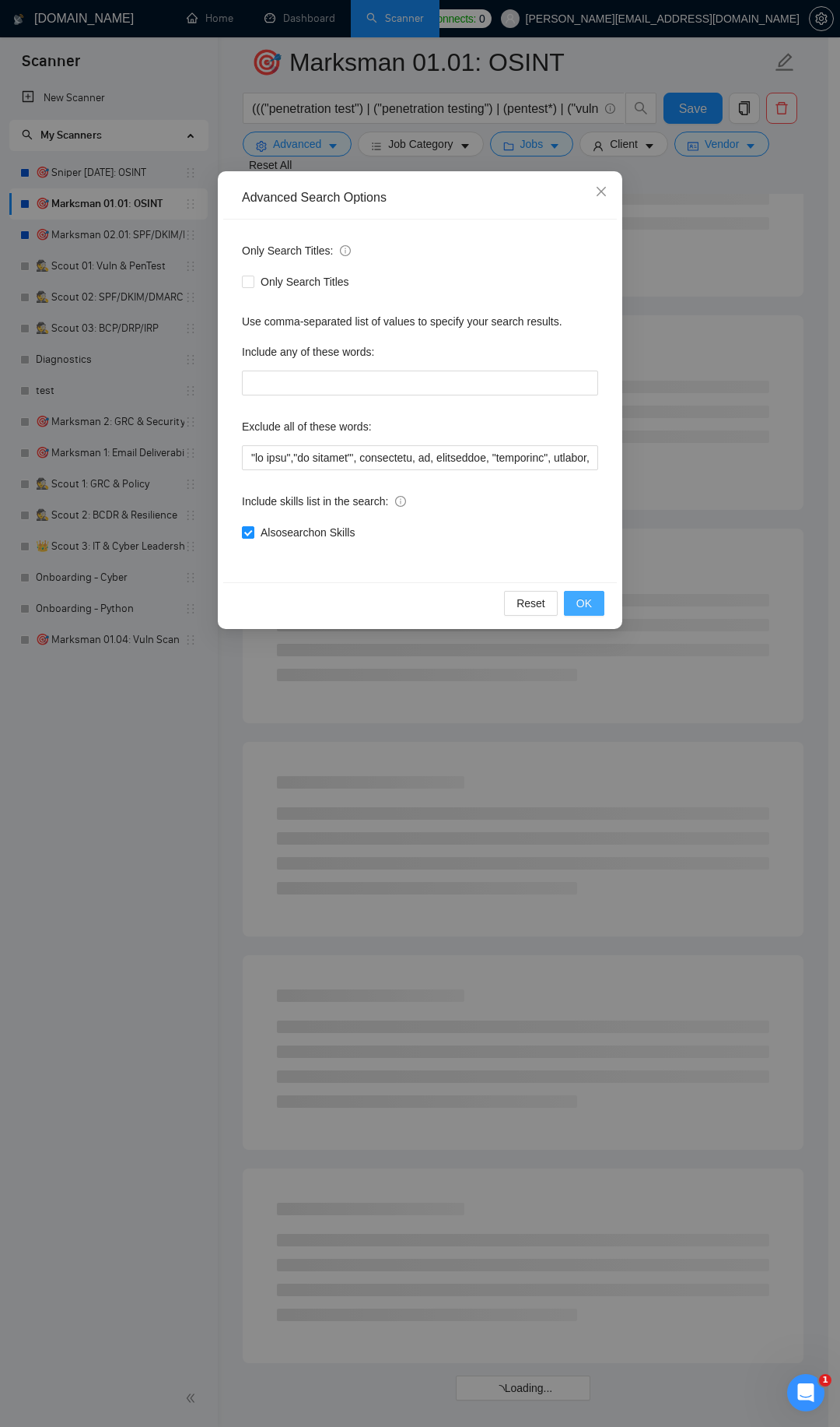
click at [591, 610] on span "OK" at bounding box center [584, 603] width 16 height 17
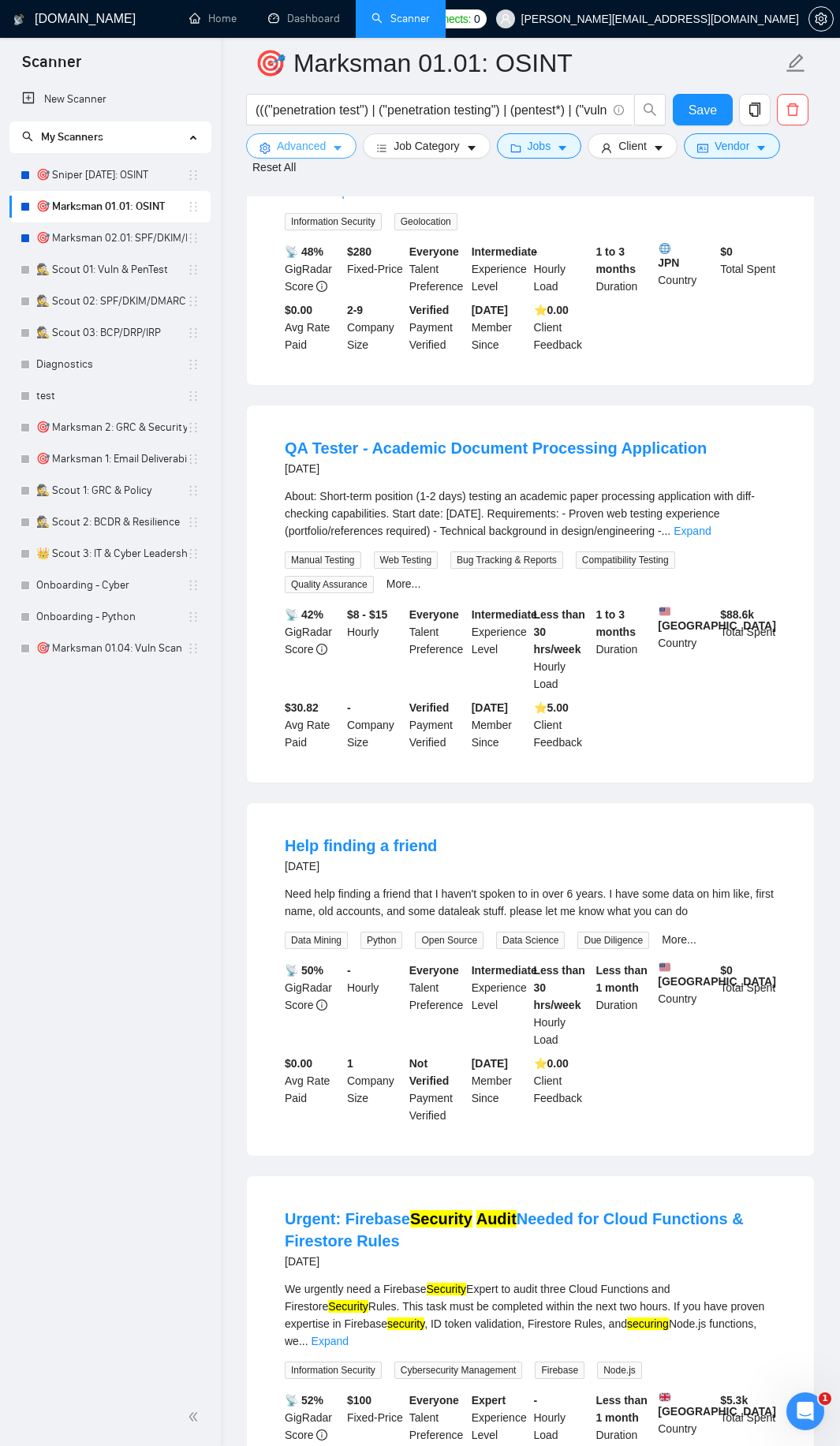
click at [332, 149] on icon "caret-down" at bounding box center [337, 148] width 11 height 11
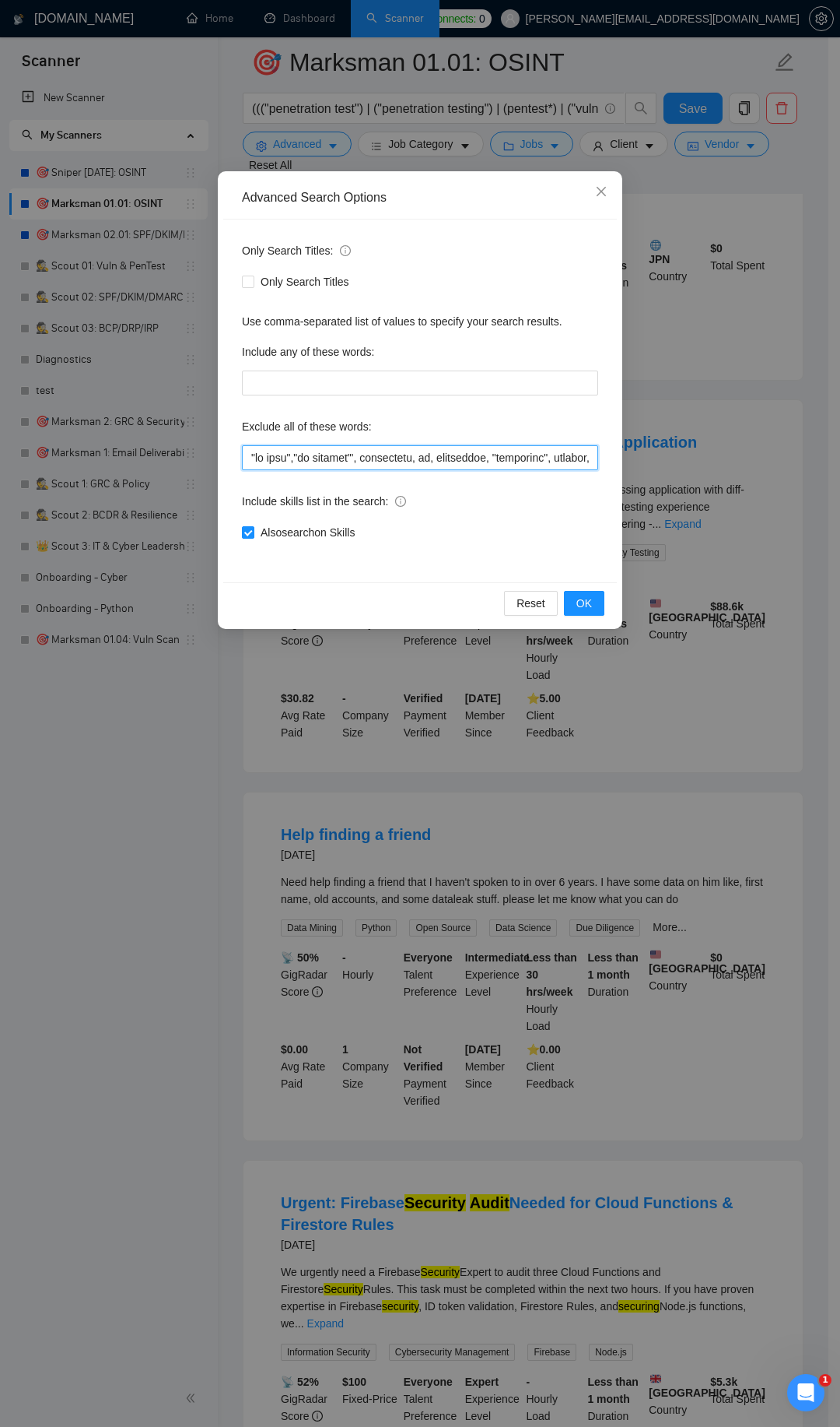
click at [252, 456] on input "text" at bounding box center [420, 457] width 357 height 25
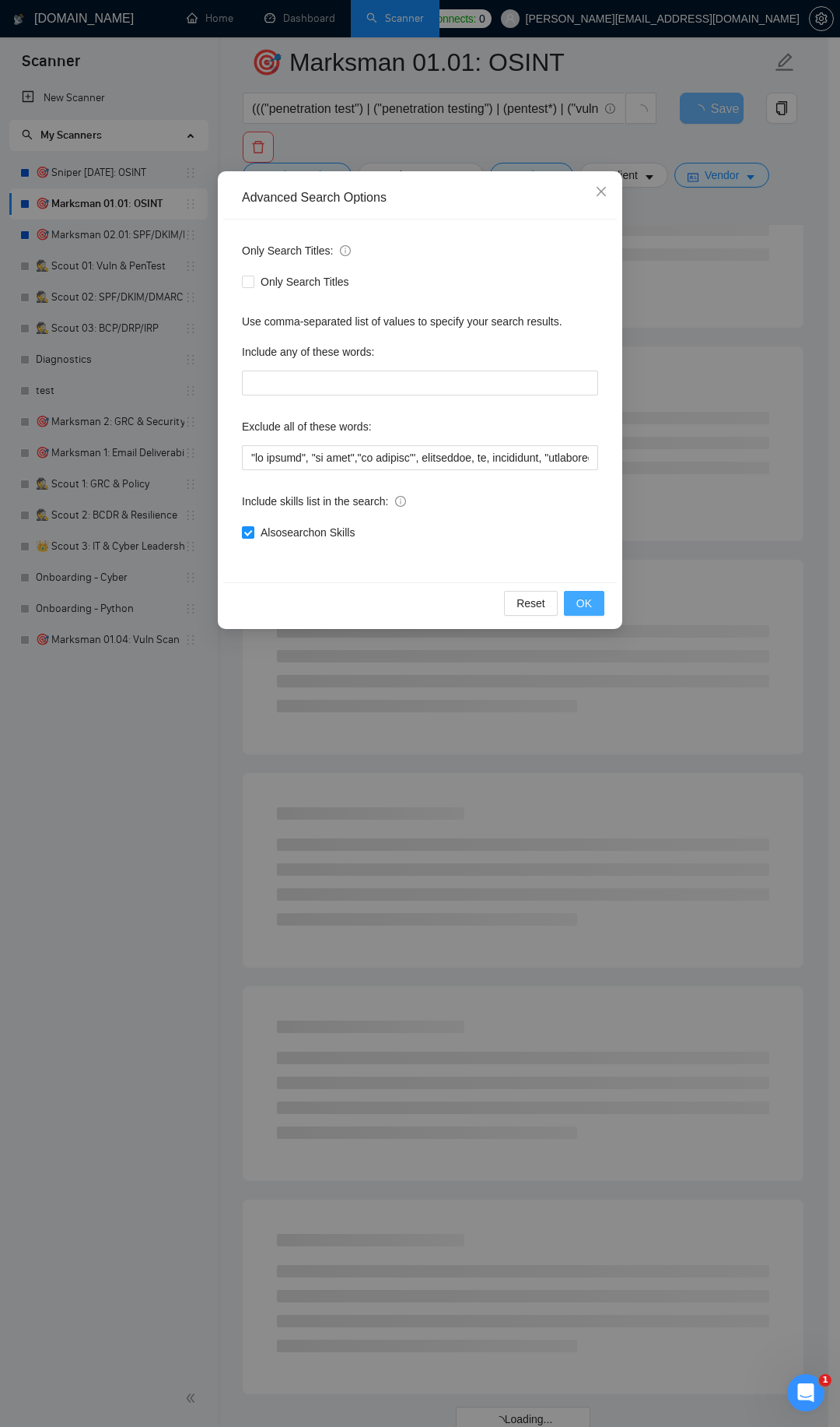
click at [597, 602] on button "OK" at bounding box center [584, 603] width 41 height 25
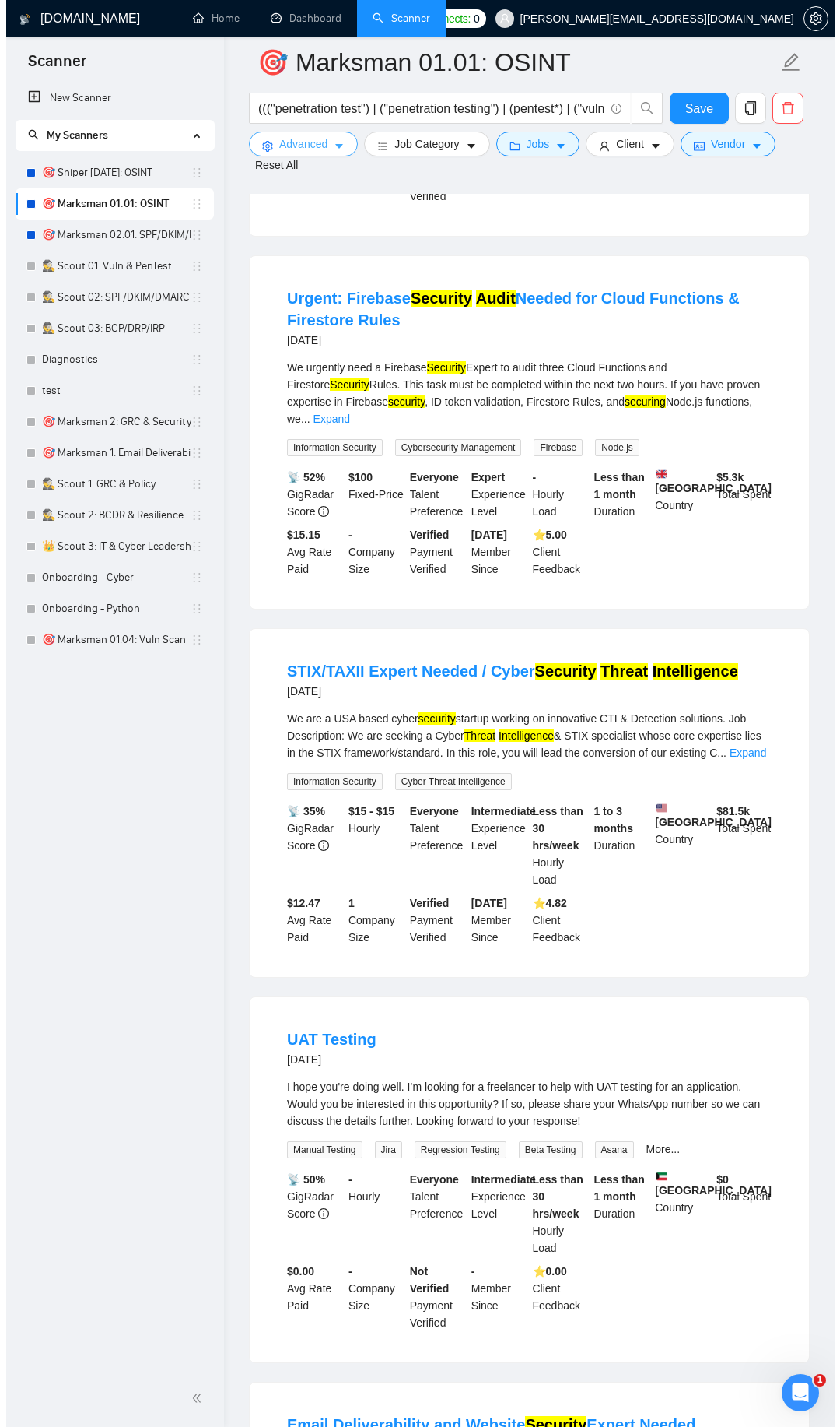
scroll to position [1561, 0]
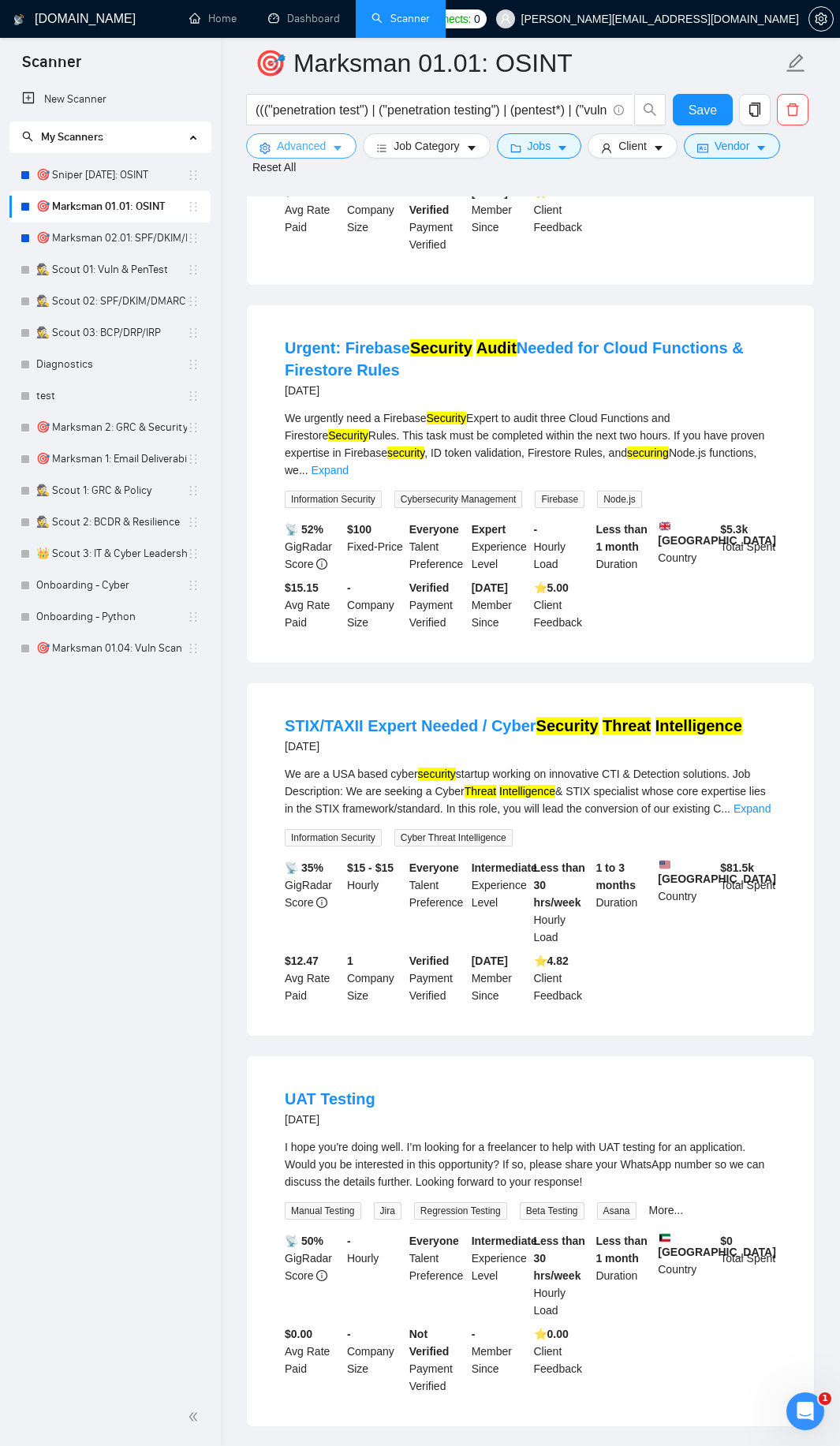
click at [309, 142] on span "Advanced" at bounding box center [301, 146] width 49 height 18
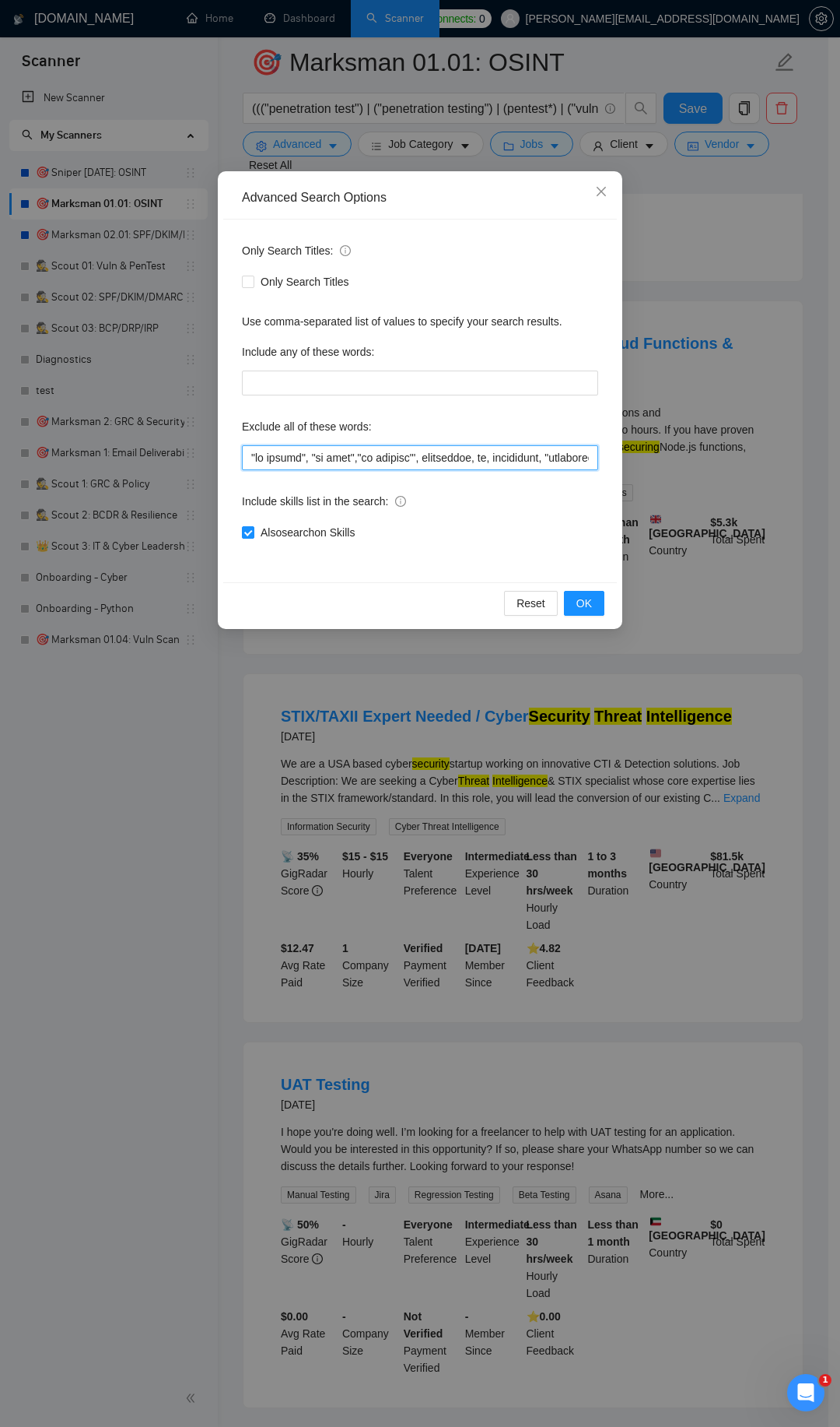
click at [243, 455] on input "text" at bounding box center [420, 457] width 357 height 25
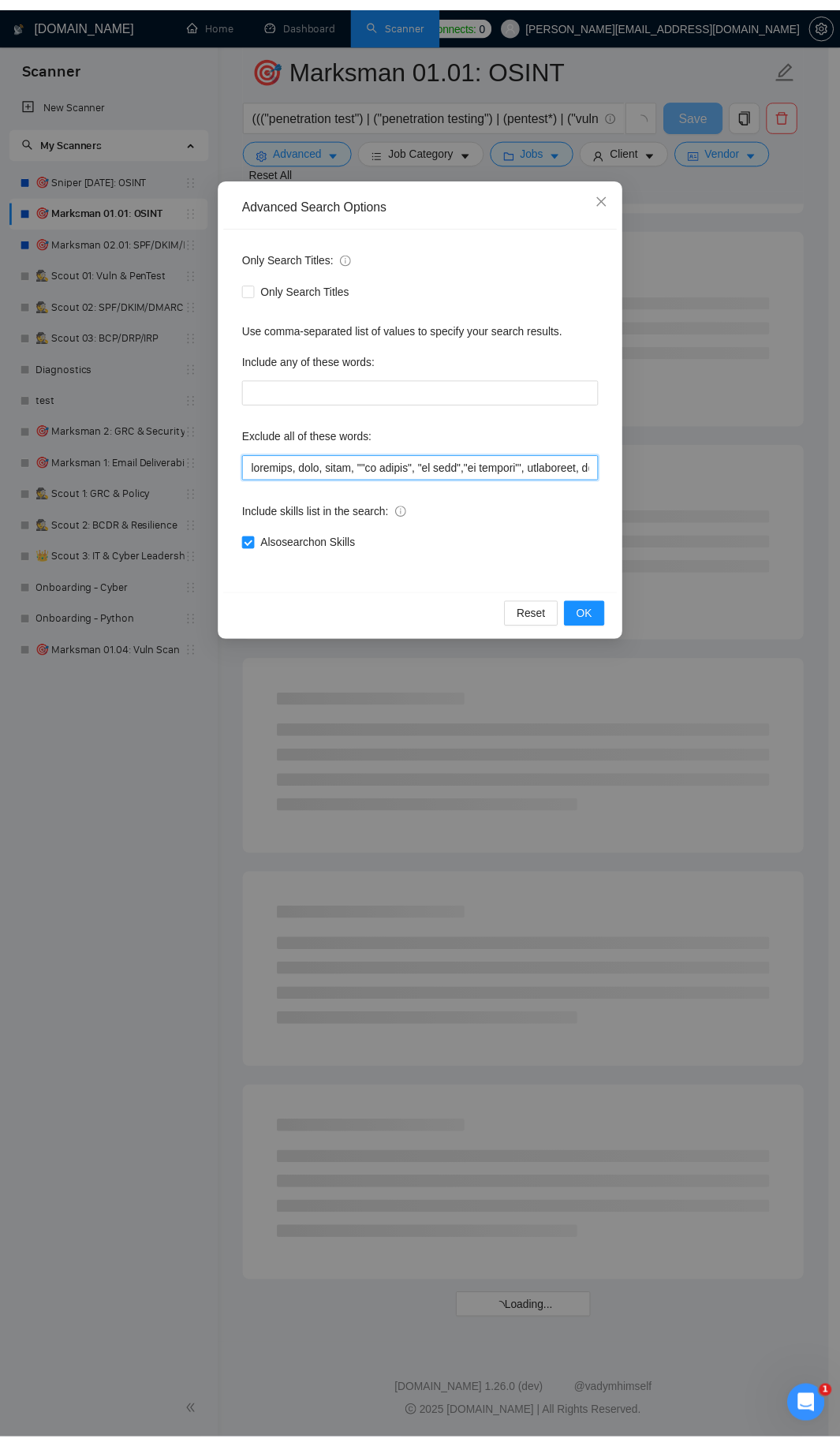
scroll to position [1203, 0]
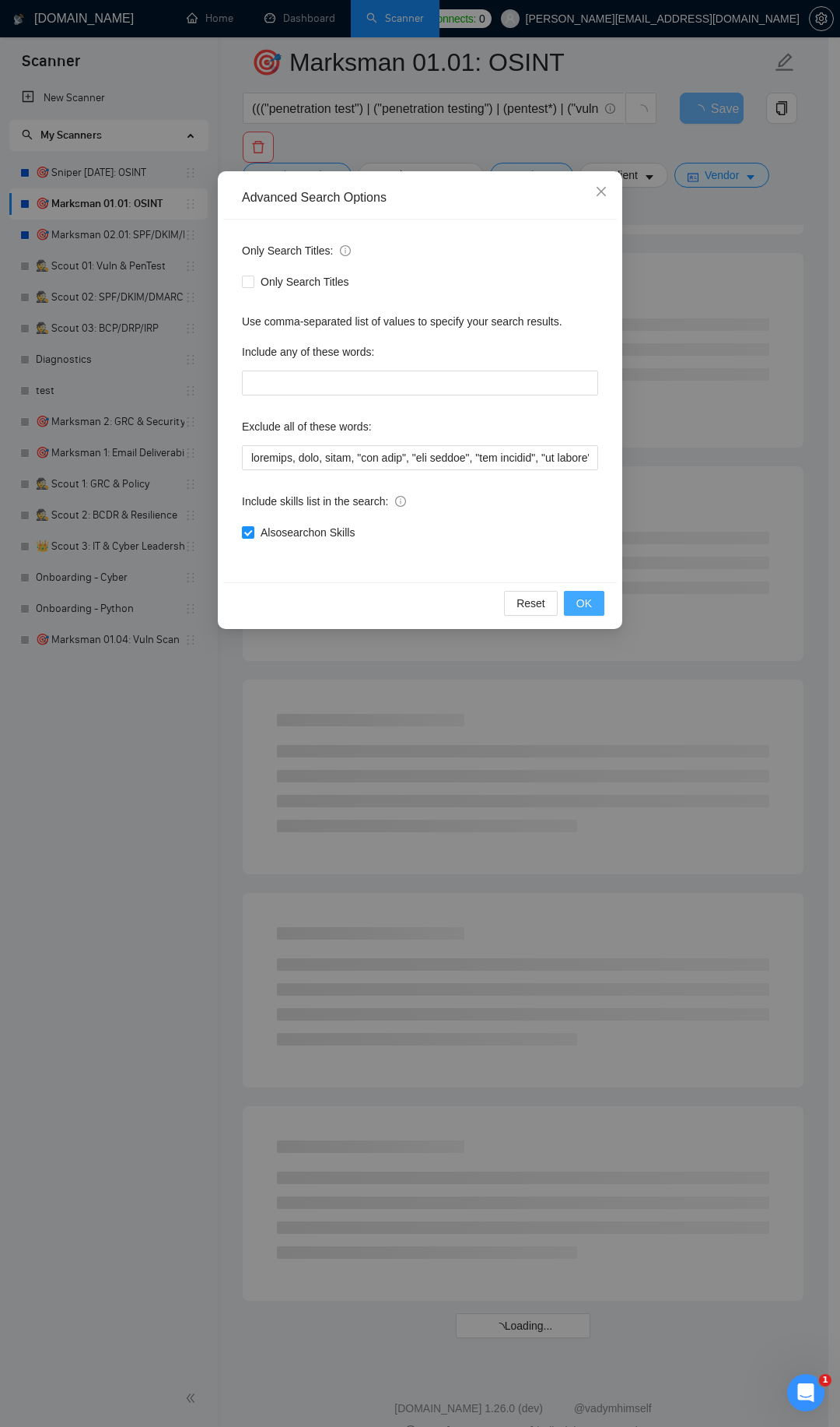
click at [592, 602] on button "OK" at bounding box center [584, 603] width 41 height 25
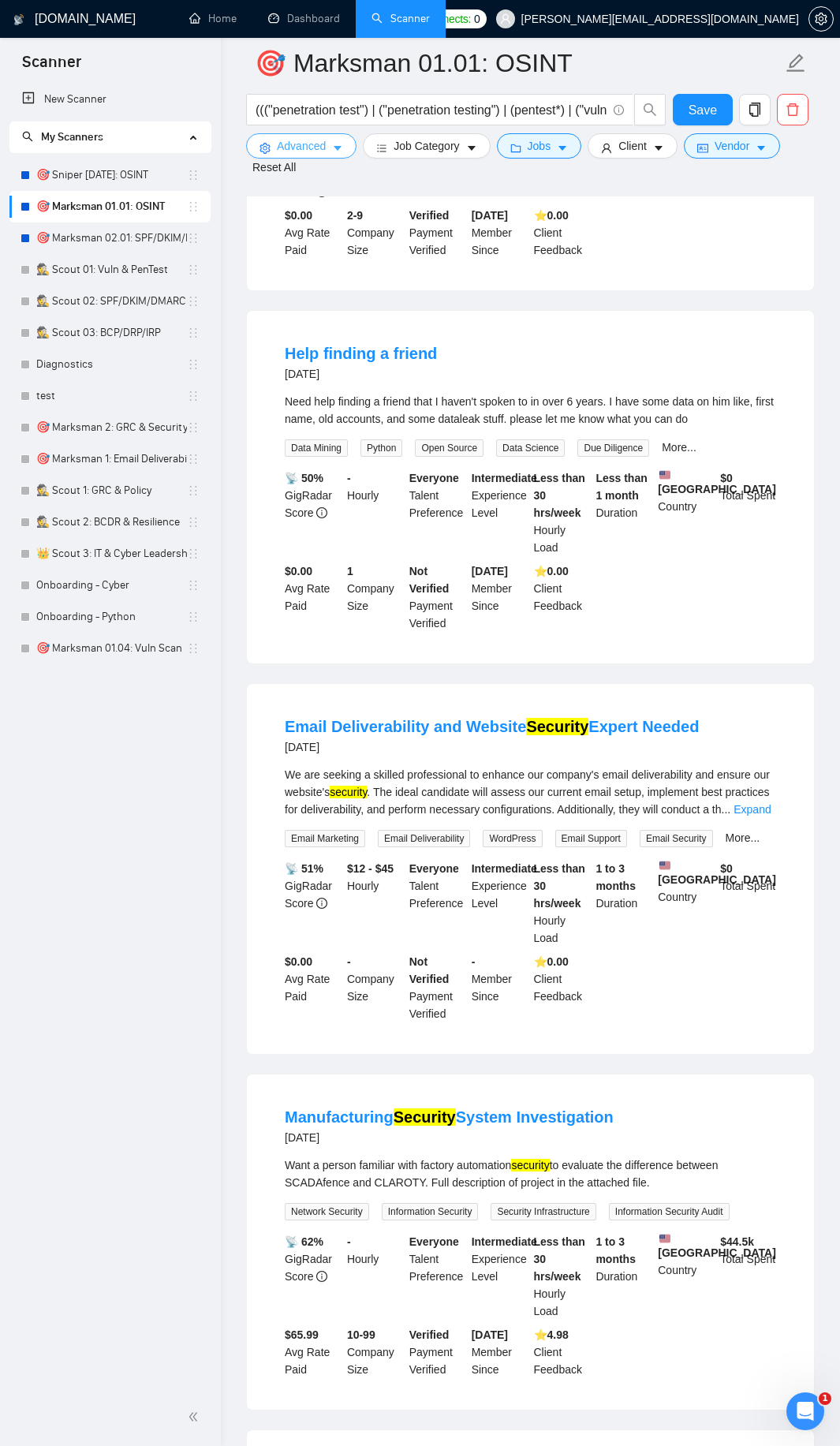
click at [324, 147] on span "Advanced" at bounding box center [301, 146] width 49 height 18
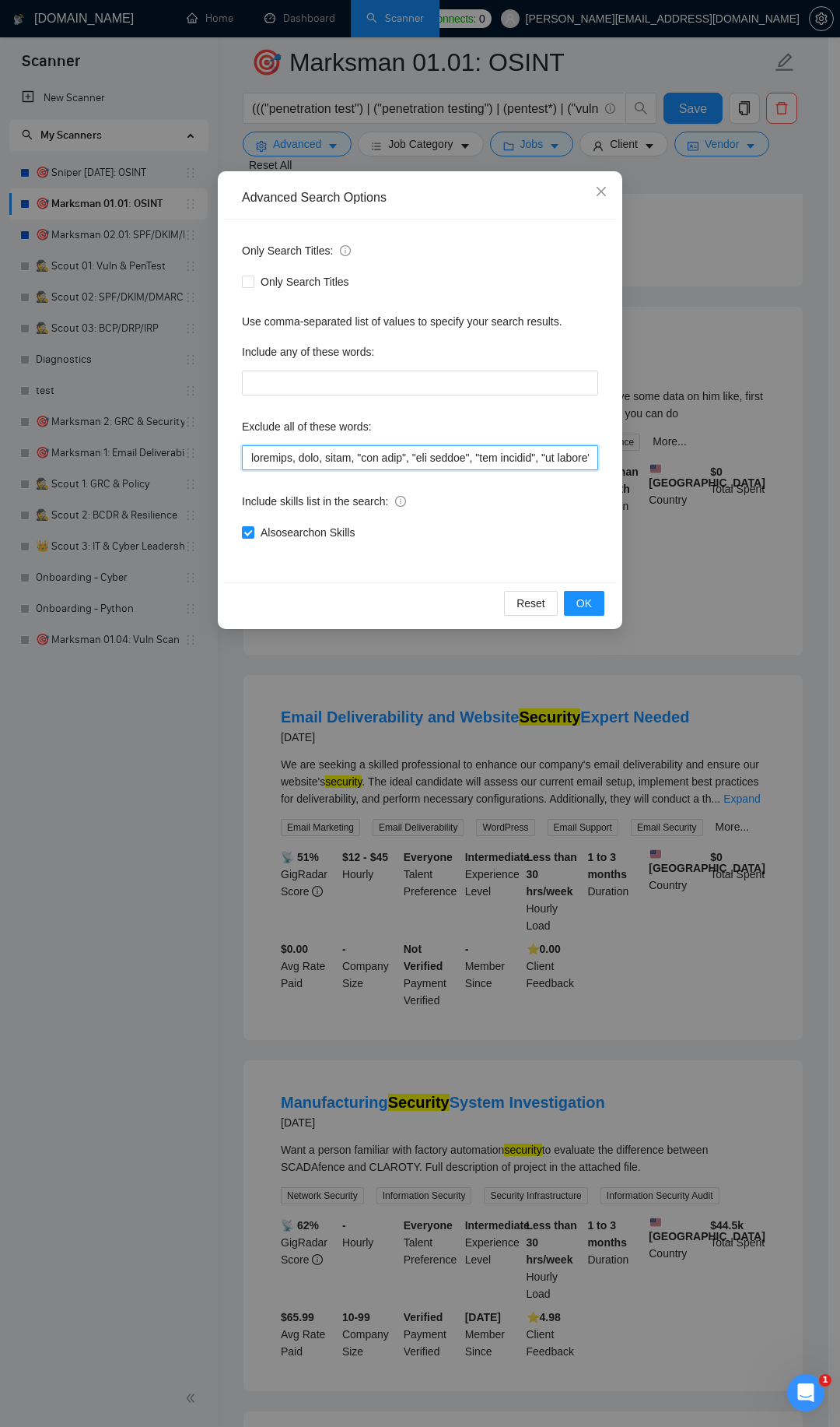
click at [247, 452] on input "text" at bounding box center [420, 457] width 357 height 25
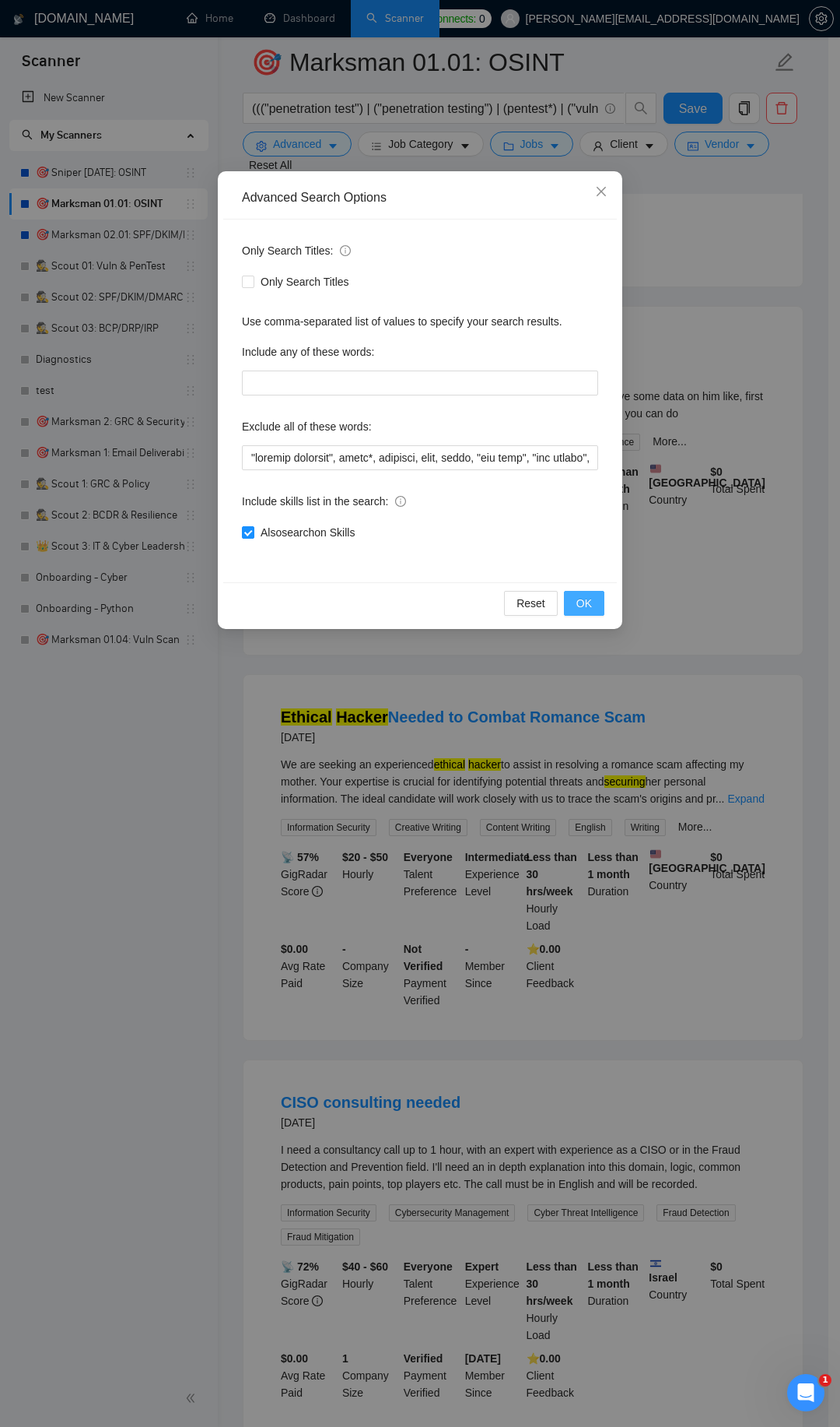
click at [578, 599] on span "OK" at bounding box center [584, 603] width 16 height 17
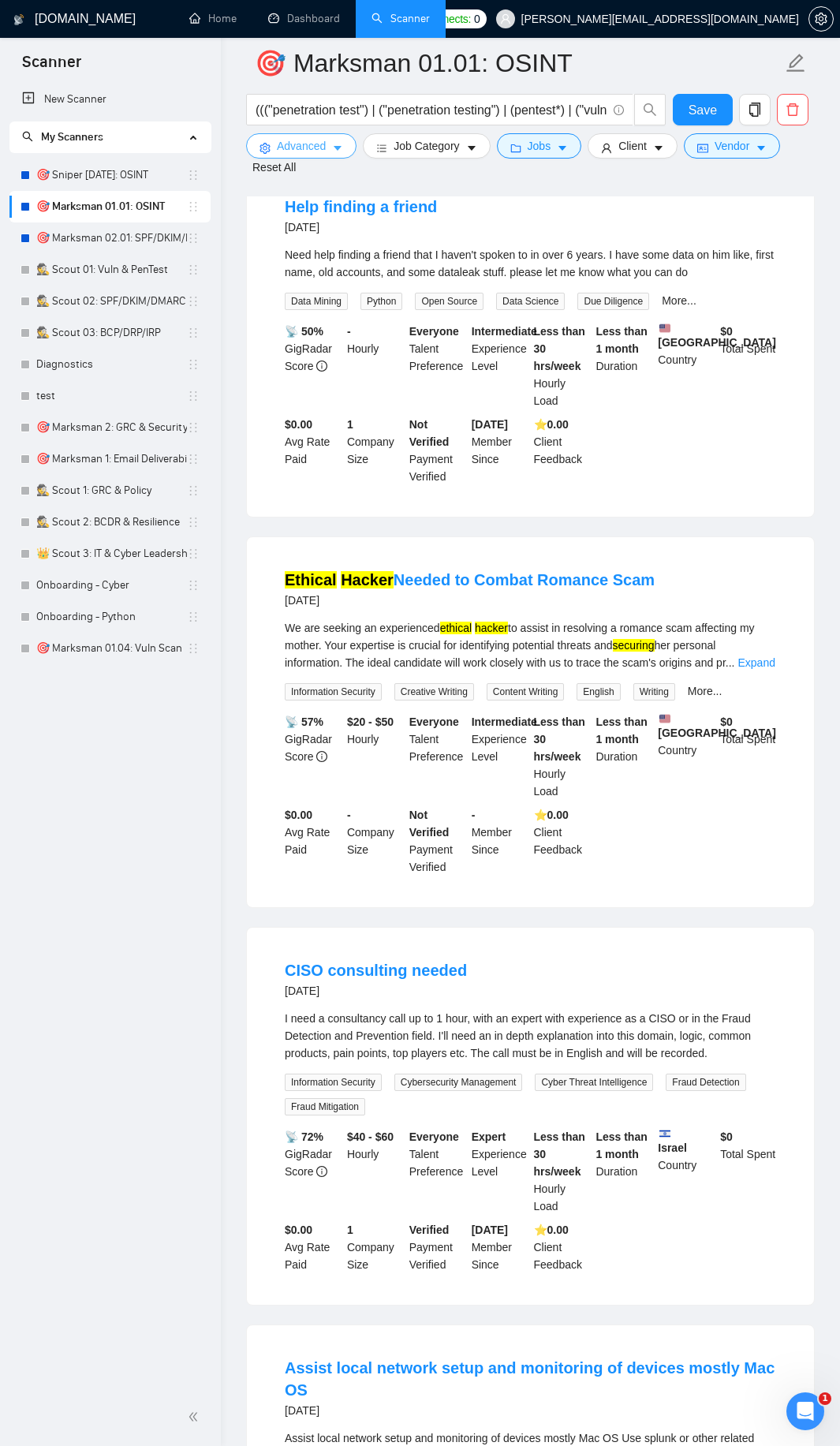
scroll to position [1393, 0]
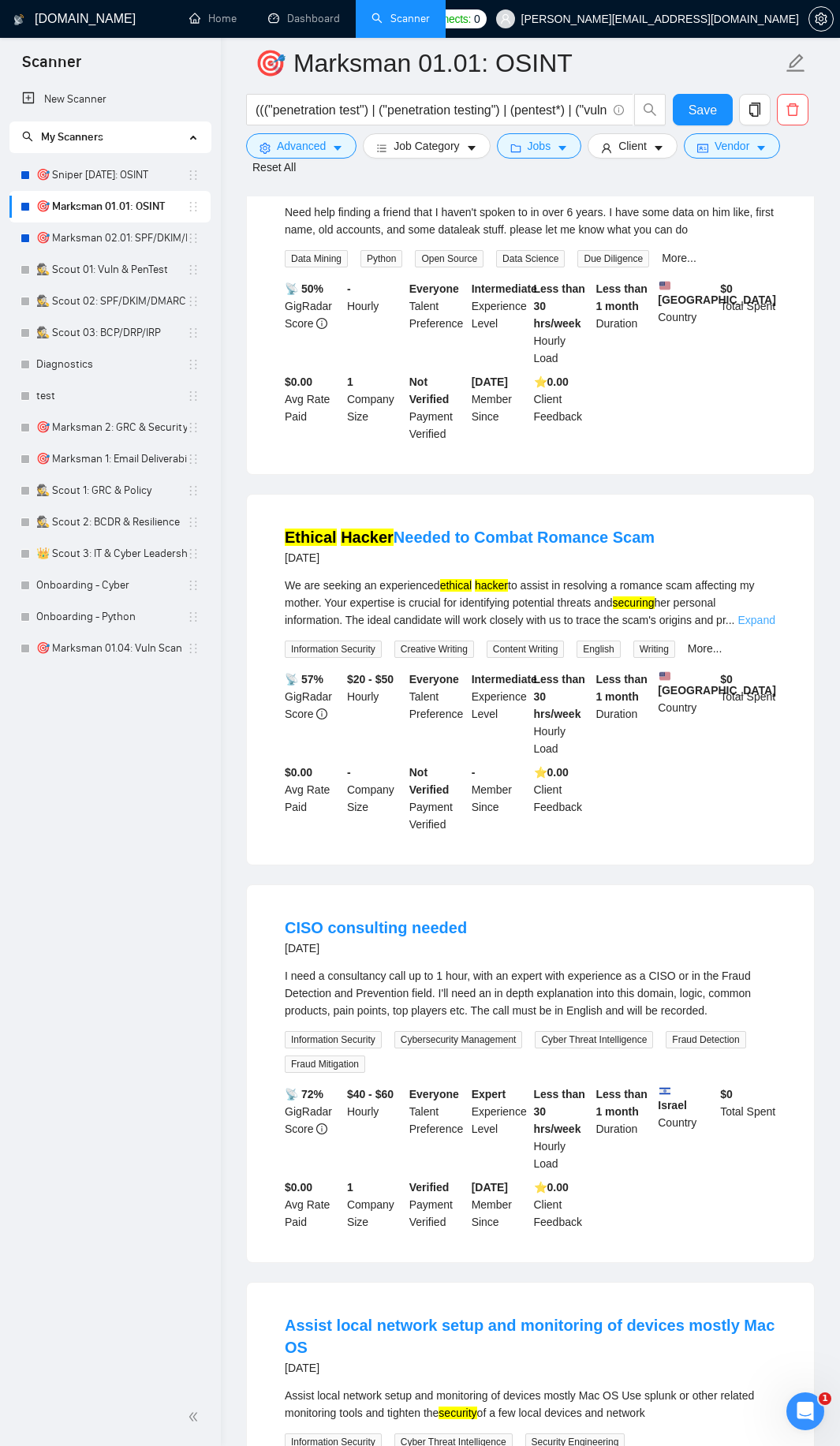
click at [751, 614] on link "Expand" at bounding box center [756, 620] width 37 height 12
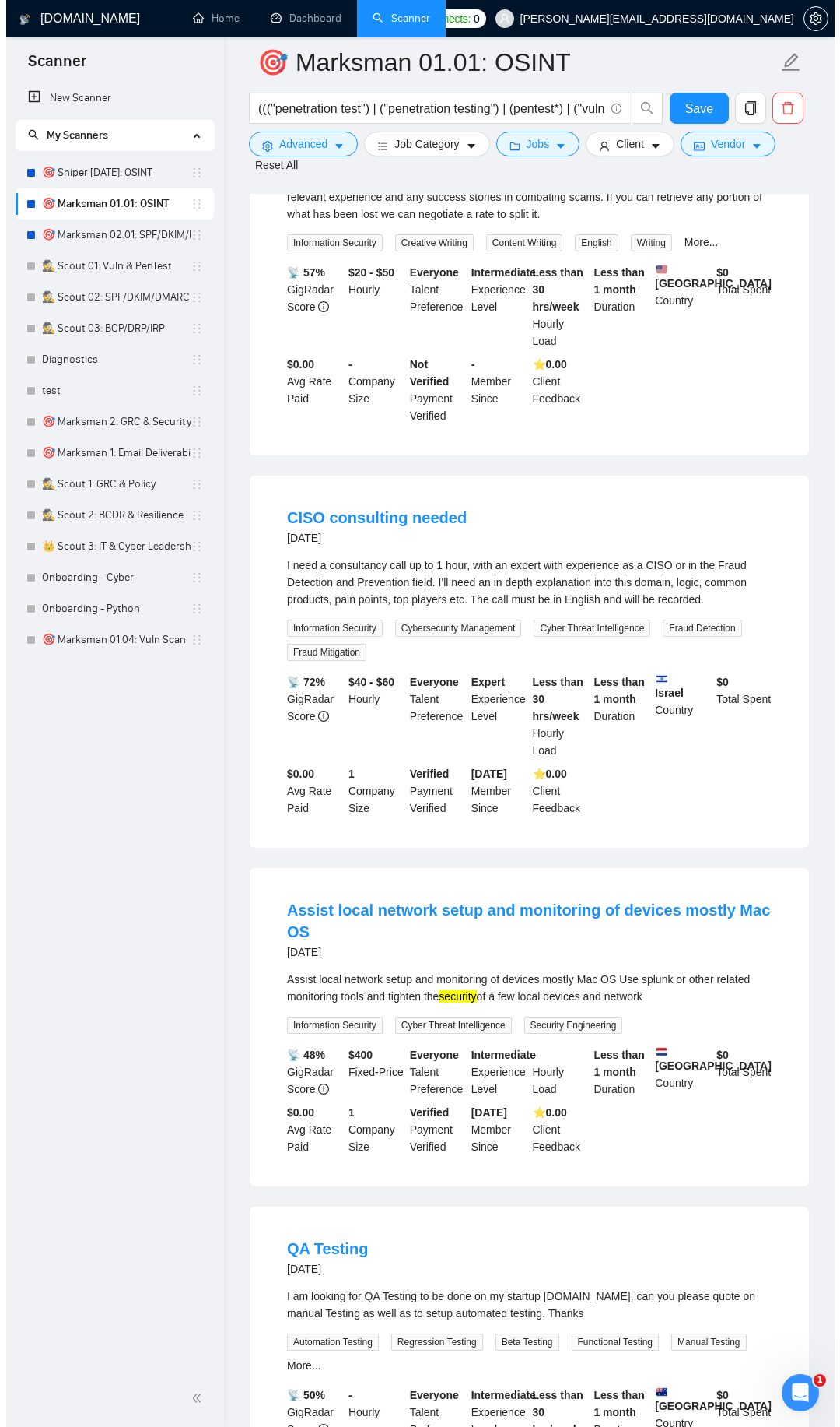
scroll to position [1841, 0]
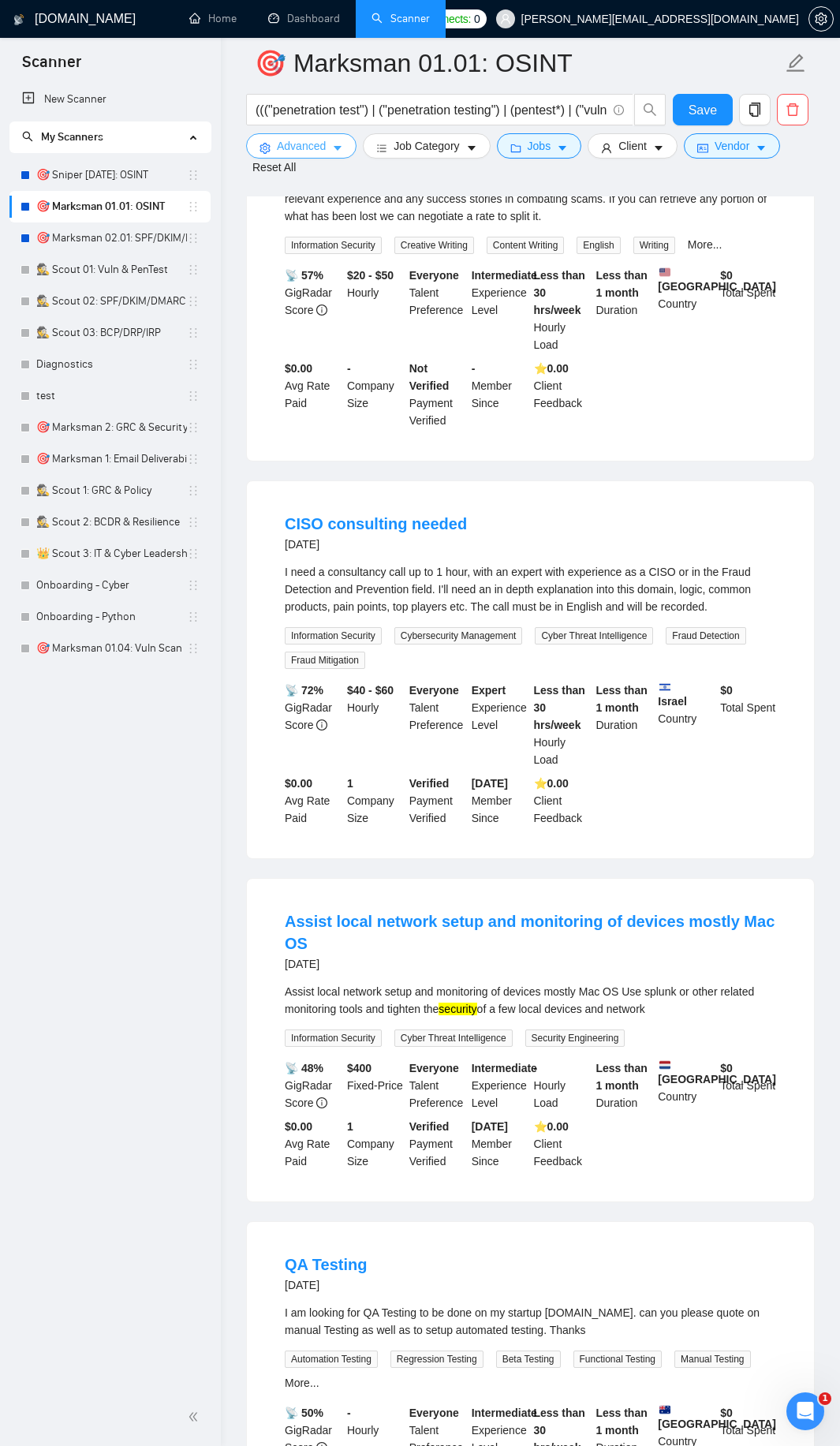
click at [317, 144] on span "Advanced" at bounding box center [301, 146] width 49 height 18
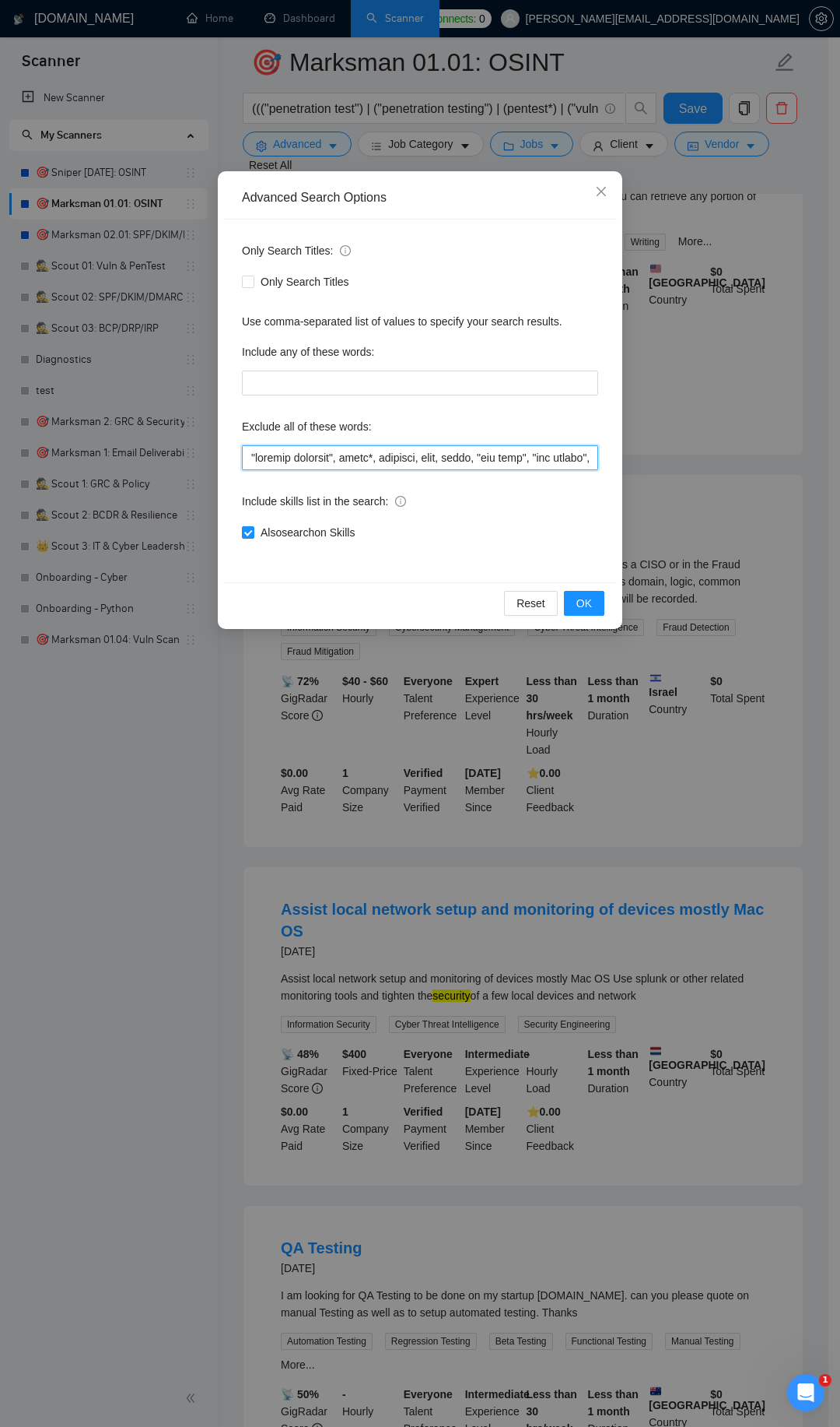
click at [249, 457] on input "text" at bounding box center [420, 457] width 357 height 25
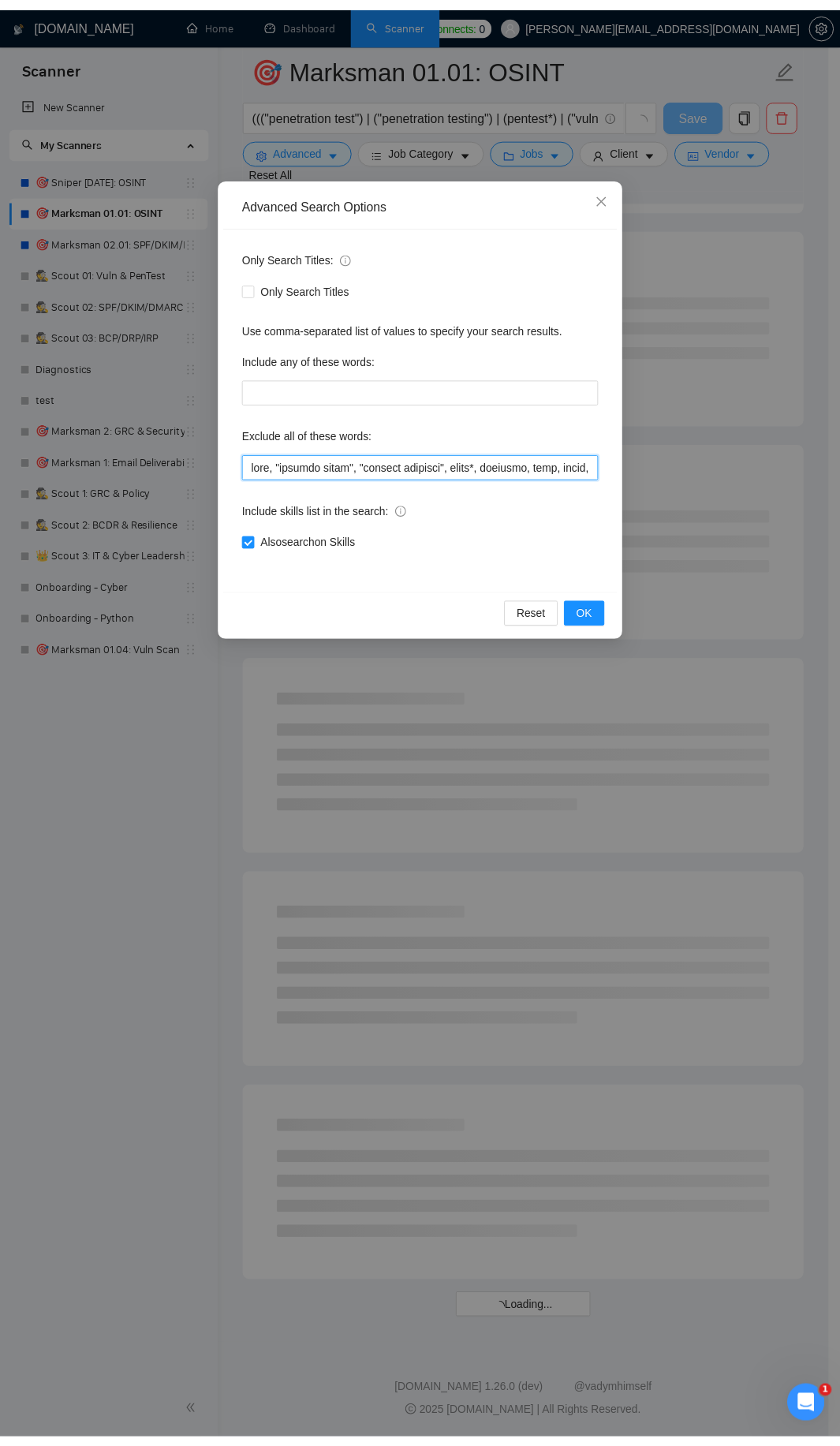
scroll to position [1203, 0]
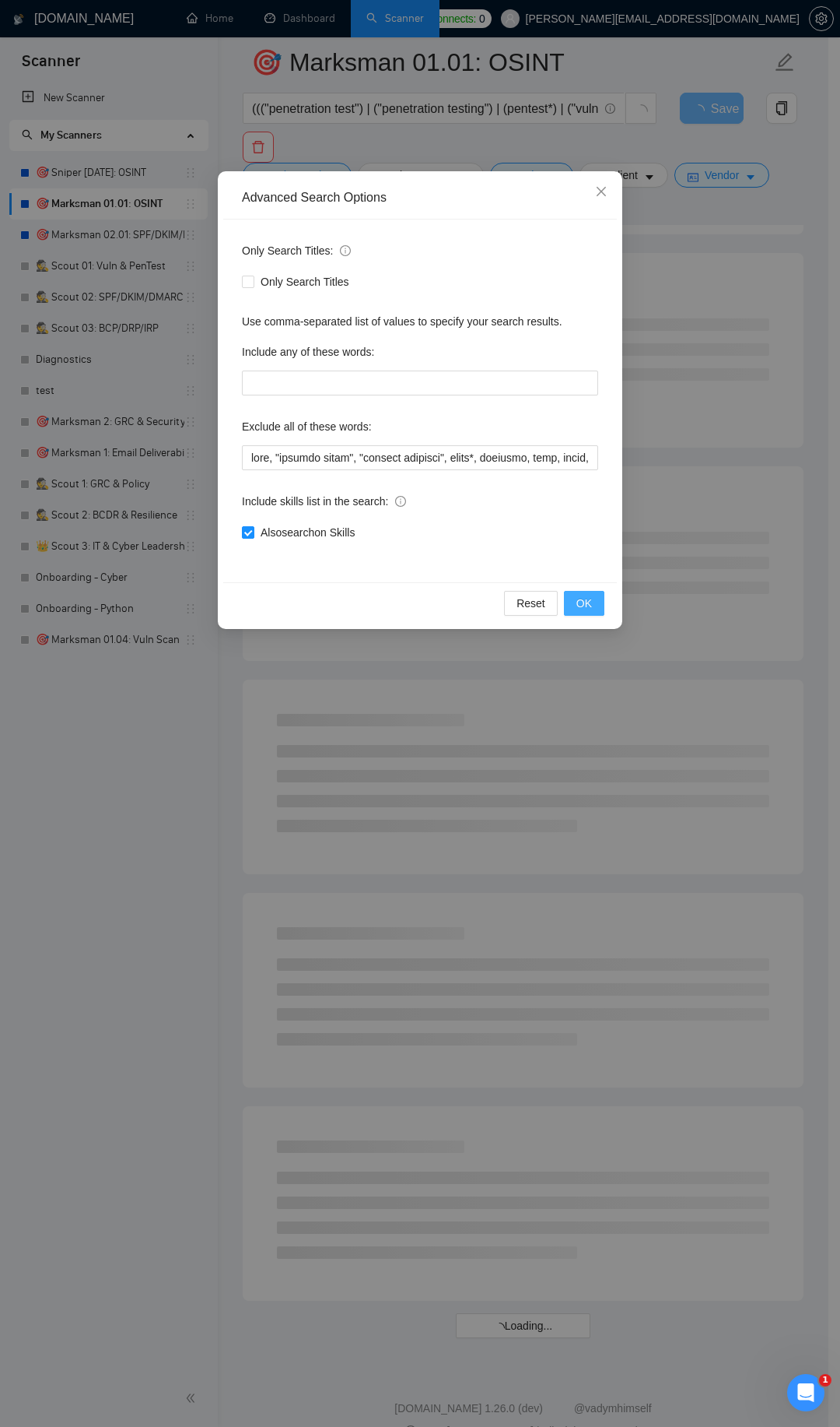
click at [578, 598] on span "OK" at bounding box center [584, 603] width 16 height 17
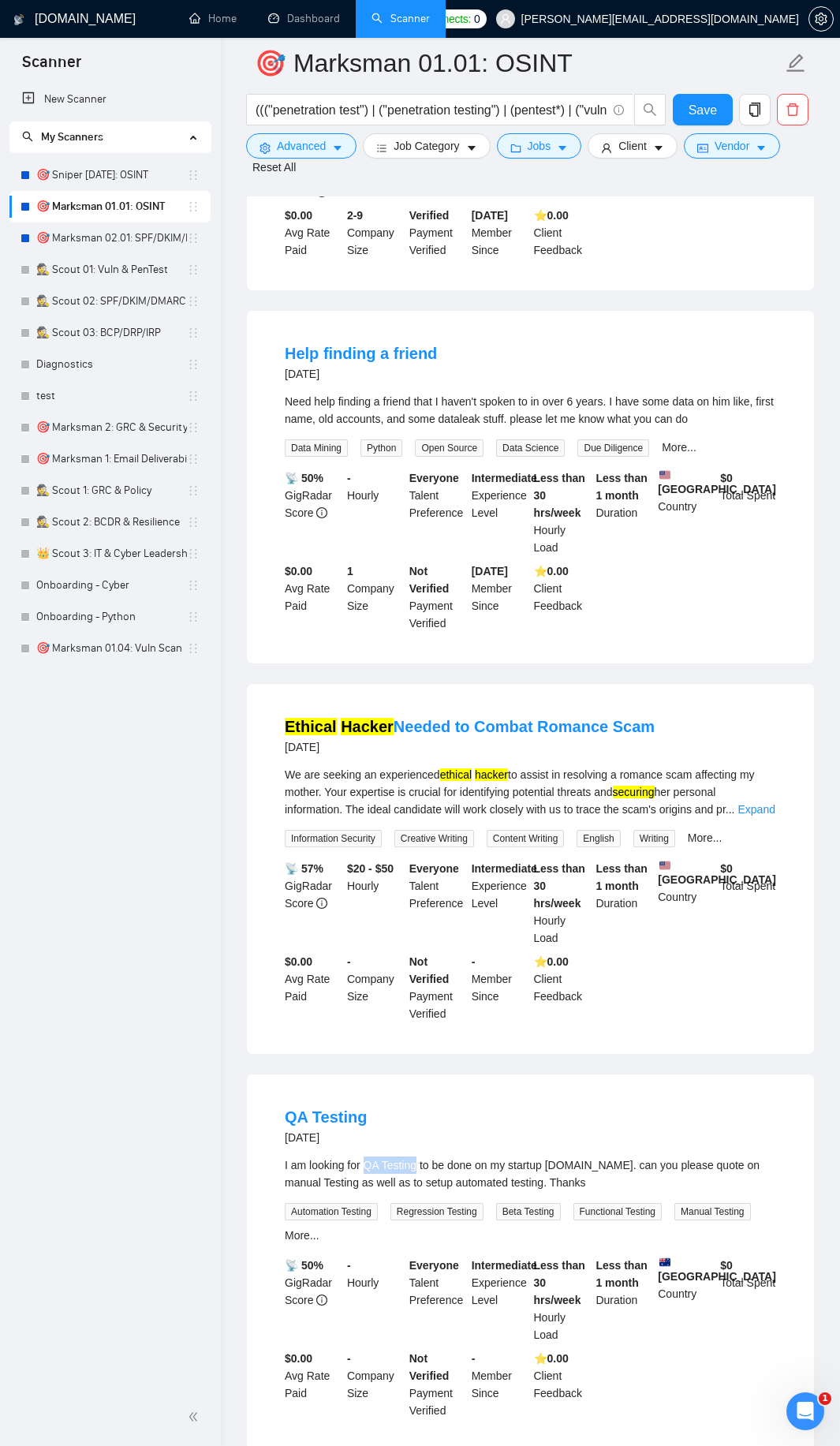
drag, startPoint x: 363, startPoint y: 1148, endPoint x: 414, endPoint y: 1153, distance: 51.2
click at [414, 1156] on div "I am looking for QA Testing to be done on my startup [DOMAIN_NAME]. can you ple…" at bounding box center [529, 1174] width 491 height 35
copy div "QA Testing"
click at [290, 140] on span "Advanced" at bounding box center [301, 146] width 49 height 18
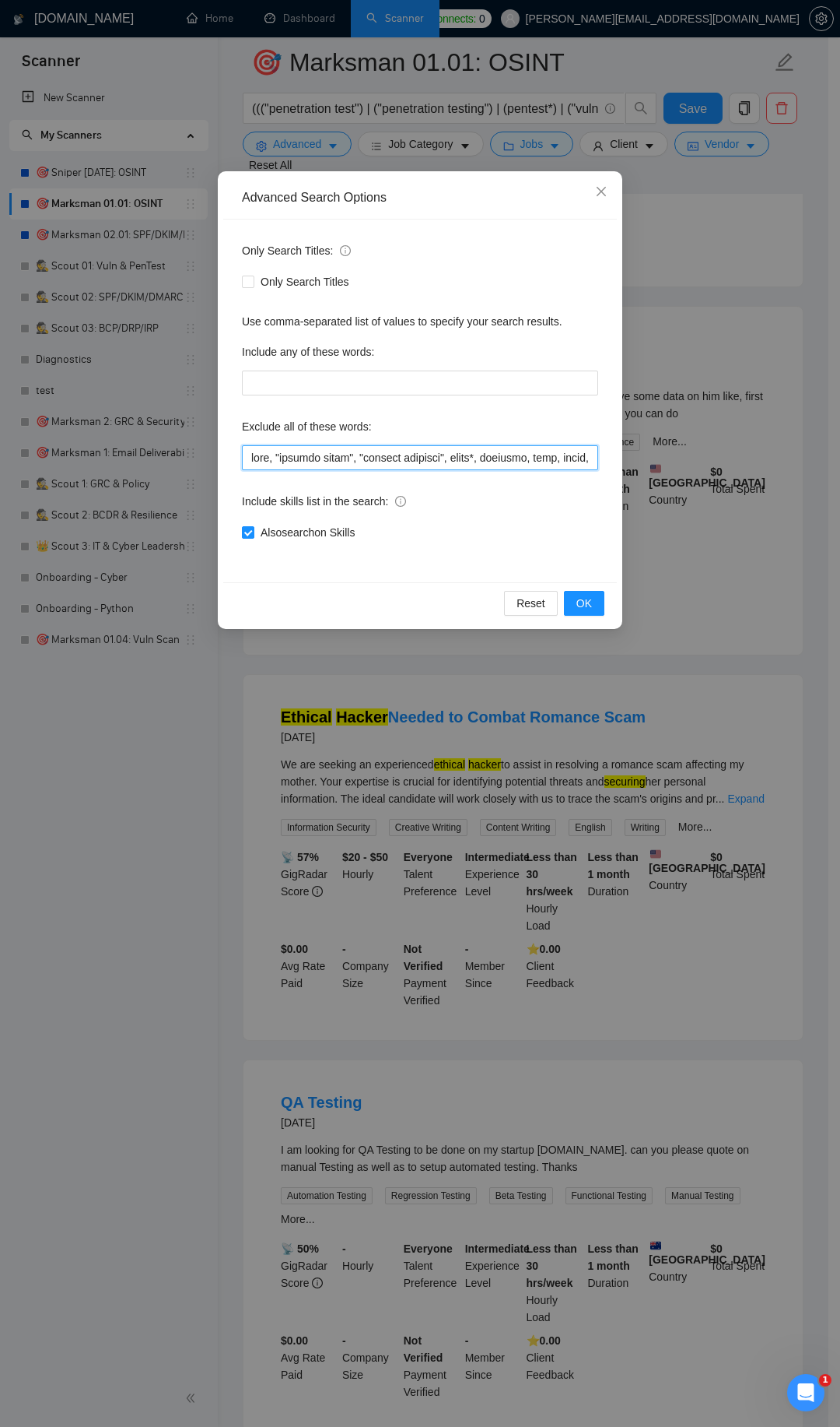
click at [252, 461] on input "text" at bounding box center [420, 457] width 357 height 25
paste input "QA Testing"
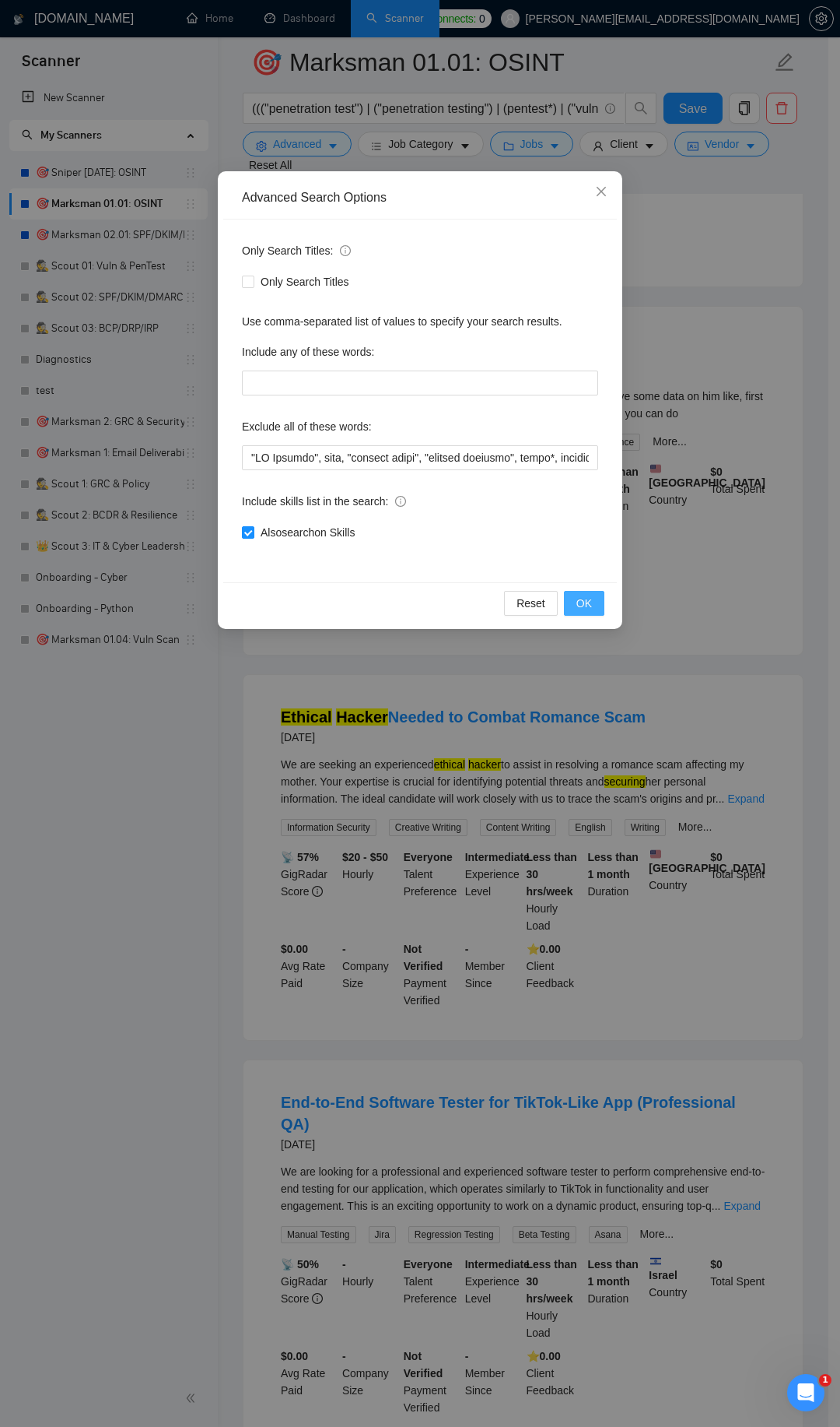
click at [587, 604] on span "OK" at bounding box center [584, 603] width 16 height 17
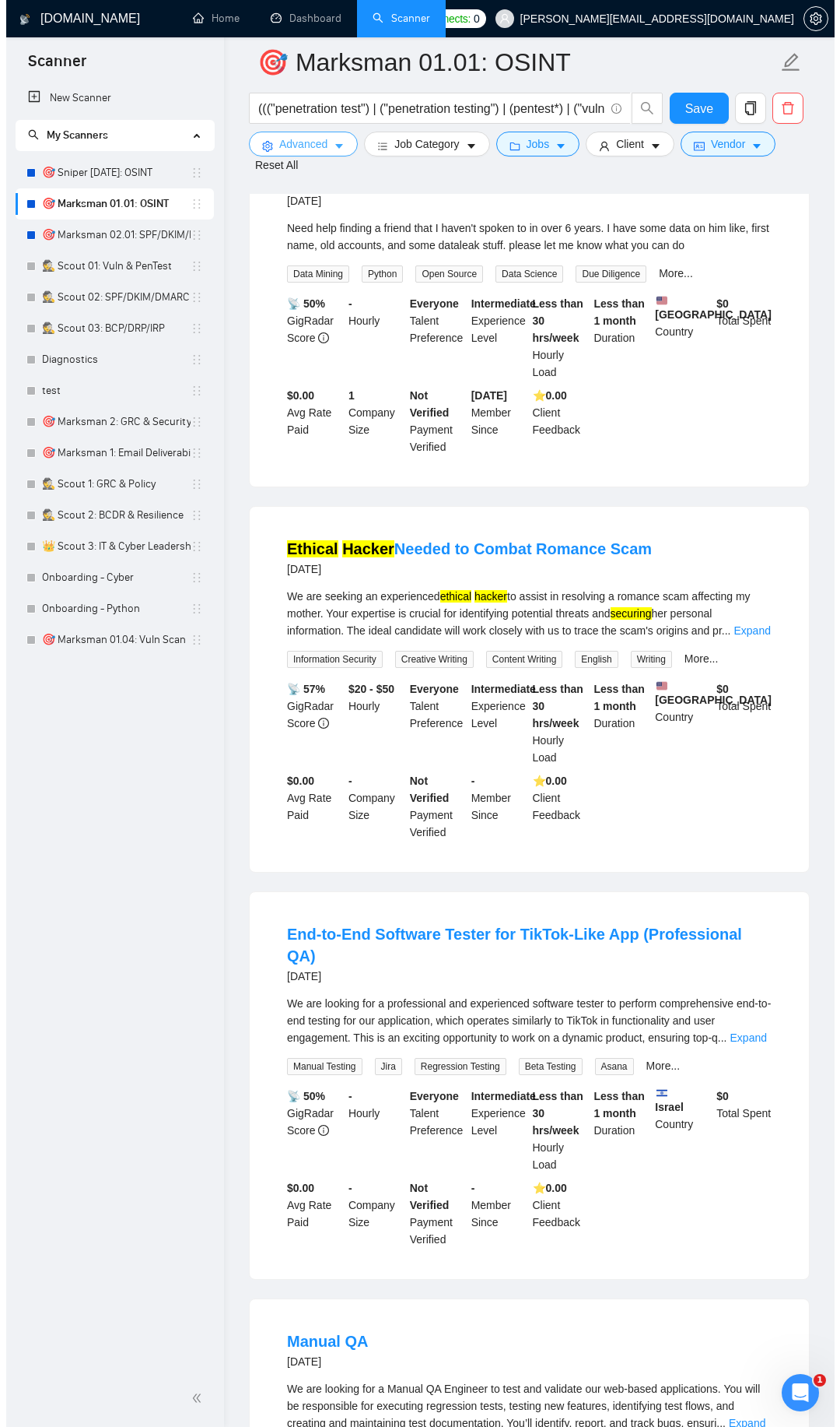
scroll to position [1374, 0]
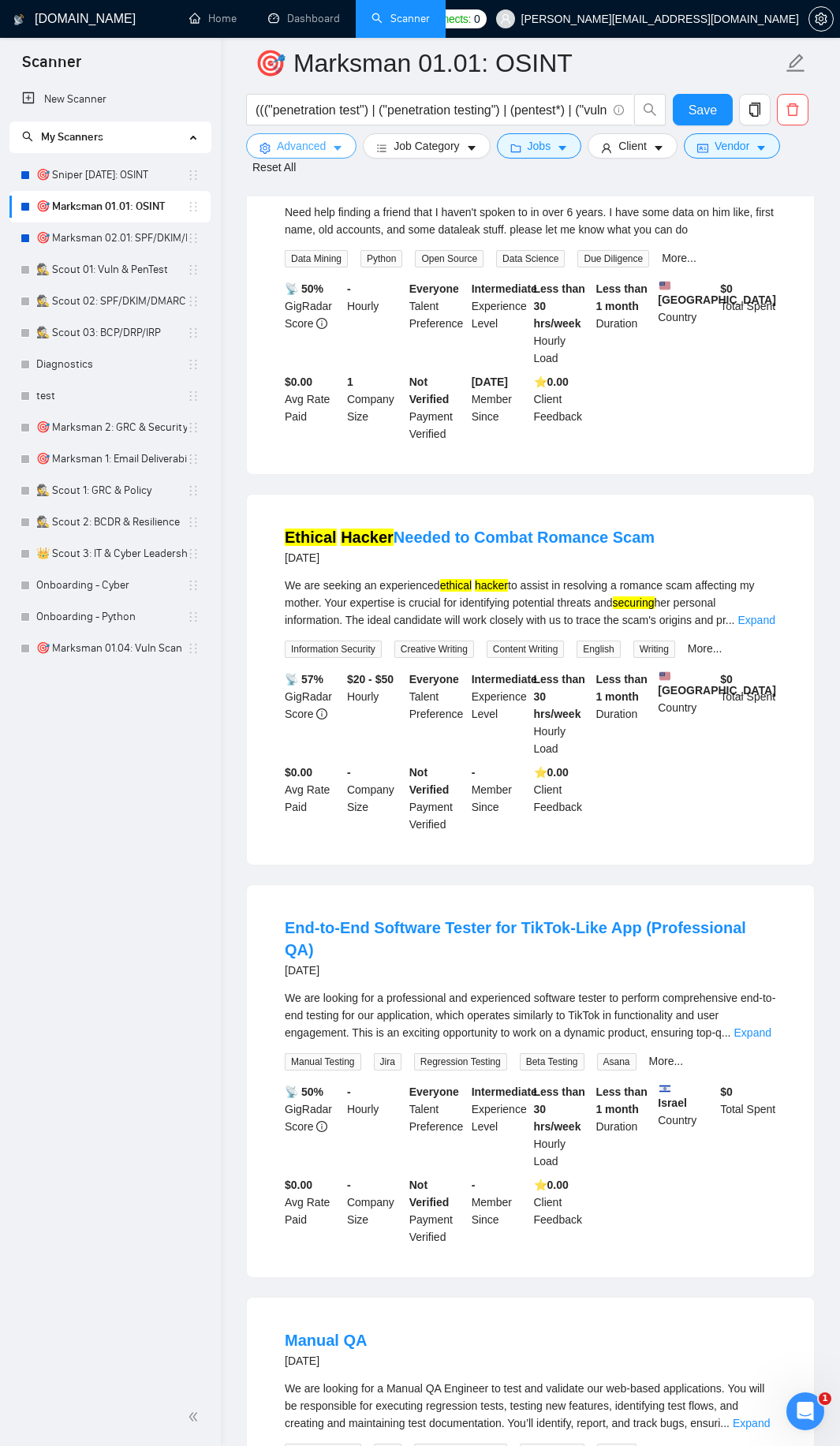
drag, startPoint x: 332, startPoint y: 148, endPoint x: 321, endPoint y: 179, distance: 32.9
click at [332, 148] on icon "caret-down" at bounding box center [337, 148] width 11 height 11
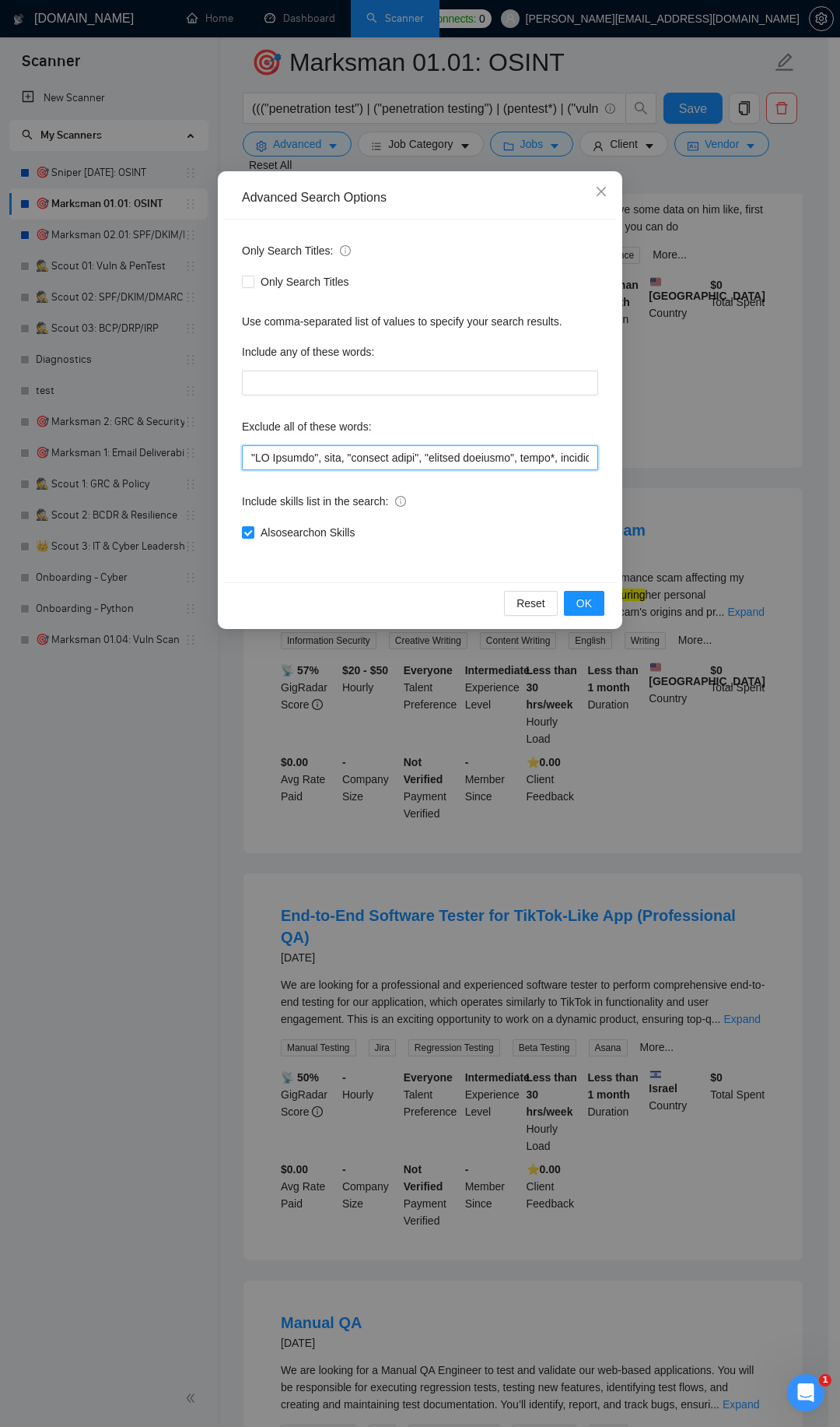
click at [249, 453] on input "text" at bounding box center [420, 457] width 357 height 25
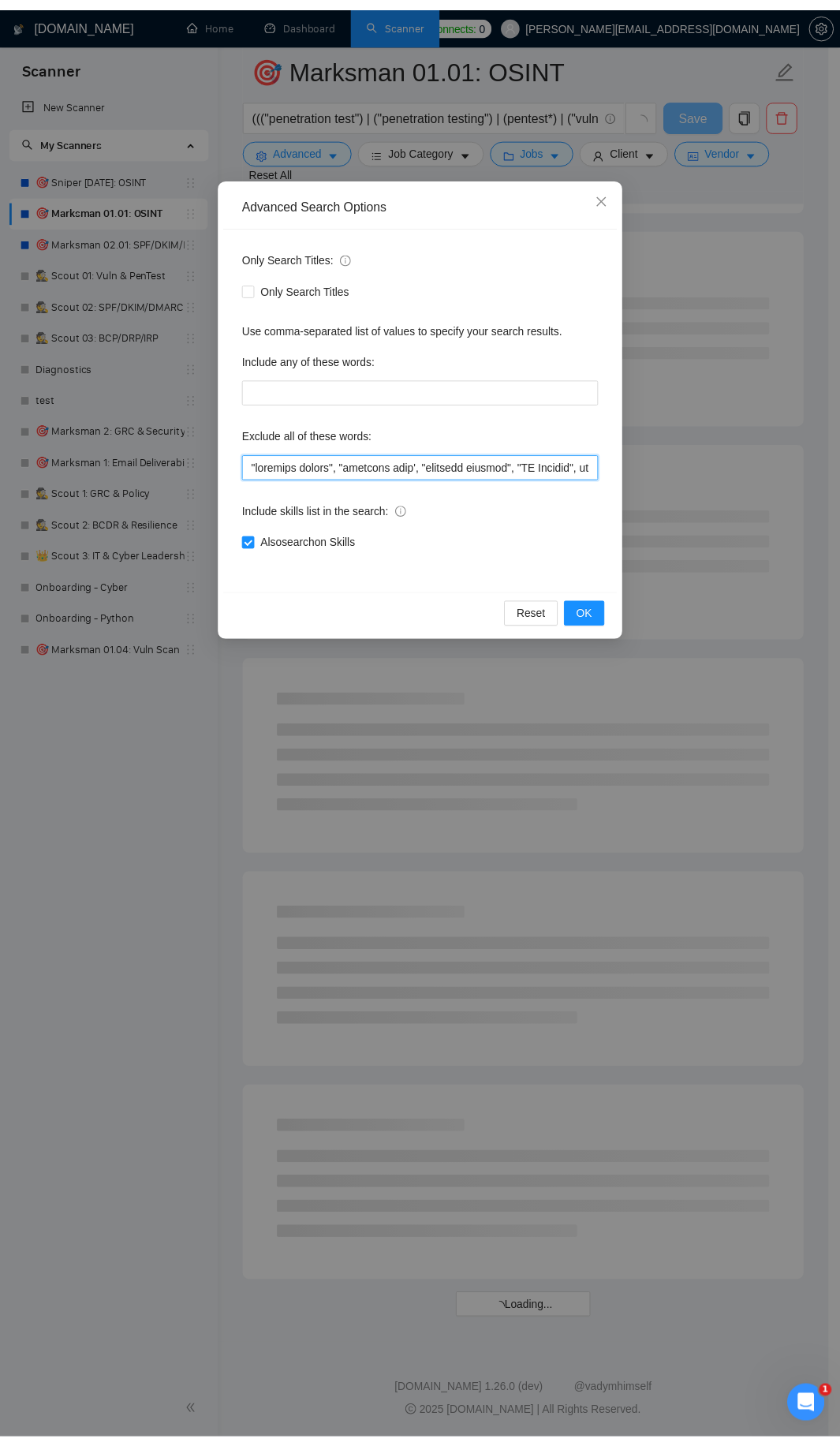
scroll to position [1203, 0]
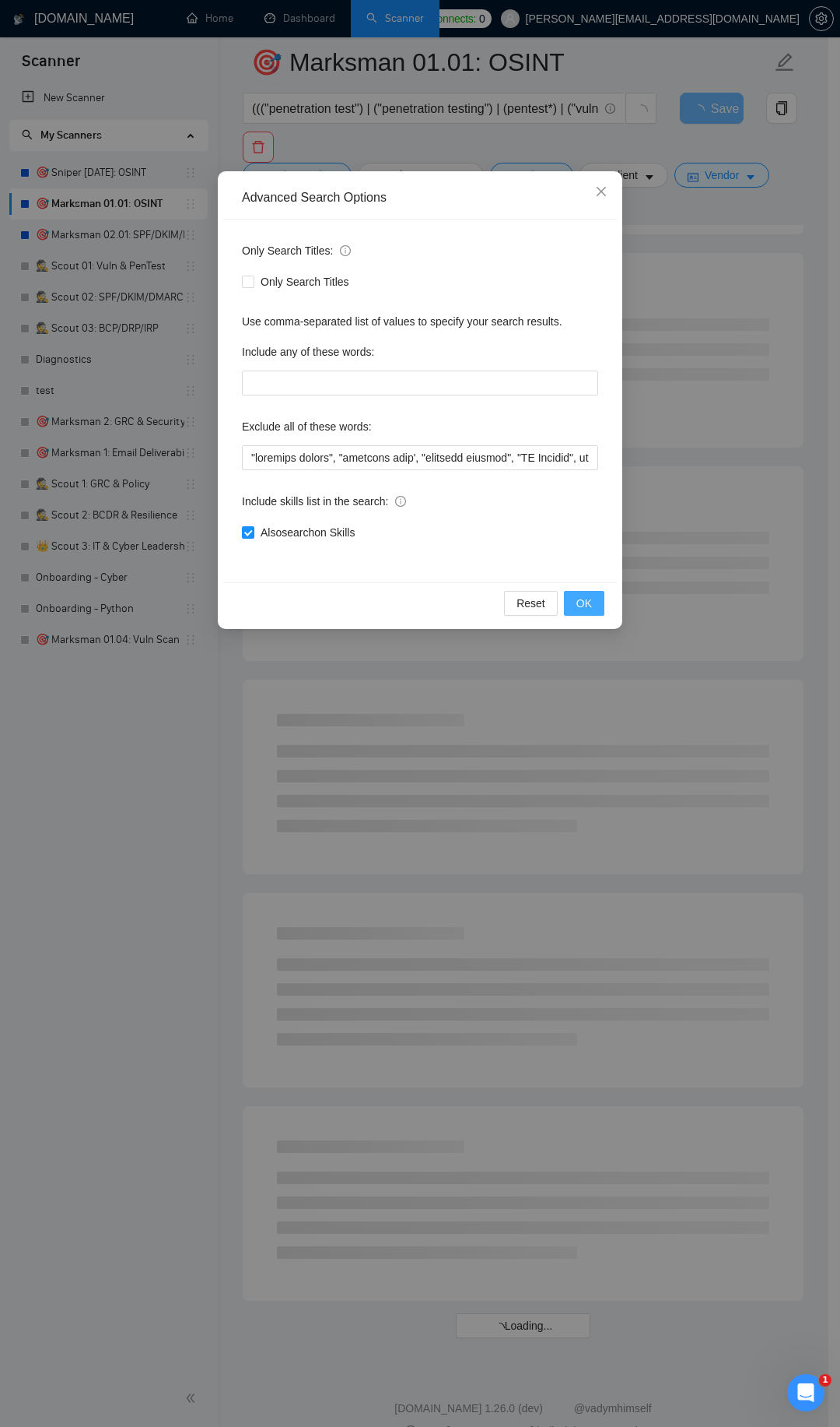
click at [577, 603] on span "OK" at bounding box center [584, 603] width 16 height 17
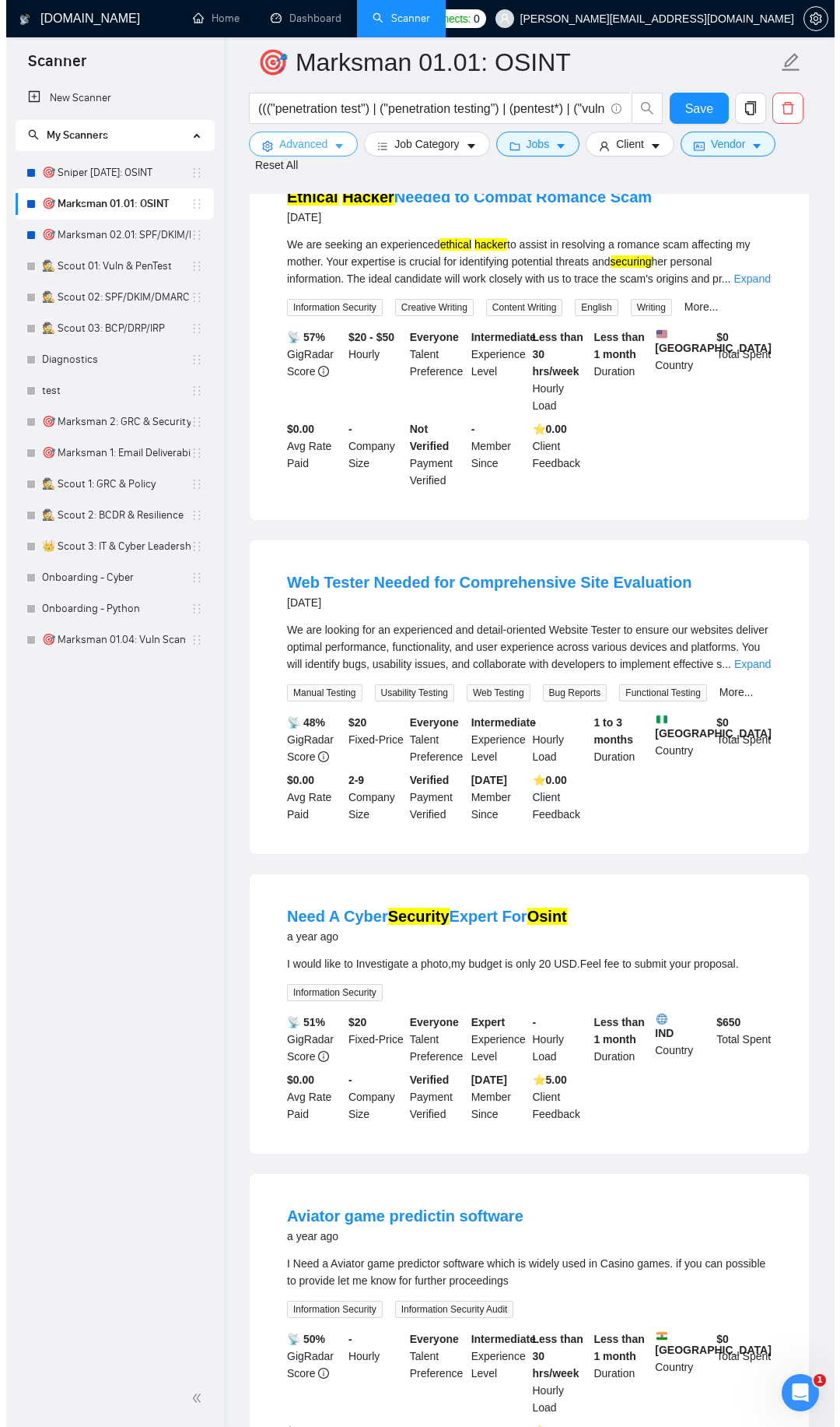
scroll to position [1747, 0]
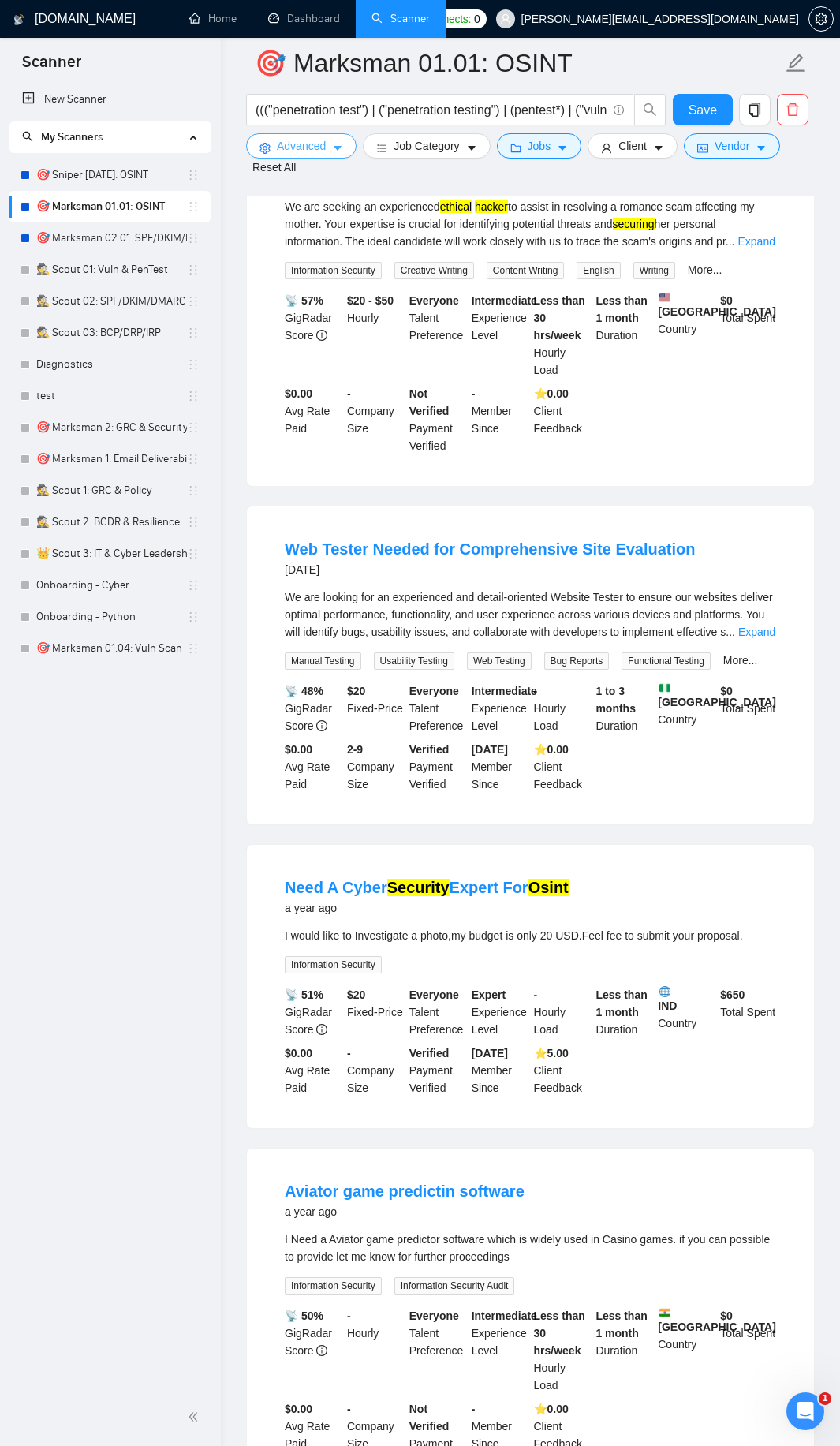
click at [337, 151] on icon "caret-down" at bounding box center [337, 148] width 11 height 11
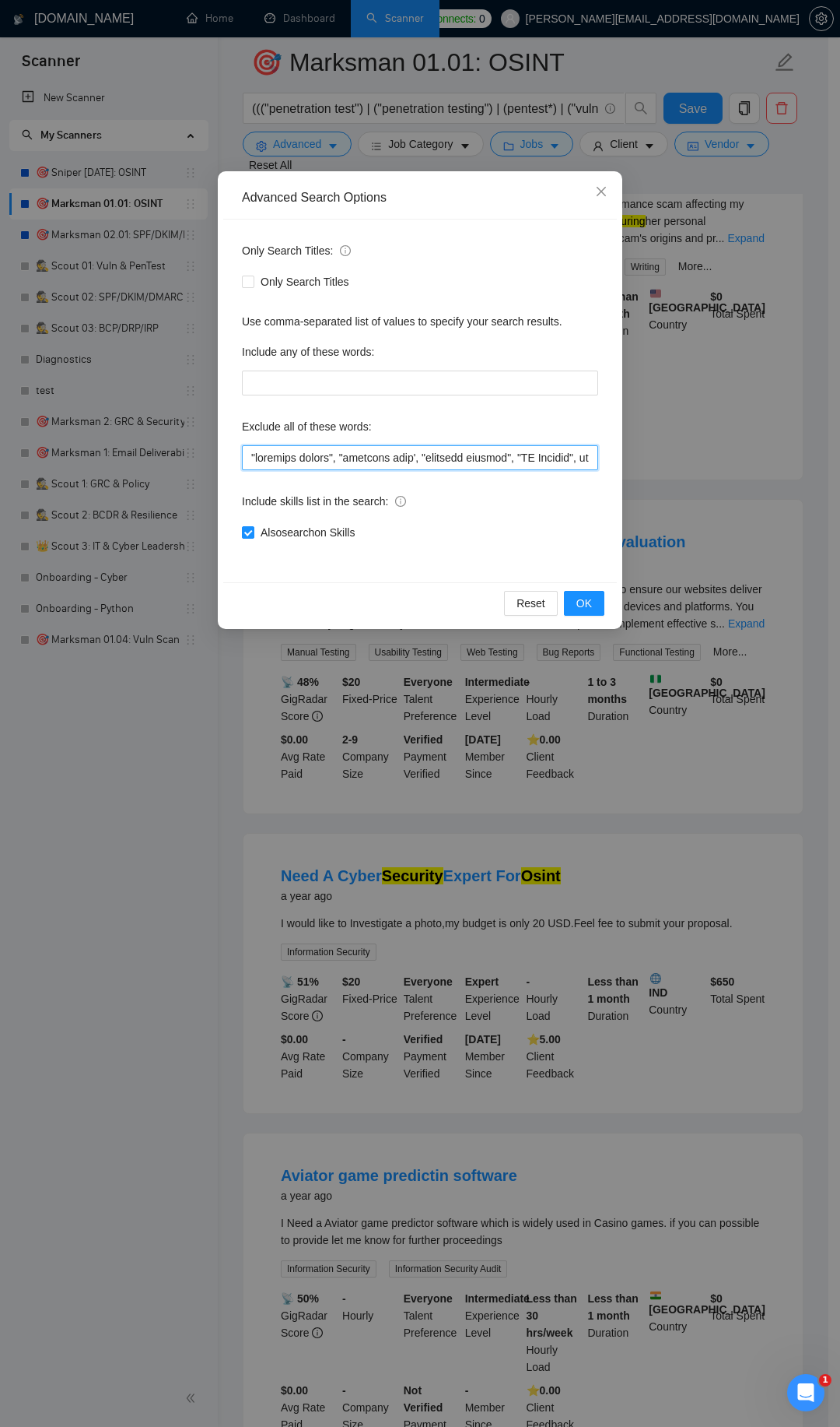
click at [268, 460] on input "text" at bounding box center [420, 457] width 357 height 25
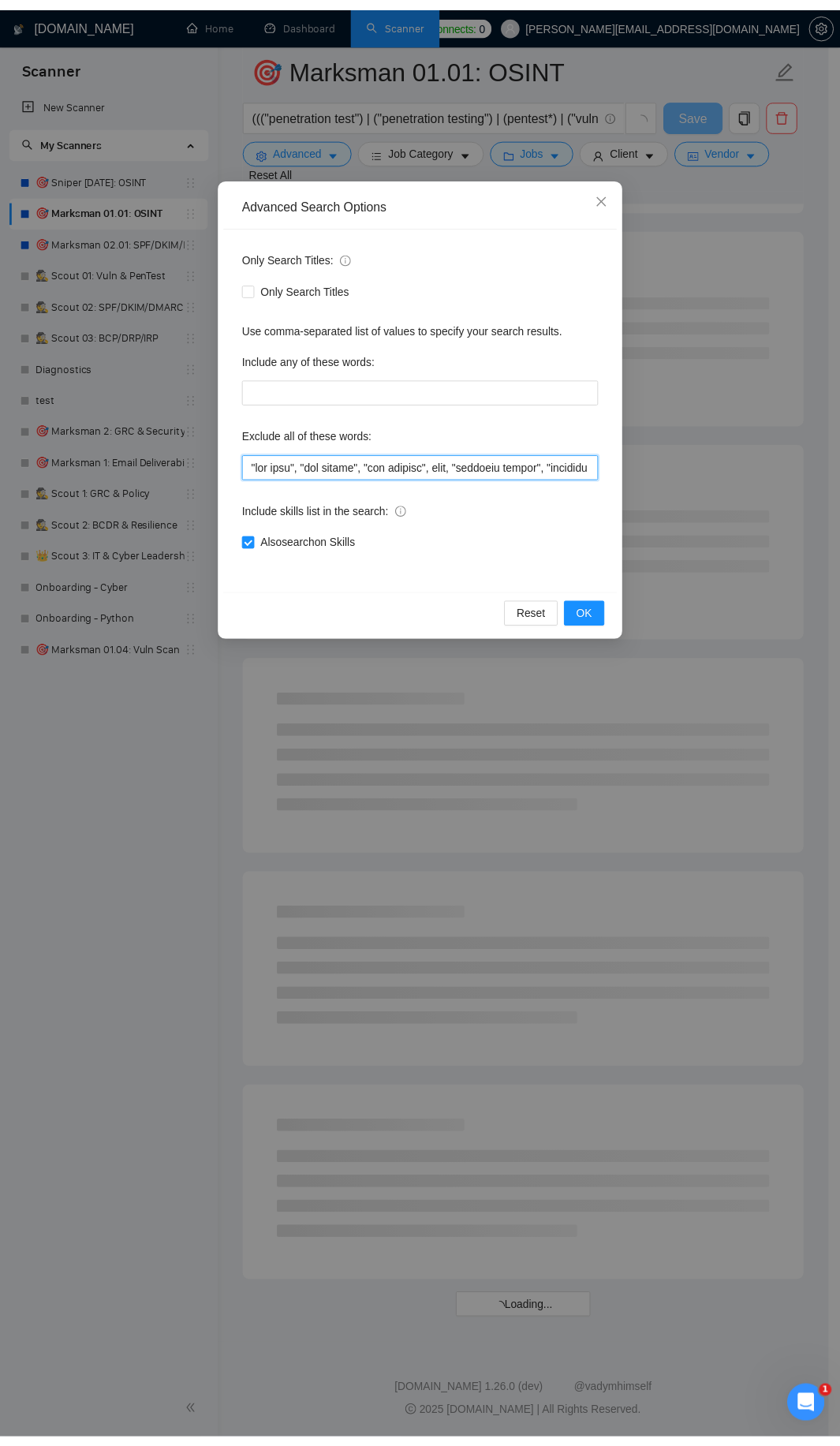
scroll to position [1203, 0]
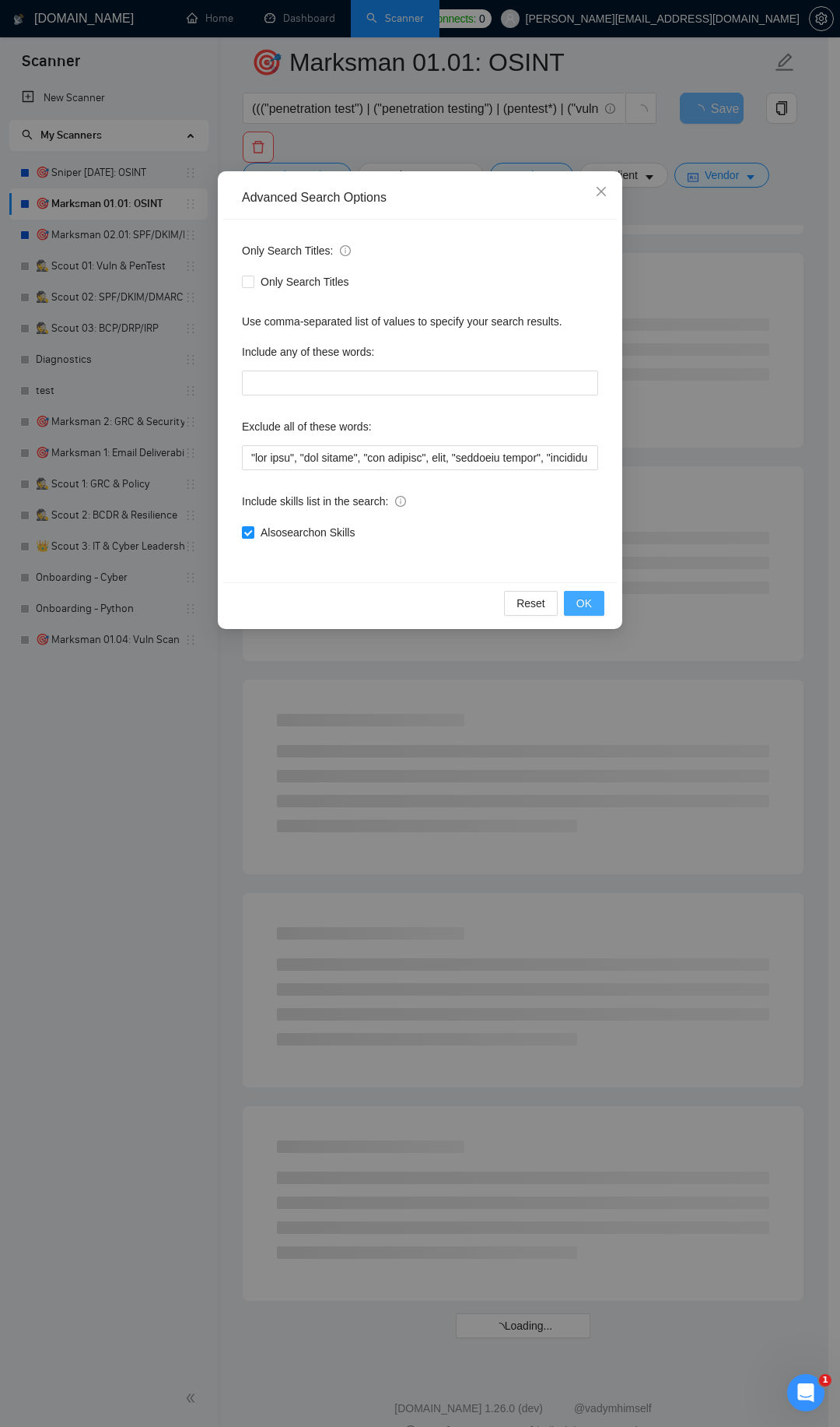
click at [571, 603] on button "OK" at bounding box center [584, 603] width 41 height 25
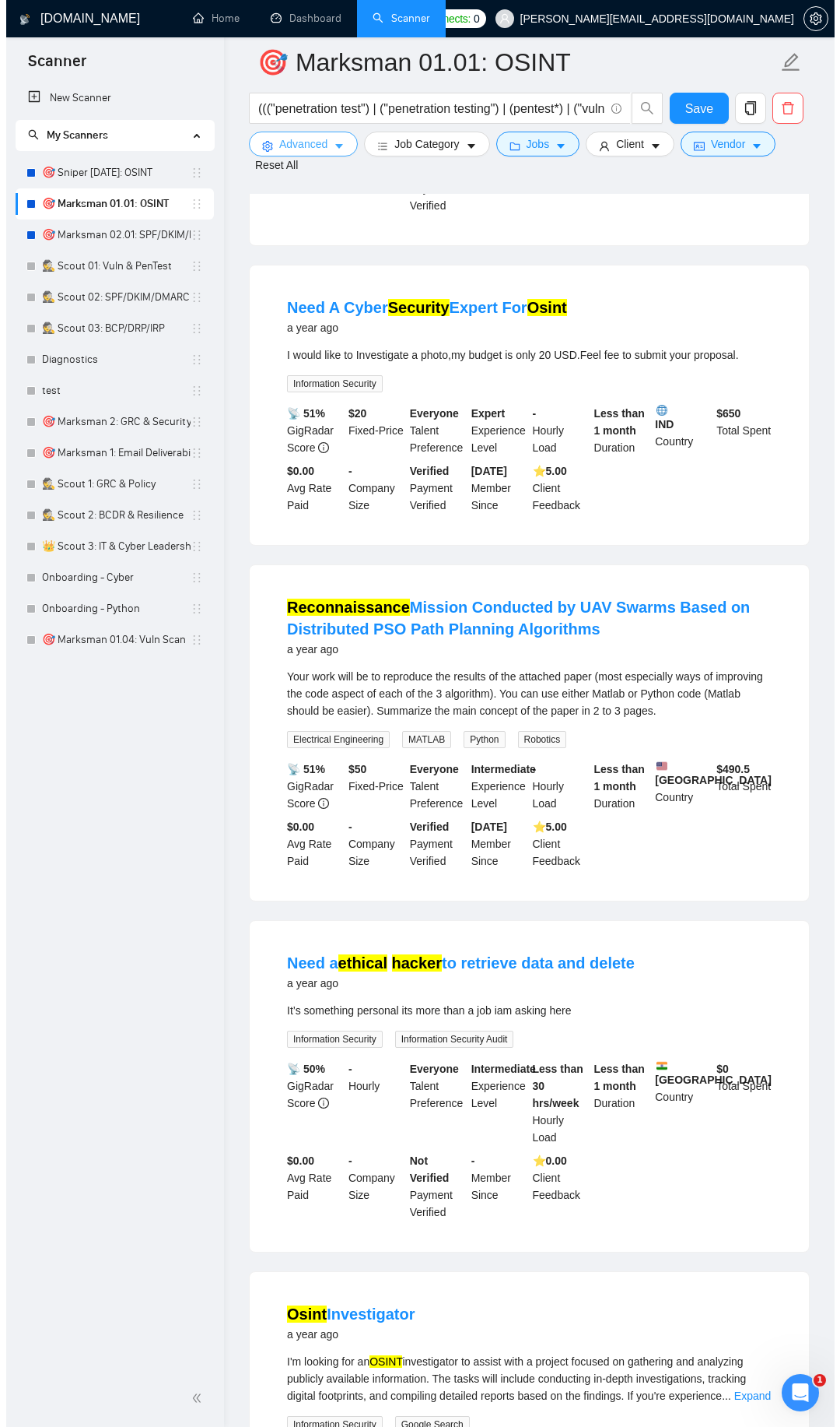
scroll to position [2027, 0]
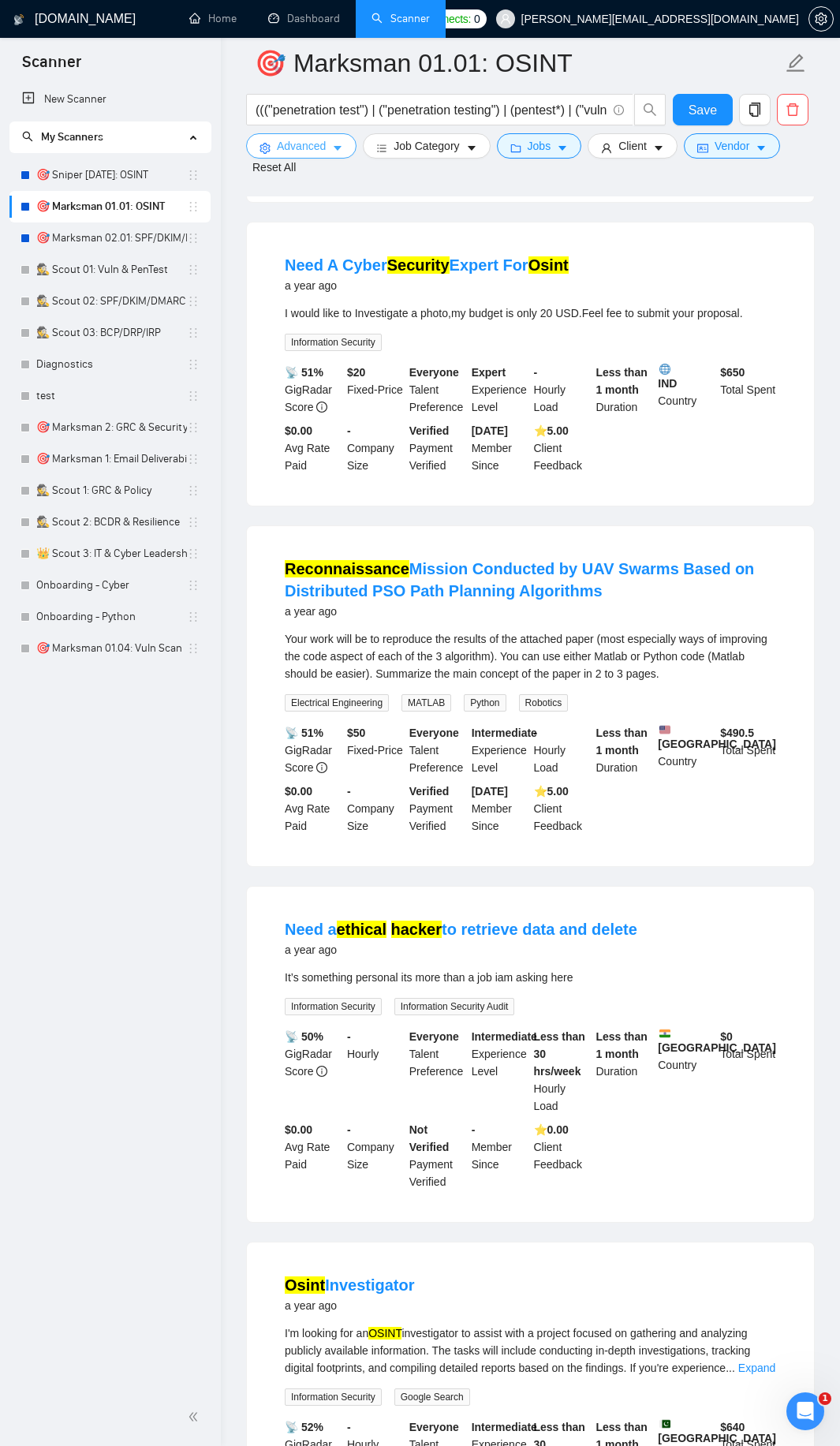
click at [336, 141] on button "Advanced" at bounding box center [301, 145] width 110 height 25
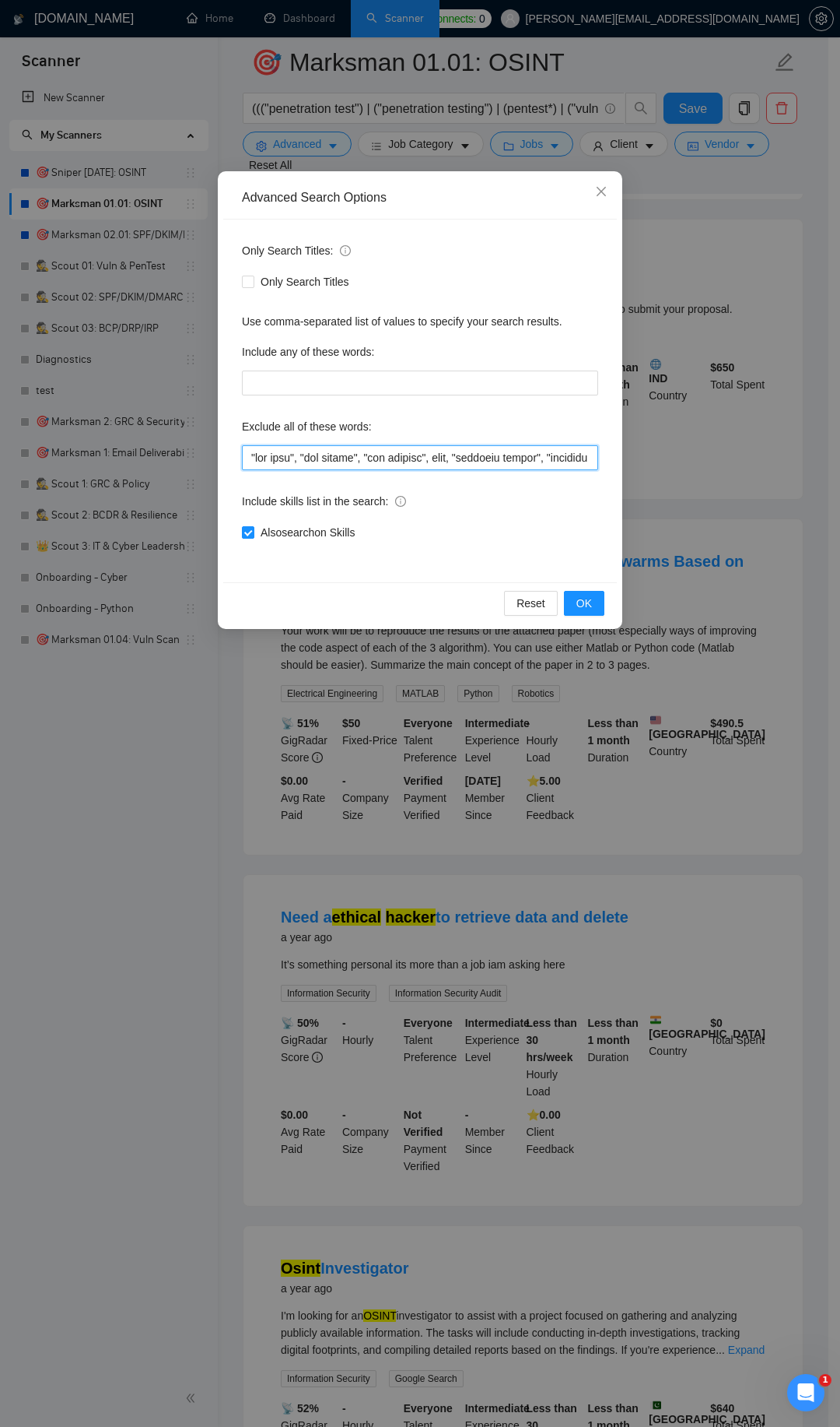
click at [252, 456] on input "text" at bounding box center [420, 457] width 357 height 25
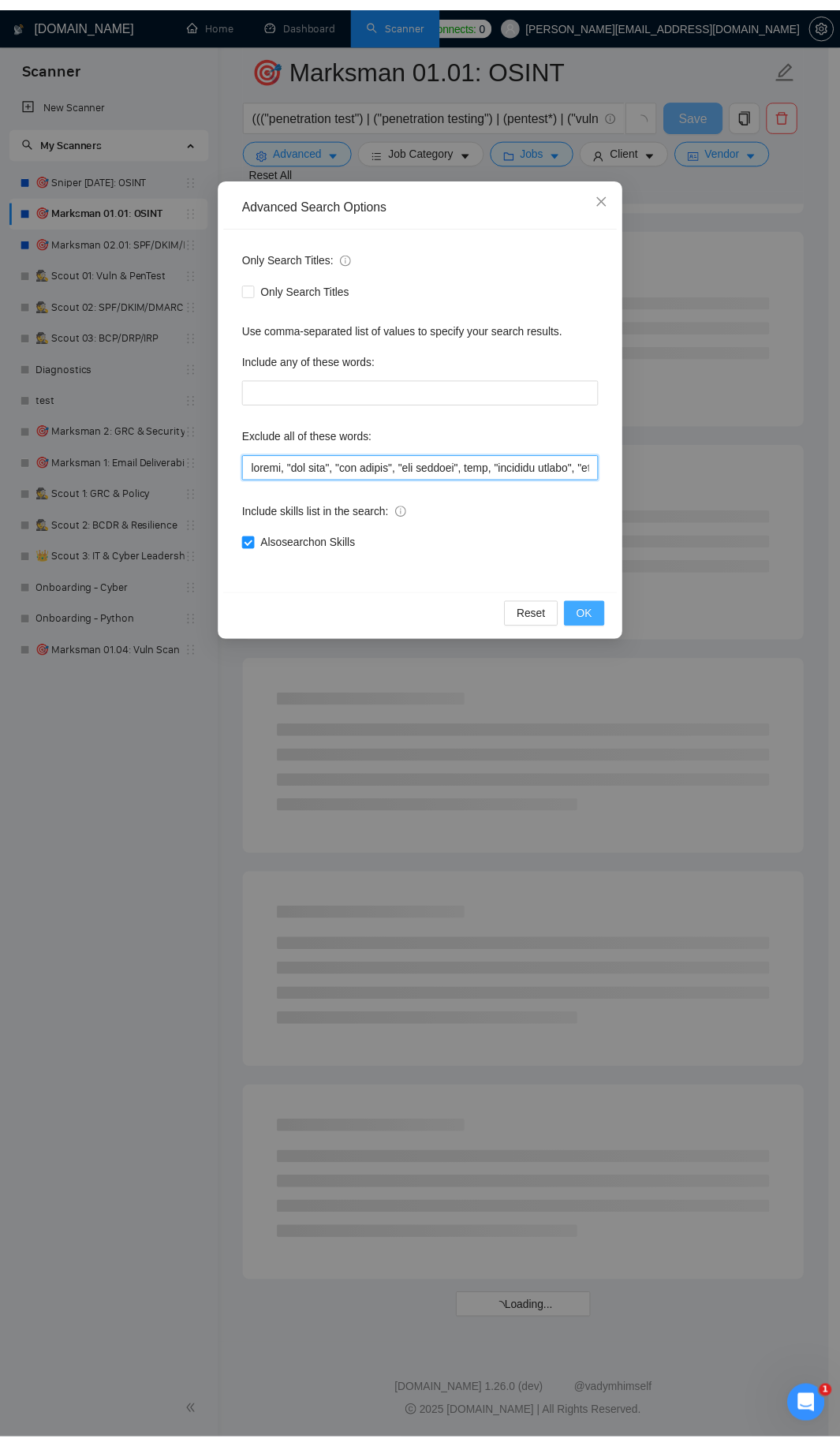
scroll to position [1203, 0]
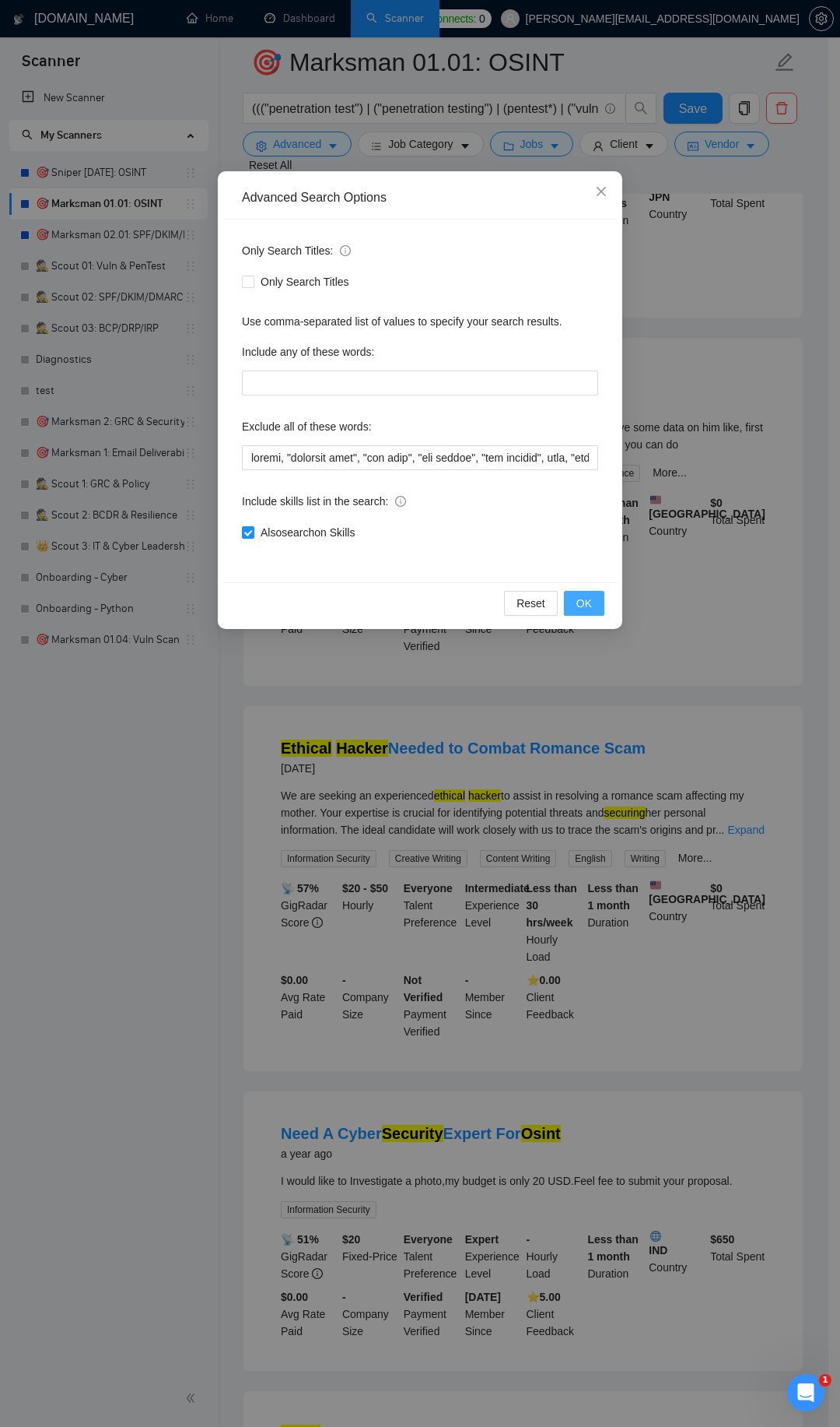
click at [574, 601] on button "OK" at bounding box center [584, 603] width 41 height 25
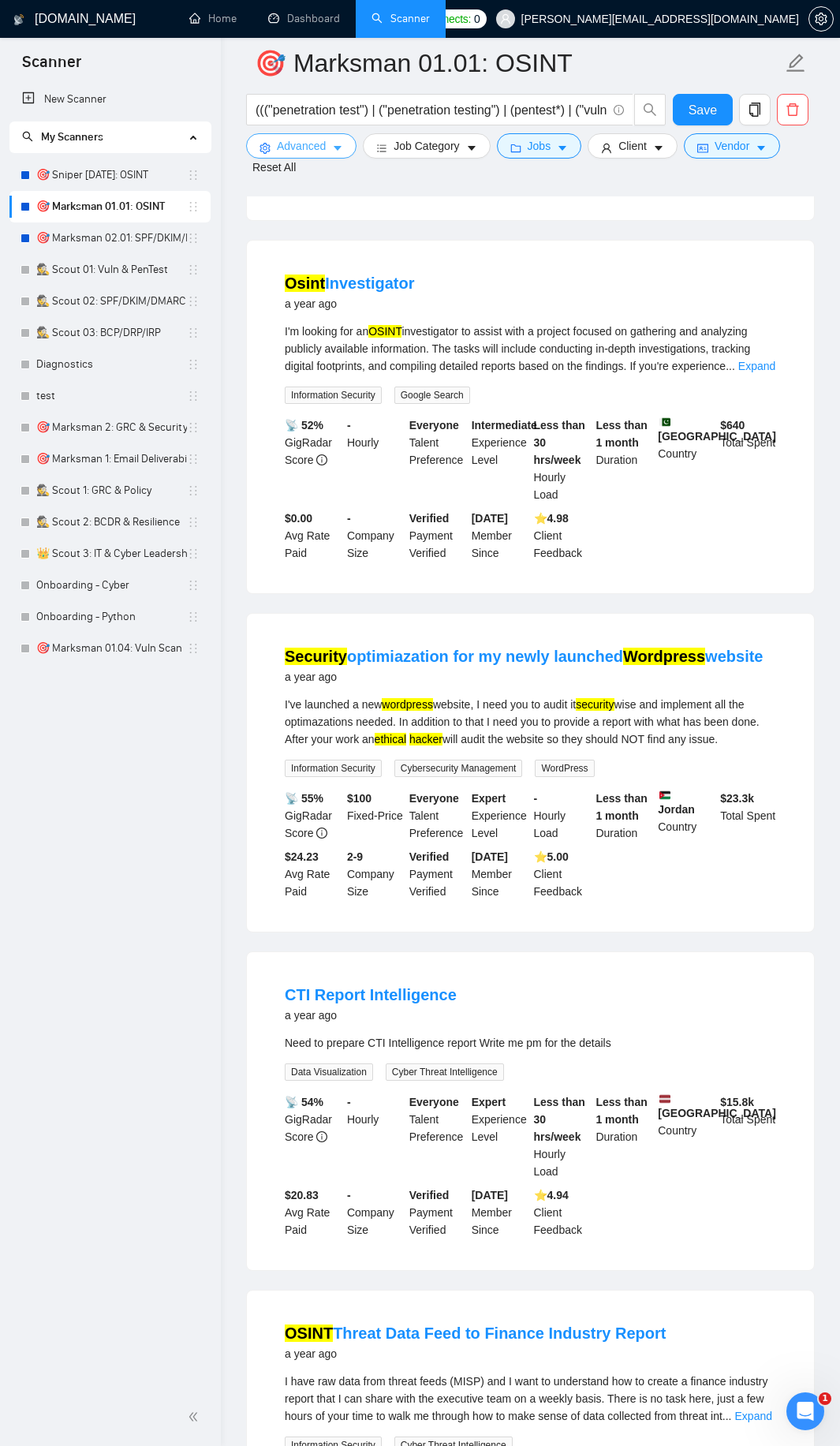
scroll to position [2433, 0]
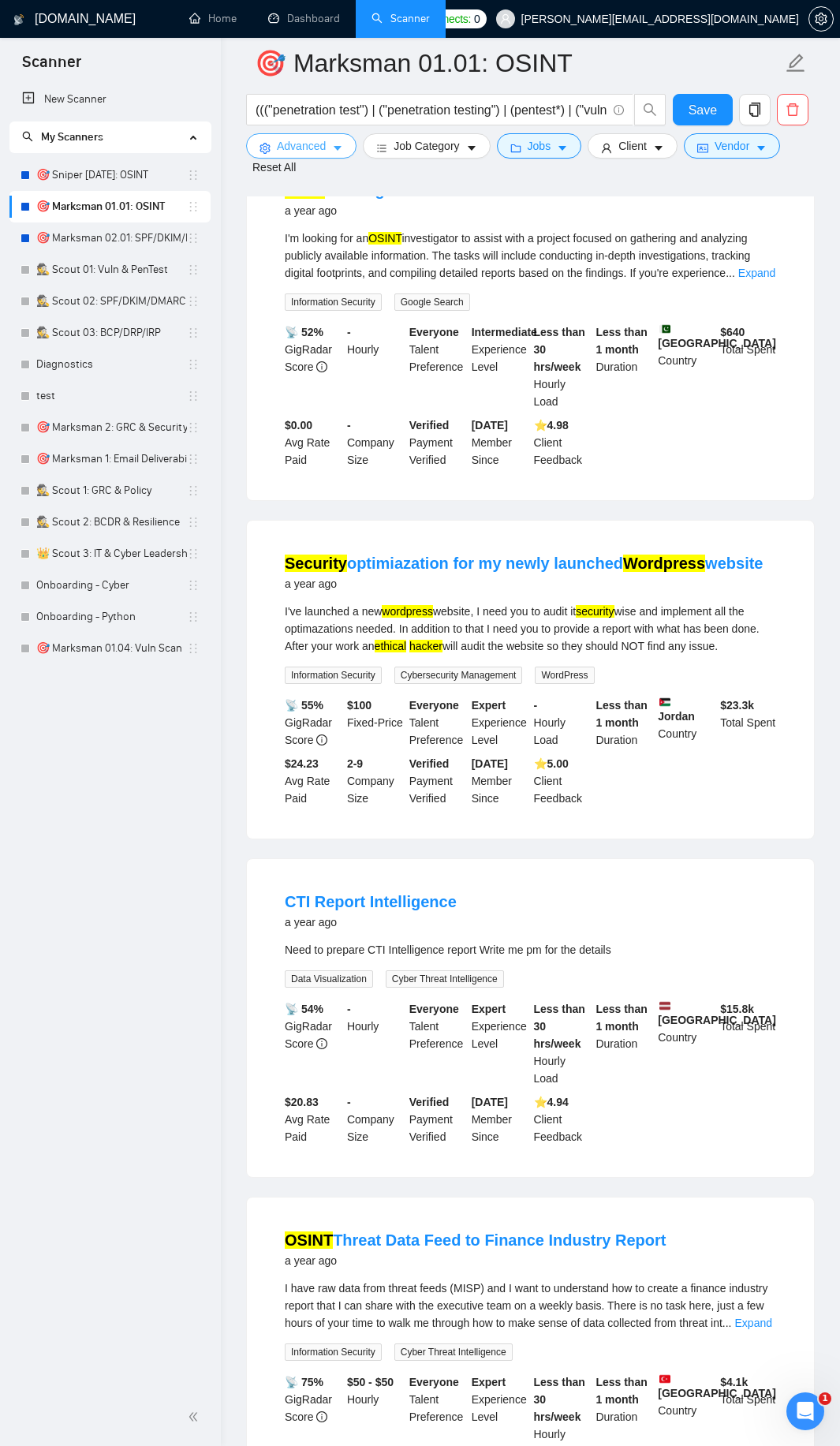
click at [295, 148] on span "Advanced" at bounding box center [301, 146] width 49 height 18
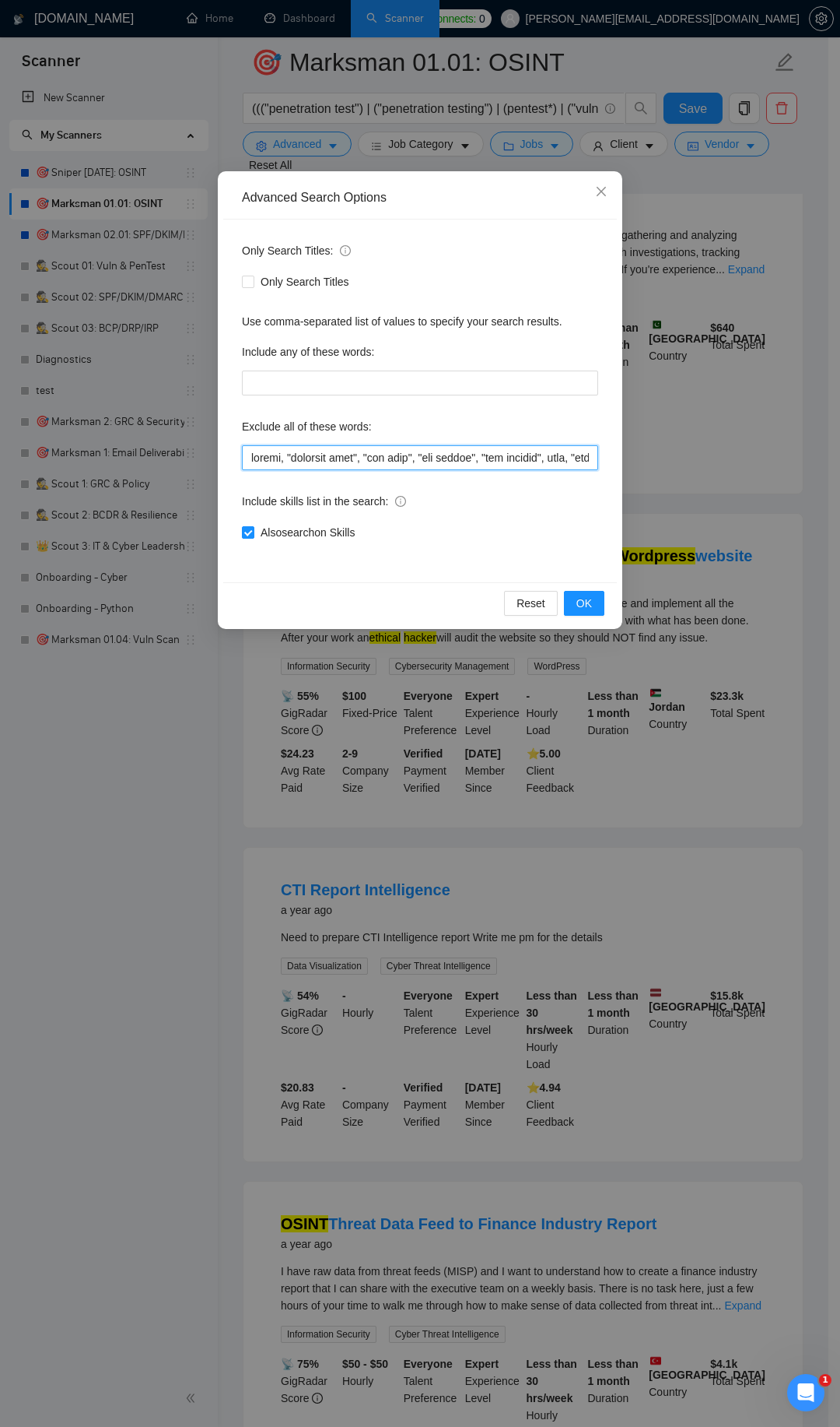
click at [271, 450] on input "text" at bounding box center [420, 457] width 357 height 25
type input "wordpress, matlab, "retrieve data", "web test", "web tester", "web testing", ga…"
click at [585, 601] on span "OK" at bounding box center [584, 603] width 16 height 17
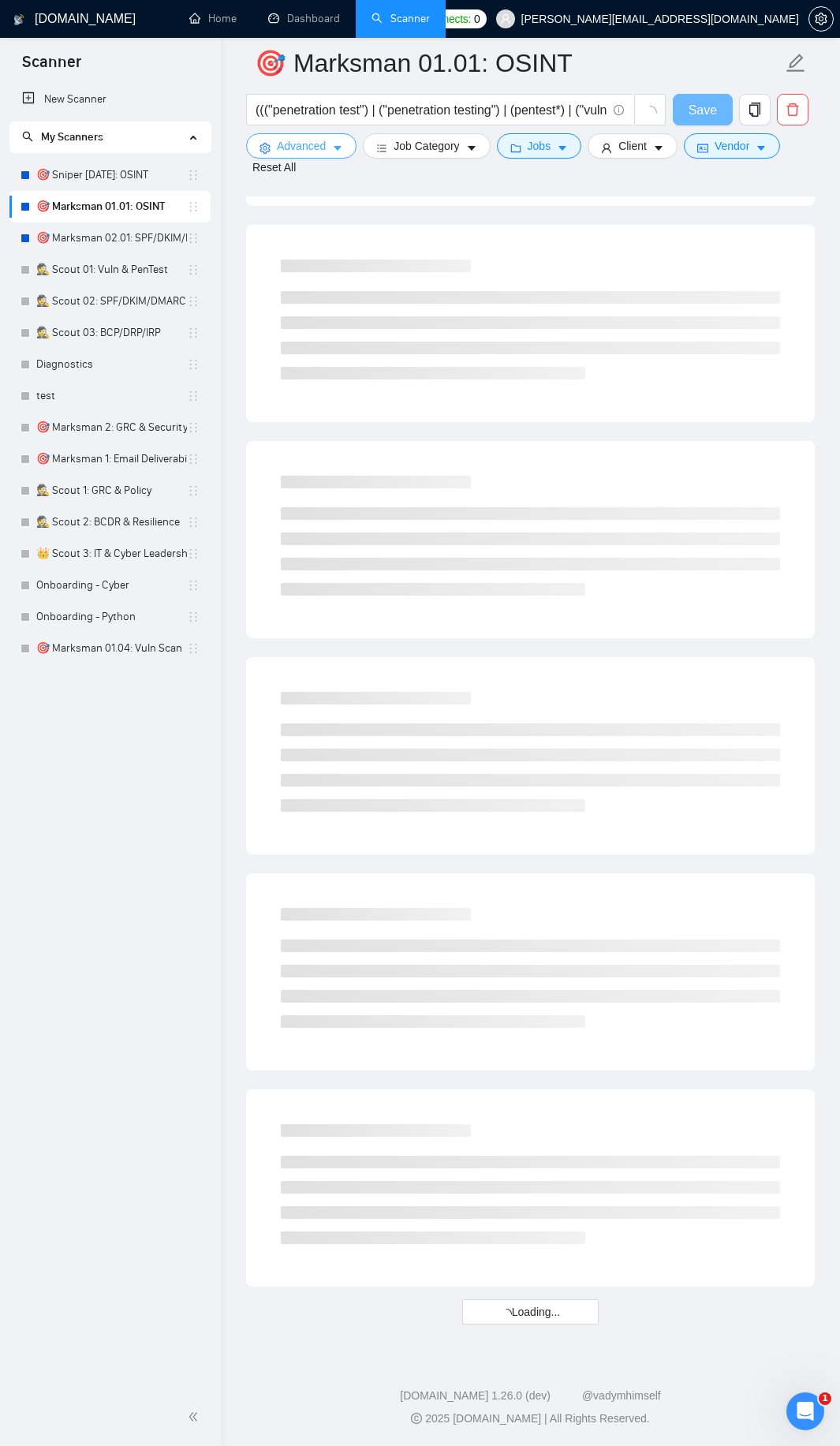
scroll to position [1203, 0]
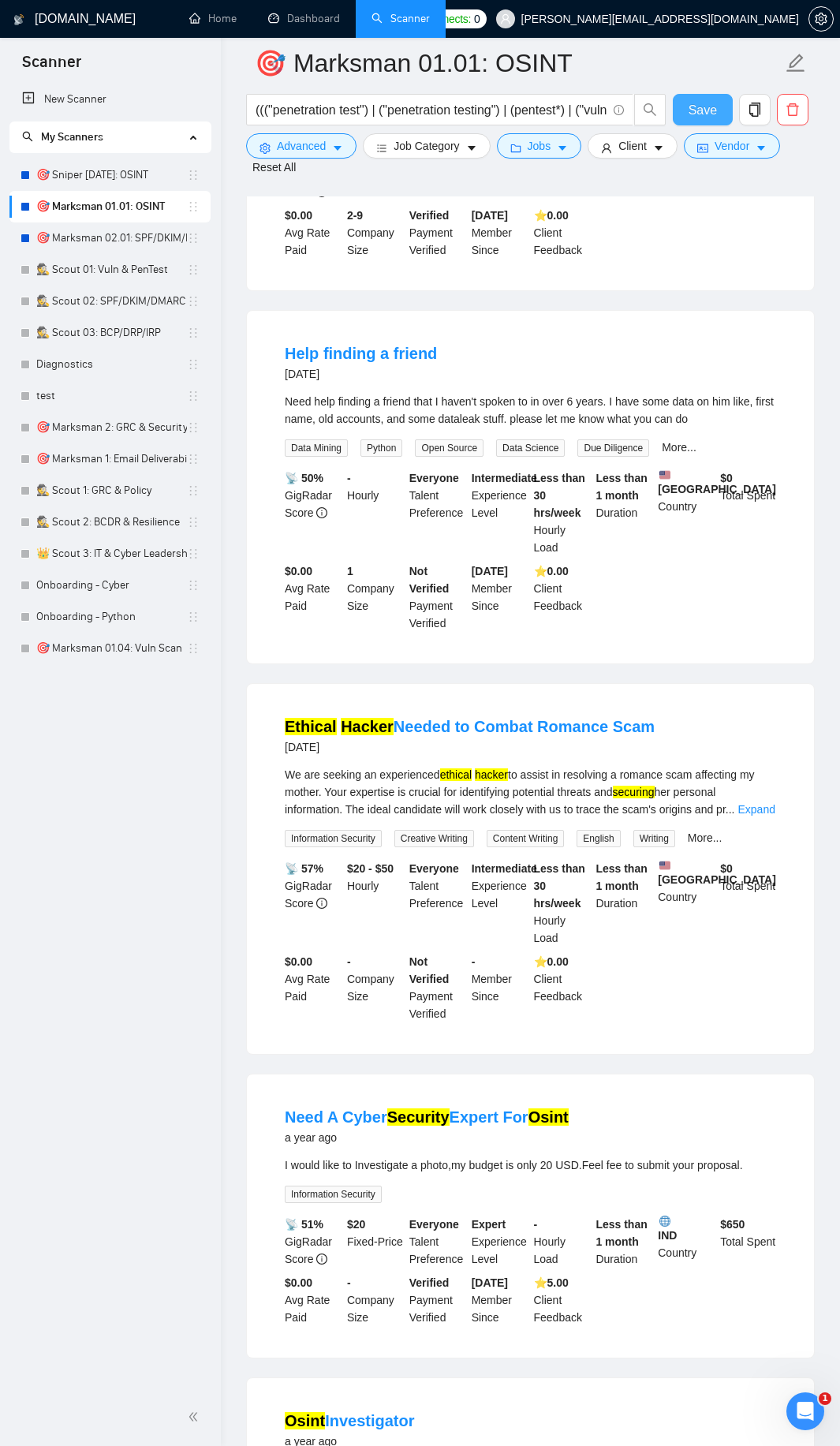
click at [719, 107] on button "Save" at bounding box center [703, 109] width 60 height 32
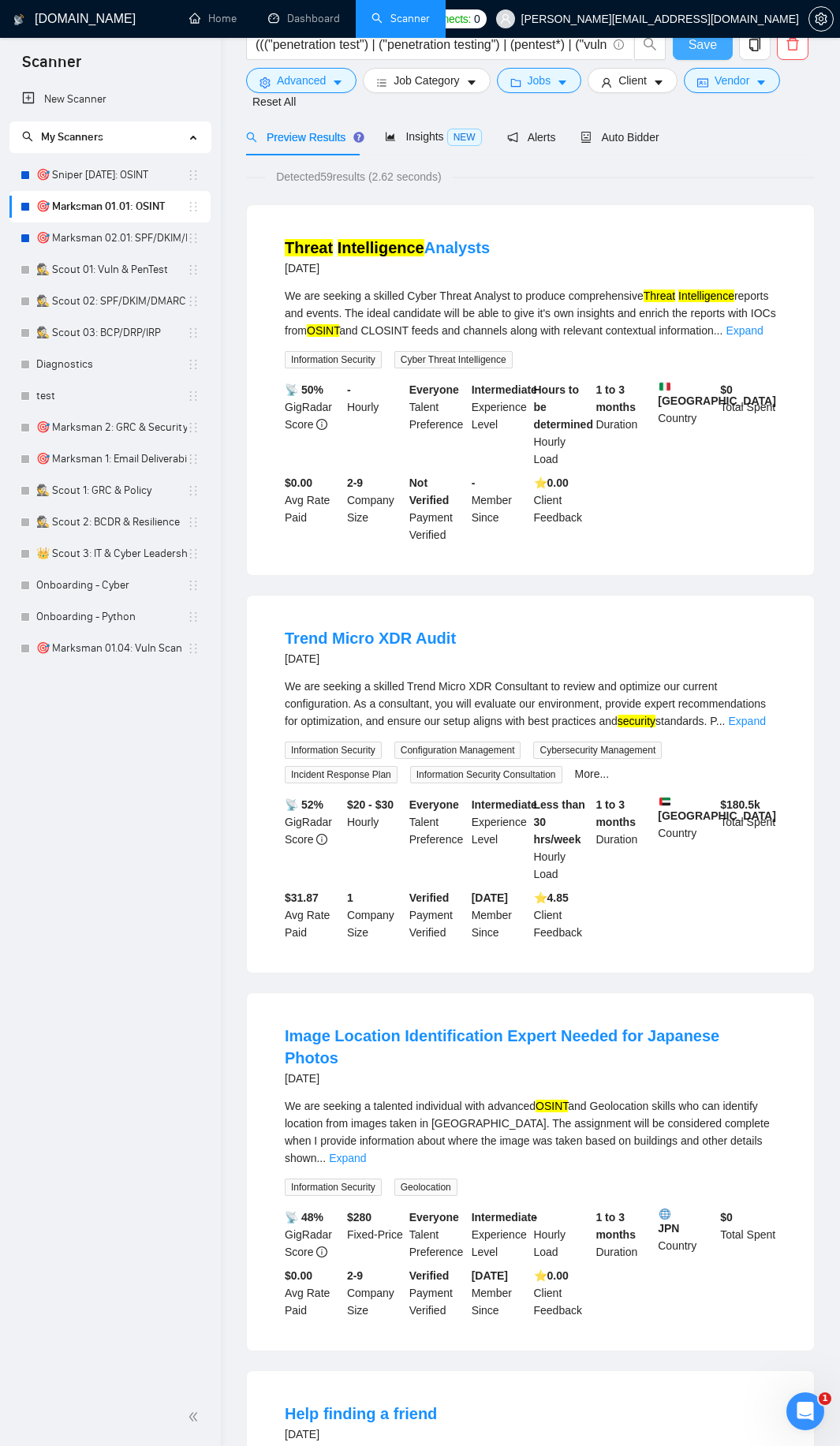
scroll to position [0, 0]
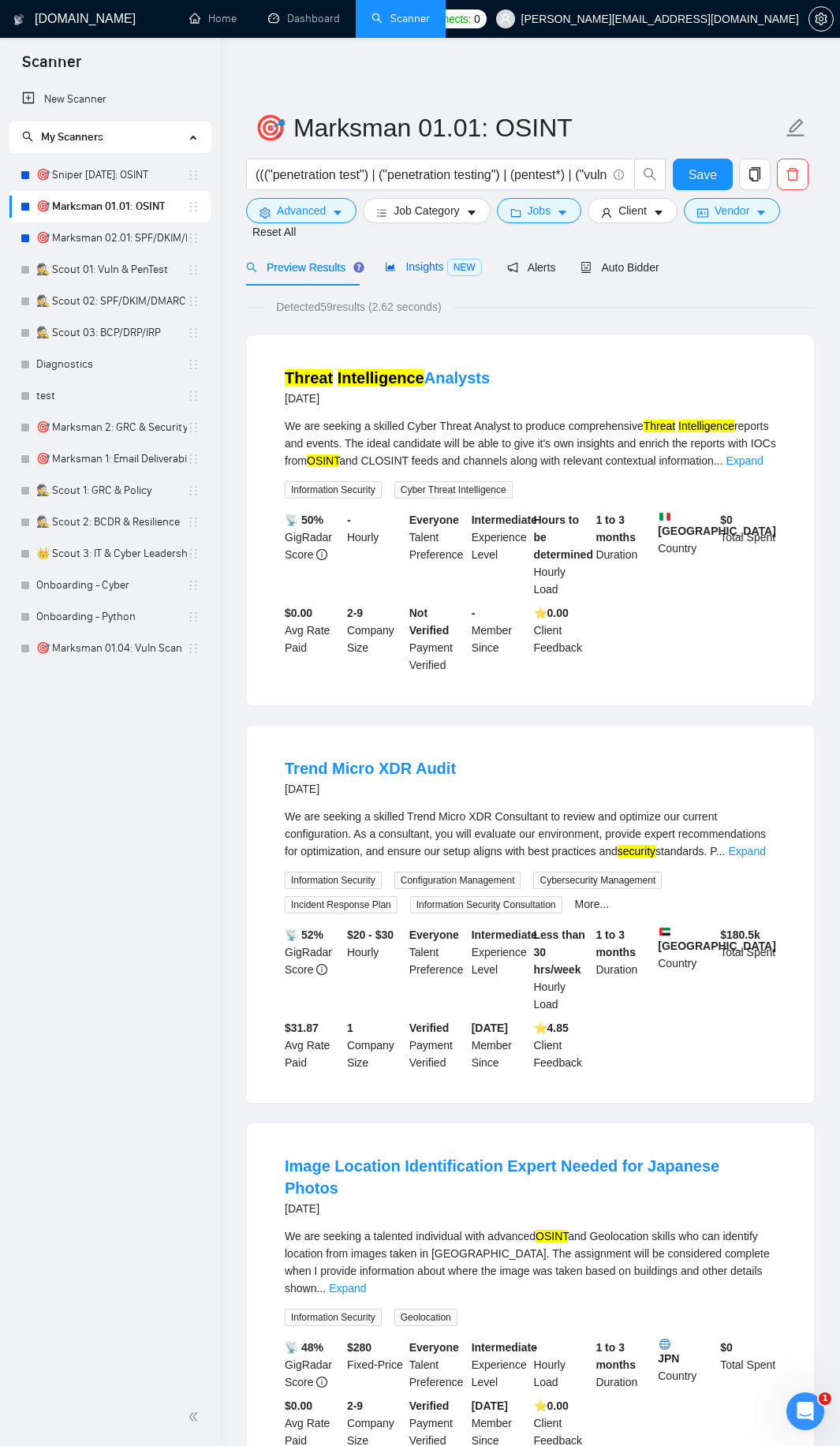
click at [430, 267] on span "Insights NEW" at bounding box center [433, 266] width 96 height 12
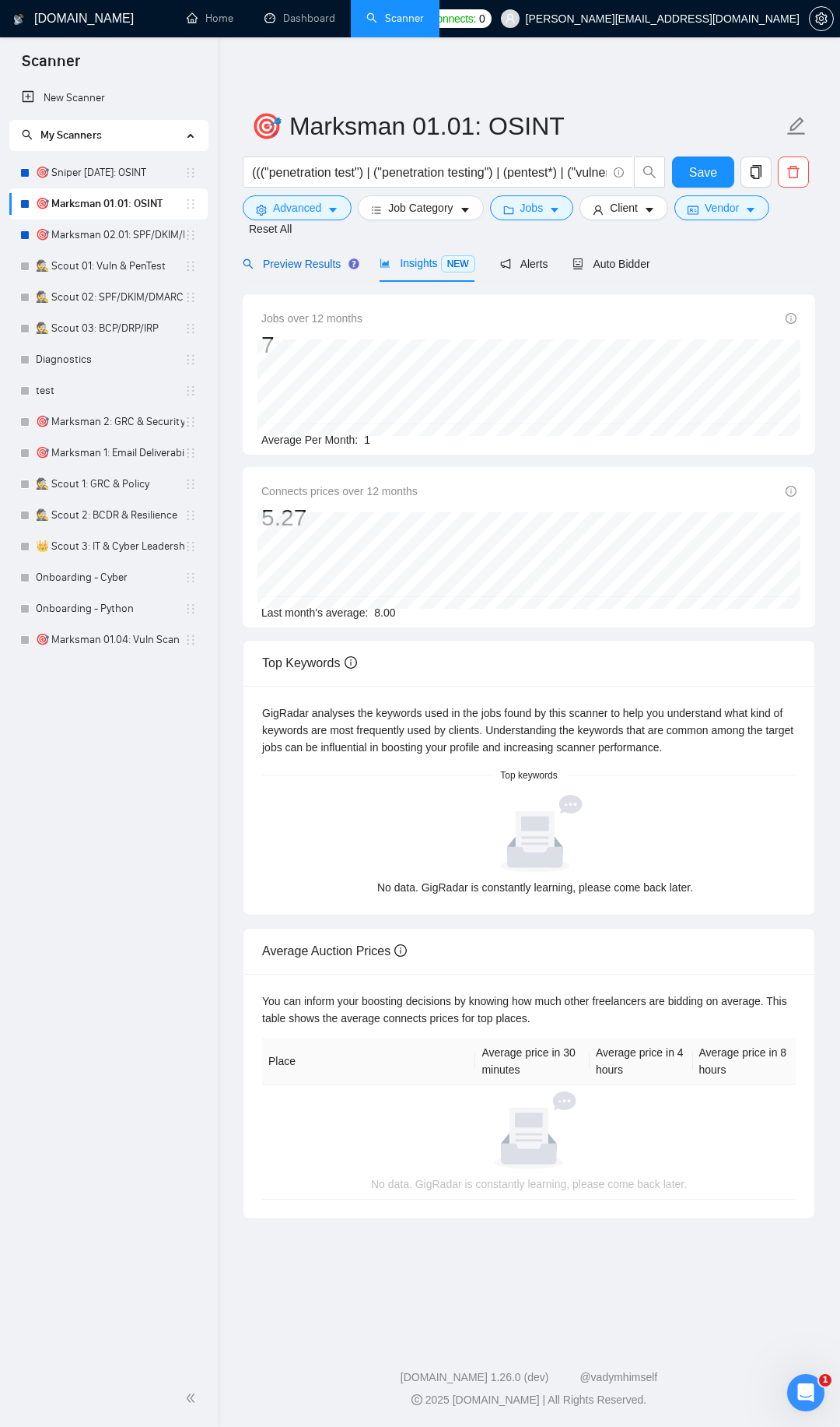
click at [300, 263] on span "Preview Results" at bounding box center [299, 263] width 112 height 12
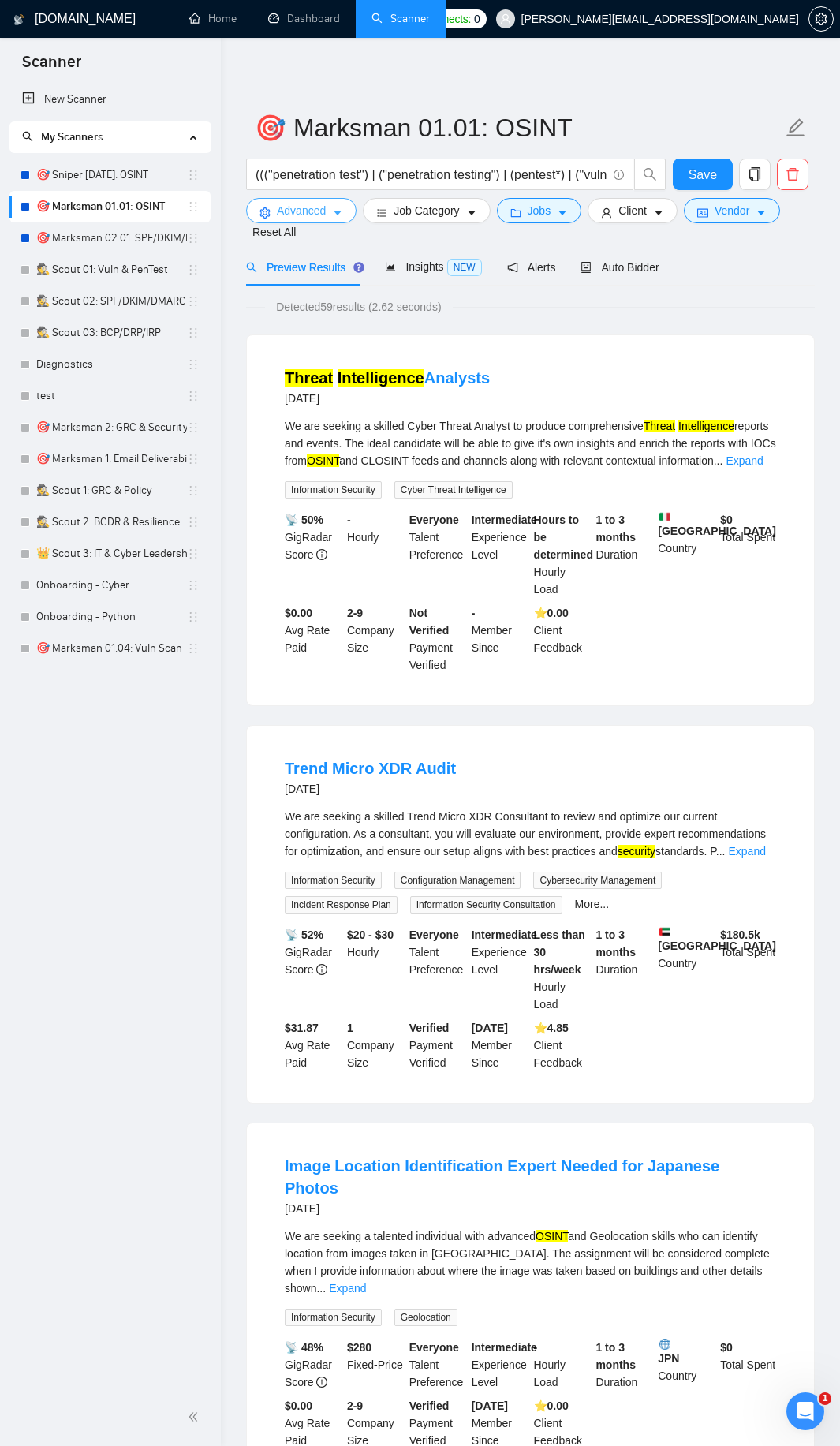
click at [309, 209] on span "Advanced" at bounding box center [301, 211] width 49 height 18
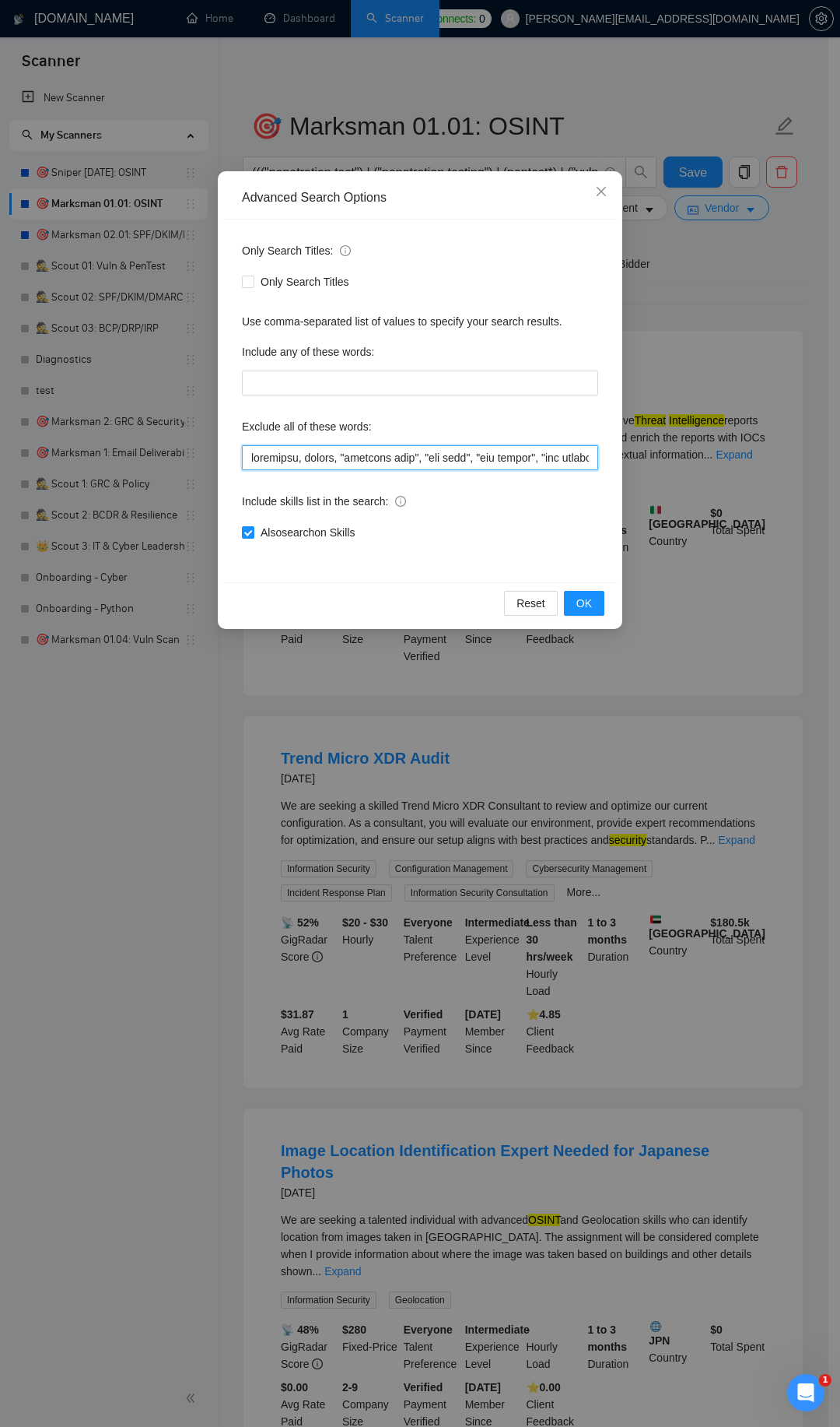
click at [421, 455] on input "text" at bounding box center [420, 457] width 357 height 25
click at [592, 602] on button "OK" at bounding box center [584, 603] width 41 height 25
